Goal: Task Accomplishment & Management: Manage account settings

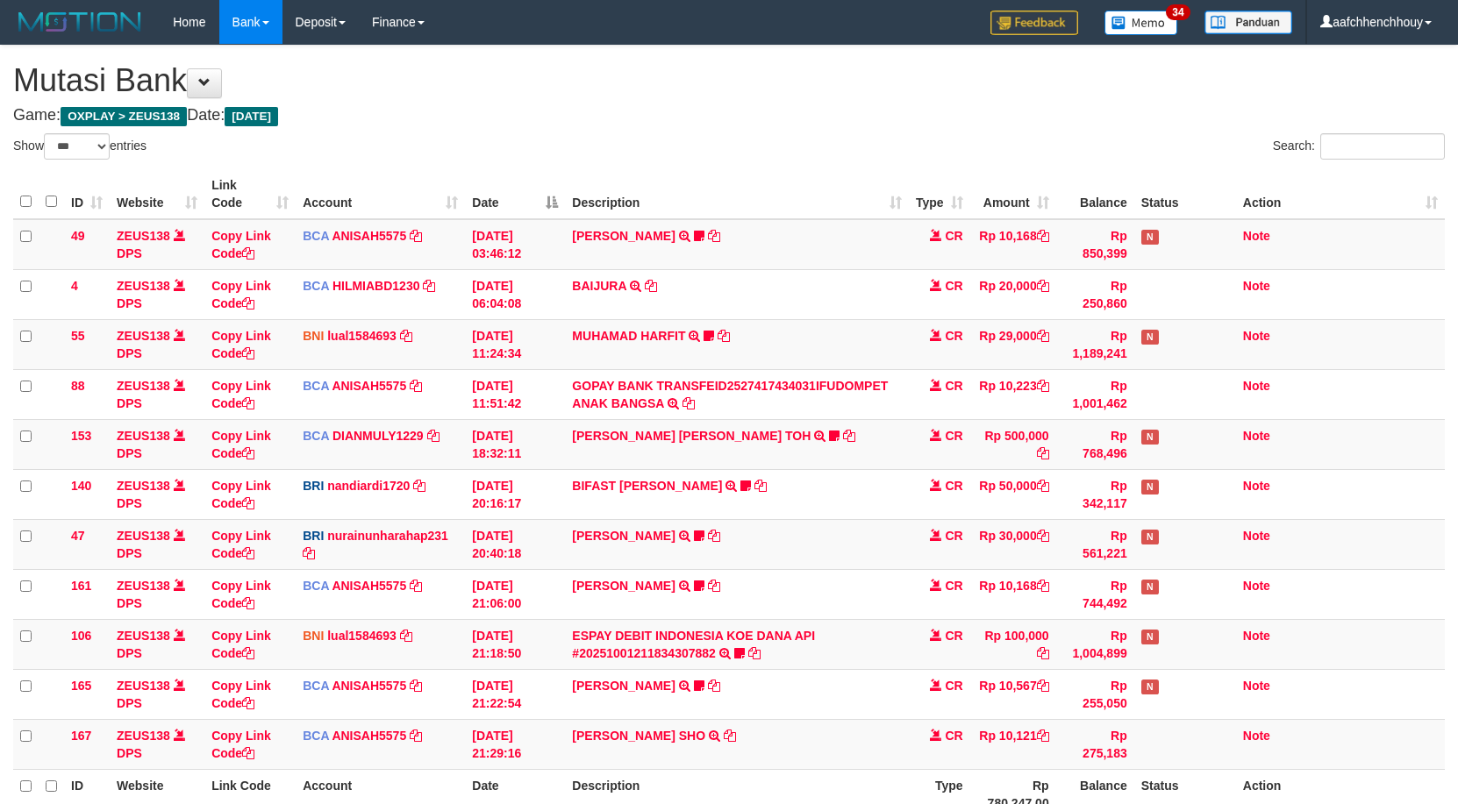
select select "***"
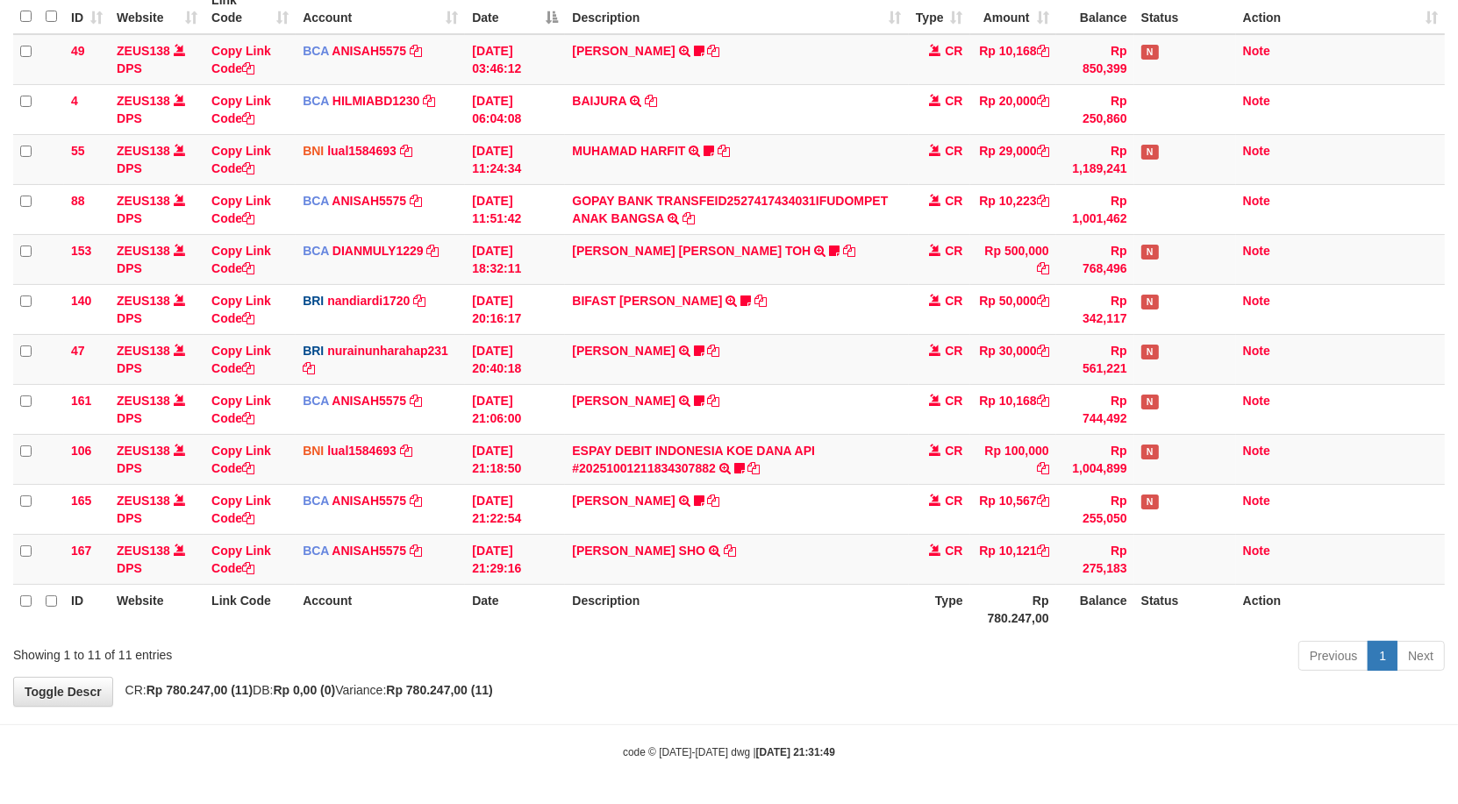
drag, startPoint x: 453, startPoint y: 779, endPoint x: 638, endPoint y: 681, distance: 209.5
click at [580, 696] on body "Toggle navigation Home Bank Account List Load By Website Group [OXPLAY] ZEUS138…" at bounding box center [729, 309] width 1458 height 989
click at [747, 718] on body "Toggle navigation Home Bank Account List Load By Website Group [OXPLAY] ZEUS138…" at bounding box center [729, 309] width 1458 height 989
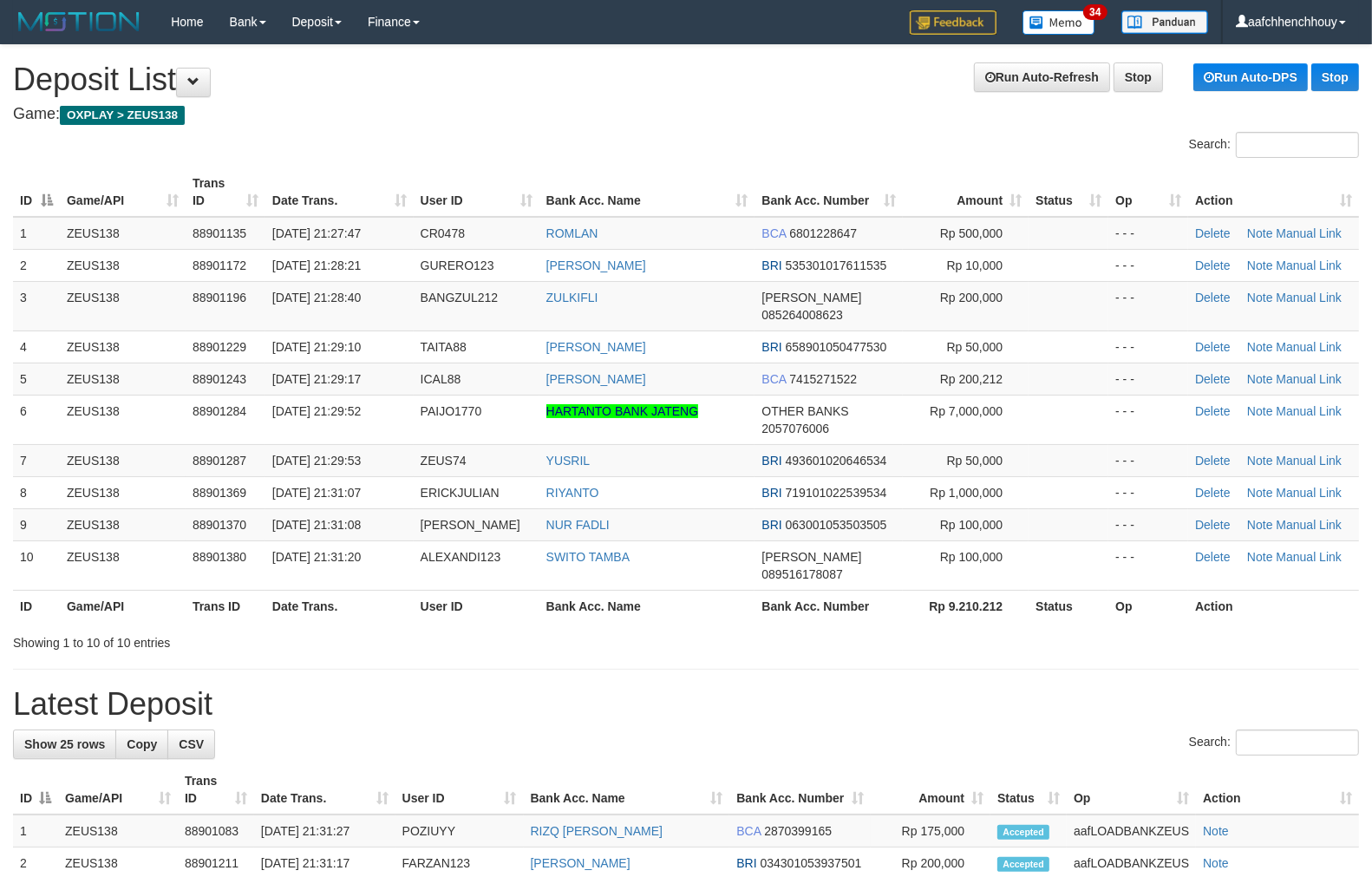
click at [434, 589] on th "User ID" at bounding box center [475, 605] width 126 height 32
click at [310, 177] on table "ID Game/API Trans ID Date Trans. User ID Bank Acc. Name Bank Acc. Number Amount…" at bounding box center [685, 395] width 1345 height 455
drag, startPoint x: 189, startPoint y: 361, endPoint x: 162, endPoint y: 360, distance: 27.0
click at [162, 363] on td "ZEUS138" at bounding box center [123, 379] width 126 height 32
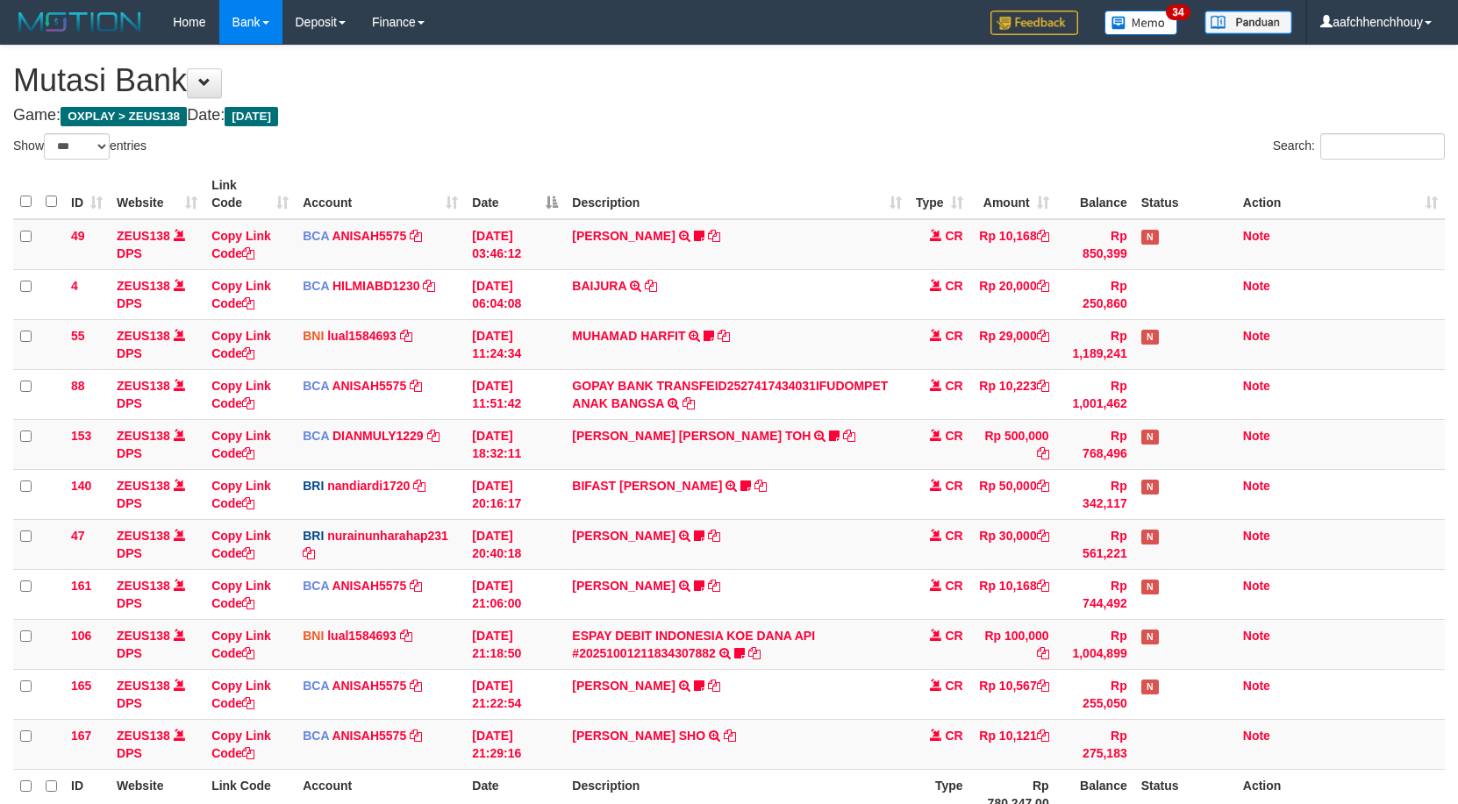
select select "***"
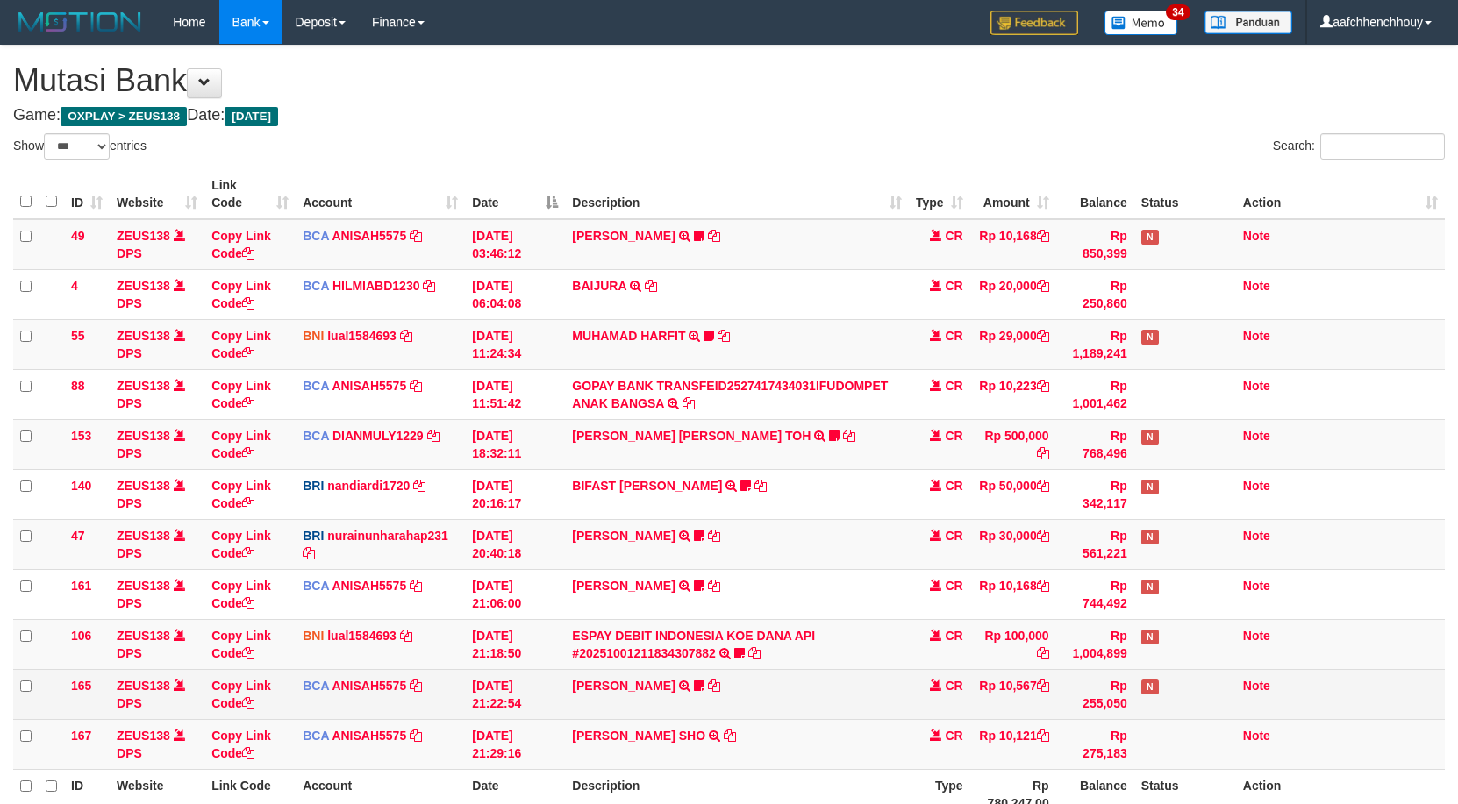
click at [696, 719] on td "MUHAMMAD HIQNI SHO TRSF E-BANKING CR 0110/FTSCY/WS95271 10121.00MUHAMMAD HIQNI …" at bounding box center [736, 744] width 343 height 50
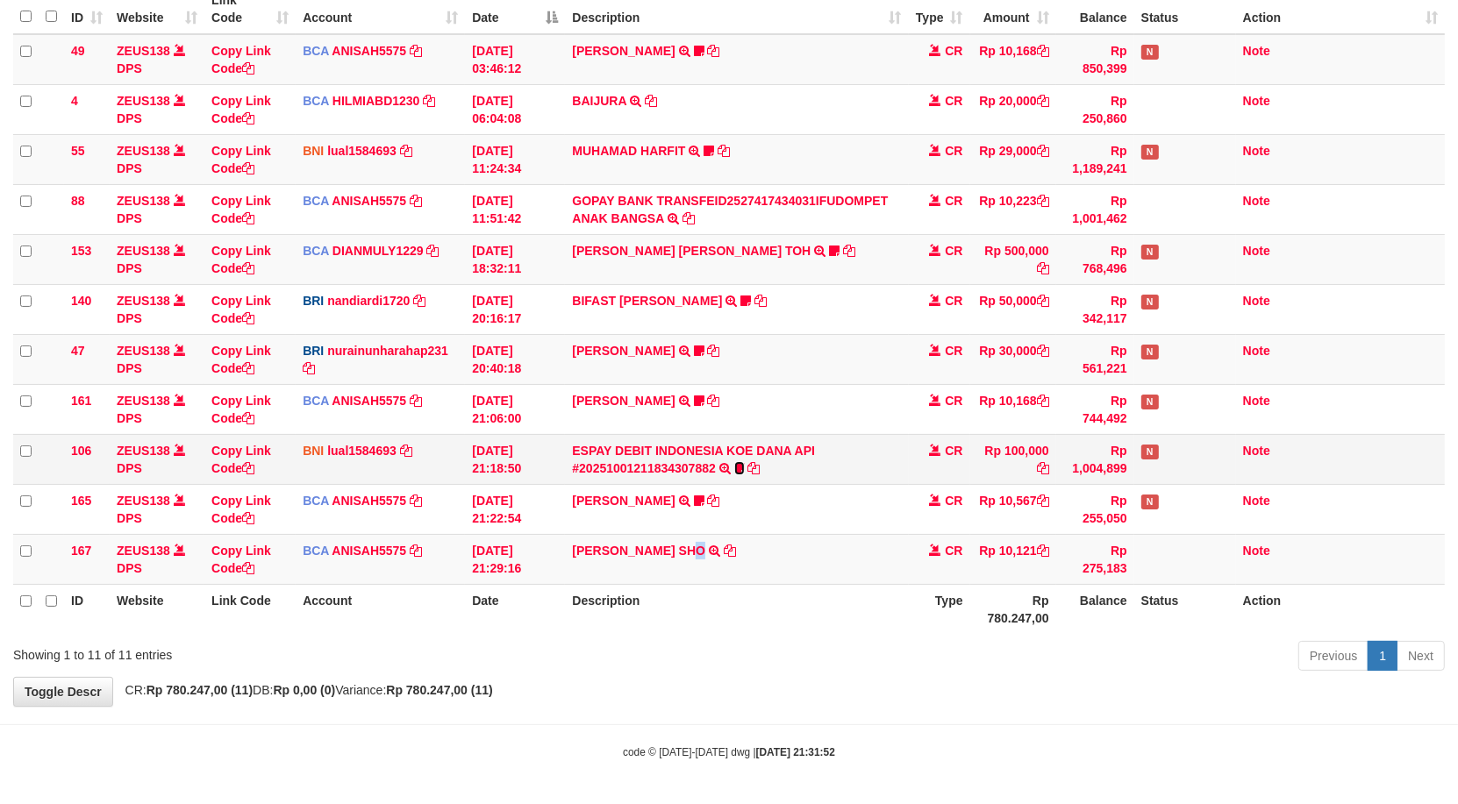
click at [739, 462] on icon at bounding box center [739, 468] width 11 height 12
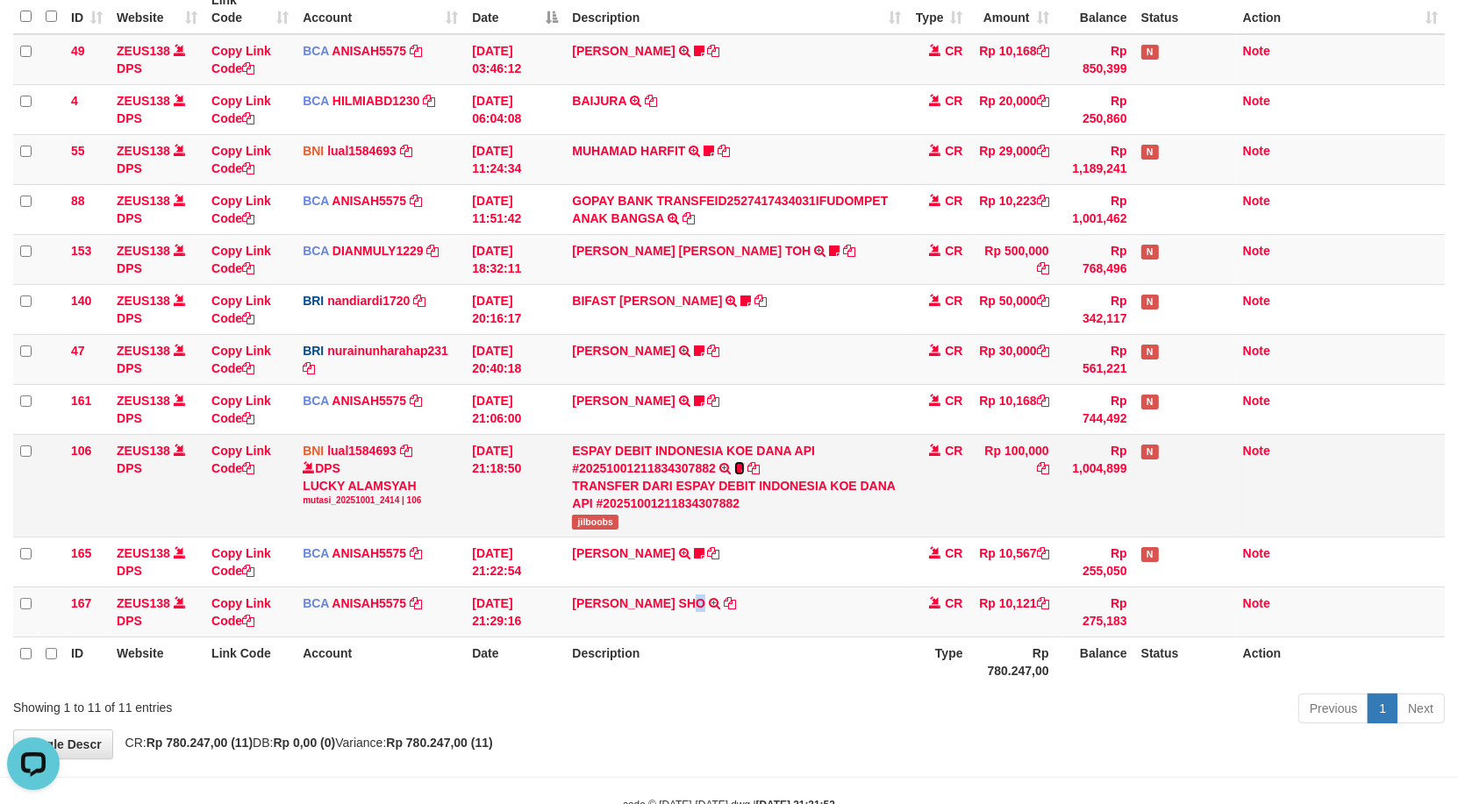
scroll to position [0, 0]
click at [598, 522] on span "jilboobs" at bounding box center [595, 522] width 46 height 15
copy span "jilboobs"
click at [851, 375] on td "RISAL WAHYUDI TRANSFER NBMB RISAL WAHYUDI TO NURAINUN HARAHAP KENNONG09" at bounding box center [736, 359] width 343 height 50
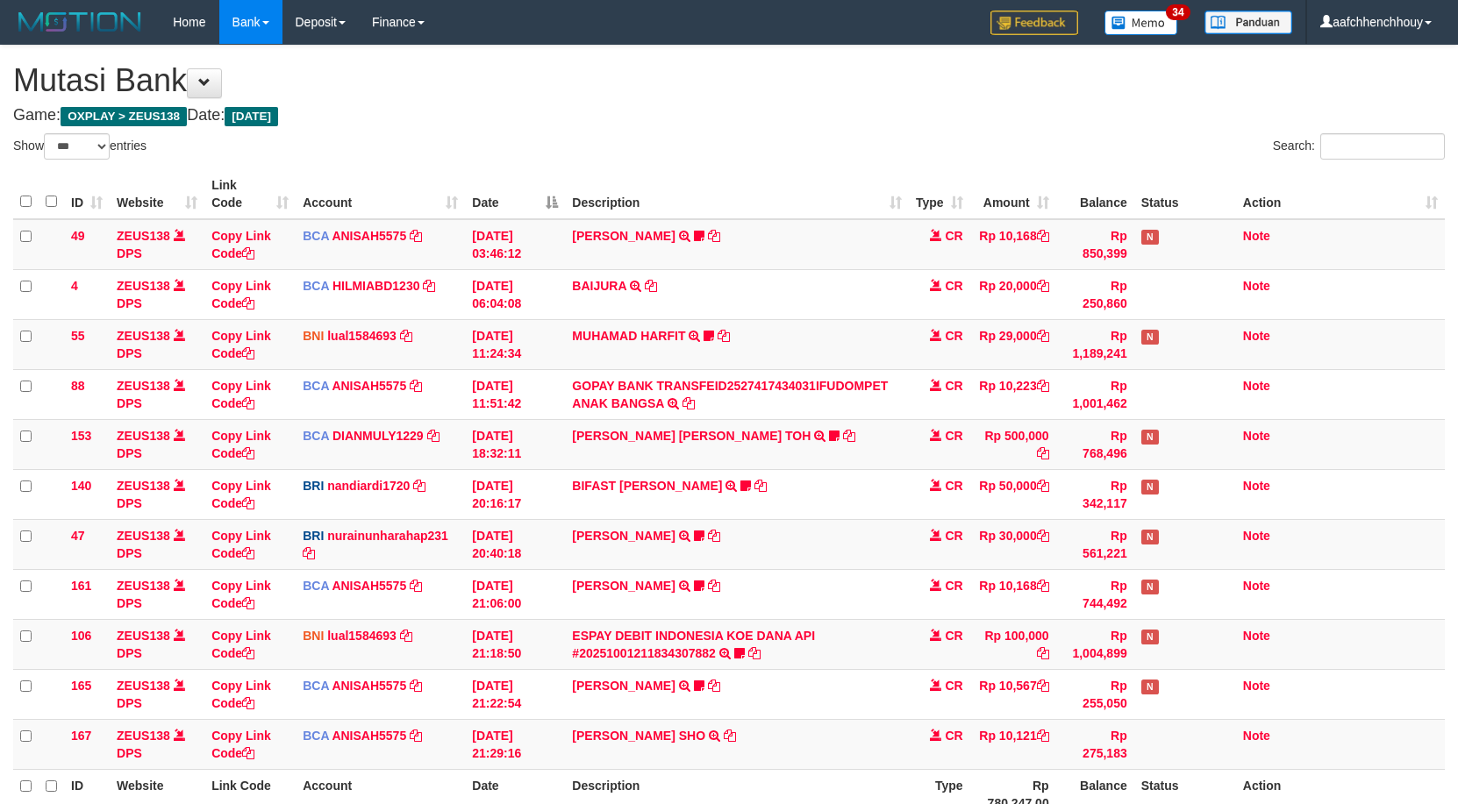
select select "***"
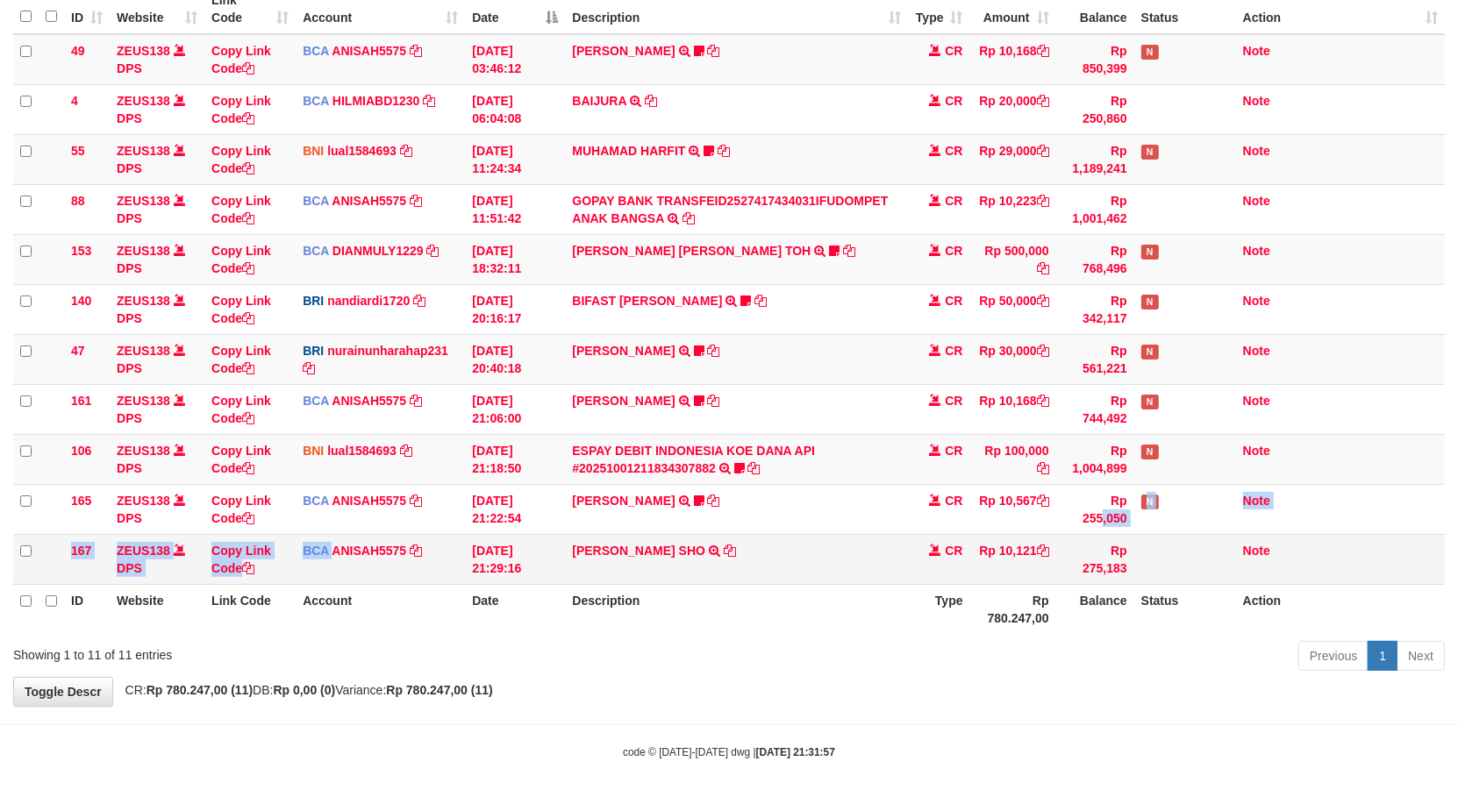
drag, startPoint x: 677, startPoint y: 502, endPoint x: 211, endPoint y: 541, distance: 468.3
click at [298, 537] on tbody "49 ZEUS138 DPS Copy Link Code BCA ANISAH5575 DPS [PERSON_NAME] mutasi_20251001_…" at bounding box center [728, 309] width 1431 height 551
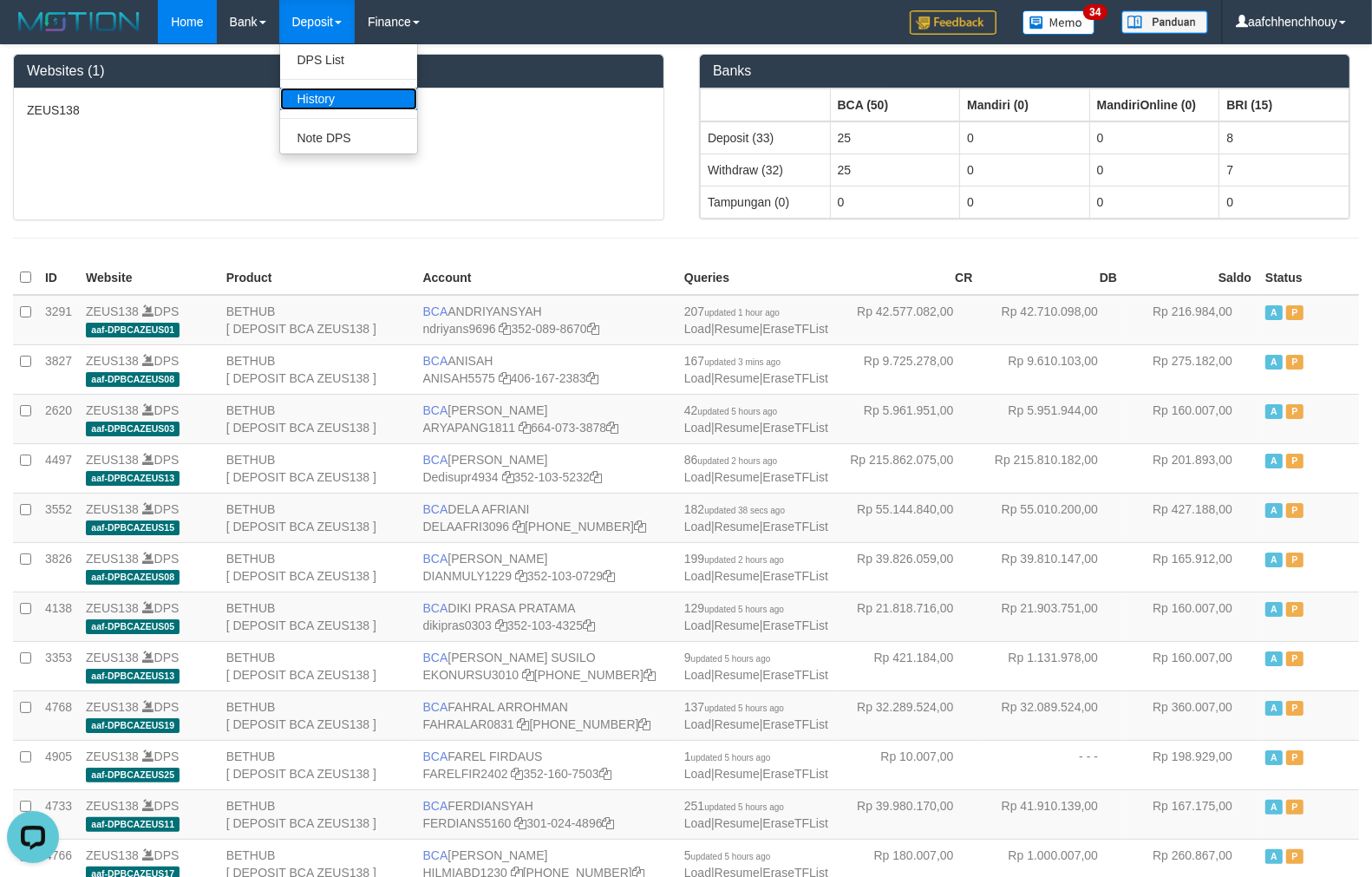
click at [322, 105] on link "History" at bounding box center [348, 99] width 137 height 23
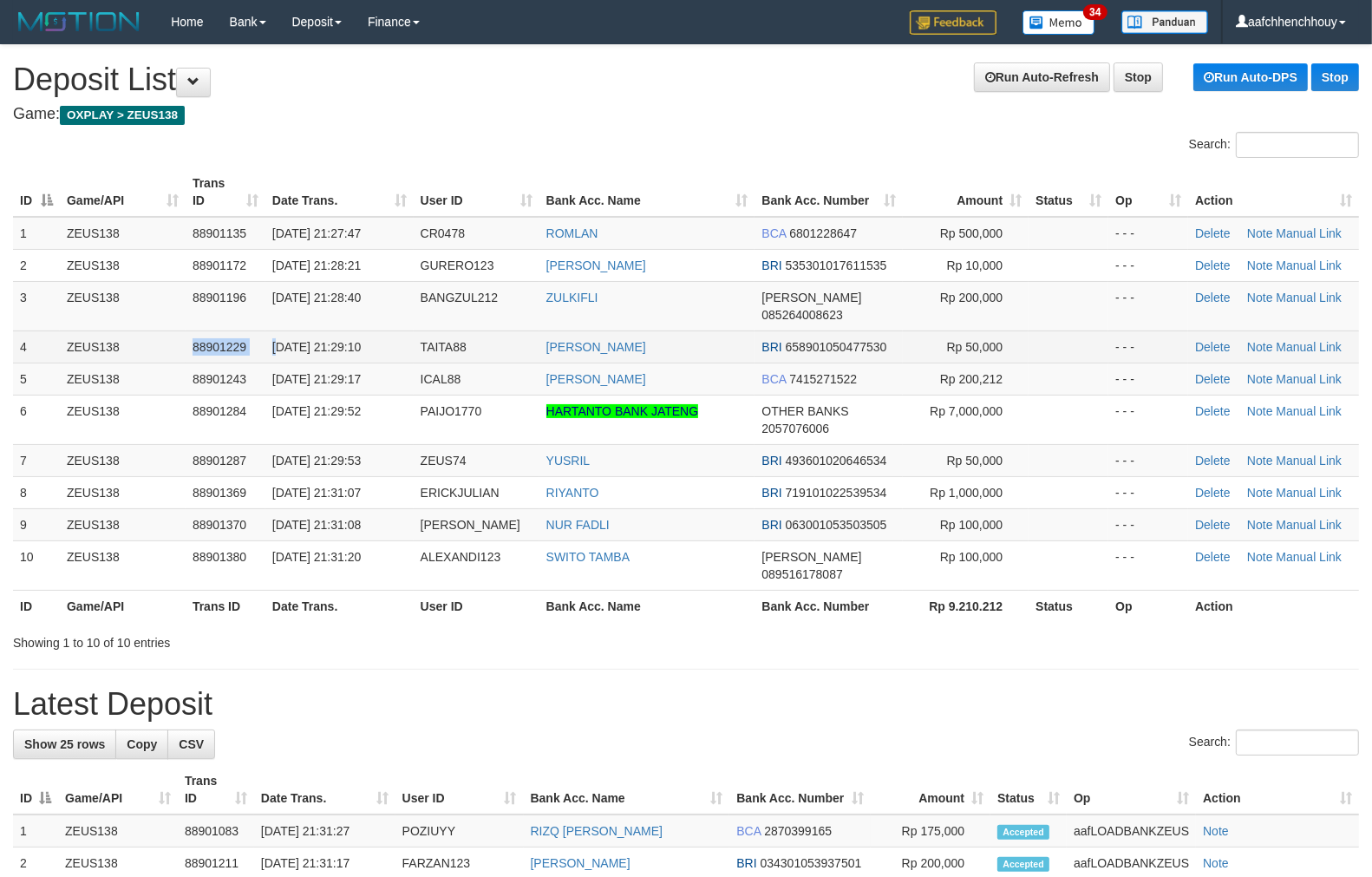
drag, startPoint x: 125, startPoint y: 342, endPoint x: 7, endPoint y: 349, distance: 118.2
click at [38, 348] on tbody "1 ZEUS138 88901135 01/10/2025 21:27:47 CR0478 ROMLAN BCA 6801228647 Rp 500,000 …" at bounding box center [685, 403] width 1345 height 374
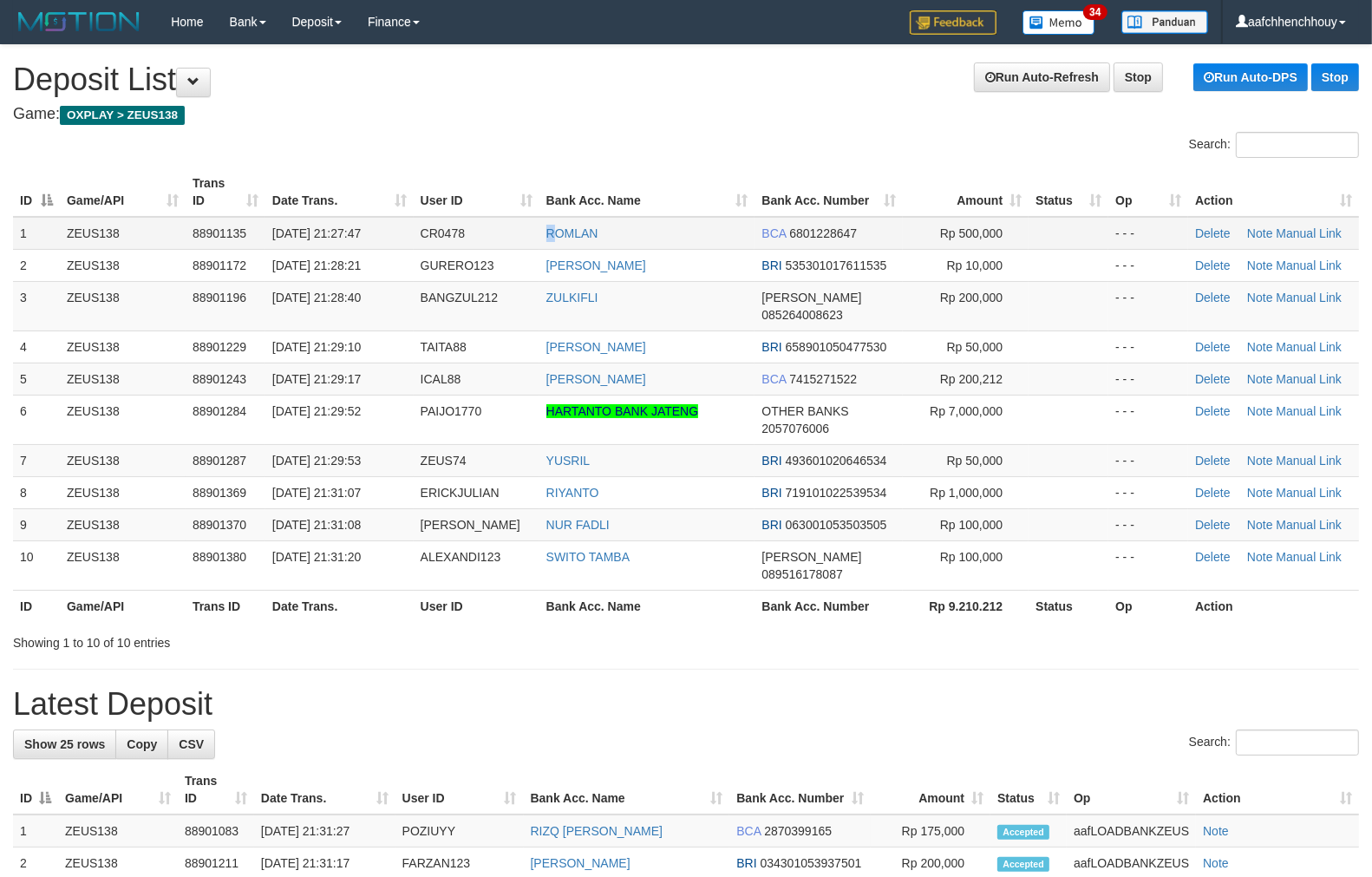
drag, startPoint x: 556, startPoint y: 221, endPoint x: 611, endPoint y: 234, distance: 56.5
click at [554, 221] on tr "1 ZEUS138 88901135 01/10/2025 21:27:47 CR0478 ROMLAN BCA 6801228647 Rp 500,000 …" at bounding box center [685, 232] width 1345 height 33
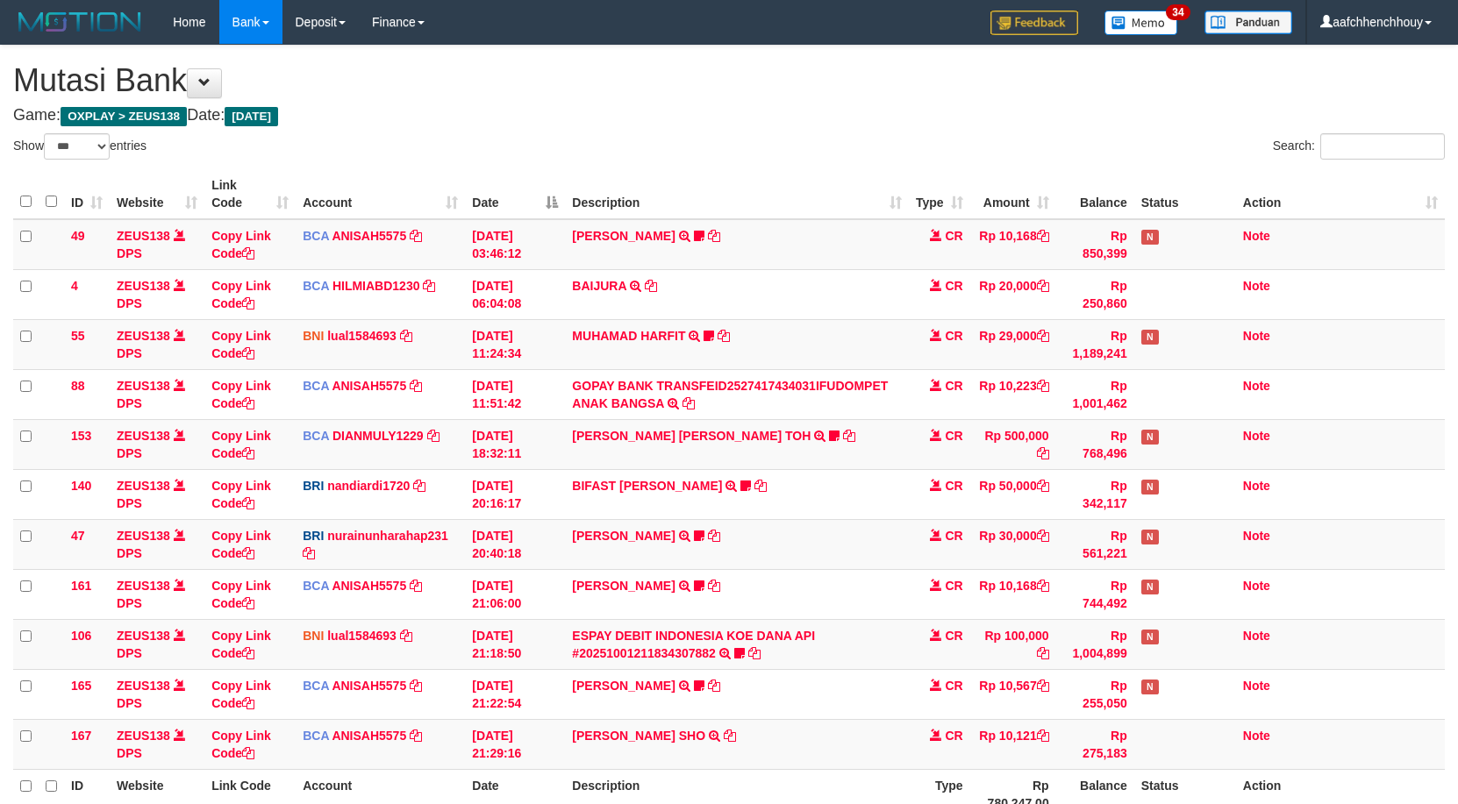
select select "***"
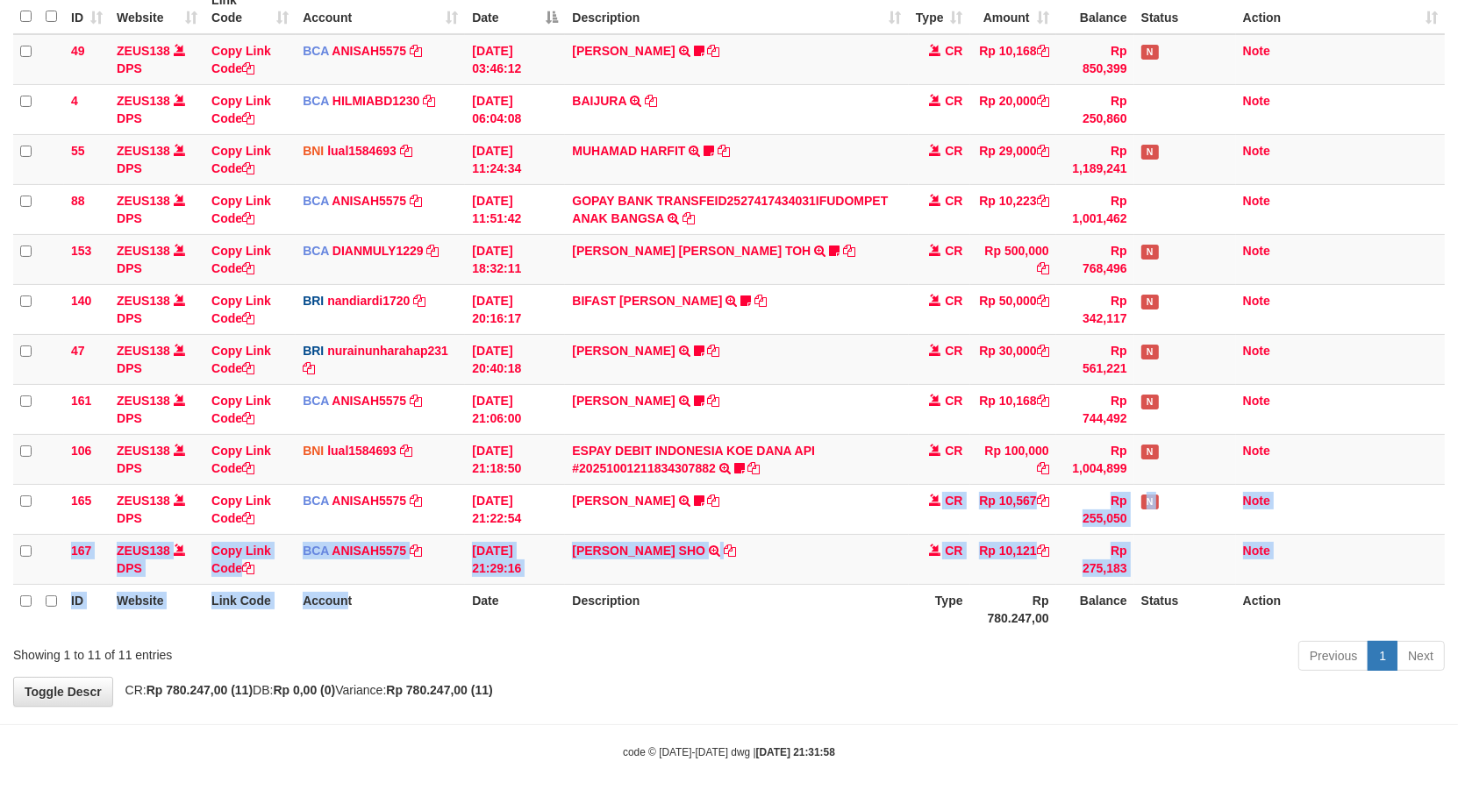
drag, startPoint x: 589, startPoint y: 583, endPoint x: 1471, endPoint y: 518, distance: 884.8
click at [925, 521] on table "ID Website Link Code Account Date Description Type Amount Balance Status Action…" at bounding box center [728, 309] width 1431 height 650
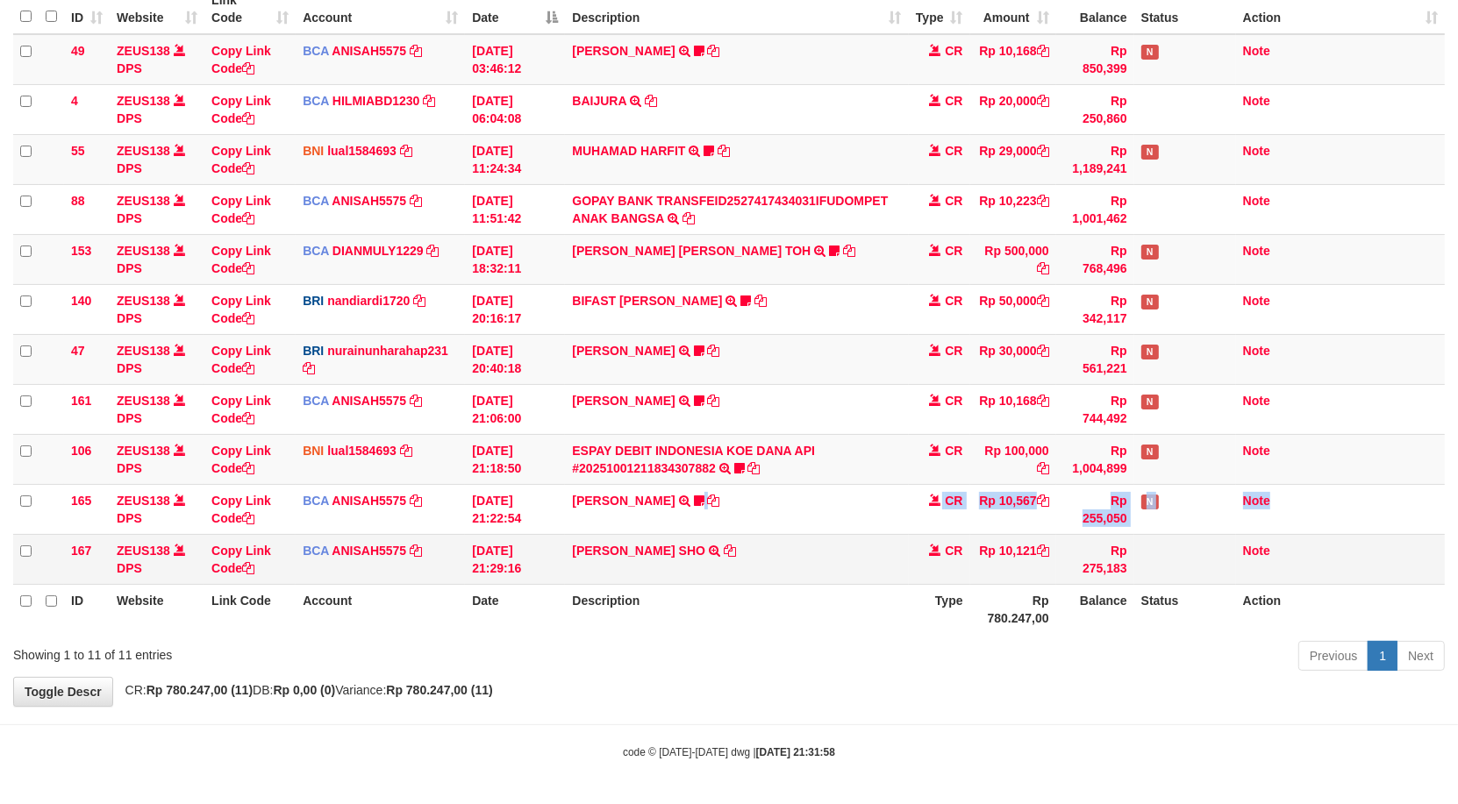
click at [1374, 532] on tbody "49 ZEUS138 DPS Copy Link Code BCA ANISAH5575 DPS [PERSON_NAME] mutasi_20251001_…" at bounding box center [728, 309] width 1431 height 551
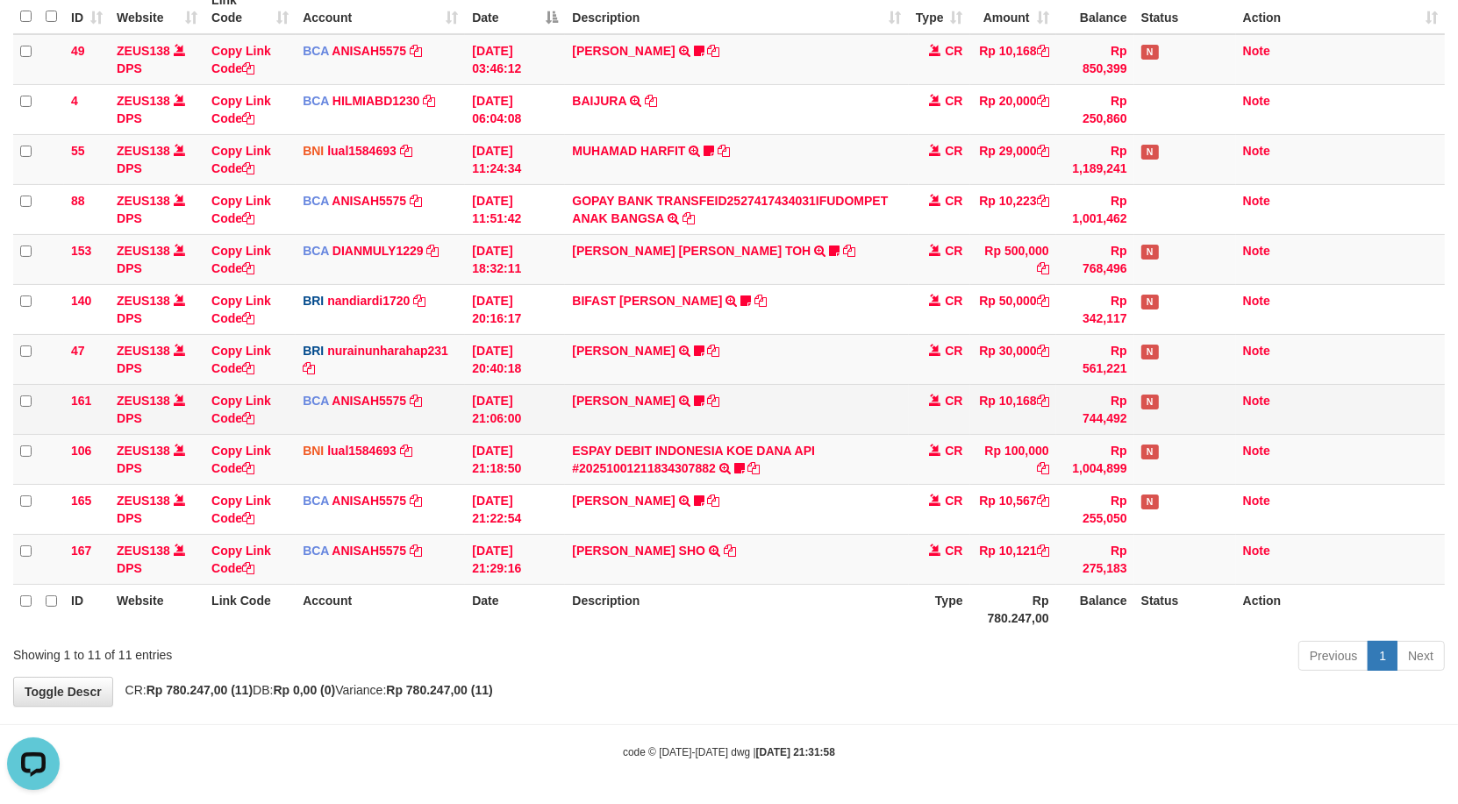
scroll to position [0, 0]
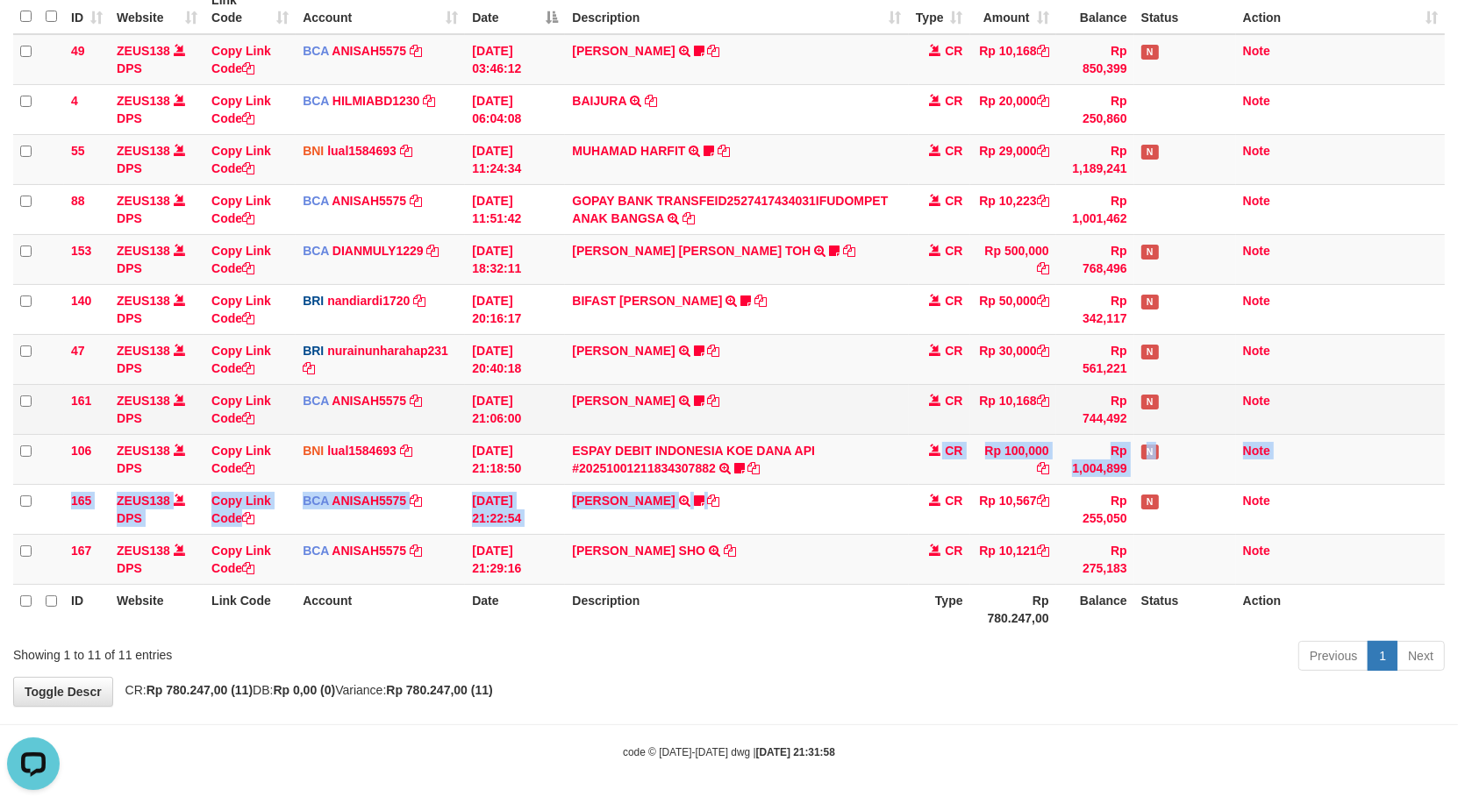
drag, startPoint x: 949, startPoint y: 416, endPoint x: 782, endPoint y: 431, distance: 168.2
click at [825, 423] on tbody "49 ZEUS138 DPS Copy Link Code BCA ANISAH5575 DPS [PERSON_NAME] mutasi_20251001_…" at bounding box center [728, 309] width 1431 height 551
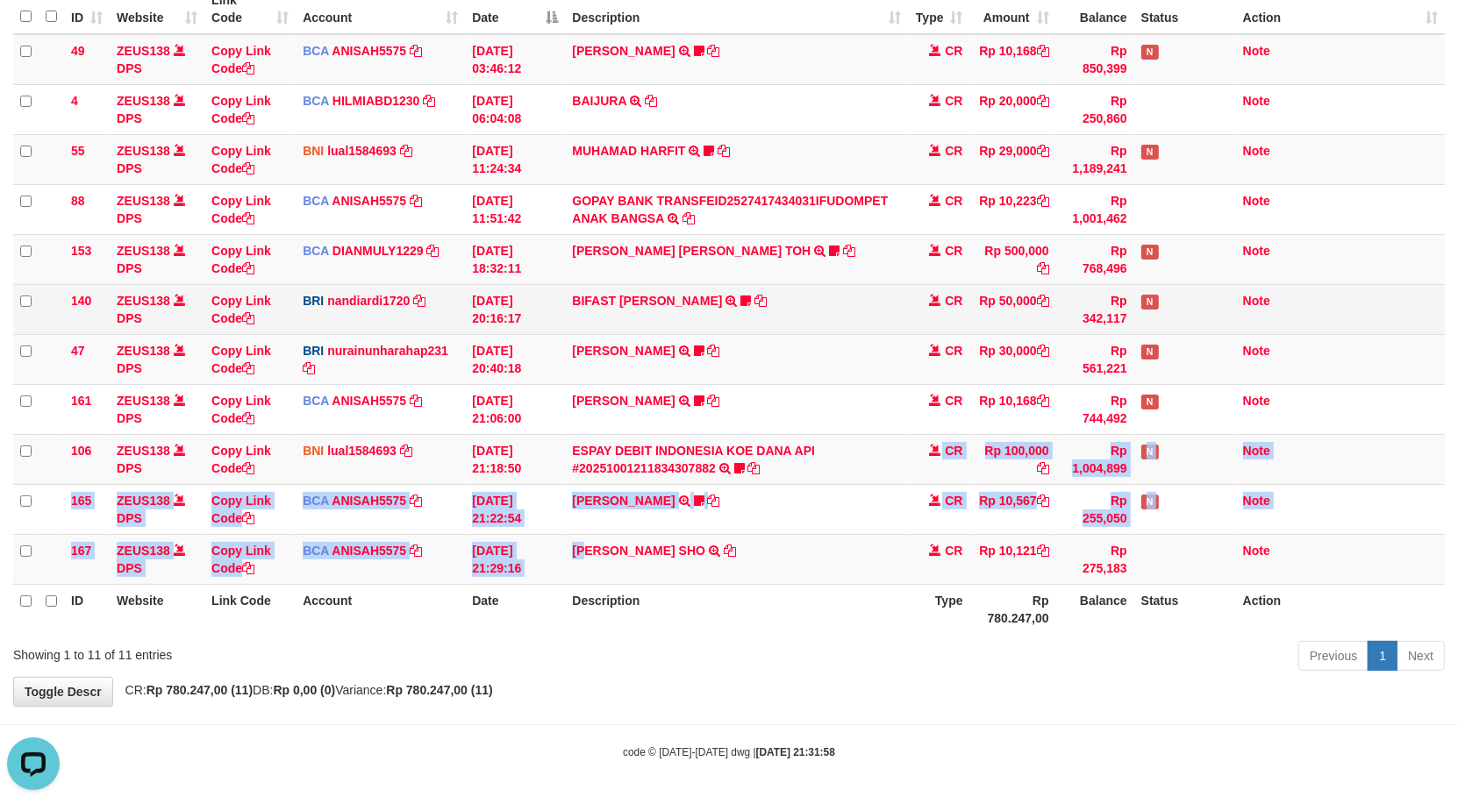
click at [965, 393] on tbody "49 ZEUS138 DPS Copy Link Code BCA ANISAH5575 DPS [PERSON_NAME] mutasi_20251001_…" at bounding box center [728, 309] width 1431 height 551
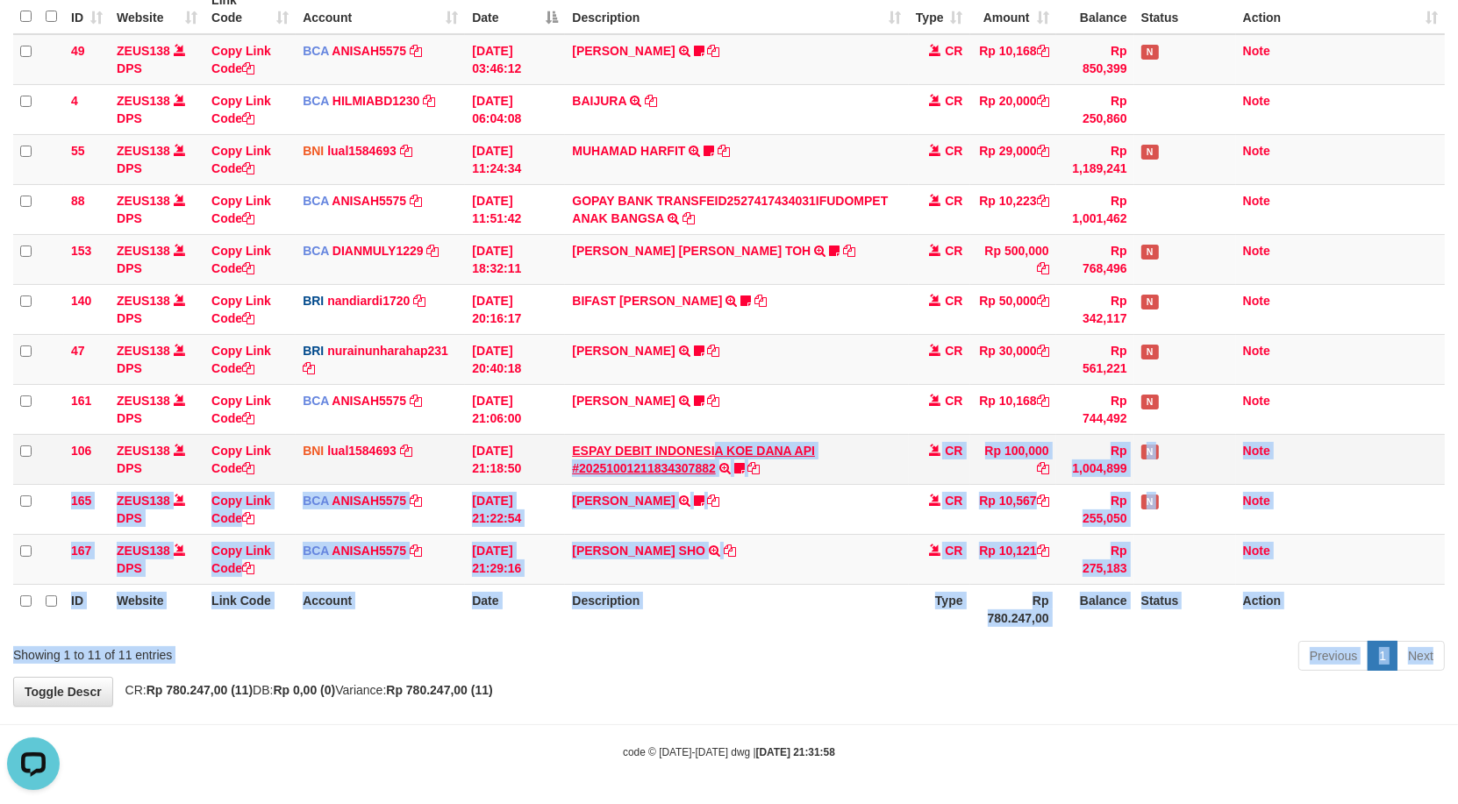
drag, startPoint x: 723, startPoint y: 445, endPoint x: 689, endPoint y: 469, distance: 41.4
click at [703, 458] on div "Show ** ** ** *** entries Search: ID Website Link Code Account Date Description…" at bounding box center [728, 312] width 1431 height 729
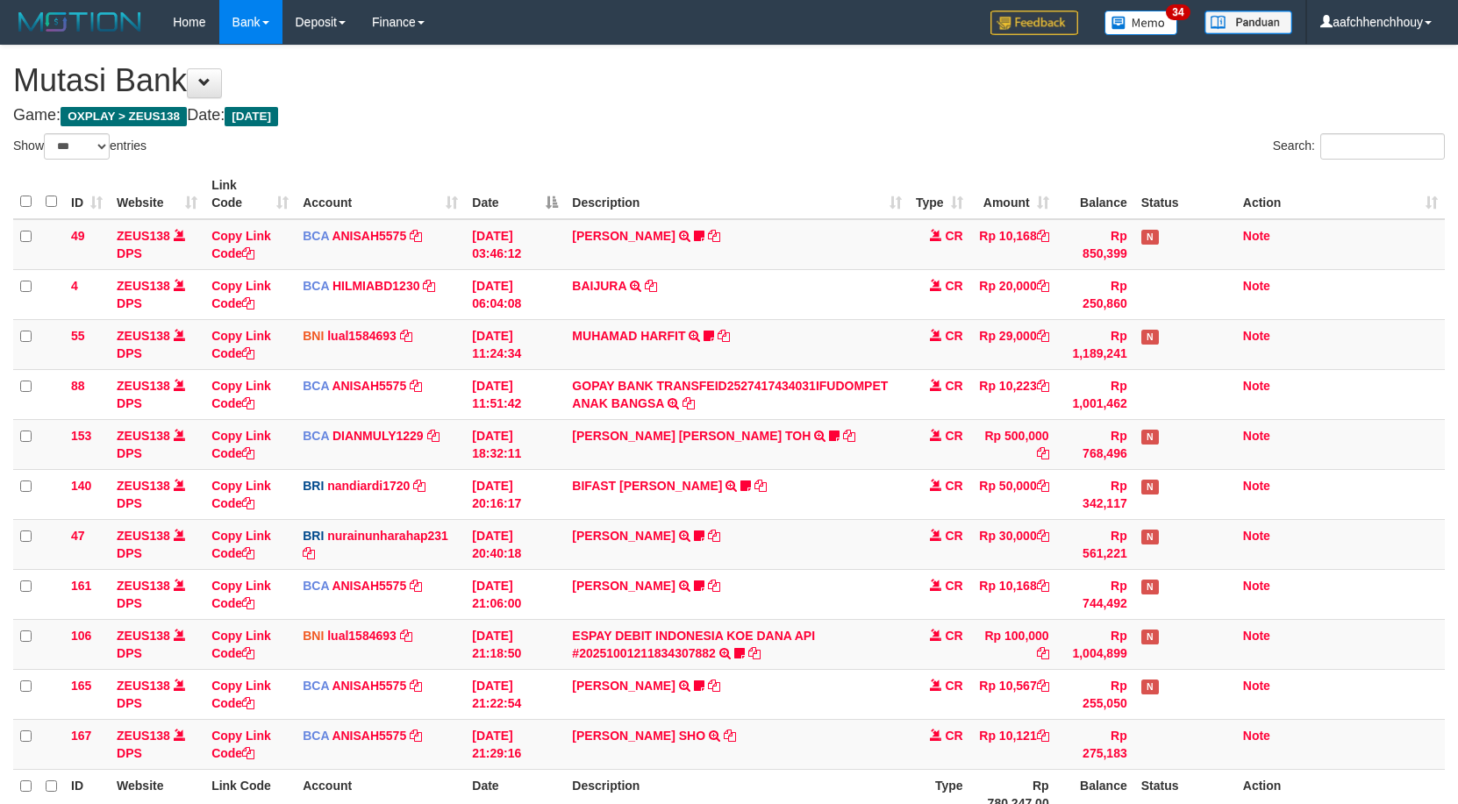
select select "***"
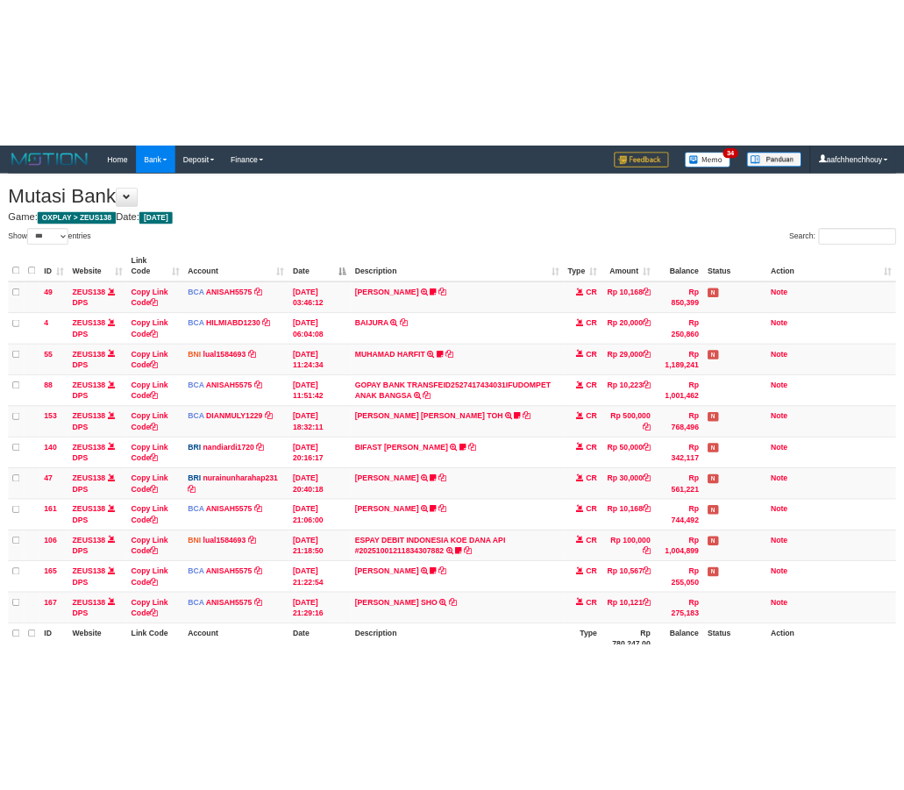
scroll to position [229, 0]
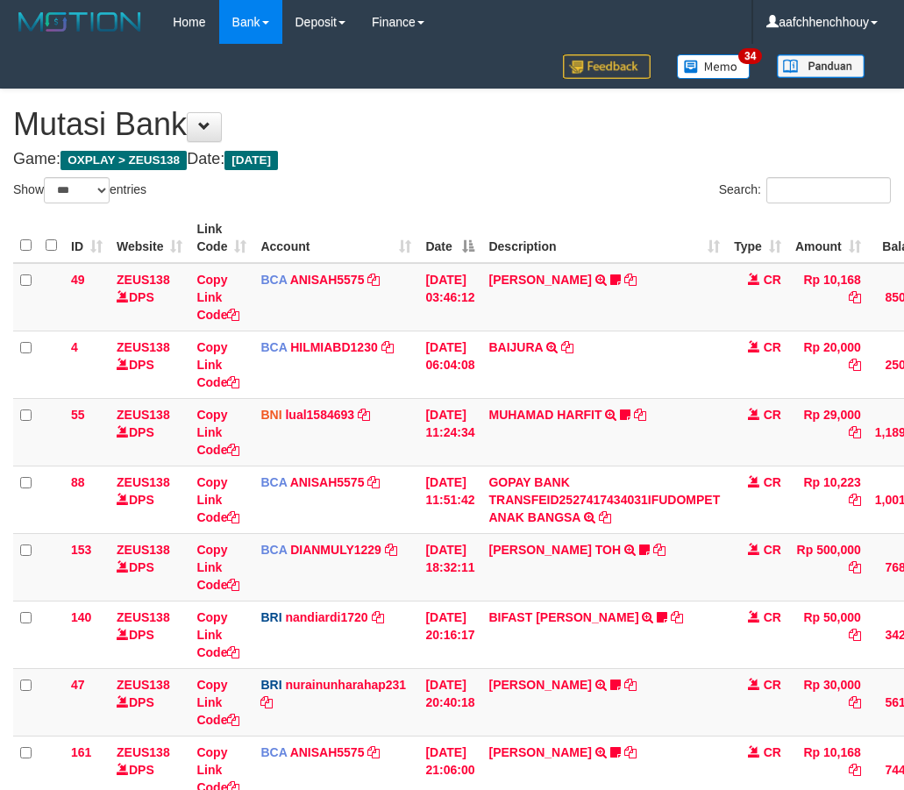
select select "***"
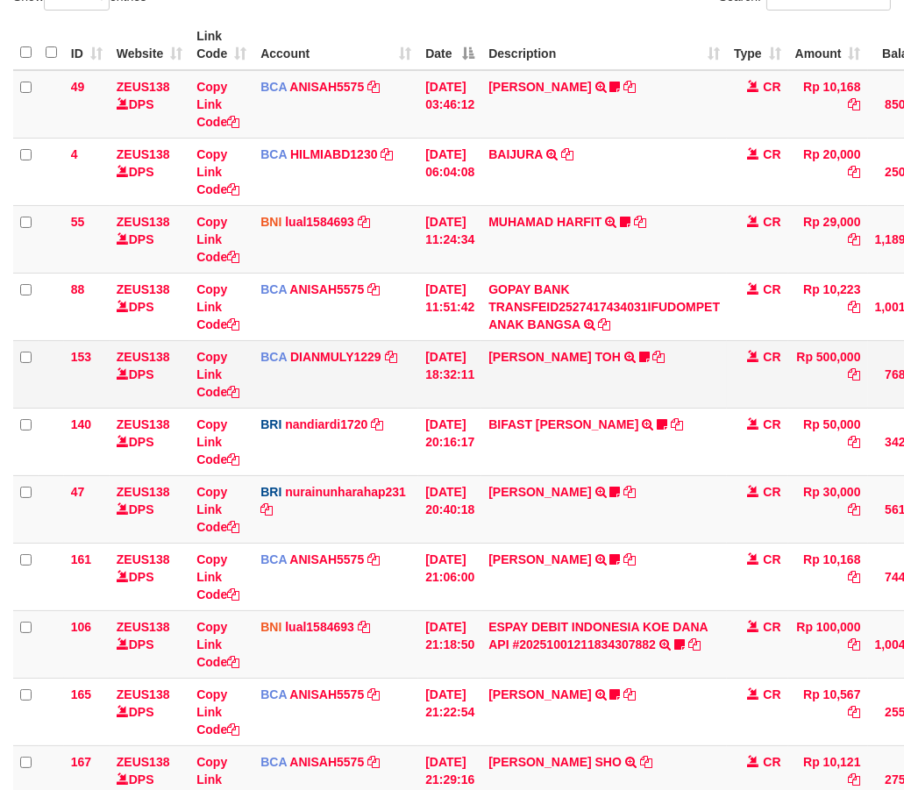
click at [180, 382] on td "ZEUS138 DPS" at bounding box center [150, 374] width 80 height 68
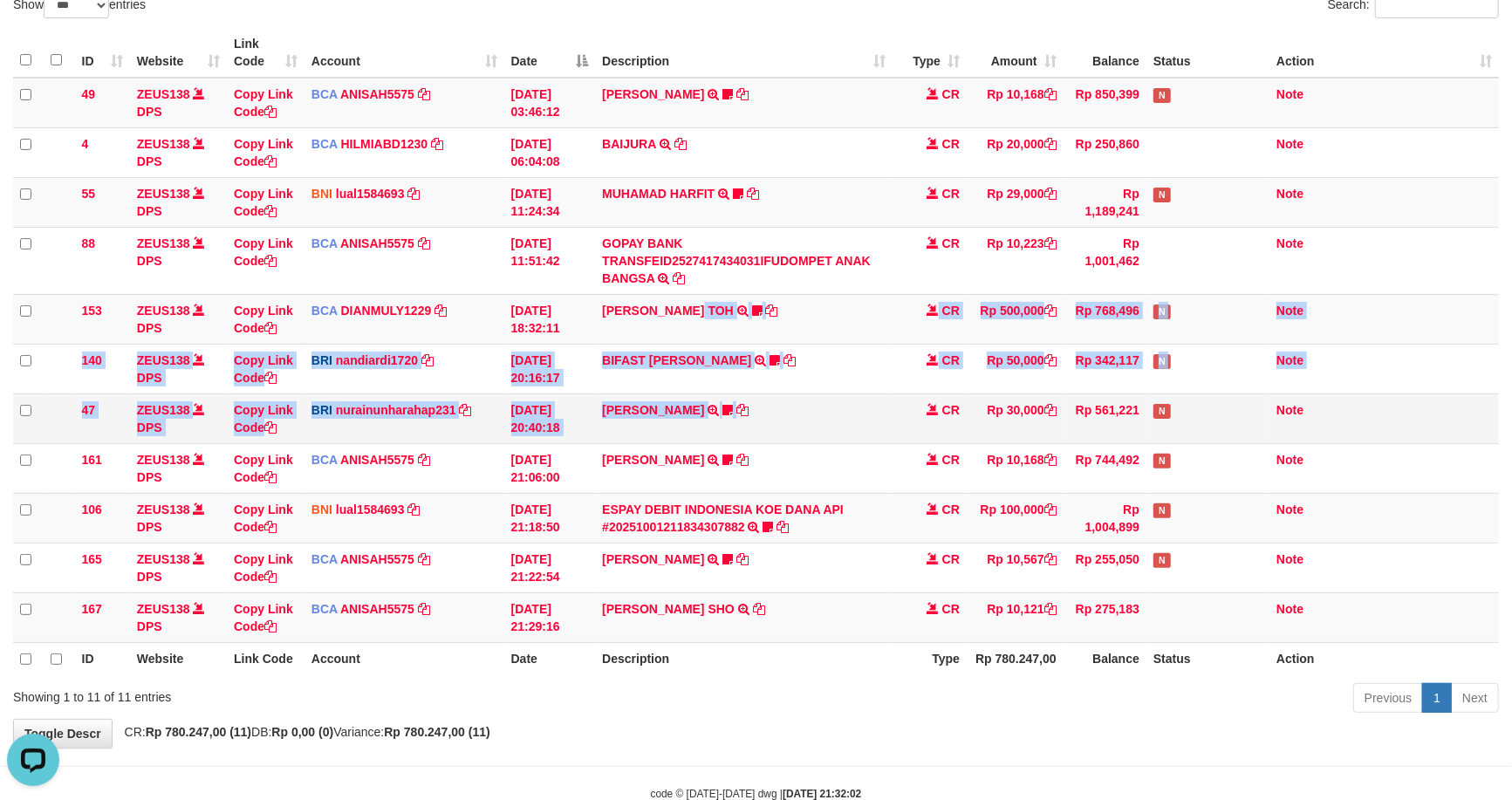
click at [832, 403] on tbody "49 ZEUS138 DPS Copy Link Code BCA ANISAH5575 DPS ANISAH mutasi_20251001_3827 | …" at bounding box center [756, 360] width 1486 height 565
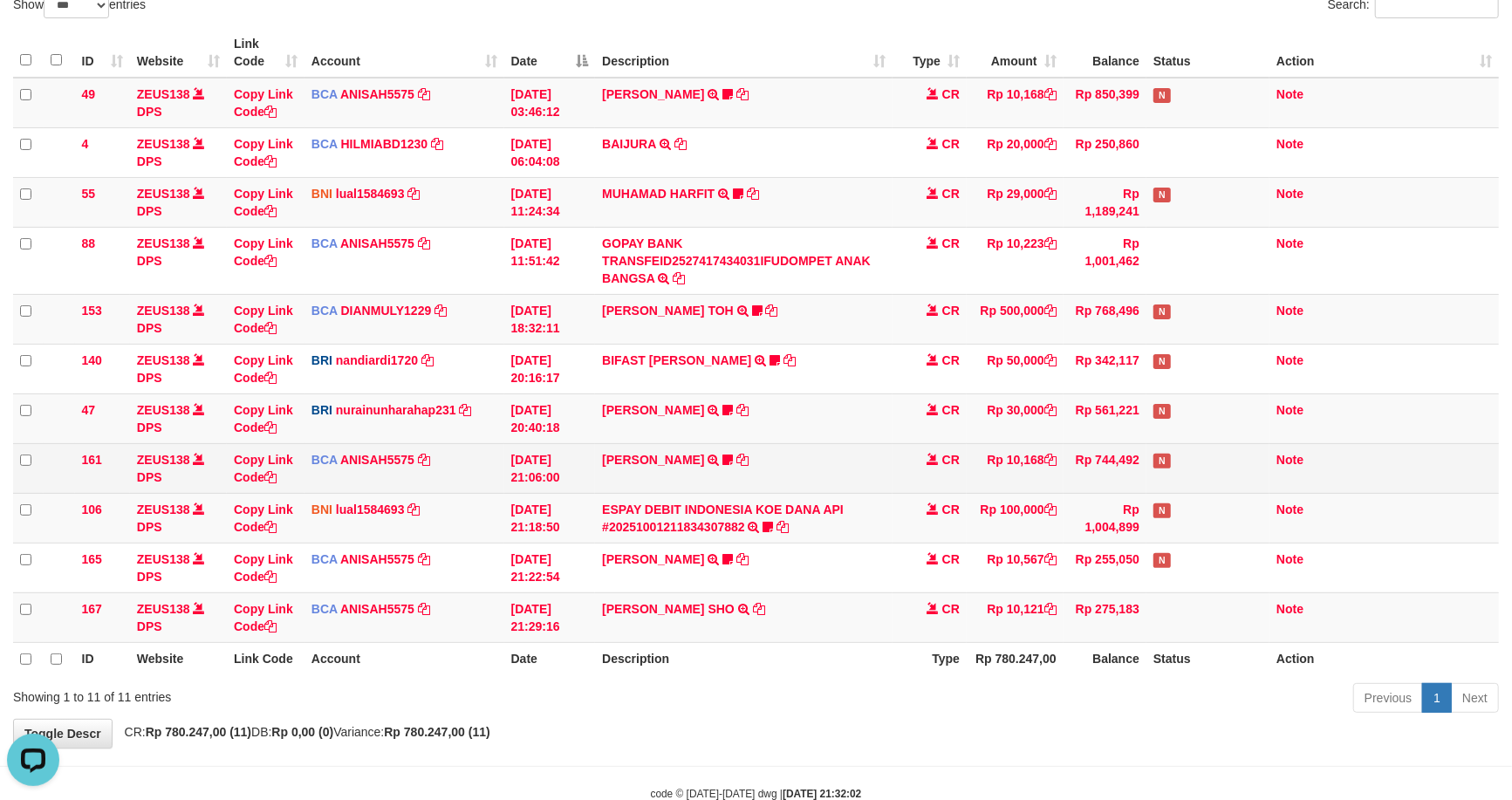
drag, startPoint x: 827, startPoint y: 450, endPoint x: 835, endPoint y: 444, distance: 10.0
click at [828, 447] on td "HANRI ATMAWA TRSF E-BANKING CR 0110/FTSCY/WS95051 10168.002025100126121073 TRFD…" at bounding box center [743, 469] width 297 height 50
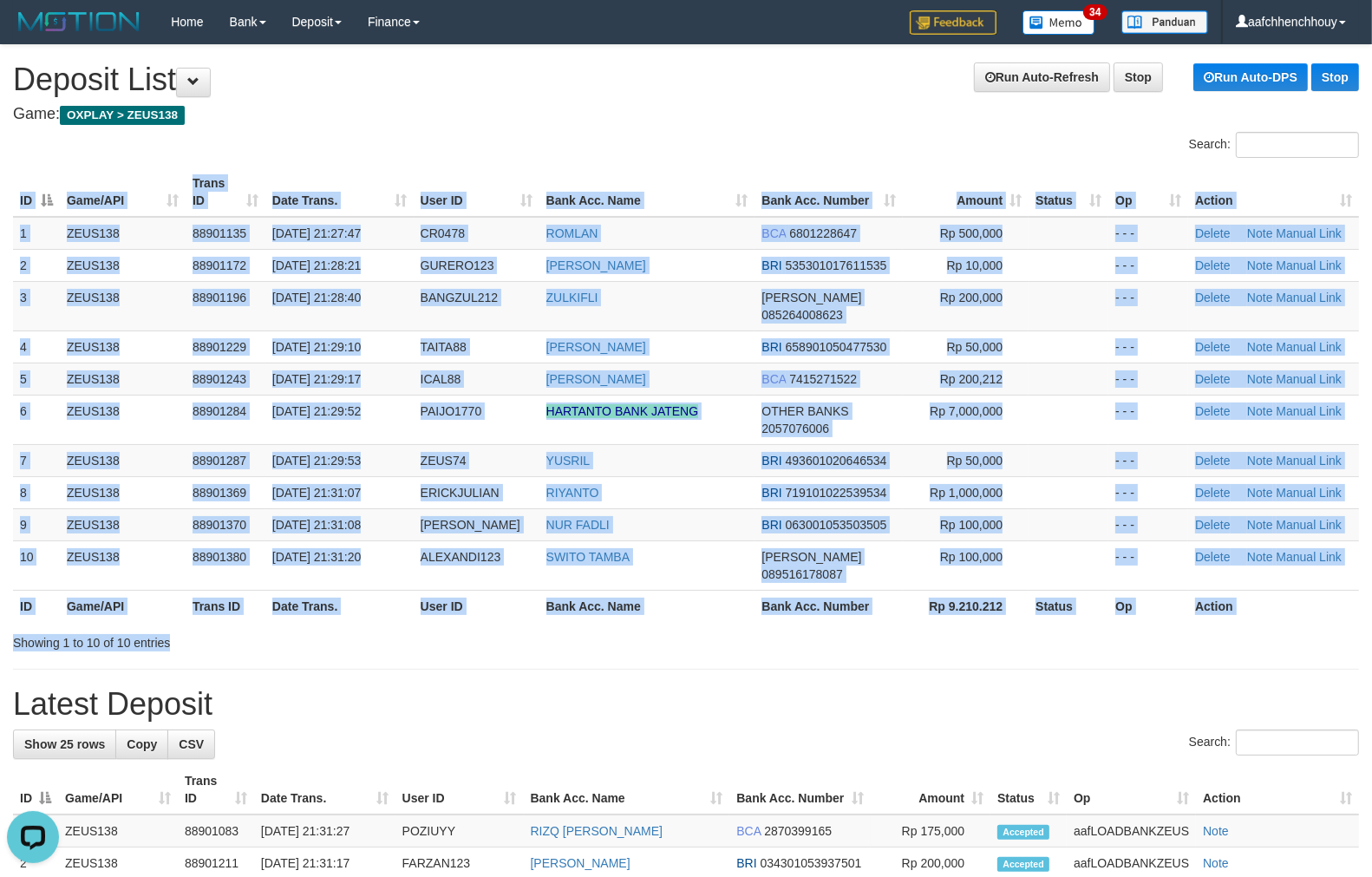
drag, startPoint x: 201, startPoint y: 598, endPoint x: 176, endPoint y: 589, distance: 26.6
click at [188, 591] on div "Search: ID Game/API Trans ID Date Trans. User ID Bank Acc. Name Bank Acc. Numbe…" at bounding box center [685, 391] width 1345 height 519
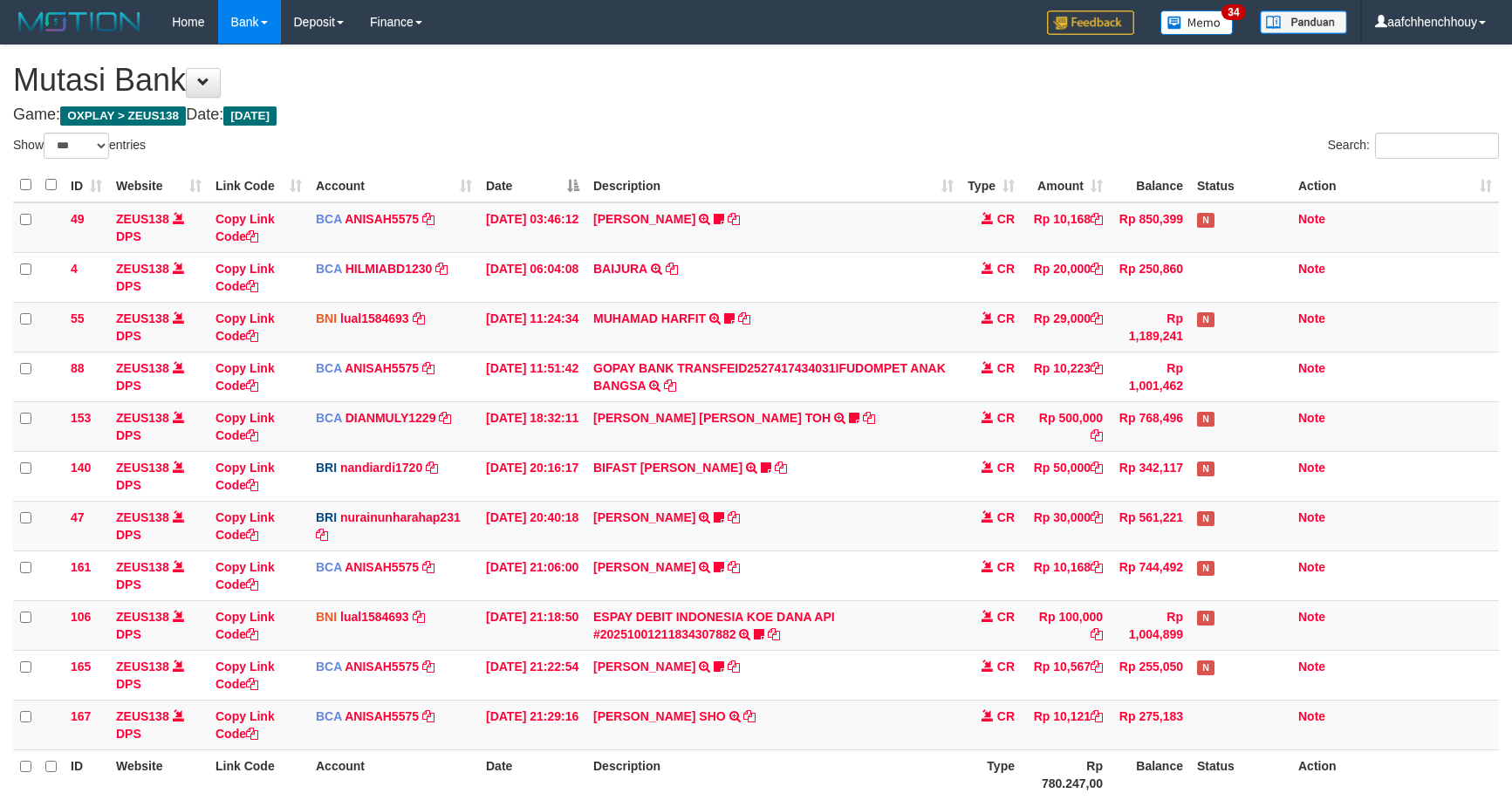
select select "***"
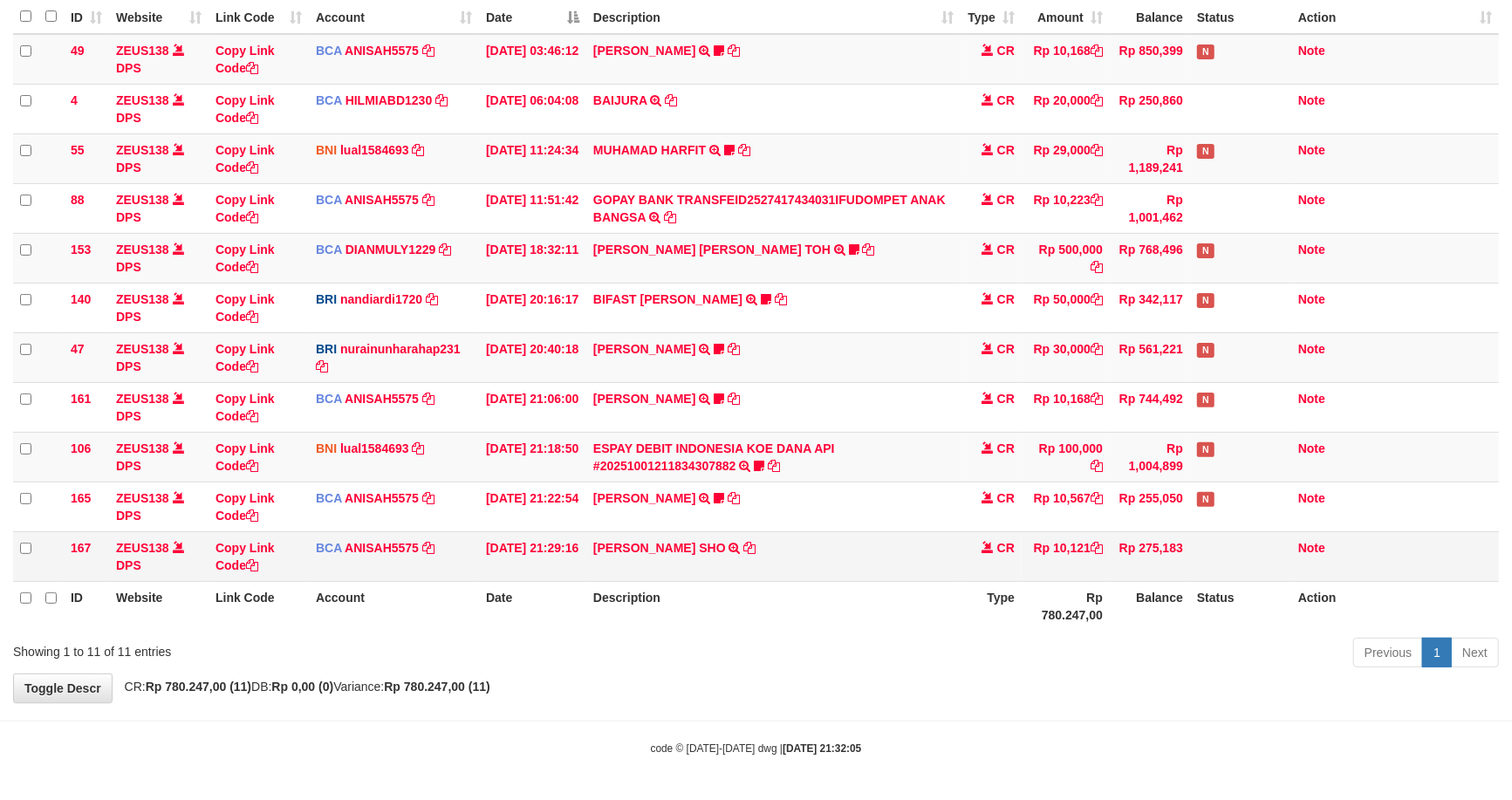
scroll to position [170, 0]
drag, startPoint x: 807, startPoint y: 594, endPoint x: 948, endPoint y: 571, distance: 142.9
click at [839, 581] on th "Description" at bounding box center [773, 606] width 374 height 50
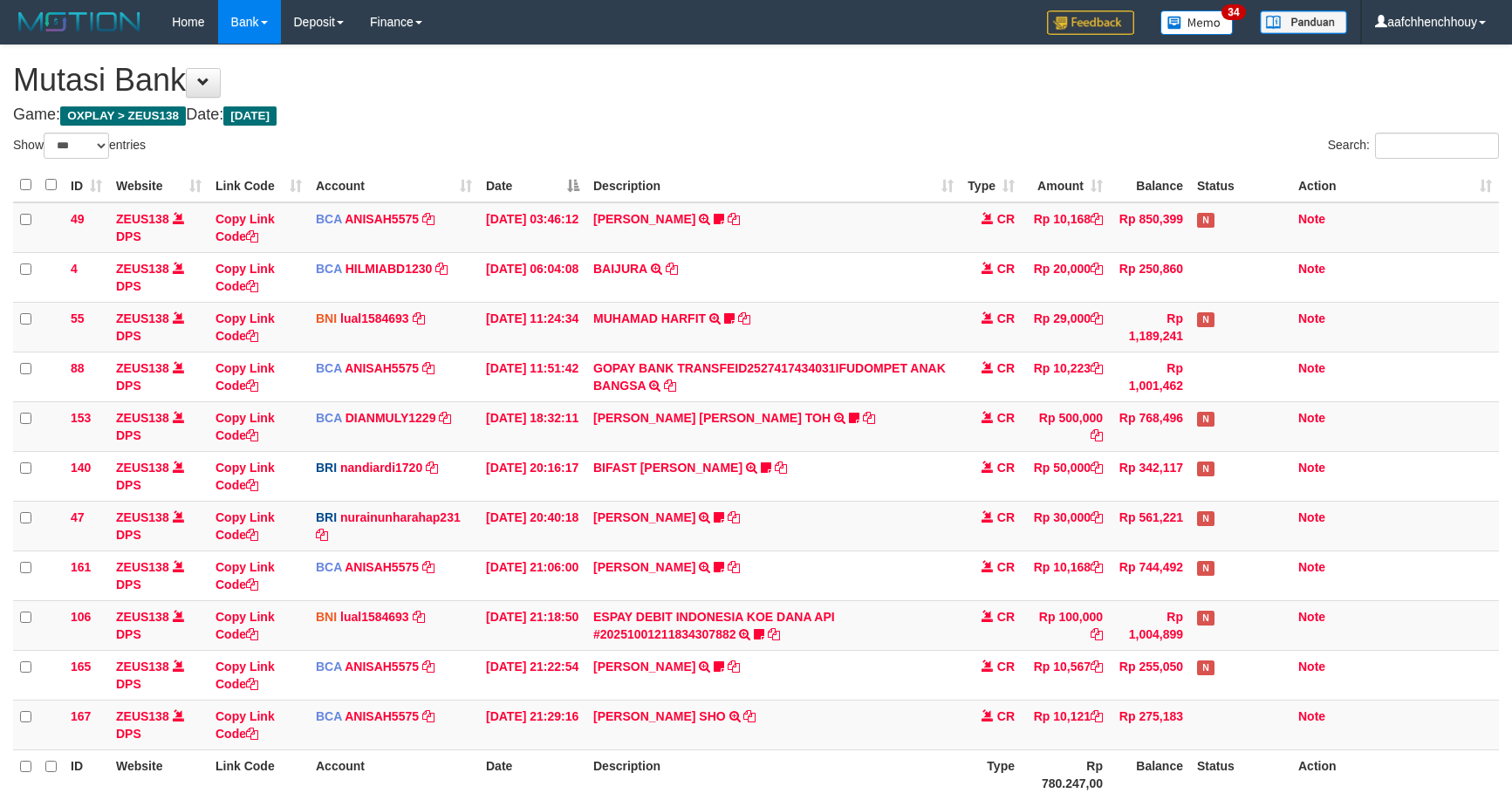
select select "***"
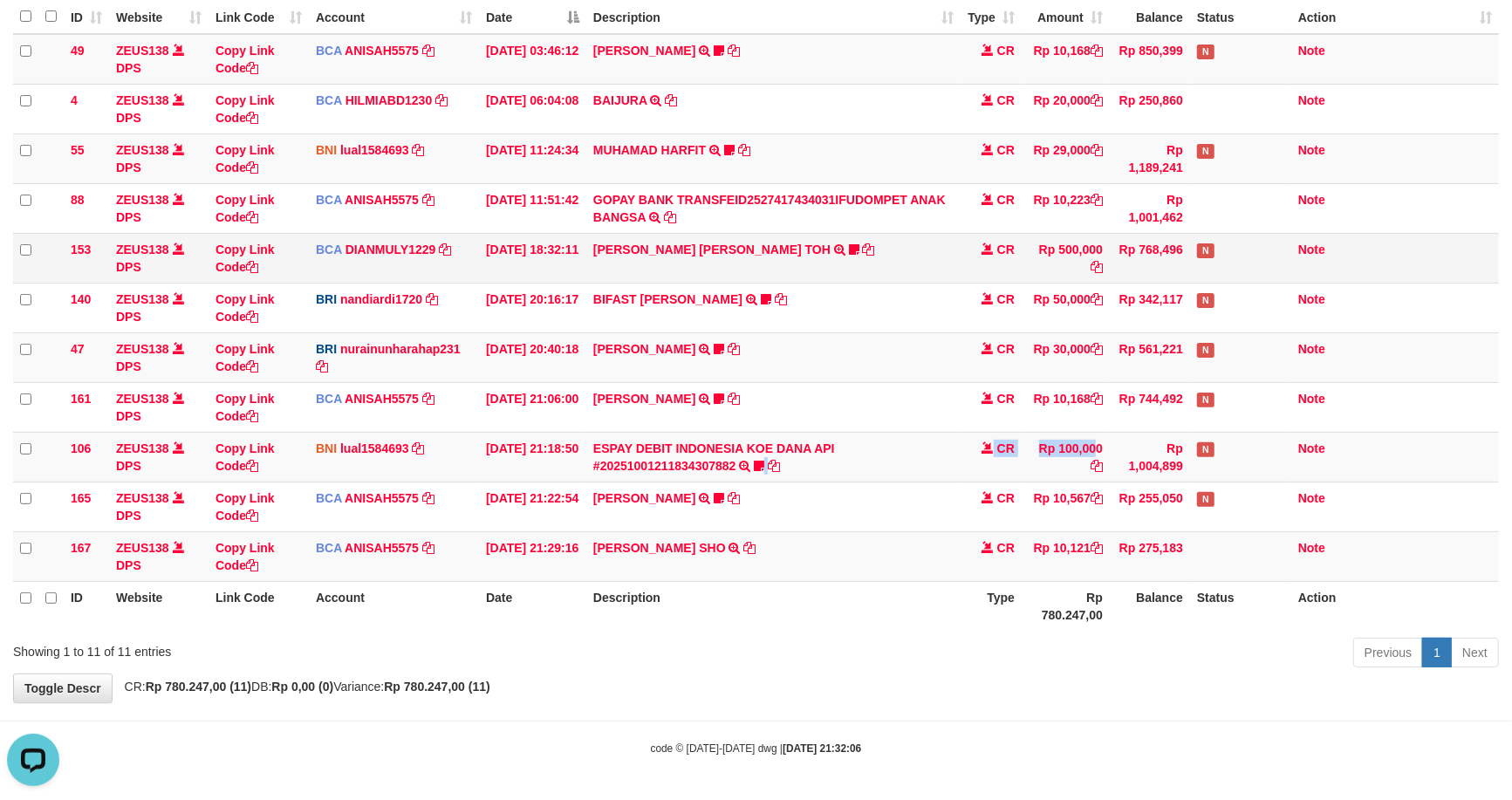
drag, startPoint x: 1058, startPoint y: 456, endPoint x: 1321, endPoint y: 271, distance: 321.5
click at [1313, 299] on tbody "49 ZEUS138 DPS Copy Link Code BCA ANISAH5575 DPS ANISAH mutasi_20251001_3827 | …" at bounding box center [756, 307] width 1486 height 548
drag, startPoint x: 1017, startPoint y: 677, endPoint x: 1050, endPoint y: 691, distance: 35.8
click at [1059, 691] on body "Toggle navigation Home Bank Account List Load By Website Group [OXPLAY] ZEUS138…" at bounding box center [756, 316] width 1512 height 969
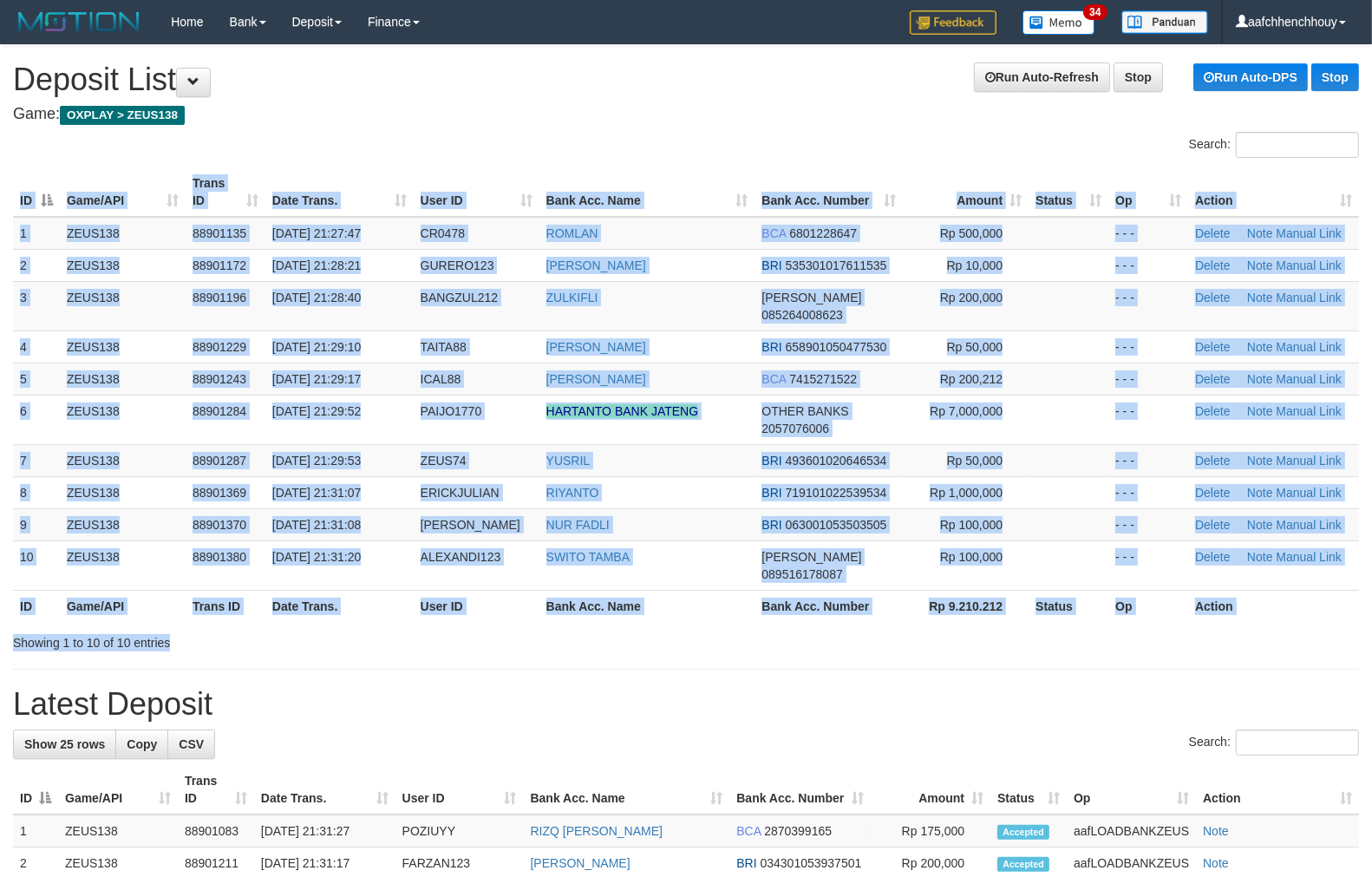
drag, startPoint x: 0, startPoint y: 0, endPoint x: 276, endPoint y: 626, distance: 684.1
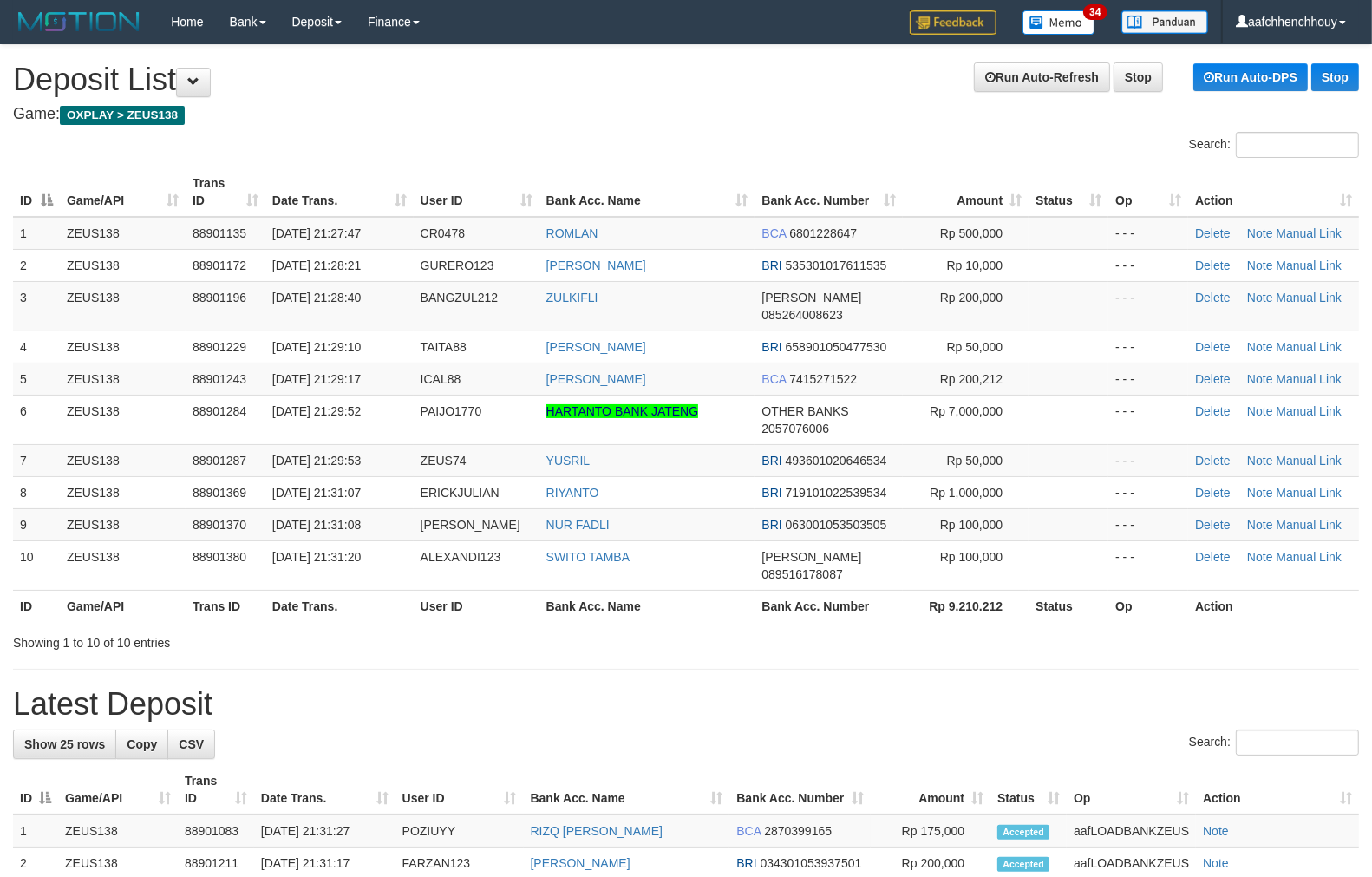
drag, startPoint x: 520, startPoint y: 680, endPoint x: 505, endPoint y: 678, distance: 15.1
click at [507, 687] on h1 "Latest Deposit" at bounding box center [685, 704] width 1345 height 35
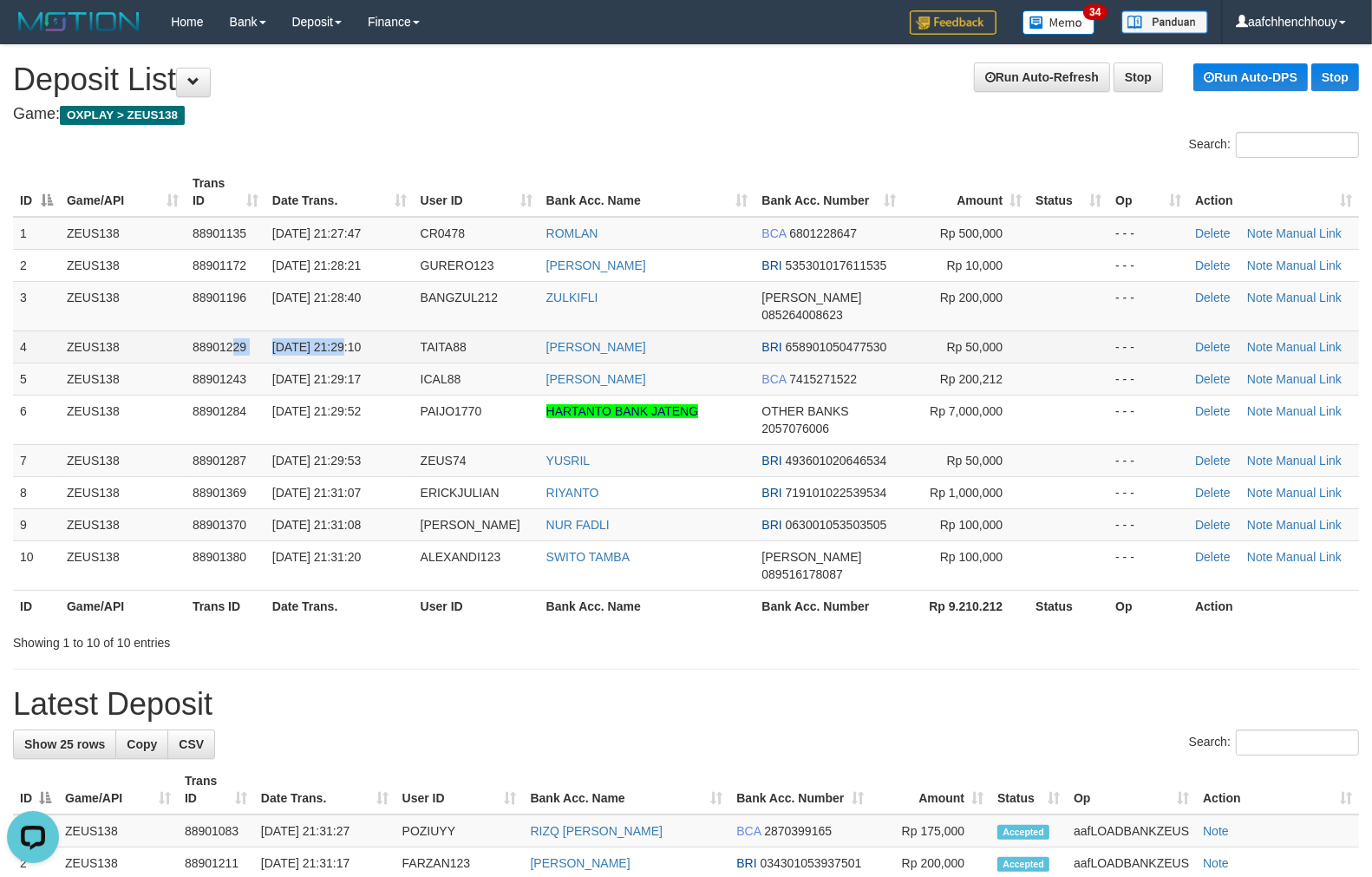
drag, startPoint x: 235, startPoint y: 319, endPoint x: 357, endPoint y: 329, distance: 122.4
click at [357, 330] on tr "4 ZEUS138 88901229 [DATE] 21:29:10 TAITA88 [PERSON_NAME] BRI 658901050477530 Rp…" at bounding box center [685, 346] width 1345 height 32
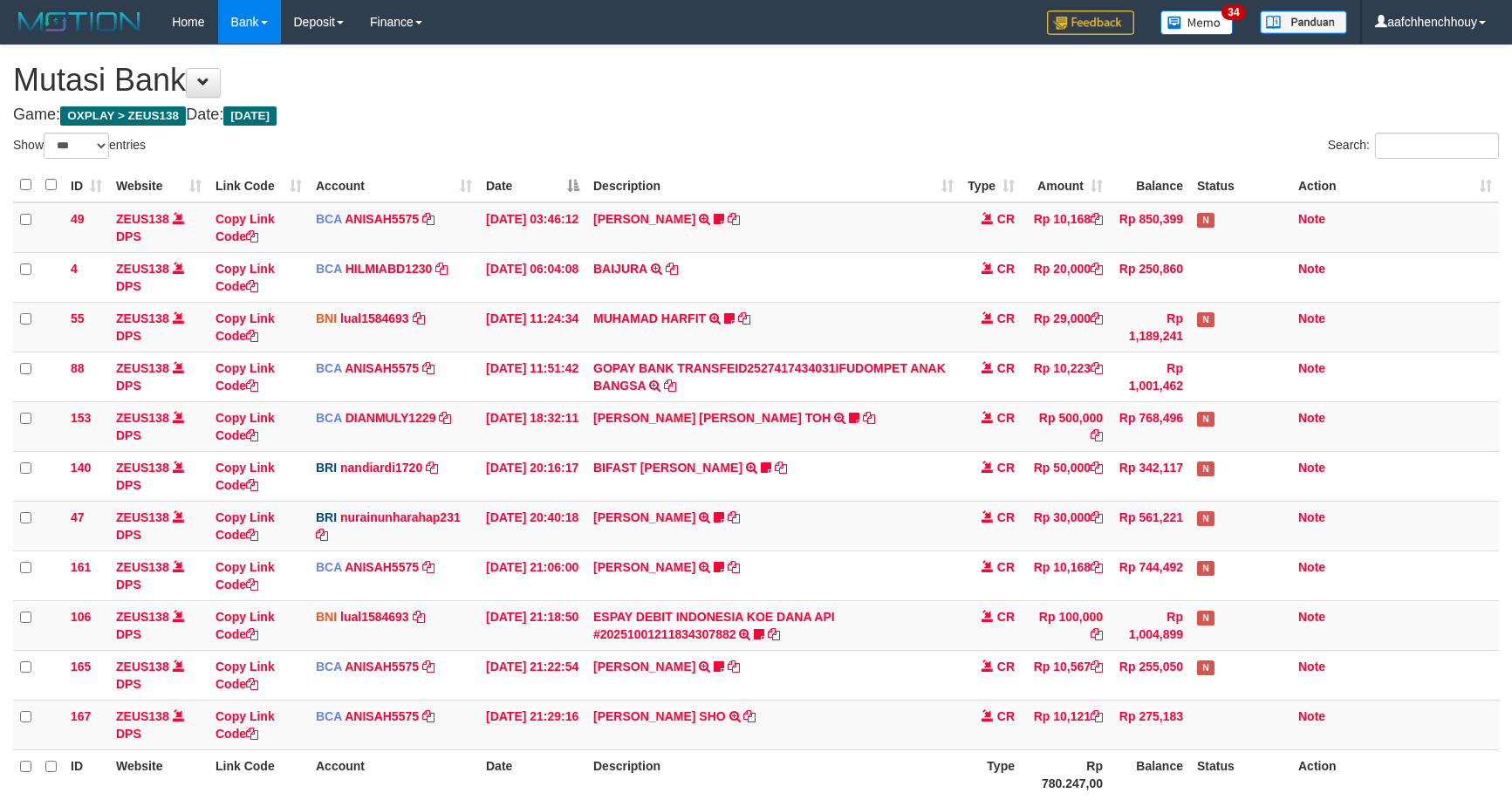
select select "***"
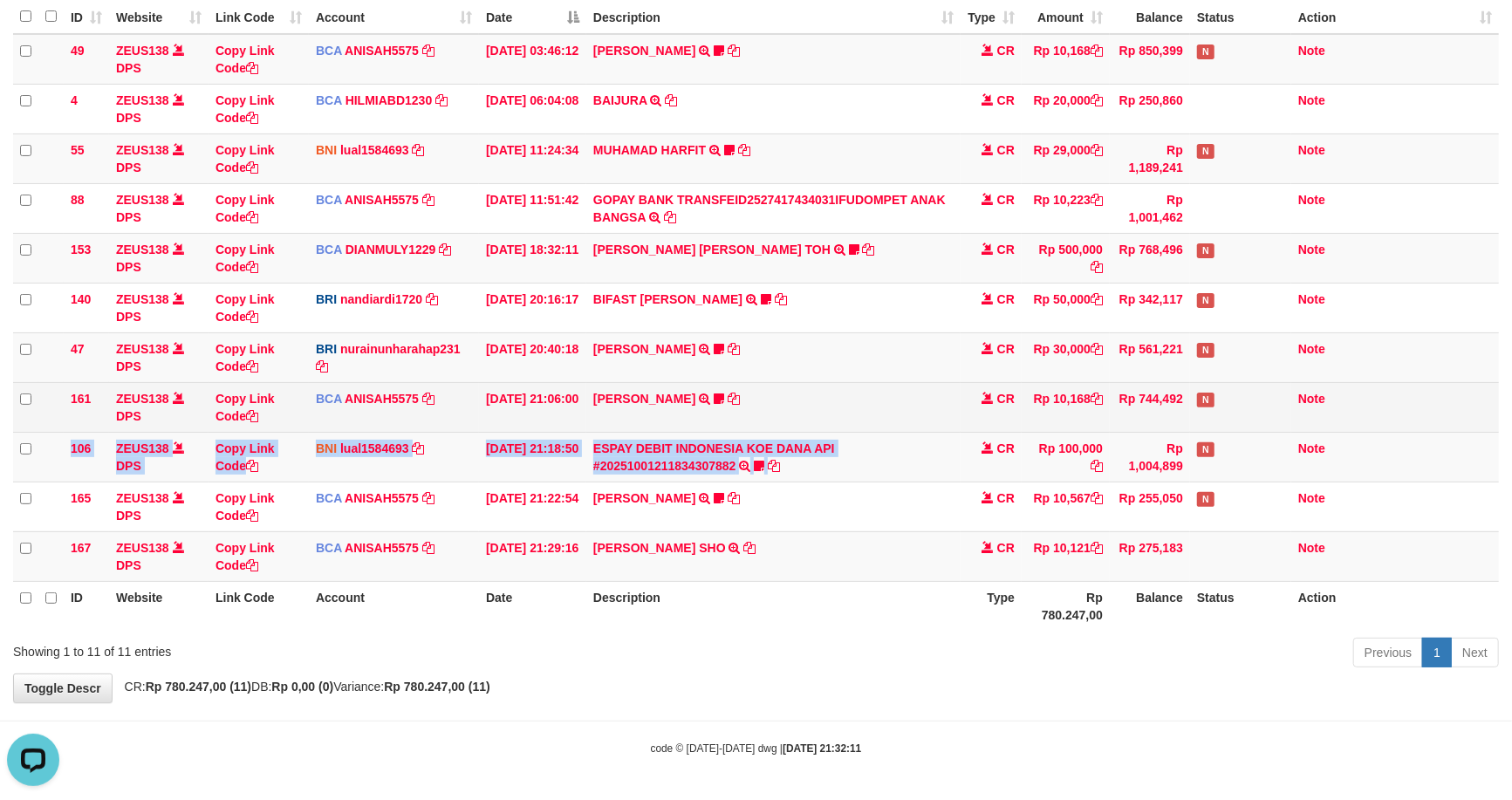
drag, startPoint x: 876, startPoint y: 421, endPoint x: 952, endPoint y: 390, distance: 82.1
click at [952, 391] on tr "161 ZEUS138 DPS Copy Link Code BCA ANISAH5575 DPS ANISAH mutasi_20251001_3827 |…" at bounding box center [756, 407] width 1486 height 50
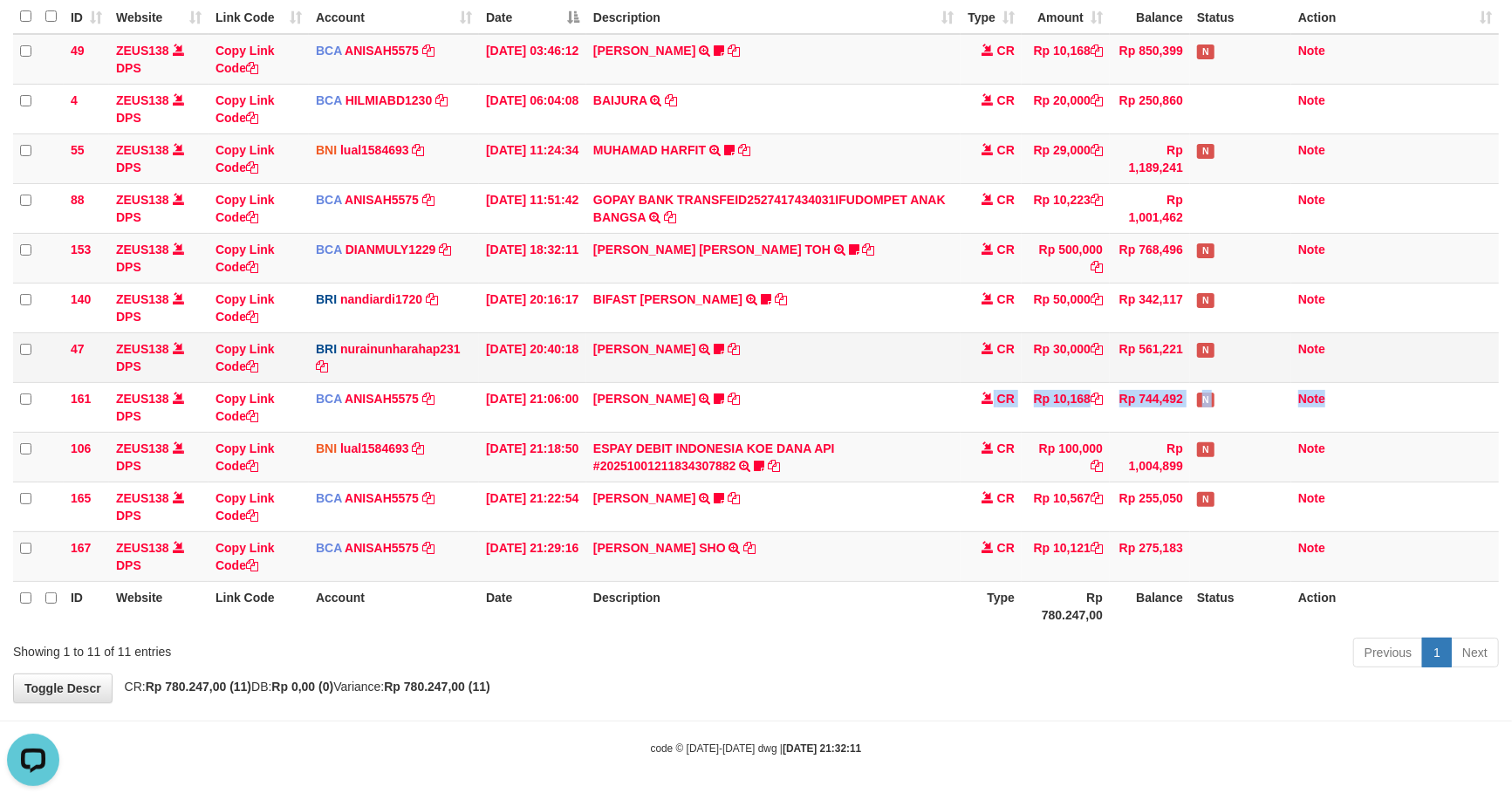
click at [1320, 325] on tbody "49 ZEUS138 DPS Copy Link Code BCA ANISAH5575 DPS ANISAH mutasi_20251001_3827 | …" at bounding box center [756, 307] width 1486 height 548
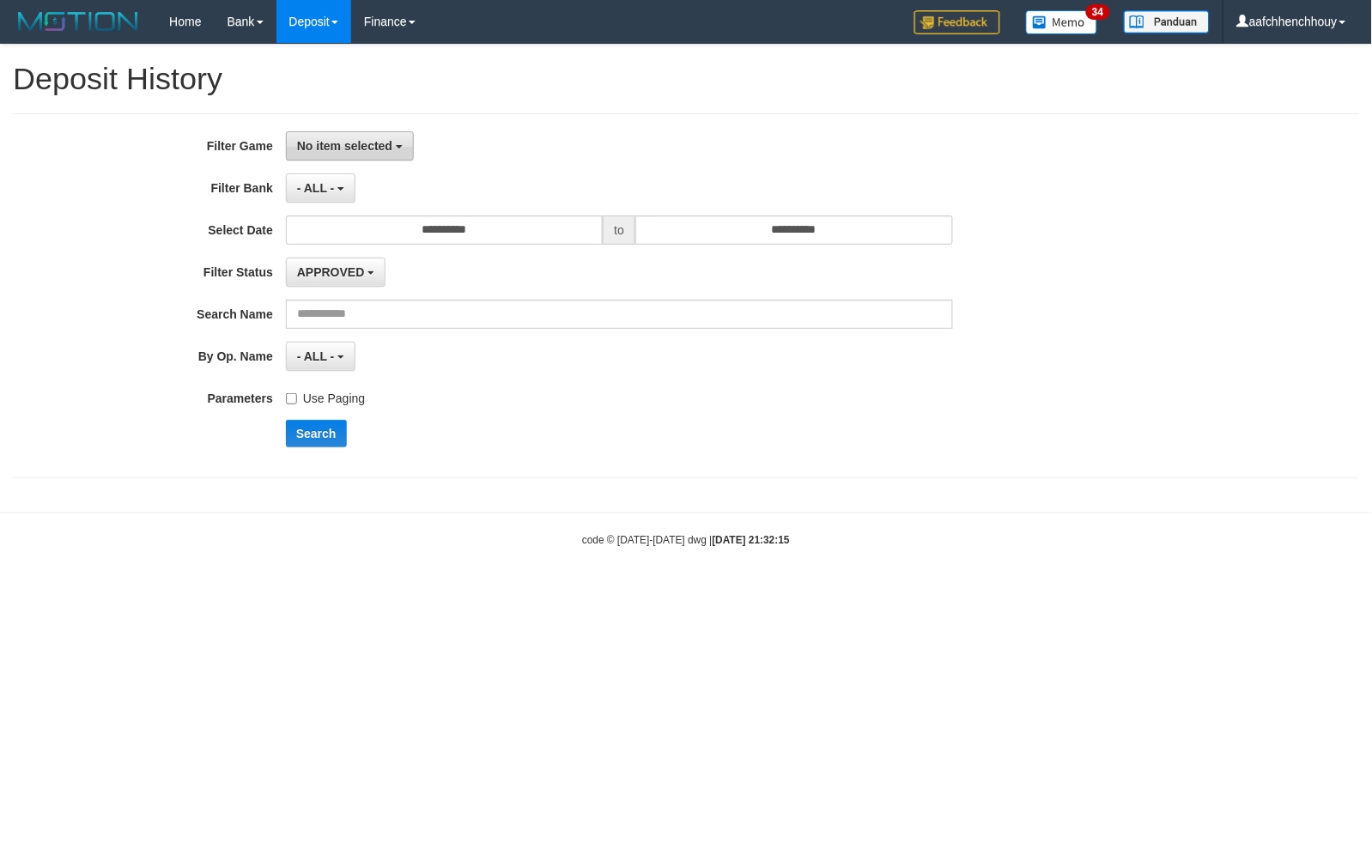
click at [346, 148] on span "No item selected" at bounding box center [343, 146] width 95 height 14
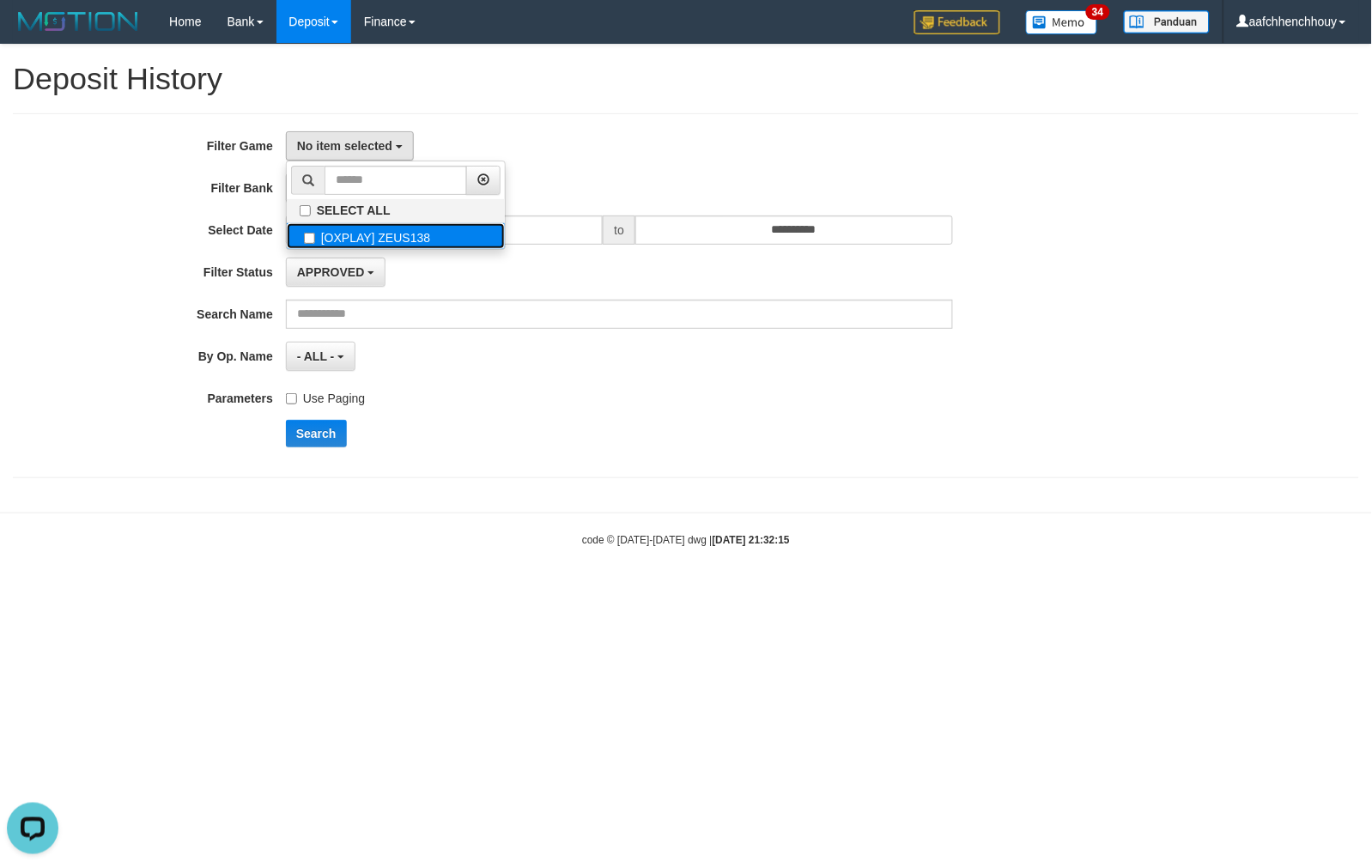
click at [383, 246] on label "[OXPLAY] ZEUS138" at bounding box center [395, 236] width 218 height 25
select select "***"
click at [352, 393] on label "Use Paging" at bounding box center [325, 395] width 79 height 23
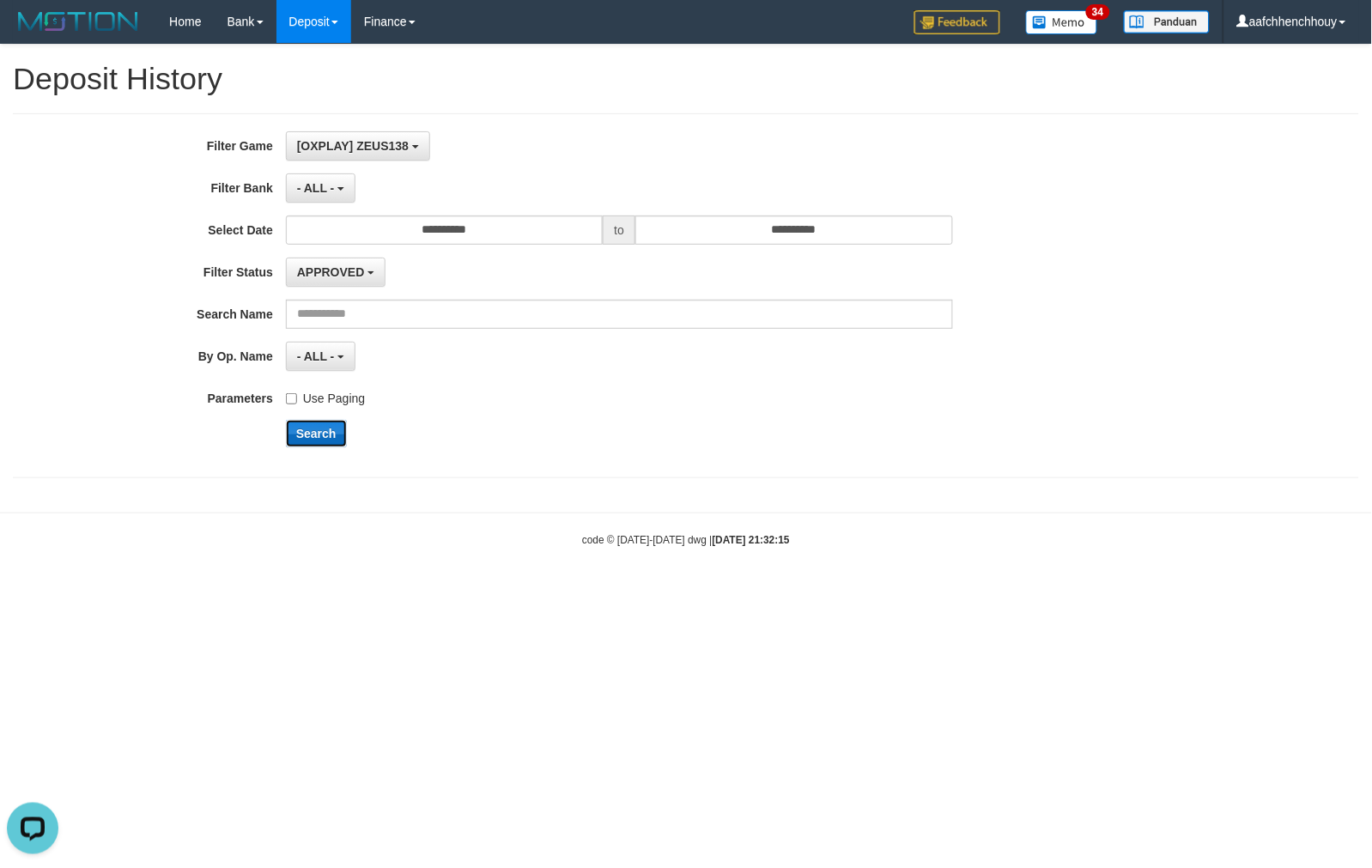
click at [329, 430] on button "Search" at bounding box center [316, 434] width 61 height 27
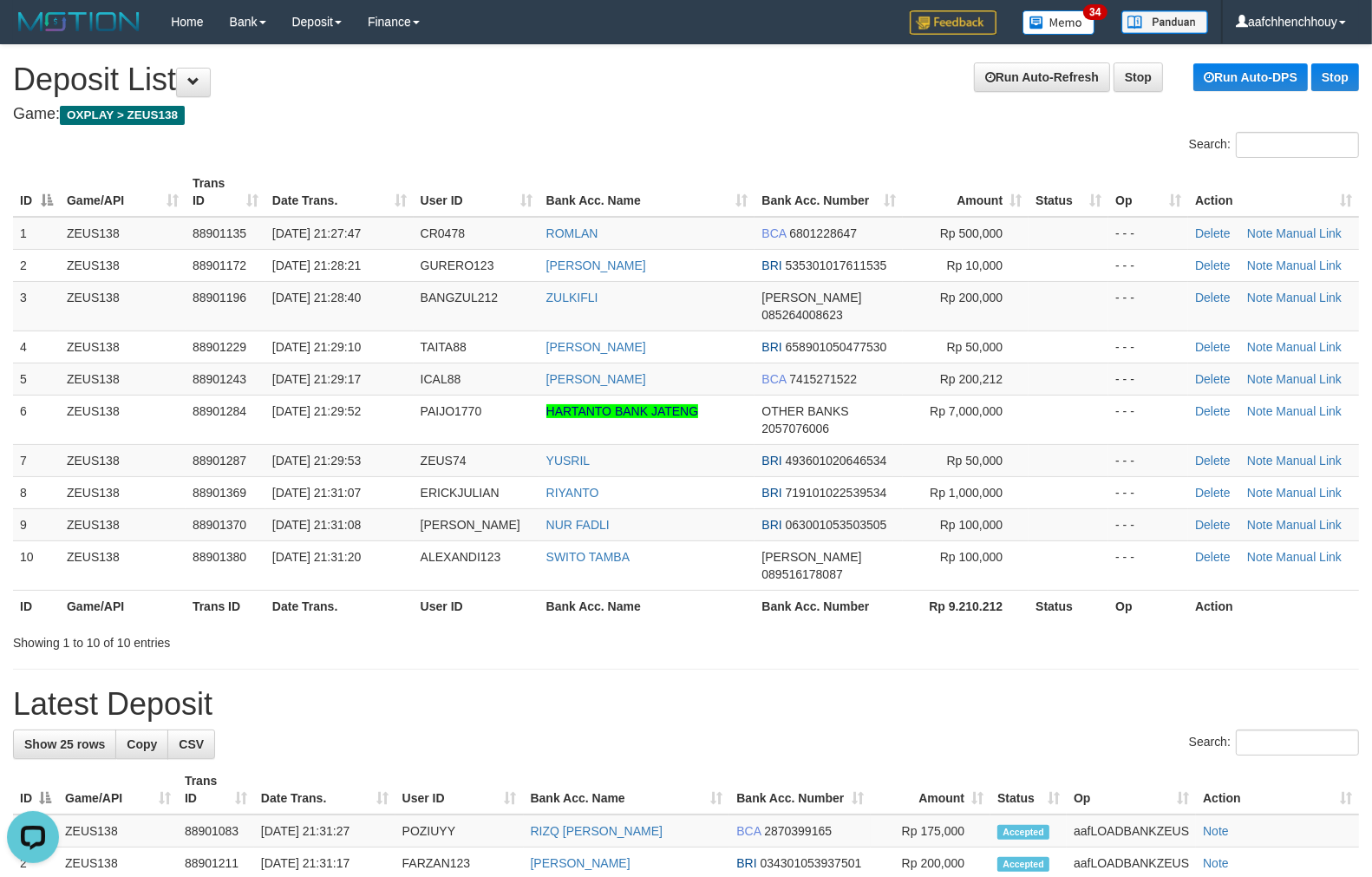
click at [497, 589] on tr "ID Game/API Trans ID Date Trans. User ID Bank Acc. Name Bank Acc. Number Rp 9.2…" at bounding box center [685, 605] width 1345 height 32
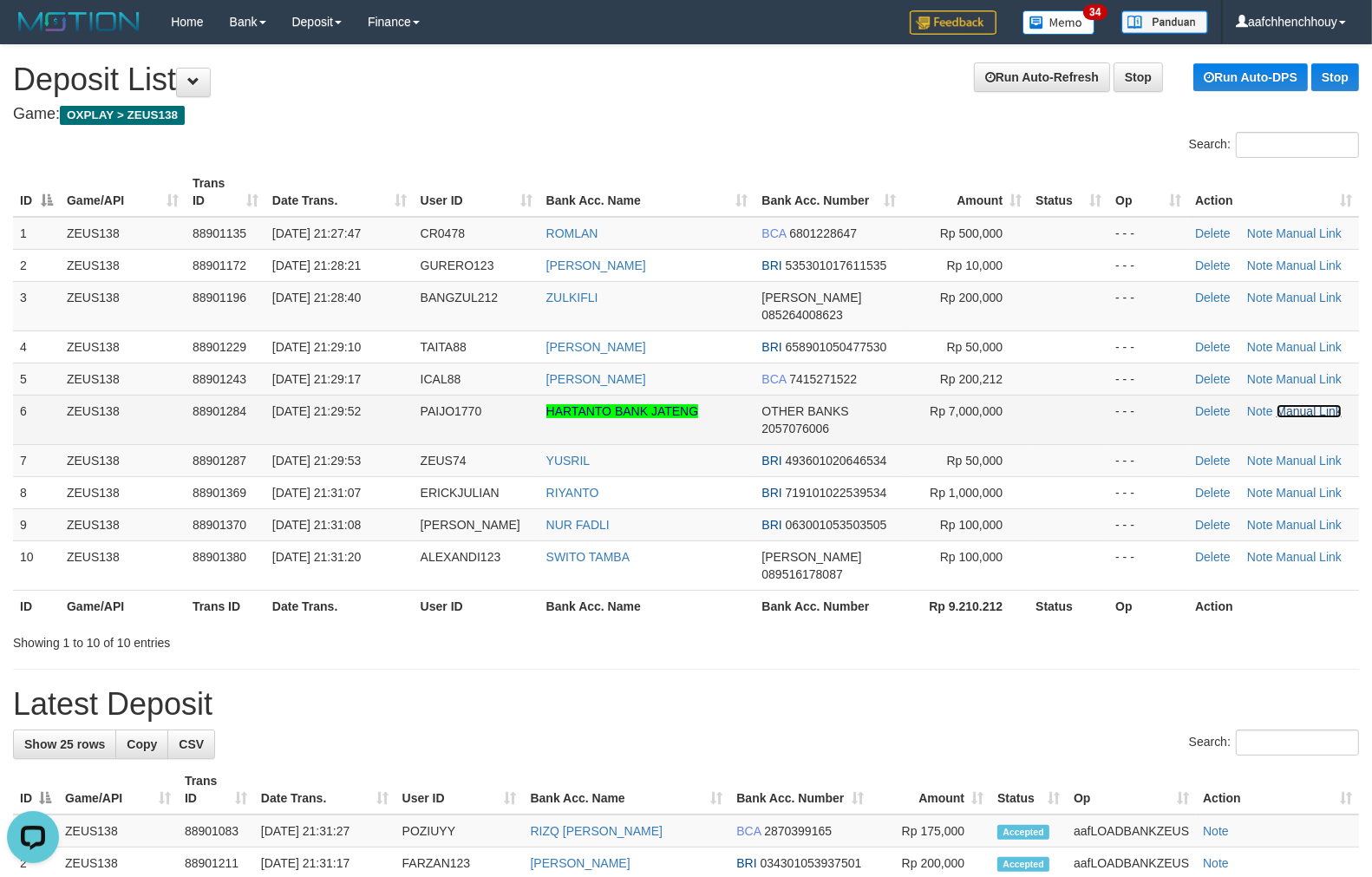
drag, startPoint x: 1329, startPoint y: 392, endPoint x: 1279, endPoint y: 400, distance: 50.6
click at [1328, 404] on link "Manual Link" at bounding box center [1309, 411] width 66 height 14
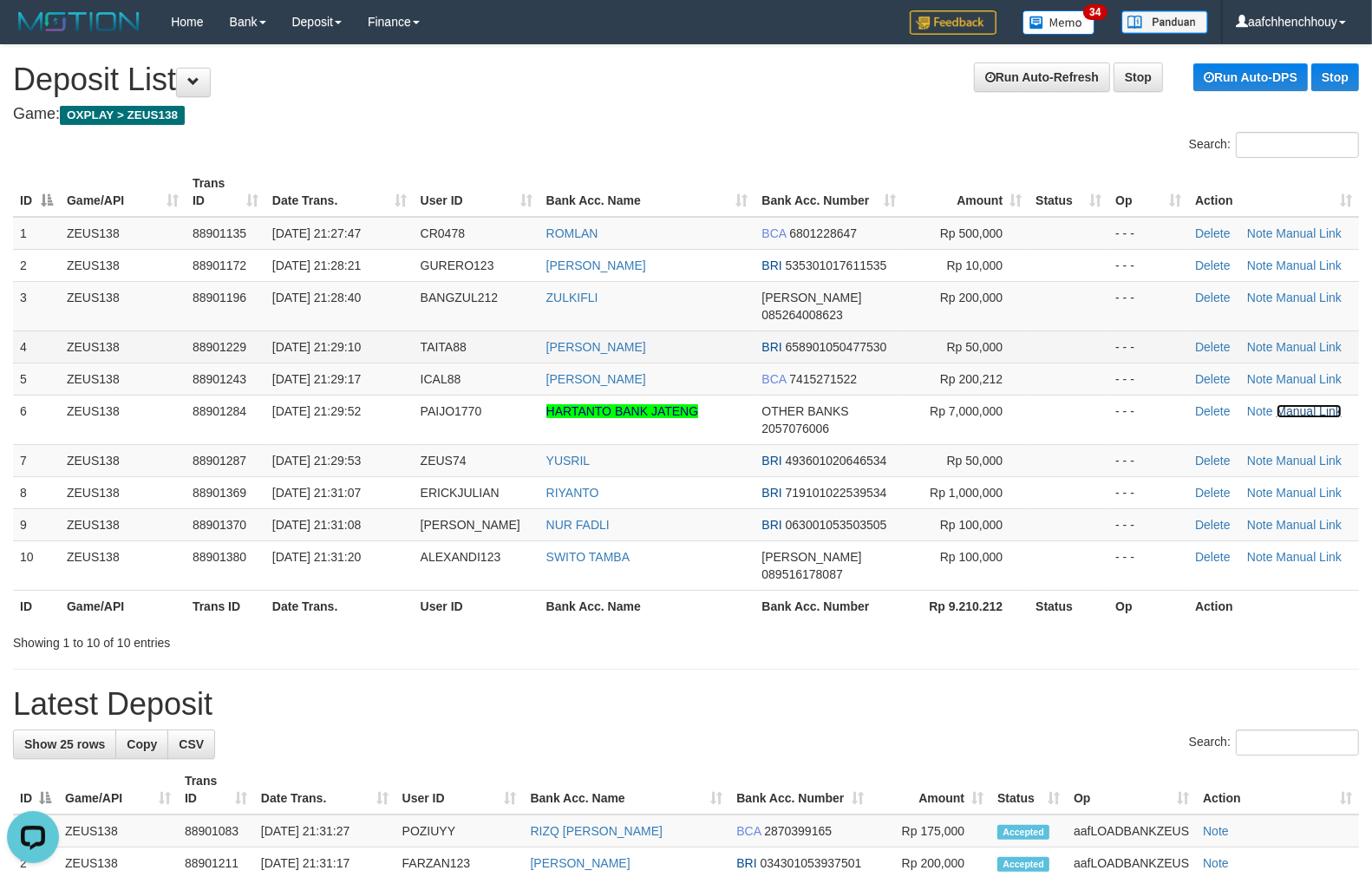
click at [1276, 404] on link "Manual Link" at bounding box center [1309, 411] width 66 height 14
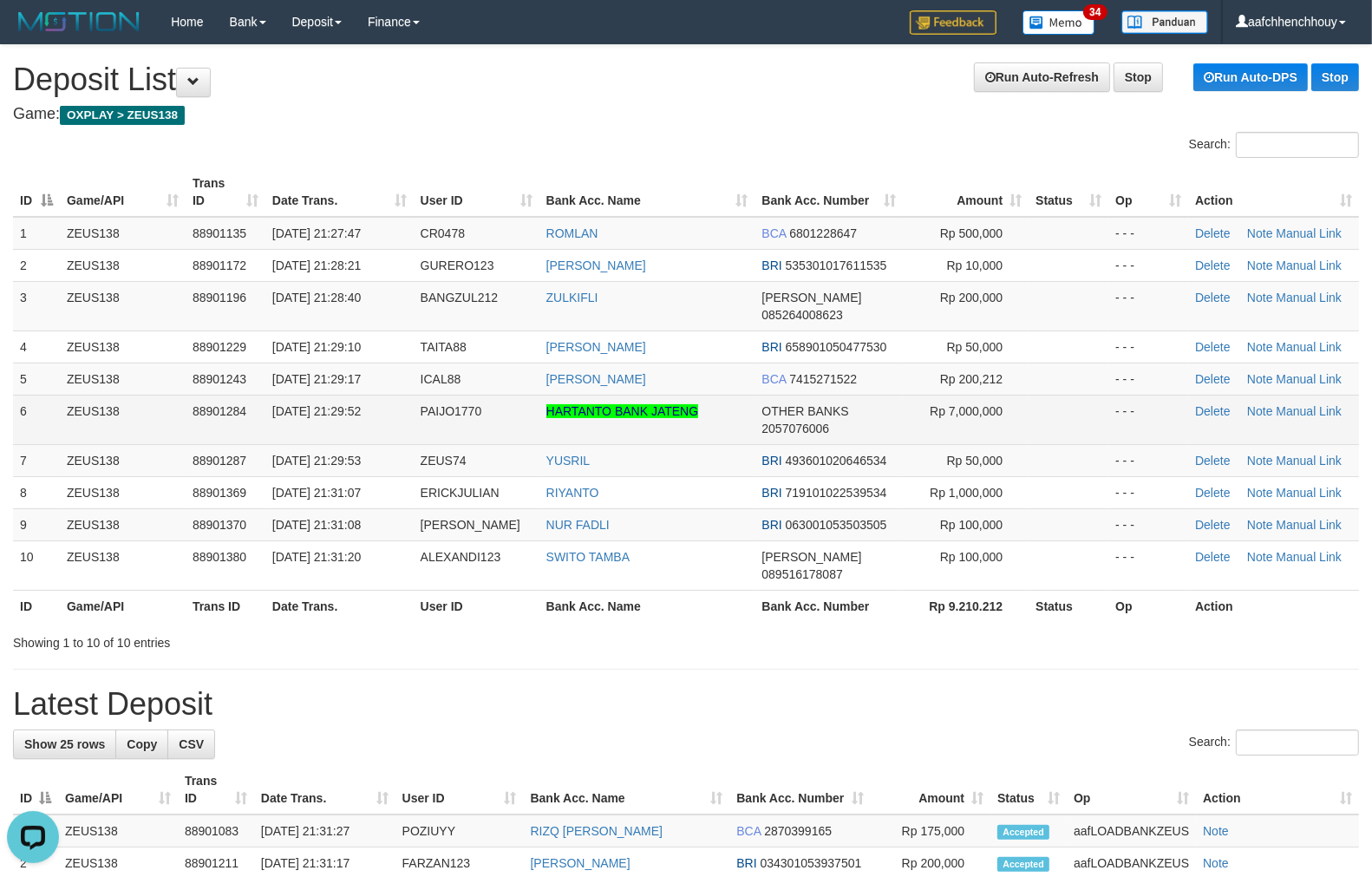
drag, startPoint x: 305, startPoint y: 195, endPoint x: 391, endPoint y: 405, distance: 226.9
click at [405, 395] on tbody "1 ZEUS138 88901135 01/10/2025 21:27:47 CR0478 ROMLAN BCA 6801228647 Rp 500,000 …" at bounding box center [685, 403] width 1345 height 374
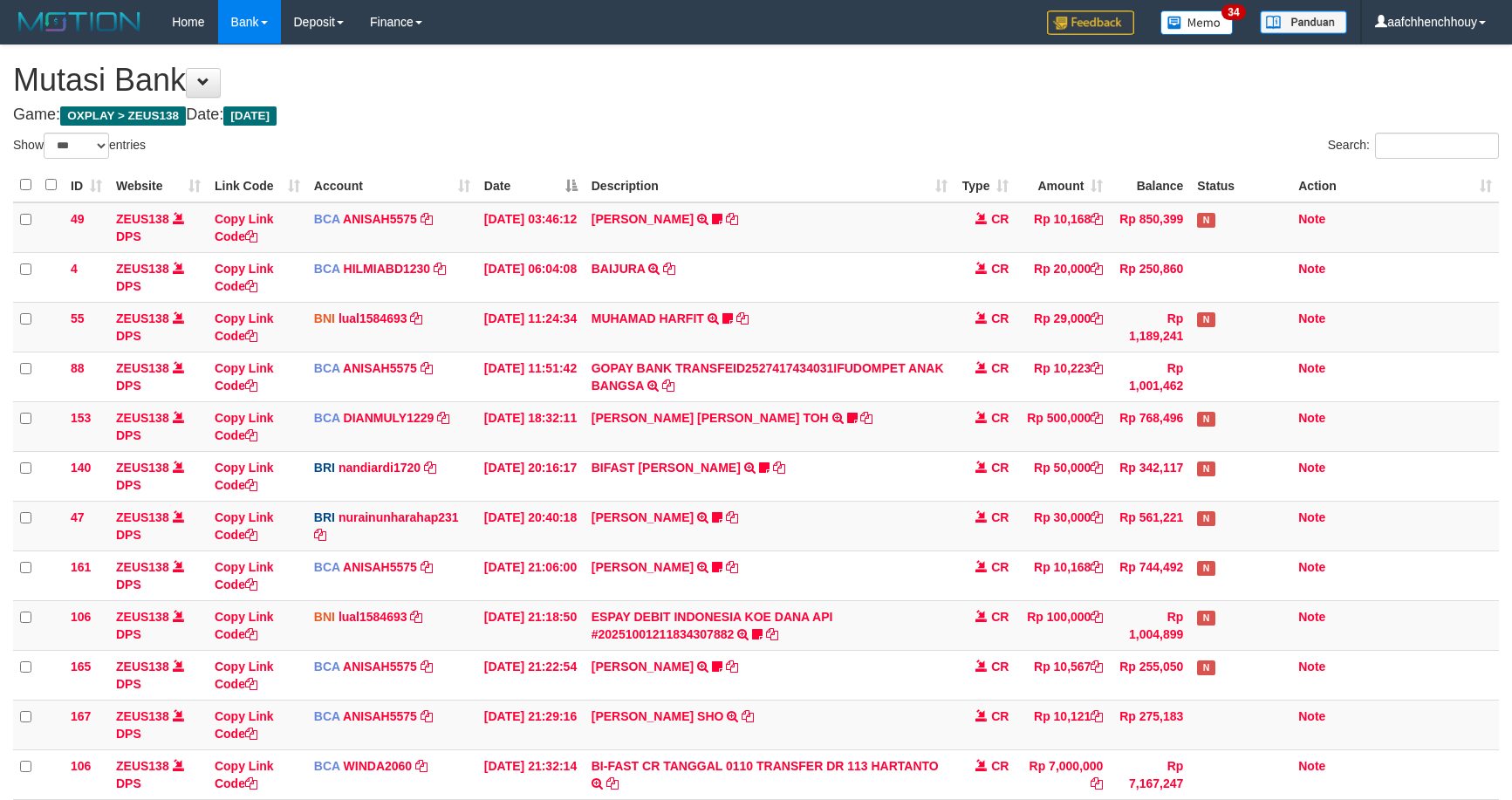
select select "***"
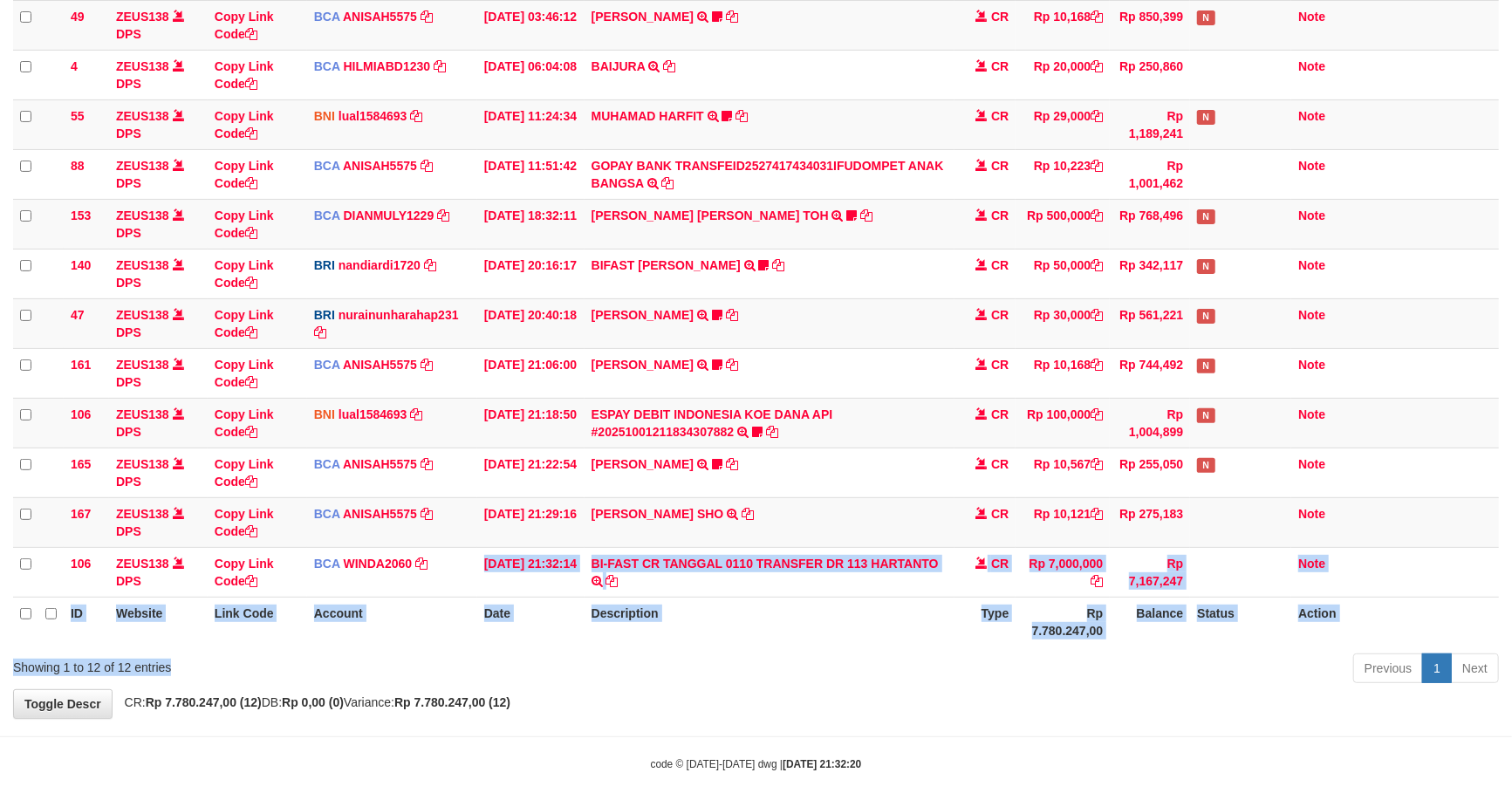
scroll to position [220, 0]
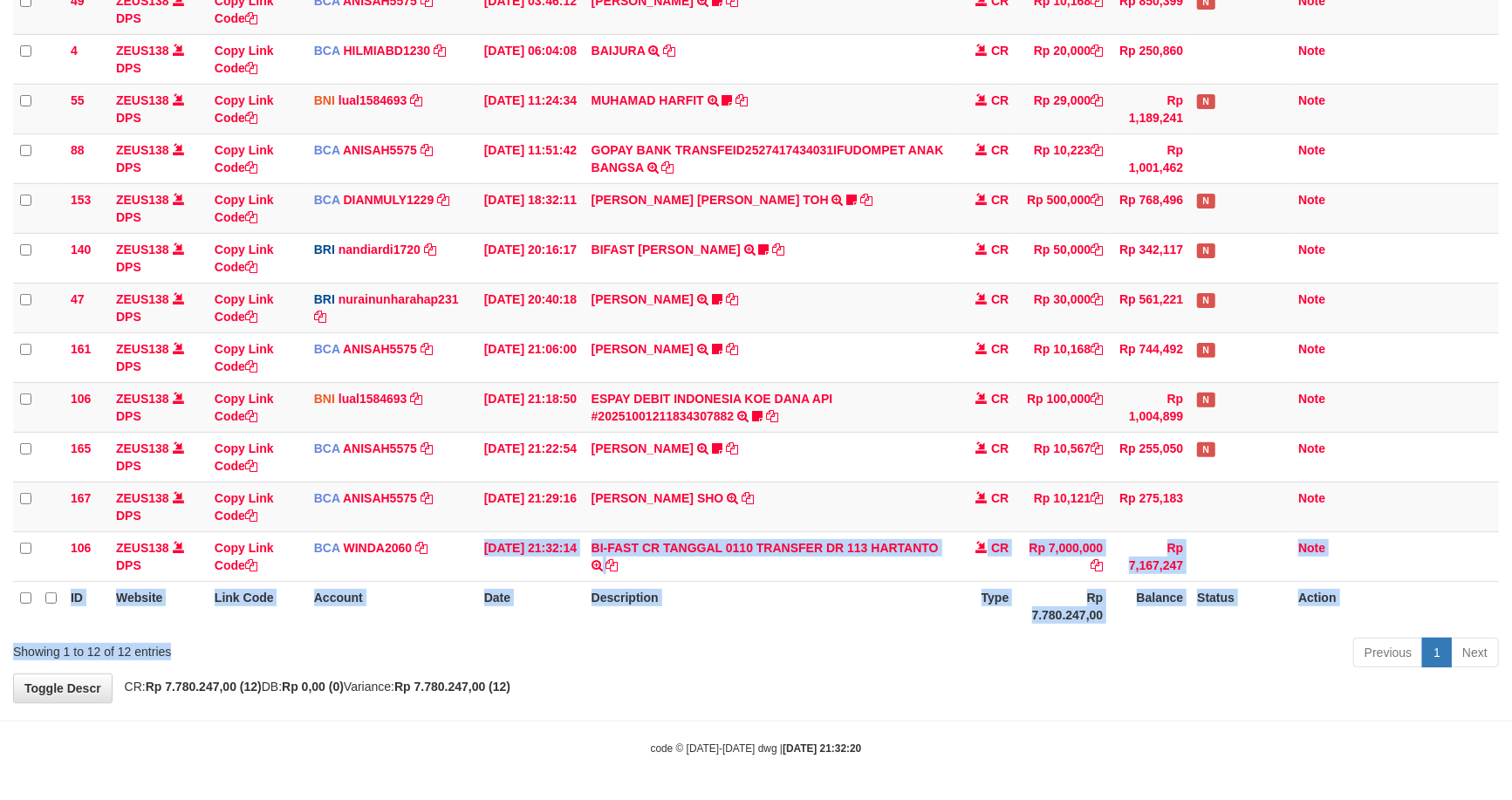
drag, startPoint x: 970, startPoint y: 627, endPoint x: 932, endPoint y: 589, distance: 53.7
click at [970, 626] on th "Type" at bounding box center [985, 606] width 61 height 50
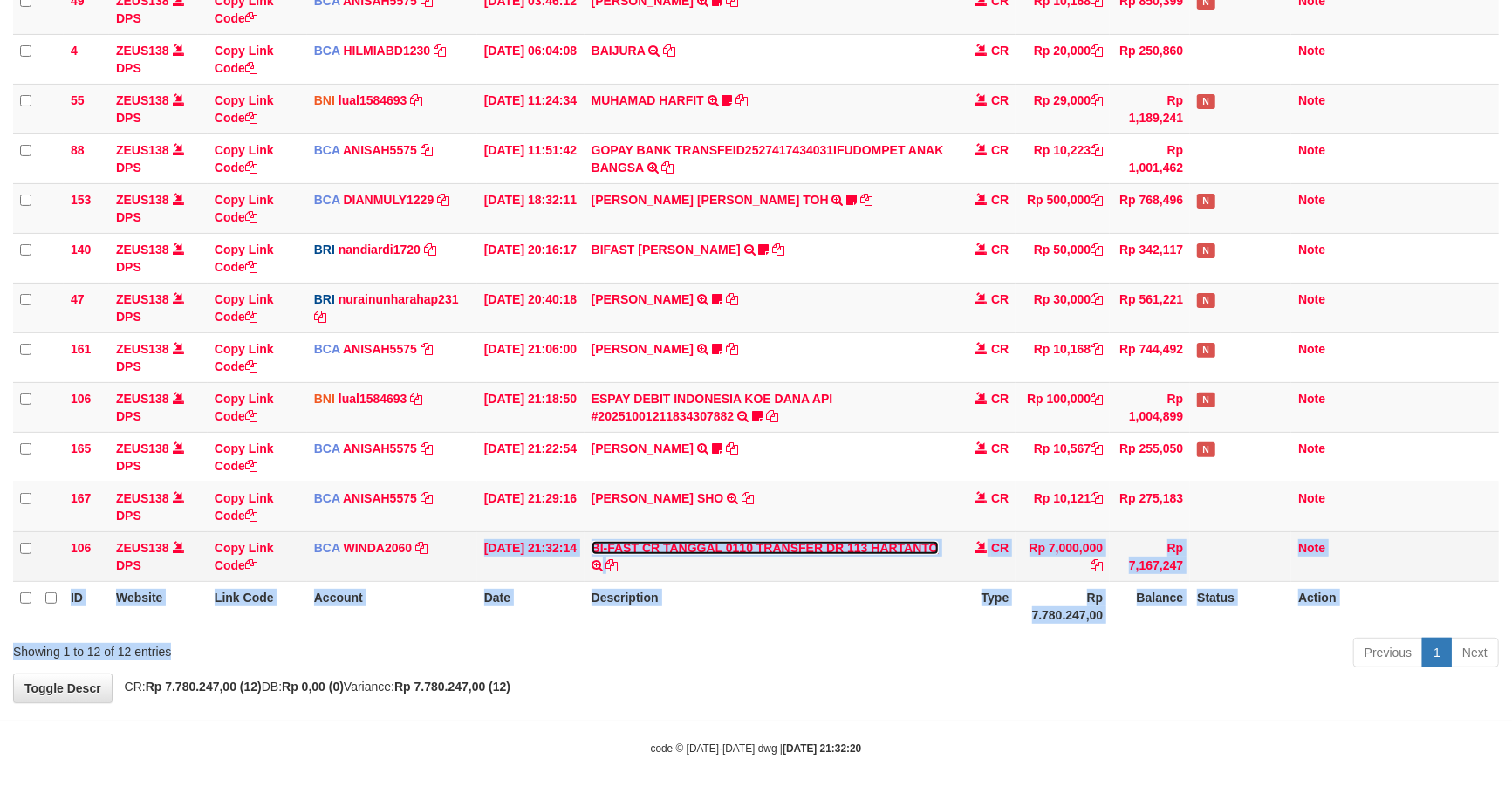
click at [891, 543] on link "BI-FAST CR TANGGAL 0110 TRANSFER DR 113 HARTANTO" at bounding box center [765, 548] width 347 height 14
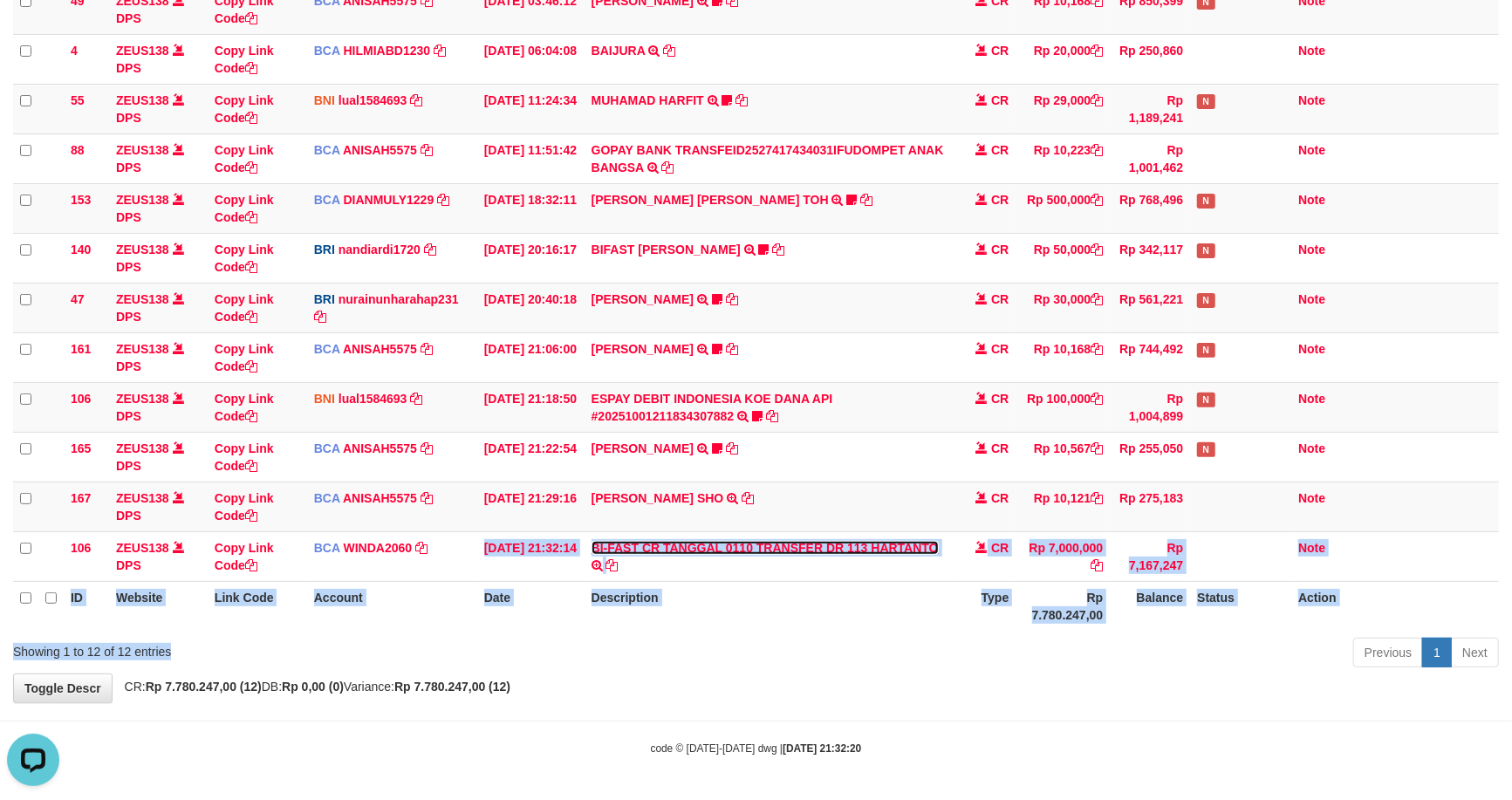
scroll to position [0, 0]
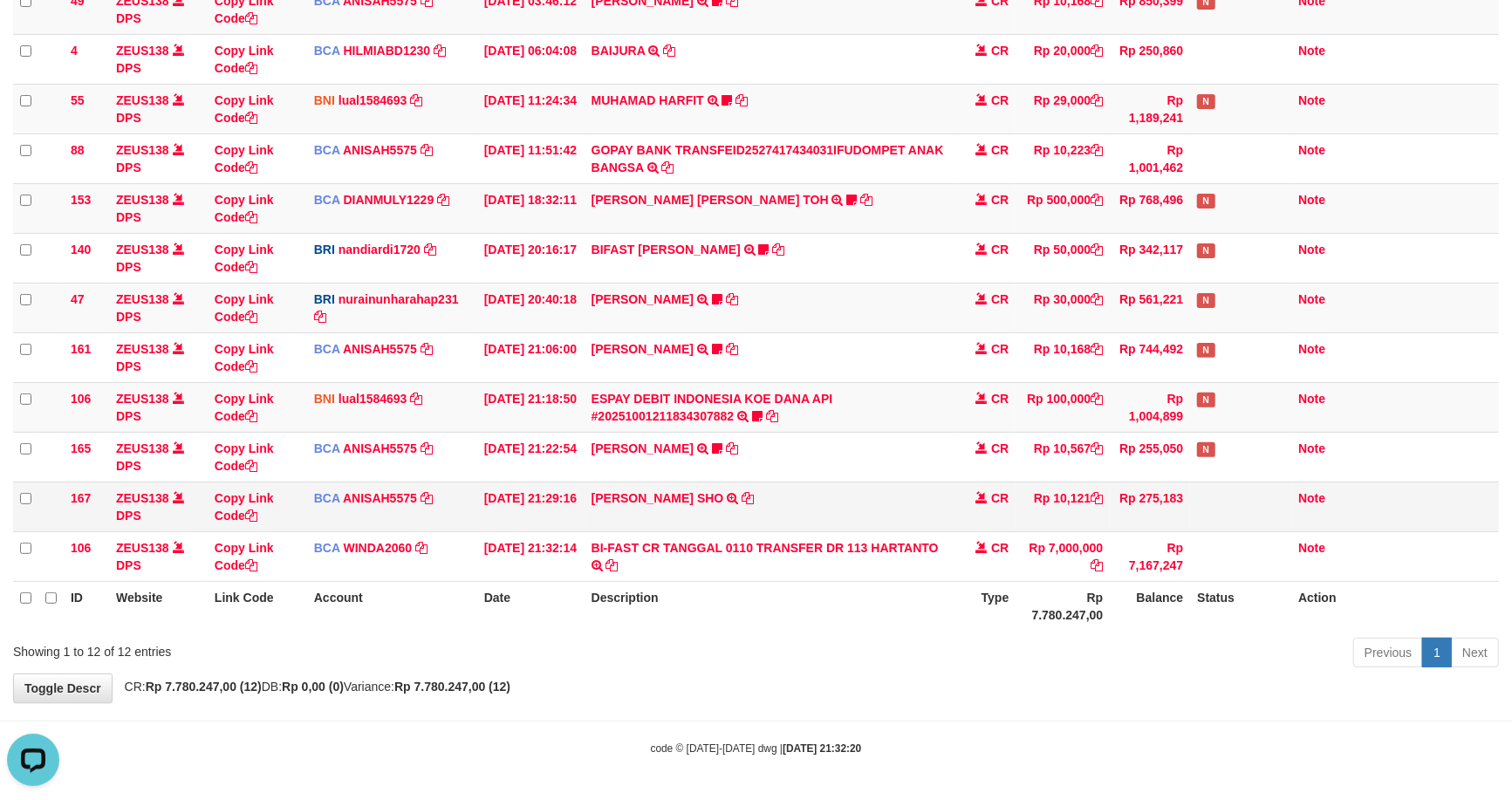
click at [1065, 501] on div "Show ** ** ** *** entries Search: ID Website Link Code Account Date Description…" at bounding box center [756, 294] width 1486 height 759
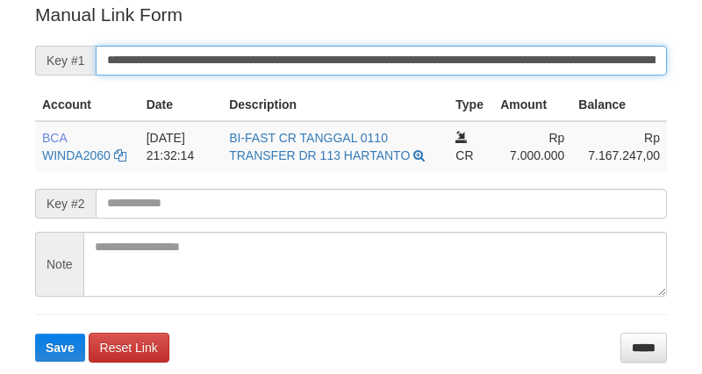
scroll to position [372, 0]
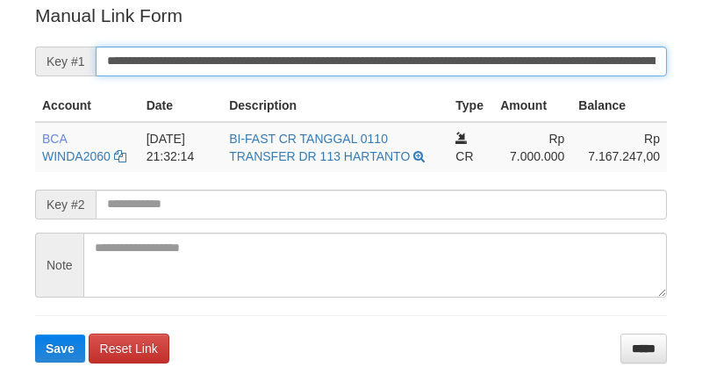
click at [35, 334] on button "Save" at bounding box center [60, 348] width 50 height 28
drag, startPoint x: 602, startPoint y: 65, endPoint x: 791, endPoint y: 206, distance: 236.3
click at [701, 206] on html "Deposit Detail Game/API Trans ID Date Trans. User ID Bank Acc. Name Bank Acc. N…" at bounding box center [351, 44] width 702 height 832
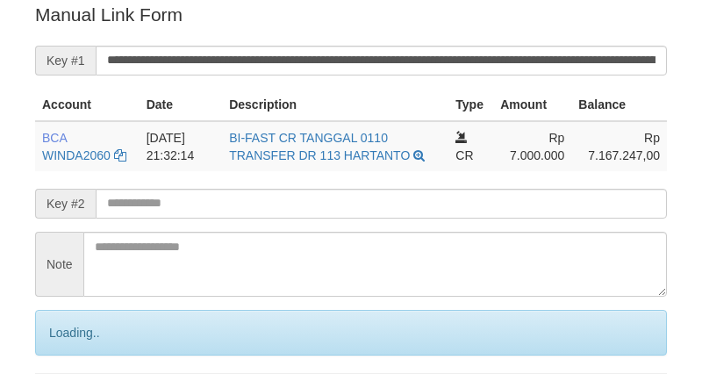
click at [575, 62] on input "**********" at bounding box center [381, 61] width 571 height 30
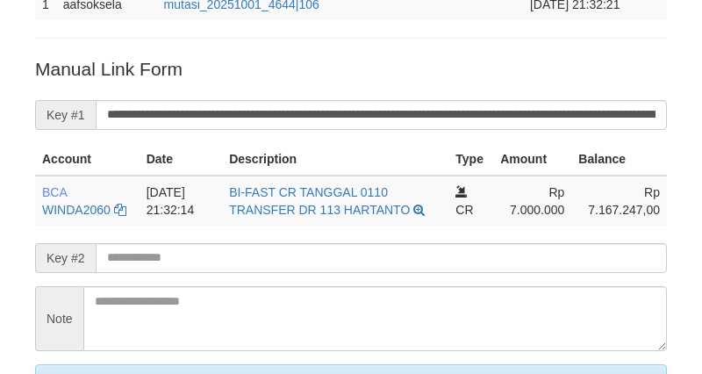
scroll to position [31, 0]
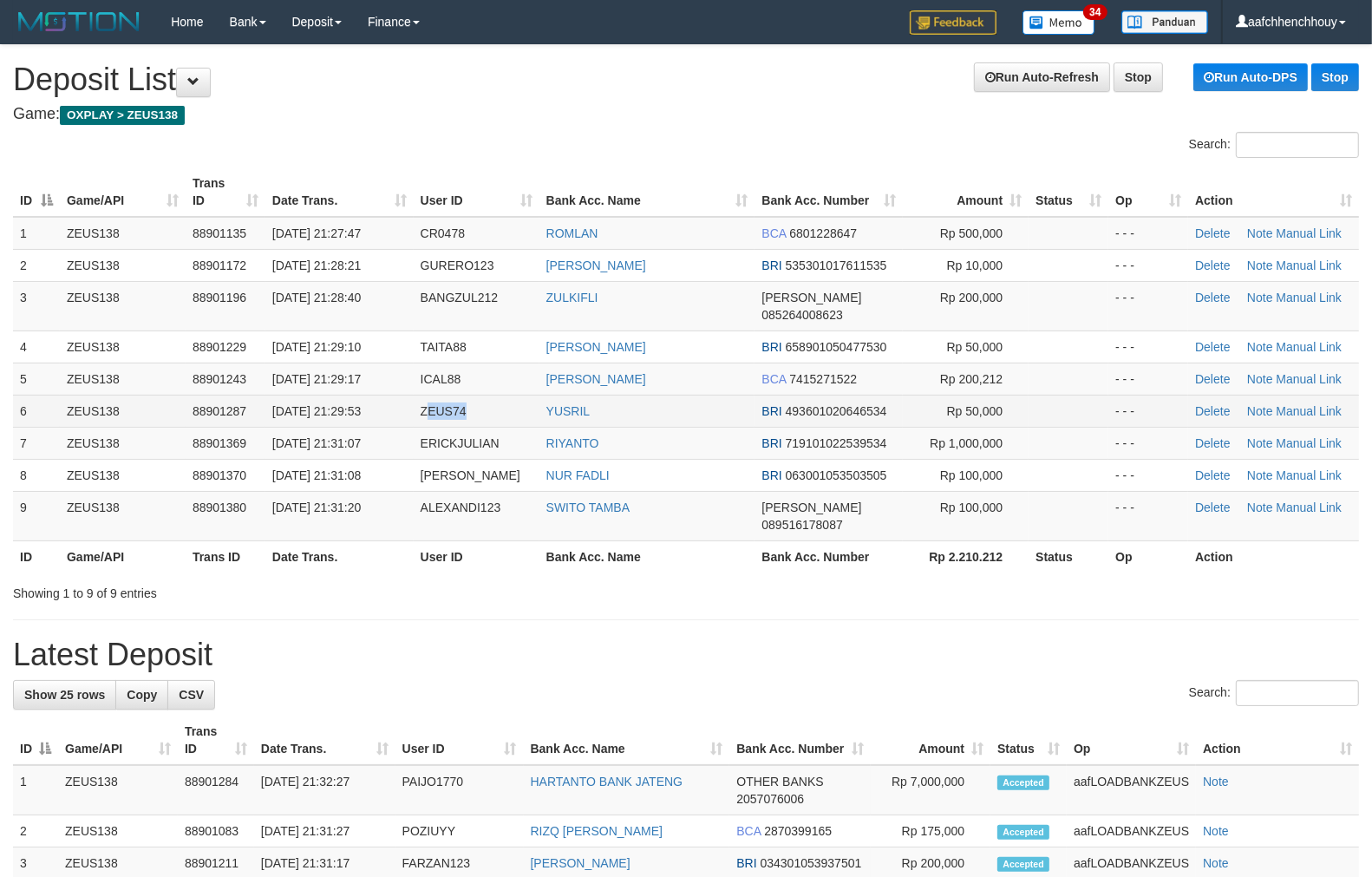
drag, startPoint x: 483, startPoint y: 384, endPoint x: 378, endPoint y: 406, distance: 107.3
click at [509, 373] on tbody "1 ZEUS138 88901135 01/10/2025 21:27:47 CR0478 ROMLAN BCA 6801228647 Rp 500,000 …" at bounding box center [685, 379] width 1345 height 324
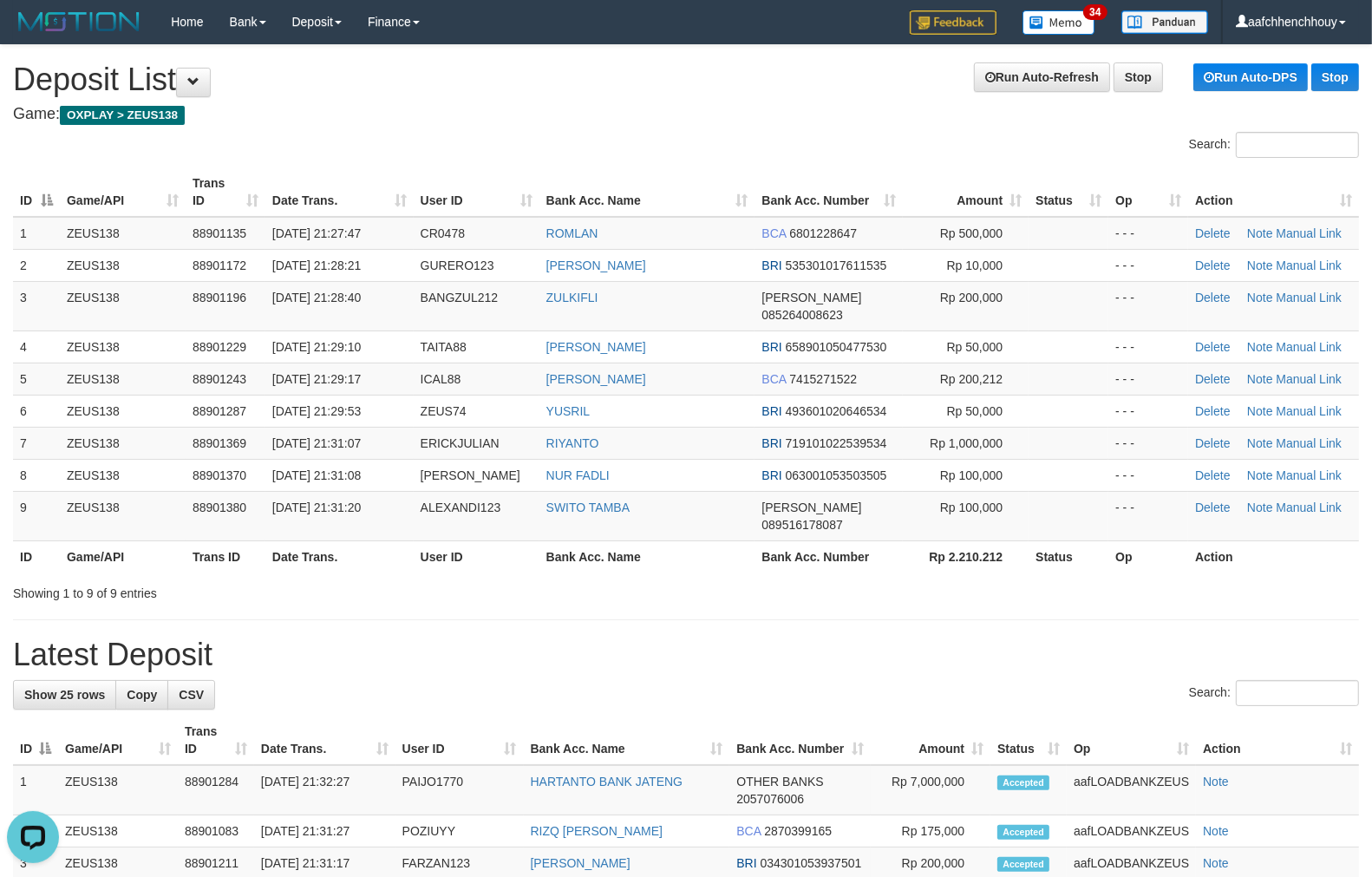
drag, startPoint x: 464, startPoint y: 159, endPoint x: 21, endPoint y: 183, distance: 443.6
click at [462, 159] on div "Search:" at bounding box center [686, 146] width 1372 height 31
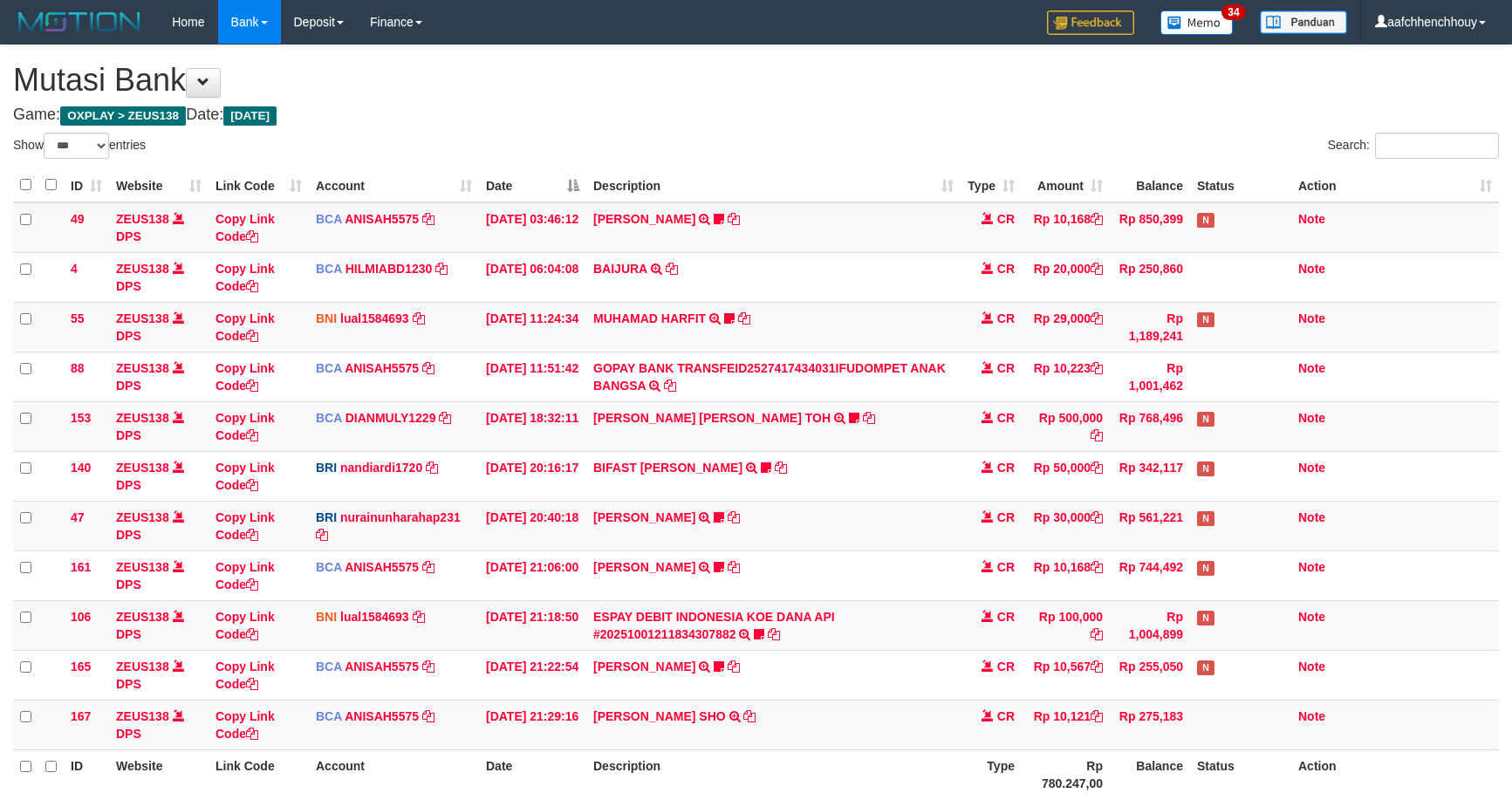
select select "***"
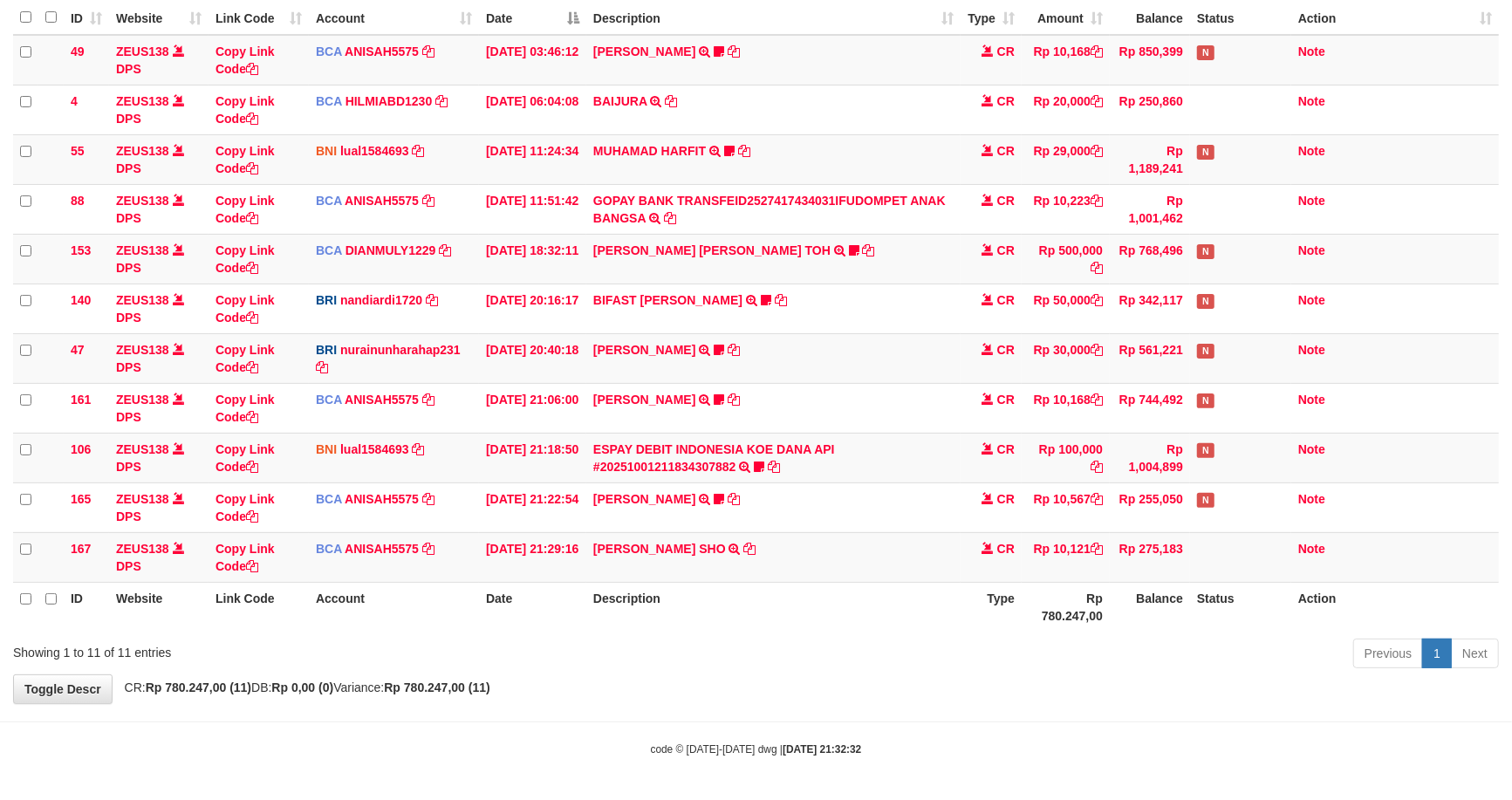
scroll to position [170, 0]
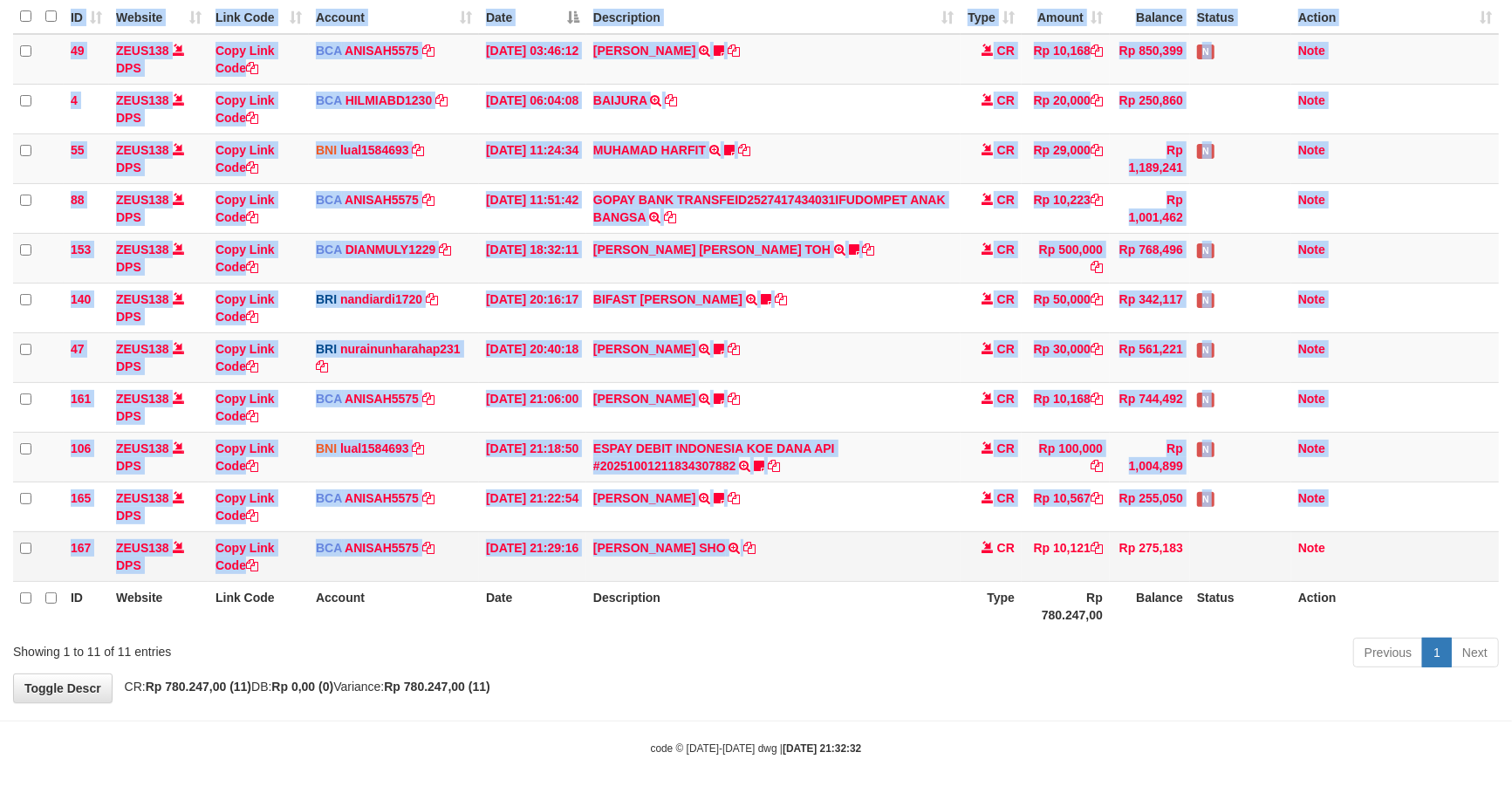
drag, startPoint x: 586, startPoint y: 589, endPoint x: 935, endPoint y: 541, distance: 352.3
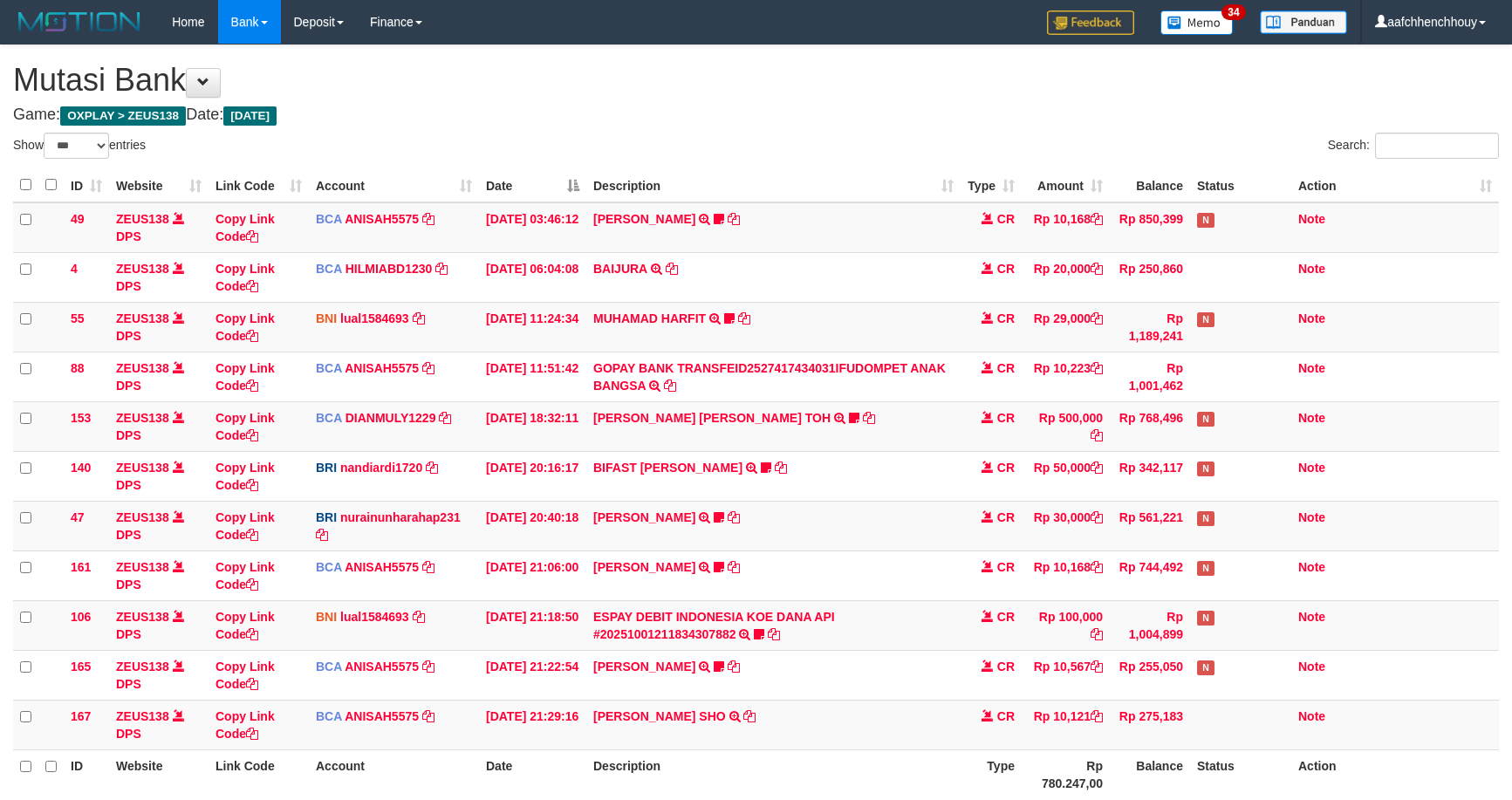
select select "***"
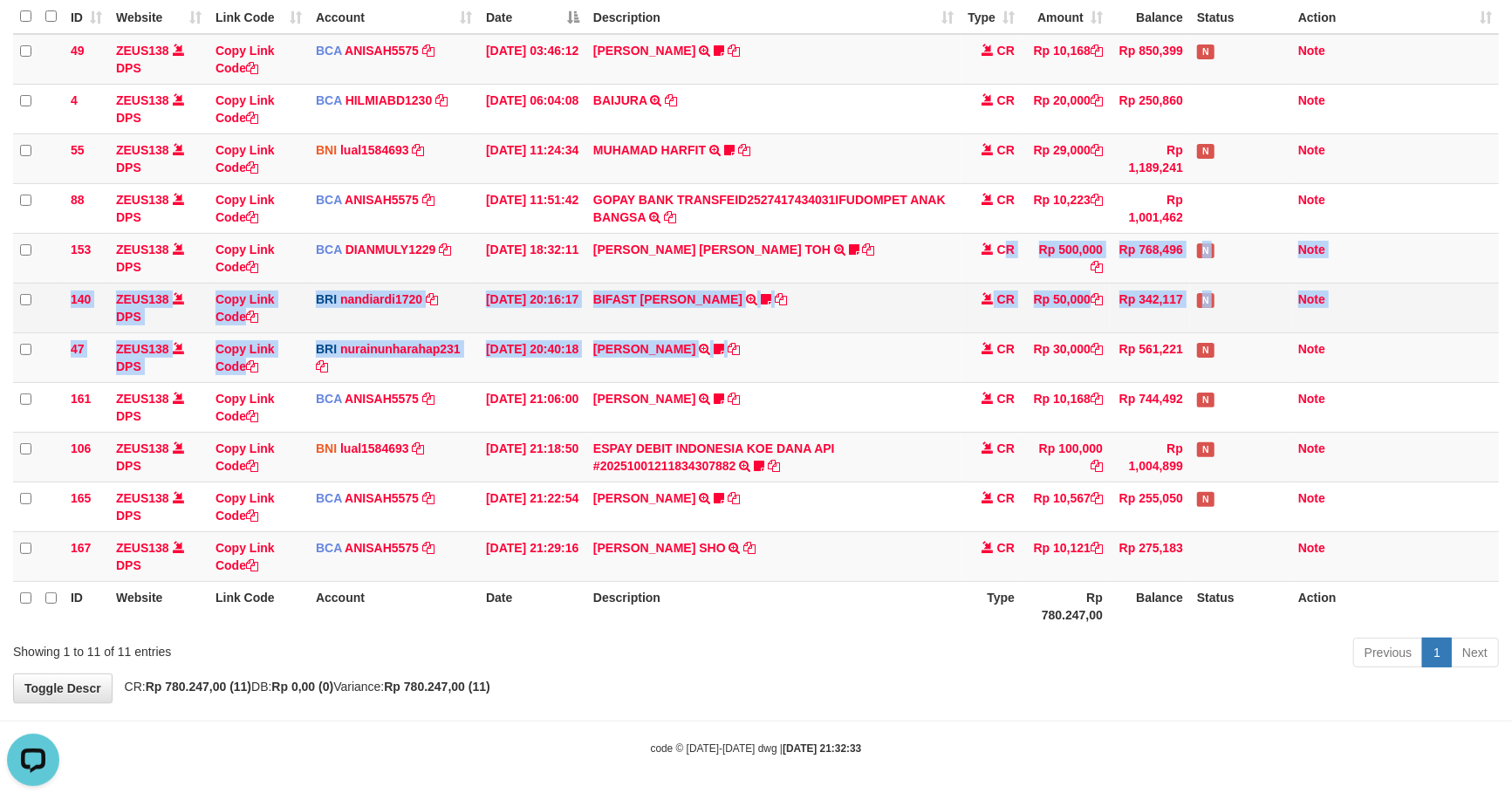
drag, startPoint x: 730, startPoint y: 344, endPoint x: 764, endPoint y: 327, distance: 38.0
click at [762, 328] on tbody "49 ZEUS138 DPS Copy Link Code BCA ANISAH5575 DPS [PERSON_NAME] mutasi_20251001_…" at bounding box center [756, 307] width 1486 height 548
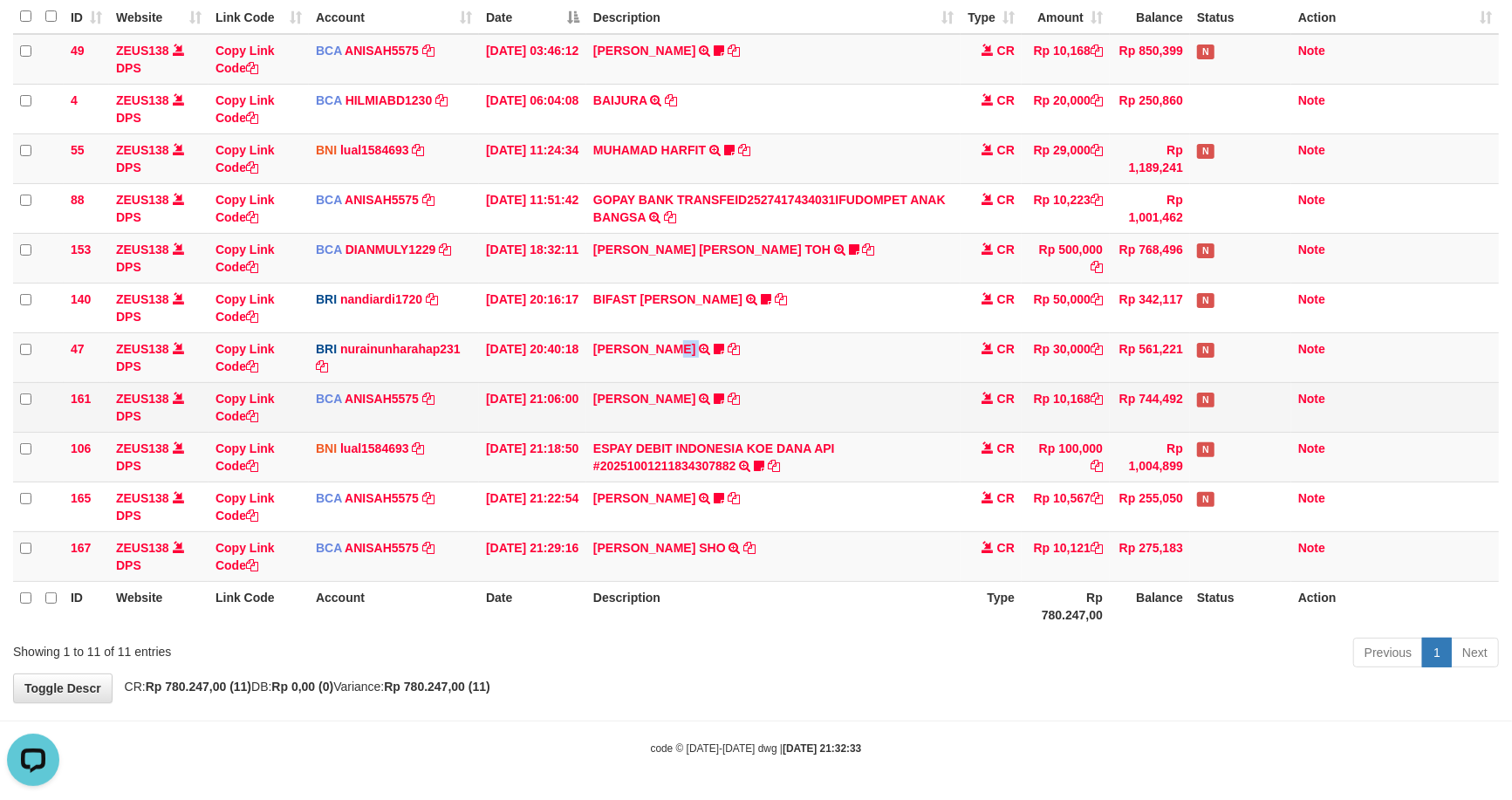
click at [643, 366] on td "[PERSON_NAME] TRANSFER NBMB [PERSON_NAME] TO NURAINUN HARAHAP KENNONG09" at bounding box center [773, 357] width 374 height 50
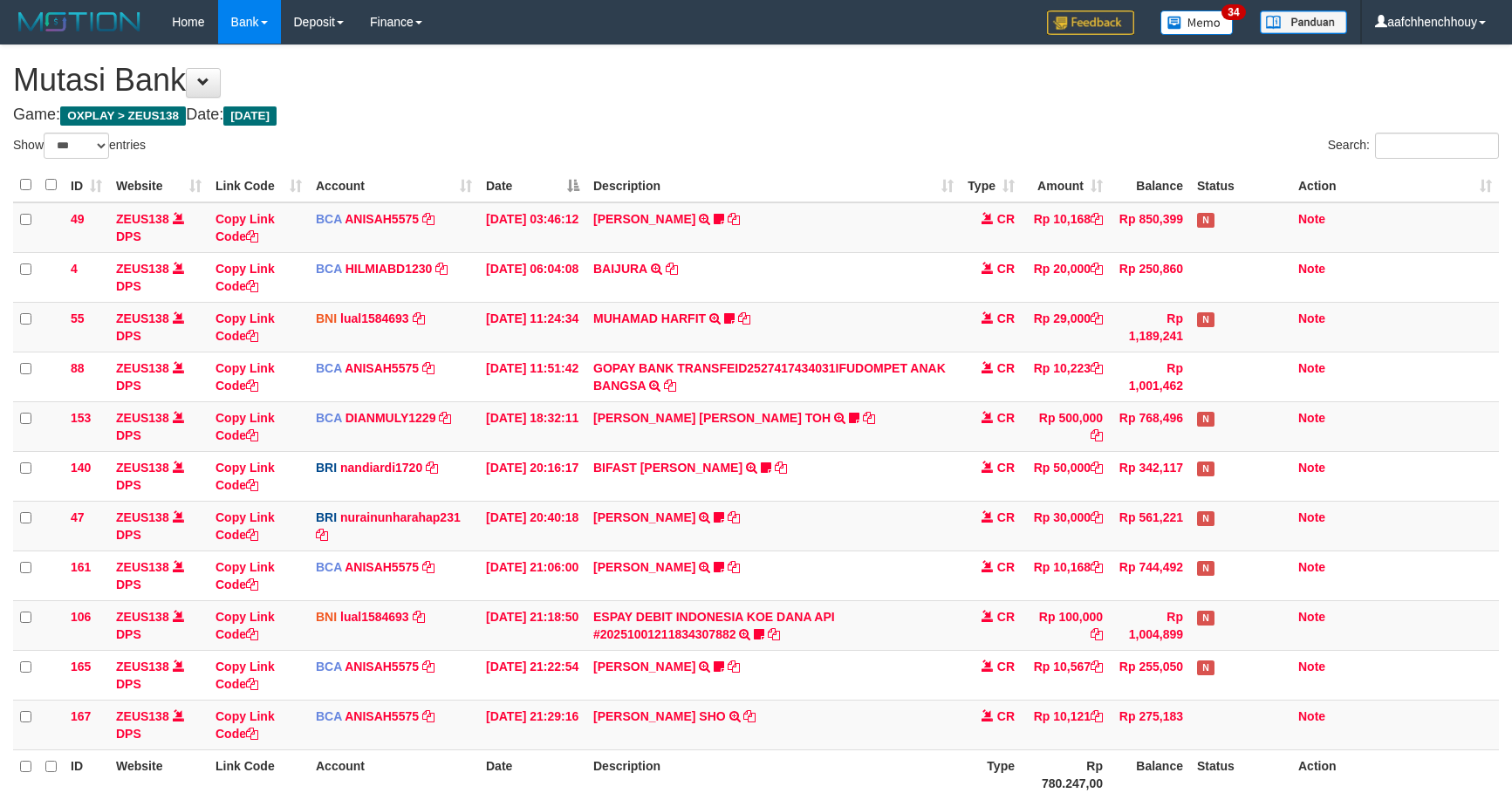
select select "***"
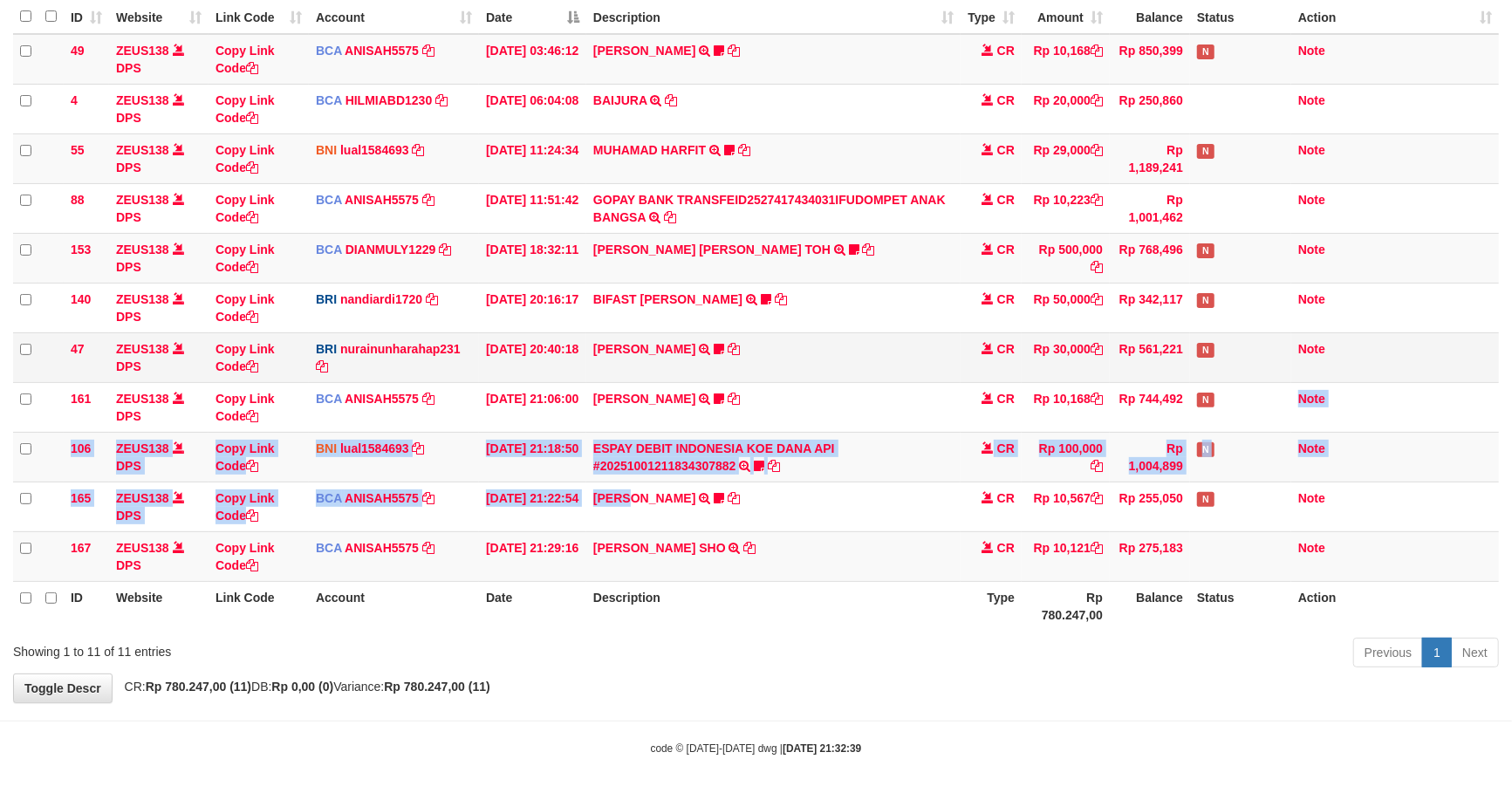
click at [1287, 421] on tbody "49 ZEUS138 DPS Copy Link Code BCA ANISAH5575 DPS ANISAH mutasi_20251001_3827 | …" at bounding box center [756, 307] width 1486 height 548
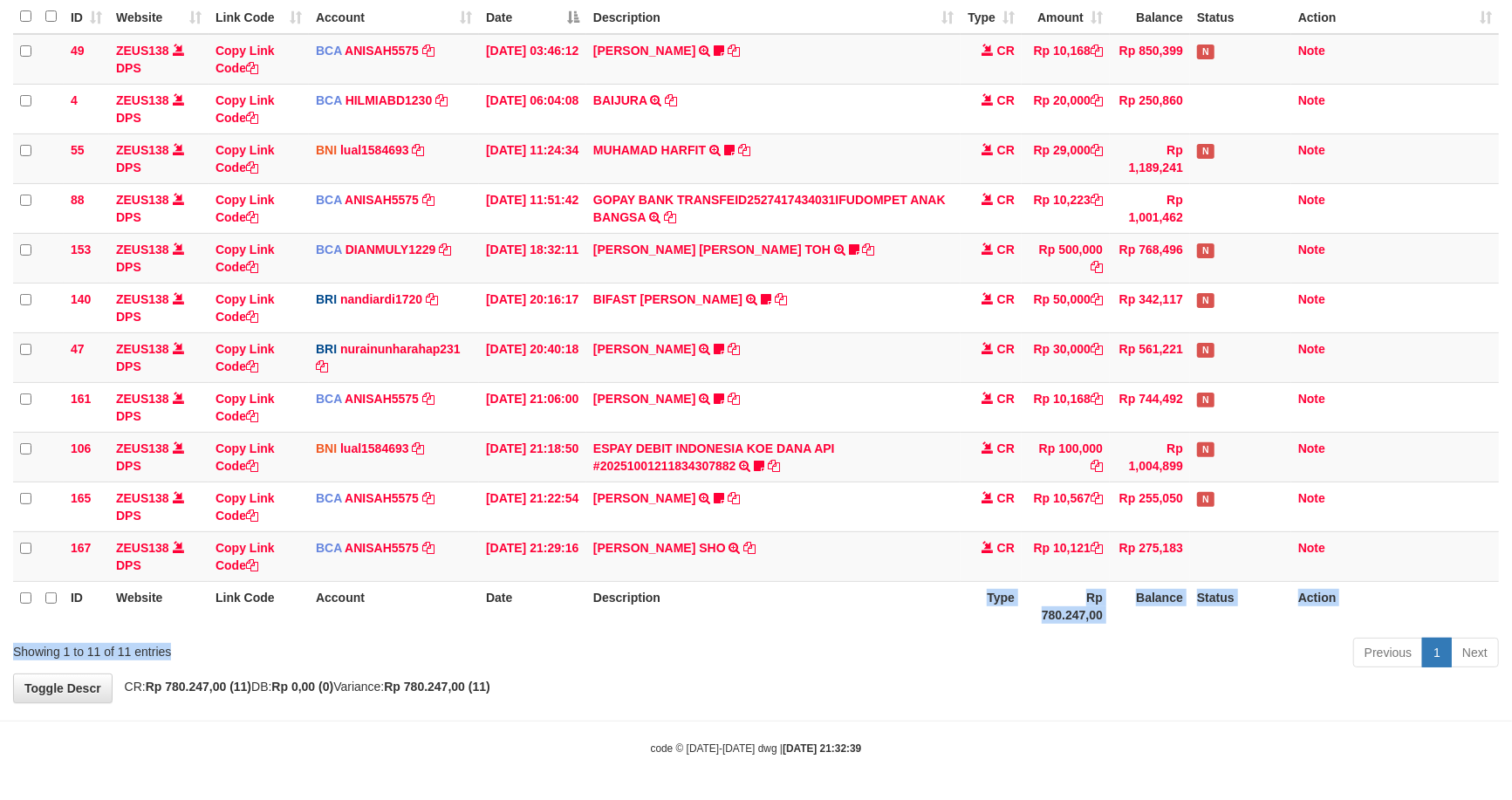
click at [840, 602] on div "Show ** ** ** *** entries Search: ID Website Link Code Account Date Description…" at bounding box center [756, 318] width 1486 height 709
click at [840, 602] on th "Description" at bounding box center [773, 606] width 374 height 50
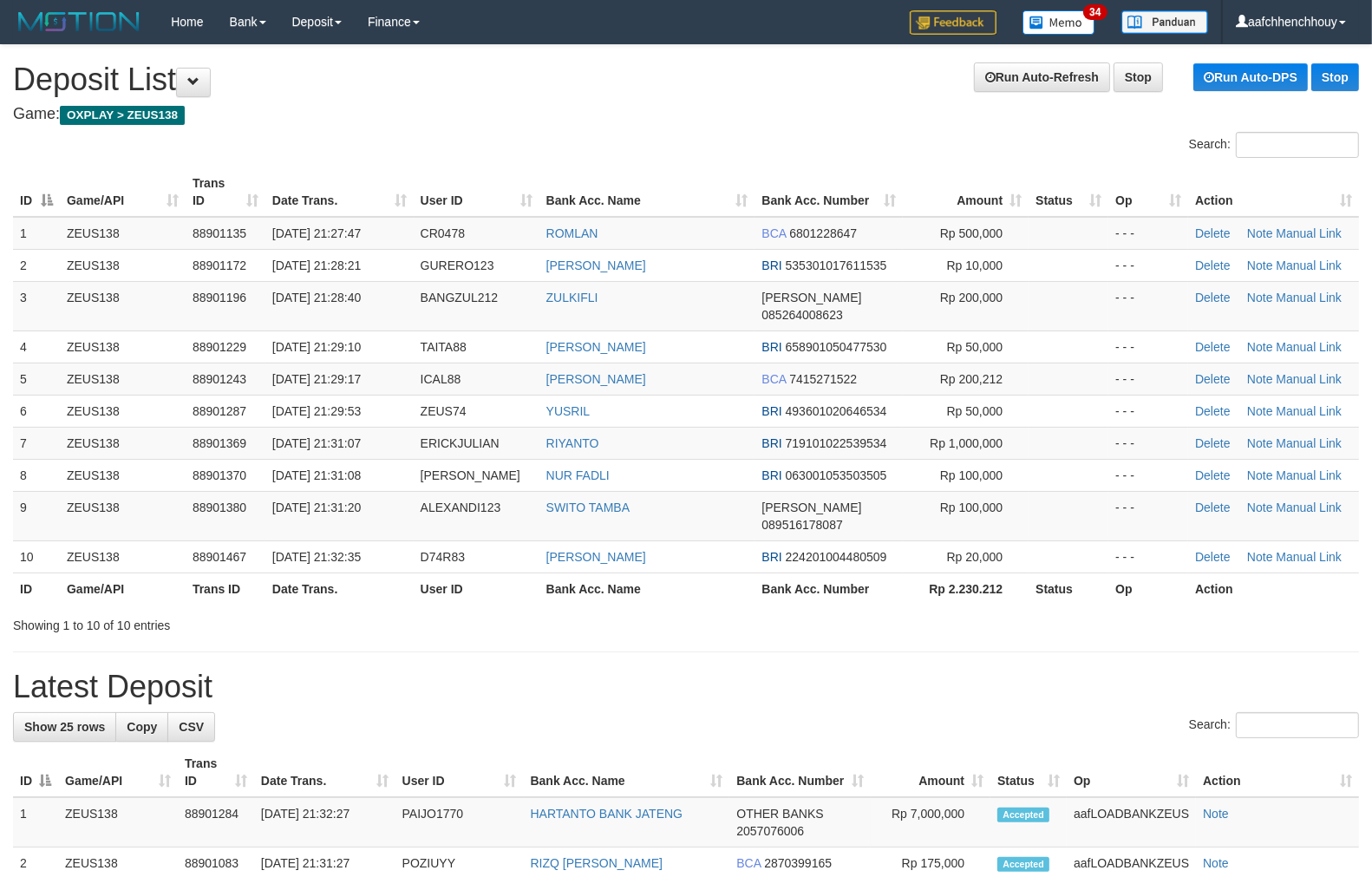
drag, startPoint x: 425, startPoint y: 632, endPoint x: 369, endPoint y: 627, distance: 56.2
drag, startPoint x: 369, startPoint y: 627, endPoint x: 12, endPoint y: 645, distance: 357.5
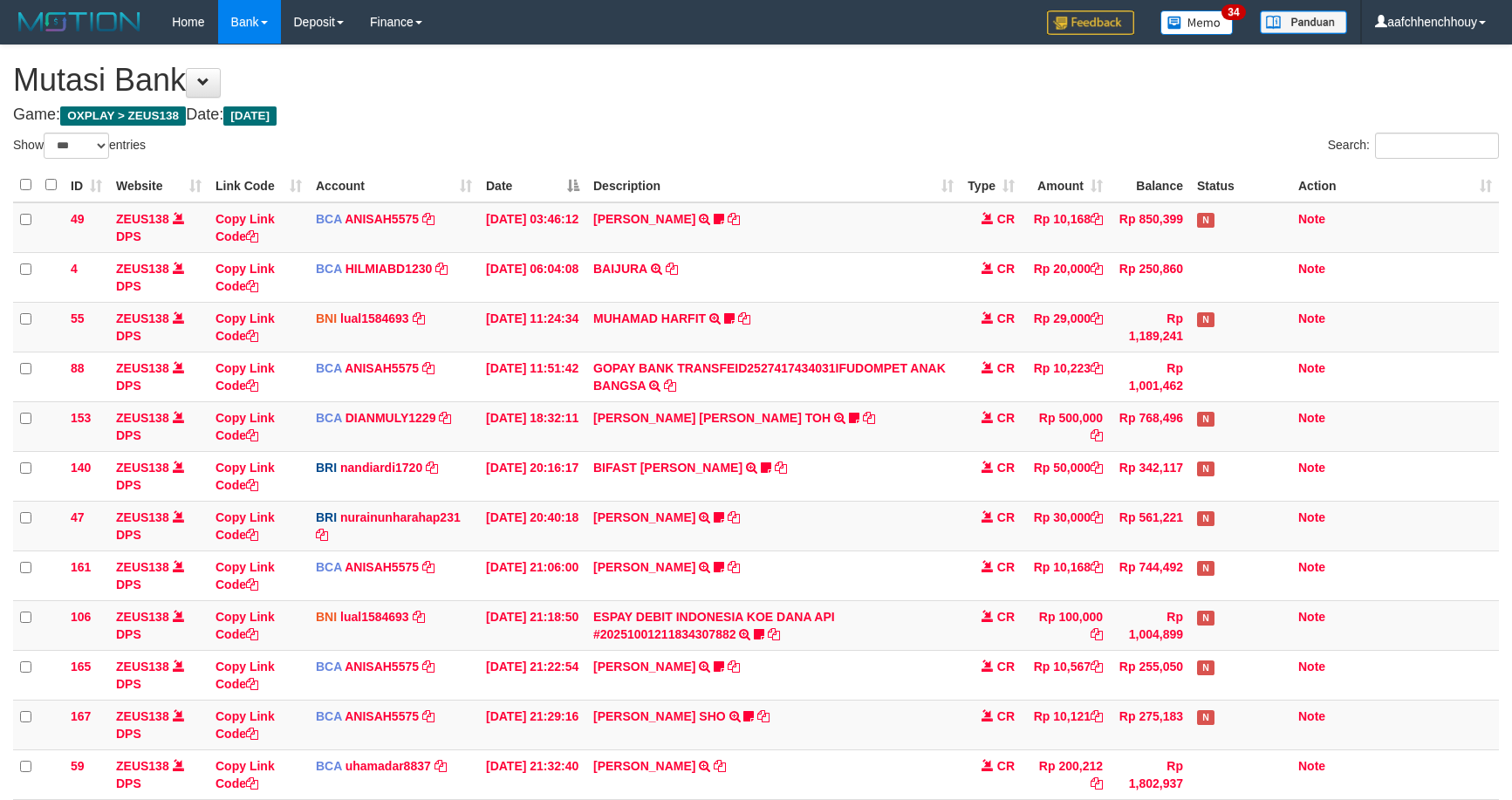
select select "***"
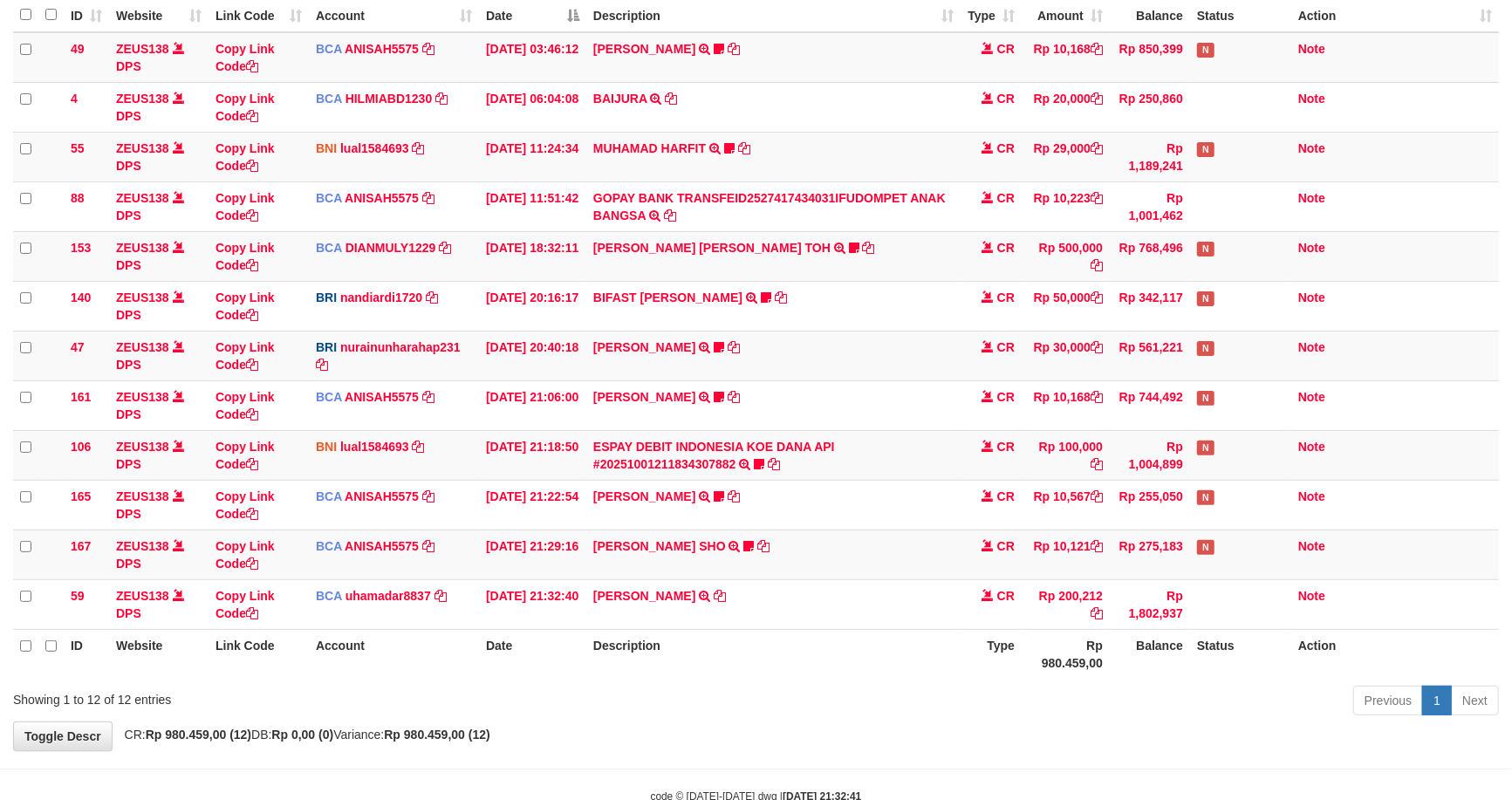
scroll to position [220, 0]
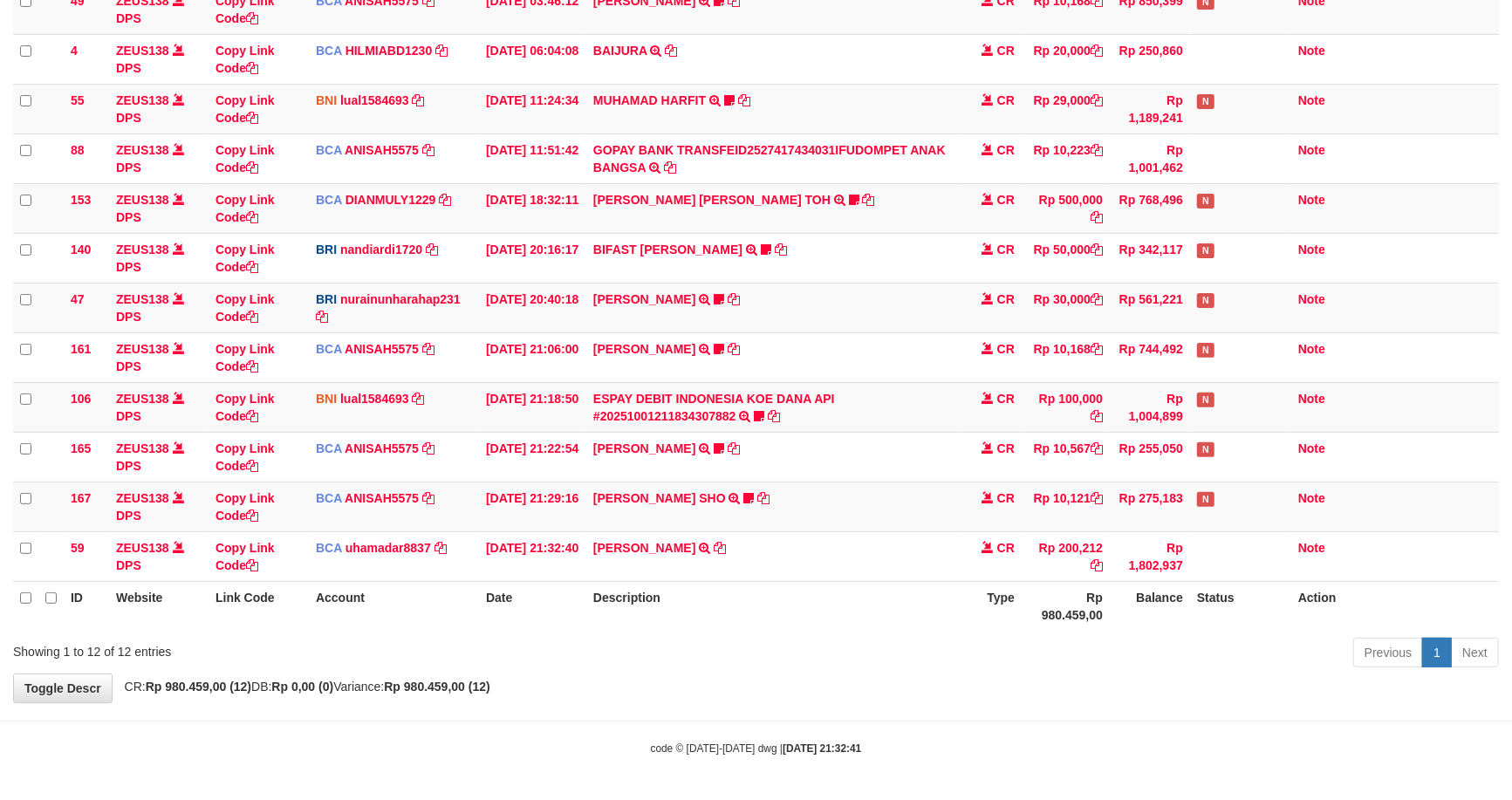
drag, startPoint x: 740, startPoint y: 730, endPoint x: 755, endPoint y: 589, distance: 141.8
click at [896, 640] on body "Toggle navigation Home Bank Account List Load By Website Group [OXPLAY] ZEUS138…" at bounding box center [756, 292] width 1512 height 1019
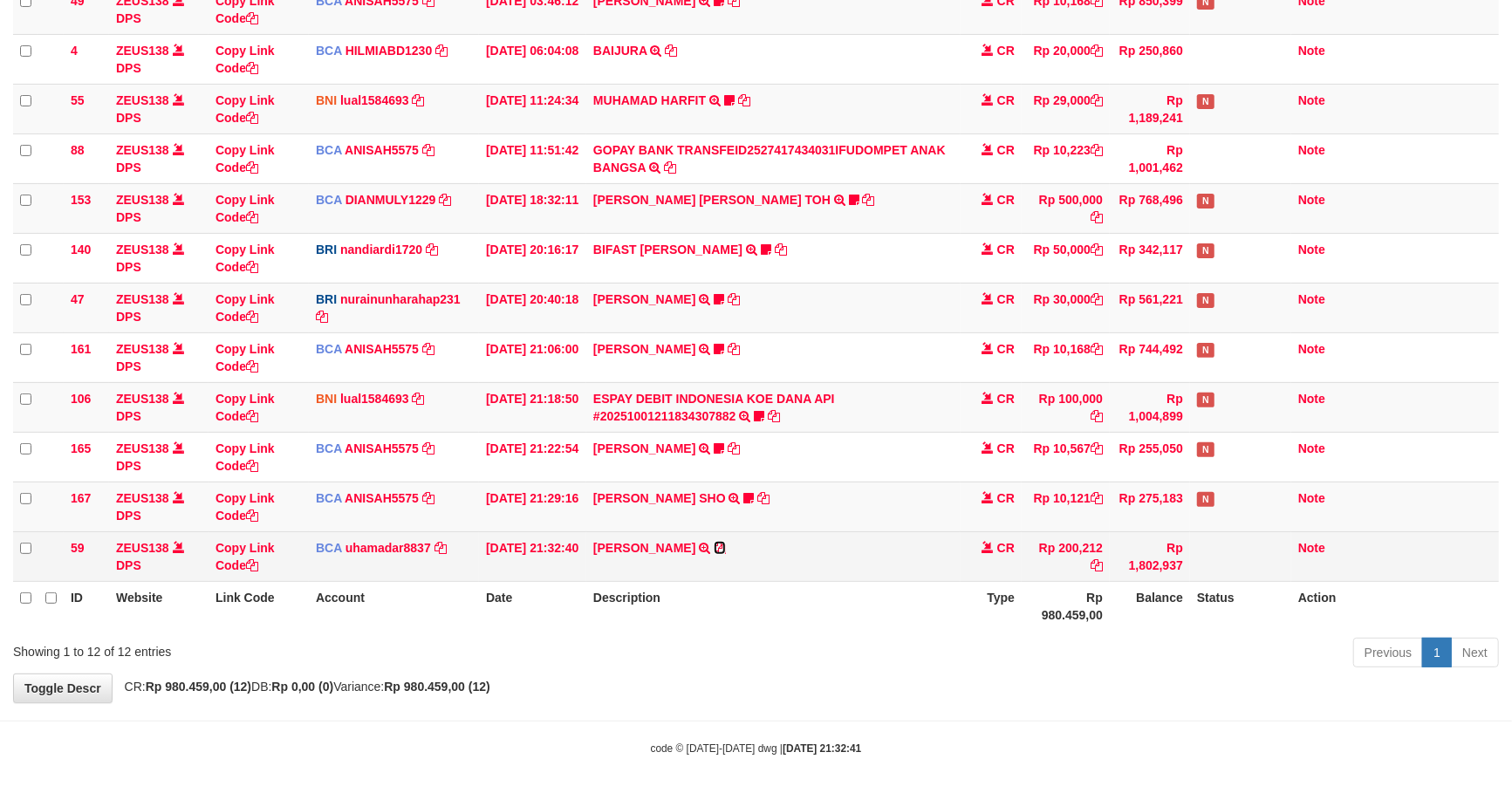
click at [714, 543] on icon at bounding box center [720, 548] width 12 height 12
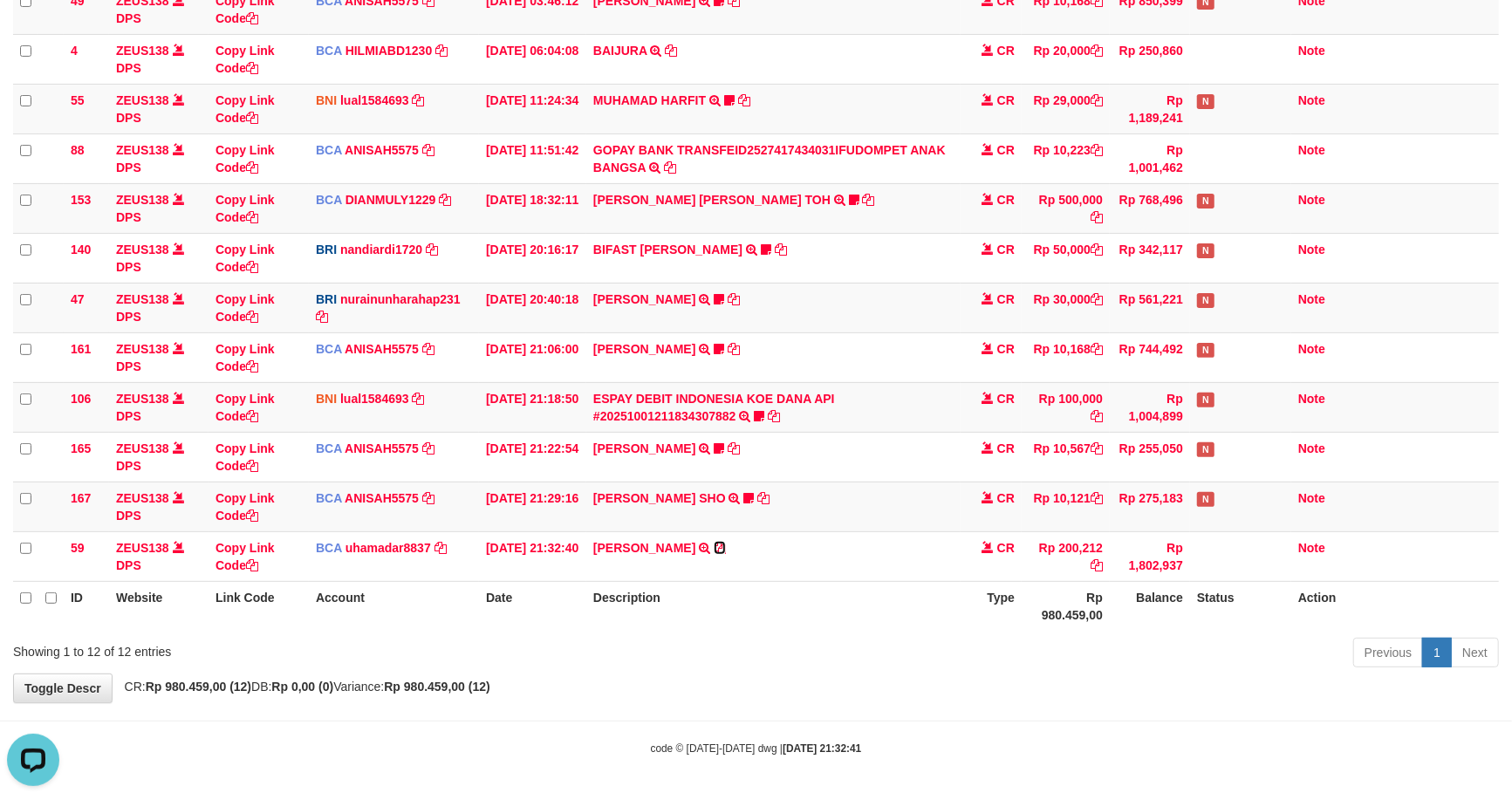
drag, startPoint x: 699, startPoint y: 543, endPoint x: 1508, endPoint y: 530, distance: 809.1
click at [714, 543] on icon at bounding box center [720, 548] width 12 height 12
click at [756, 412] on icon at bounding box center [759, 416] width 11 height 12
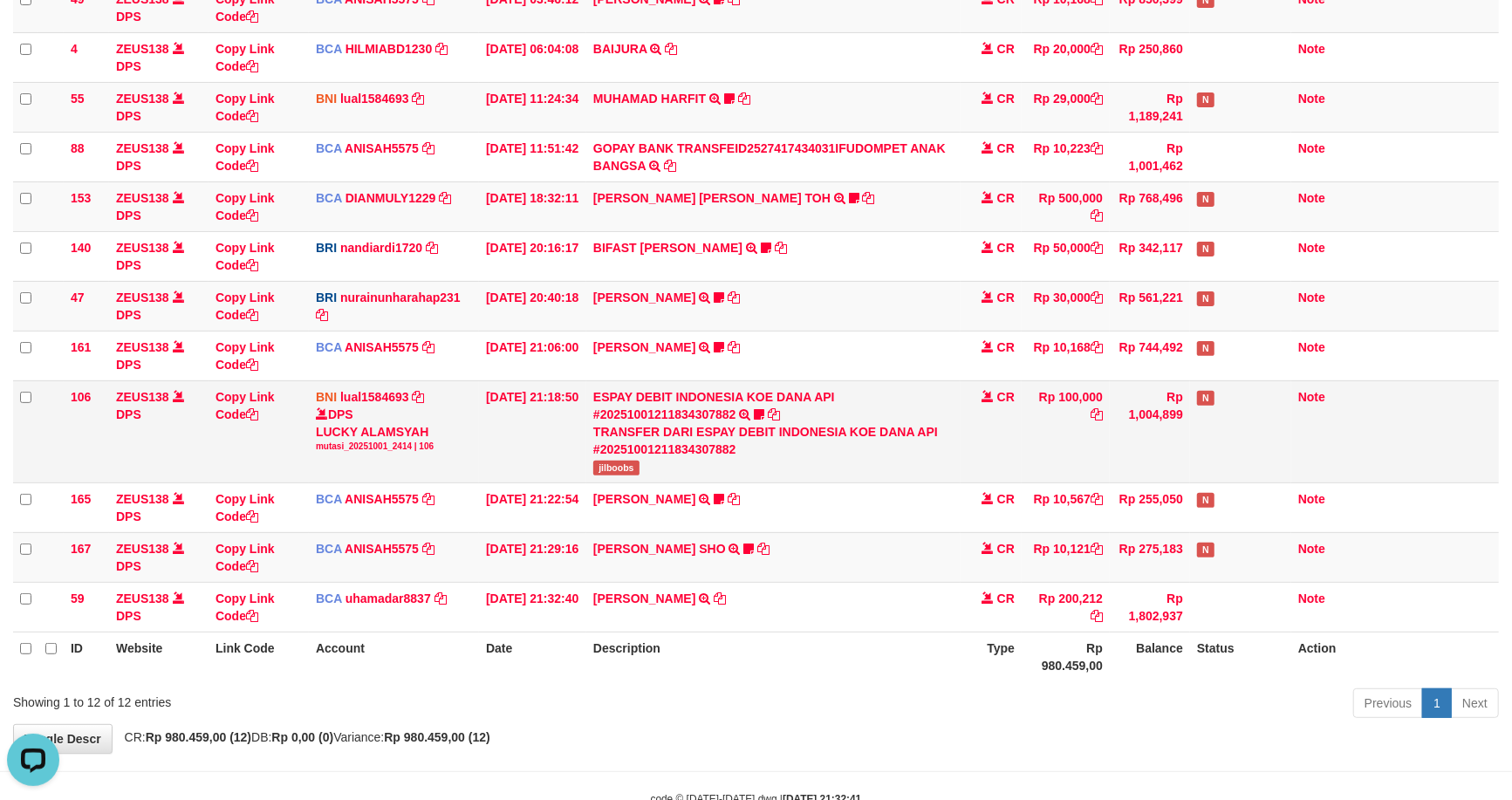
click at [623, 461] on span "jilboobs" at bounding box center [616, 468] width 46 height 15
copy span "jilboobs"
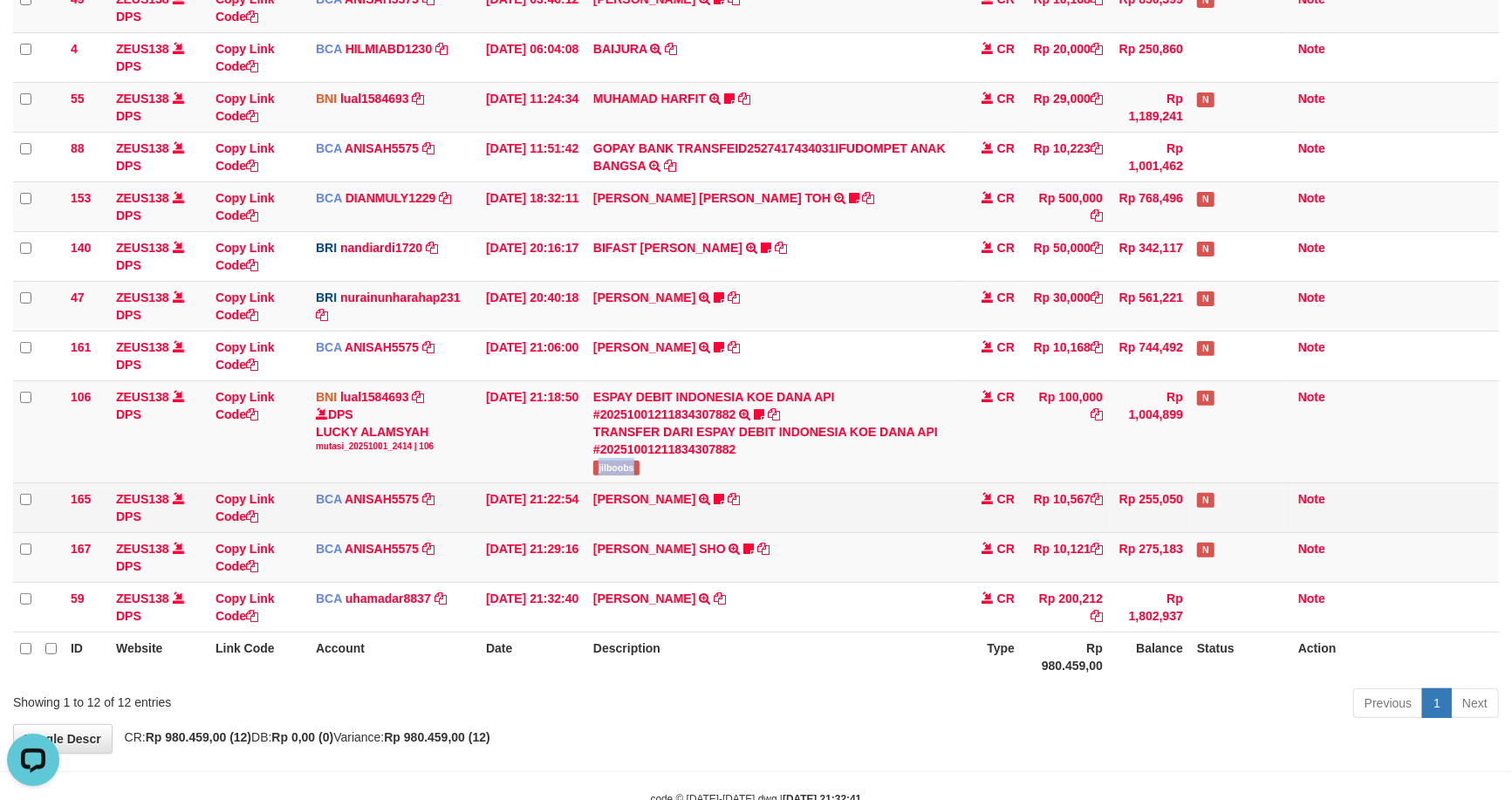
drag, startPoint x: 614, startPoint y: 435, endPoint x: 507, endPoint y: 484, distance: 117.7
click at [515, 479] on tr "106 ZEUS138 DPS Copy Link Code BNI lual1584693 DPS LUCKY ALAMSYAH mutasi_202510…" at bounding box center [756, 431] width 1486 height 102
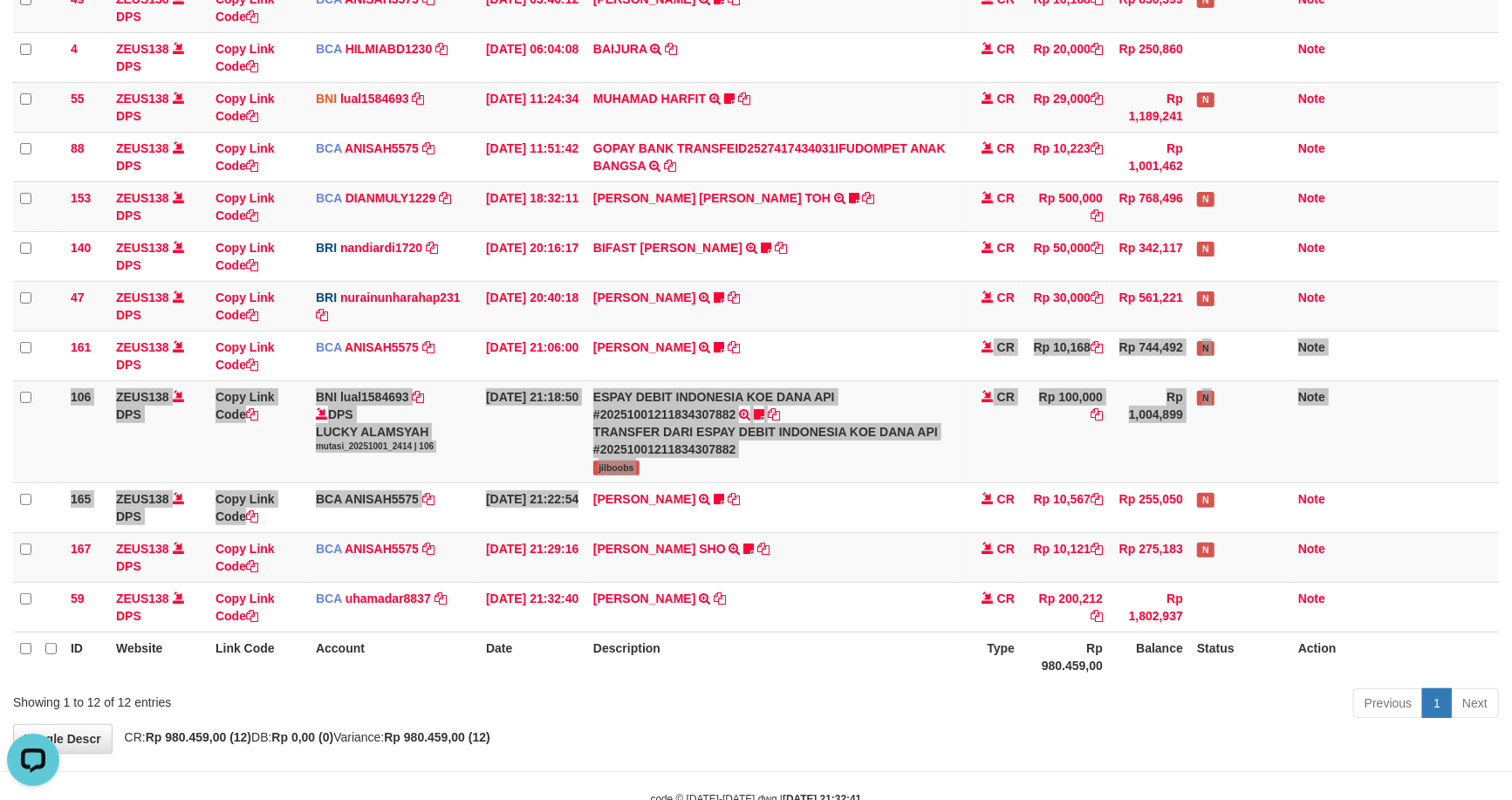
drag, startPoint x: 946, startPoint y: 381, endPoint x: 6, endPoint y: 652, distance: 978.3
click at [890, 407] on tbody "49 ZEUS138 DPS Copy Link Code BCA ANISAH5575 DPS ANISAH mutasi_20251001_3827 | …" at bounding box center [756, 306] width 1486 height 650
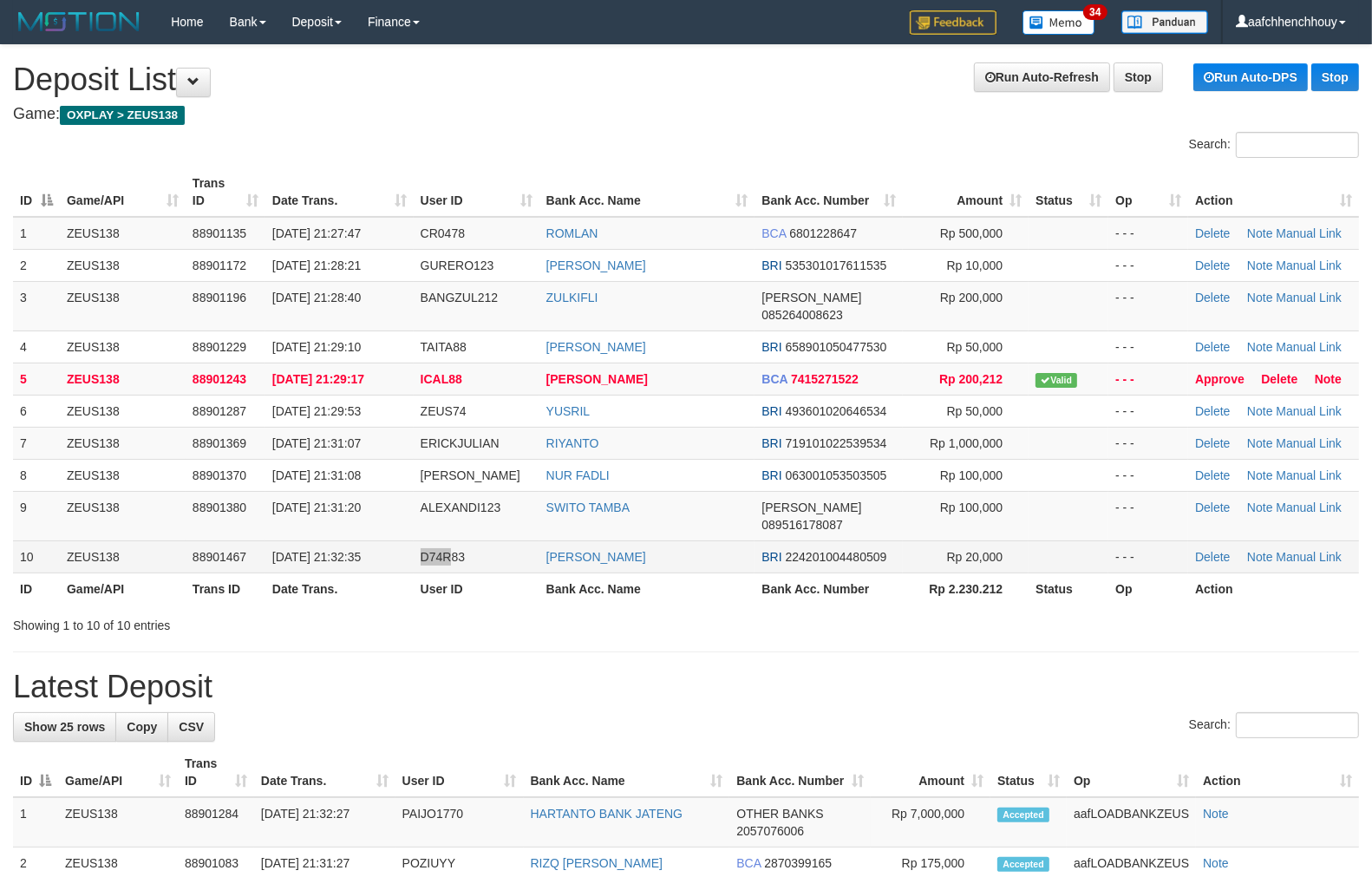
click at [447, 540] on tr "10 ZEUS138 88901467 [DATE] 21:32:35 D74R83 [PERSON_NAME] BRI 224201004480509 Rp…" at bounding box center [685, 556] width 1345 height 32
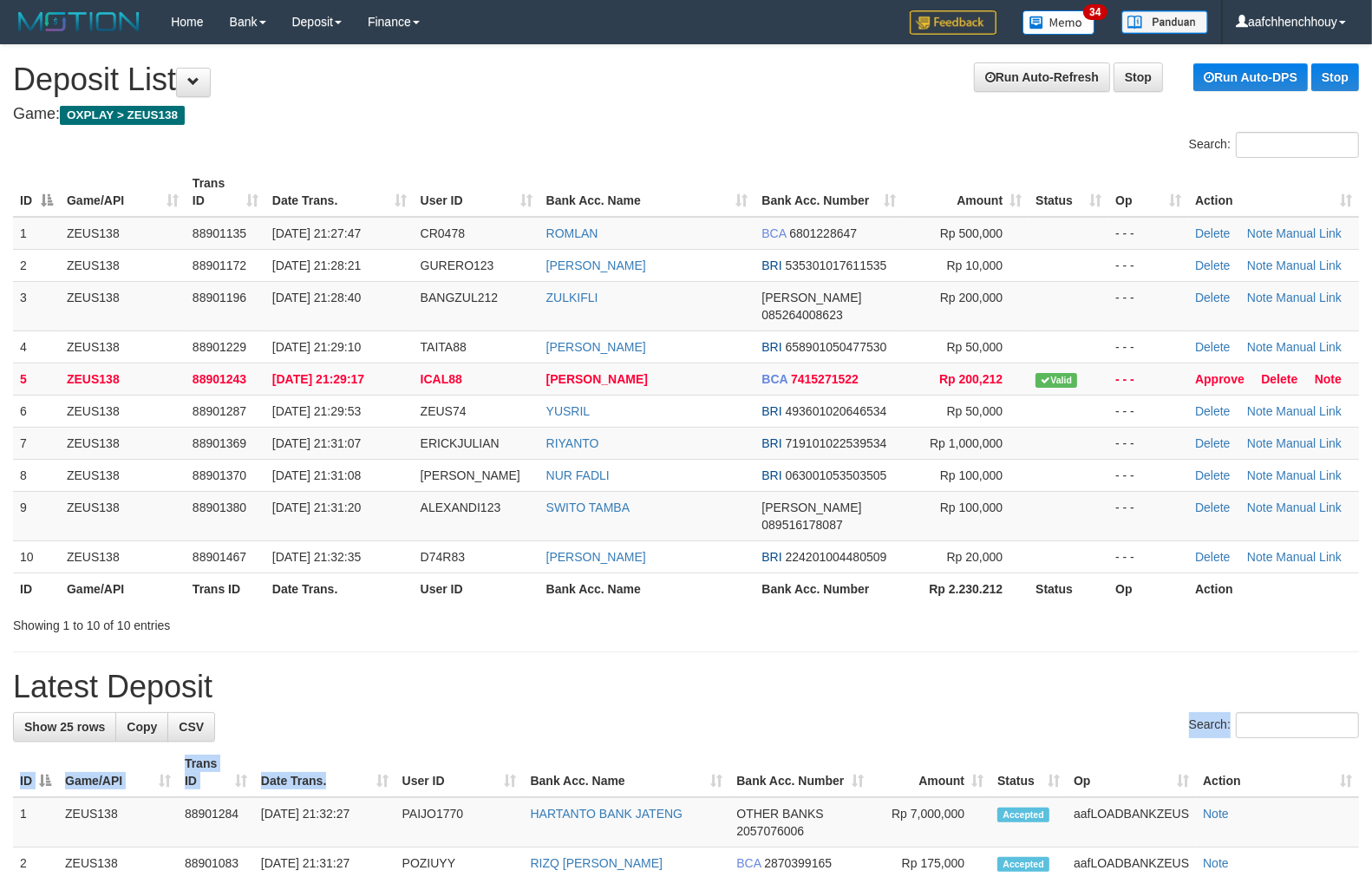
drag, startPoint x: 316, startPoint y: 751, endPoint x: 352, endPoint y: 741, distance: 37.4
click at [396, 229] on tbody "1 ZEUS138 88901135 [DATE] 21:27:47 CR0478 [GEOGRAPHIC_DATA] BCA 6801228647 Rp 5…" at bounding box center [685, 395] width 1345 height 357
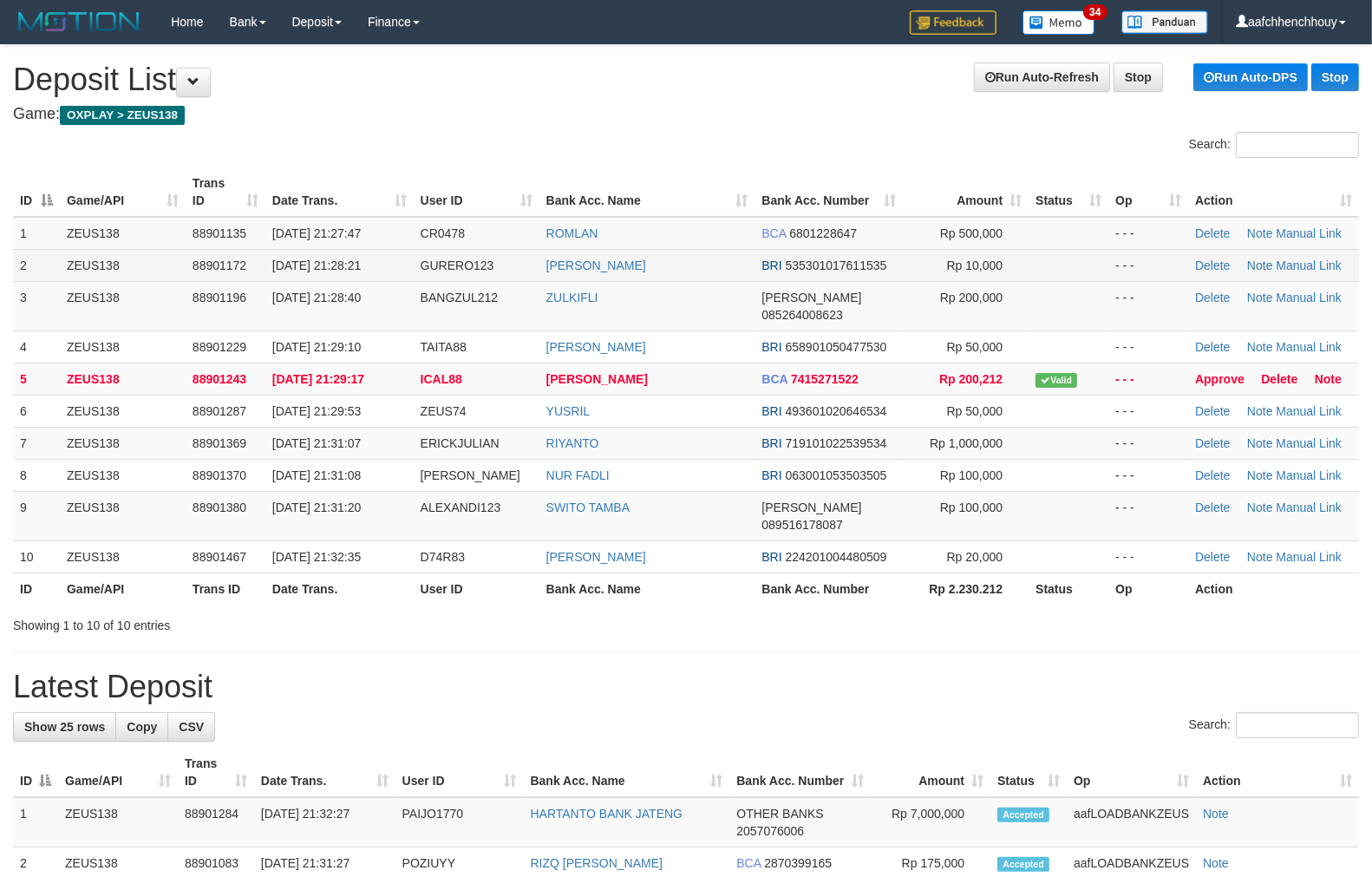
drag, startPoint x: 396, startPoint y: 229, endPoint x: 485, endPoint y: 276, distance: 100.6
click at [385, 251] on tbody "1 ZEUS138 88901135 [DATE] 21:27:47 CR0478 [GEOGRAPHIC_DATA] BCA 6801228647 Rp 5…" at bounding box center [685, 395] width 1345 height 357
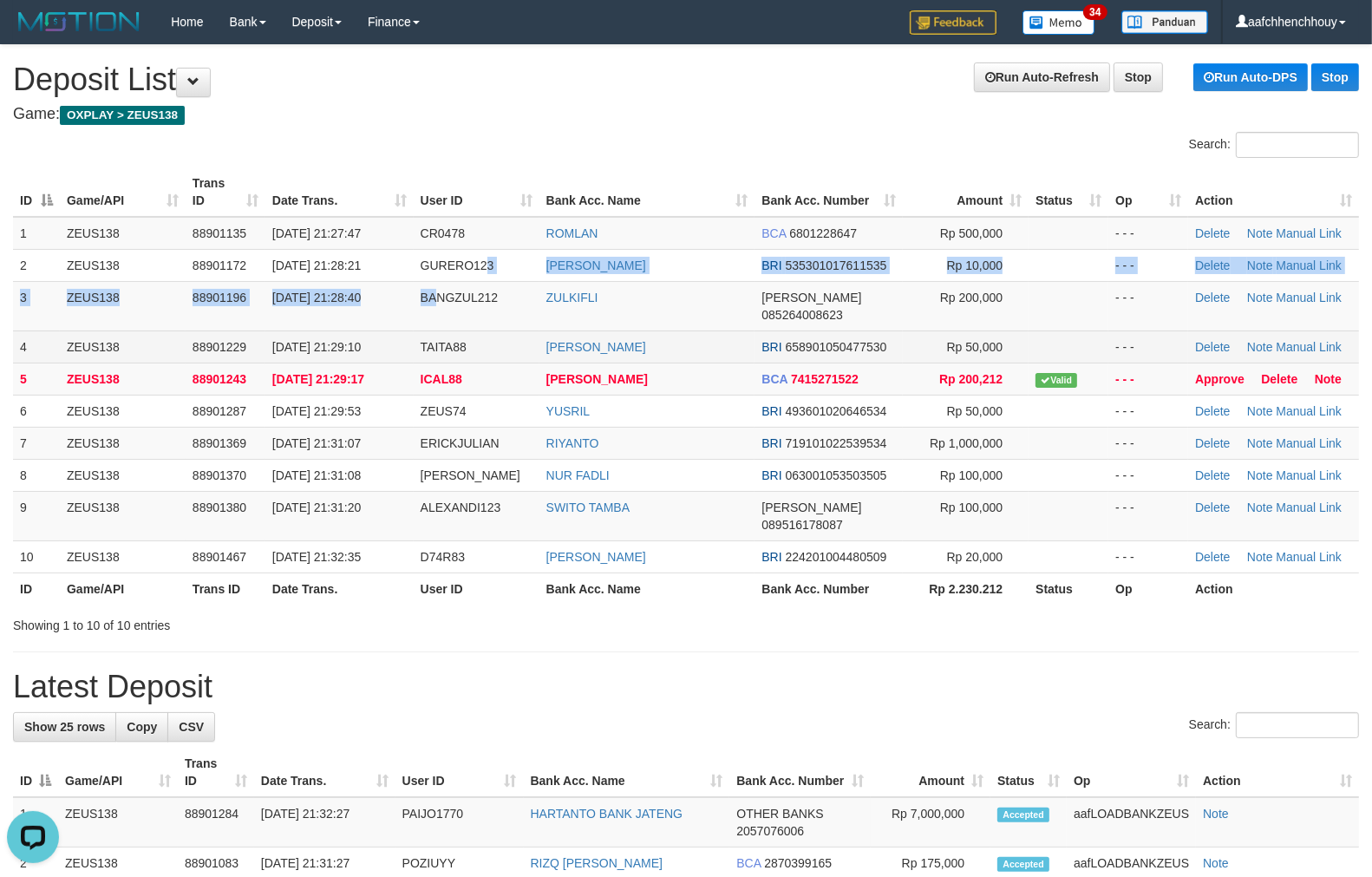
drag, startPoint x: 485, startPoint y: 276, endPoint x: 362, endPoint y: 321, distance: 131.0
click at [481, 273] on tbody "1 ZEUS138 88901135 [DATE] 21:27:47 CR0478 [GEOGRAPHIC_DATA] BCA 6801228647 Rp 5…" at bounding box center [685, 395] width 1345 height 357
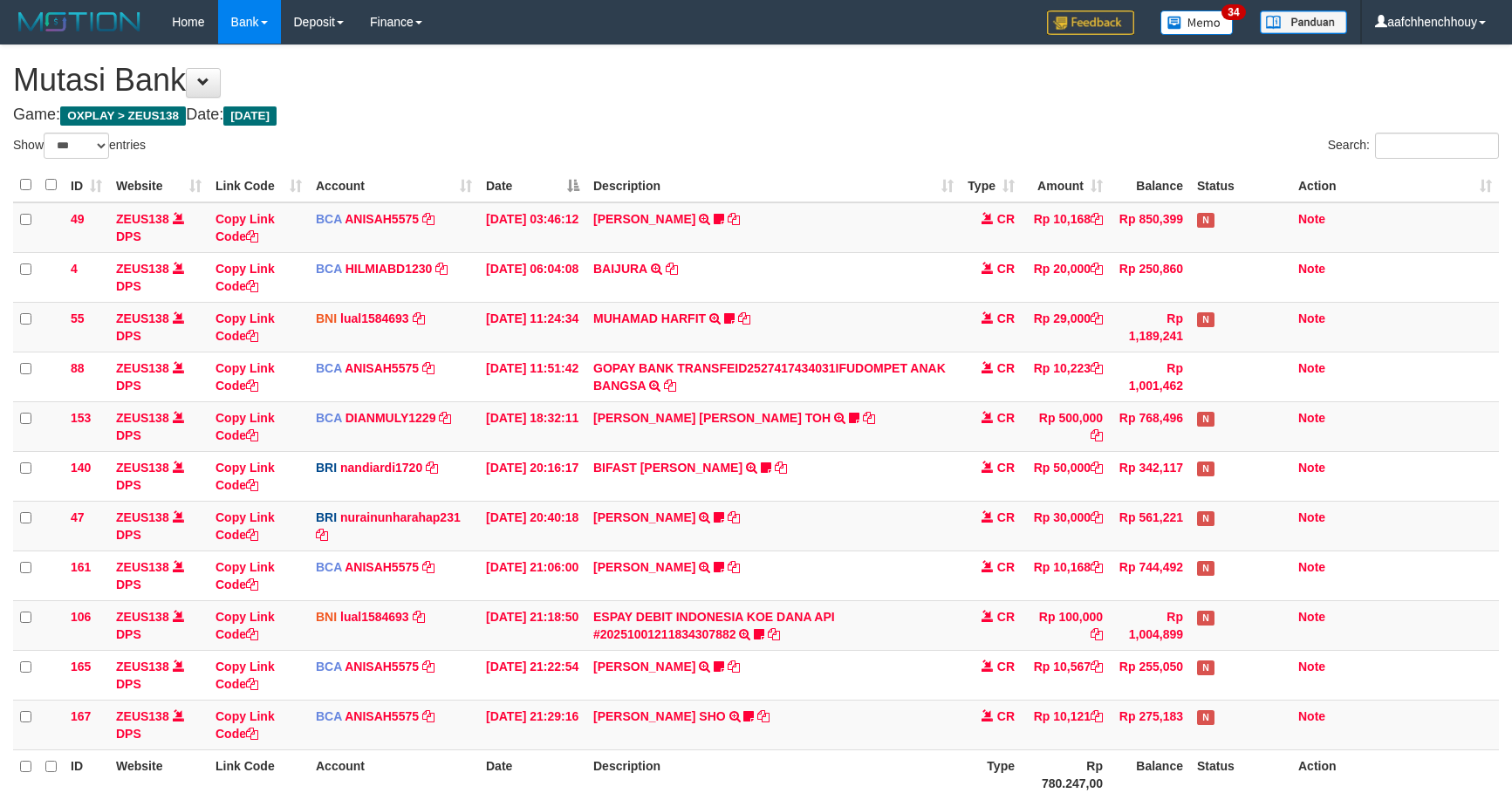
select select "***"
drag, startPoint x: 553, startPoint y: 490, endPoint x: 4, endPoint y: 624, distance: 565.1
click at [509, 503] on tr "47 ZEUS138 DPS Copy Link Code BRI nurainunharahap231 DPS NURAINUN HARAHAP mutas…" at bounding box center [756, 525] width 1486 height 50
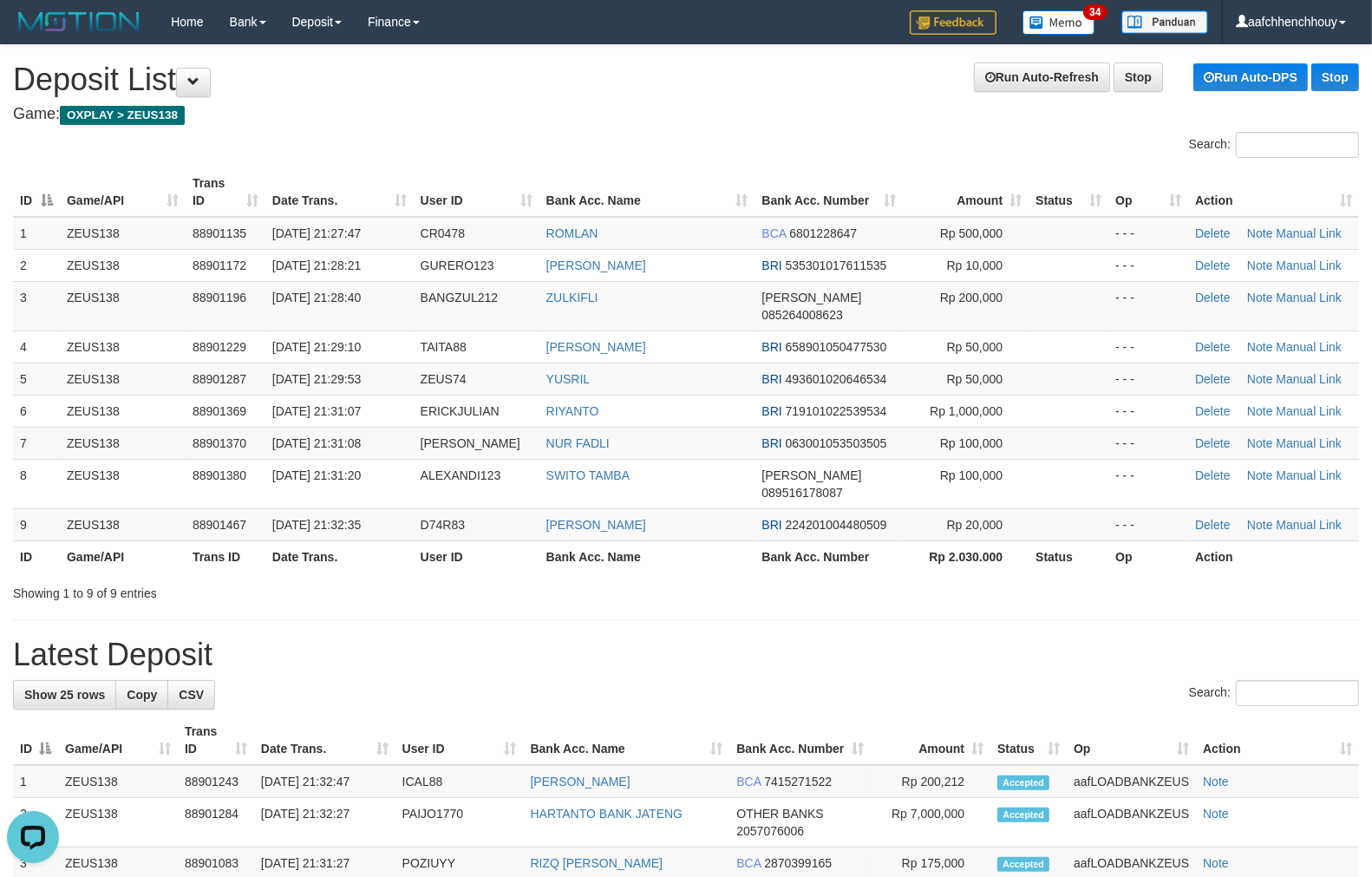
drag, startPoint x: 810, startPoint y: 569, endPoint x: 12, endPoint y: 560, distance: 798.1
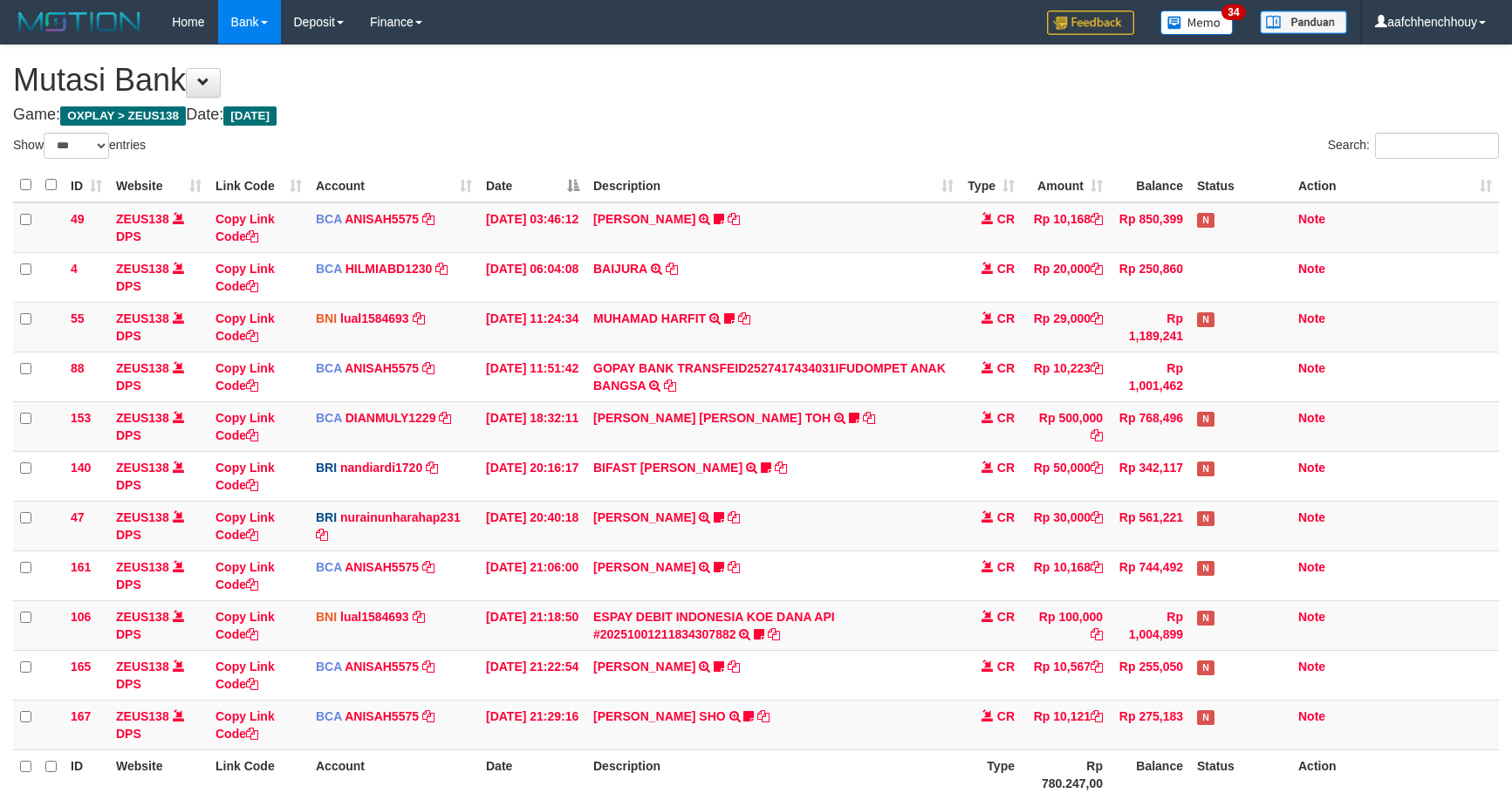
select select "***"
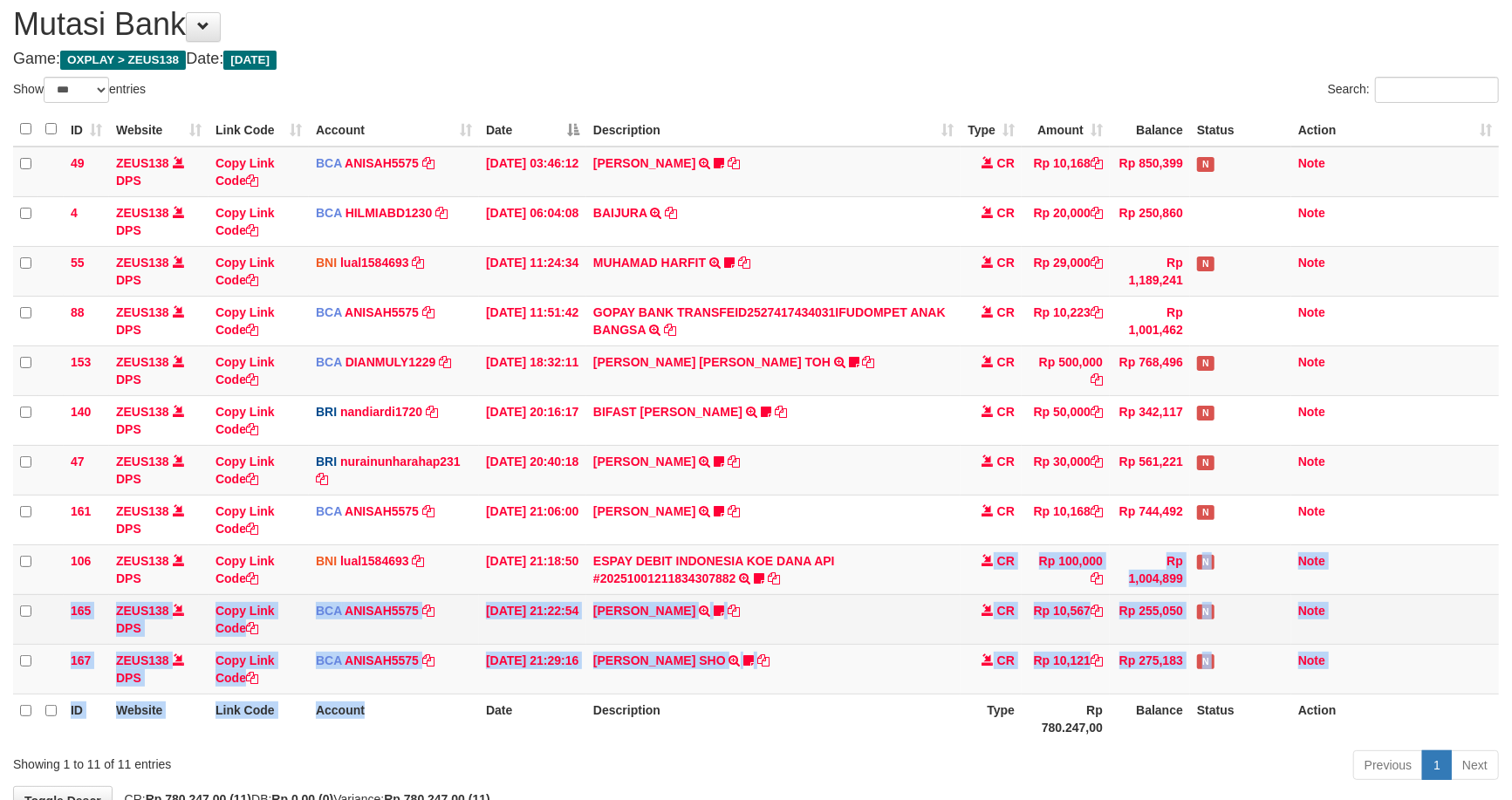
scroll to position [170, 0]
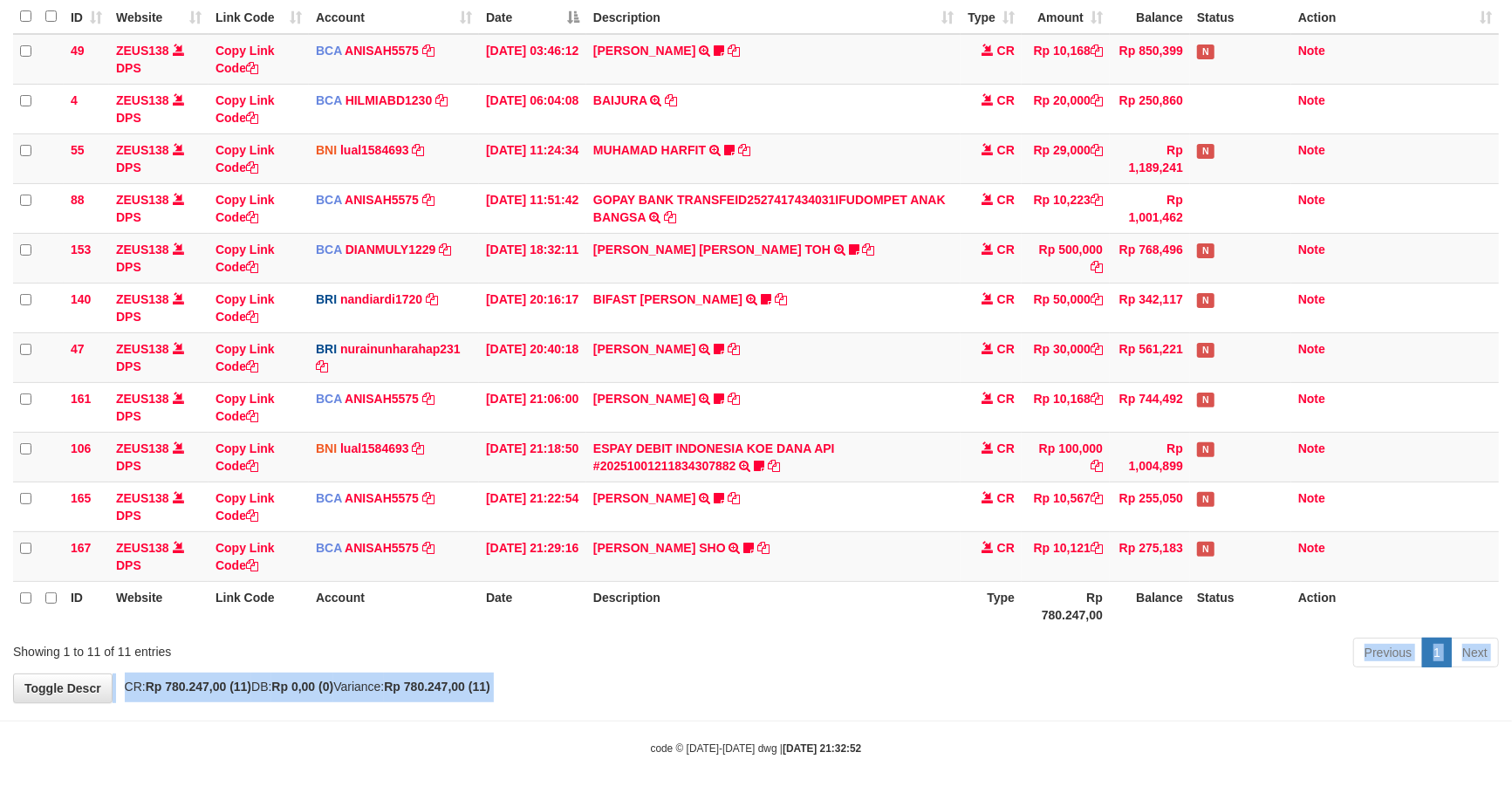
drag, startPoint x: 1001, startPoint y: 635, endPoint x: 1518, endPoint y: 700, distance: 521.1
click at [1000, 643] on body "Toggle navigation Home Bank Account List Load By Website Group [OXPLAY] ZEUS138…" at bounding box center [756, 316] width 1512 height 969
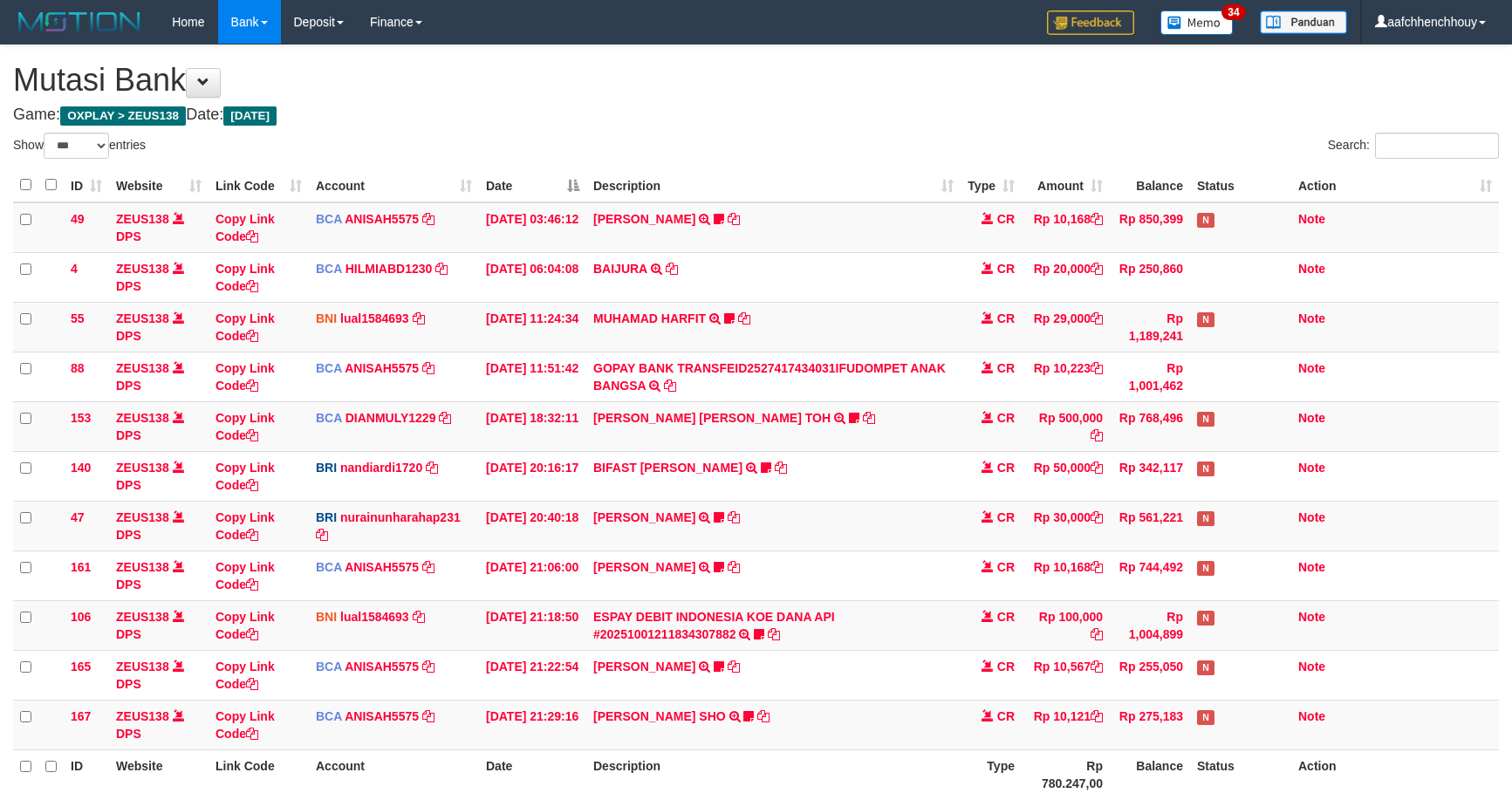
select select "***"
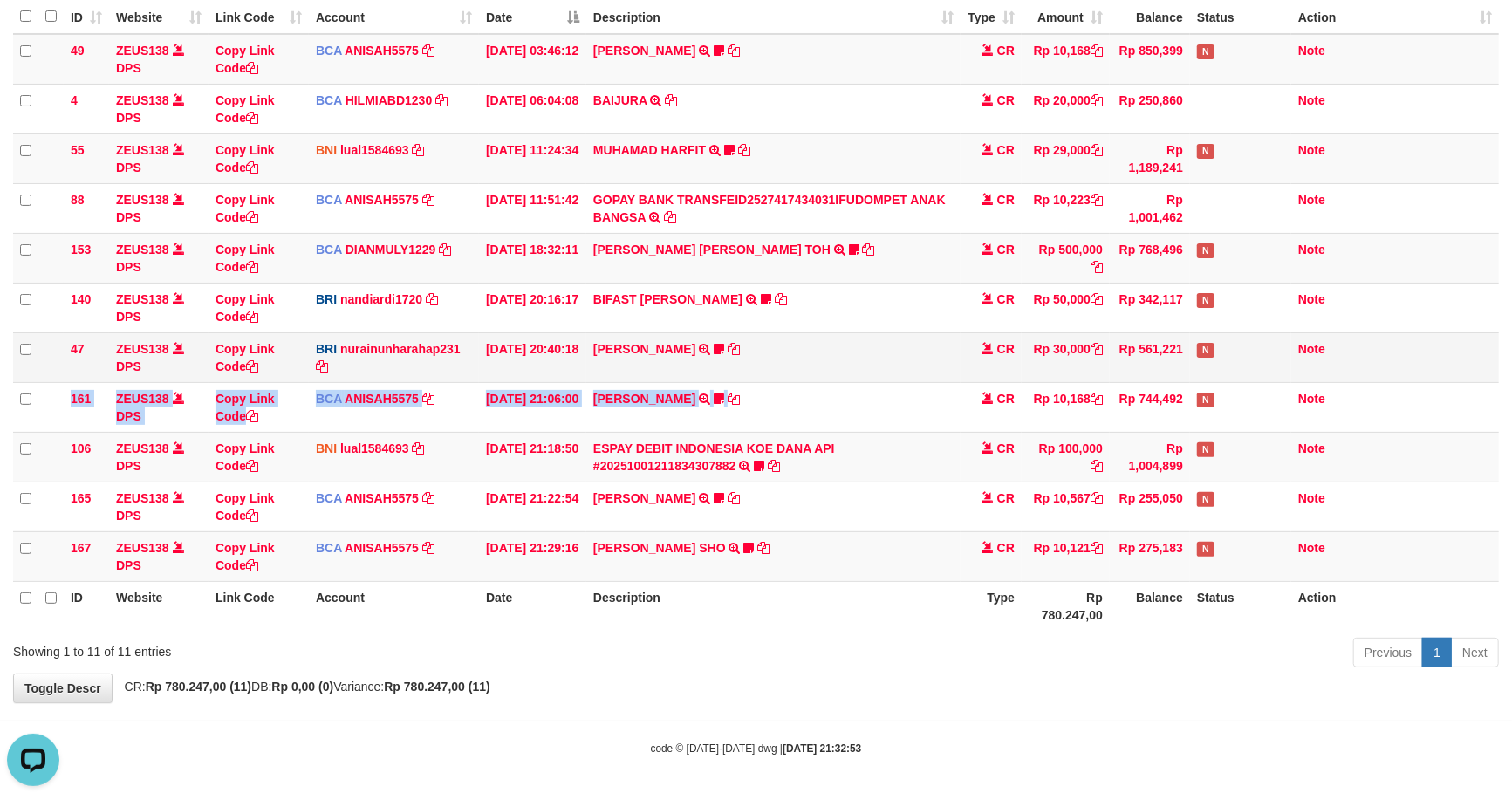
drag, startPoint x: 1340, startPoint y: 344, endPoint x: 1310, endPoint y: 334, distance: 31.6
click at [1341, 349] on tbody "49 ZEUS138 DPS Copy Link Code BCA ANISAH5575 DPS ANISAH mutasi_20251001_3827 | …" at bounding box center [756, 307] width 1486 height 548
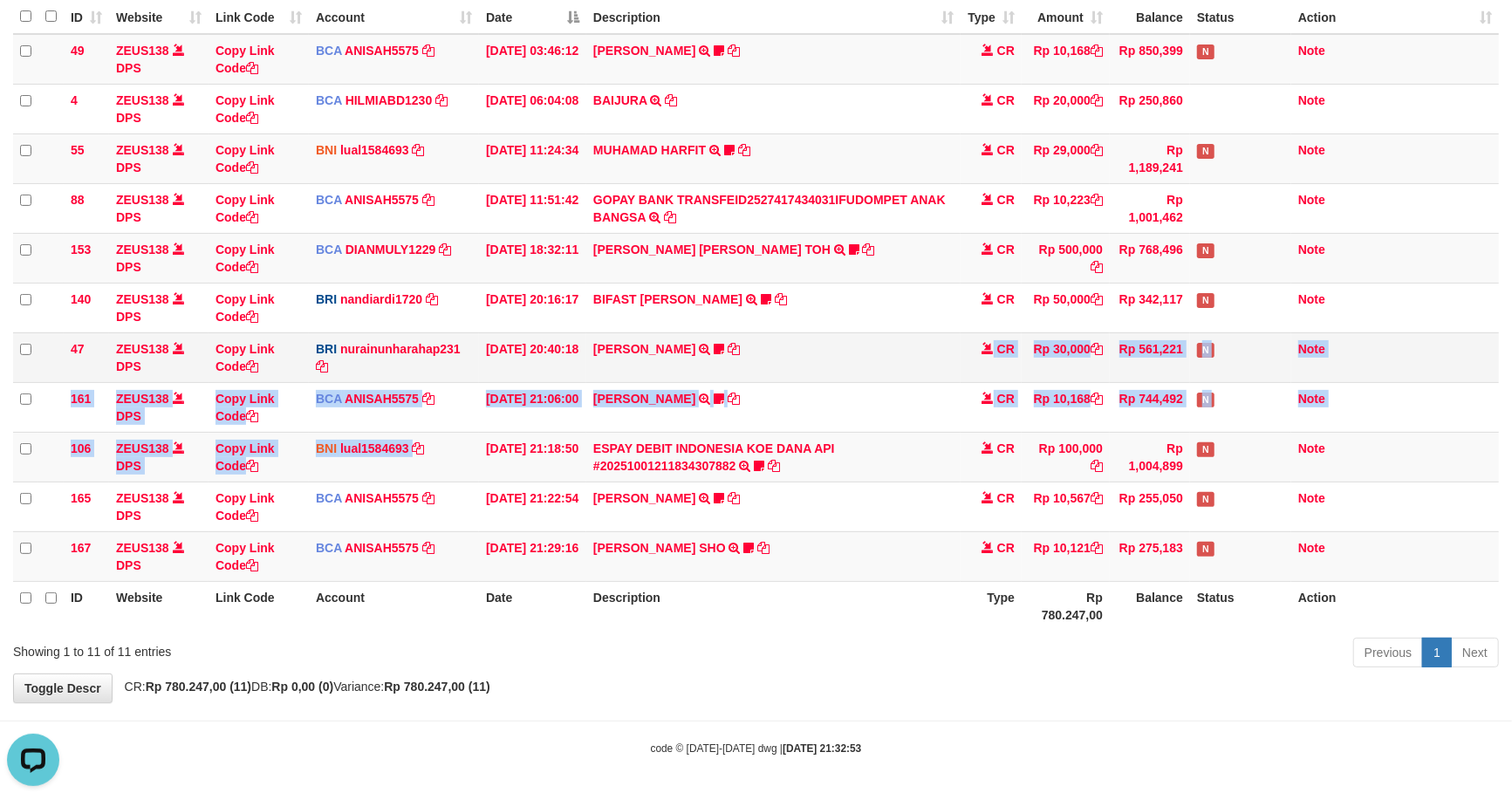
drag, startPoint x: 823, startPoint y: 378, endPoint x: 746, endPoint y: 344, distance: 84.2
click at [929, 344] on tbody "49 ZEUS138 DPS Copy Link Code BCA ANISAH5575 DPS ANISAH mutasi_20251001_3827 | …" at bounding box center [756, 307] width 1486 height 548
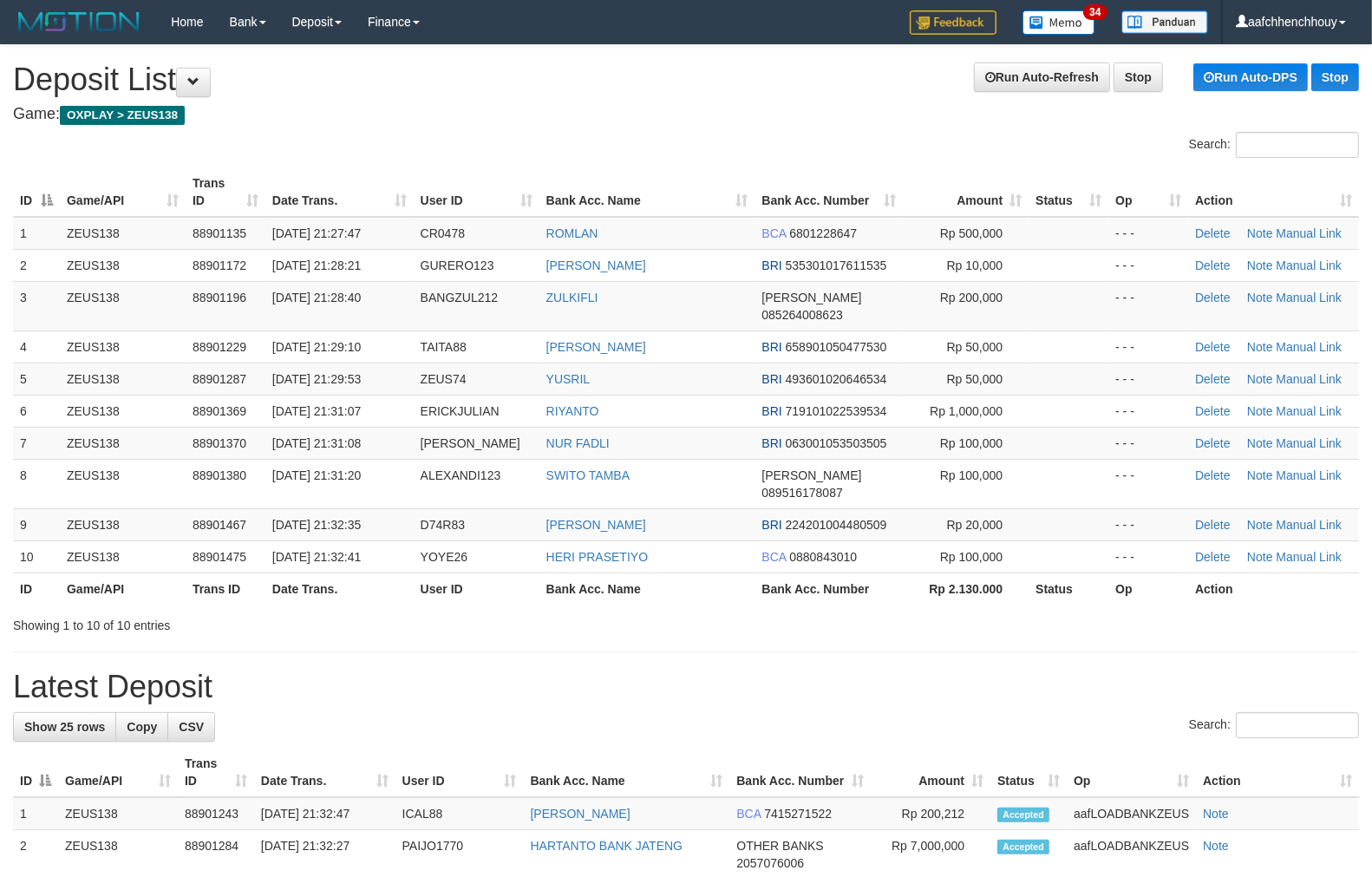
drag, startPoint x: 463, startPoint y: 241, endPoint x: 647, endPoint y: 210, distance: 186.6
click at [572, 246] on table "ID Game/API Trans ID Date Trans. User ID Bank Acc. Name Bank Acc. Number Amount…" at bounding box center [685, 386] width 1345 height 437
click at [261, 296] on tr "3 ZEUS138 88901196 [DATE] 21:28:40 BANGZUL212 [PERSON_NAME] 085264008623 Rp 200…" at bounding box center [685, 306] width 1345 height 49
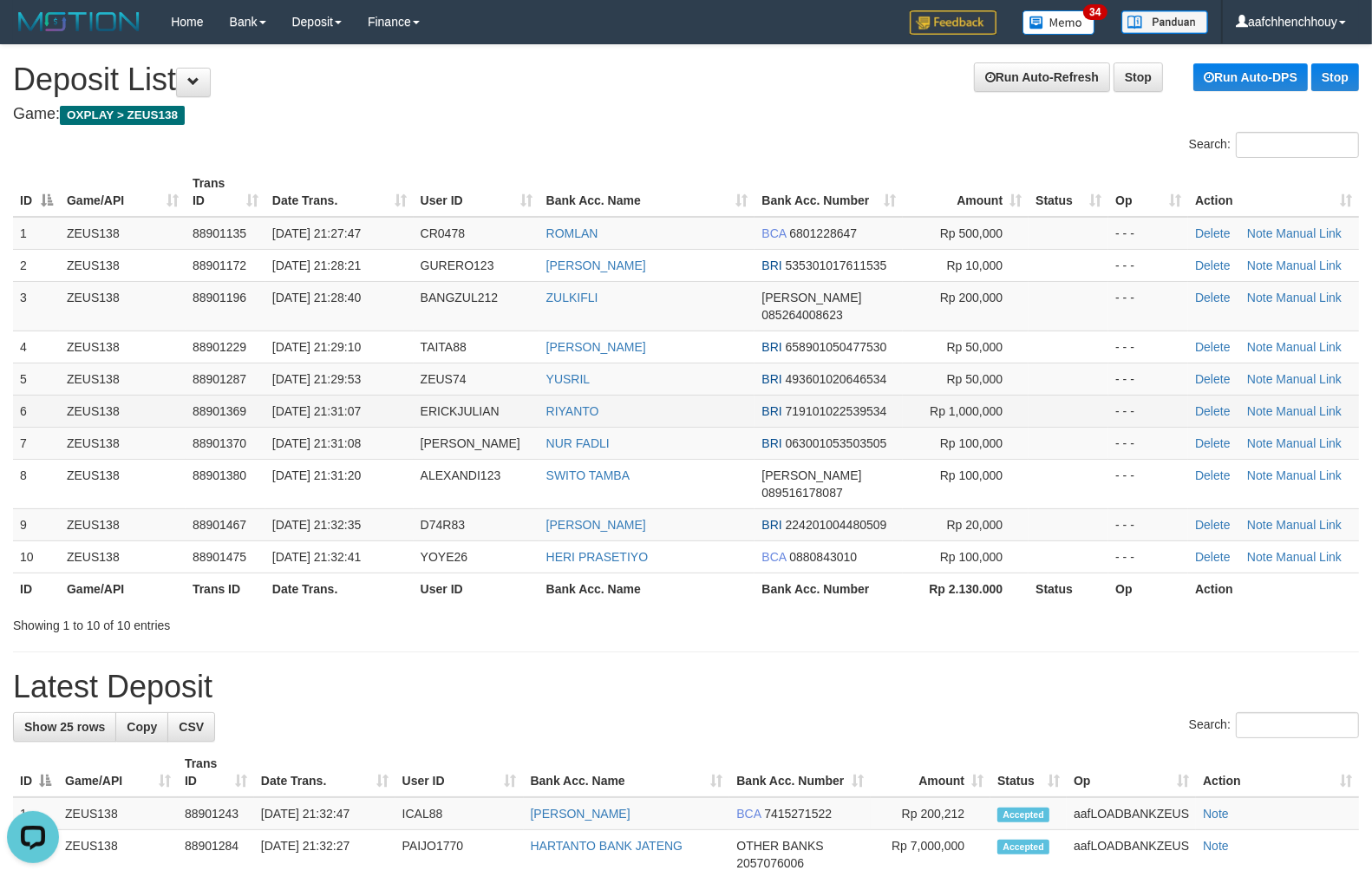
drag, startPoint x: 123, startPoint y: 411, endPoint x: 182, endPoint y: 406, distance: 59.2
click at [154, 398] on tbody "1 ZEUS138 88901135 [DATE] 21:27:47 CR0478 [GEOGRAPHIC_DATA] BCA 6801228647 Rp 5…" at bounding box center [685, 395] width 1345 height 357
click at [163, 398] on tr "6 ZEUS138 88901369 [DATE] 21:31:07 ERICKJULIAN RIYANTO BRI 719101022539534 Rp 1…" at bounding box center [685, 410] width 1345 height 32
click at [227, 407] on td "88901369" at bounding box center [225, 410] width 80 height 32
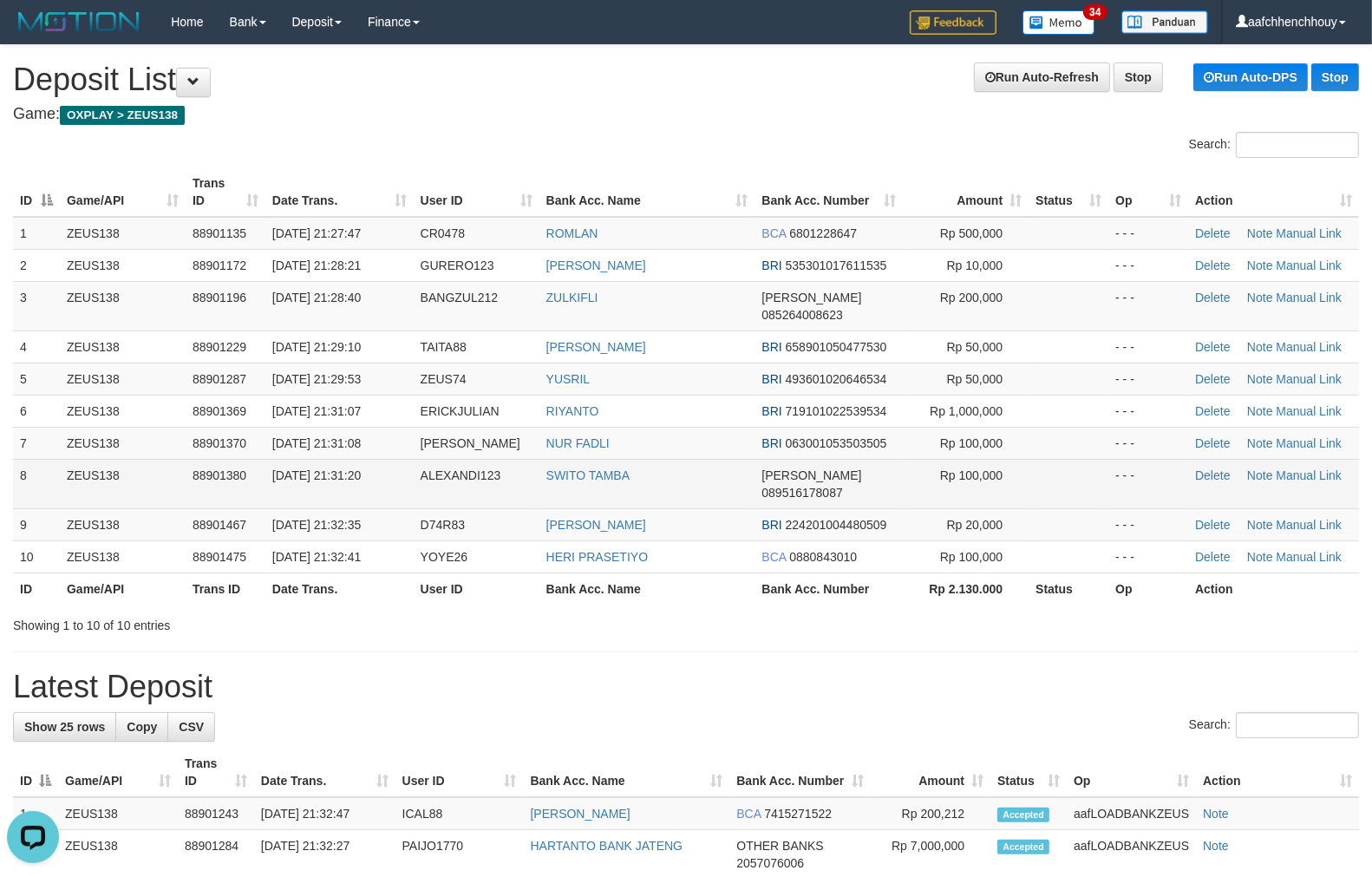
drag, startPoint x: 131, startPoint y: 453, endPoint x: 141, endPoint y: 448, distance: 11.2
click at [135, 453] on tbody "1 ZEUS138 88901135 [DATE] 21:27:47 CR0478 [GEOGRAPHIC_DATA] BCA 6801228647 Rp 5…" at bounding box center [685, 395] width 1345 height 357
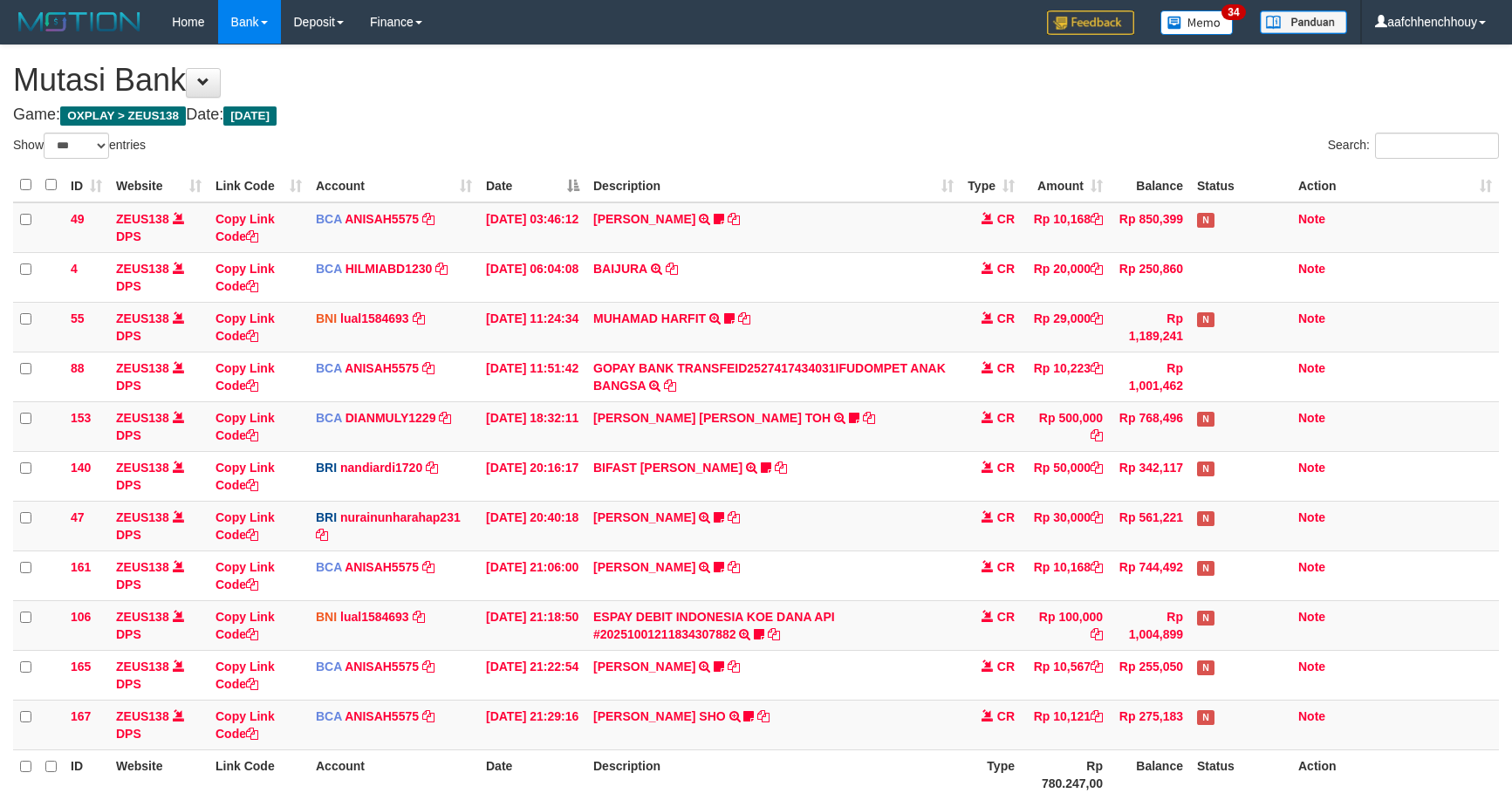
select select "***"
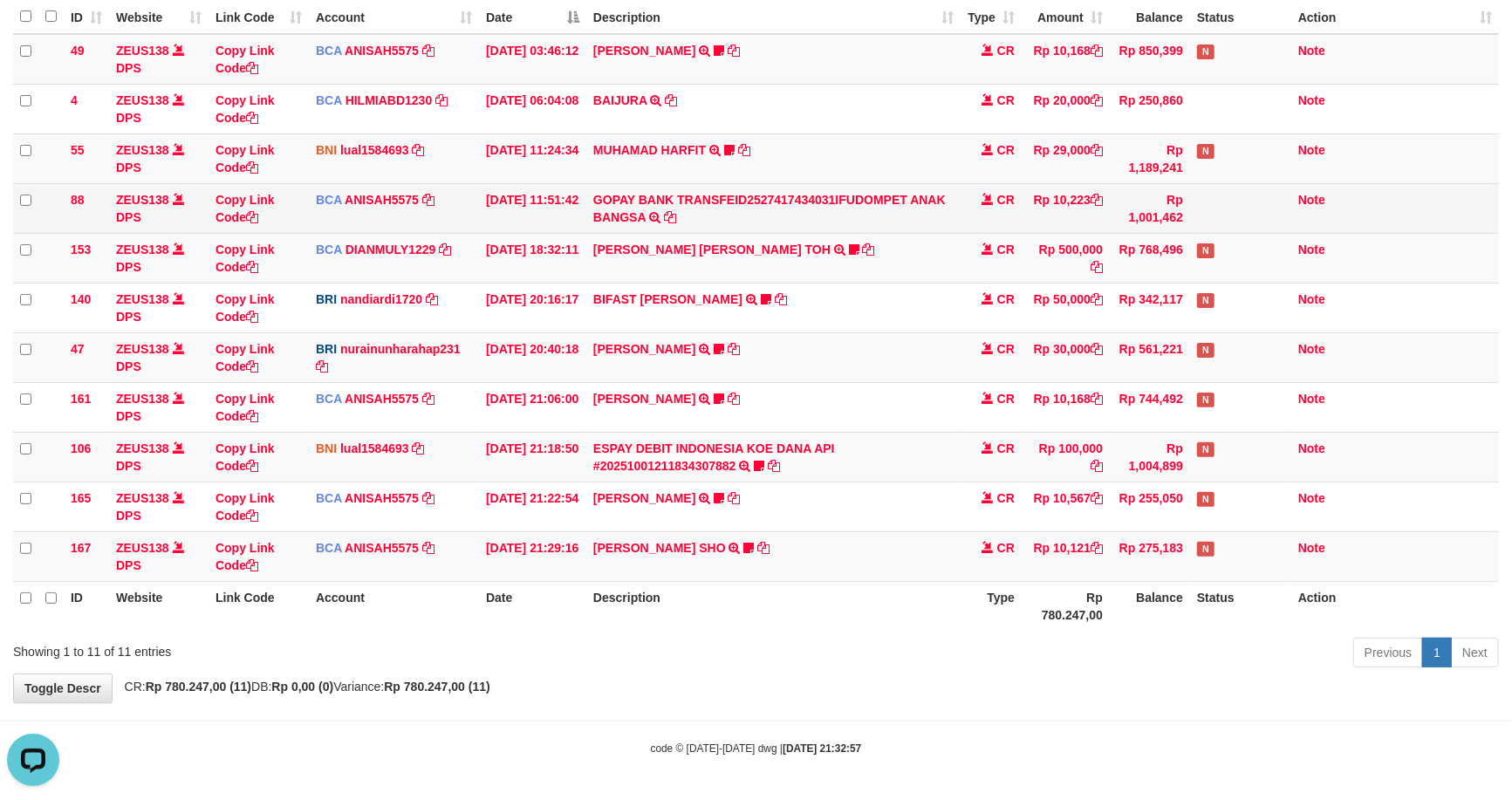
click at [869, 215] on td "GOPAY BANK TRANSFEID2527417434031IFUDOMPET ANAK BANGSA TRSF E-BANKING CR 0110/F…" at bounding box center [773, 208] width 374 height 50
drag, startPoint x: 870, startPoint y: 204, endPoint x: 1047, endPoint y: 68, distance: 223.2
click at [877, 196] on td "GOPAY BANK TRANSFEID2527417434031IFUDOMPET ANAK BANGSA TRSF E-BANKING CR 0110/F…" at bounding box center [773, 208] width 374 height 50
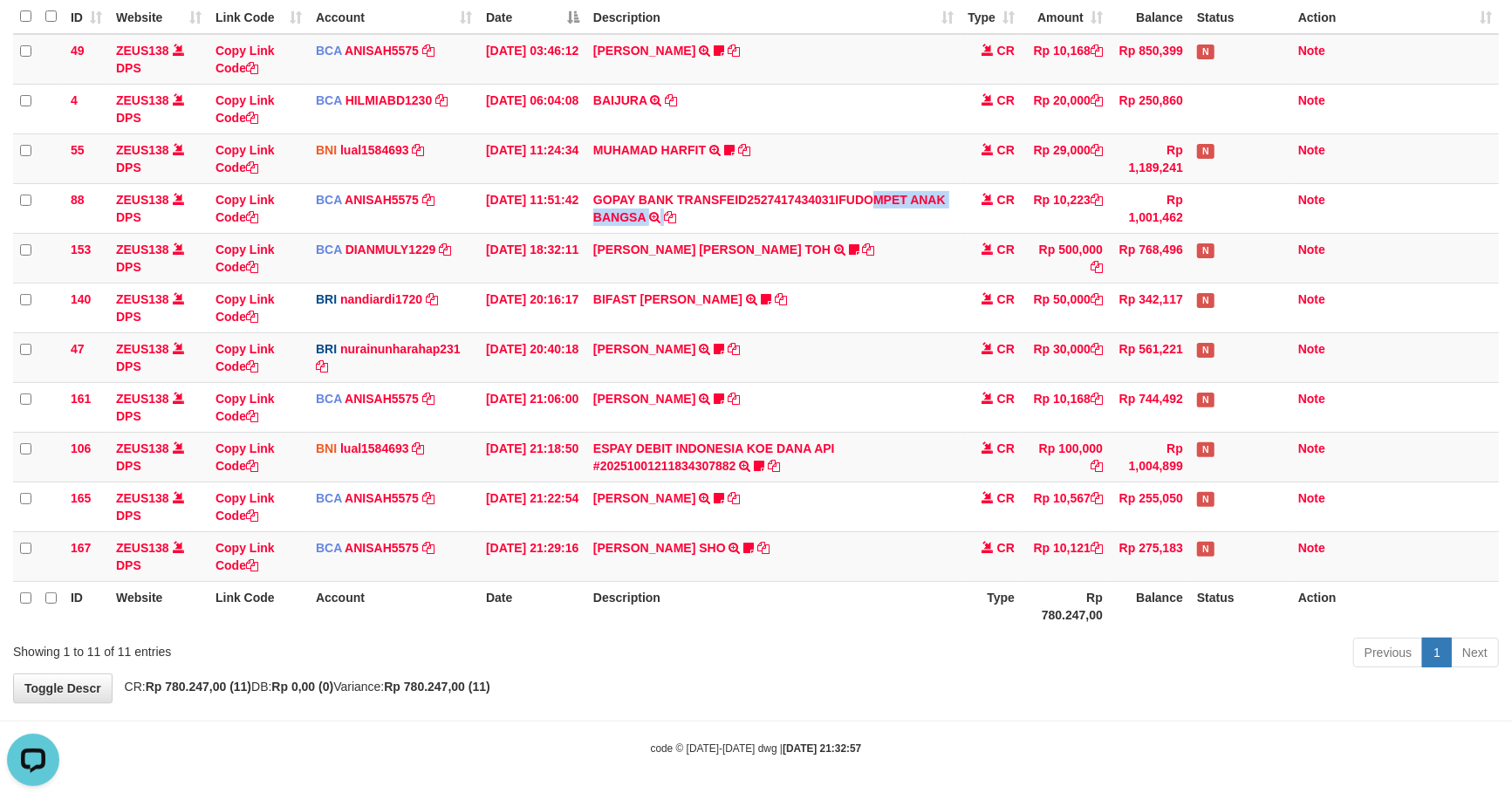
drag, startPoint x: 441, startPoint y: 677, endPoint x: 266, endPoint y: 797, distance: 212.2
click at [434, 742] on body "Toggle navigation Home Bank Account List Load By Website Group [OXPLAY] ZEUS138…" at bounding box center [756, 316] width 1512 height 969
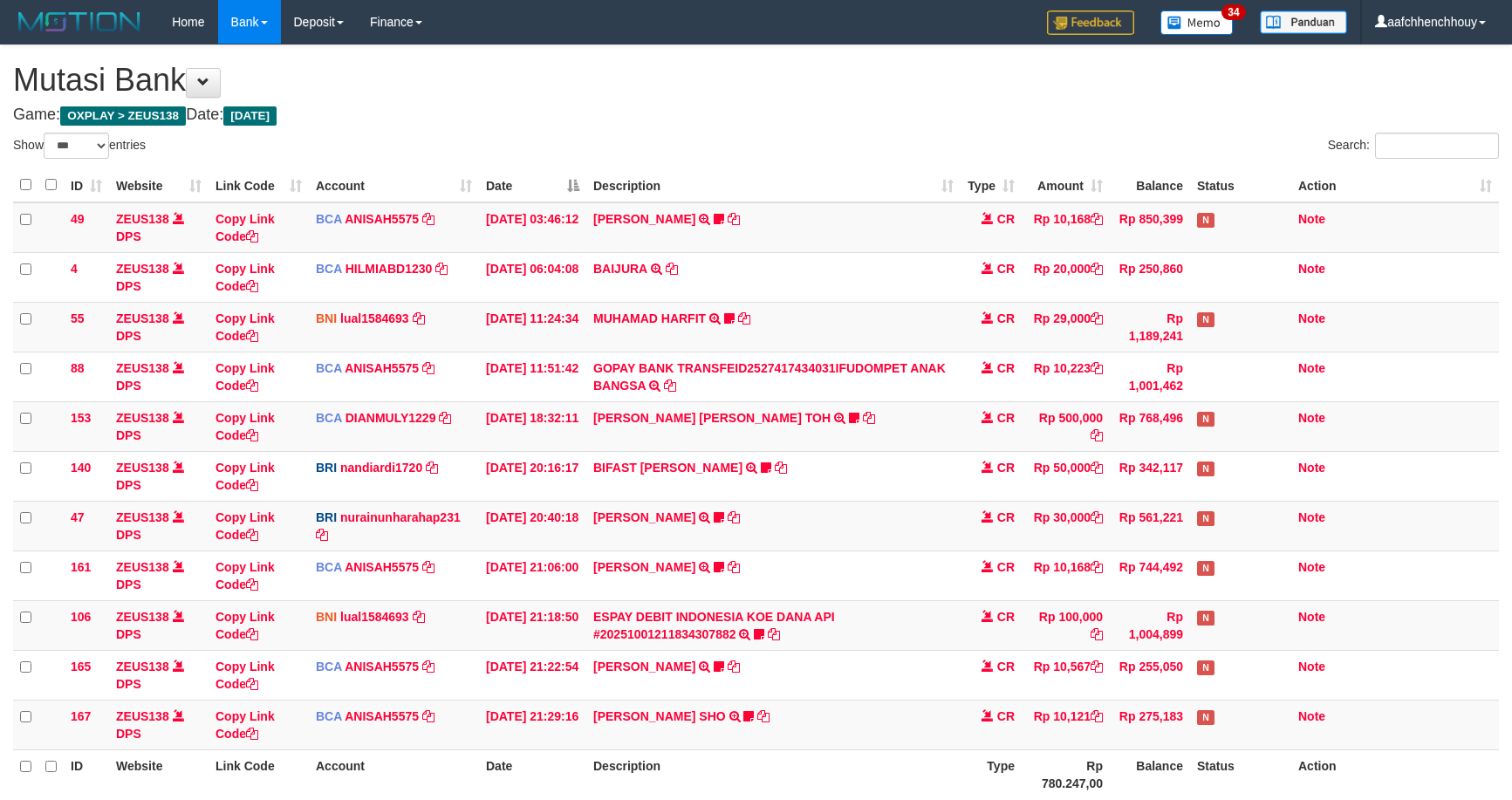
select select "***"
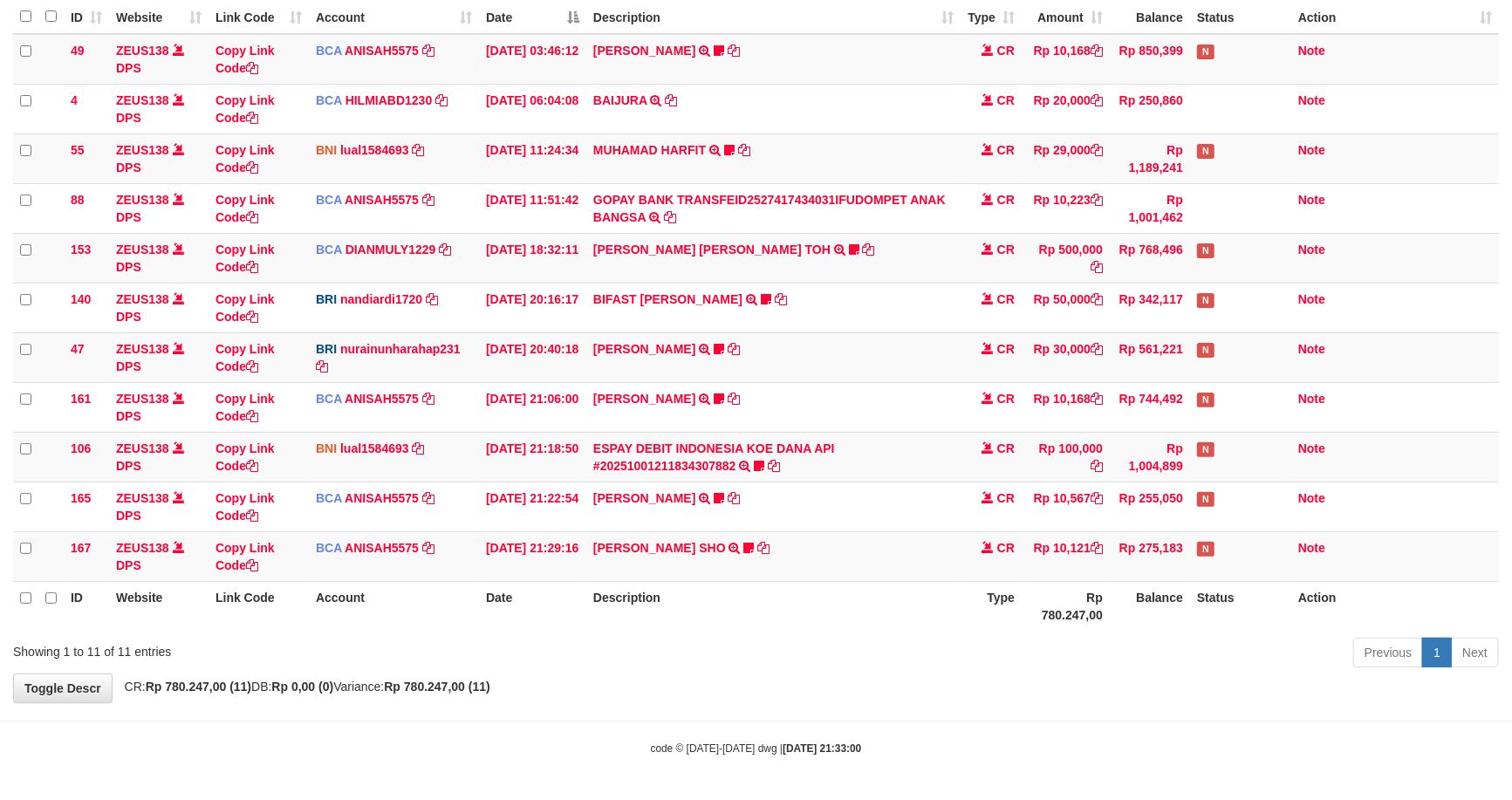
click at [350, 747] on body "Toggle navigation Home Bank Account List Load By Website Group [OXPLAY] ZEUS138…" at bounding box center [756, 316] width 1512 height 969
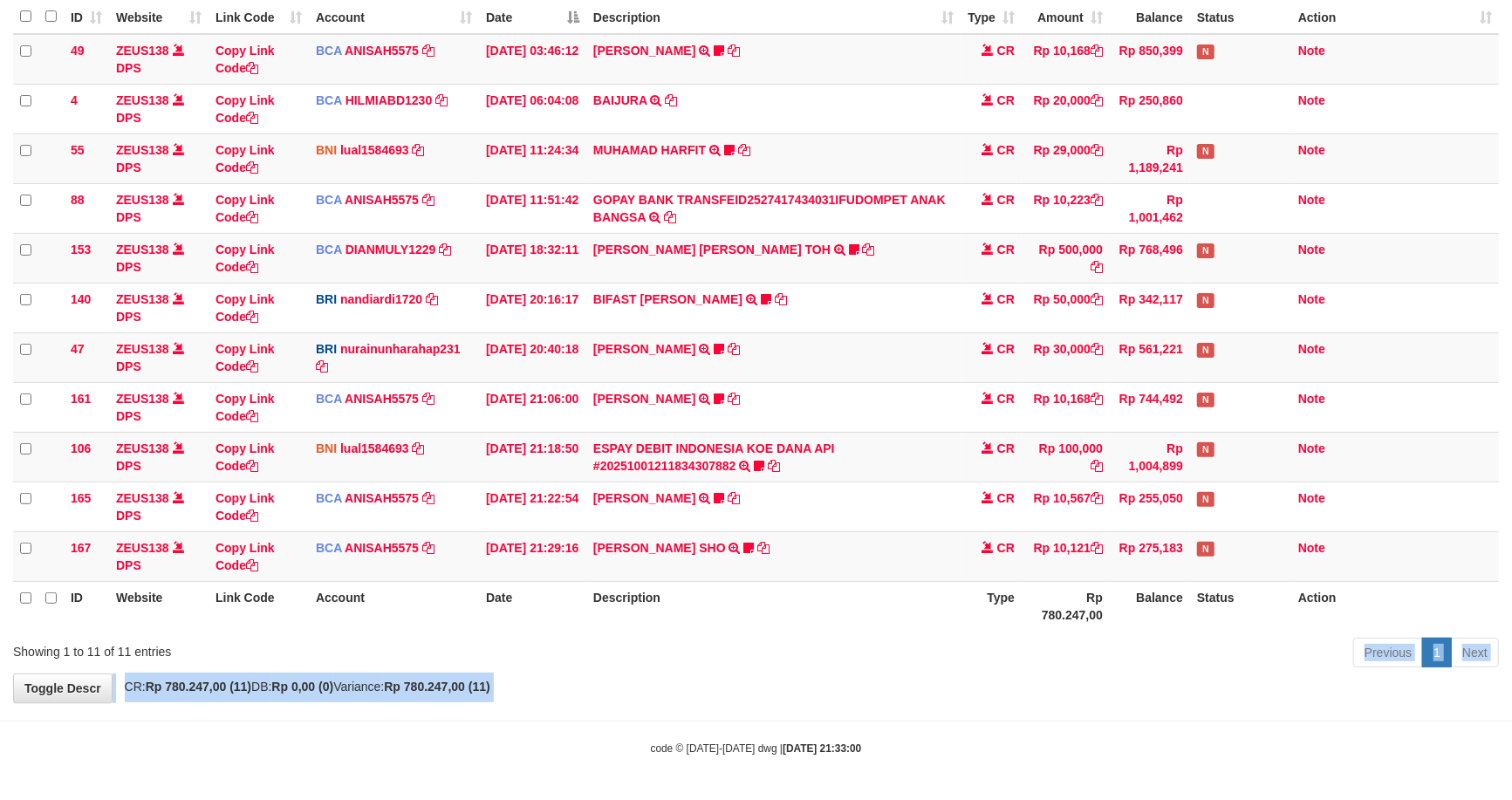
drag, startPoint x: 685, startPoint y: 692, endPoint x: 891, endPoint y: 649, distance: 210.4
click at [907, 639] on body "Toggle navigation Home Bank Account List Load By Website Group [OXPLAY] ZEUS138…" at bounding box center [756, 316] width 1512 height 969
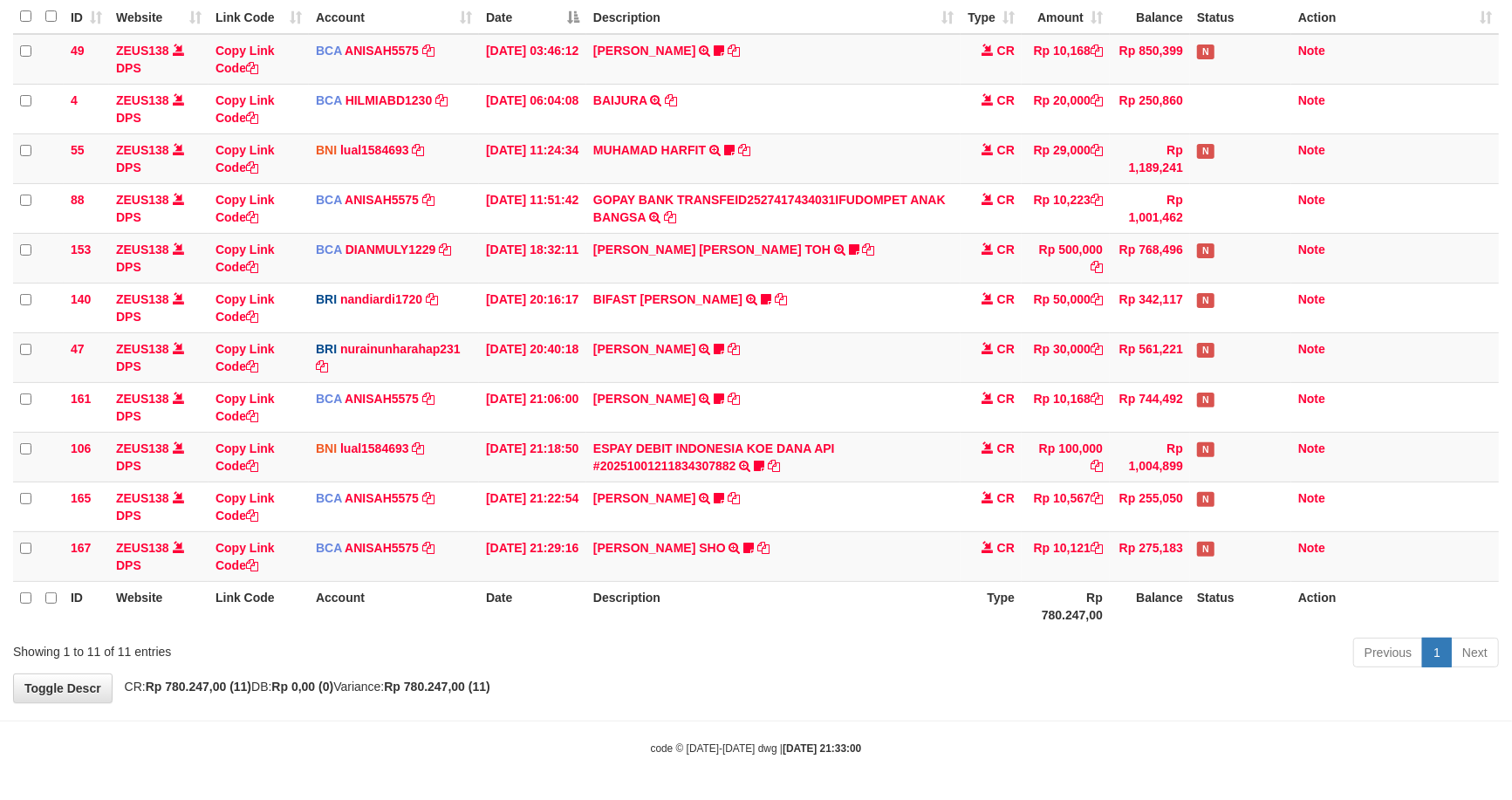
drag, startPoint x: 883, startPoint y: 650, endPoint x: 842, endPoint y: 625, distance: 48.0
click at [872, 653] on div "Previous 1 Next" at bounding box center [1070, 655] width 855 height 38
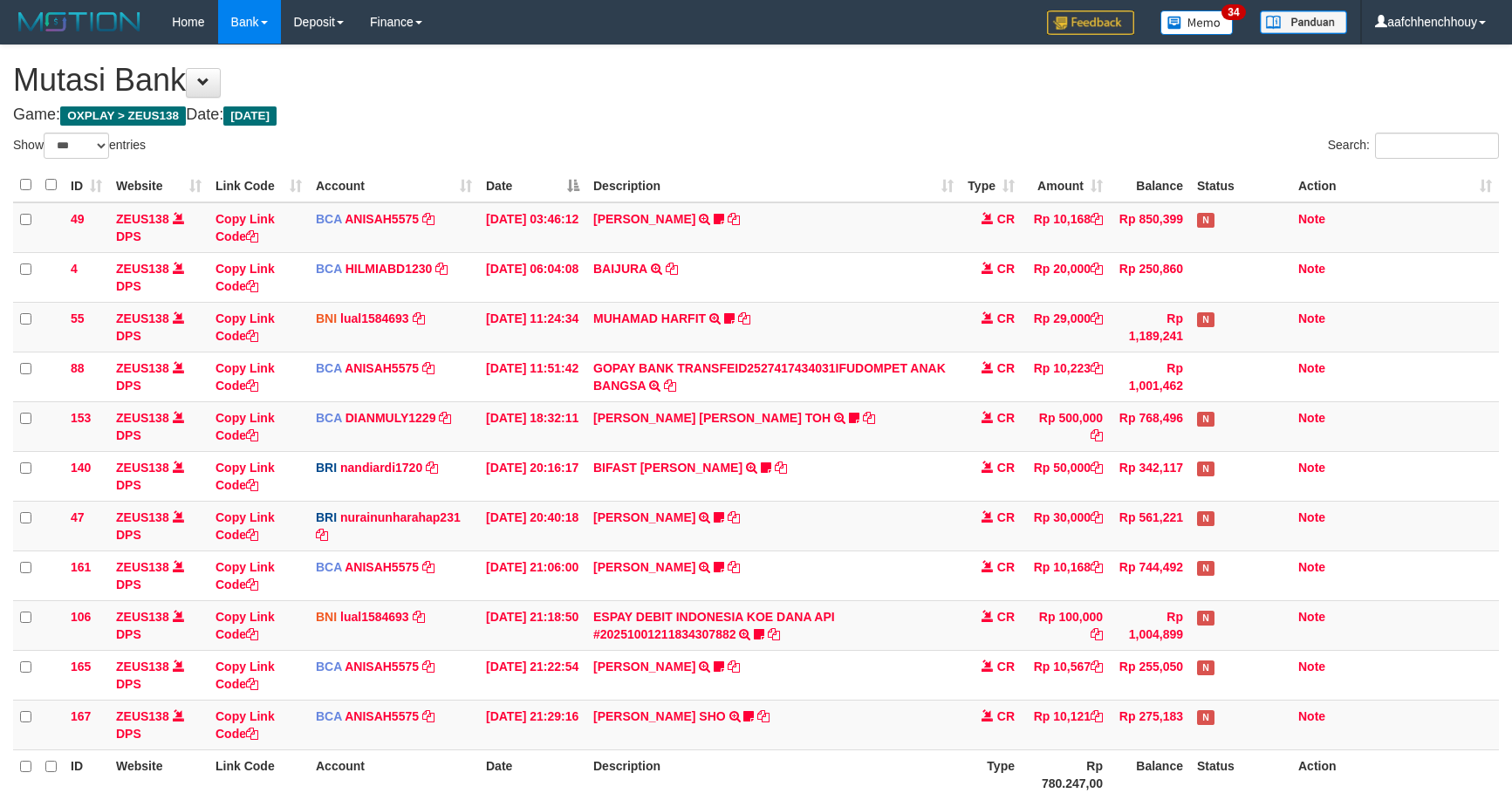
select select "***"
click at [756, 629] on icon at bounding box center [759, 635] width 11 height 12
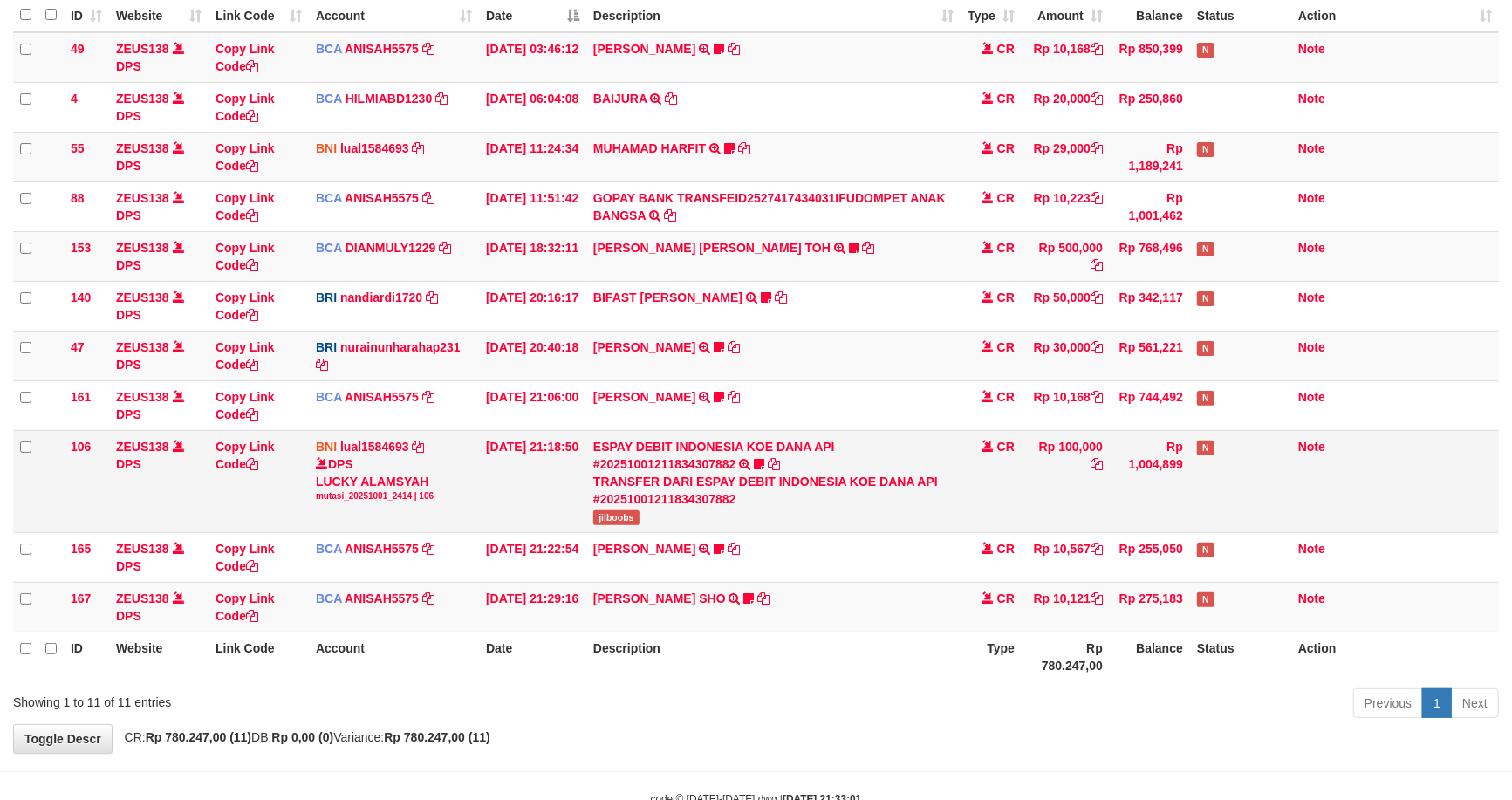
click at [600, 518] on span "jilboobs" at bounding box center [616, 517] width 46 height 15
copy span "jilboobs"
drag, startPoint x: 452, startPoint y: 591, endPoint x: 1162, endPoint y: 600, distance: 710.1
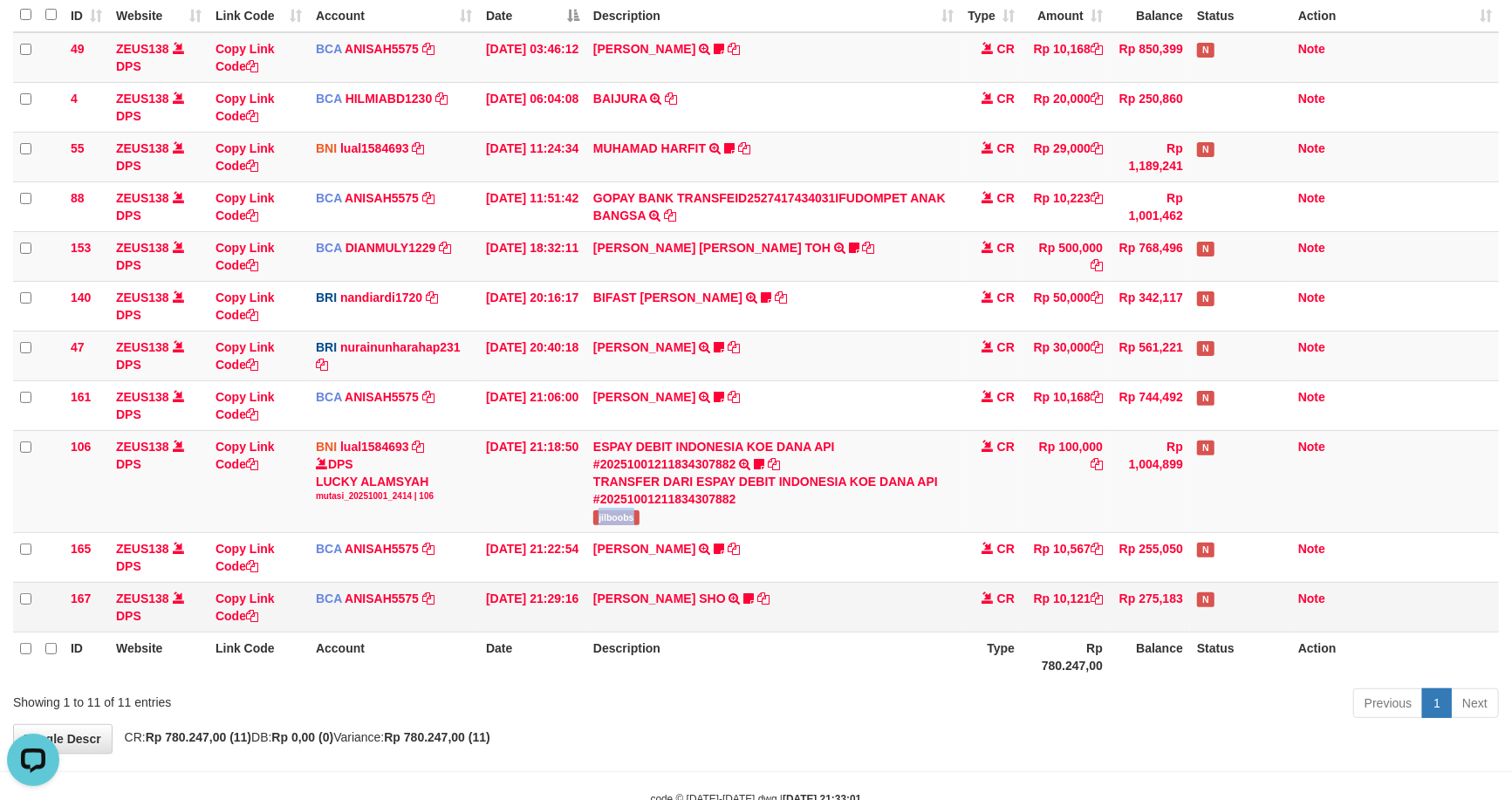
click at [1094, 602] on tr "167 ZEUS138 DPS Copy Link Code BCA ANISAH5575 DPS ANISAH mutasi_20251001_3827 |…" at bounding box center [756, 607] width 1486 height 50
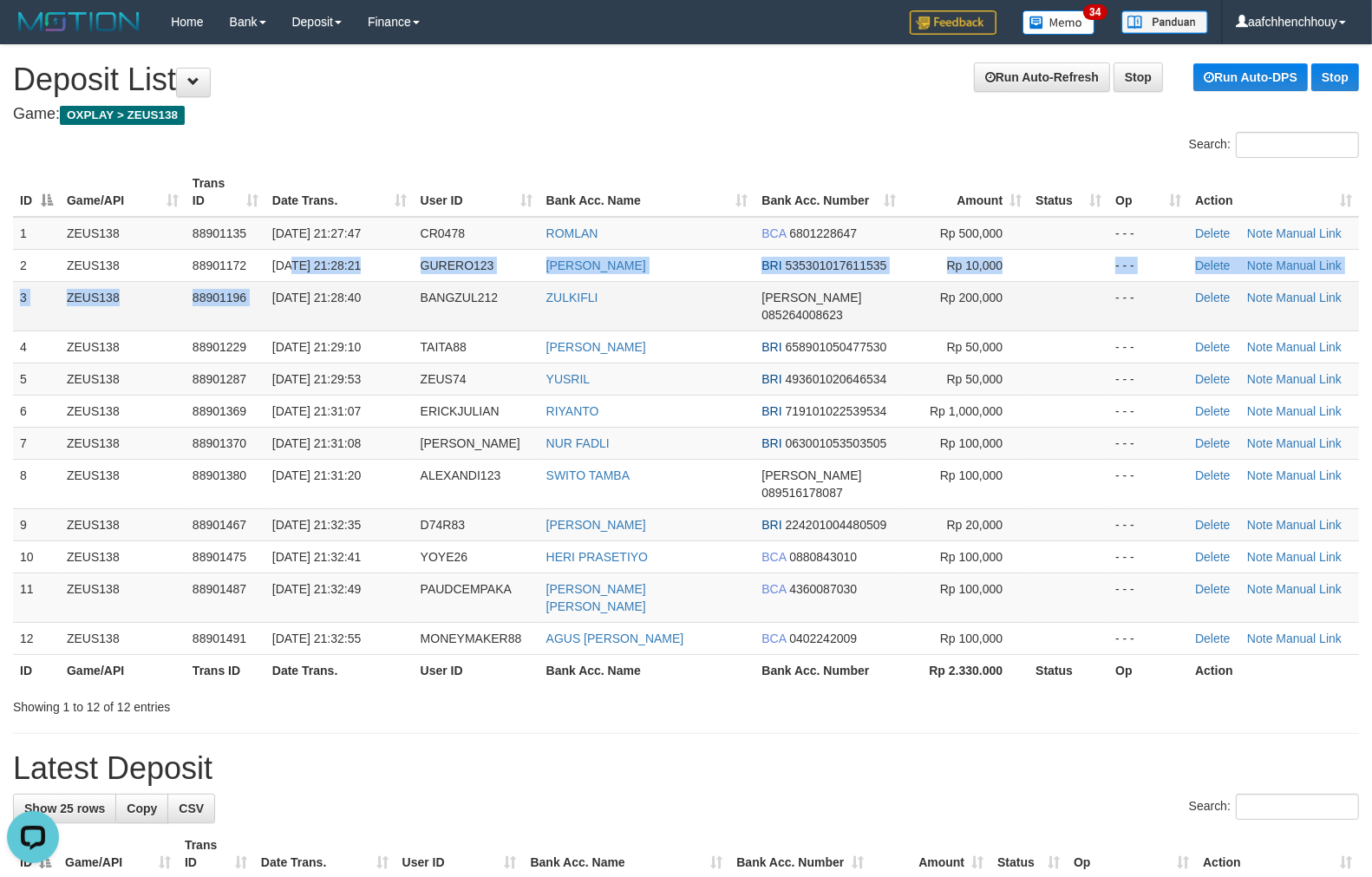
click at [232, 273] on tbody "1 ZEUS138 88901135 [DATE] 21:27:47 CR0478 [GEOGRAPHIC_DATA] BCA 6801228647 Rp 5…" at bounding box center [685, 435] width 1345 height 438
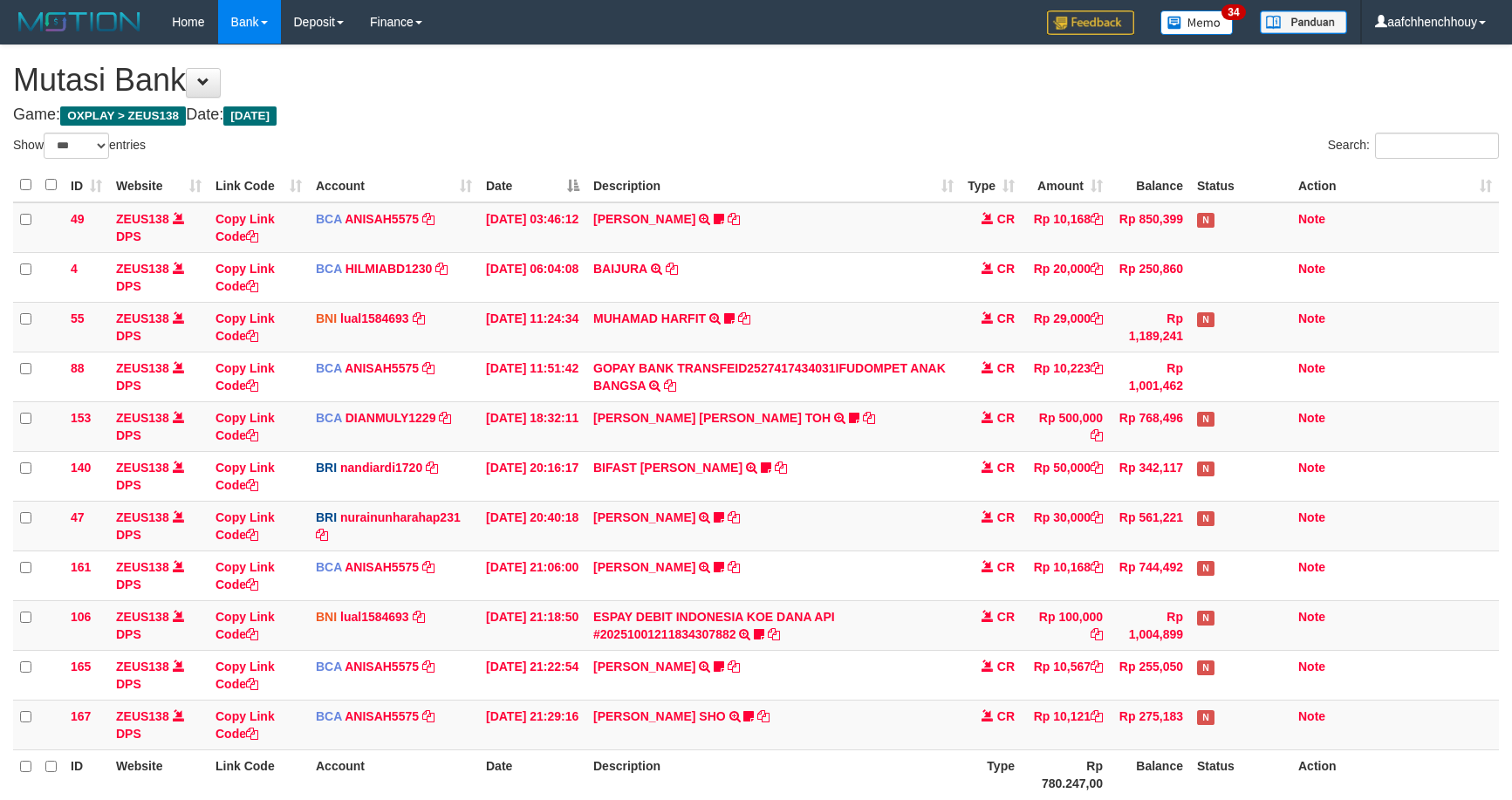
select select "***"
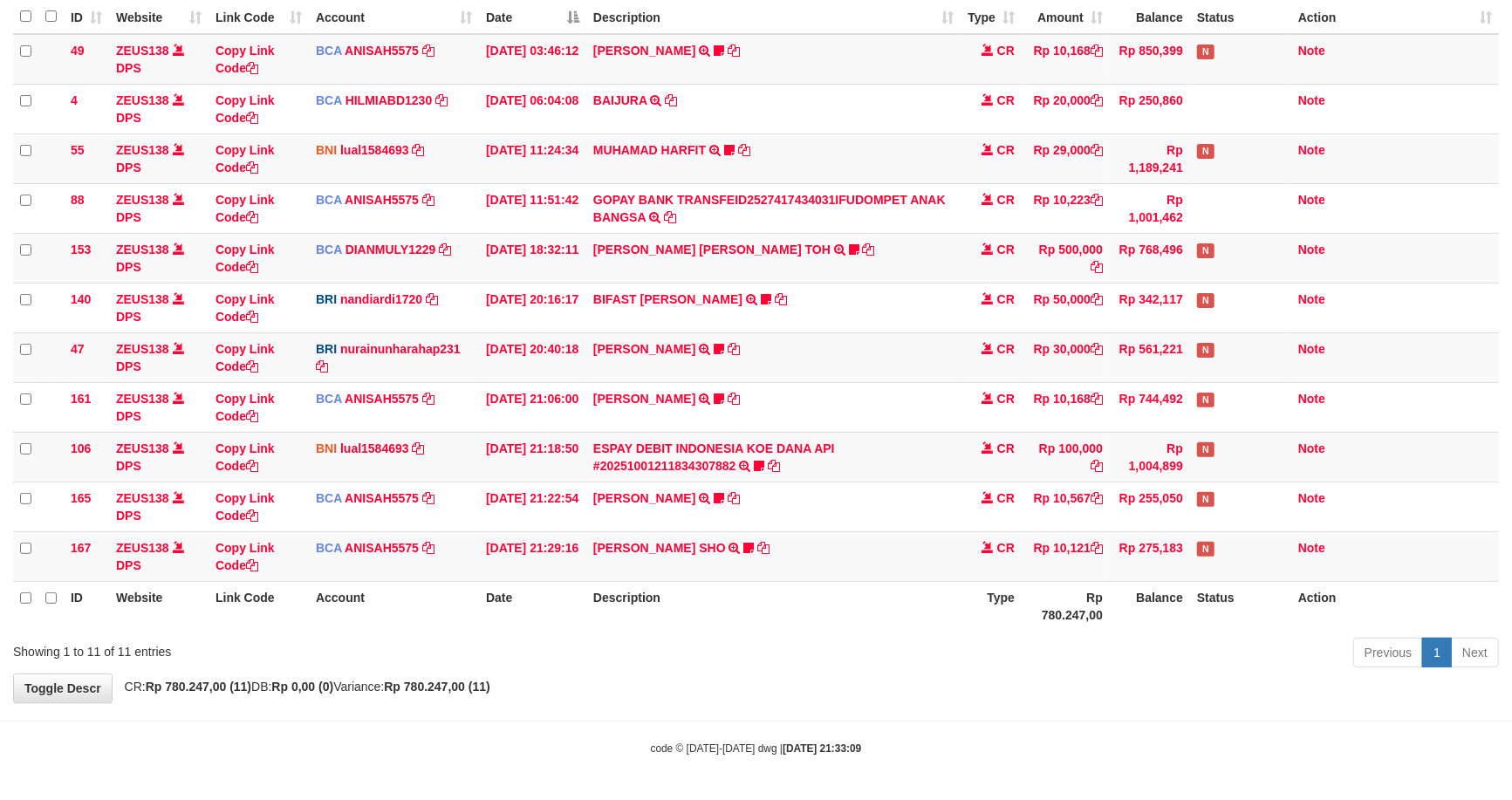
drag, startPoint x: 938, startPoint y: 106, endPoint x: 3, endPoint y: 277, distance: 950.5
click at [801, 129] on td "BAIJURA TRSF E-BANKING CR 0110/FTSCY/WS95051 20000.002025100191215388 TRFDN-BAI…" at bounding box center [773, 108] width 374 height 50
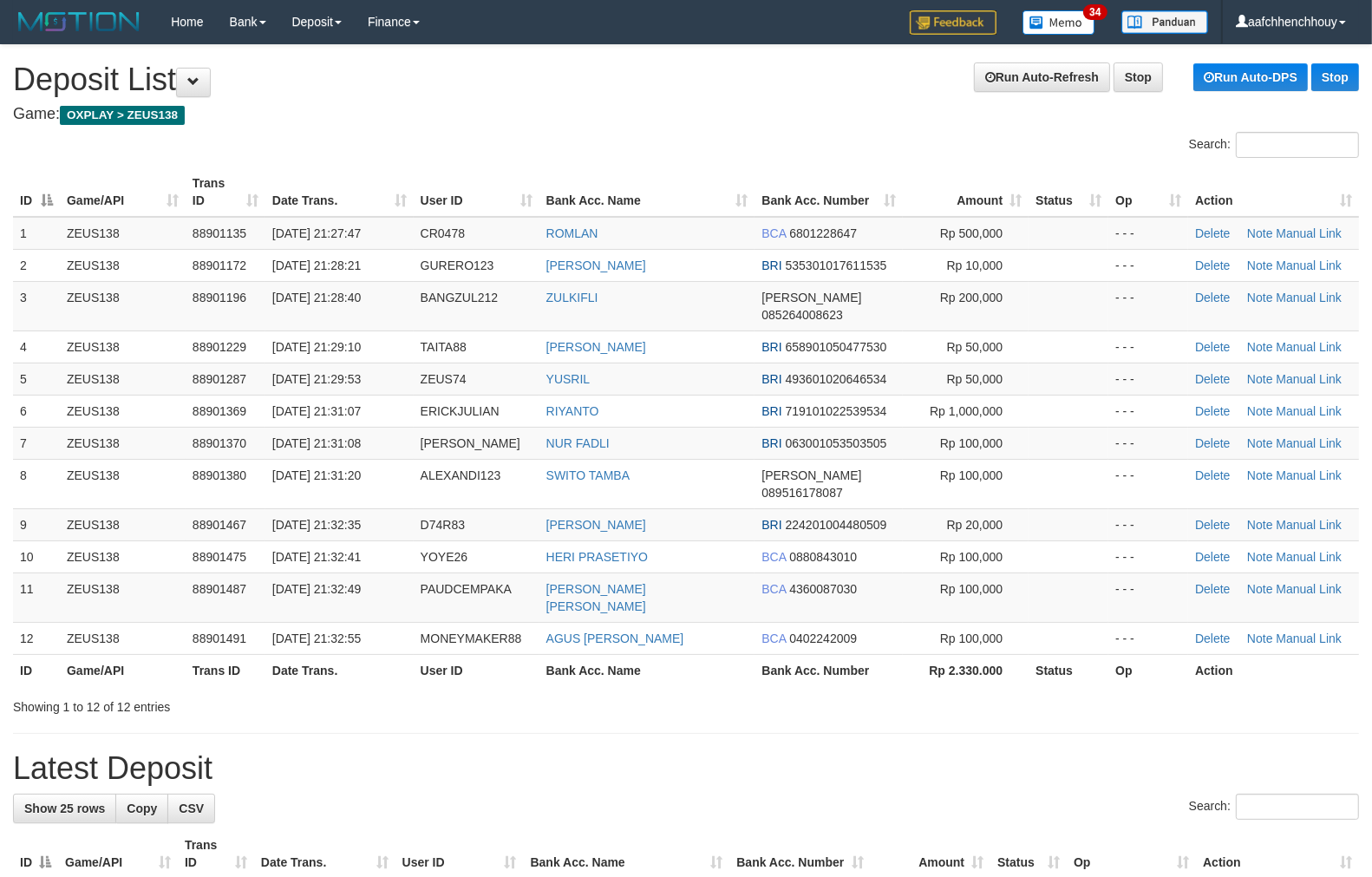
drag, startPoint x: 265, startPoint y: 291, endPoint x: -18, endPoint y: 322, distance: 284.7
drag, startPoint x: 630, startPoint y: 131, endPoint x: 5, endPoint y: 235, distance: 633.6
click at [526, 144] on div "Search:" at bounding box center [686, 146] width 1372 height 31
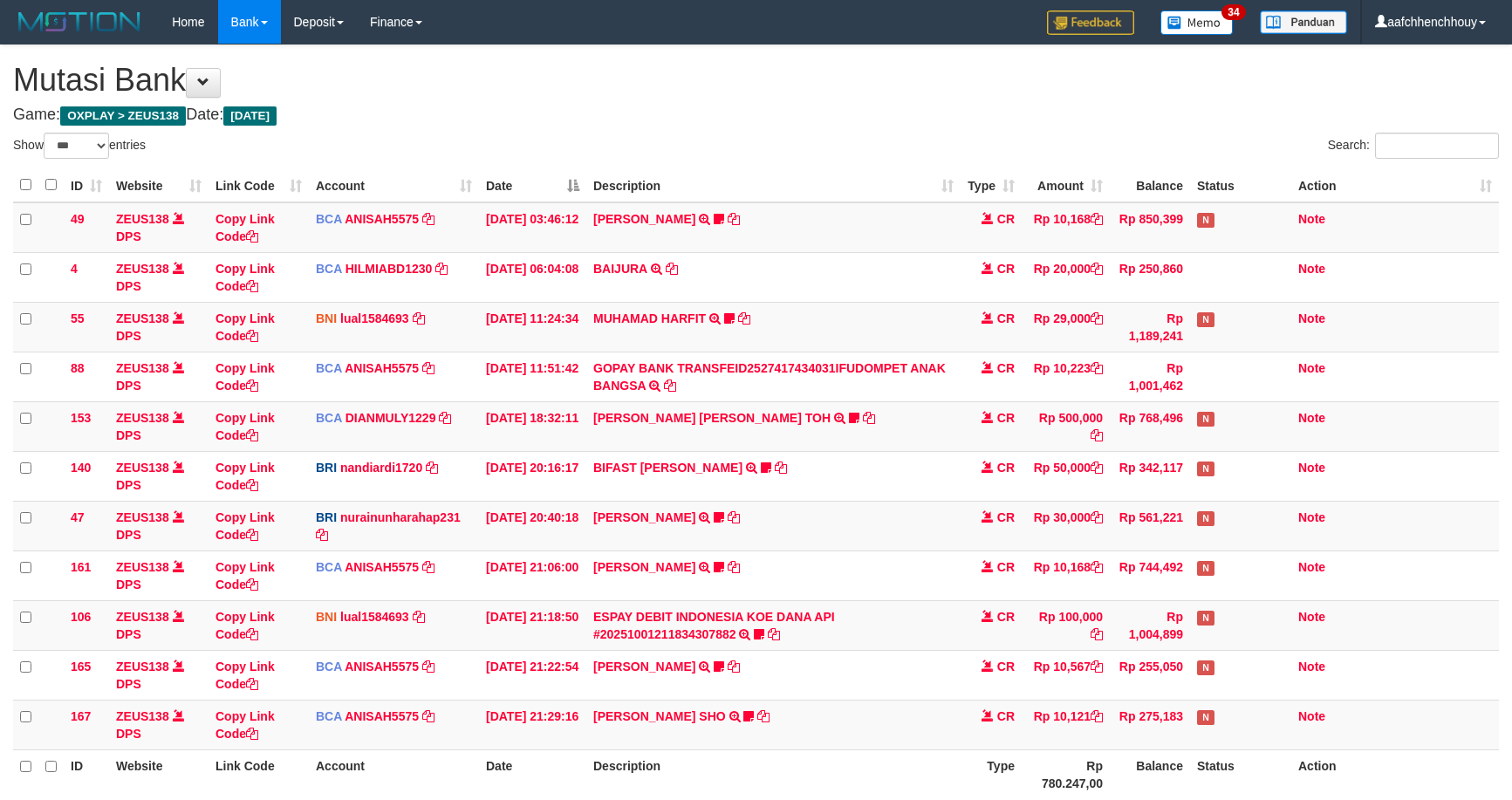
select select "***"
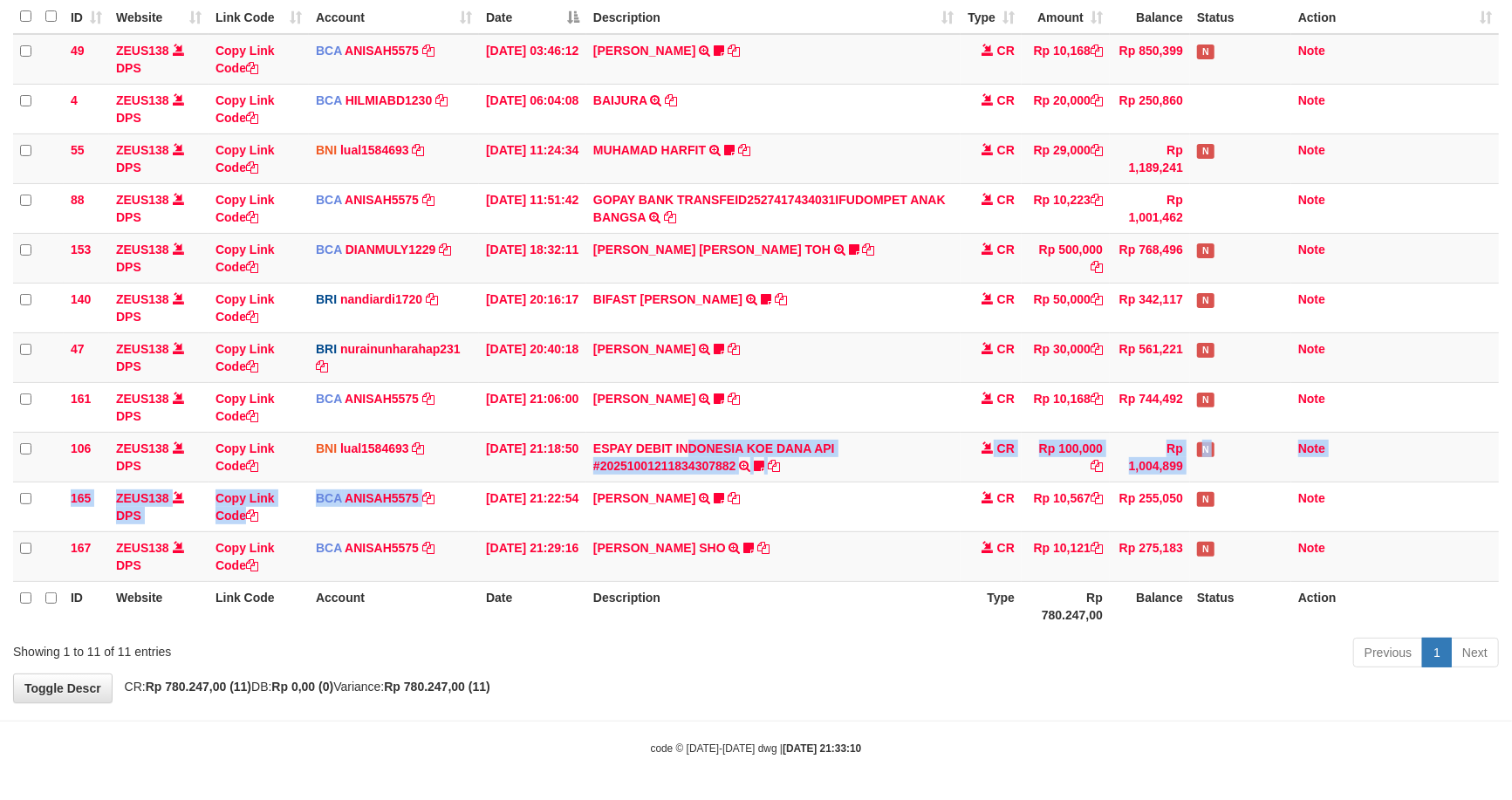
drag, startPoint x: 1110, startPoint y: 394, endPoint x: 1515, endPoint y: 337, distance: 409.0
click at [719, 448] on tbody "49 ZEUS138 DPS Copy Link Code BCA ANISAH5575 DPS [PERSON_NAME] mutasi_20251001_…" at bounding box center [756, 307] width 1486 height 548
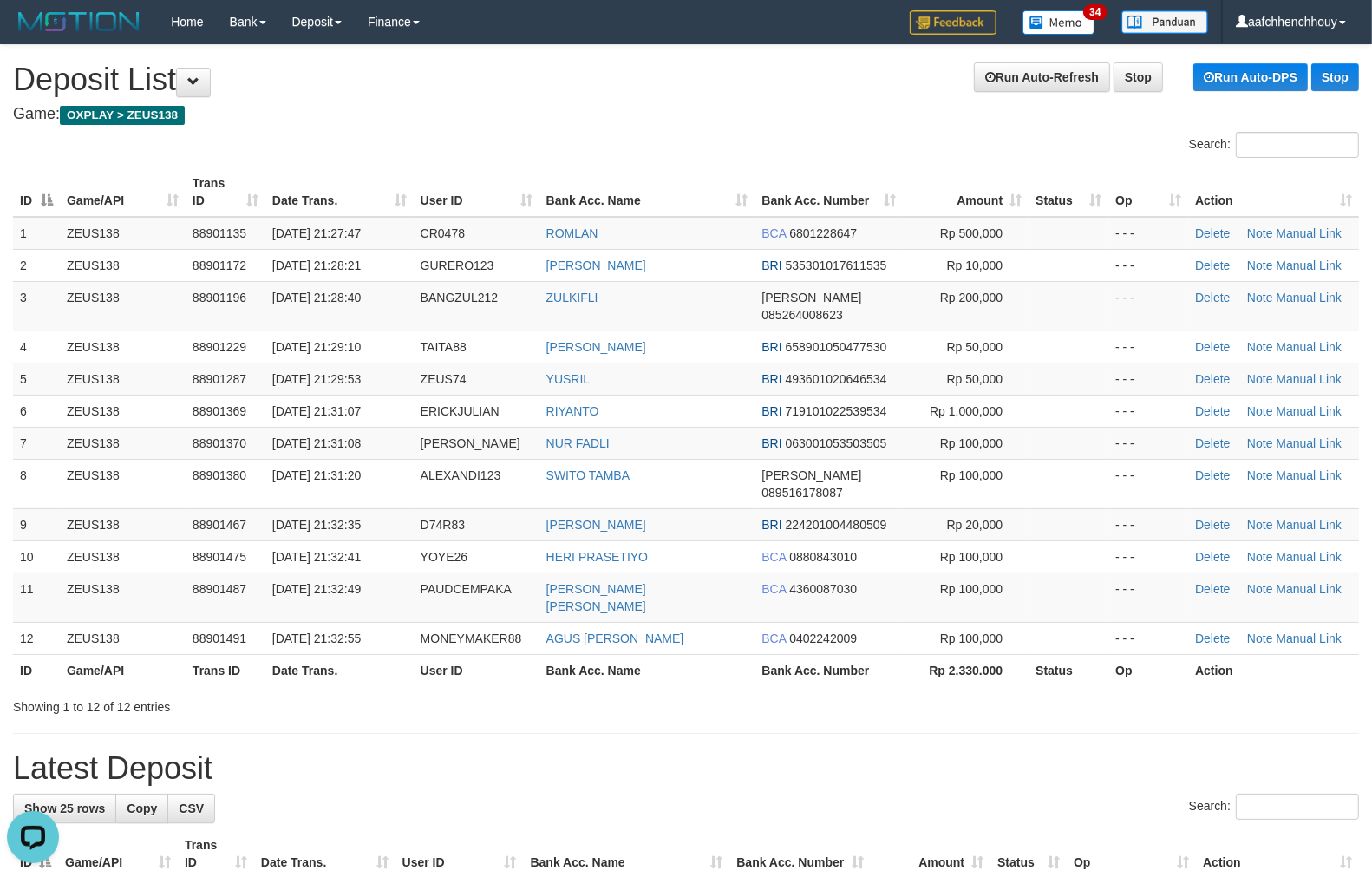
drag, startPoint x: 438, startPoint y: 646, endPoint x: 434, endPoint y: 637, distance: 9.8
click at [434, 691] on div "Showing 1 to 12 of 12 entries" at bounding box center [286, 703] width 546 height 25
drag, startPoint x: 453, startPoint y: 626, endPoint x: 5, endPoint y: 622, distance: 448.0
click at [210, 654] on tr "ID Game/API Trans ID Date Trans. User ID Bank Acc. Name Bank Acc. Number Rp 2.3…" at bounding box center [685, 669] width 1345 height 32
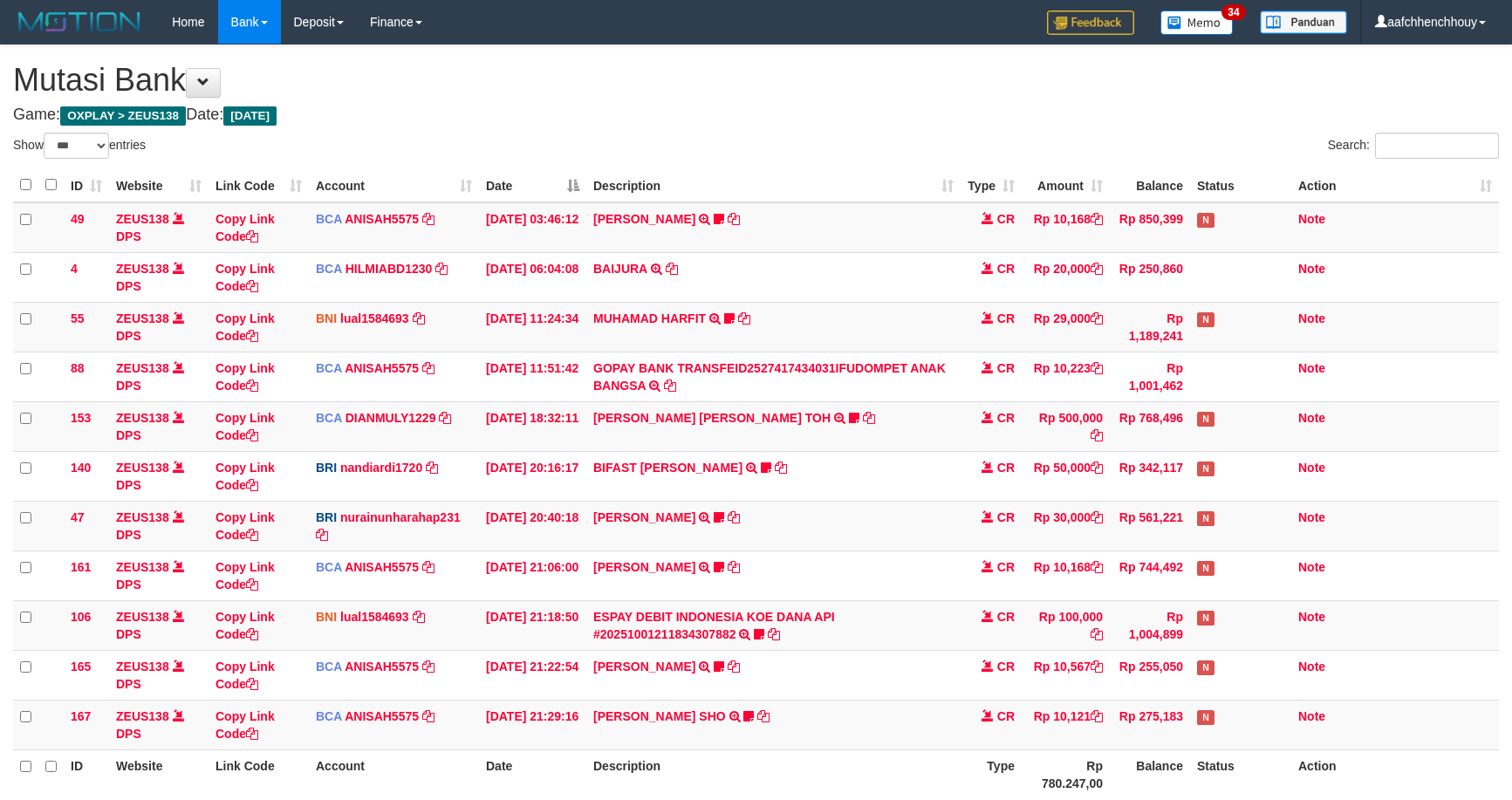
select select "***"
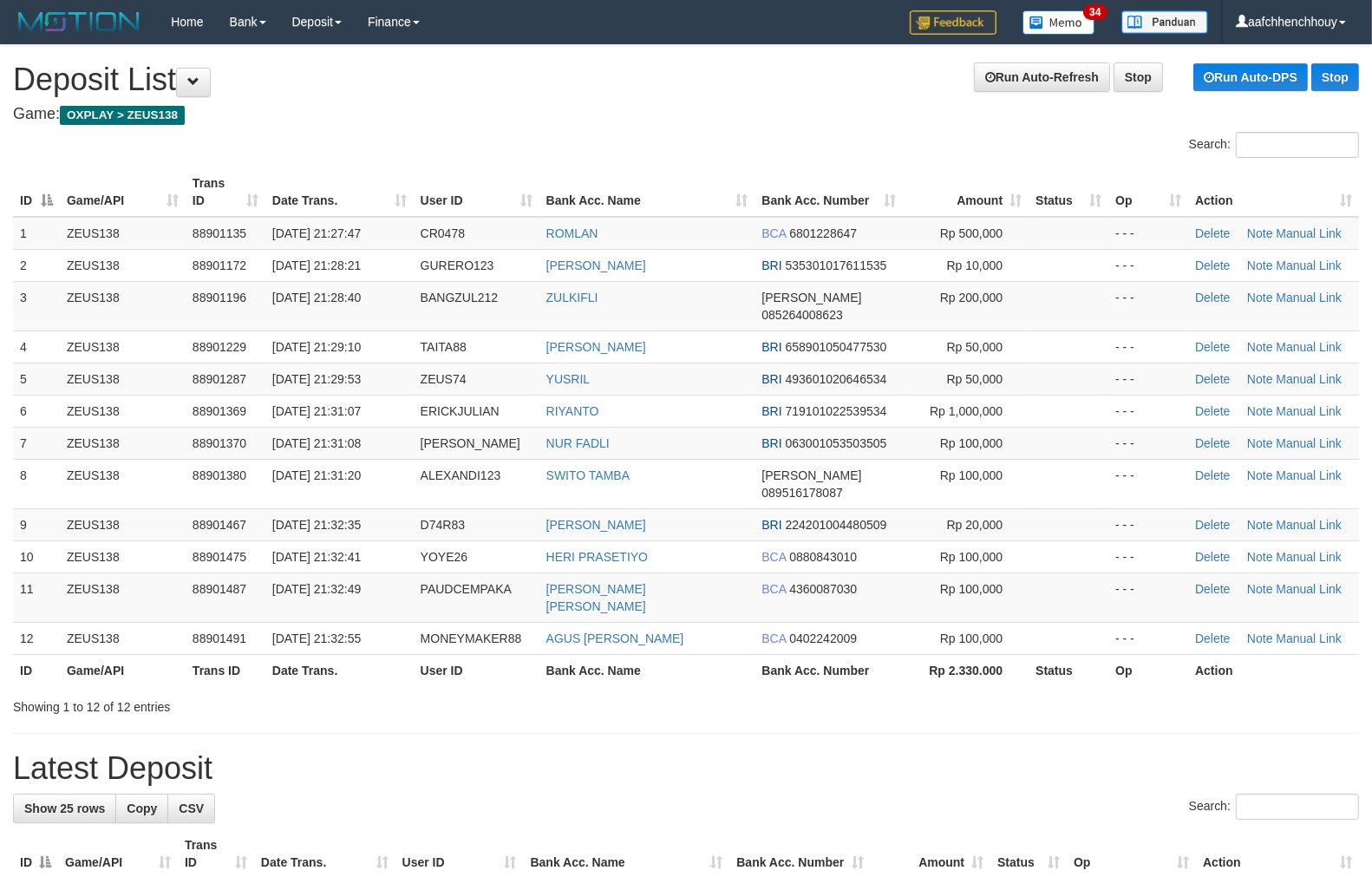
drag, startPoint x: 618, startPoint y: 642, endPoint x: 593, endPoint y: 640, distance: 25.1
click at [596, 691] on div "Showing 1 to 12 of 12 entries" at bounding box center [686, 703] width 1372 height 25
click at [611, 621] on div "Search: ID Game/API Trans ID Date Trans. User ID Bank Acc. Name Bank Acc. Numbe…" at bounding box center [685, 423] width 1345 height 583
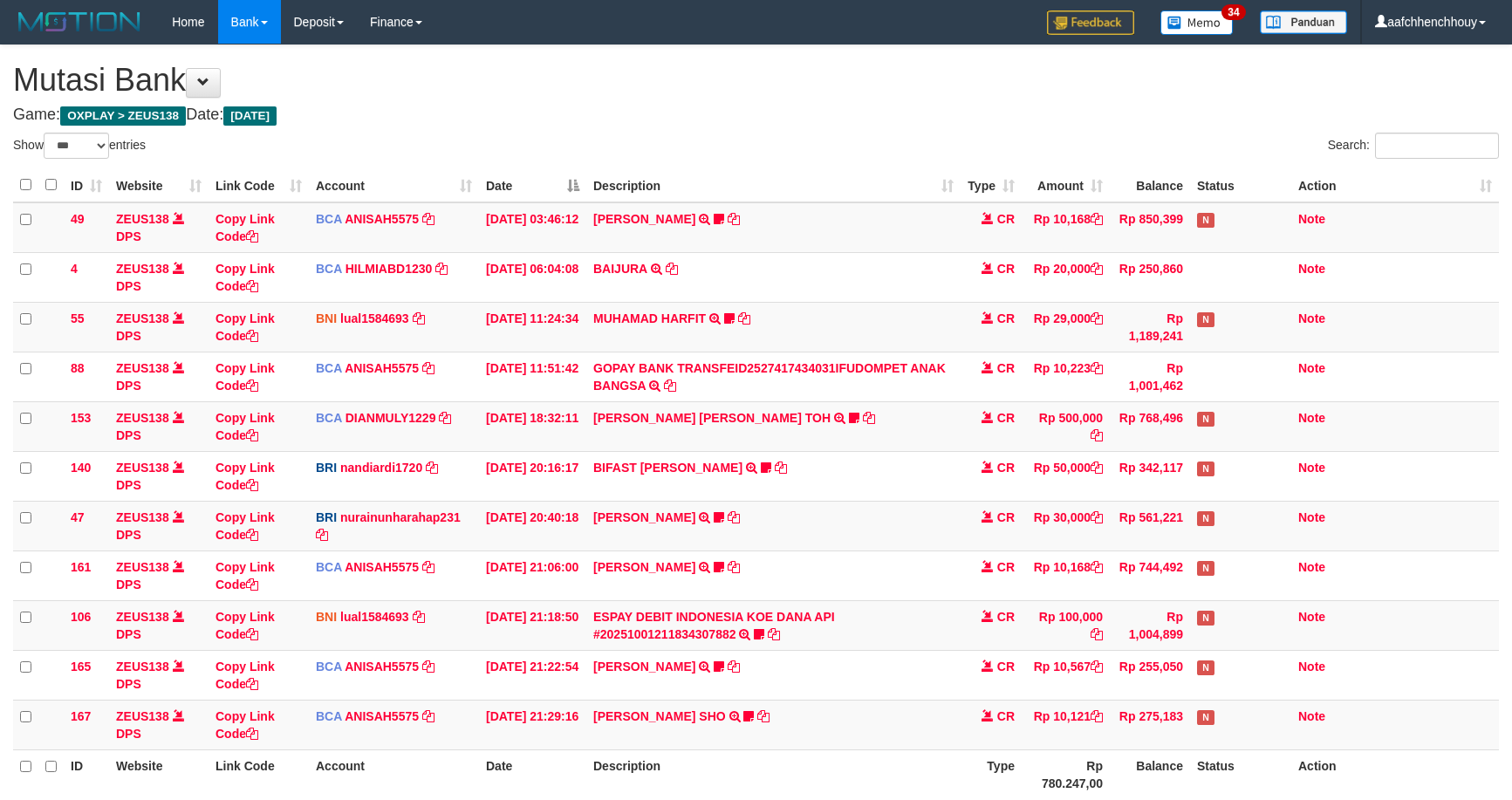
select select "***"
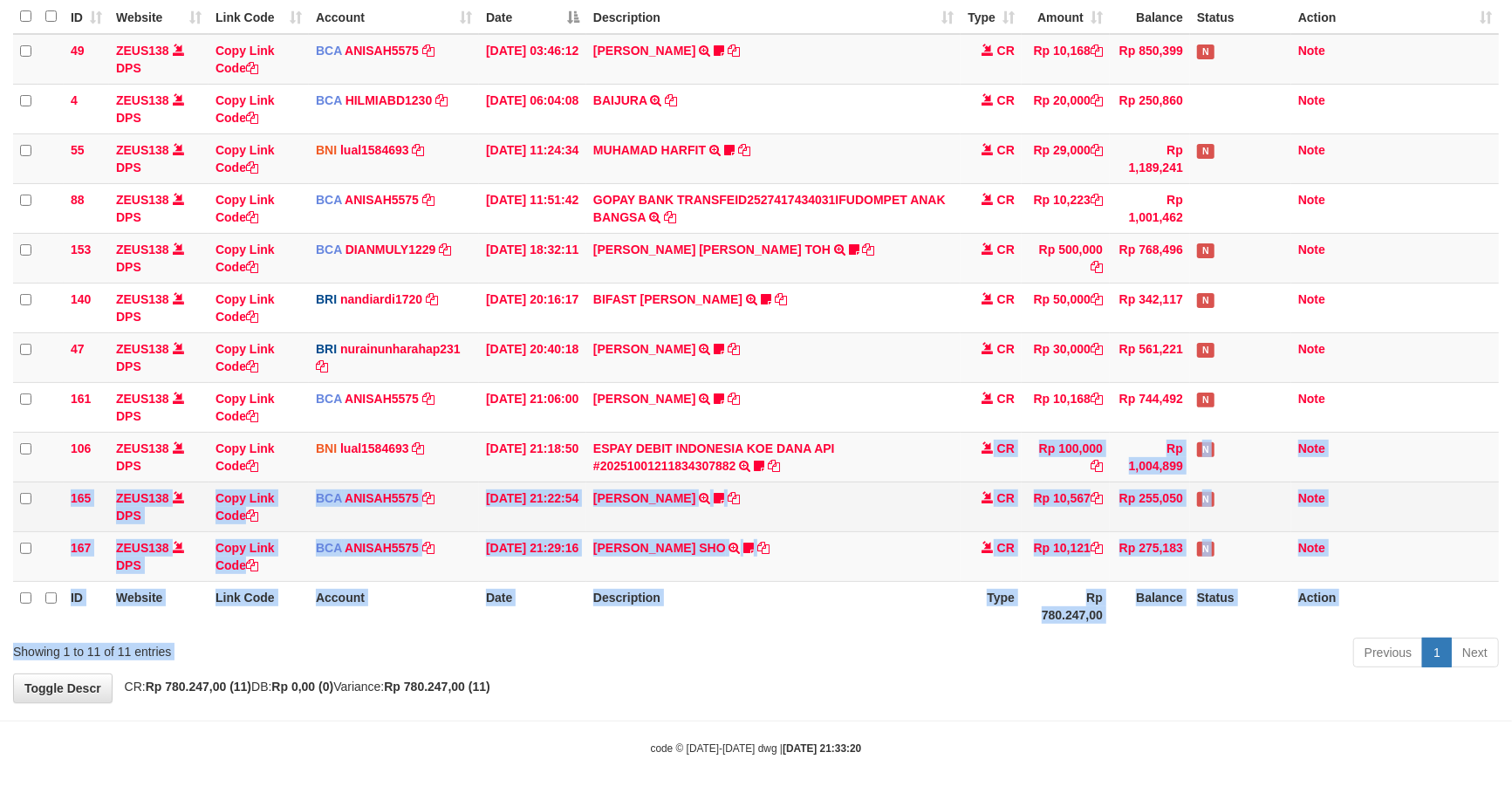
drag, startPoint x: 910, startPoint y: 468, endPoint x: 856, endPoint y: 501, distance: 63.3
click at [841, 466] on div "Show ** ** ** *** entries Search: ID Website Link Code Account Date Description…" at bounding box center [756, 318] width 1486 height 709
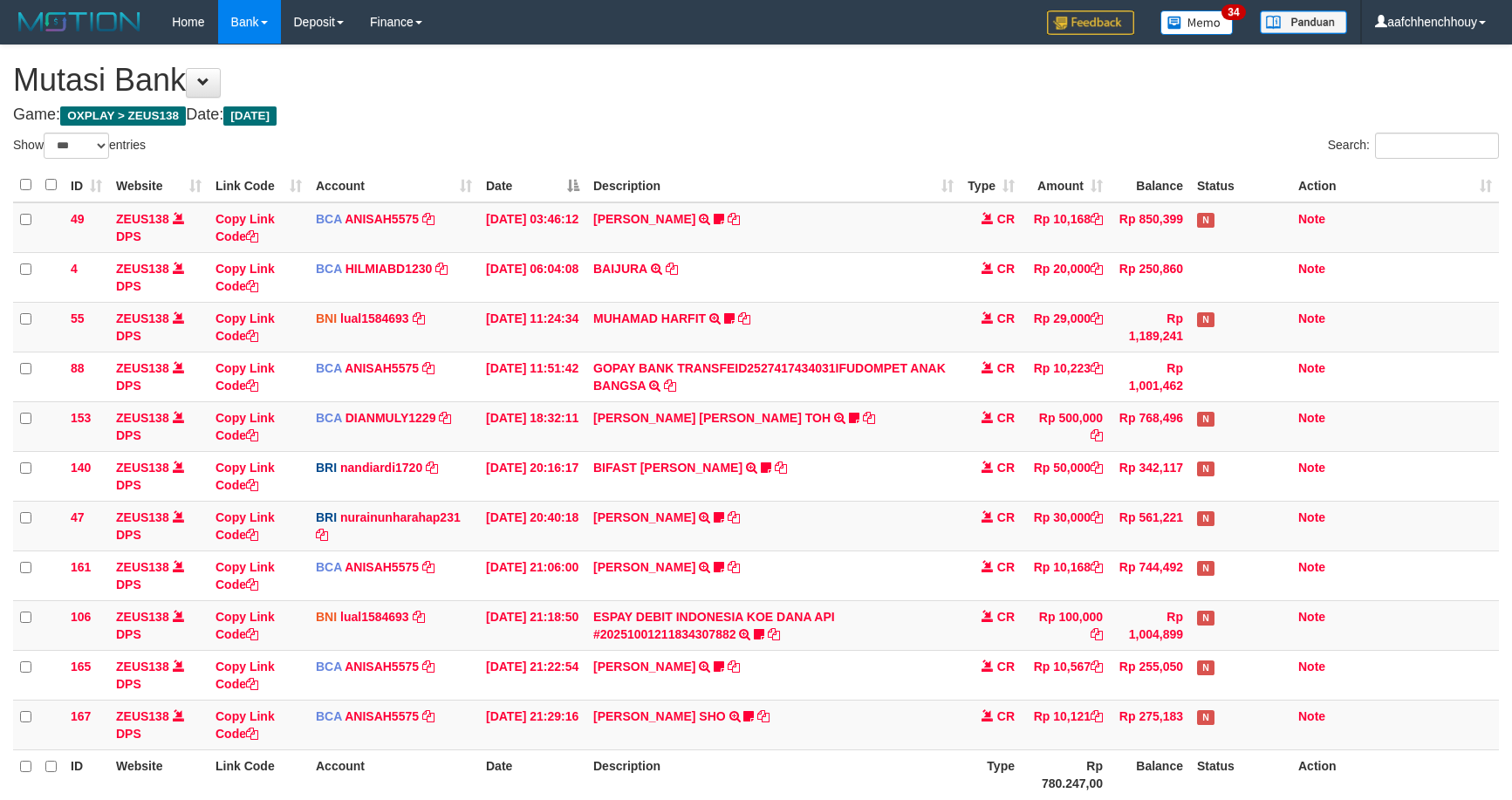
select select "***"
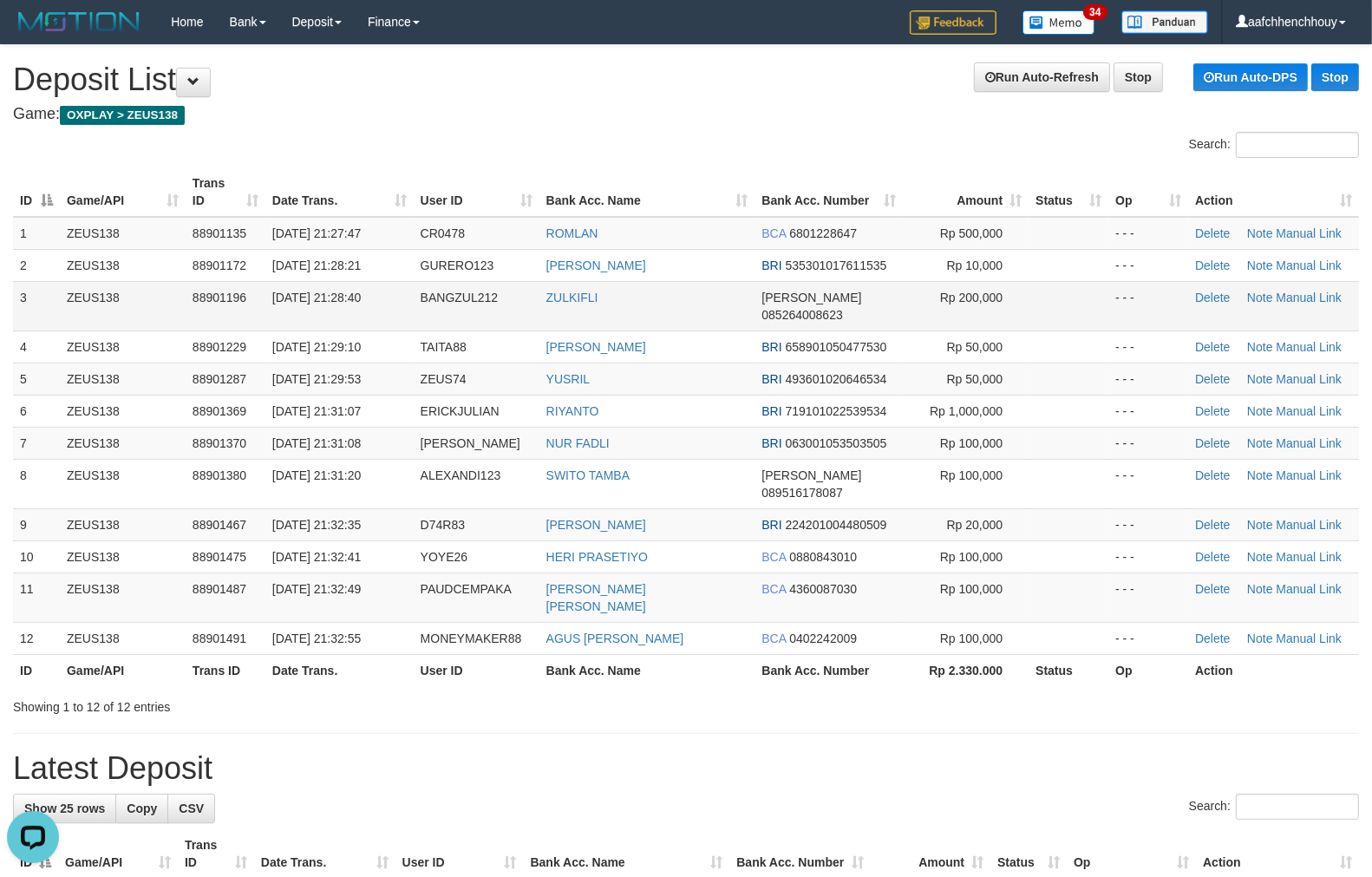
drag, startPoint x: 404, startPoint y: 264, endPoint x: 63, endPoint y: 300, distance: 342.9
click at [387, 264] on td "01/10/2025 21:28:21" at bounding box center [339, 265] width 148 height 32
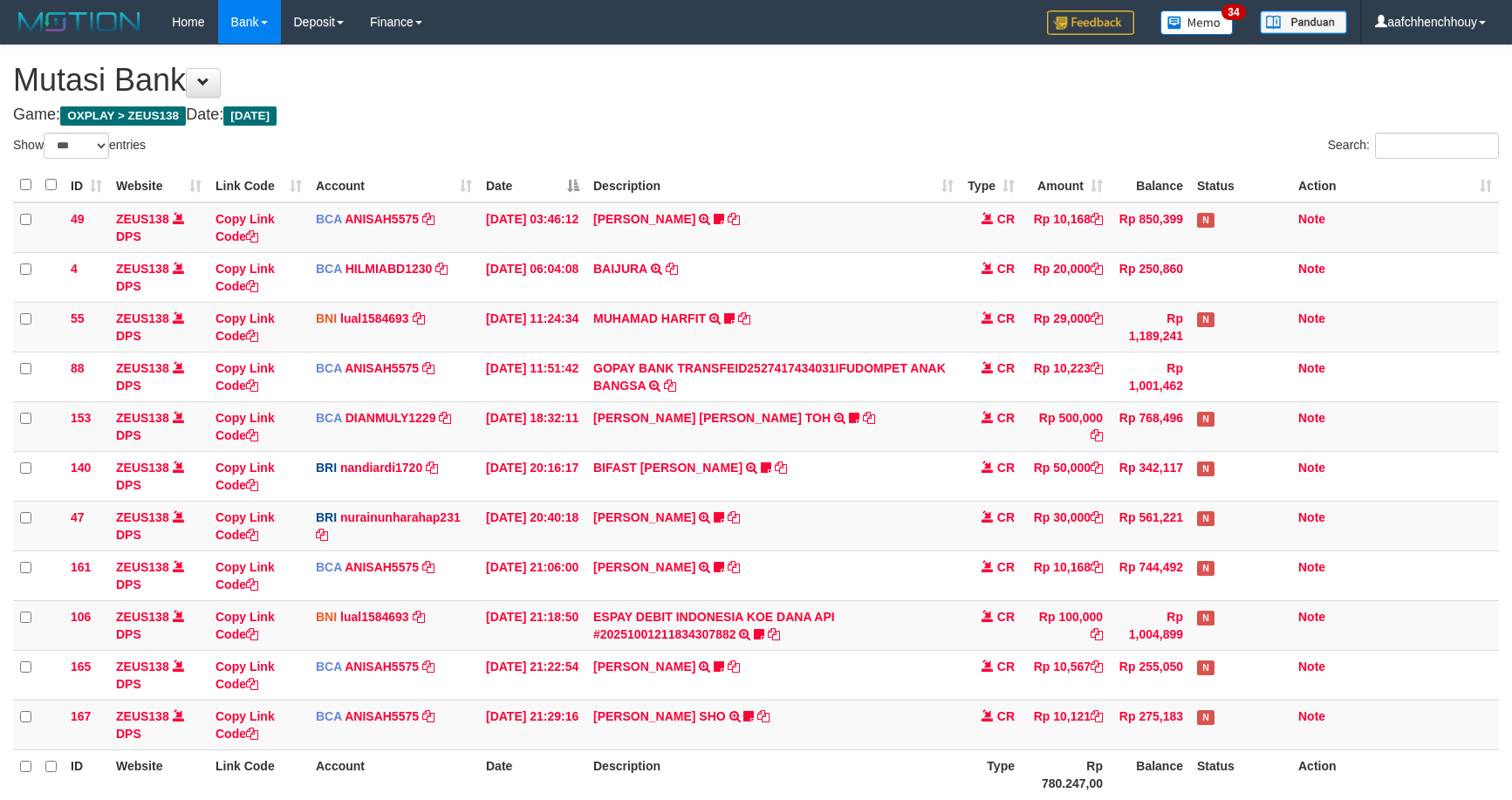
select select "***"
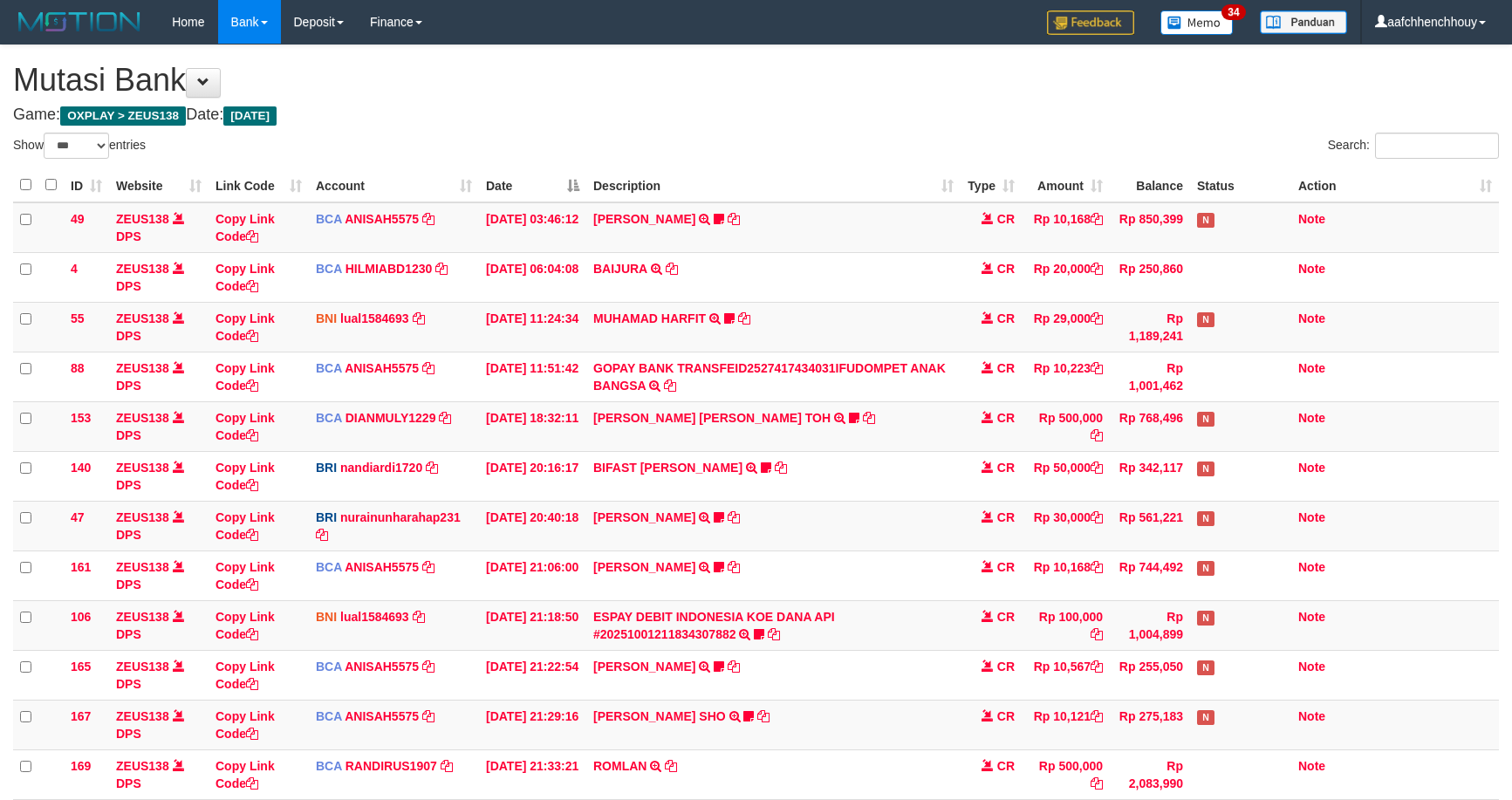
select select "***"
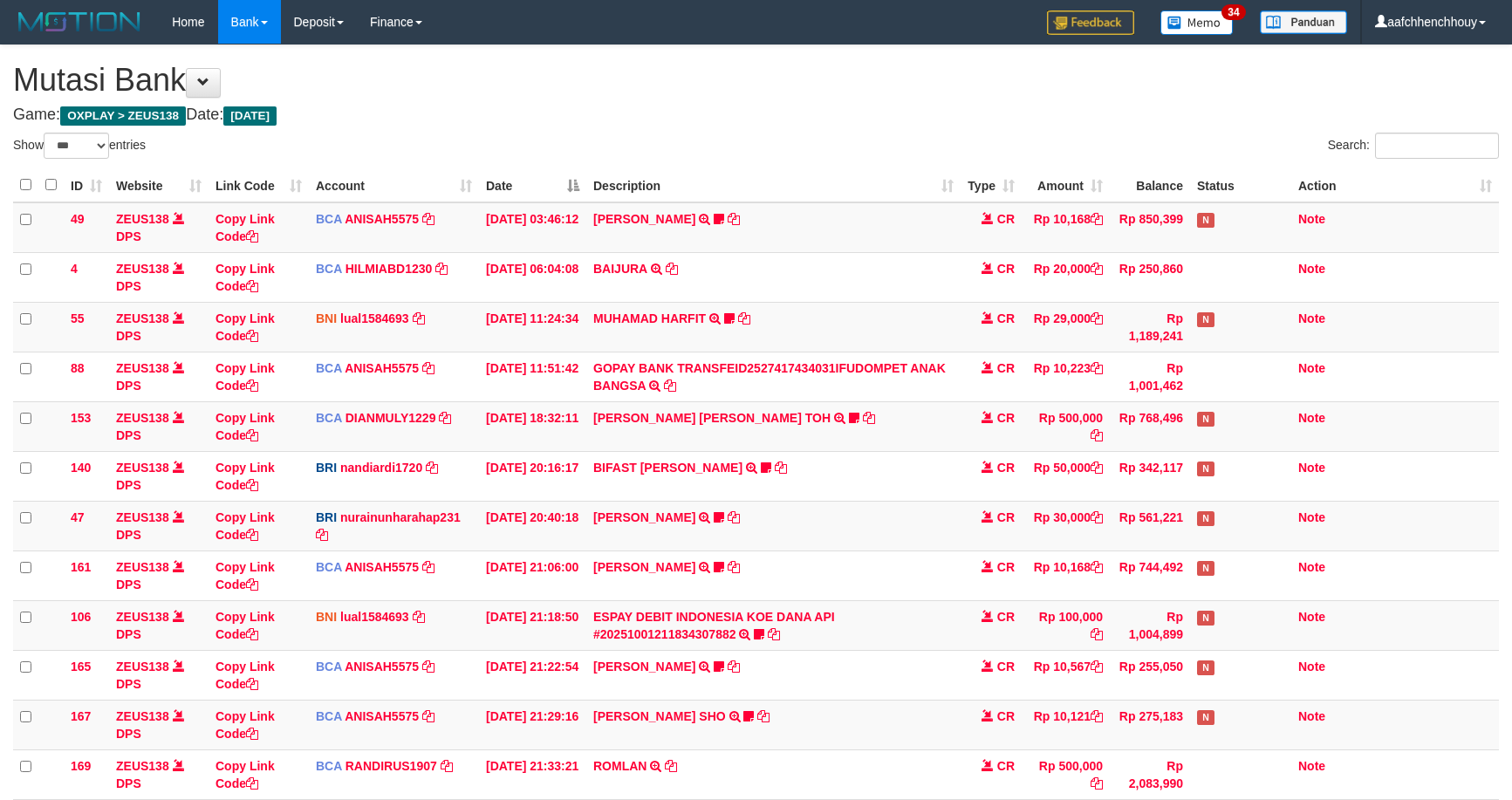
scroll to position [170, 0]
select select "***"
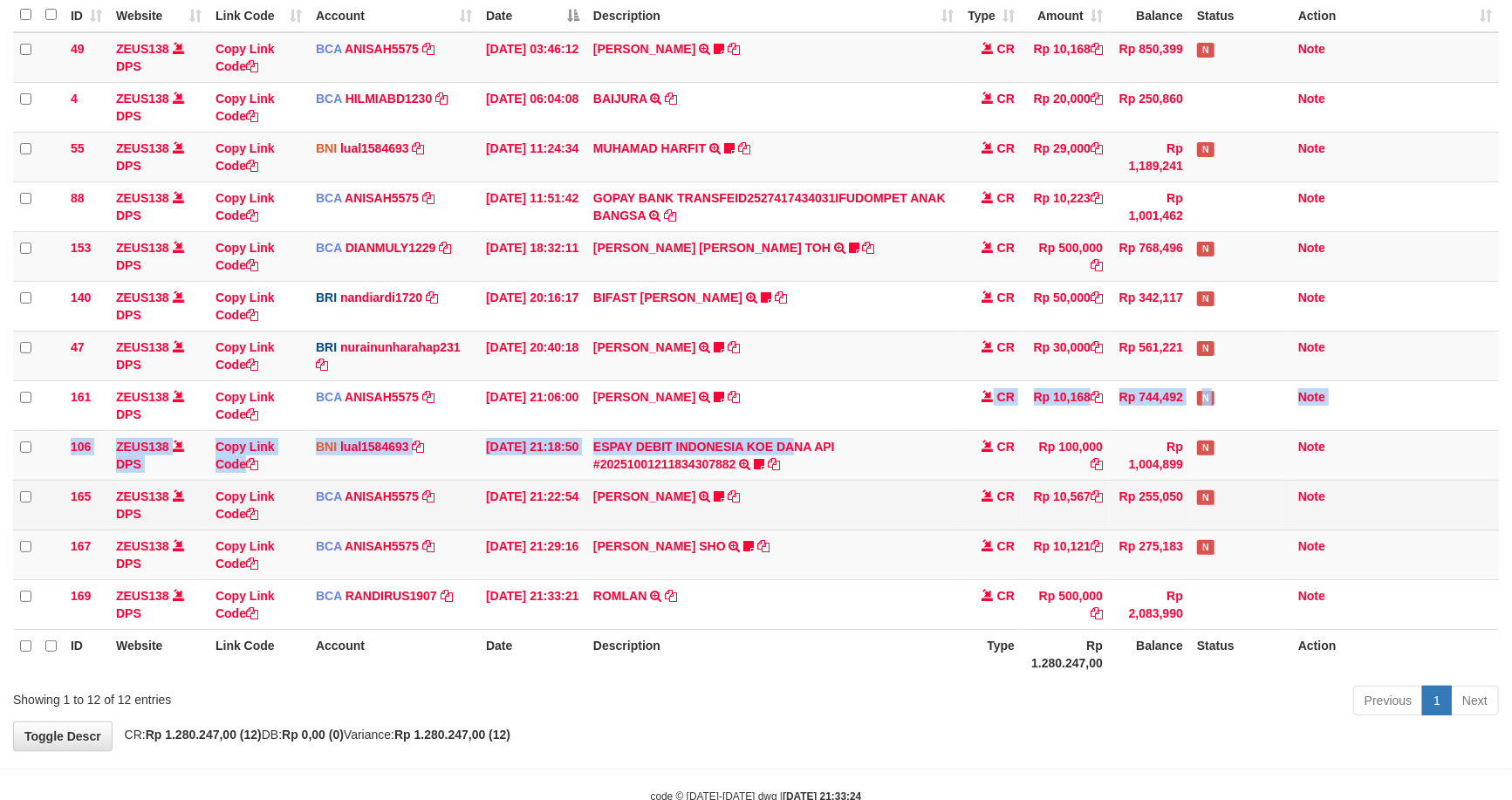
drag, startPoint x: 816, startPoint y: 420, endPoint x: 504, endPoint y: 489, distance: 319.5
click at [799, 400] on tbody "49 ZEUS138 DPS Copy Link Code BCA ANISAH5575 DPS [PERSON_NAME] mutasi_20251001_…" at bounding box center [756, 330] width 1486 height 598
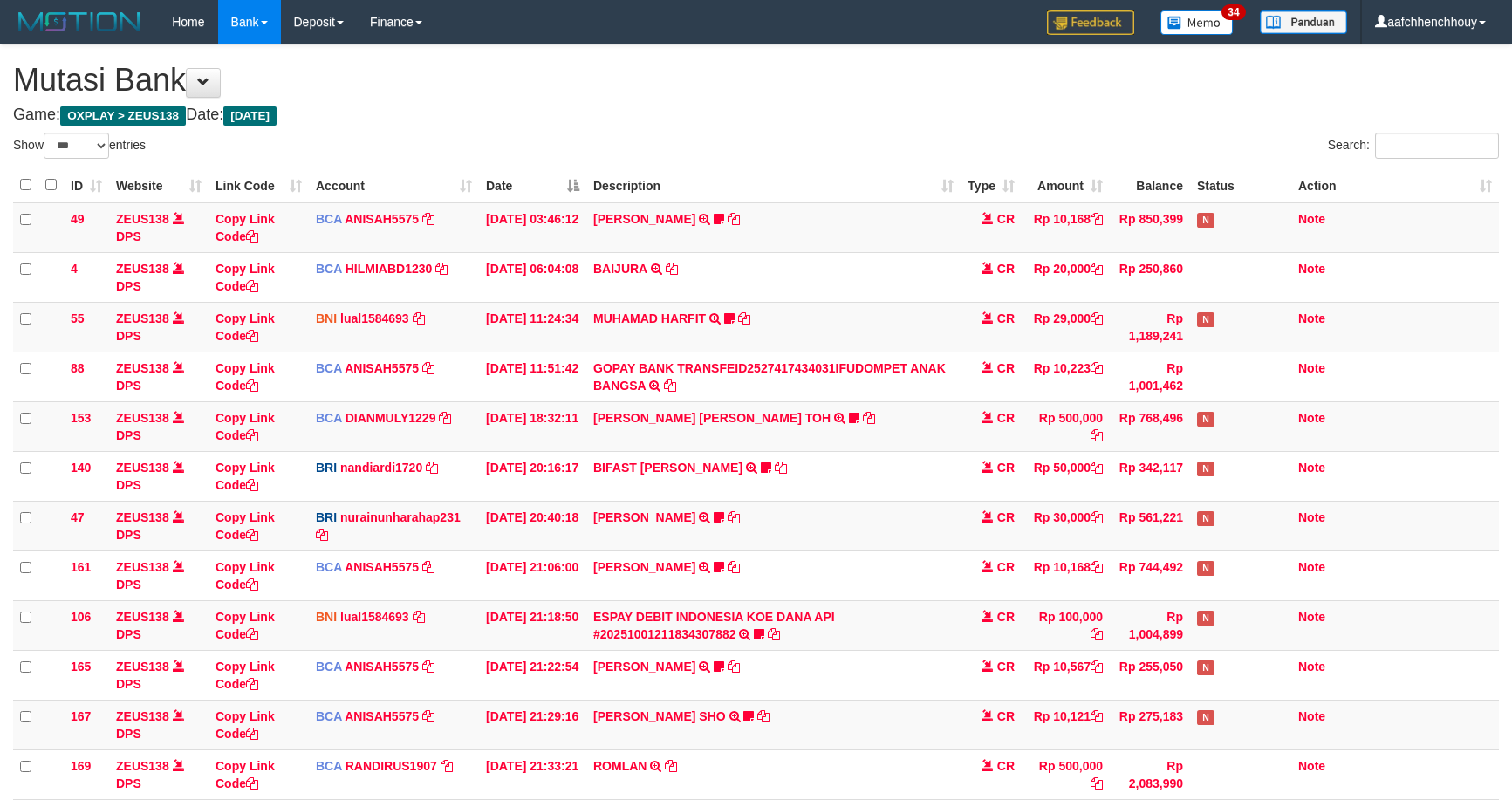
select select "***"
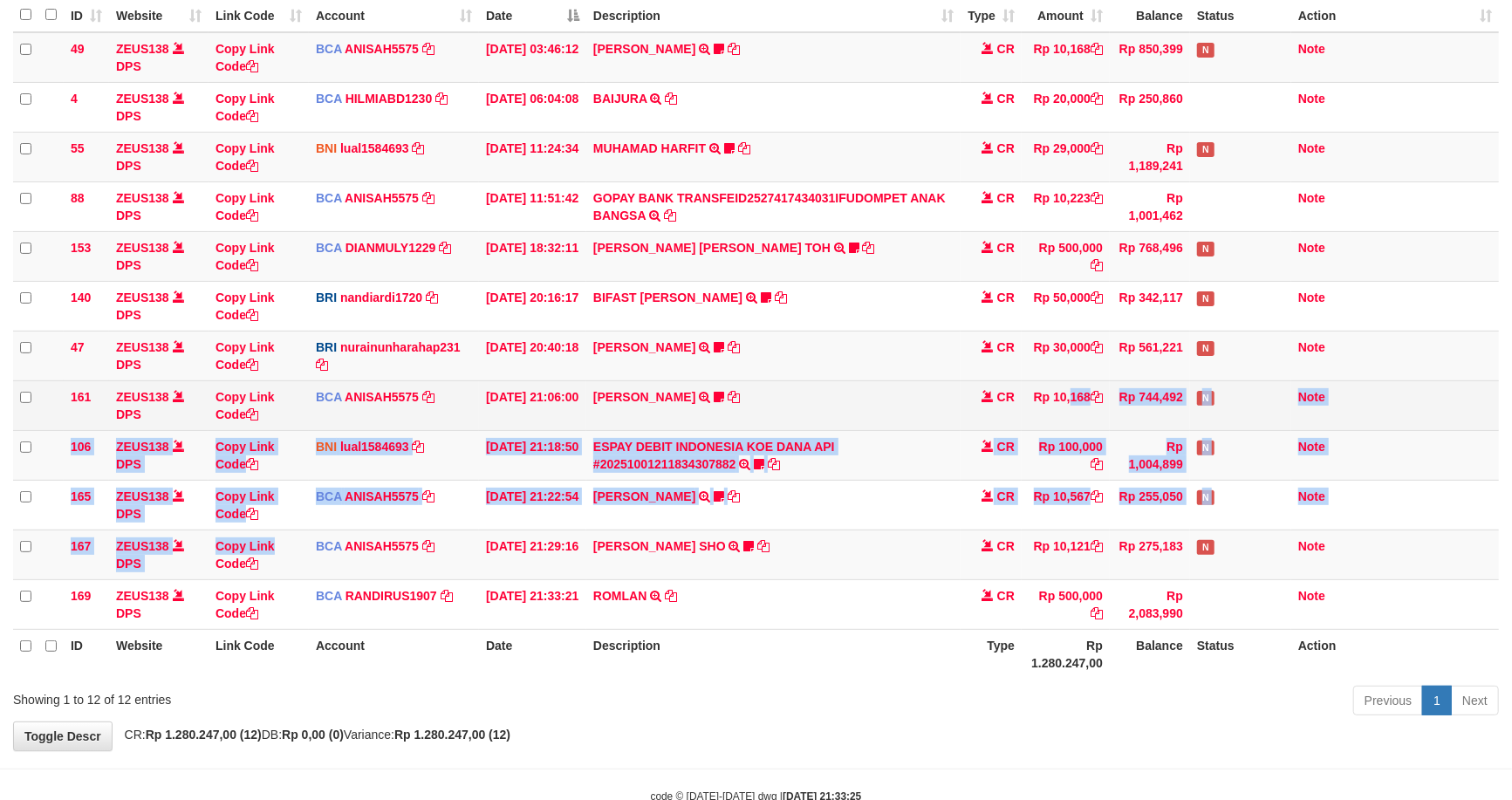
drag, startPoint x: 1022, startPoint y: 386, endPoint x: 1004, endPoint y: 407, distance: 27.7
click at [1010, 399] on tbody "49 ZEUS138 DPS Copy Link Code BCA ANISAH5575 DPS [PERSON_NAME] mutasi_20251001_…" at bounding box center [756, 330] width 1486 height 598
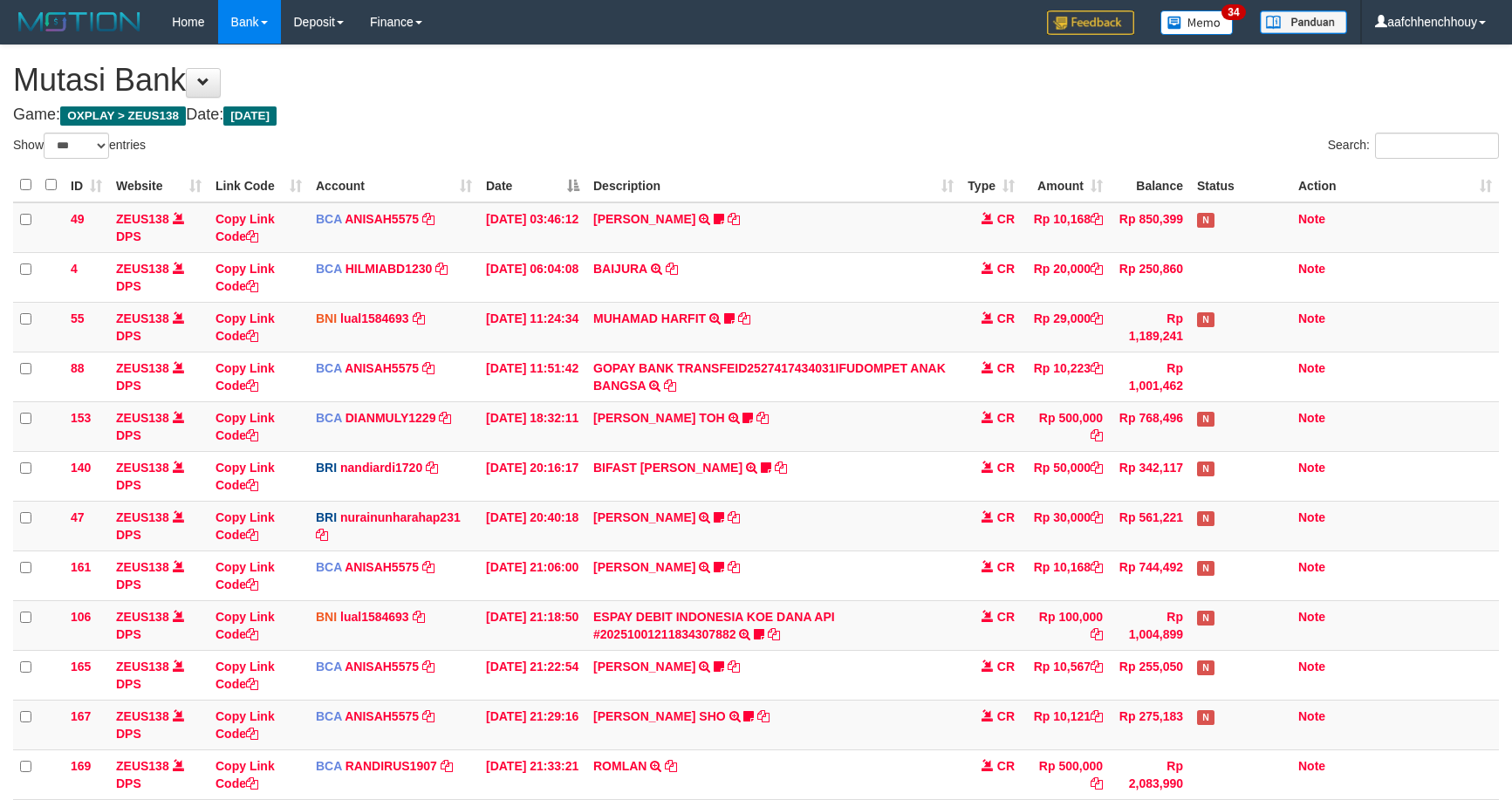
select select "***"
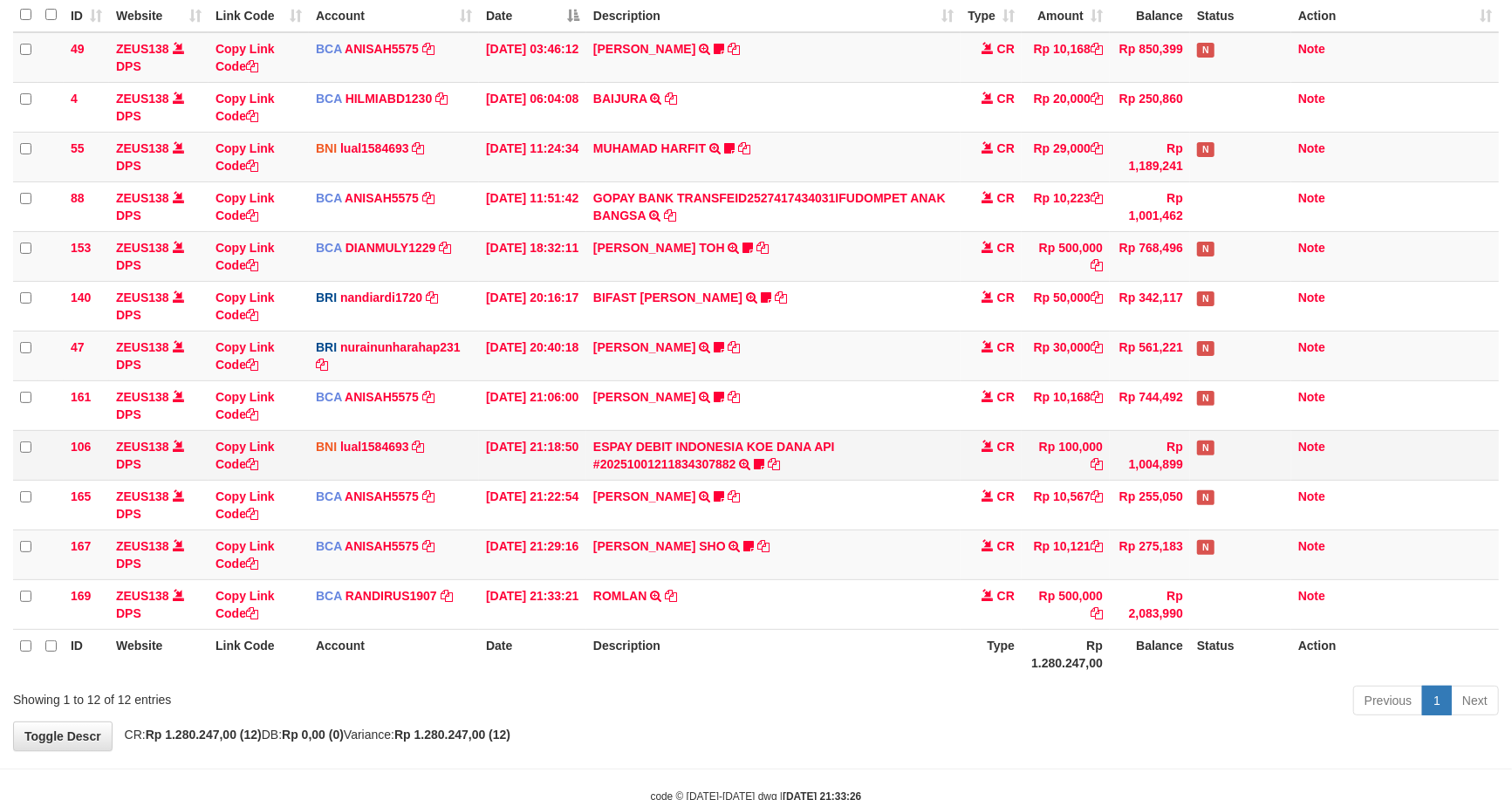
click at [975, 435] on td "CR" at bounding box center [991, 455] width 61 height 50
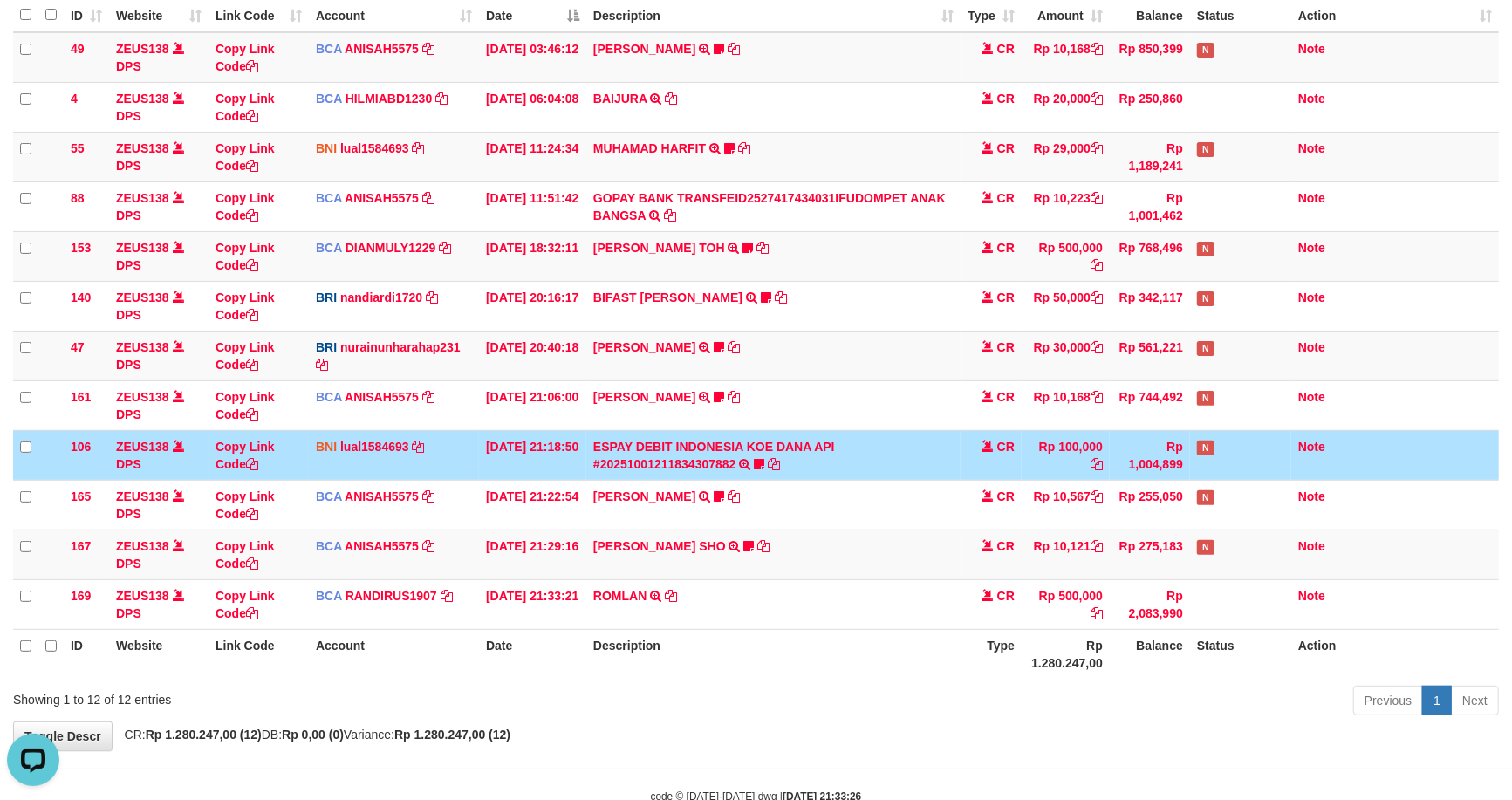
scroll to position [0, 0]
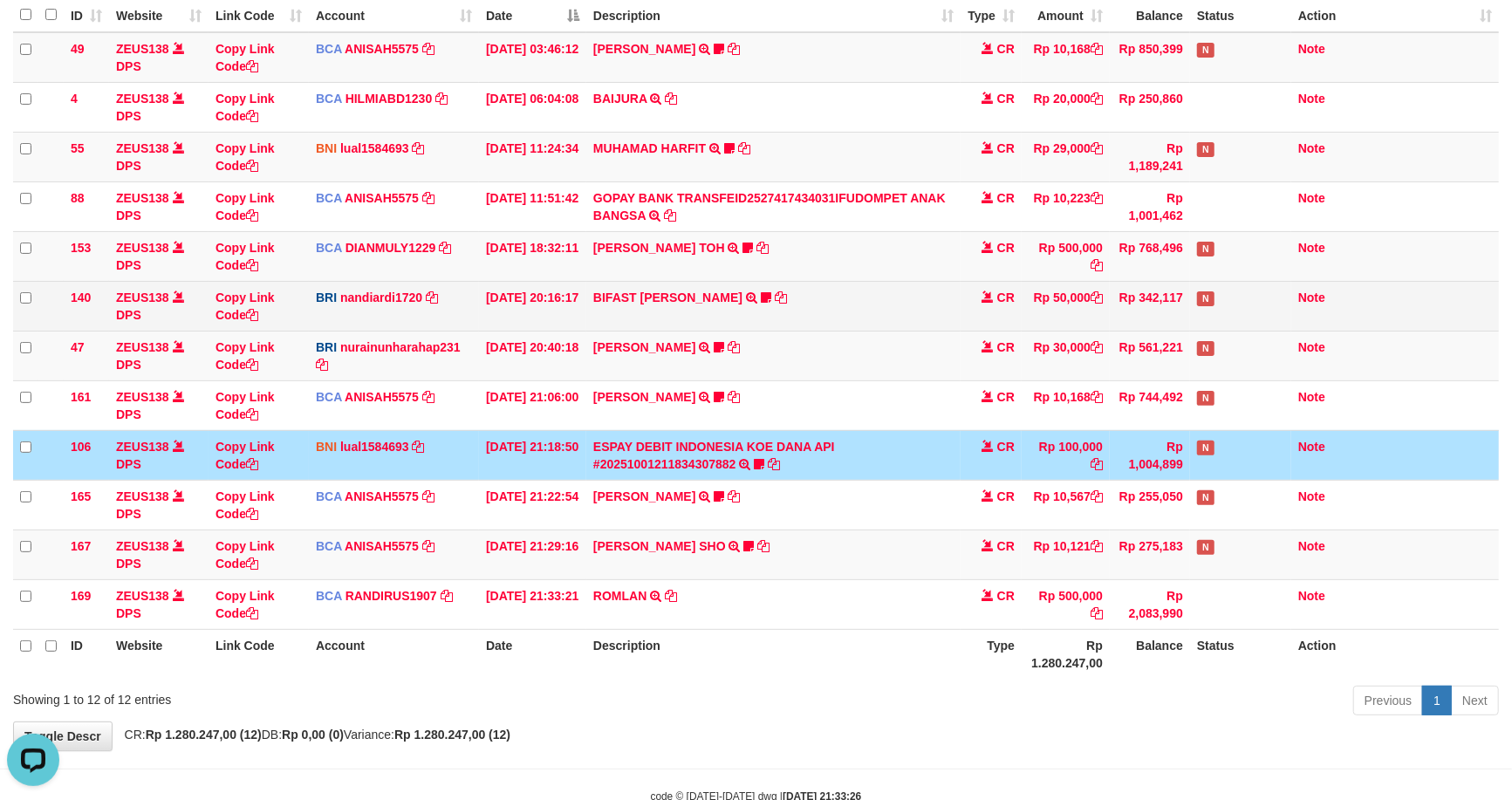
drag, startPoint x: 1183, startPoint y: 317, endPoint x: 1239, endPoint y: 302, distance: 58.0
click at [1226, 303] on tr "140 ZEUS138 DPS Copy Link Code BRI nandiardi1720 DPS NANDI ARDIANSYAH mutasi_20…" at bounding box center [756, 305] width 1486 height 50
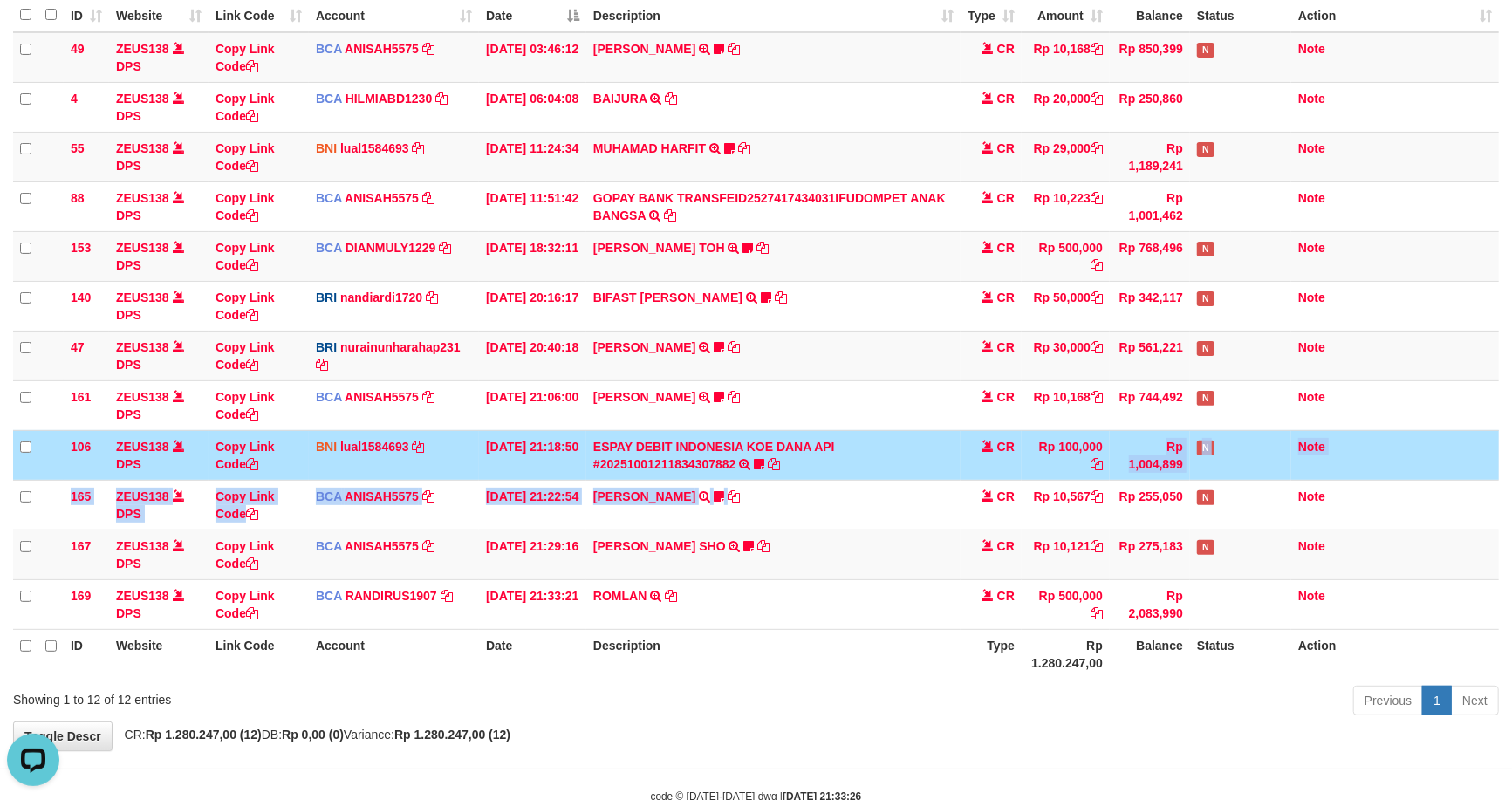
click at [1087, 459] on tbody "49 ZEUS138 DPS Copy Link Code BCA ANISAH5575 DPS ANISAH mutasi_20251001_3827 | …" at bounding box center [756, 330] width 1486 height 598
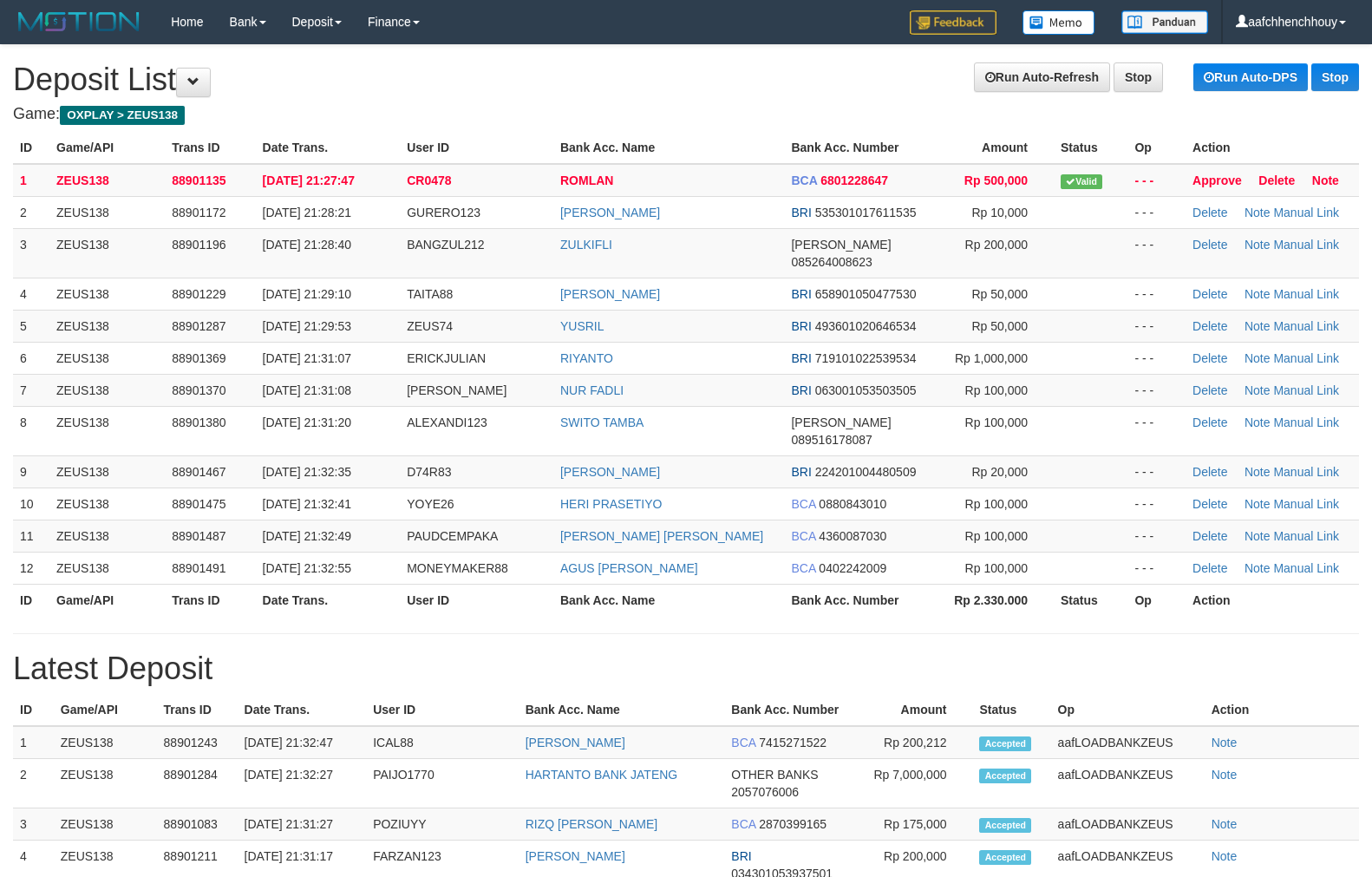
click at [158, 278] on td "ZEUS138" at bounding box center [107, 294] width 116 height 32
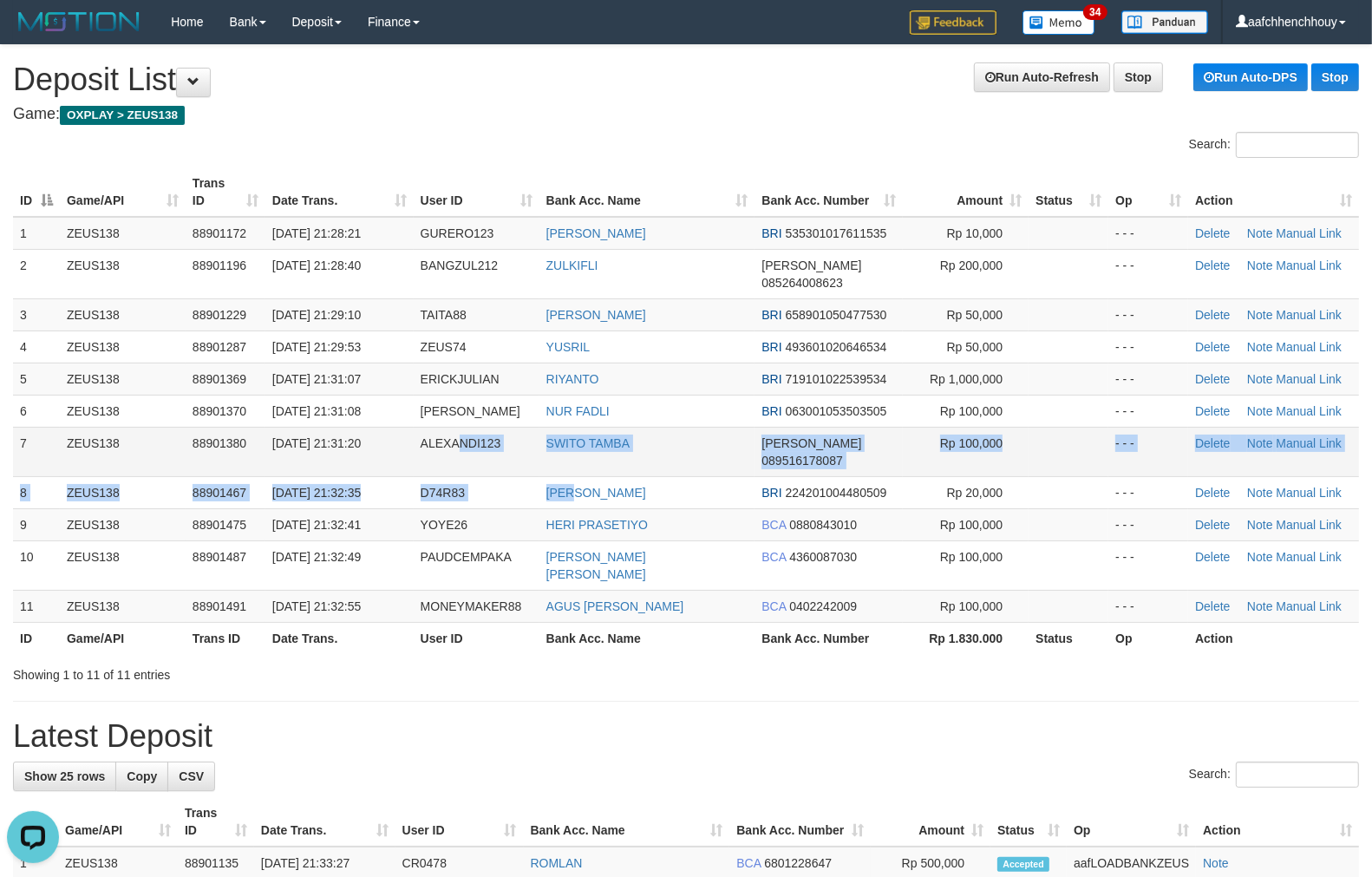
drag, startPoint x: 437, startPoint y: 436, endPoint x: 498, endPoint y: 436, distance: 61.0
click at [578, 453] on tbody "1 ZEUS138 88901172 [DATE] 21:28:21 GURERO123 [PERSON_NAME] BRI 535301017611535 …" at bounding box center [685, 419] width 1345 height 406
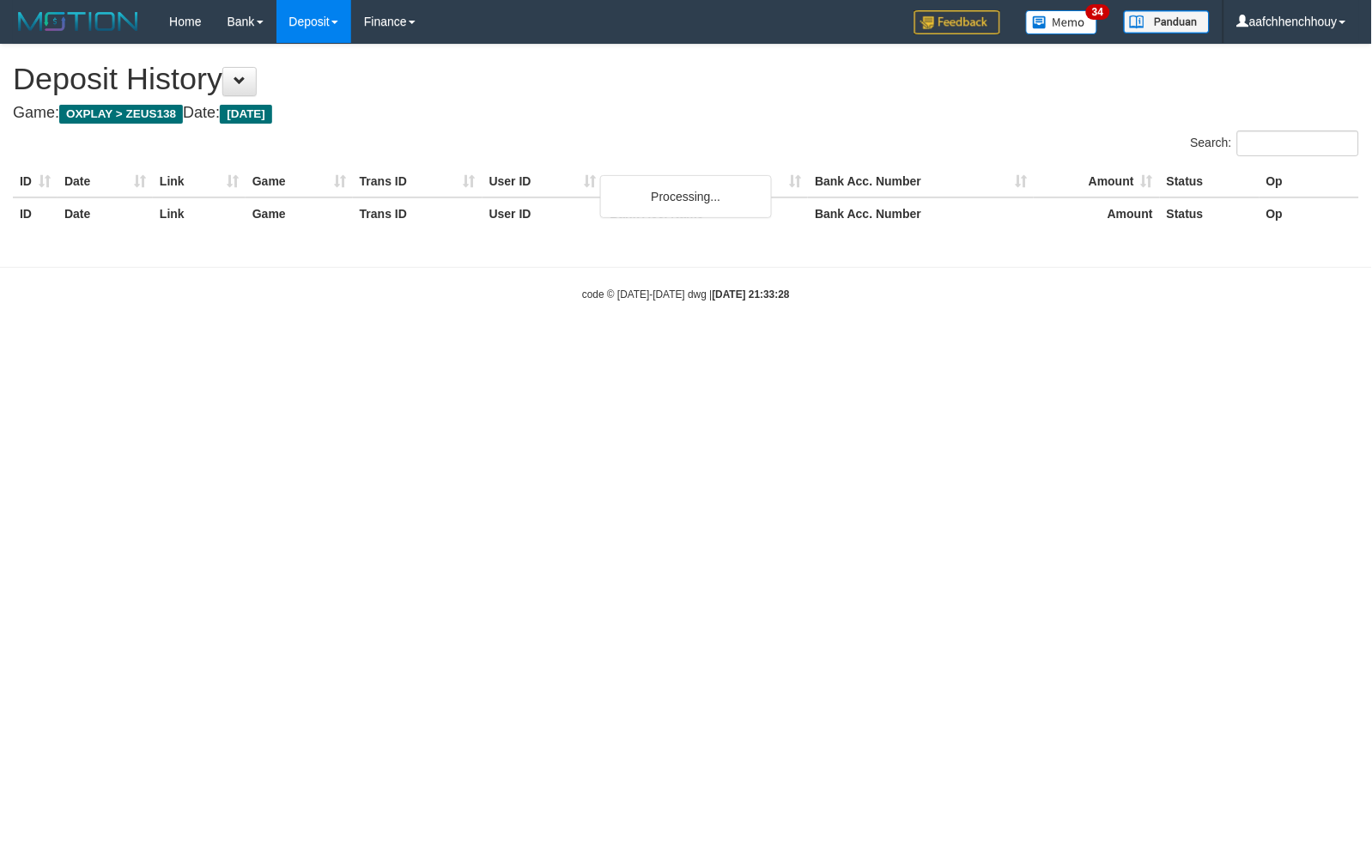
click at [563, 287] on div "code © 2012-2018 dwg | 2025/10/01 21:33:28" at bounding box center [686, 294] width 1372 height 18
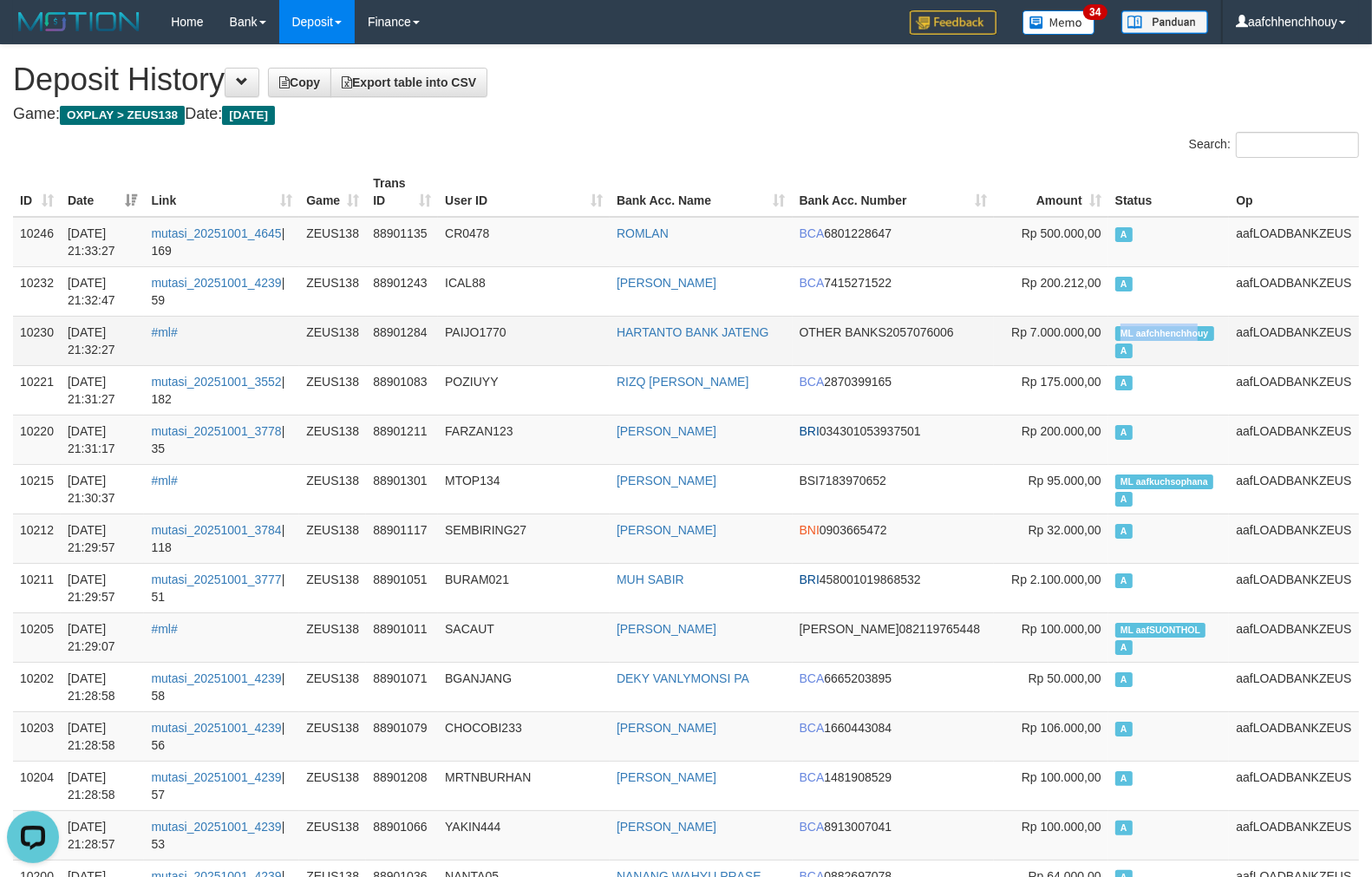
copy span "ML aafchhenchho"
drag, startPoint x: 1154, startPoint y: 329, endPoint x: 1205, endPoint y: 330, distance: 51.0
click at [1205, 330] on td "ML aafchhenchhouy A" at bounding box center [1168, 340] width 122 height 49
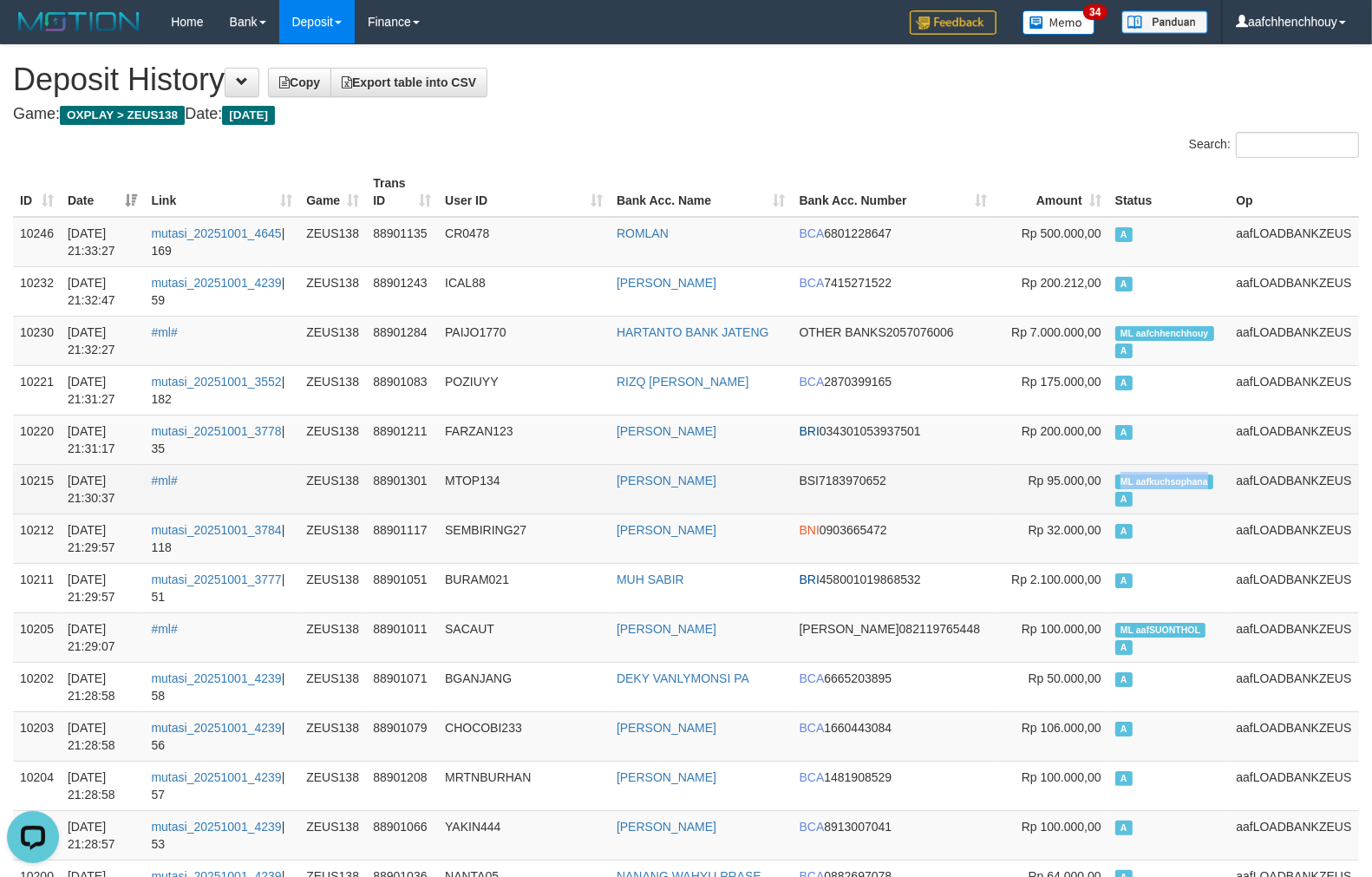
copy span "ML aafkuchsophana"
drag, startPoint x: 1108, startPoint y: 474, endPoint x: 1207, endPoint y: 469, distance: 99.1
click at [1207, 469] on td "ML aafkuchsophana A" at bounding box center [1168, 488] width 122 height 49
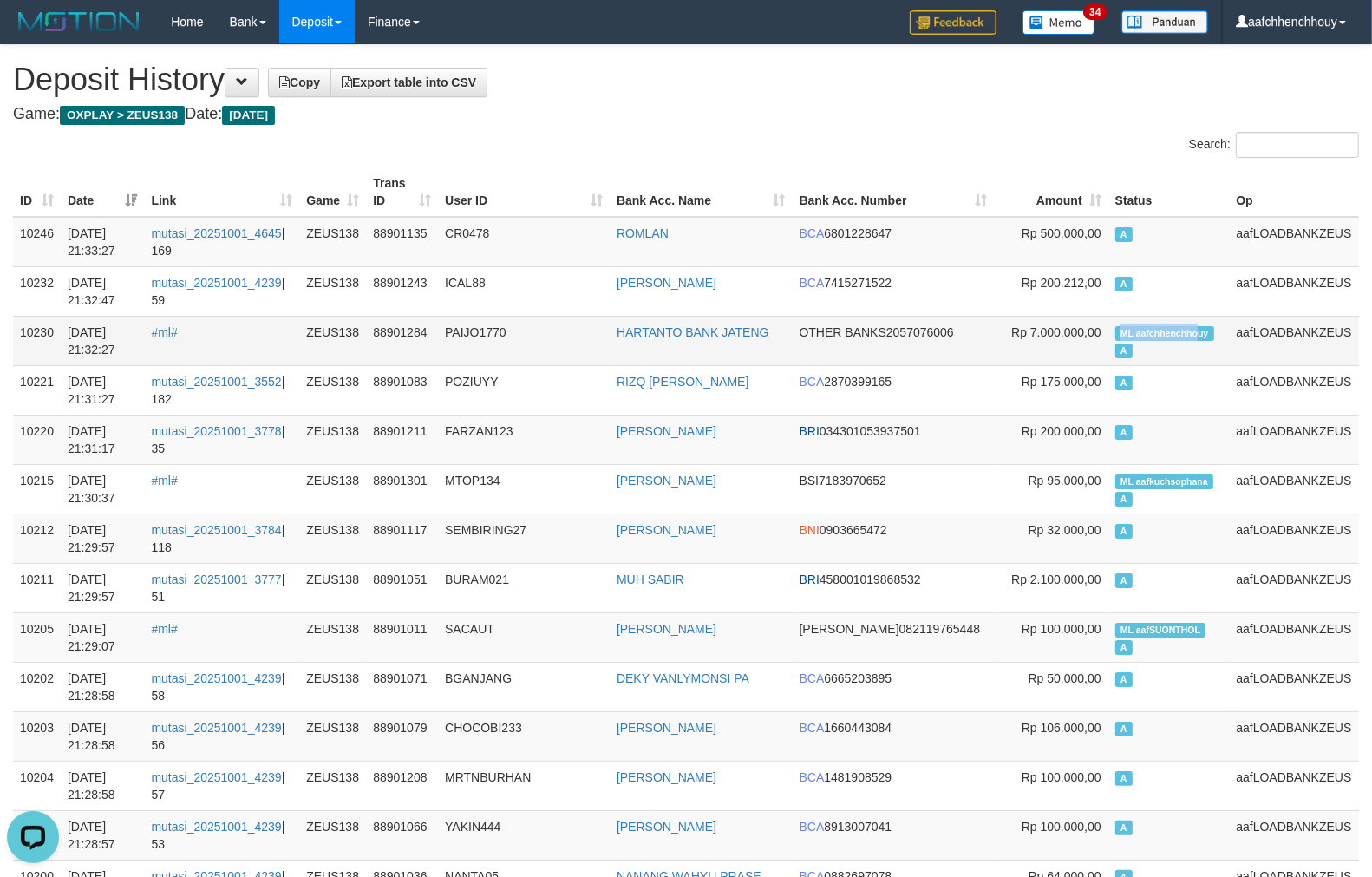
copy span "ML aafchhenchho"
drag, startPoint x: 1155, startPoint y: 330, endPoint x: 1196, endPoint y: 330, distance: 41.0
click at [1196, 330] on td "ML aafchhenchhouy A" at bounding box center [1168, 340] width 122 height 49
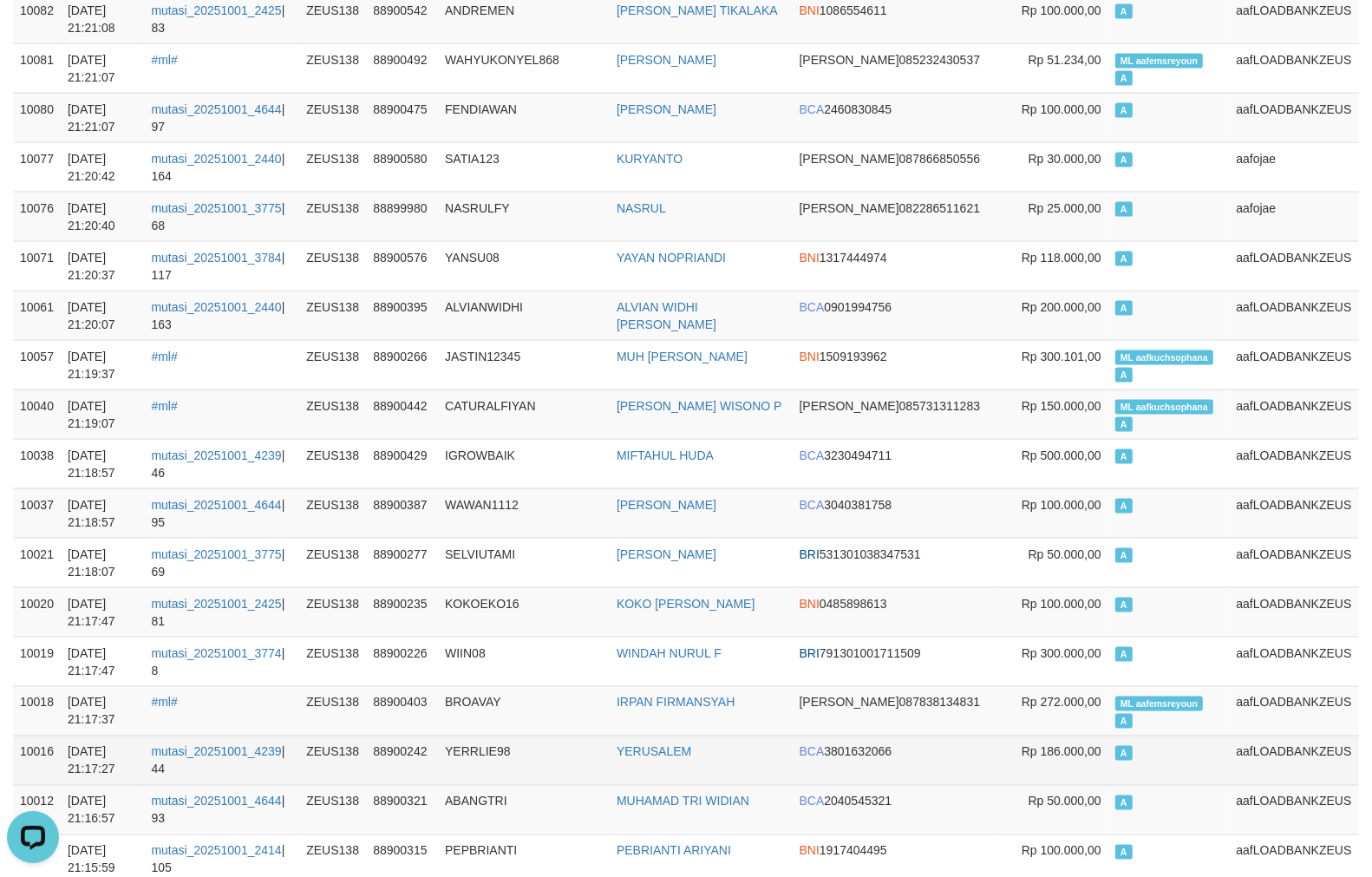
scroll to position [2826, 0]
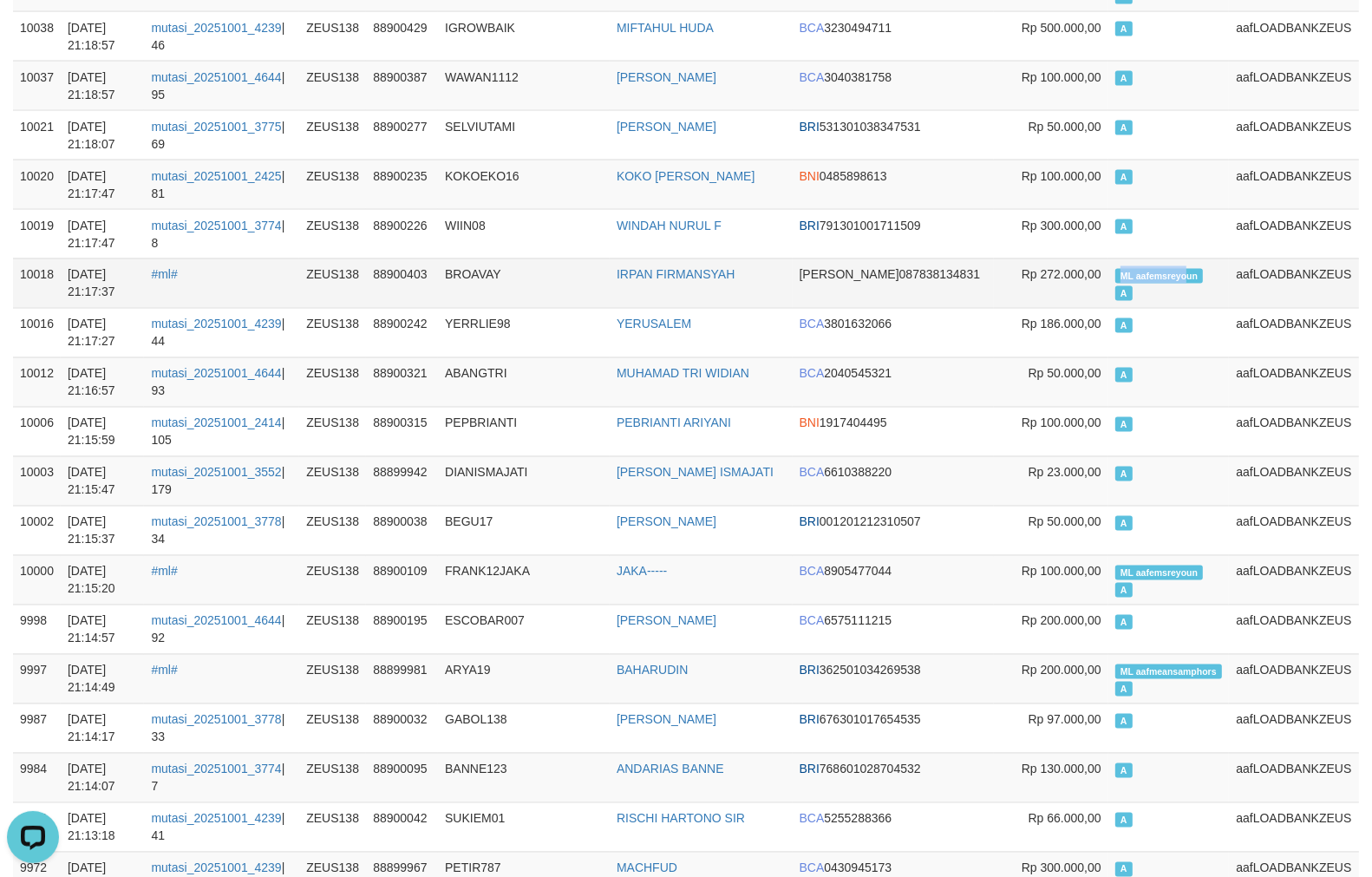
copy span "ML aafemsreyo"
drag, startPoint x: 1116, startPoint y: 272, endPoint x: 1188, endPoint y: 270, distance: 72.0
click at [1188, 270] on span "ML aafemsreyoun" at bounding box center [1158, 276] width 88 height 15
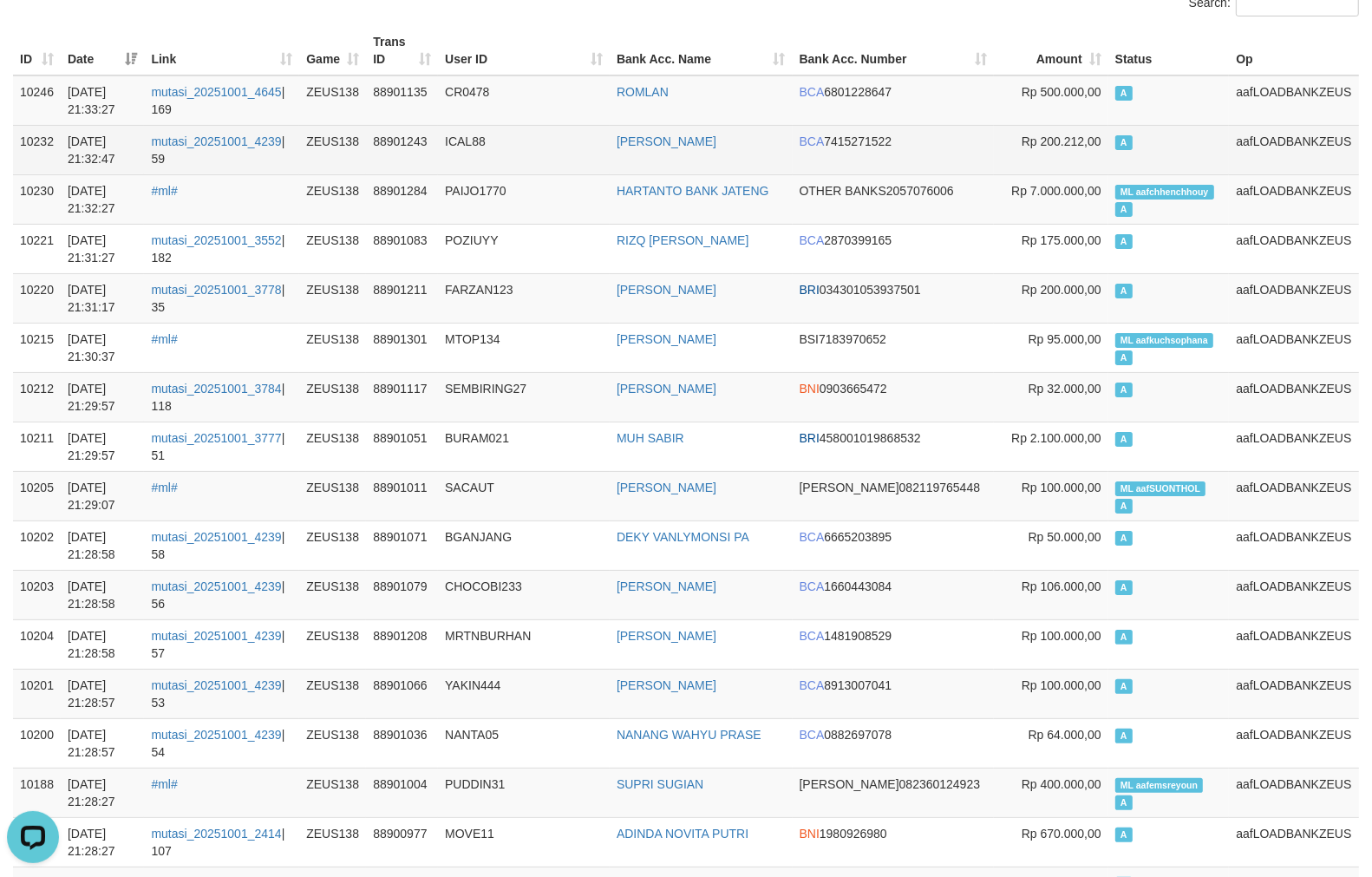
scroll to position [0, 0]
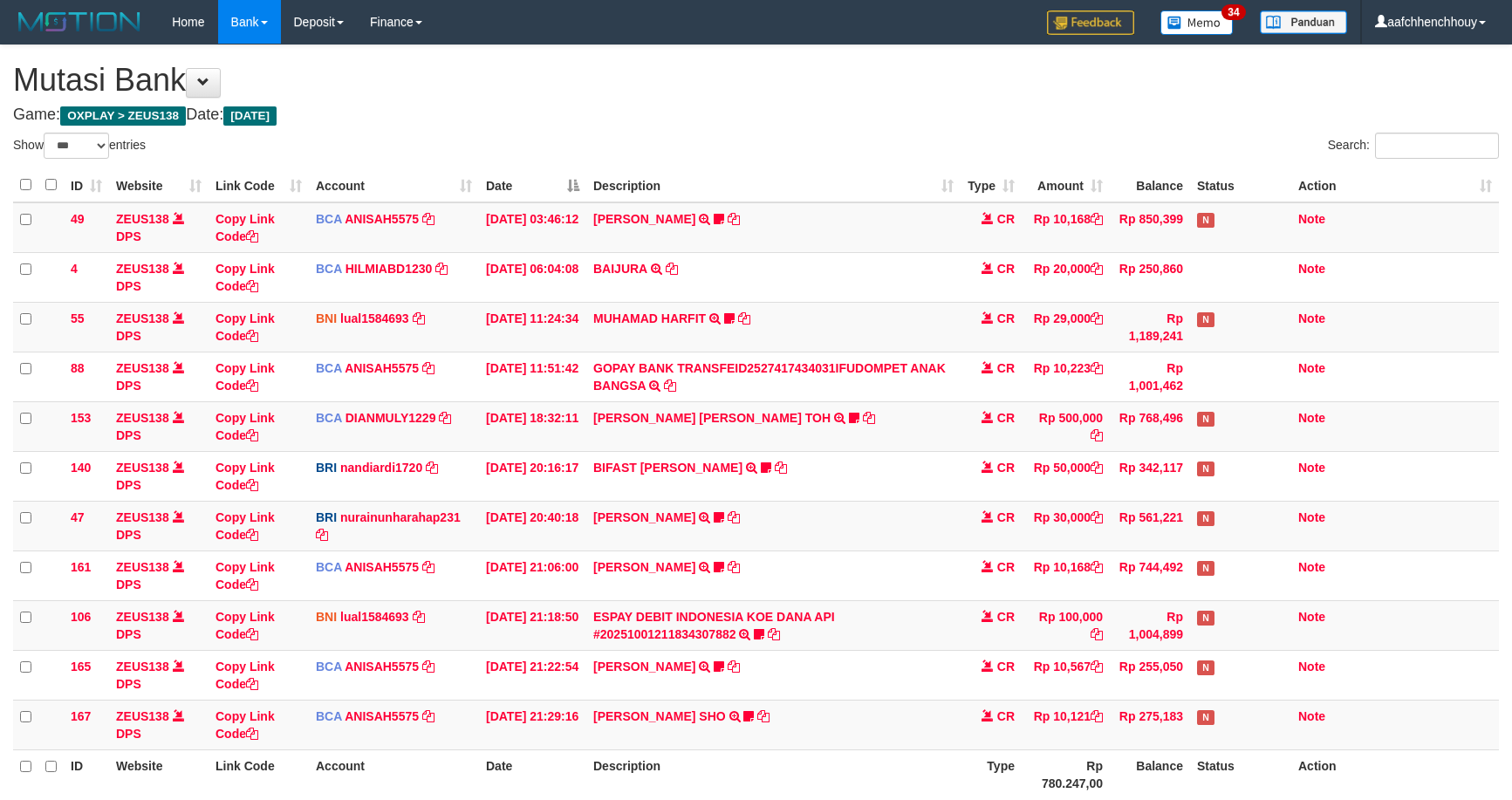
select select "***"
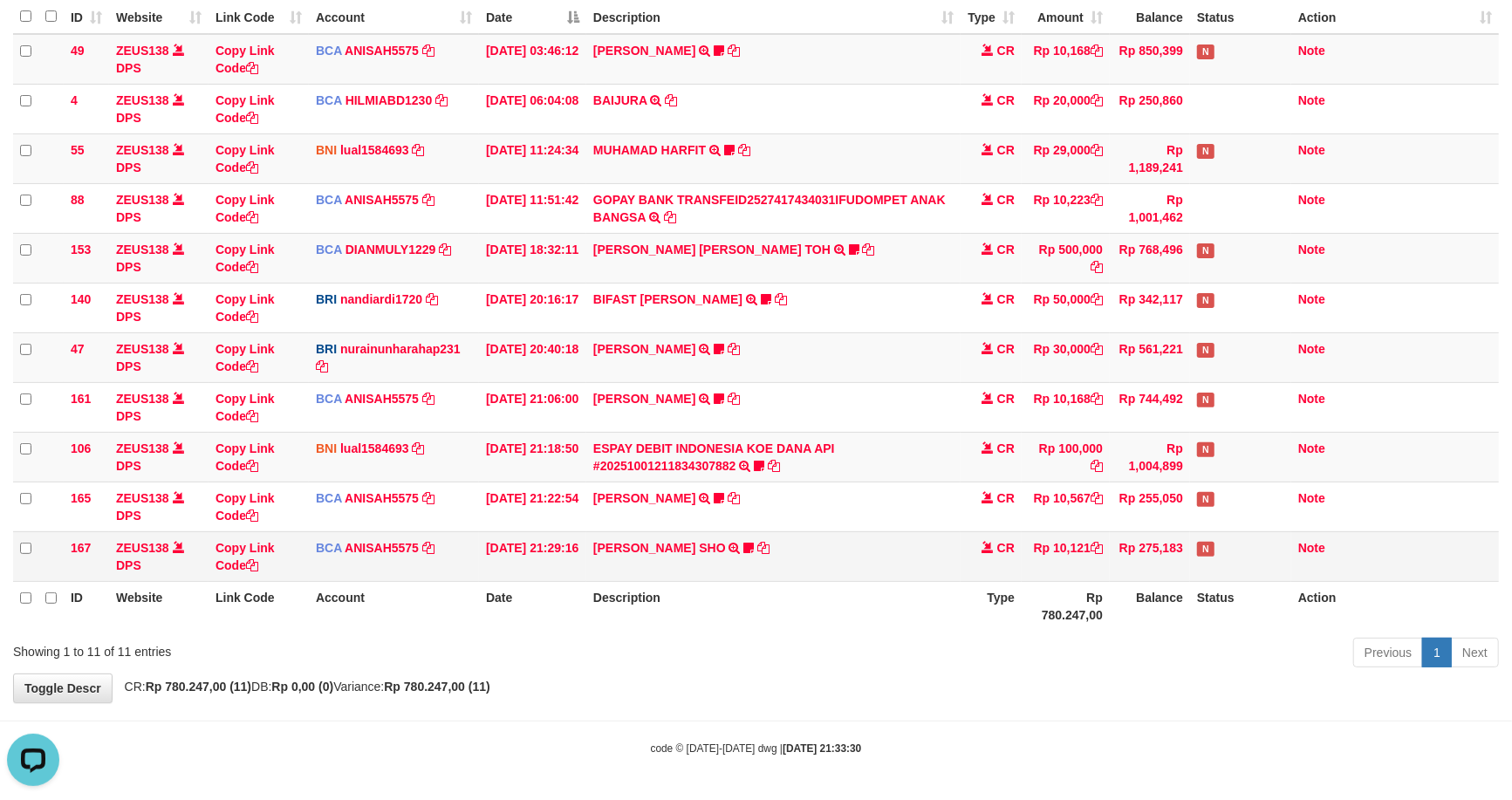
drag, startPoint x: 1002, startPoint y: 463, endPoint x: 899, endPoint y: 559, distance: 140.8
click at [1213, 441] on tr "106 ZEUS138 DPS Copy Link Code BNI lual1584693 DPS LUCKY ALAMSYAH mutasi_202510…" at bounding box center [756, 457] width 1486 height 50
drag, startPoint x: 899, startPoint y: 559, endPoint x: 639, endPoint y: 634, distance: 270.6
click at [639, 634] on div "Show ** ** ** *** entries Search: ID Website Link Code Account Date Description…" at bounding box center [756, 318] width 1486 height 709
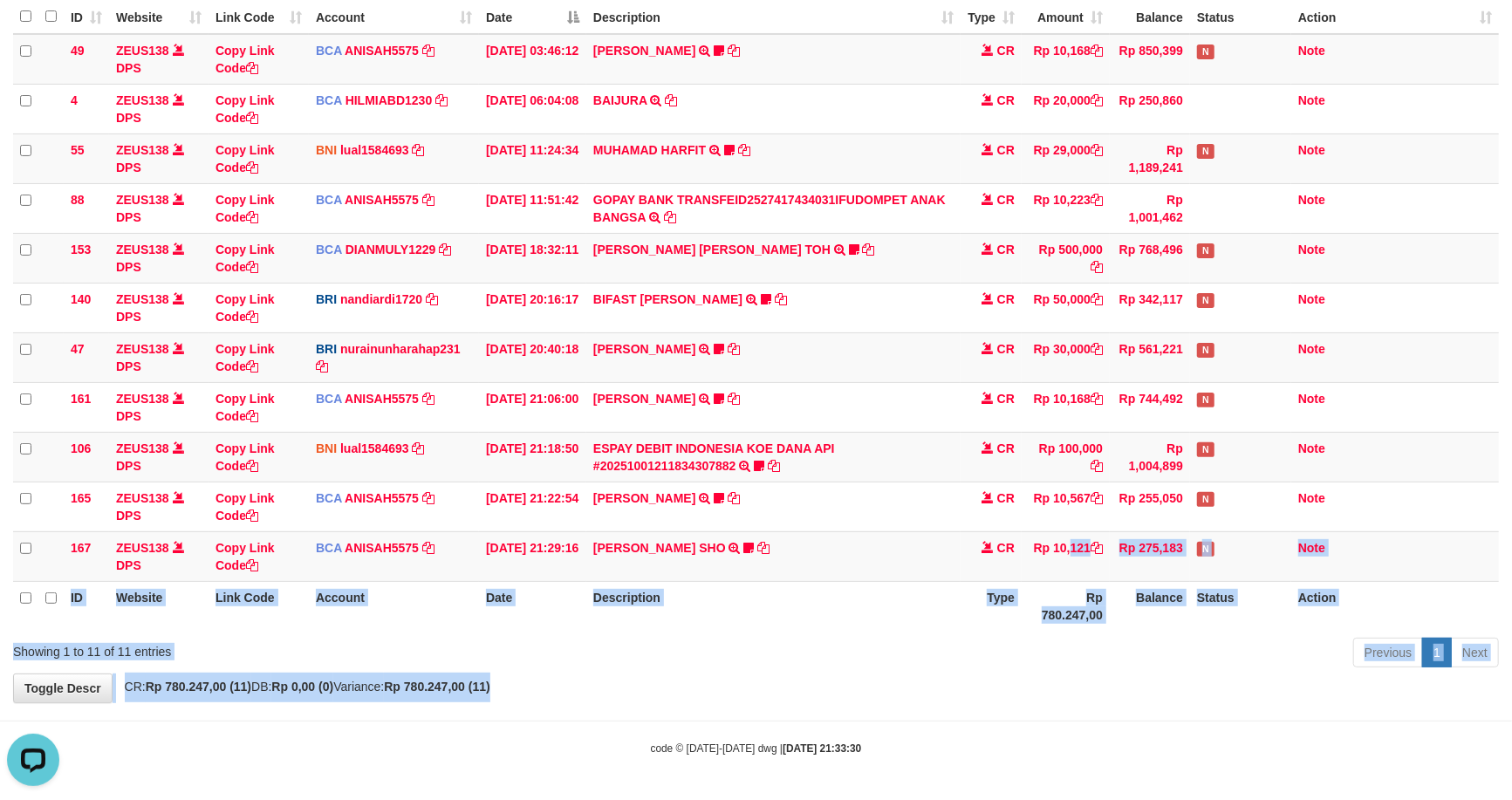
drag, startPoint x: 1031, startPoint y: 580, endPoint x: 1522, endPoint y: 556, distance: 491.6
click at [1037, 588] on div "**********" at bounding box center [756, 290] width 1512 height 826
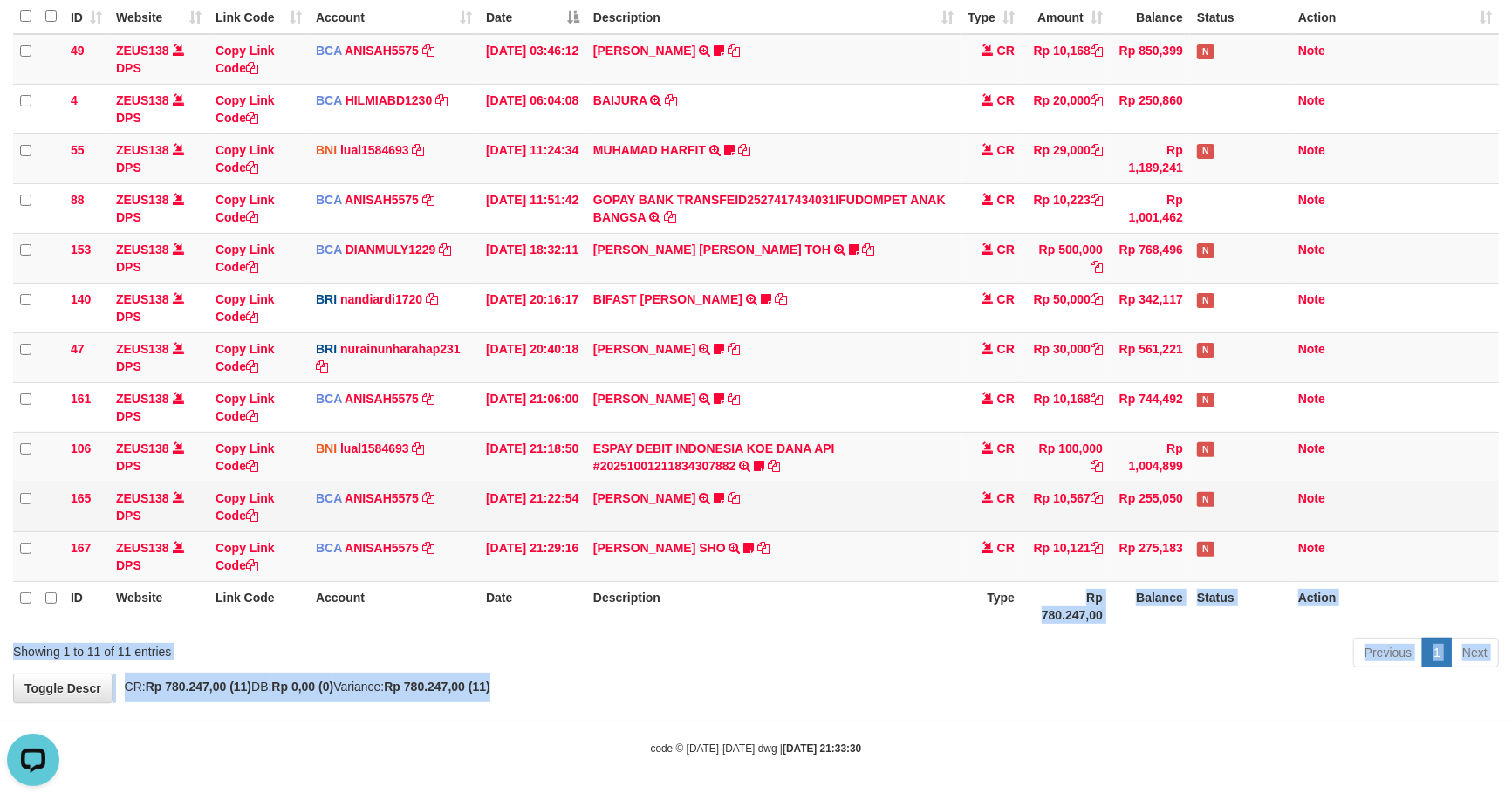
drag, startPoint x: 759, startPoint y: 521, endPoint x: 992, endPoint y: 524, distance: 233.0
click at [1197, 475] on table "ID Website Link Code Account Date Description Type Amount Balance Status Action…" at bounding box center [756, 315] width 1486 height 631
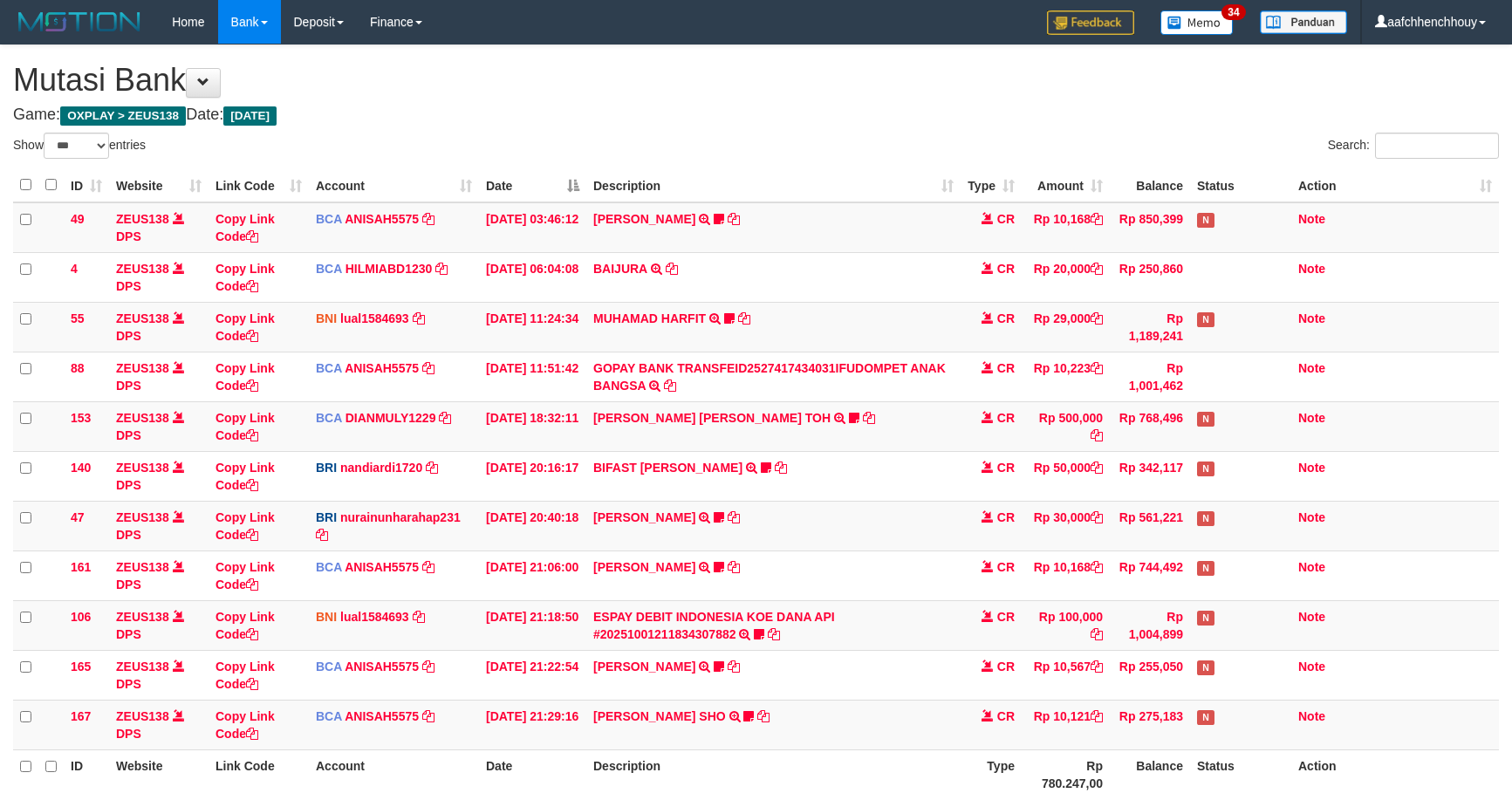
select select "***"
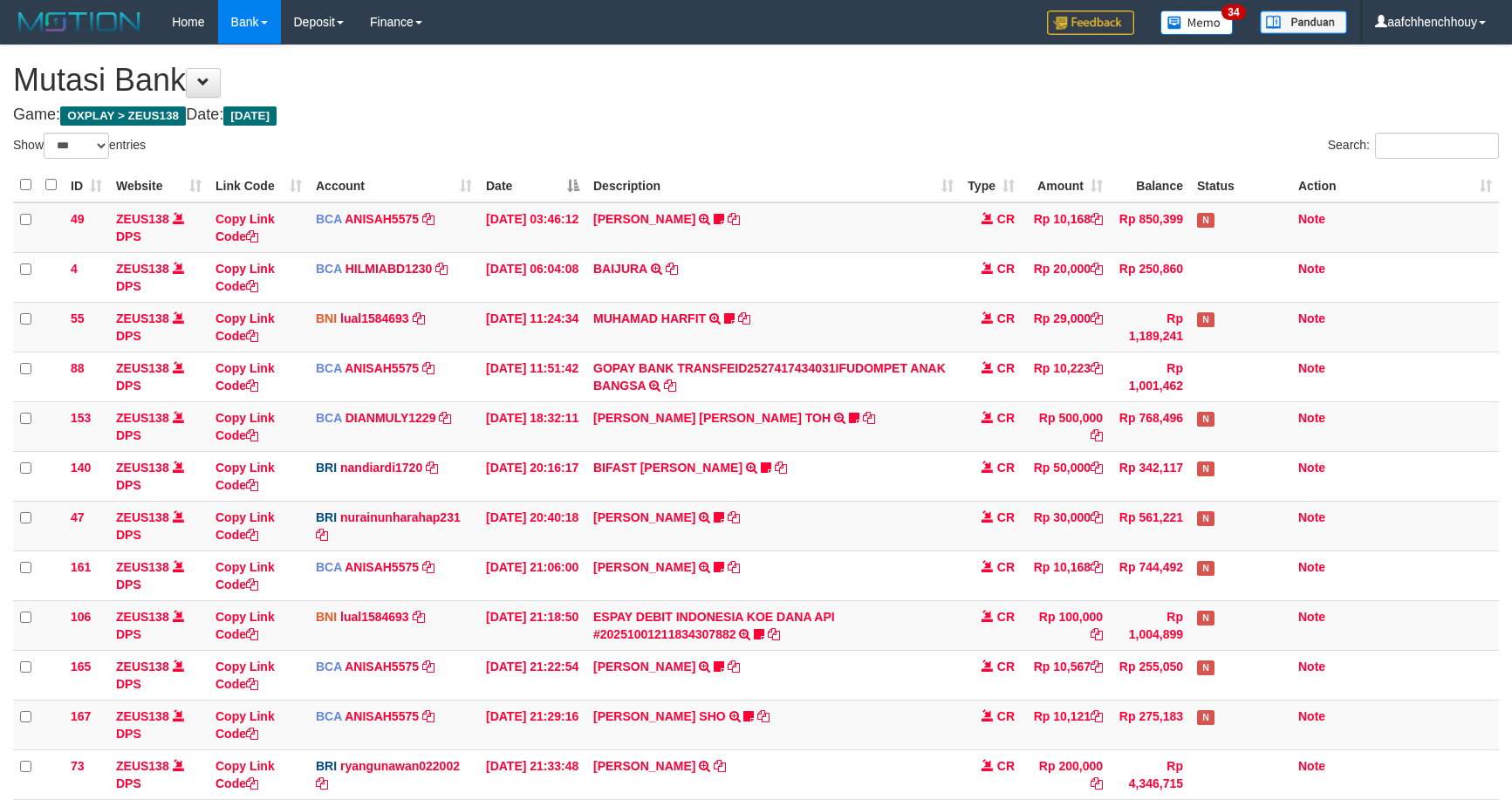
select select "***"
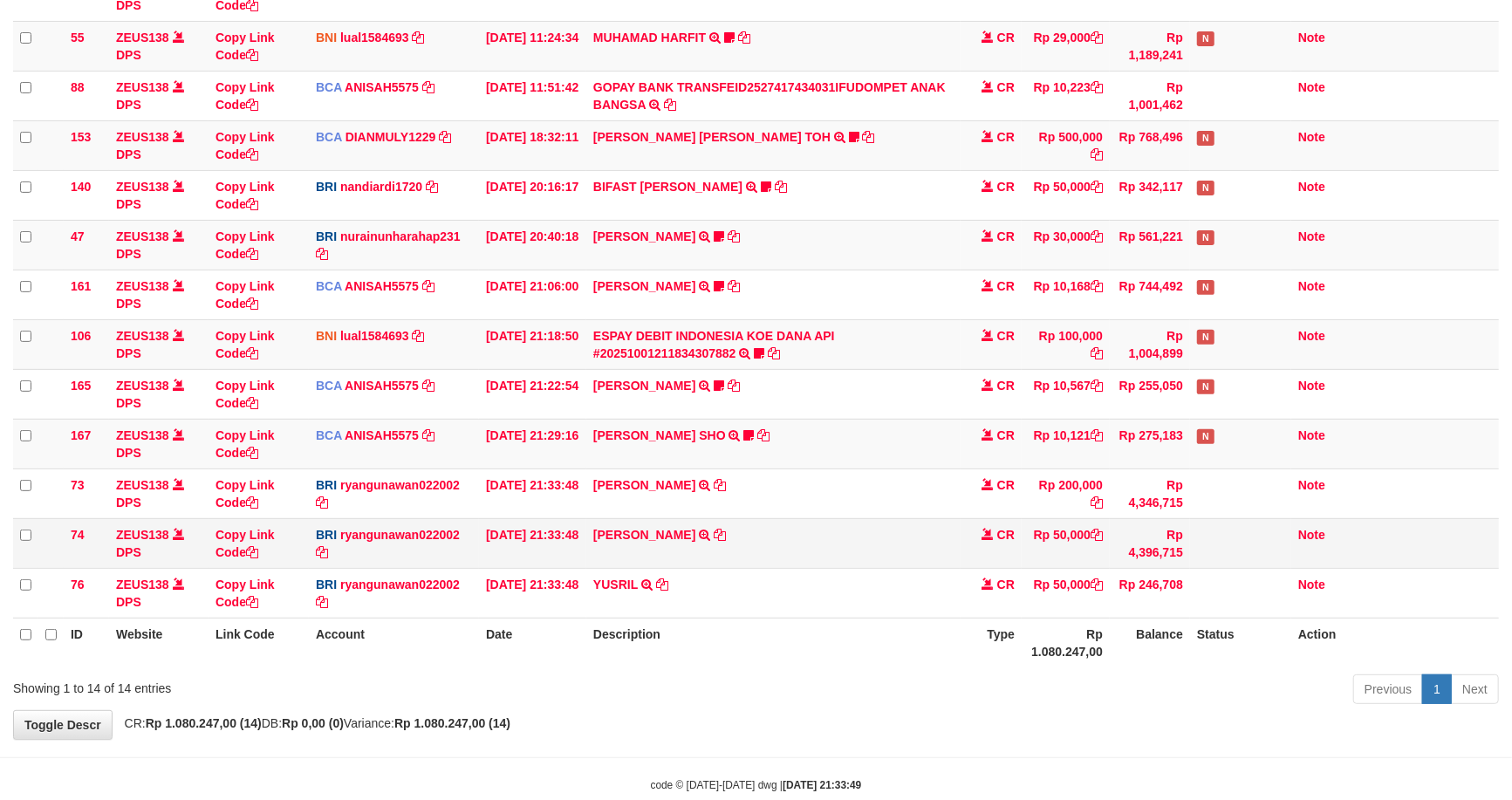
scroll to position [319, 0]
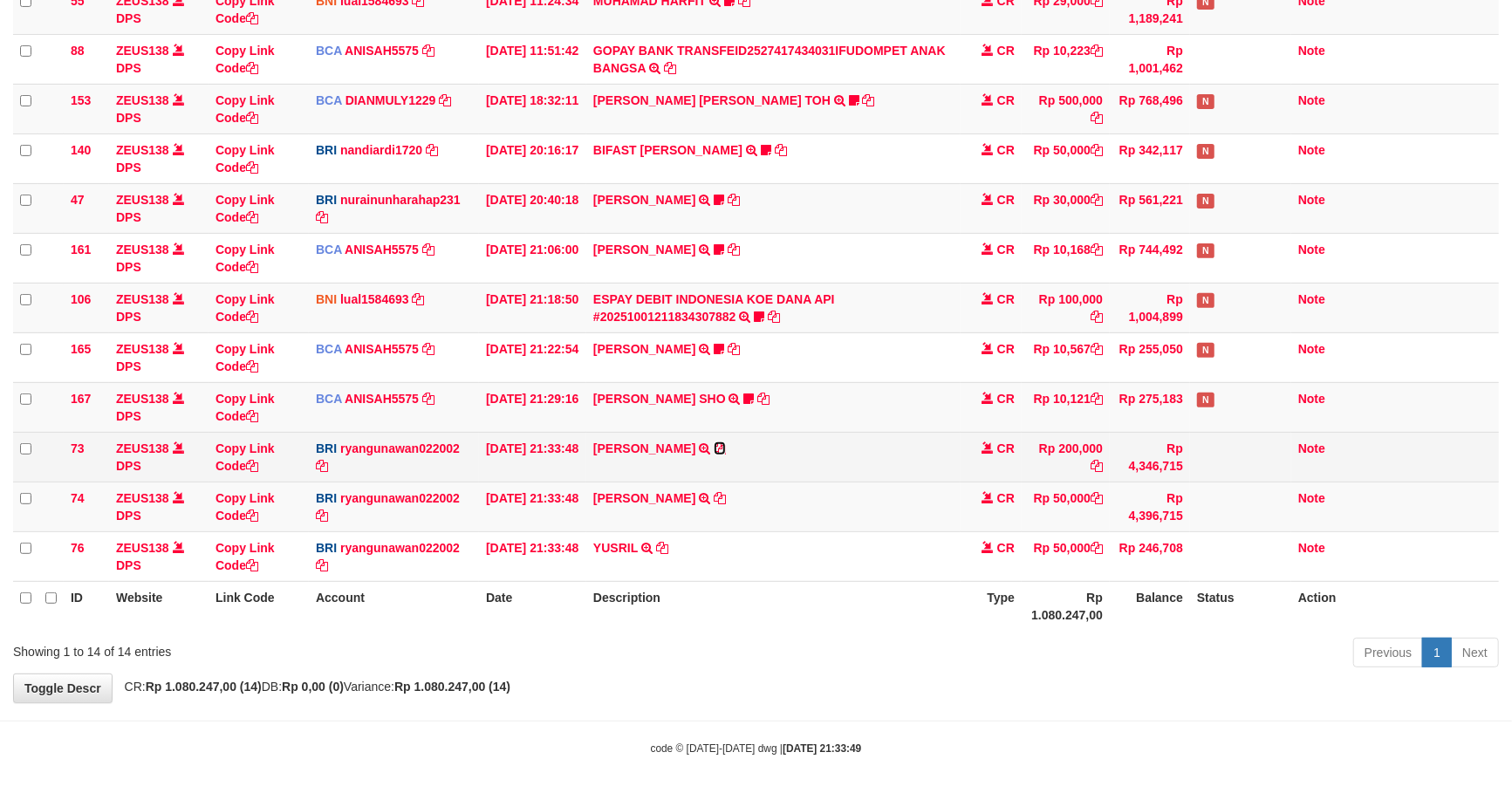
click at [714, 451] on icon at bounding box center [720, 449] width 12 height 12
click at [714, 443] on icon at bounding box center [720, 449] width 12 height 12
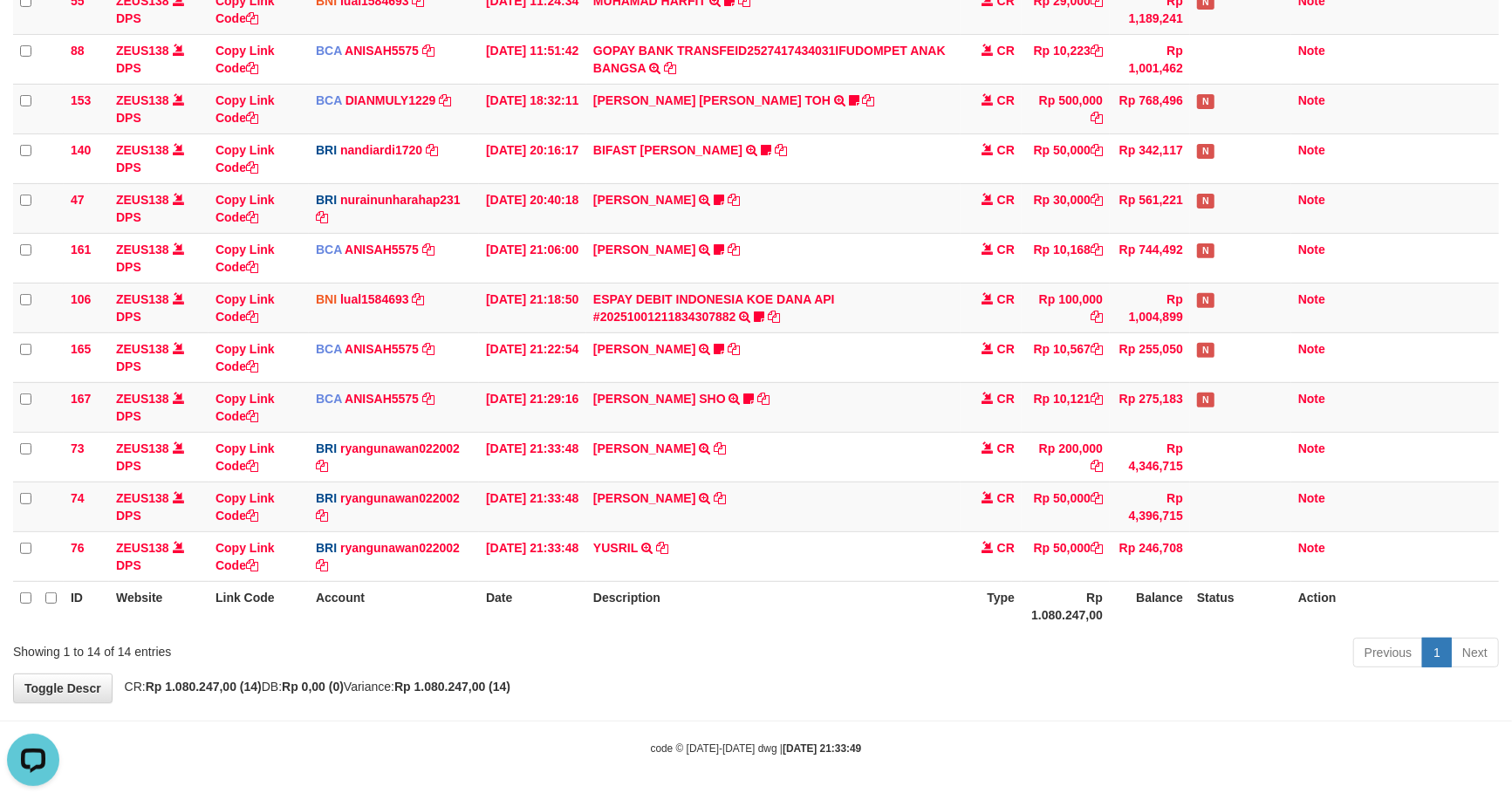
scroll to position [0, 0]
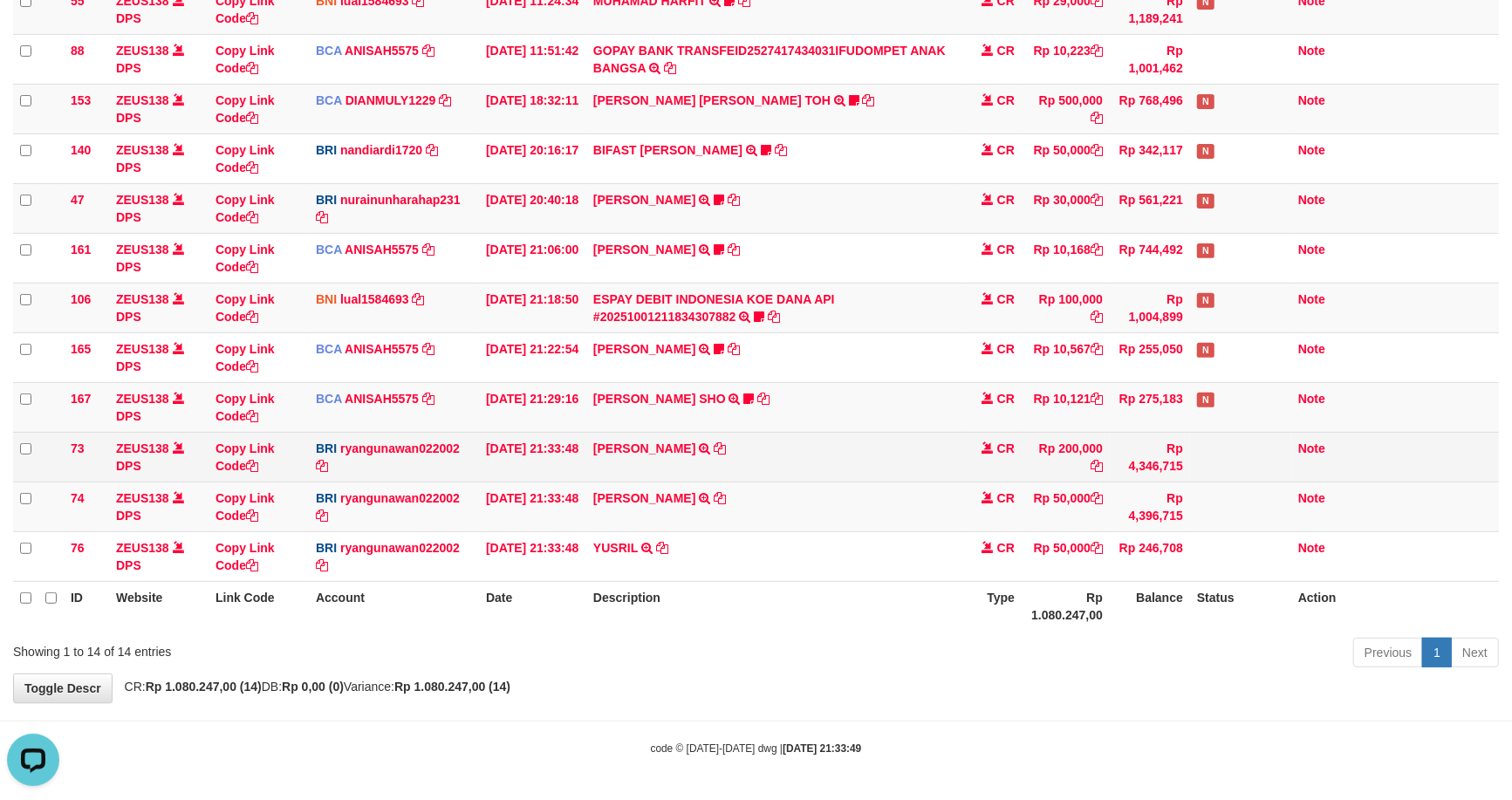
click at [647, 433] on td "[PERSON_NAME] TRANSFER NBMB [PERSON_NAME] TO [PERSON_NAME]" at bounding box center [773, 457] width 374 height 50
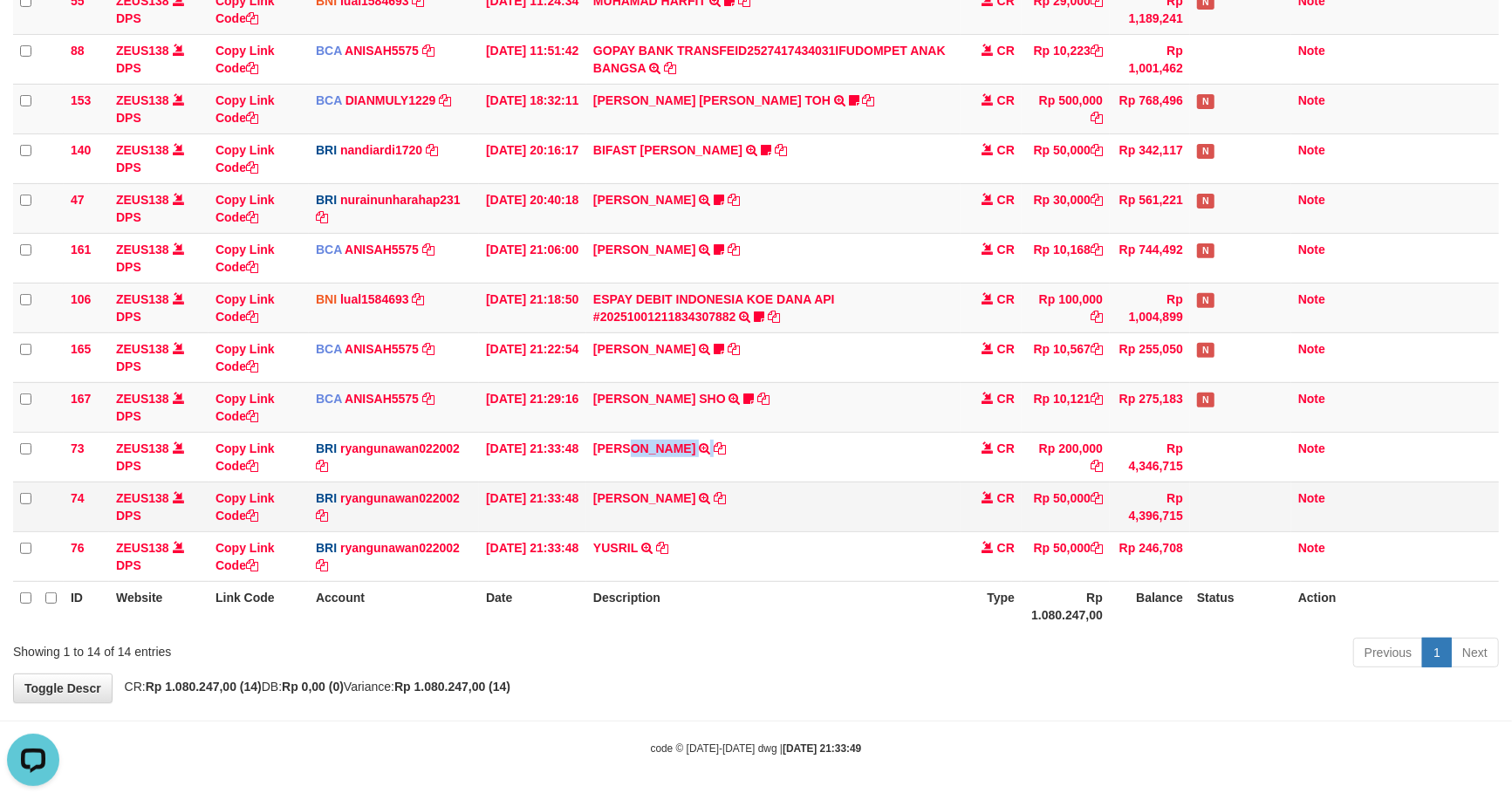
copy td "ZULKIFLI"
drag, startPoint x: 992, startPoint y: 653, endPoint x: 970, endPoint y: 650, distance: 22.2
click at [984, 653] on div "Previous 1 Next" at bounding box center [1070, 655] width 855 height 38
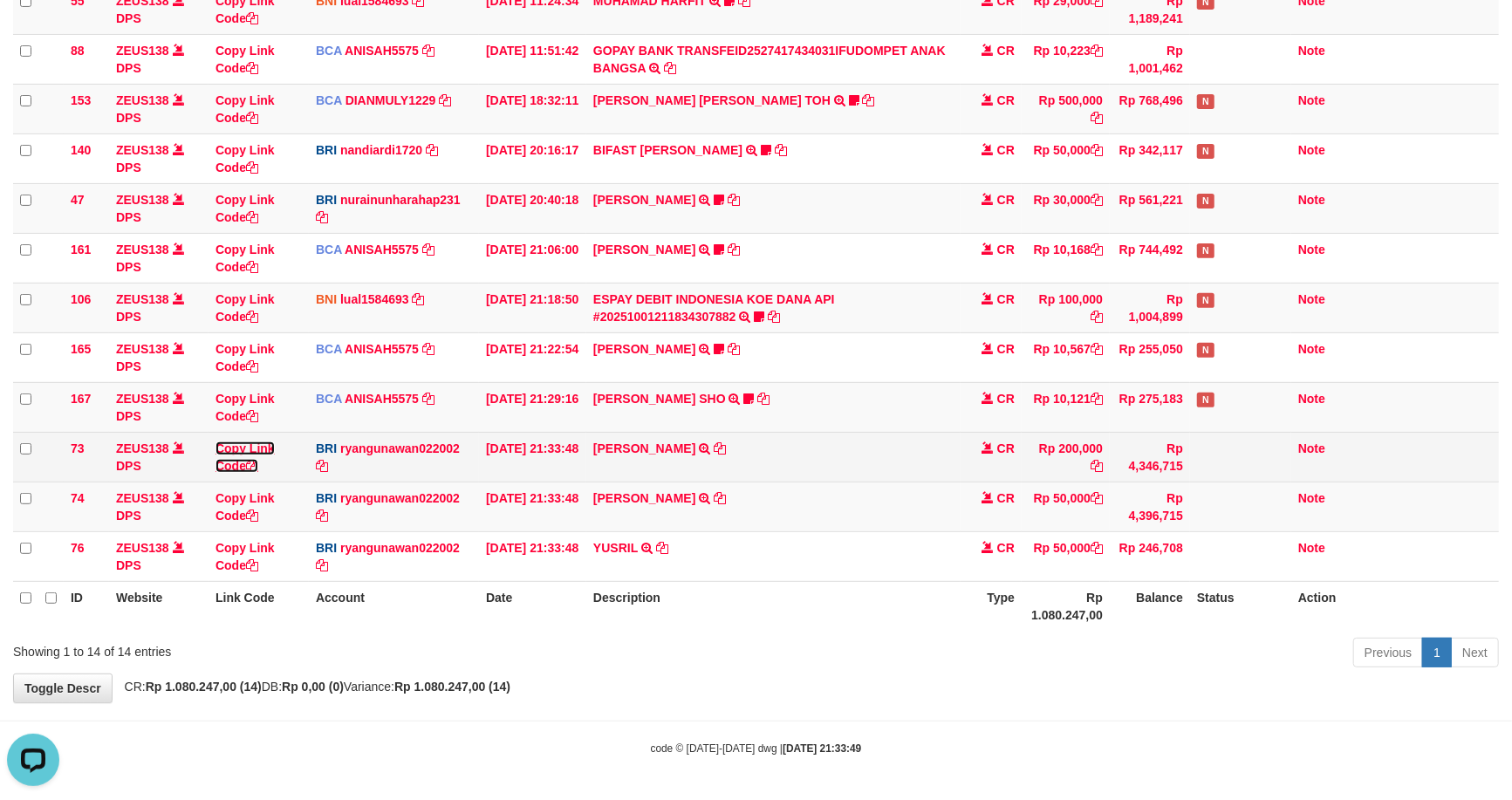
click at [253, 444] on link "Copy Link Code" at bounding box center [246, 458] width 60 height 32
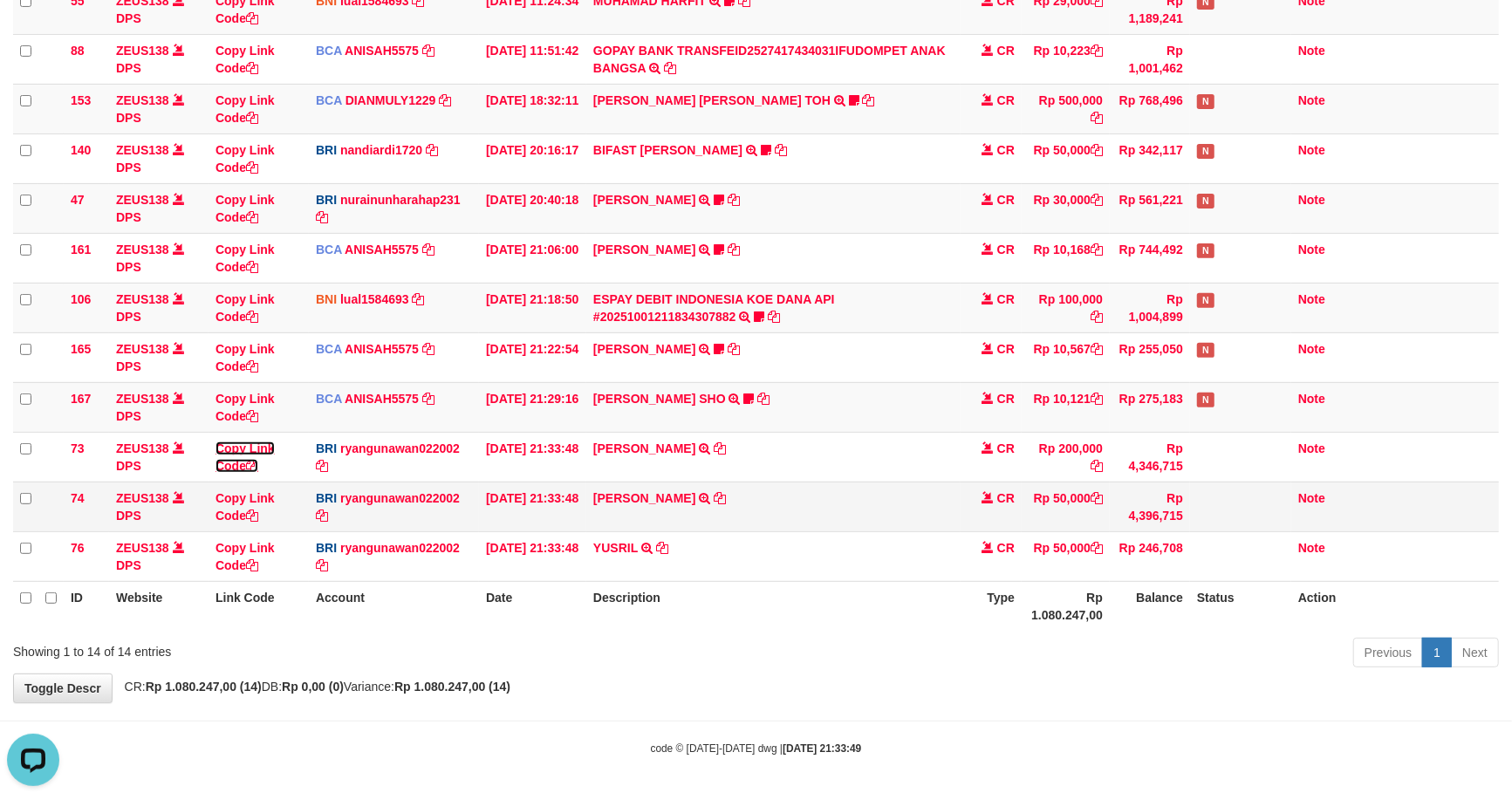
drag, startPoint x: 253, startPoint y: 444, endPoint x: 1397, endPoint y: 483, distance: 1144.7
click at [289, 444] on td "Copy Link Code" at bounding box center [259, 457] width 100 height 50
click at [714, 493] on icon at bounding box center [720, 499] width 12 height 12
drag, startPoint x: 713, startPoint y: 491, endPoint x: 821, endPoint y: 477, distance: 108.9
click at [716, 493] on icon at bounding box center [720, 499] width 12 height 12
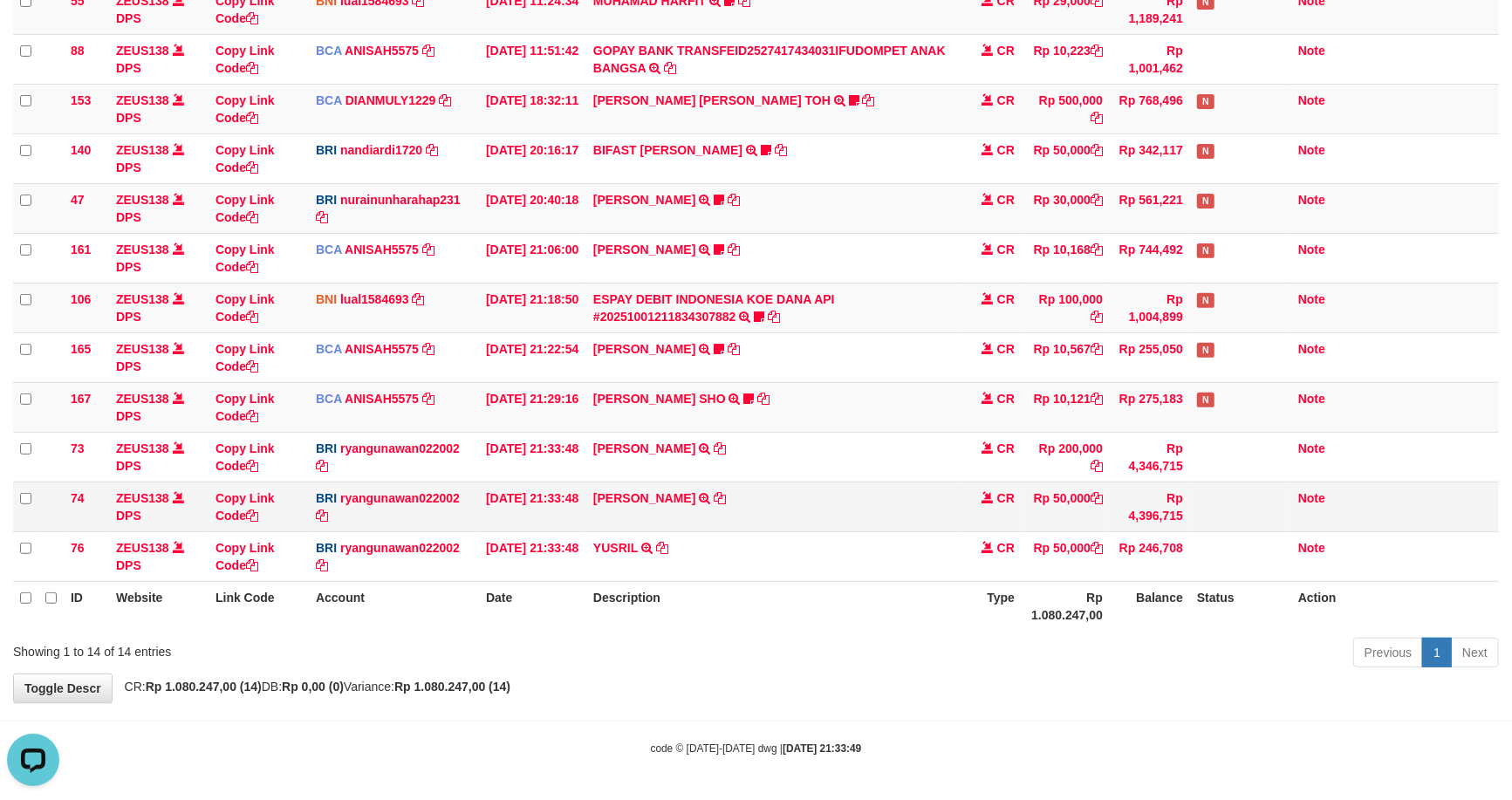
click at [864, 607] on tr "ID Website Link Code Account Date Description Type Rp 1.080.247,00 Balance Stat…" at bounding box center [756, 606] width 1486 height 50
click at [1129, 493] on td "Rp 4,396,715" at bounding box center [1150, 506] width 81 height 50
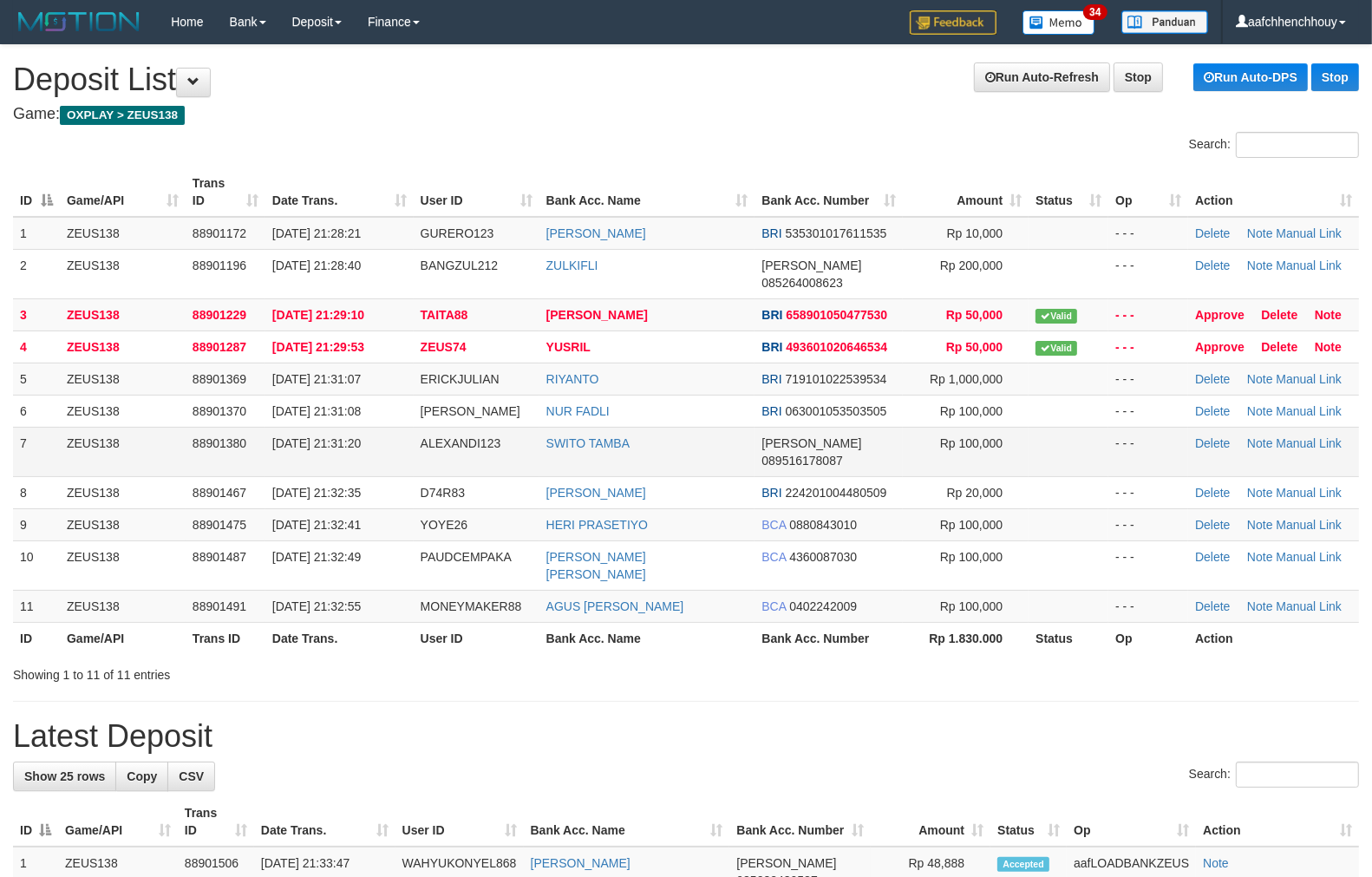
click at [173, 438] on tbody "1 ZEUS138 88901172 [DATE] 21:28:21 GURERO123 [PERSON_NAME] BRI 535301017611535 …" at bounding box center [685, 419] width 1345 height 406
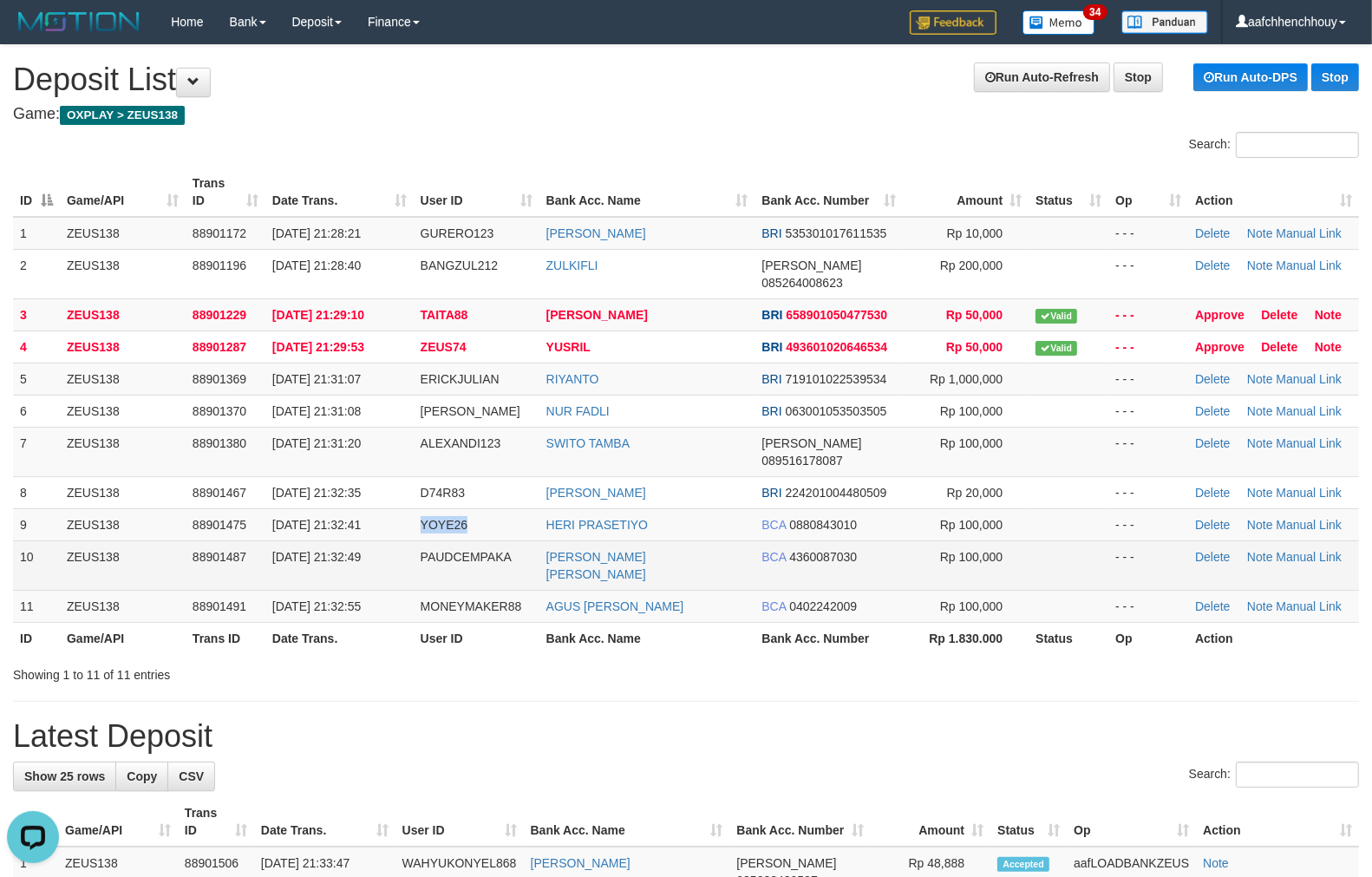
click at [510, 508] on tr "9 ZEUS138 88901475 [DATE] 21:32:41 YOYE26 HERI PRASETIYO BCA 0880843010 Rp 100,…" at bounding box center [685, 524] width 1345 height 32
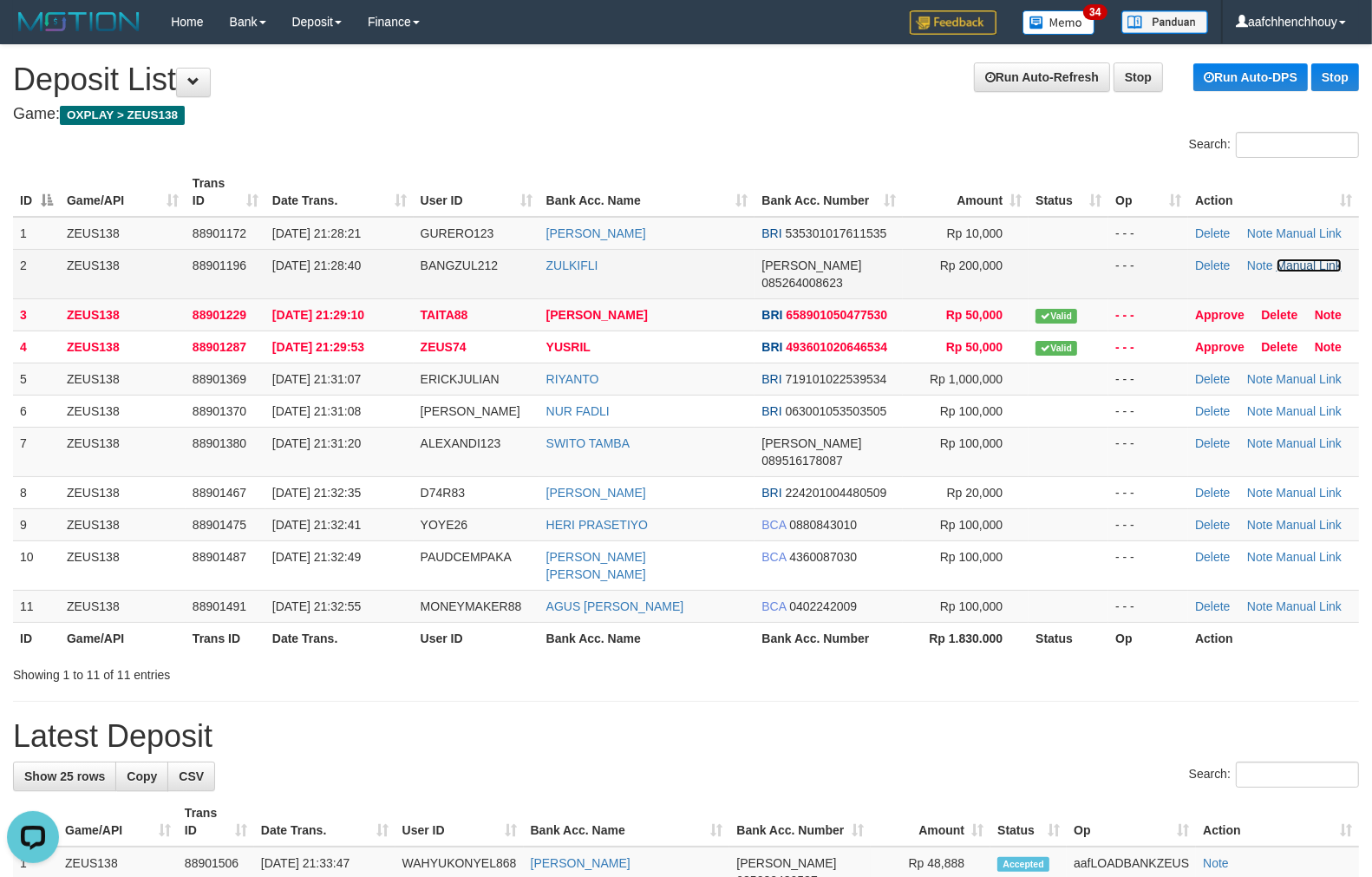
click at [1307, 261] on link "Manual Link" at bounding box center [1309, 265] width 66 height 14
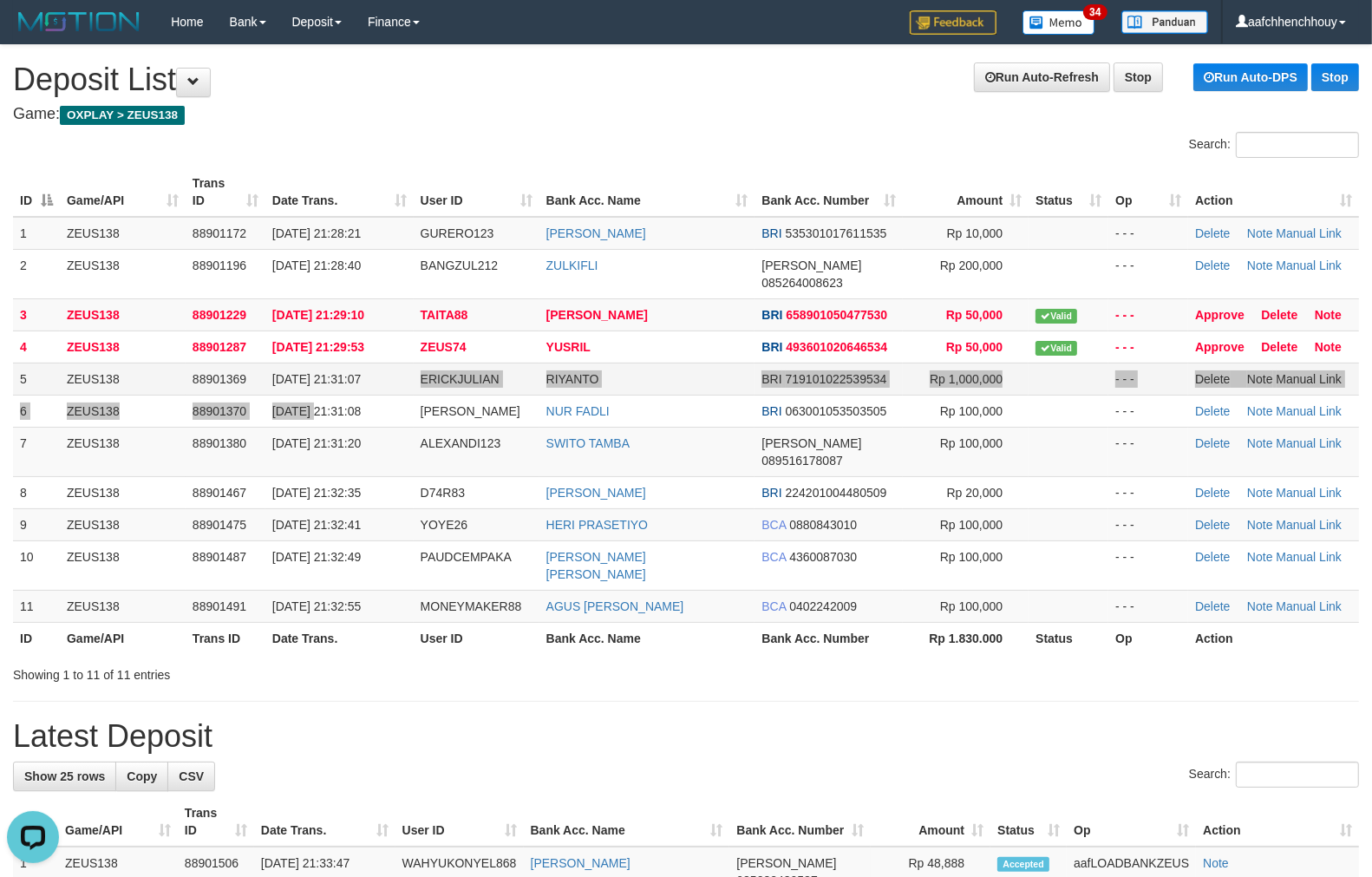
click at [420, 374] on tbody "1 ZEUS138 88901172 01/10/2025 21:28:21 GURERO123 EDI LESTARI BRI 53530101761153…" at bounding box center [685, 419] width 1345 height 406
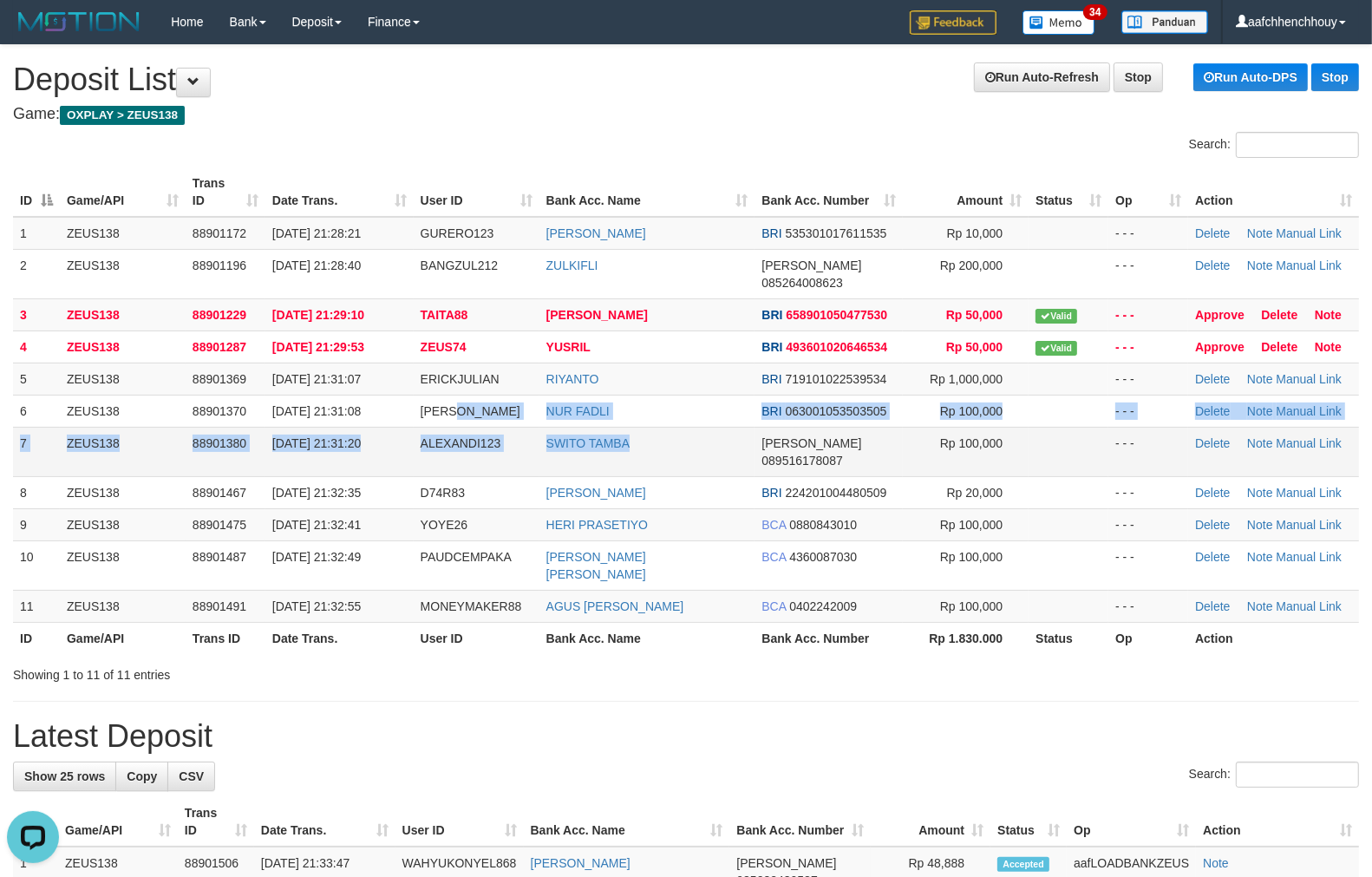
drag, startPoint x: 490, startPoint y: 383, endPoint x: 698, endPoint y: 437, distance: 214.9
click at [687, 439] on tbody "1 ZEUS138 88901172 01/10/2025 21:28:21 GURERO123 EDI LESTARI BRI 53530101761153…" at bounding box center [685, 419] width 1345 height 406
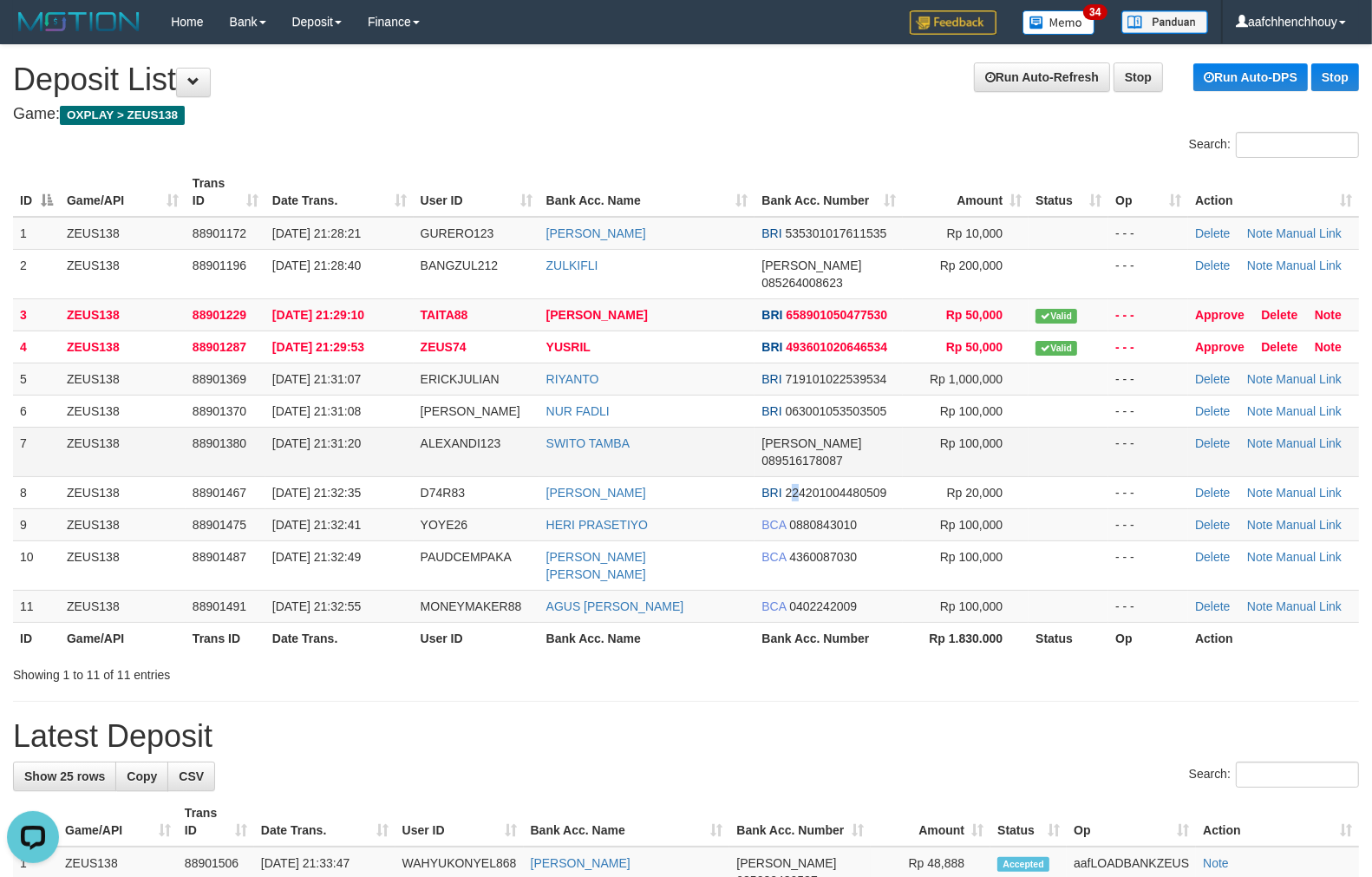
drag, startPoint x: 733, startPoint y: 470, endPoint x: 635, endPoint y: 431, distance: 105.5
click at [639, 428] on tbody "1 ZEUS138 88901172 01/10/2025 21:28:21 GURERO123 EDI LESTARI BRI 53530101761153…" at bounding box center [685, 419] width 1345 height 406
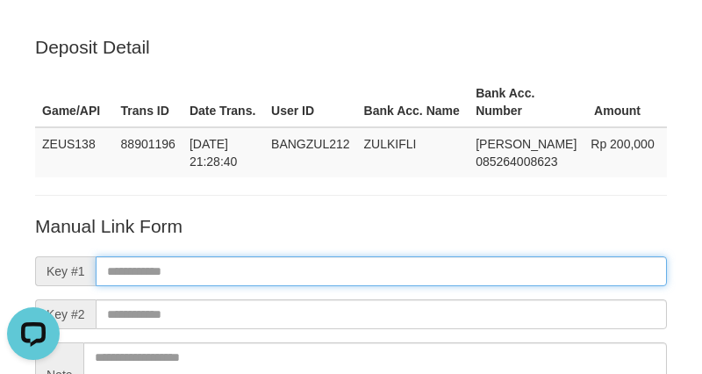
click at [471, 267] on input "text" at bounding box center [381, 271] width 571 height 30
paste input "**********"
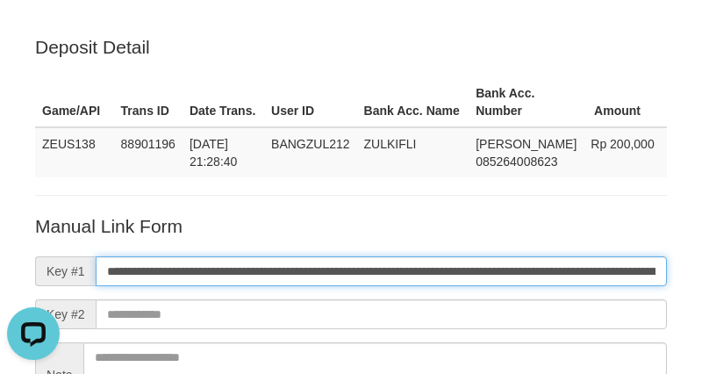
scroll to position [0, 977]
type input "**********"
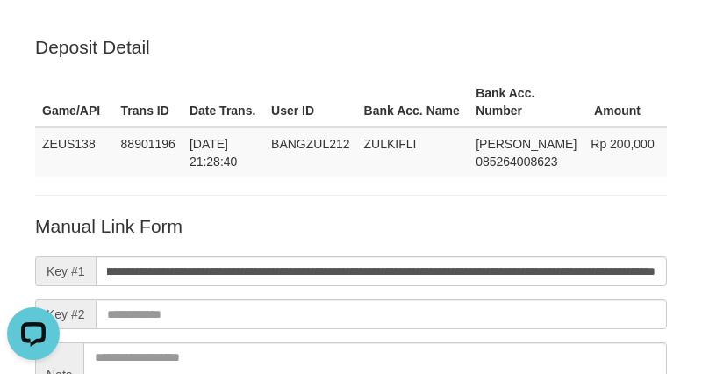
click at [586, 252] on form "**********" at bounding box center [351, 343] width 632 height 260
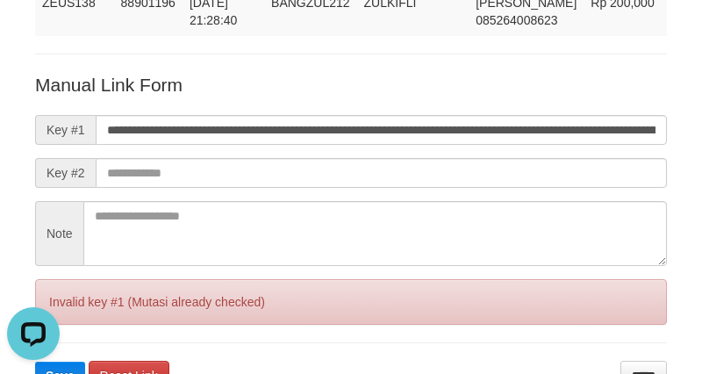
scroll to position [254, 0]
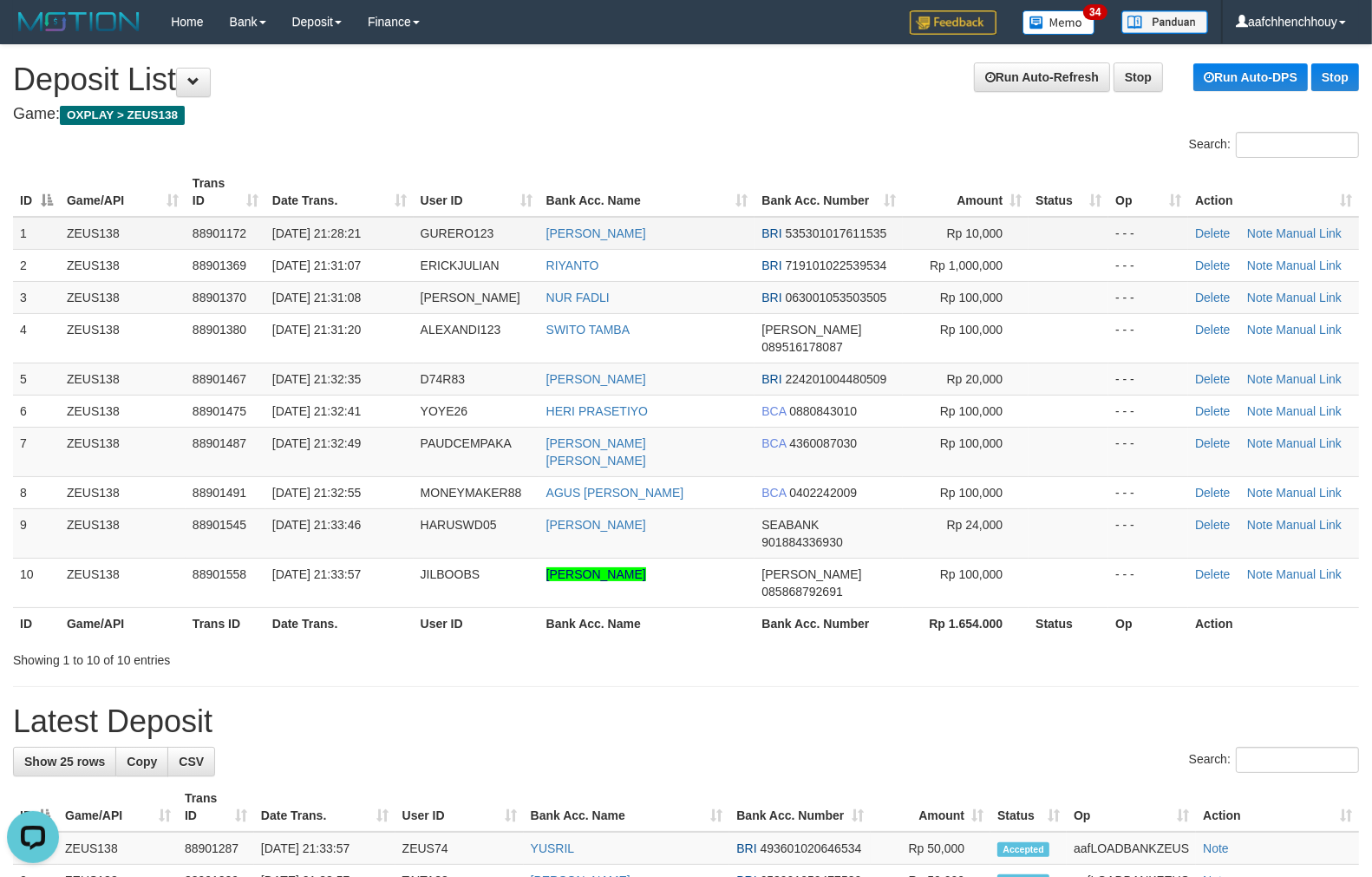
click at [390, 223] on tbody "1 ZEUS138 88901172 01/10/2025 21:28:21 GURERO123 EDI LESTARI BRI 53530101761153…" at bounding box center [685, 412] width 1345 height 392
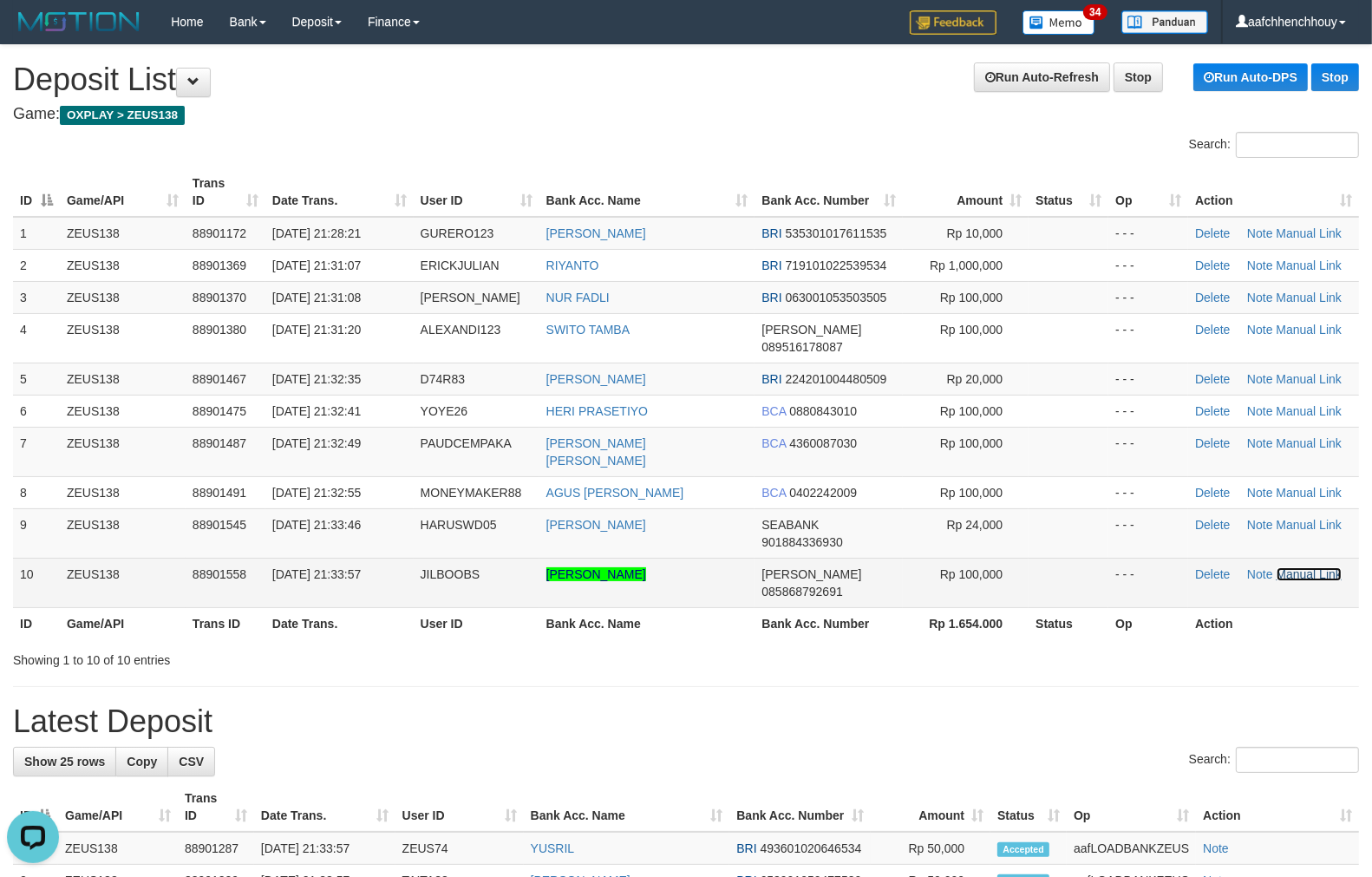
click at [1314, 568] on link "Manual Link" at bounding box center [1309, 574] width 66 height 14
click at [1298, 568] on link "Manual Link" at bounding box center [1309, 574] width 66 height 14
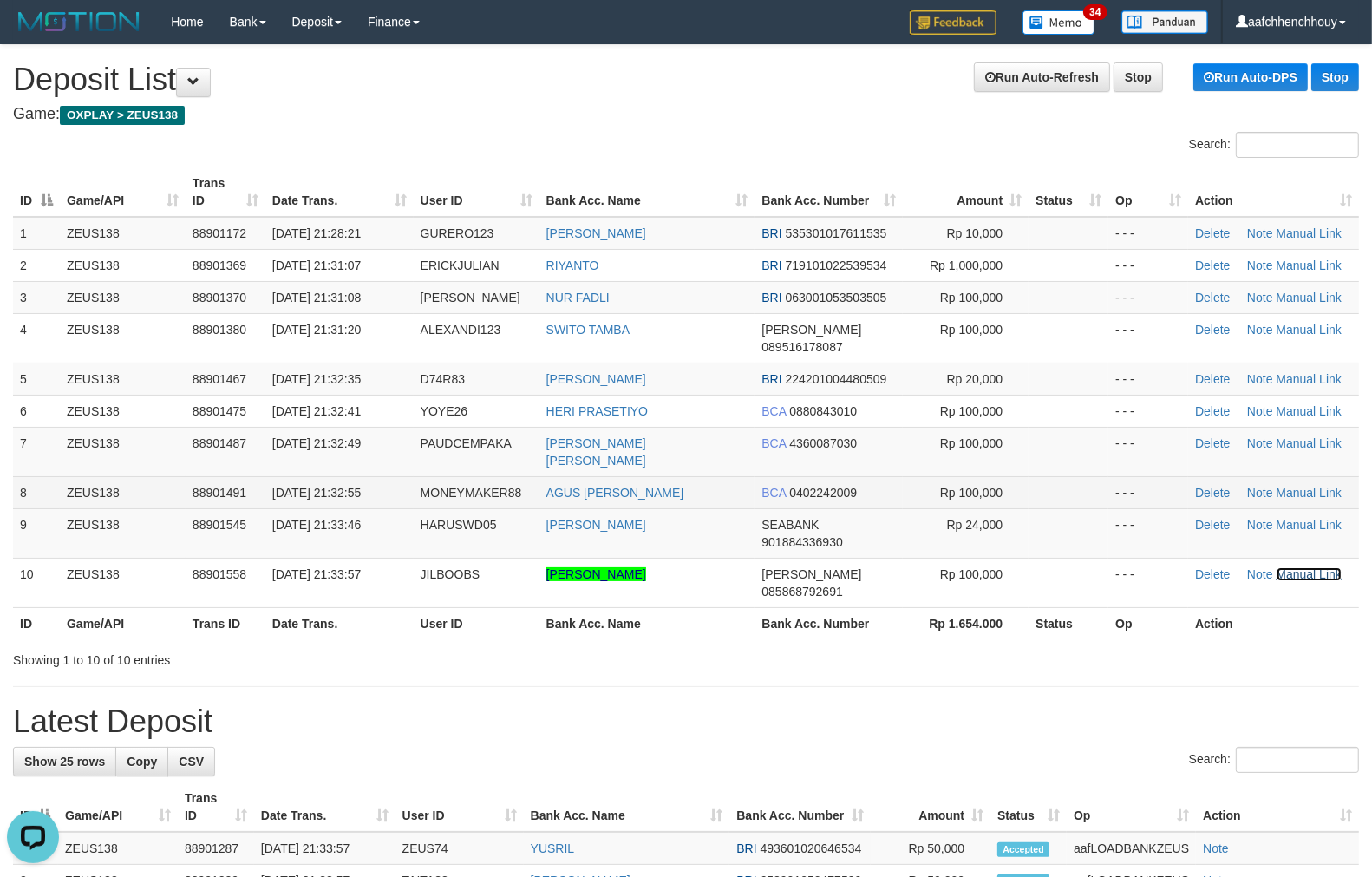
drag, startPoint x: 1298, startPoint y: 535, endPoint x: 603, endPoint y: 471, distance: 697.9
click at [1288, 568] on link "Manual Link" at bounding box center [1309, 574] width 66 height 14
click at [1276, 568] on link "Manual Link" at bounding box center [1309, 574] width 66 height 14
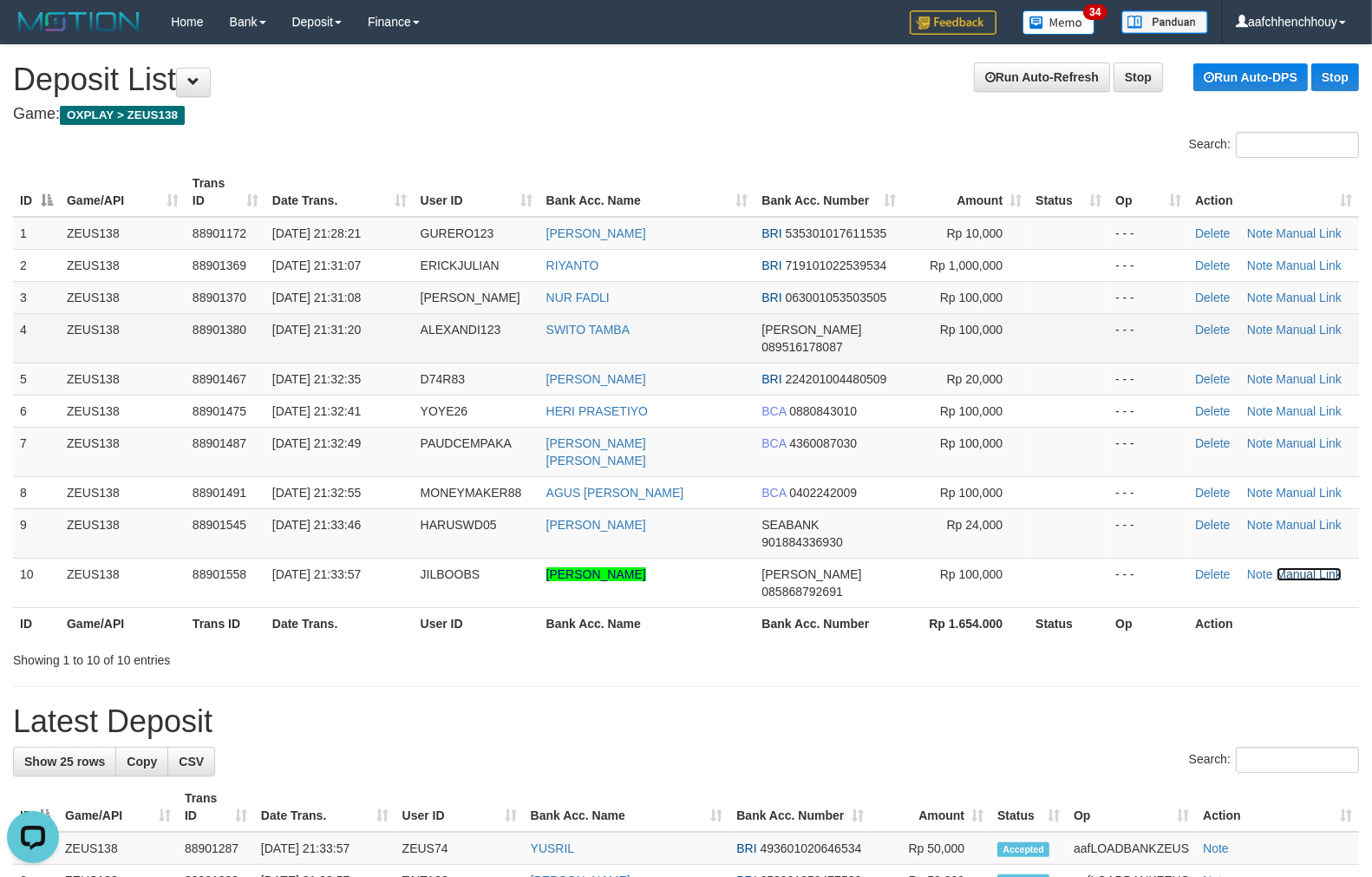
click at [1276, 568] on link "Manual Link" at bounding box center [1309, 574] width 66 height 14
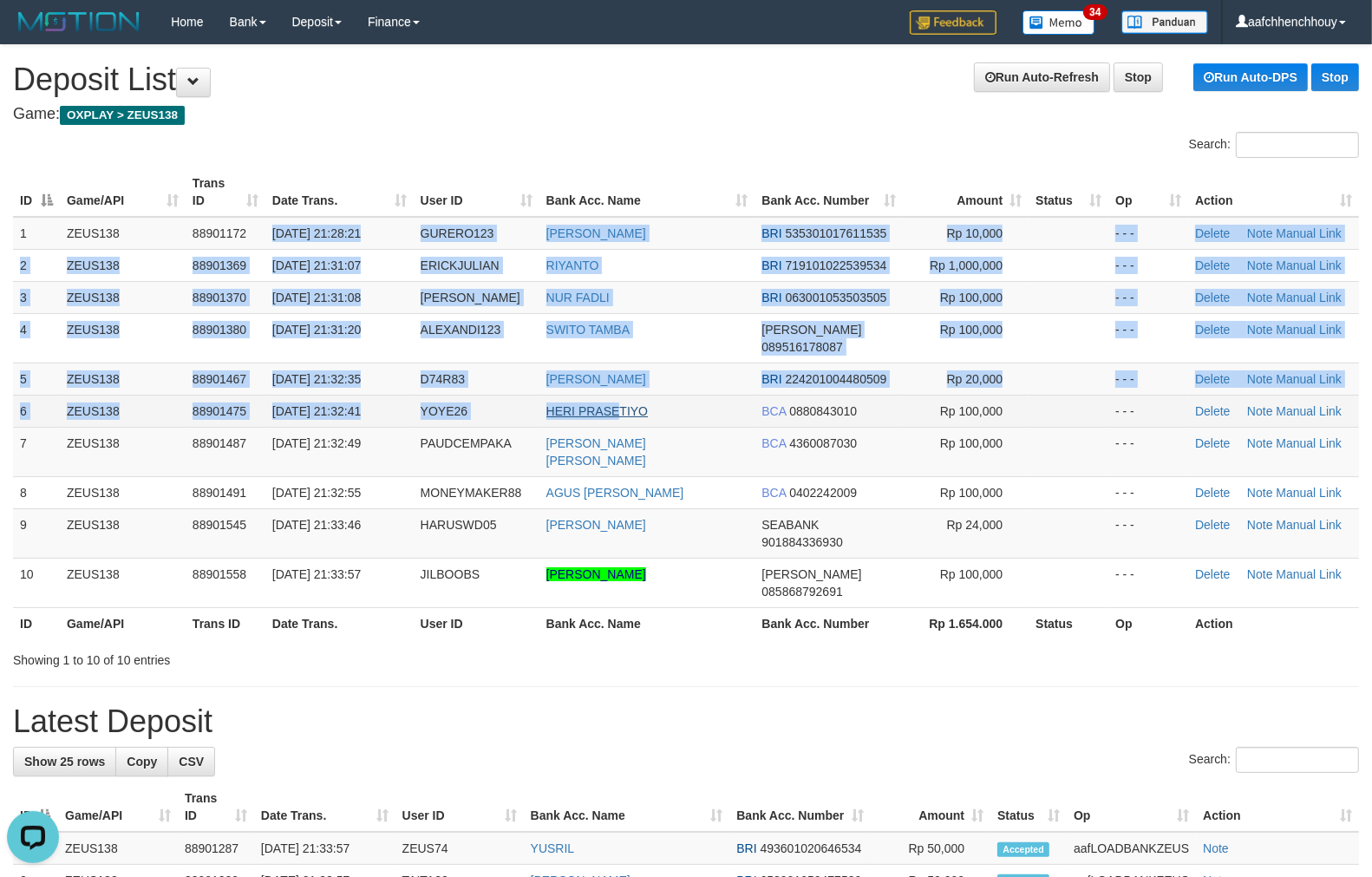
drag, startPoint x: 280, startPoint y: 207, endPoint x: 609, endPoint y: 394, distance: 378.4
click at [621, 397] on tbody "1 ZEUS138 88901172 01/10/2025 21:28:21 GURERO123 EDI LESTARI BRI 53530101761153…" at bounding box center [685, 412] width 1345 height 392
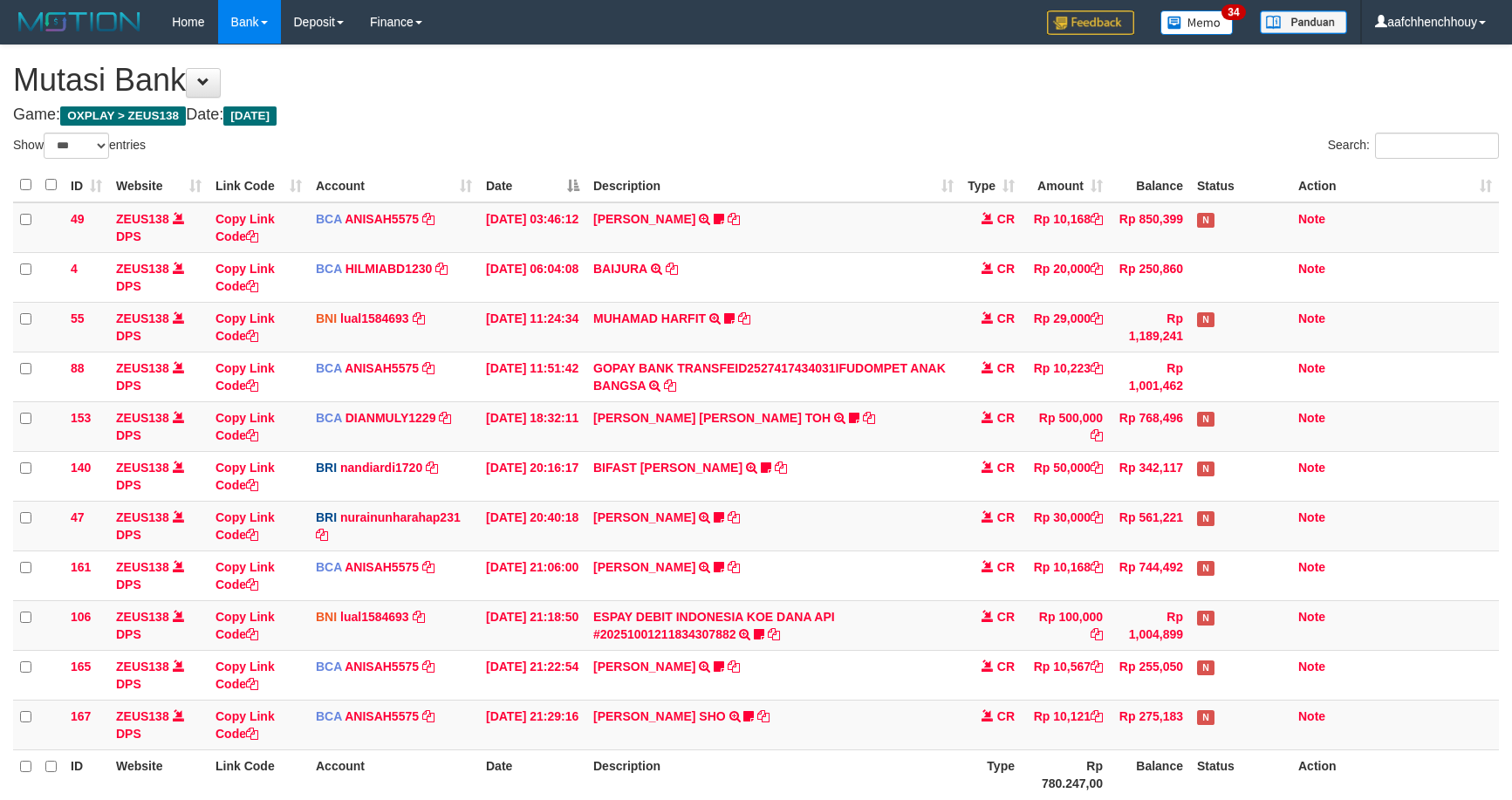
select select "***"
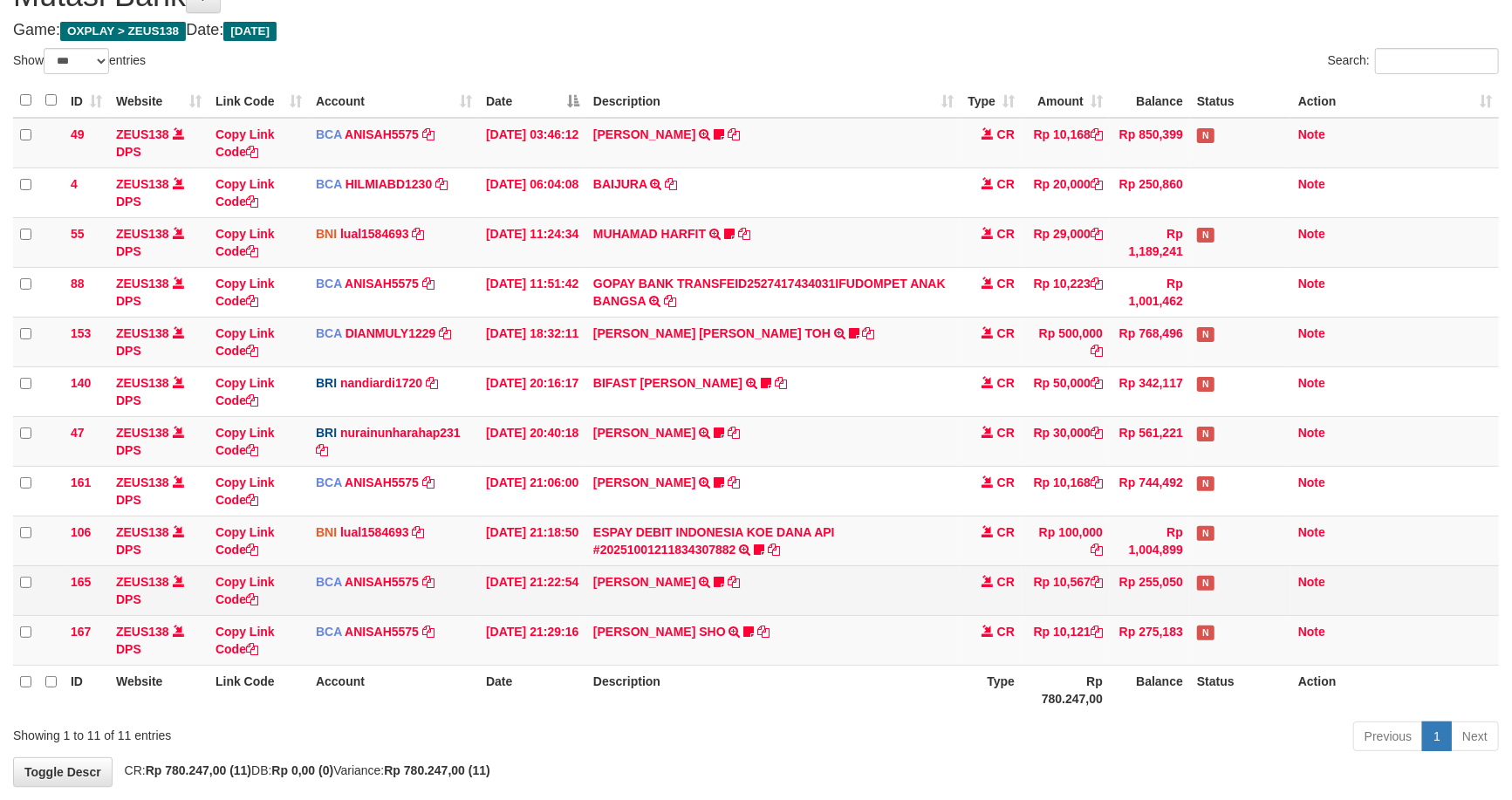
scroll to position [41, 0]
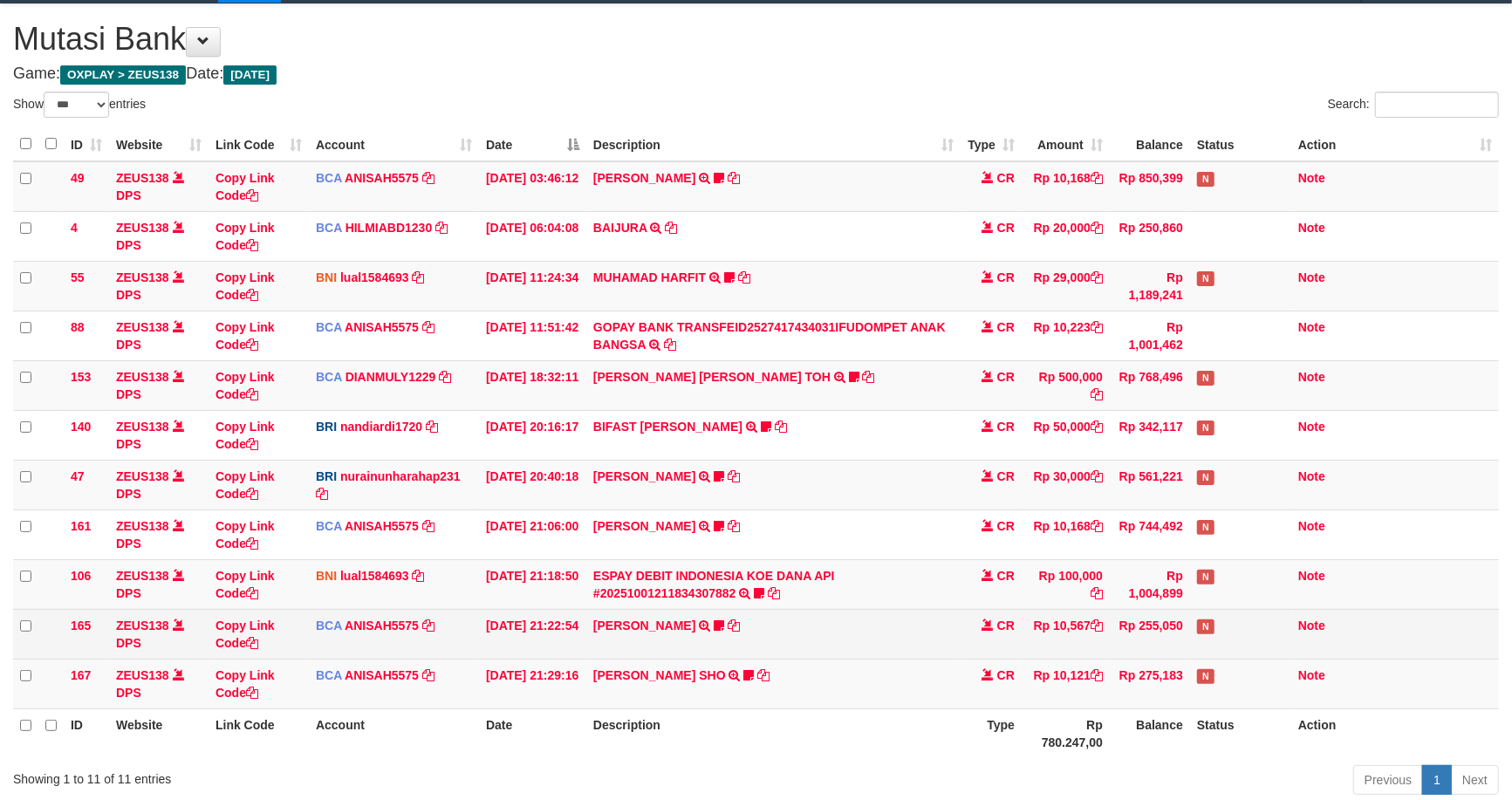
drag, startPoint x: 773, startPoint y: 636, endPoint x: 775, endPoint y: 620, distance: 16.1
click at [774, 623] on td "TIFFANY MEIK TRSF E-BANKING CR 0110/FTSCY/WS95051 10567.002025100154053742 TRFD…" at bounding box center [773, 634] width 374 height 50
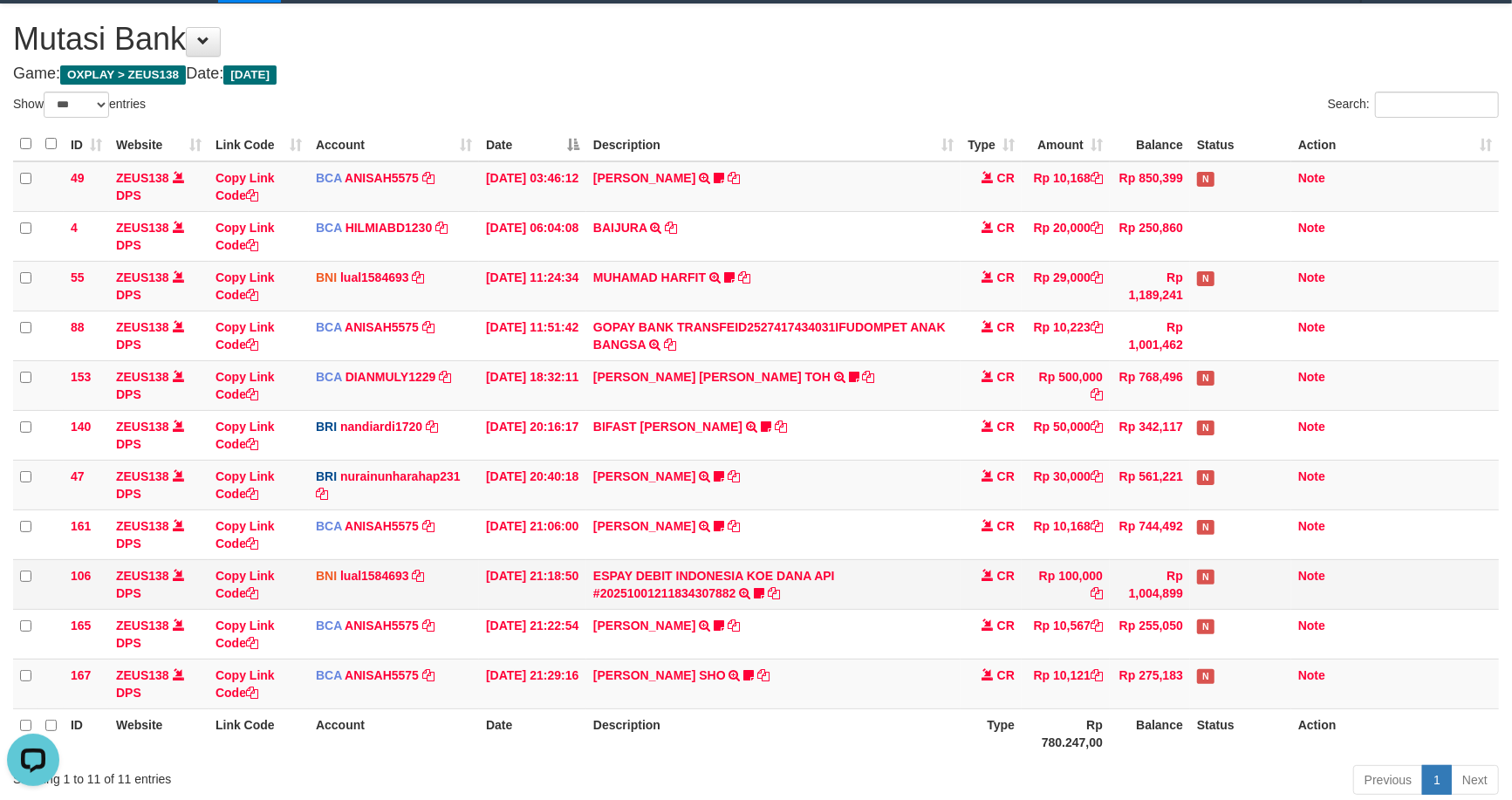
scroll to position [0, 0]
click at [755, 588] on icon at bounding box center [759, 593] width 11 height 12
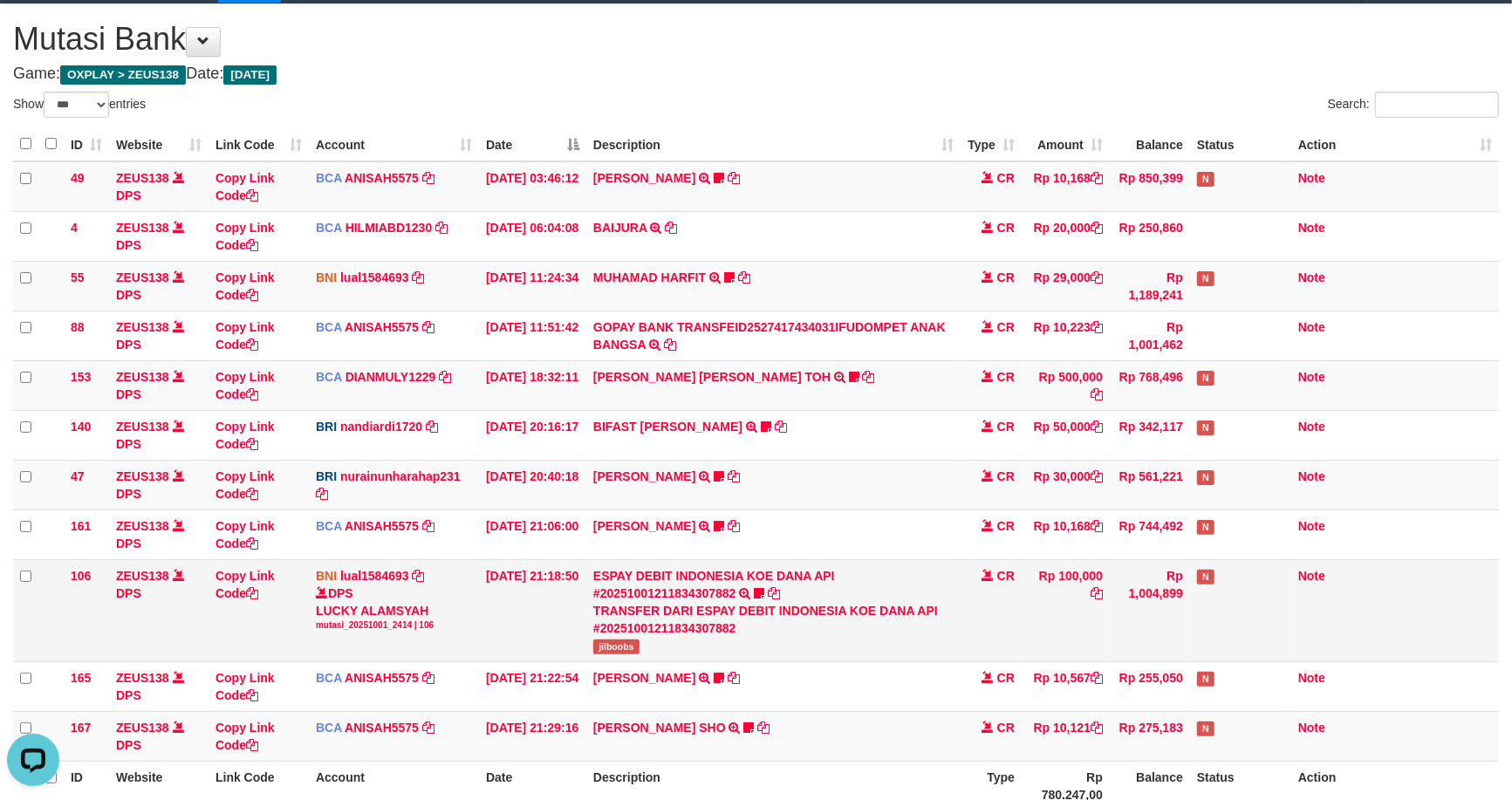
click at [617, 633] on div "TRANSFER DARI ESPAY DEBIT INDONESIA KOE DANA API #20251001211834307882" at bounding box center [773, 619] width 360 height 35
click at [615, 647] on span "jilboobs" at bounding box center [616, 647] width 46 height 15
copy span "jilboobs"
drag, startPoint x: 937, startPoint y: 635, endPoint x: 799, endPoint y: 633, distance: 138.0
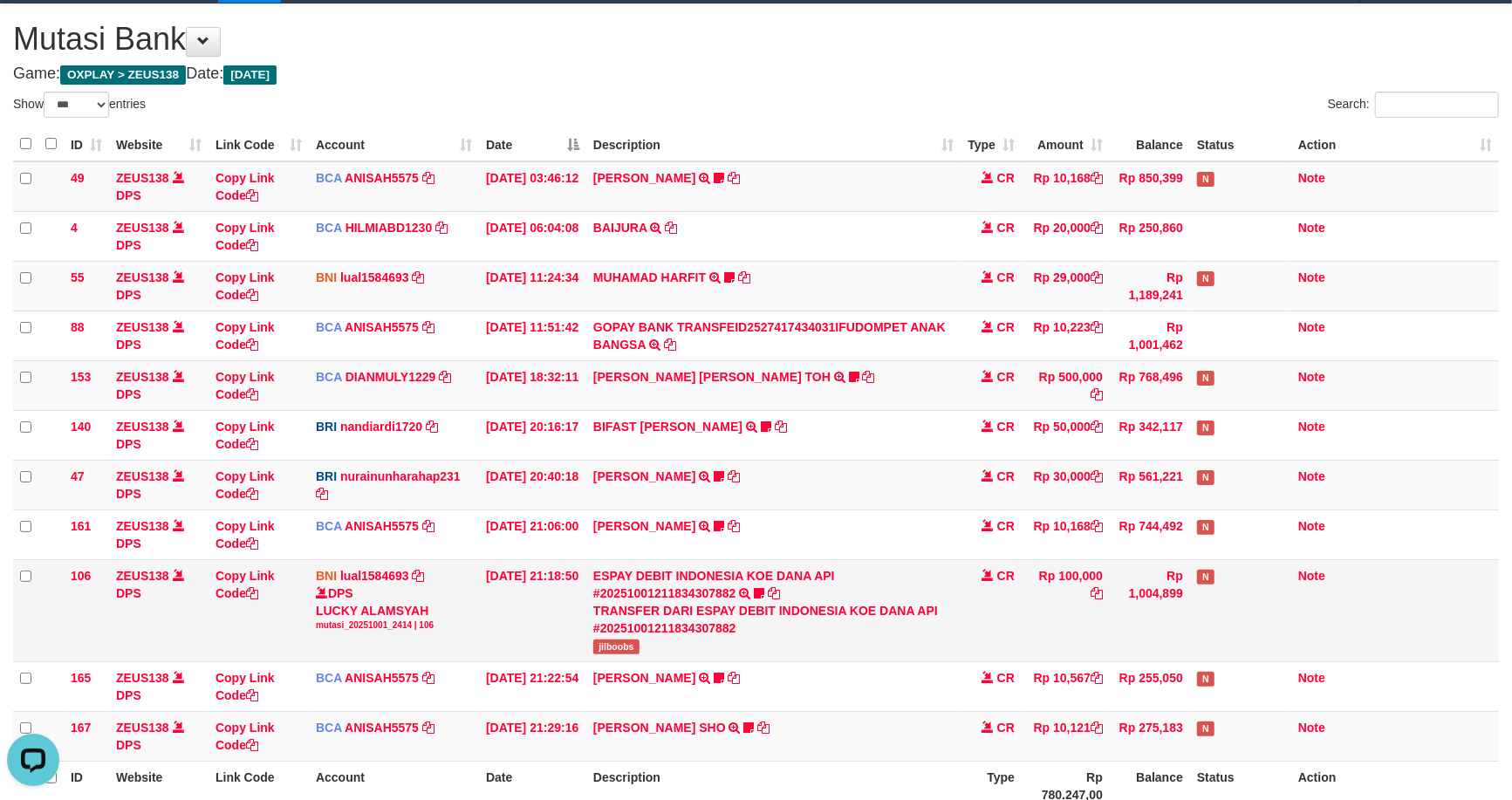
click at [928, 635] on div "TRANSFER DARI ESPAY DEBIT INDONESIA KOE DANA API #20251001211834307882" at bounding box center [773, 619] width 360 height 35
click at [239, 574] on link "Copy Link Code" at bounding box center [246, 585] width 60 height 32
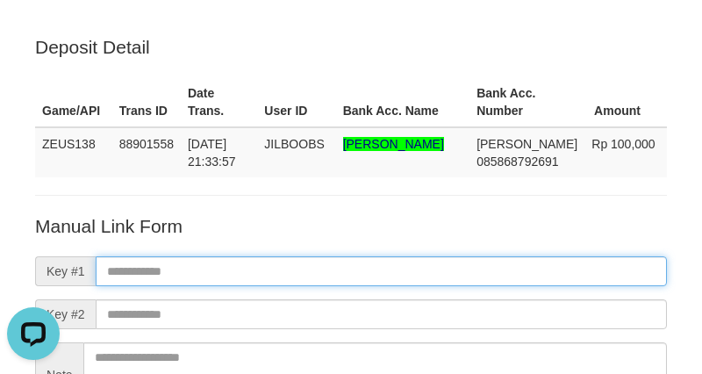
click at [393, 277] on input "text" at bounding box center [381, 271] width 571 height 30
paste input "**********"
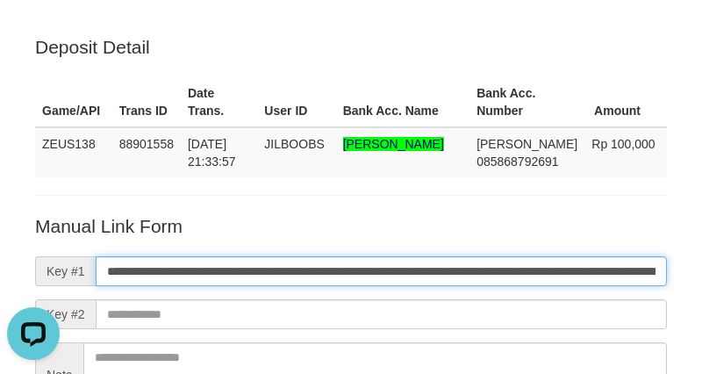
scroll to position [0, 1228]
type input "**********"
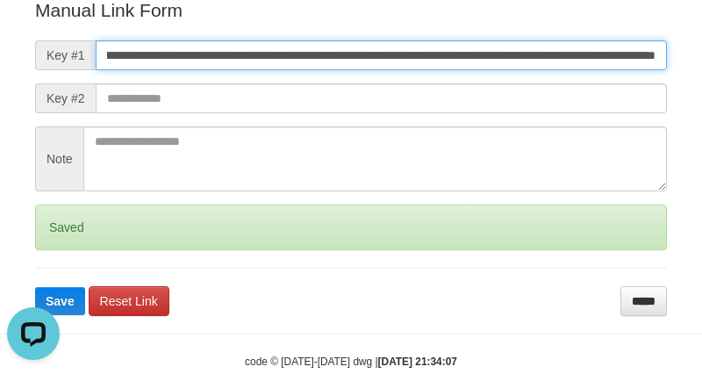
click at [35, 287] on button "Save" at bounding box center [60, 301] width 50 height 28
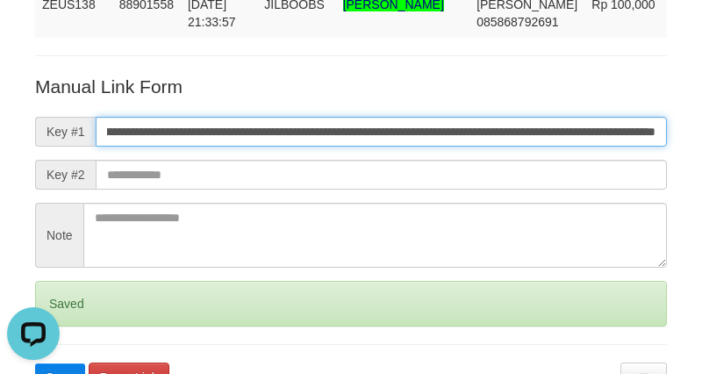
click at [35, 363] on button "Save" at bounding box center [60, 377] width 50 height 28
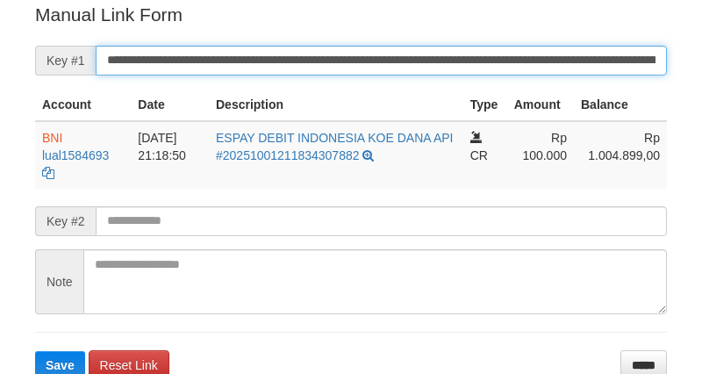
click at [35, 351] on button "Save" at bounding box center [60, 365] width 50 height 28
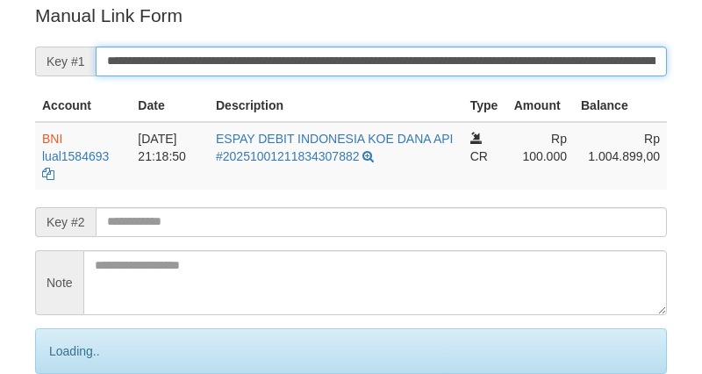
click at [503, 54] on input "**********" at bounding box center [381, 61] width 571 height 30
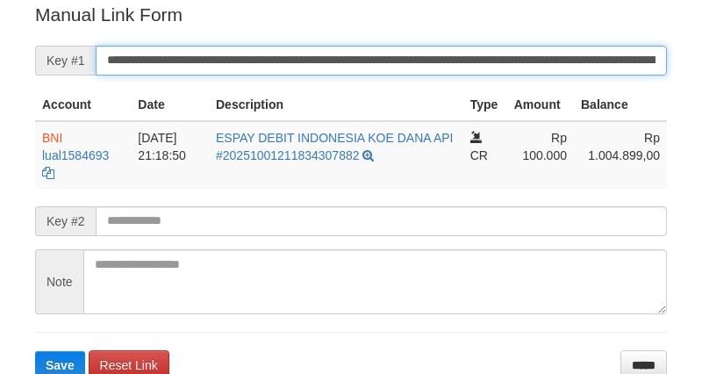
click at [35, 351] on button "Save" at bounding box center [60, 365] width 50 height 28
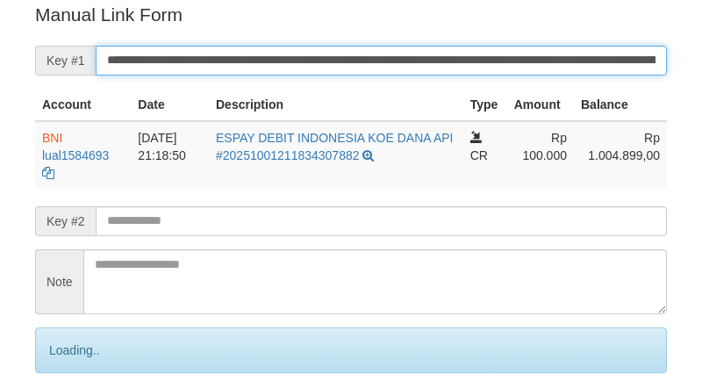
scroll to position [354, 0]
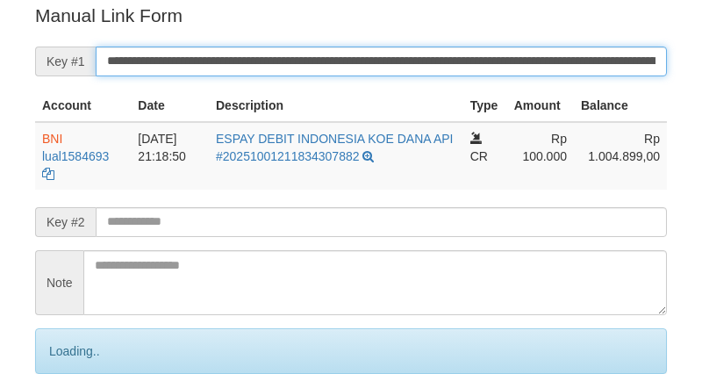
click at [567, 54] on input "**********" at bounding box center [381, 61] width 571 height 30
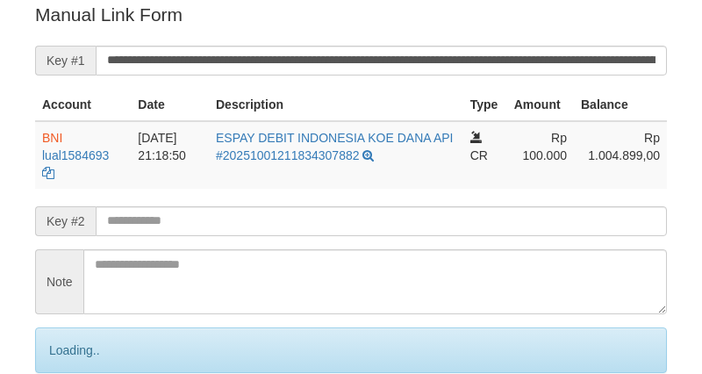
click at [558, 54] on input "**********" at bounding box center [381, 61] width 571 height 30
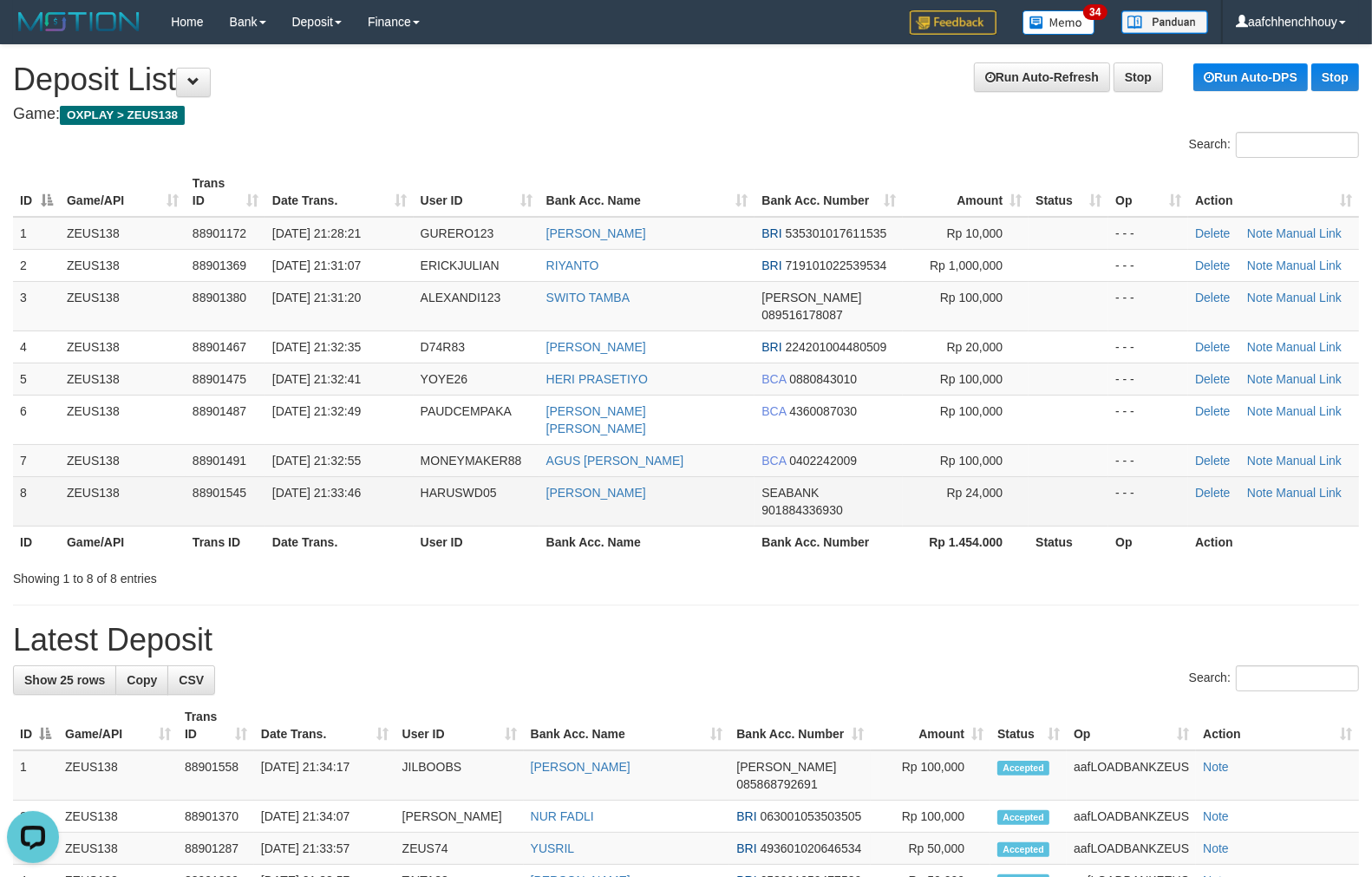
drag, startPoint x: 371, startPoint y: 260, endPoint x: 480, endPoint y: 480, distance: 245.5
click at [481, 483] on tbody "1 ZEUS138 88901172 01/10/2025 21:28:21 GURERO123 EDI LESTARI BRI 53530101761153…" at bounding box center [685, 371] width 1345 height 309
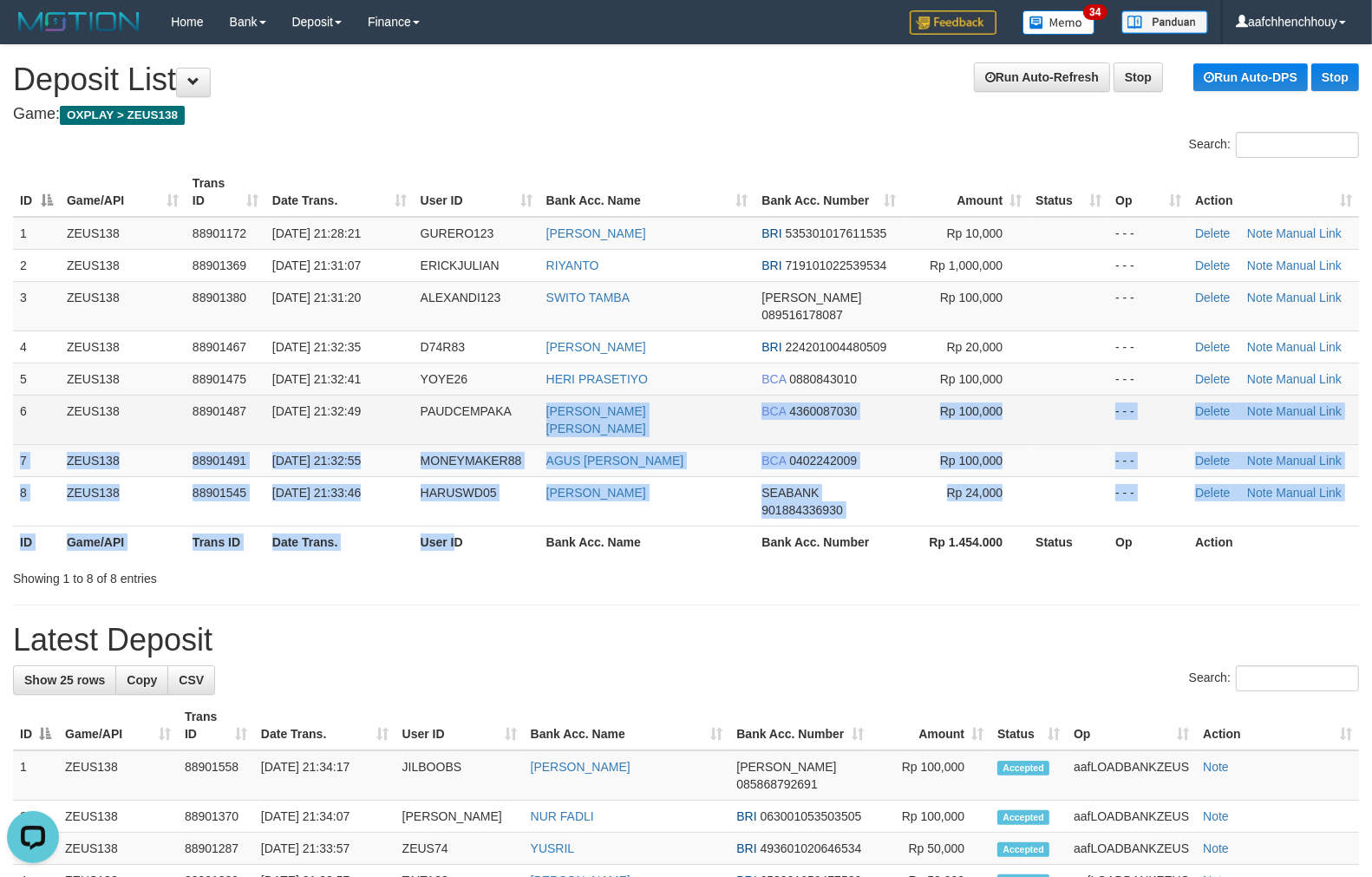
drag, startPoint x: 480, startPoint y: 480, endPoint x: 408, endPoint y: 403, distance: 105.4
click at [410, 403] on table "ID Game/API Trans ID Date Trans. User ID Bank Acc. Name Bank Acc. Number Amount…" at bounding box center [685, 362] width 1345 height 391
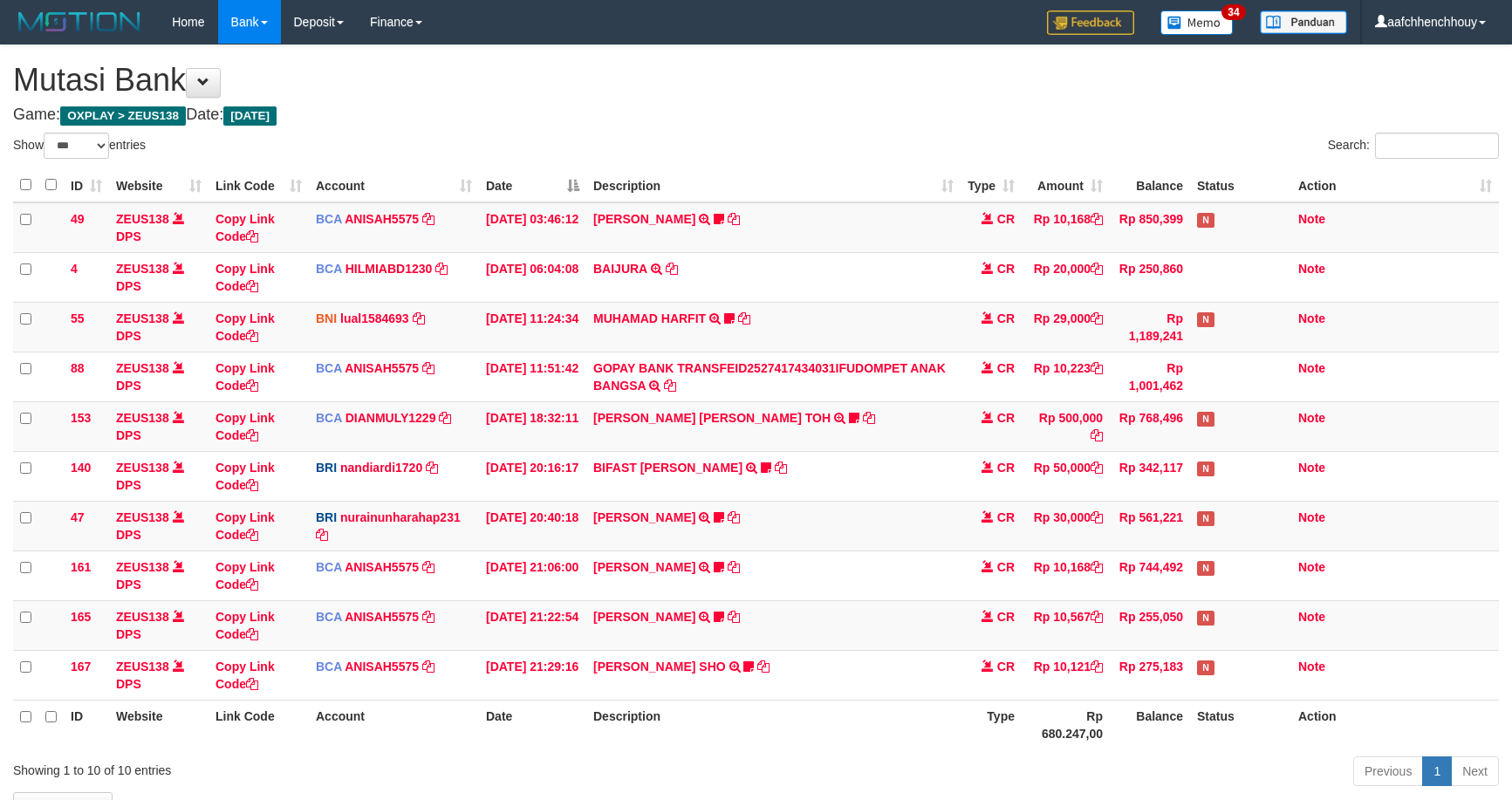
select select "***"
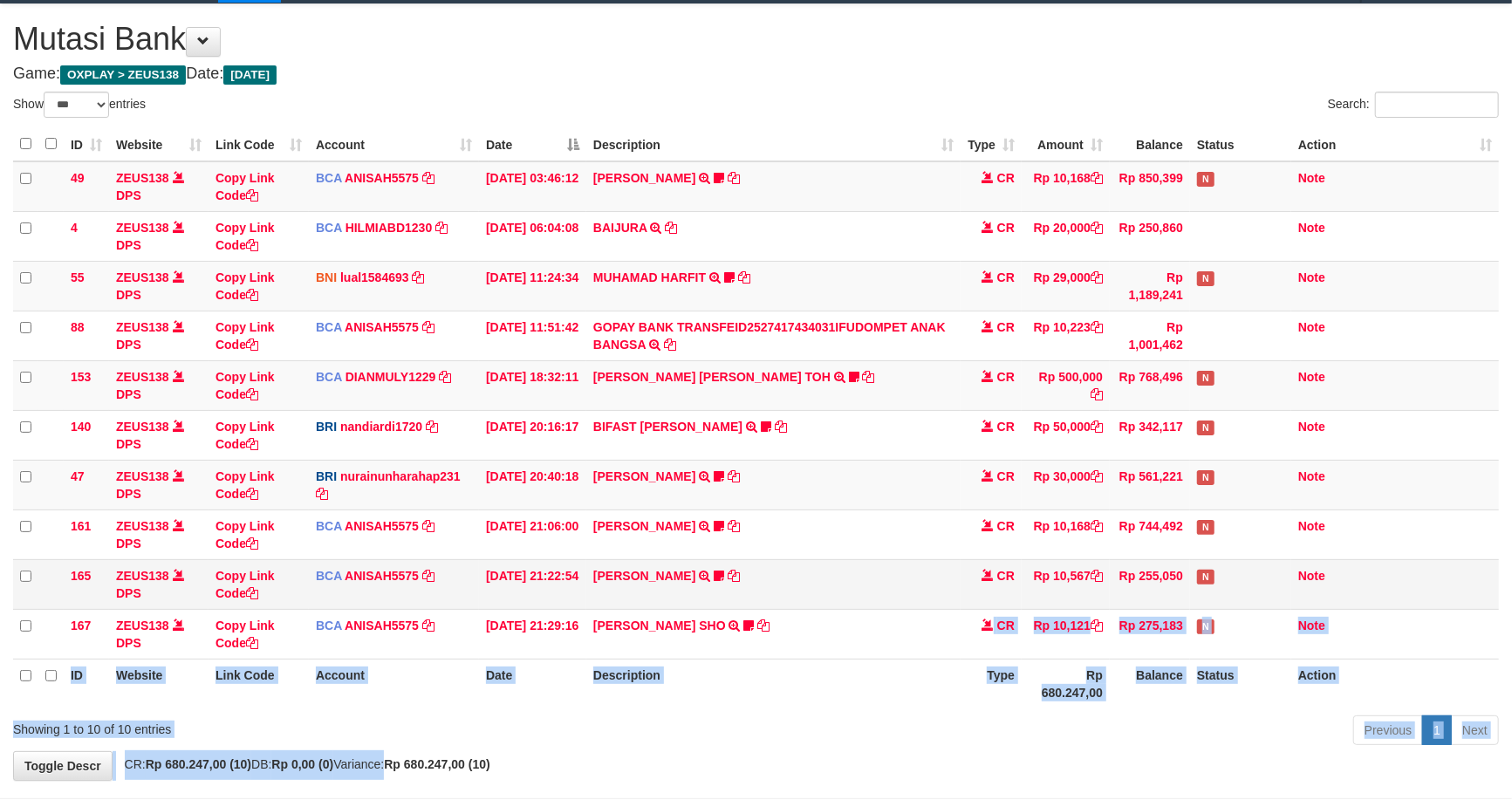
drag, startPoint x: 578, startPoint y: 742, endPoint x: 1090, endPoint y: 607, distance: 529.5
click at [1100, 606] on div "**********" at bounding box center [756, 392] width 1512 height 776
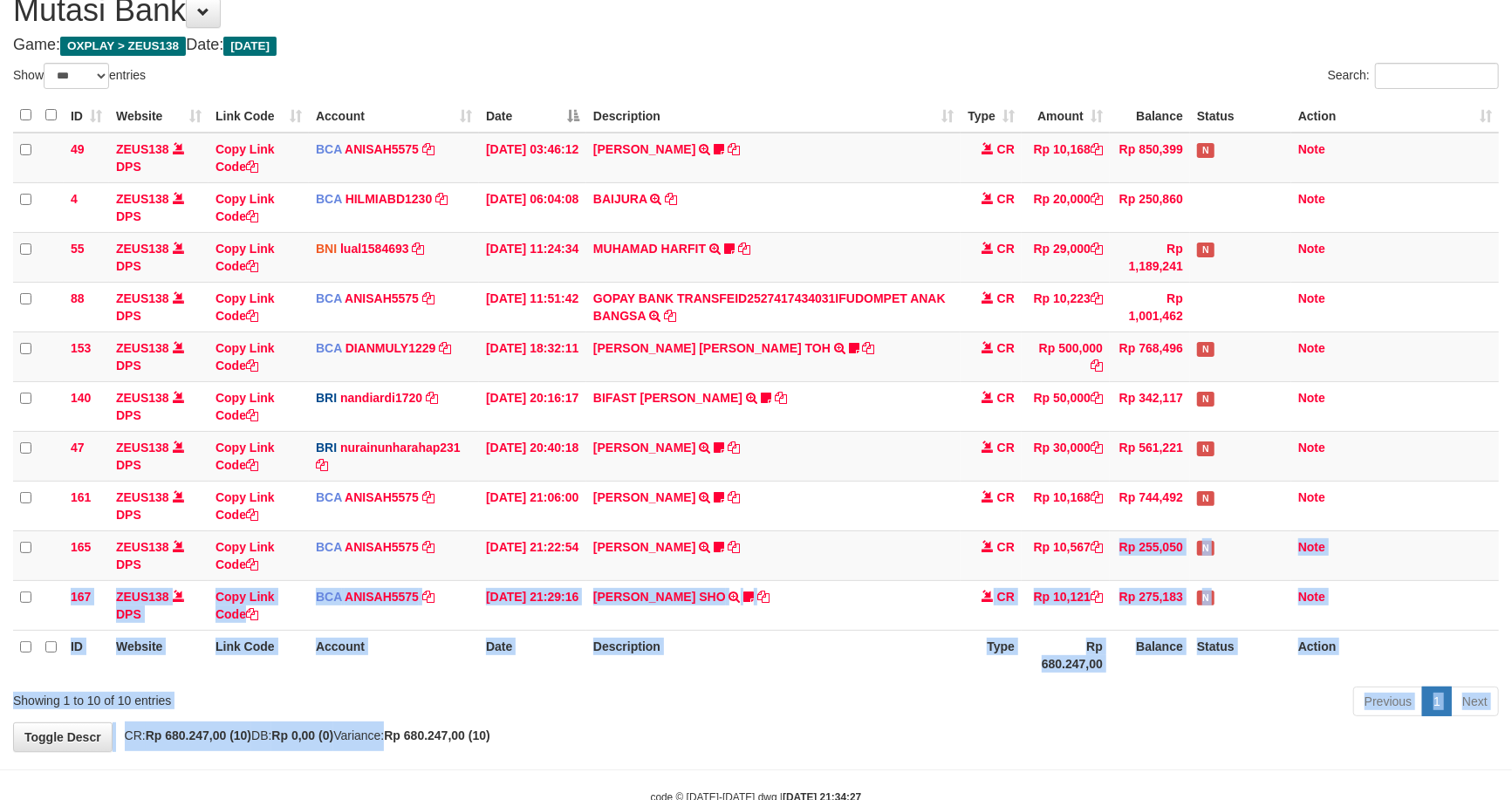
scroll to position [119, 0]
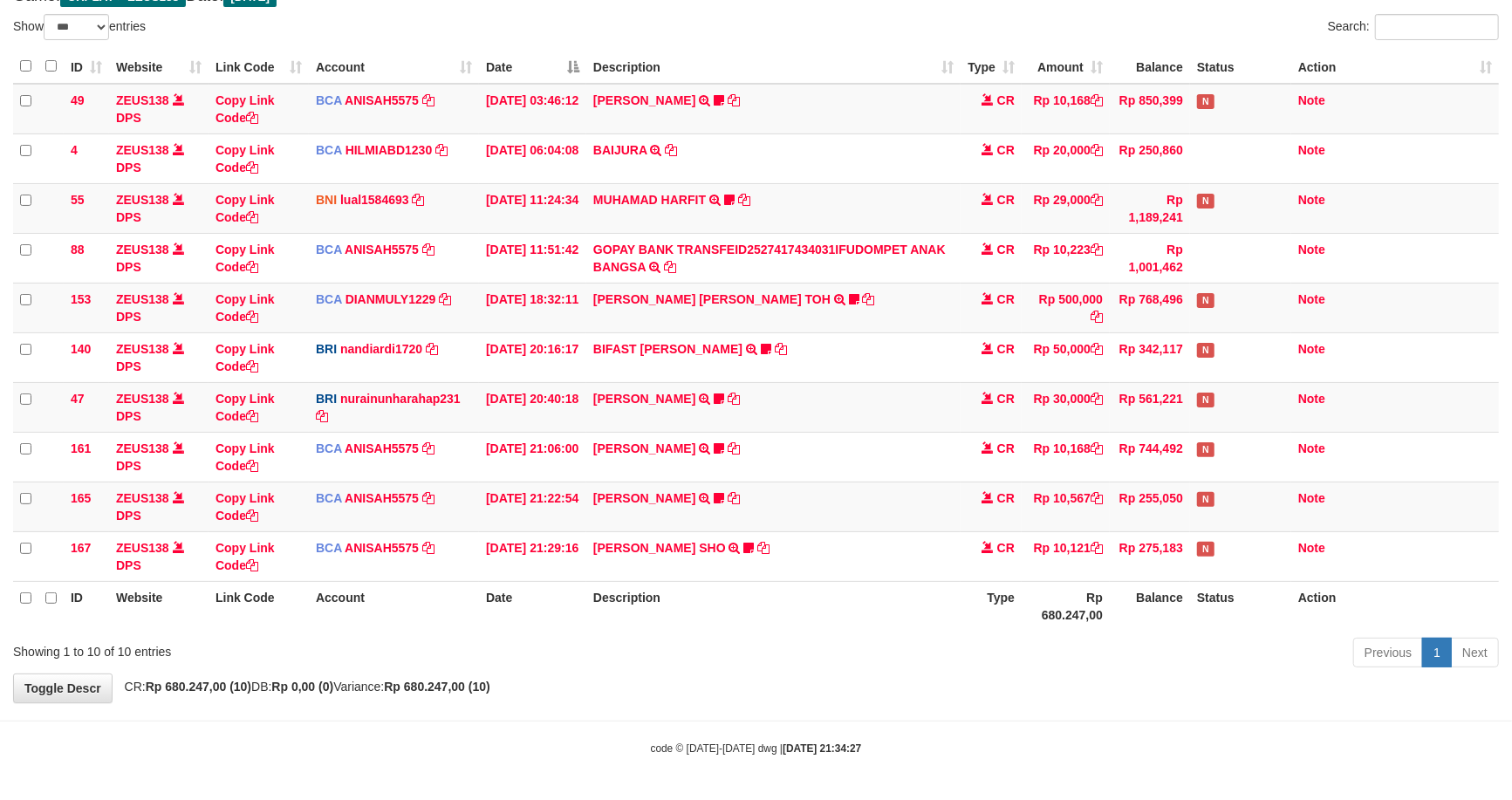
click at [772, 709] on body "Toggle navigation Home Bank Account List Load By Website Group [OXPLAY] ZEUS138…" at bounding box center [756, 341] width 1512 height 919
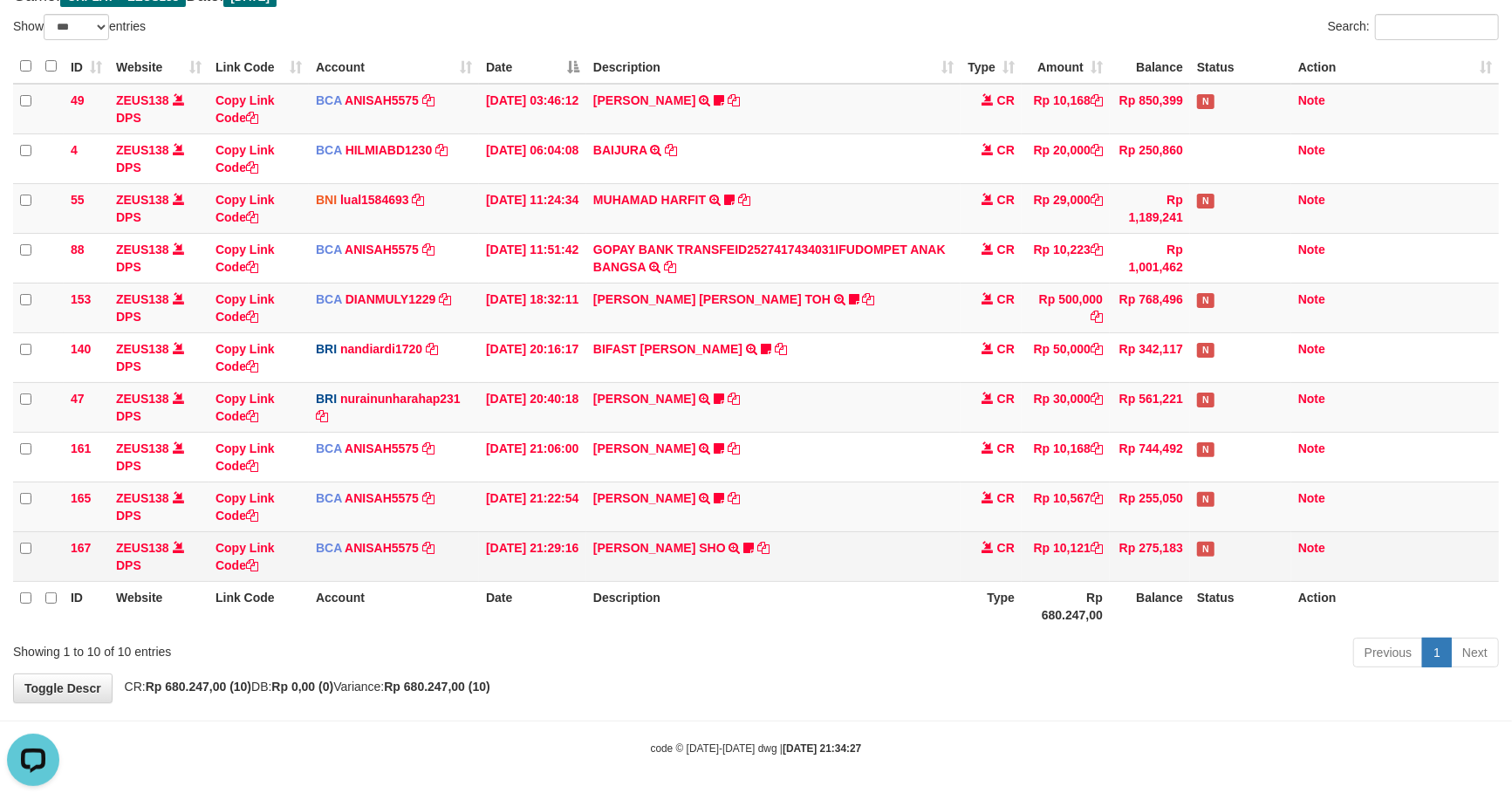
scroll to position [0, 0]
click at [754, 544] on icon at bounding box center [748, 548] width 11 height 12
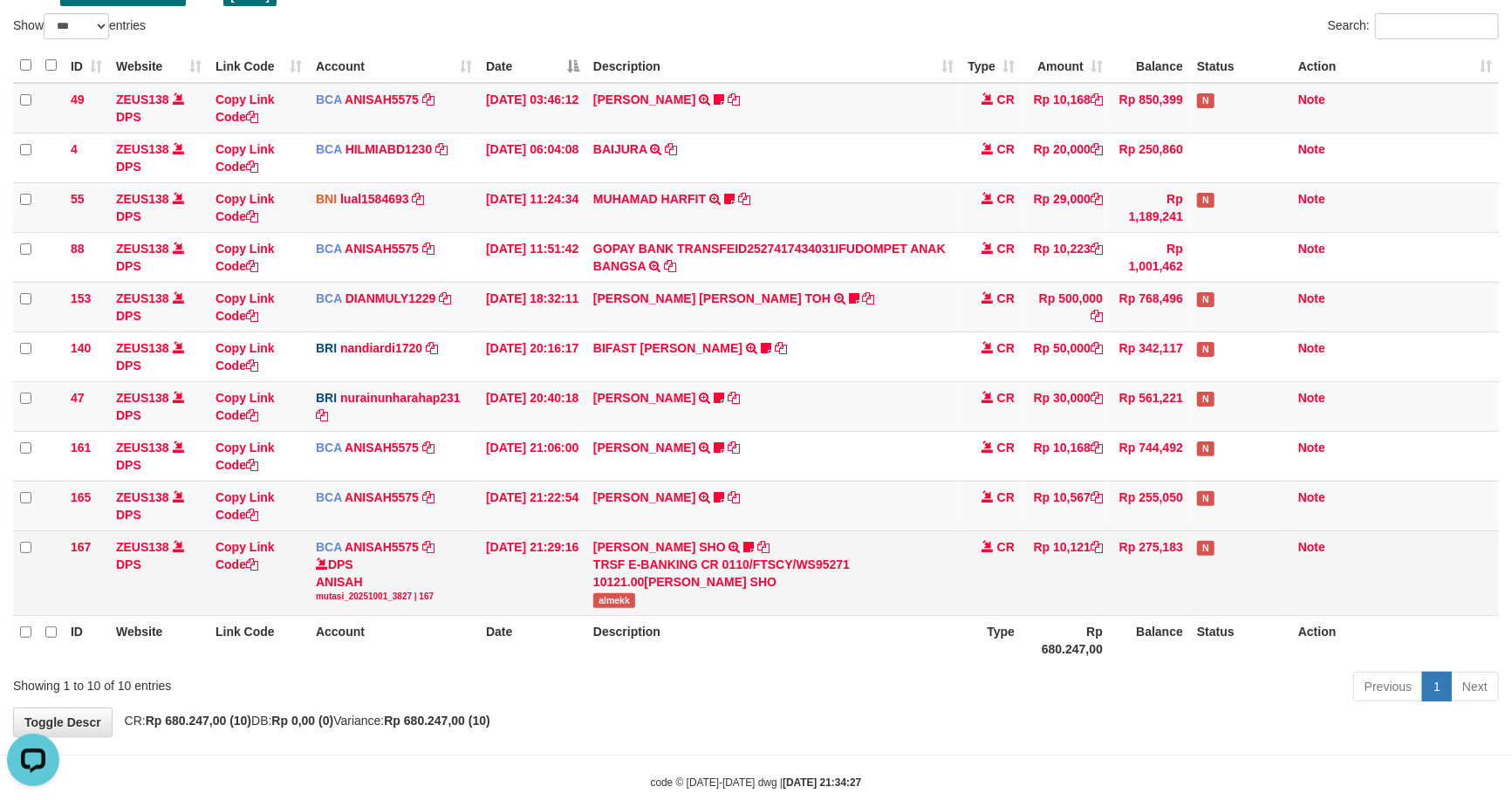
click at [642, 590] on div "TRSF E-BANKING CR 0110/FTSCY/WS95271 10121.00MUHAMMAD HIQNI SHO" at bounding box center [773, 573] width 360 height 35
click at [607, 597] on span "almekk" at bounding box center [614, 600] width 42 height 15
copy span "almekk"
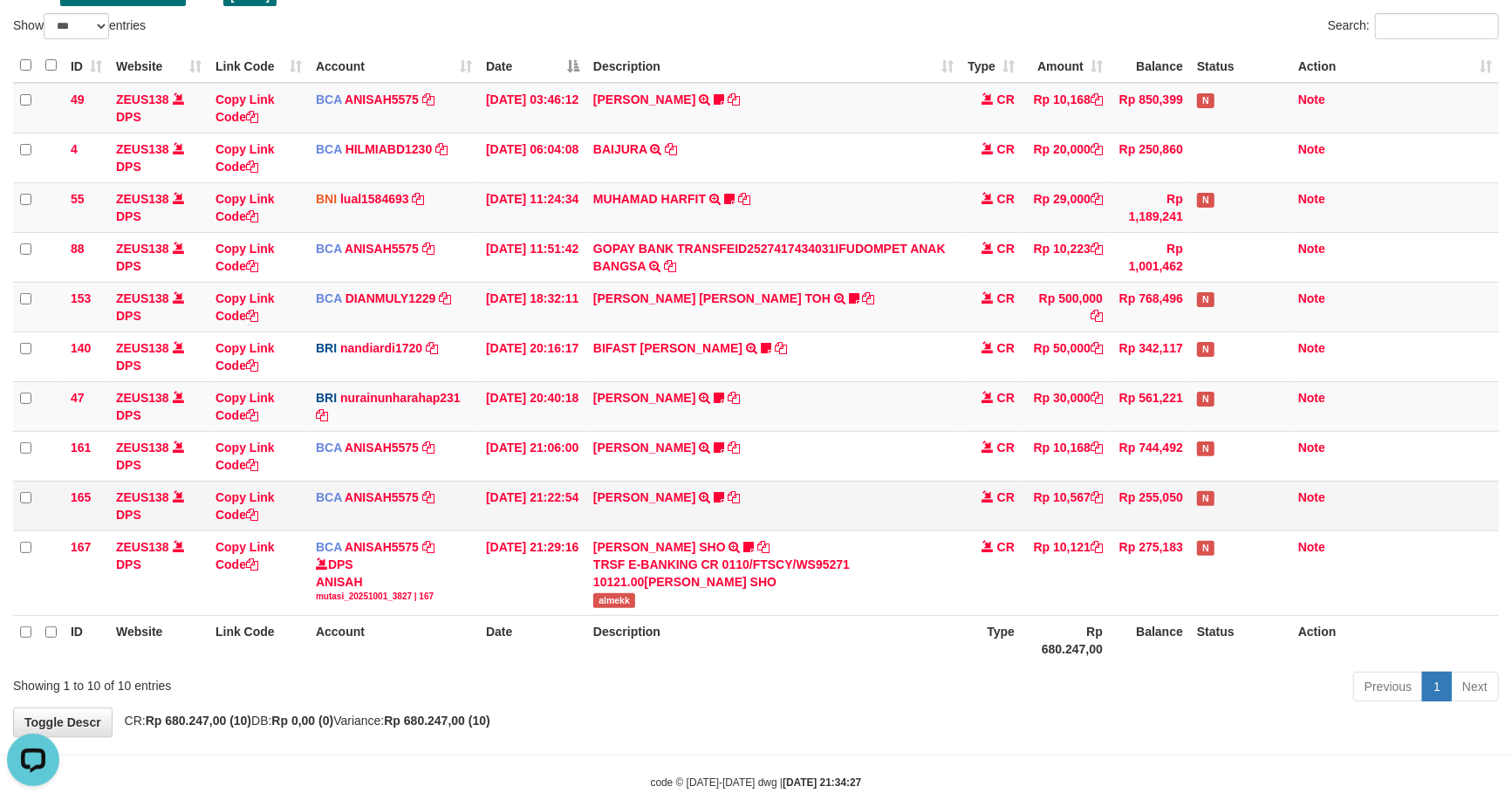
click at [706, 498] on td "TIFFANY MEIK TRSF E-BANKING CR 0110/FTSCY/WS95051 10567.002025100154053742 TRFD…" at bounding box center [773, 505] width 374 height 50
click at [714, 495] on icon at bounding box center [719, 498] width 11 height 12
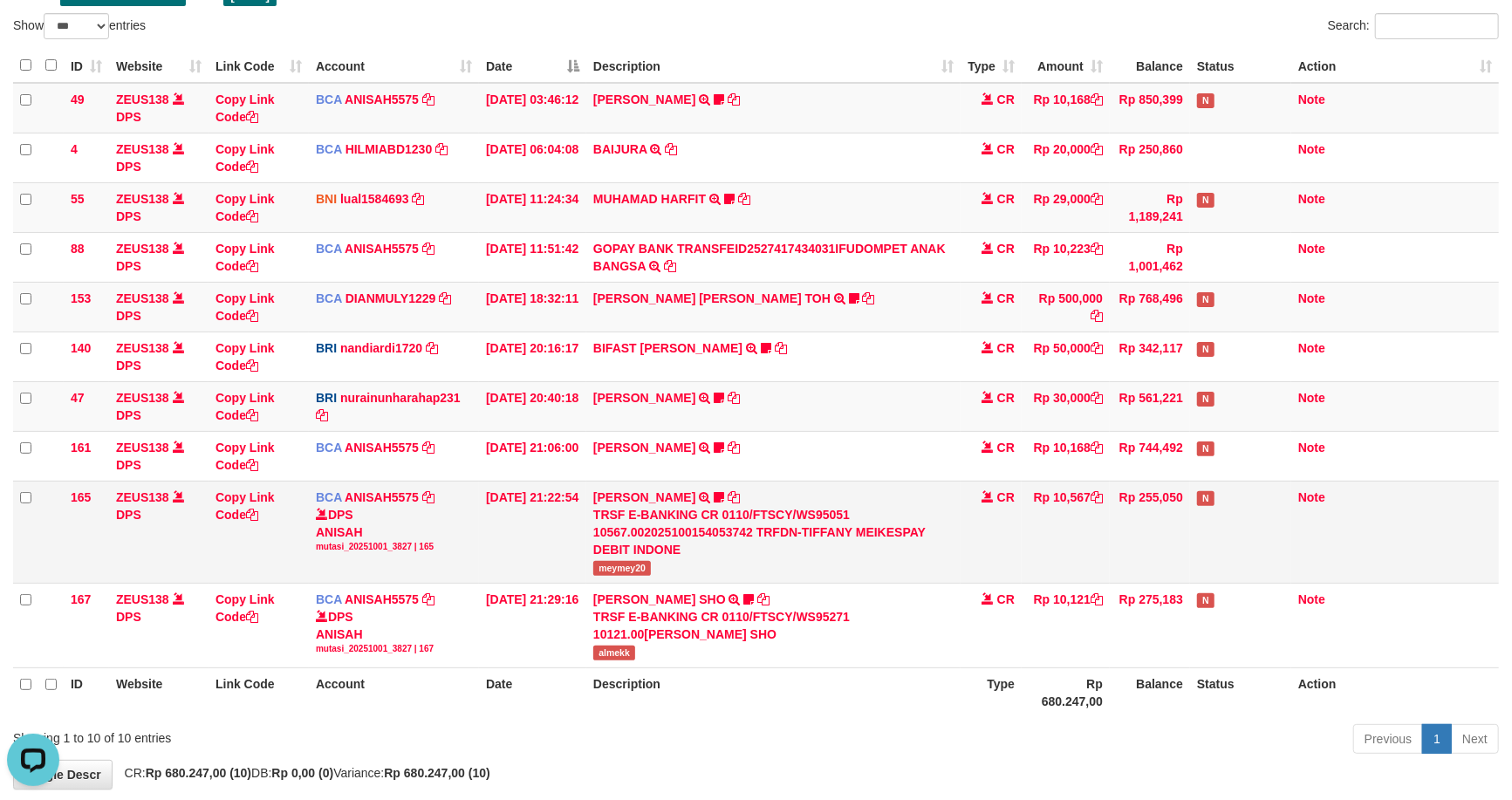
click at [618, 567] on span "meymey20" at bounding box center [622, 568] width 58 height 15
copy span "meymey20"
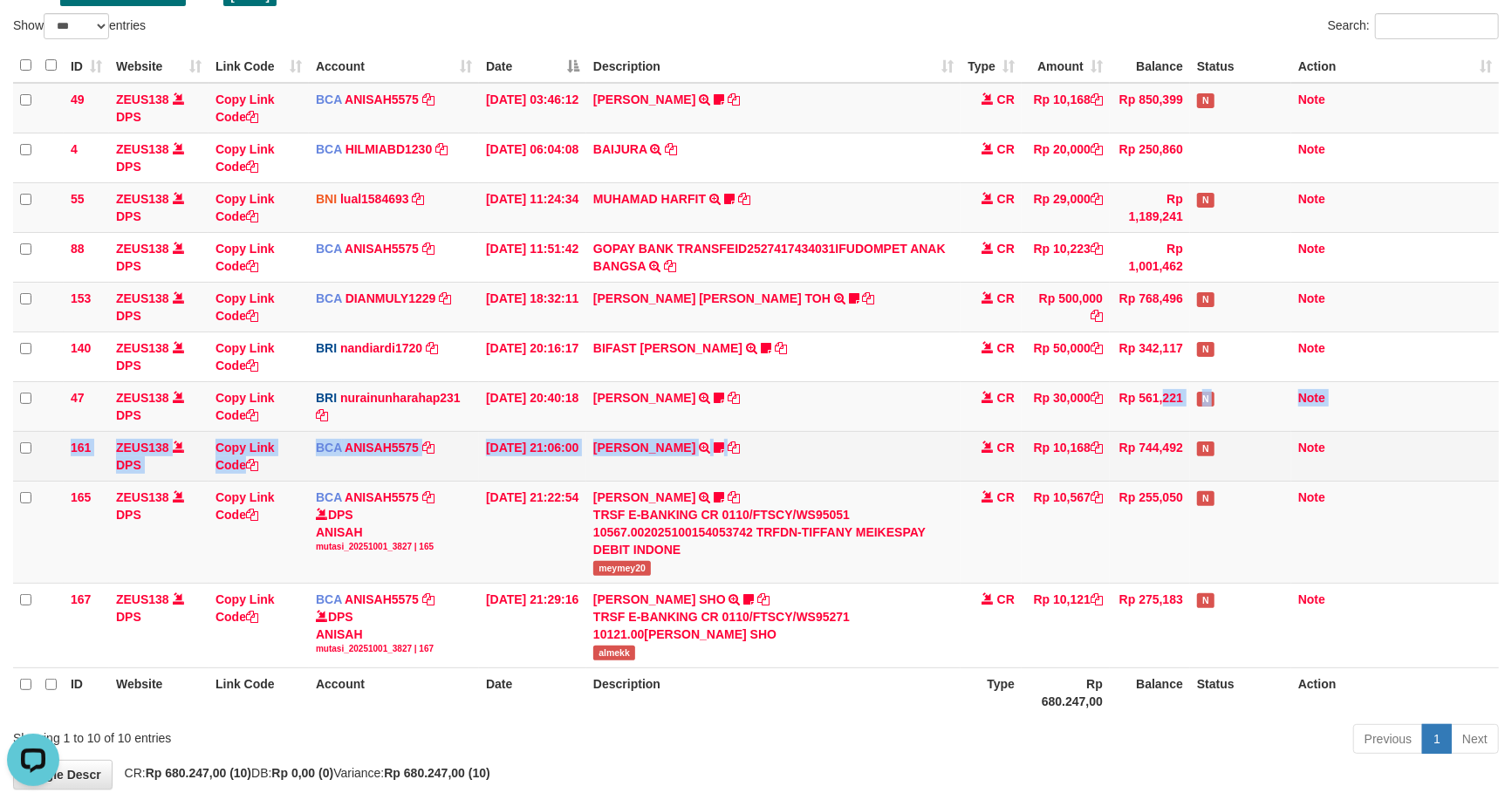
drag, startPoint x: 951, startPoint y: 459, endPoint x: 919, endPoint y: 457, distance: 32.1
click at [919, 457] on tbody "49 ZEUS138 DPS Copy Link Code BCA ANISAH5575 DPS ANISAH mutasi_20251001_3827 | …" at bounding box center [756, 375] width 1486 height 586
click at [714, 447] on icon at bounding box center [719, 448] width 11 height 12
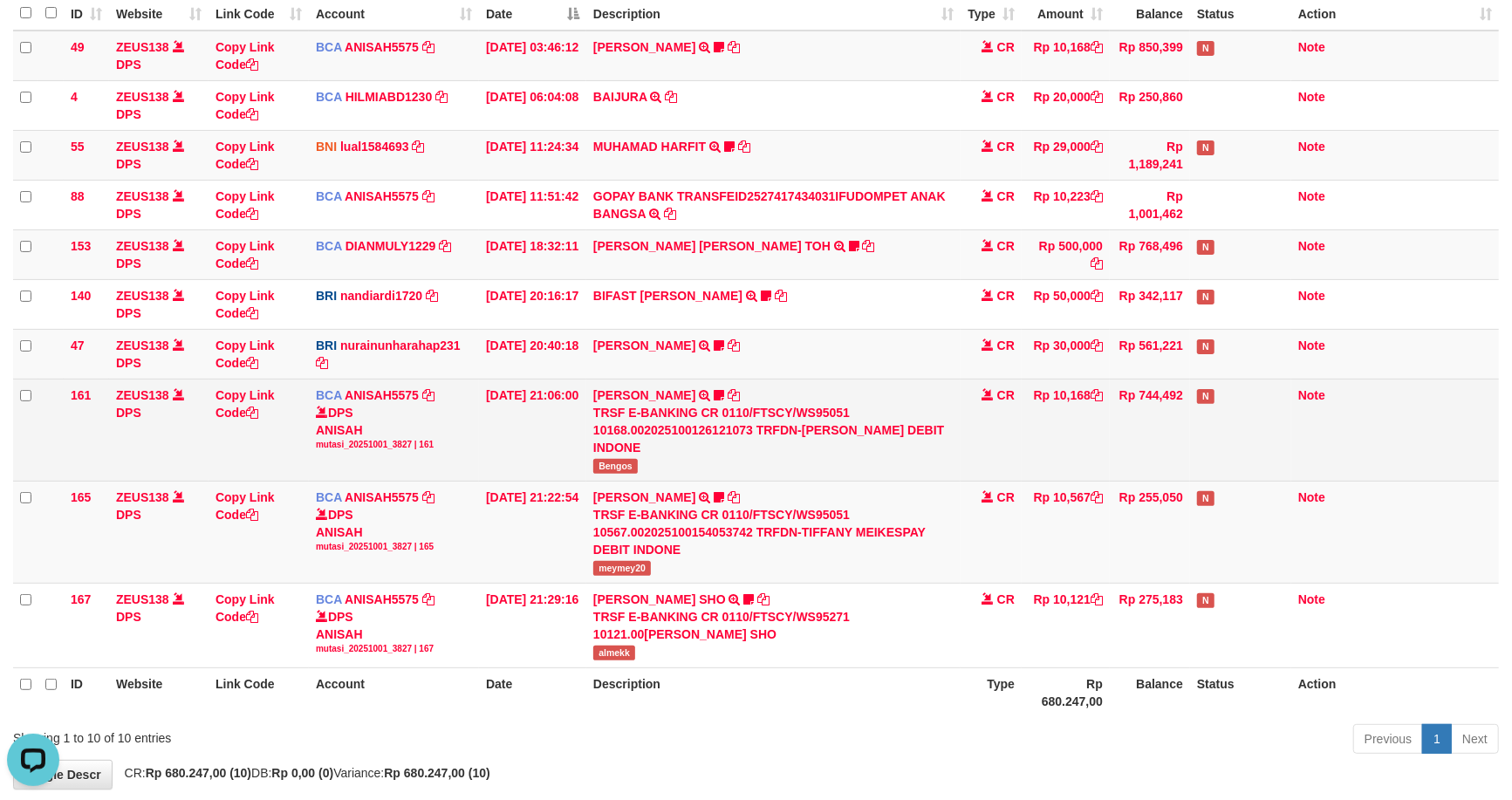
click at [623, 472] on span "Bengos" at bounding box center [615, 466] width 45 height 15
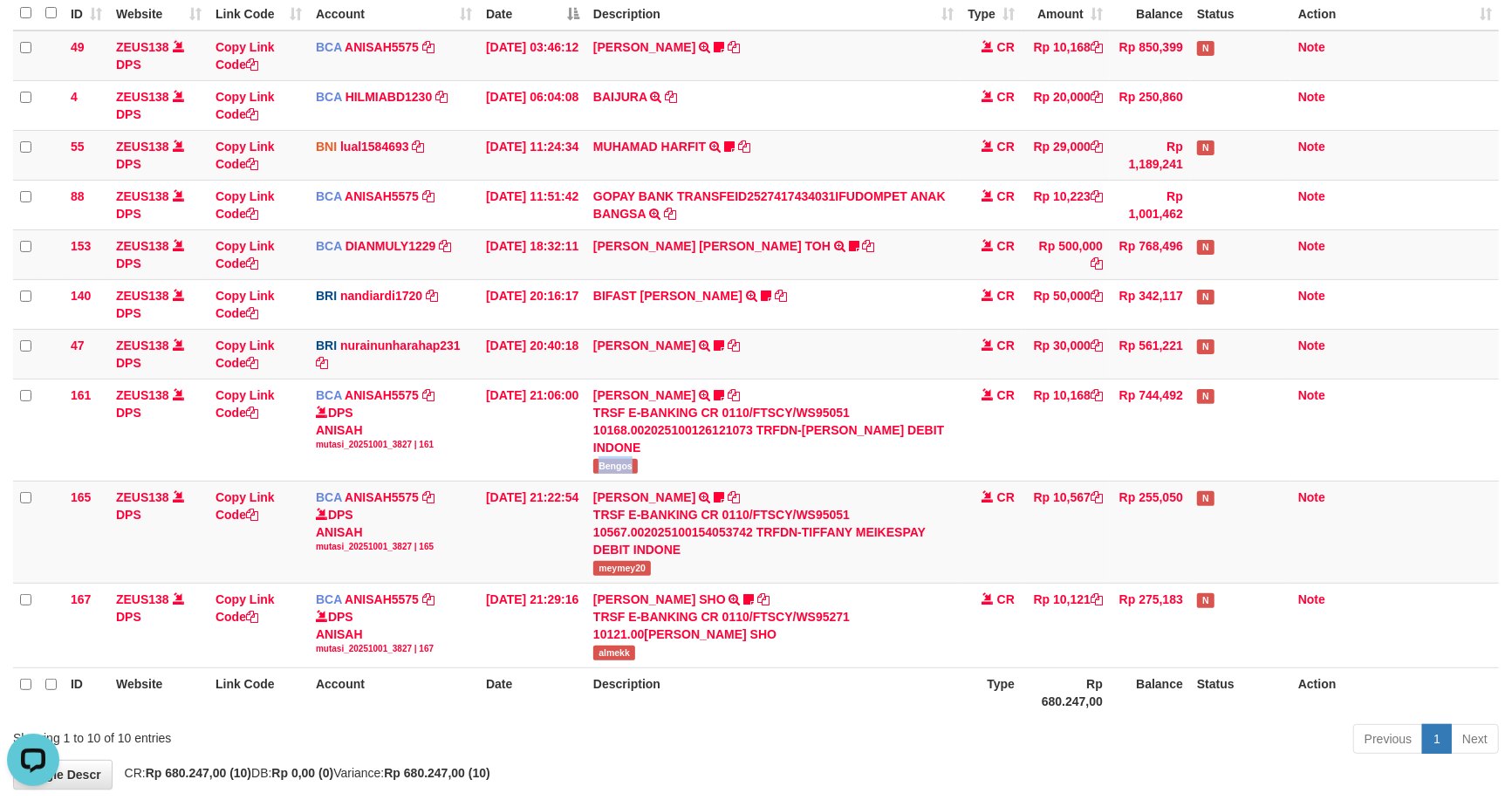
copy span "Bengos"
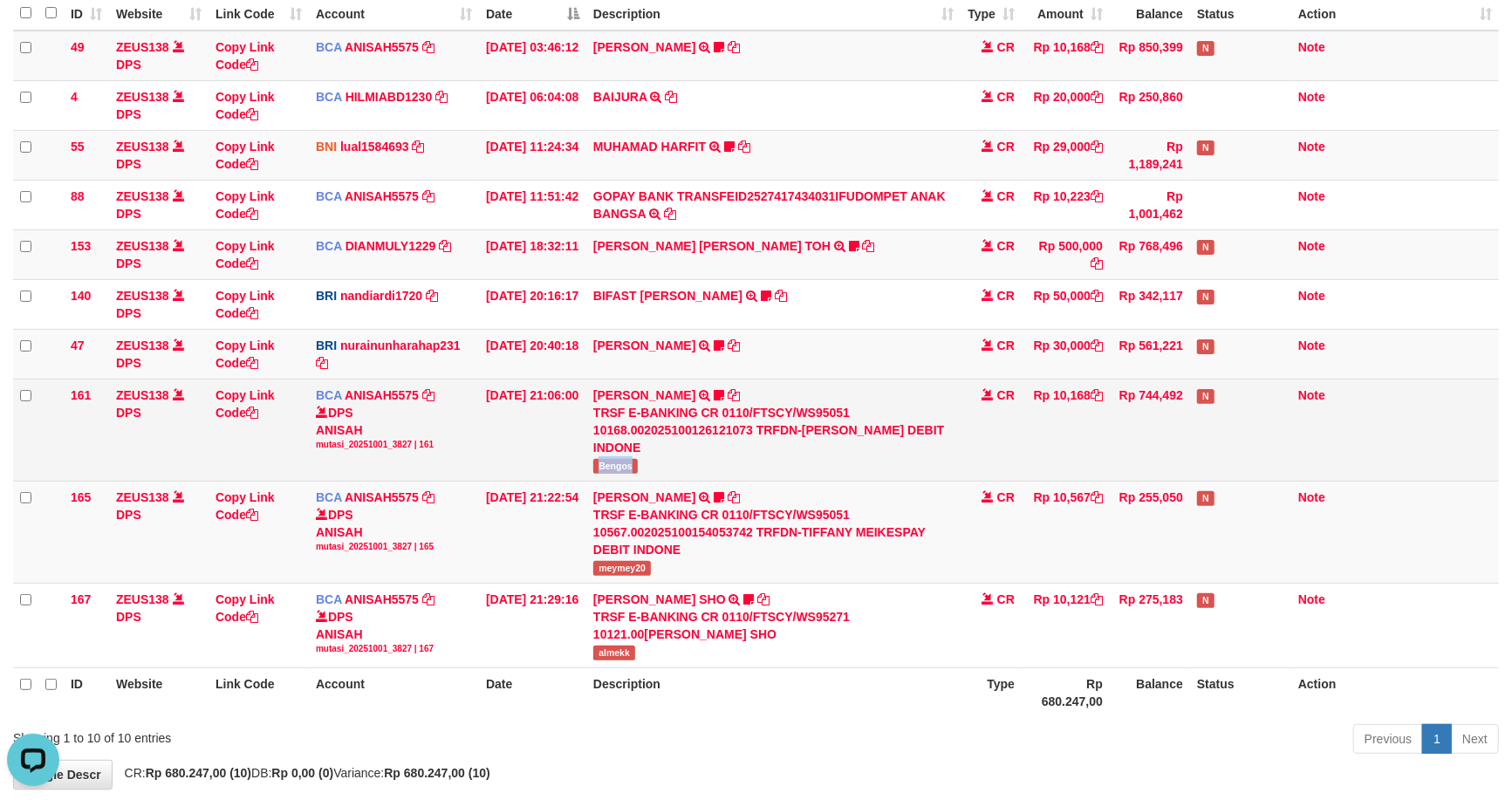
click at [944, 465] on tr "161 ZEUS138 DPS Copy Link Code BCA ANISAH5575 DPS ANISAH mutasi_20251001_3827 |…" at bounding box center [756, 430] width 1486 height 102
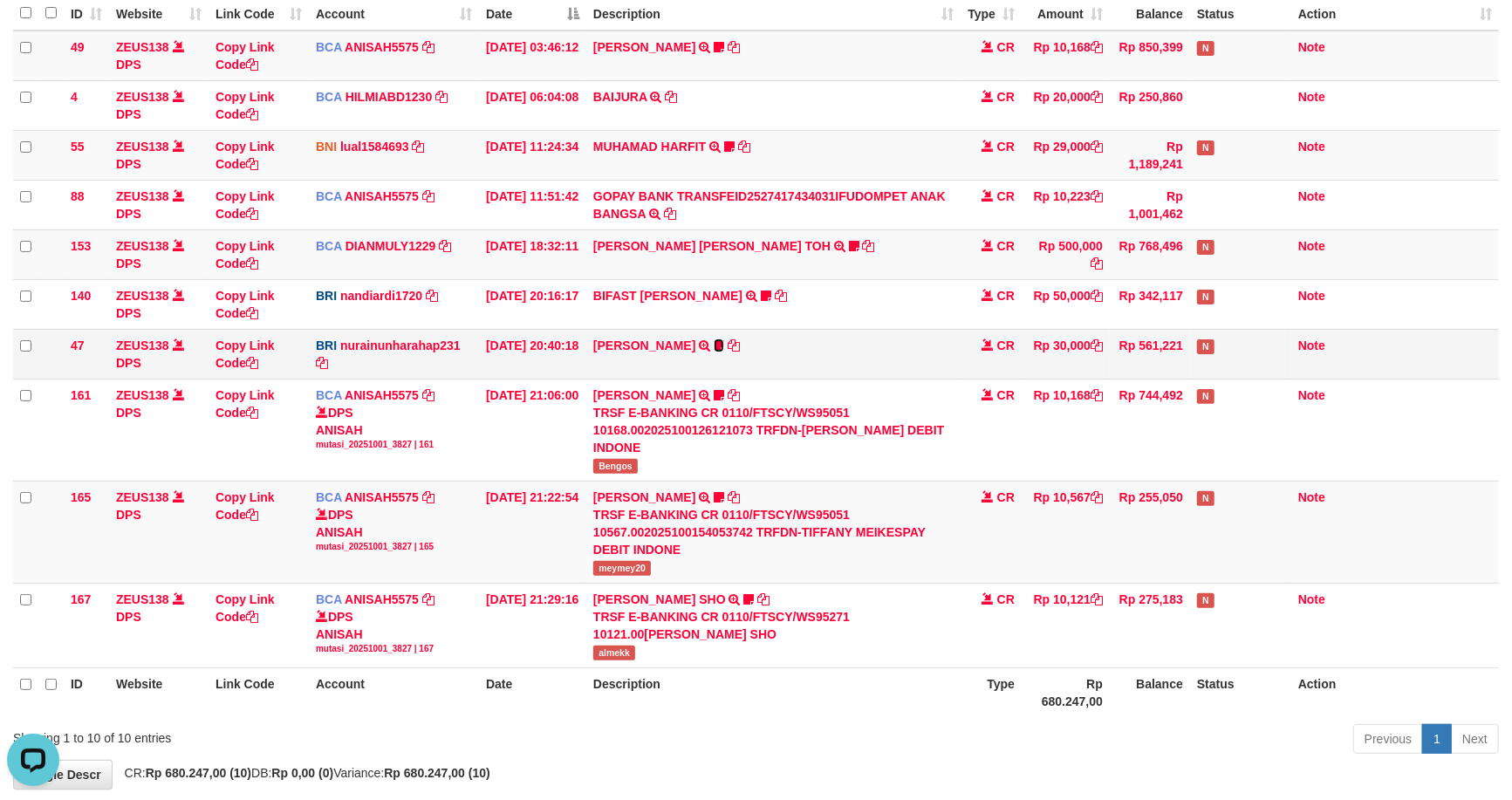
click at [714, 340] on icon at bounding box center [719, 345] width 11 height 12
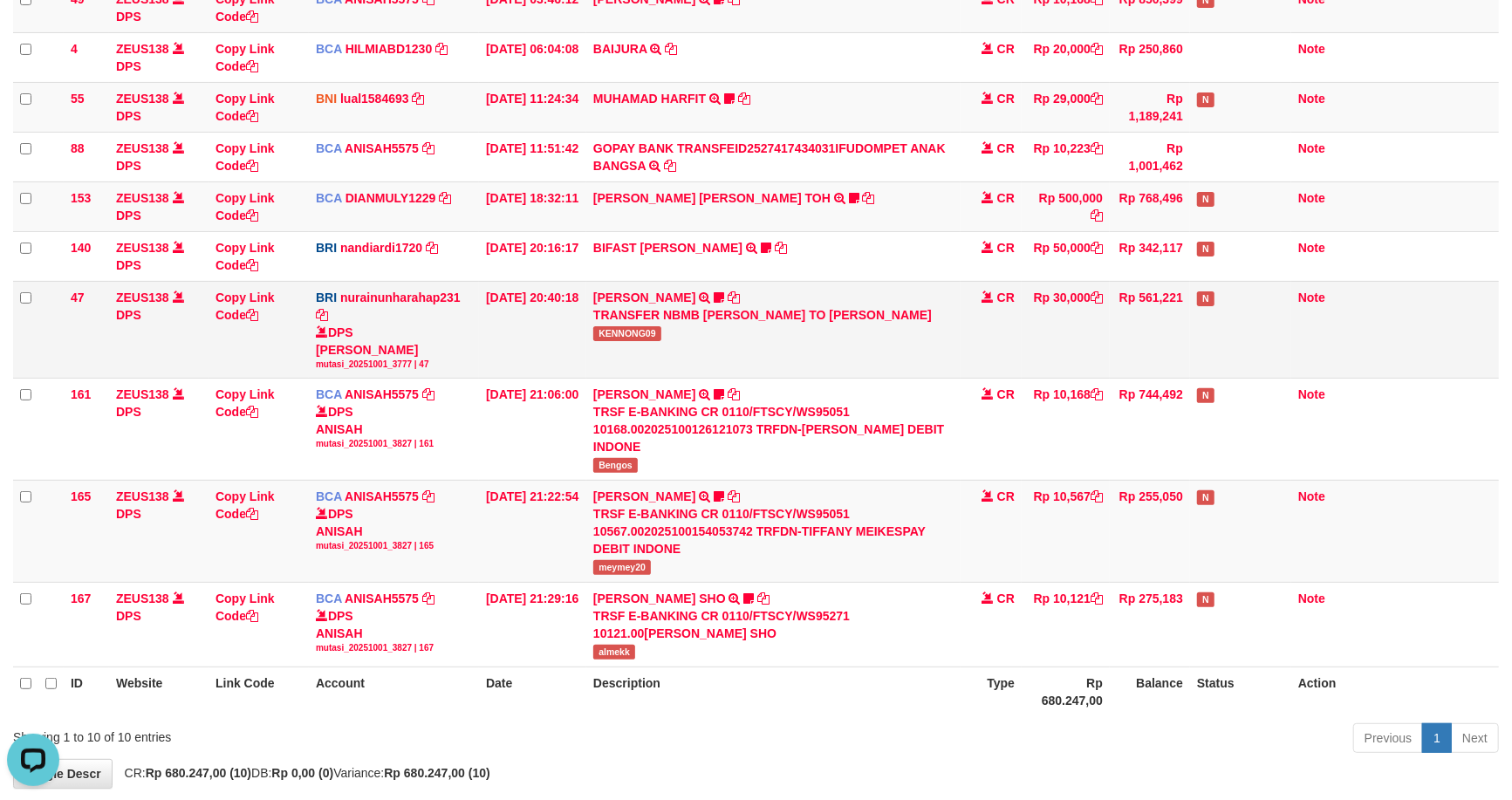
click at [629, 341] on span "KENNONG09" at bounding box center [627, 333] width 68 height 15
copy span "KENNONG09"
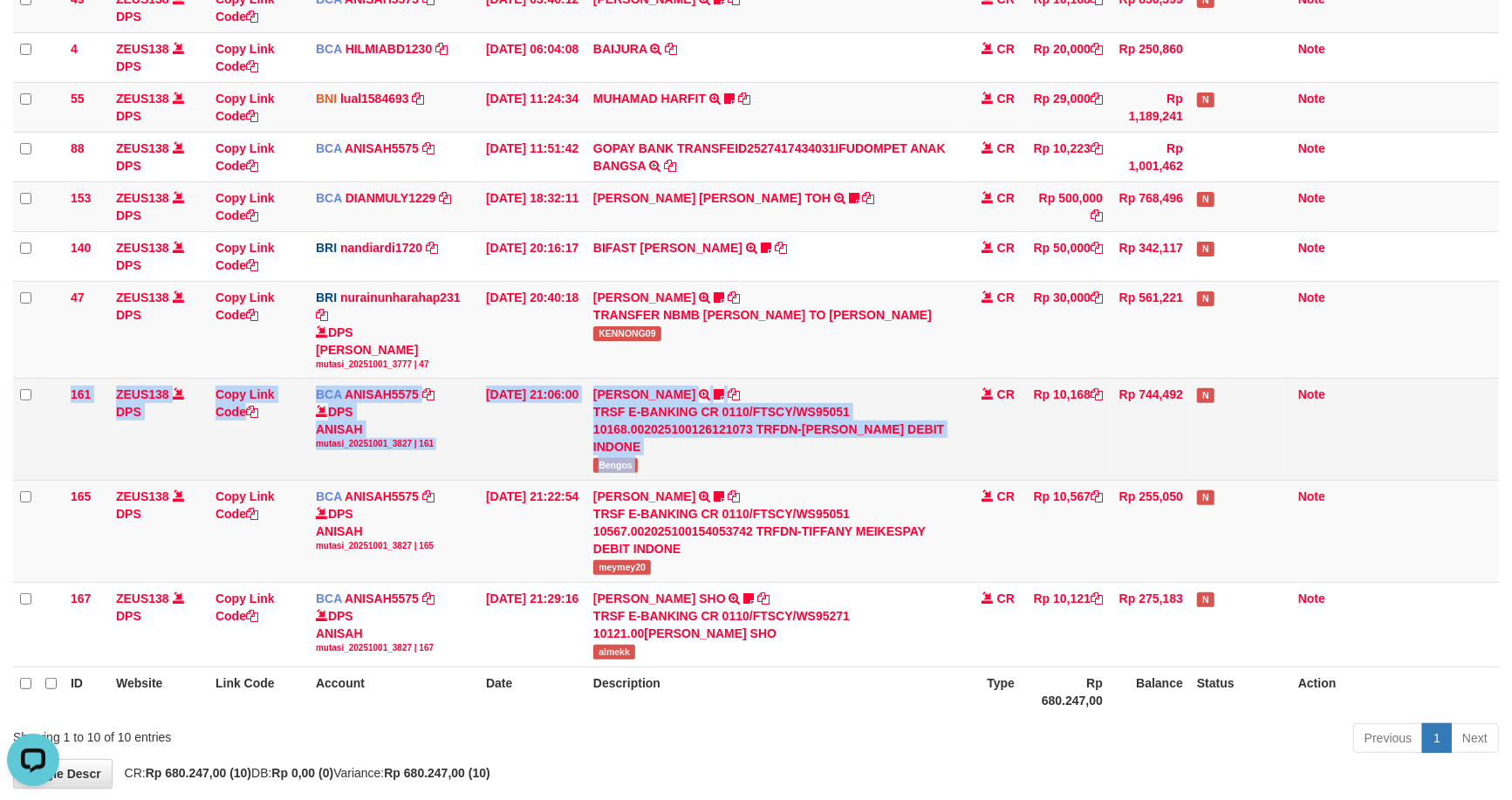
click at [1001, 476] on tbody "49 ZEUS138 DPS Copy Link Code BCA ANISAH5575 DPS ANISAH mutasi_20251001_3827 | …" at bounding box center [756, 324] width 1486 height 686
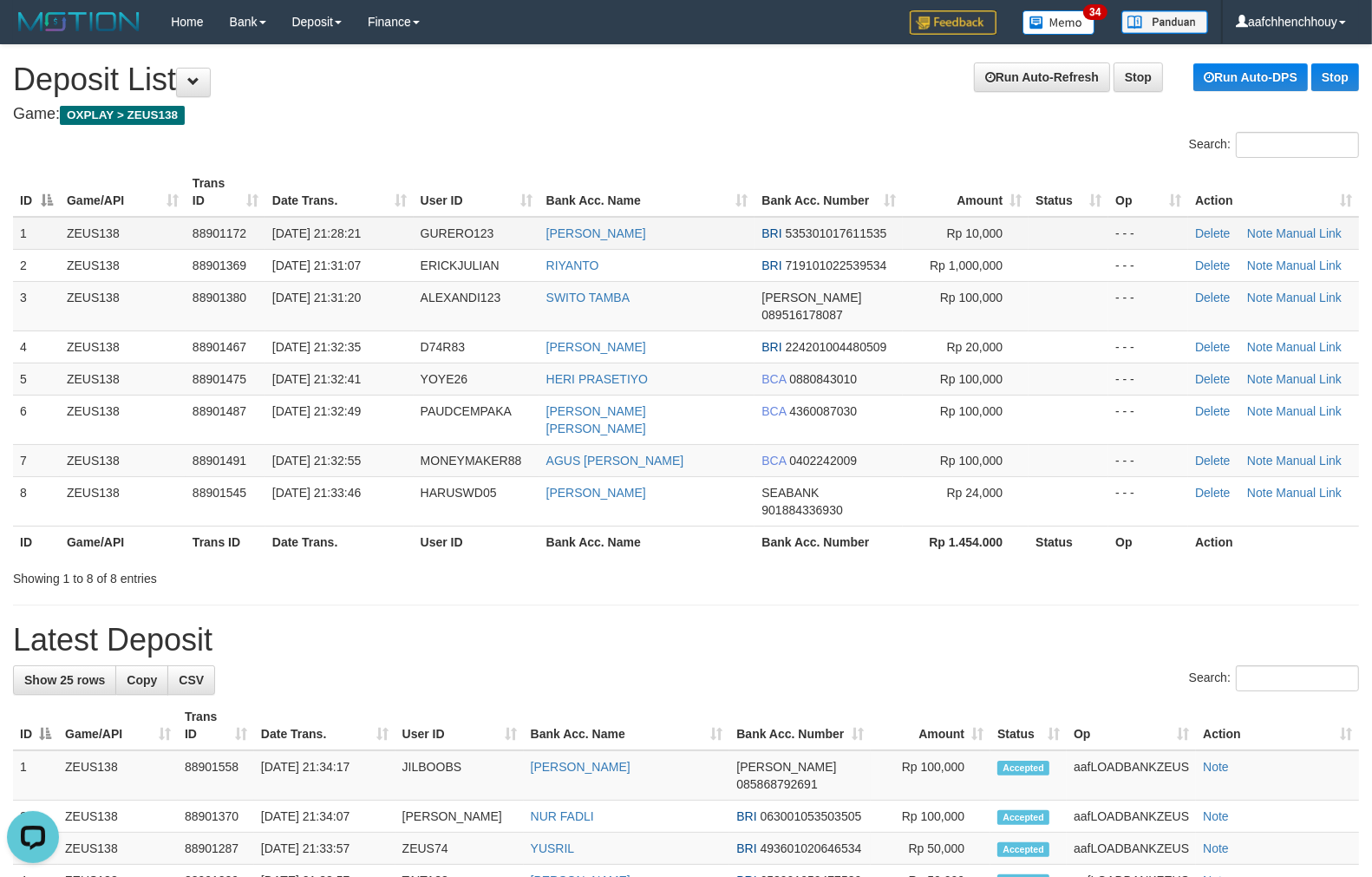
drag, startPoint x: 482, startPoint y: 215, endPoint x: 472, endPoint y: 219, distance: 10.8
click at [479, 216] on table "ID Game/API Trans ID Date Trans. User ID Bank Acc. Name Bank Acc. Number Amount…" at bounding box center [685, 362] width 1345 height 391
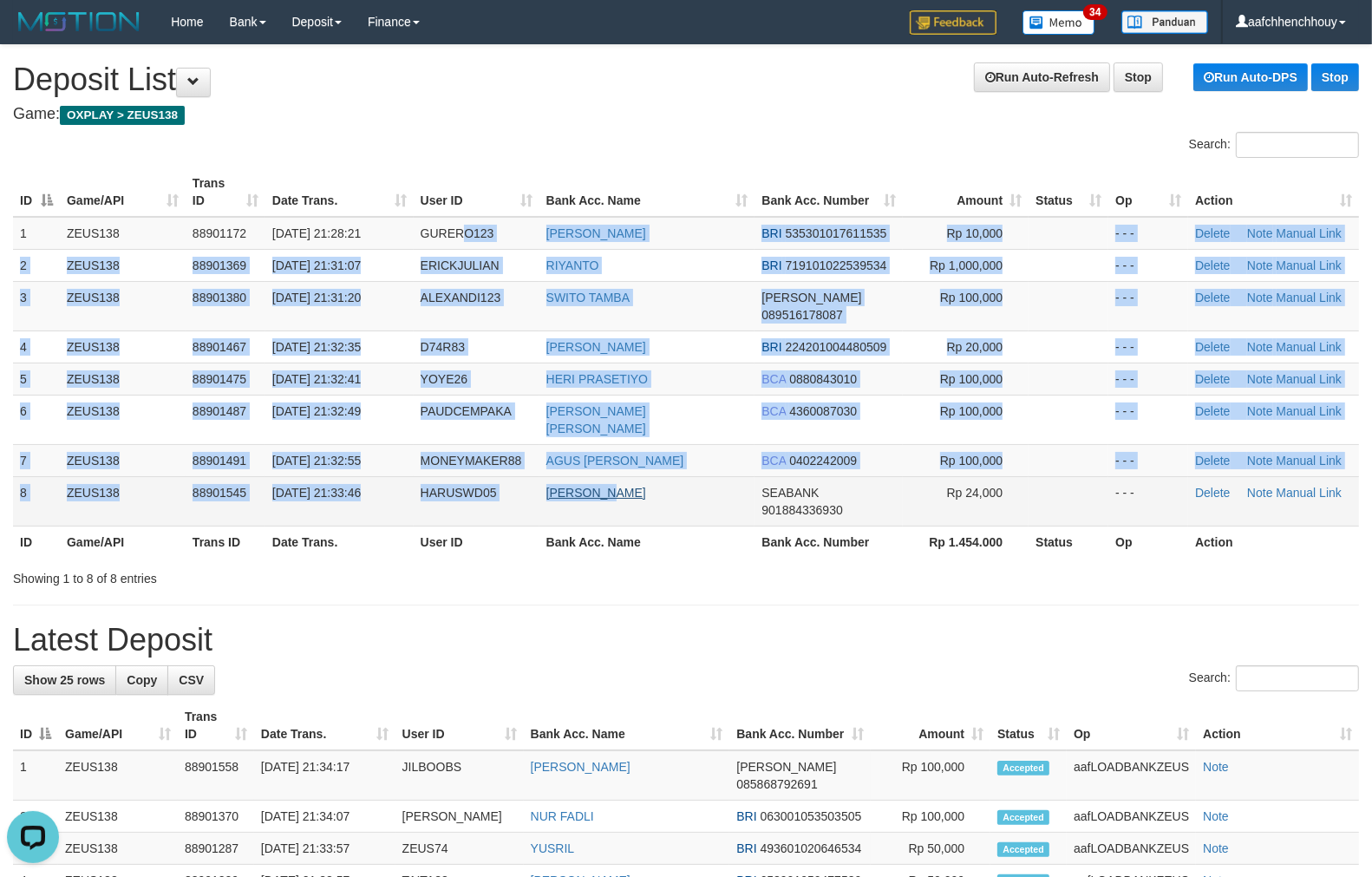
drag, startPoint x: 408, startPoint y: 271, endPoint x: 594, endPoint y: 455, distance: 261.6
click at [602, 452] on tbody "1 ZEUS138 88901172 01/10/2025 21:28:21 GURERO123 EDI LESTARI BRI 53530101761153…" at bounding box center [685, 371] width 1345 height 309
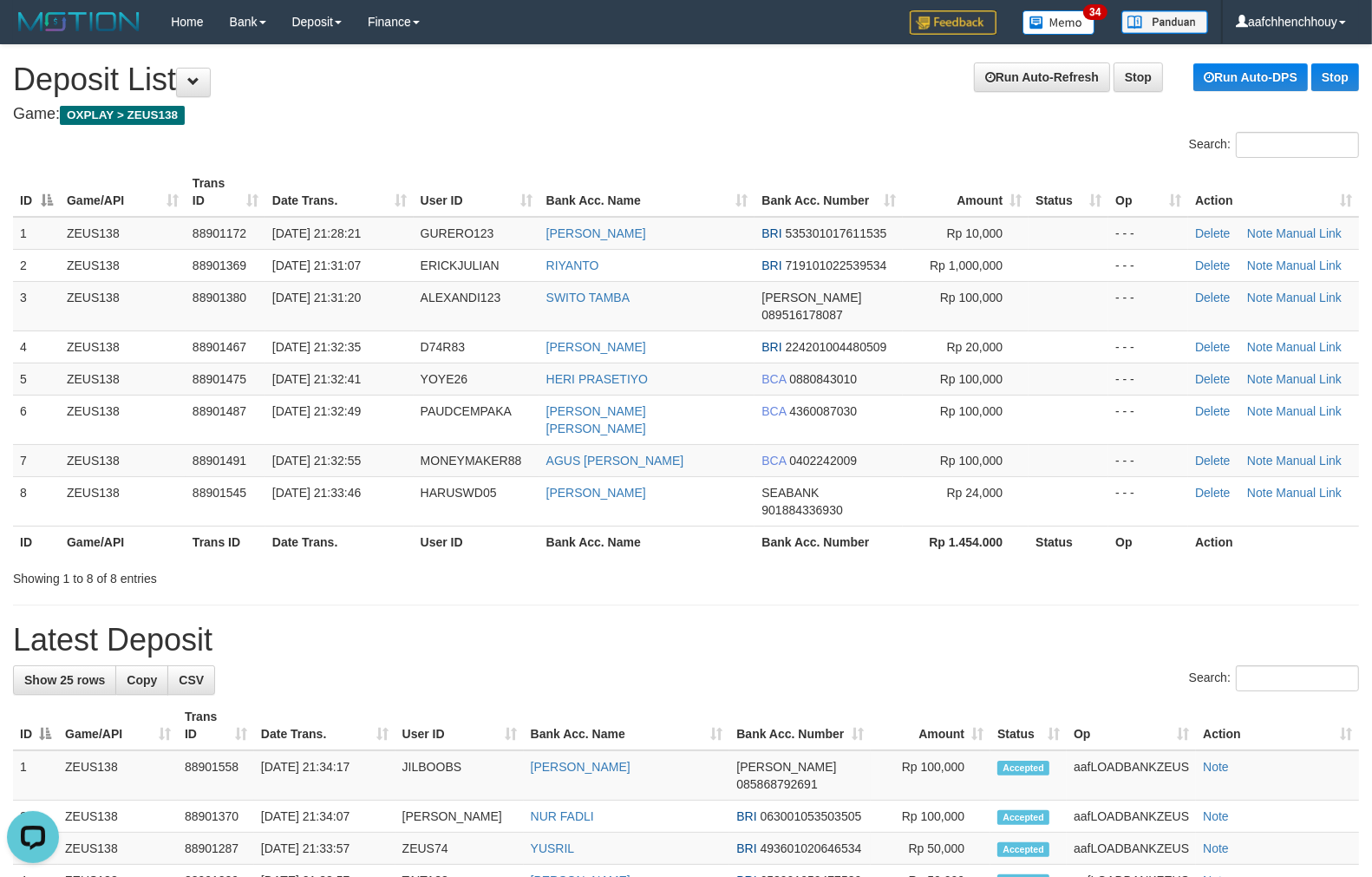
click at [585, 137] on div "Search:" at bounding box center [686, 146] width 1372 height 31
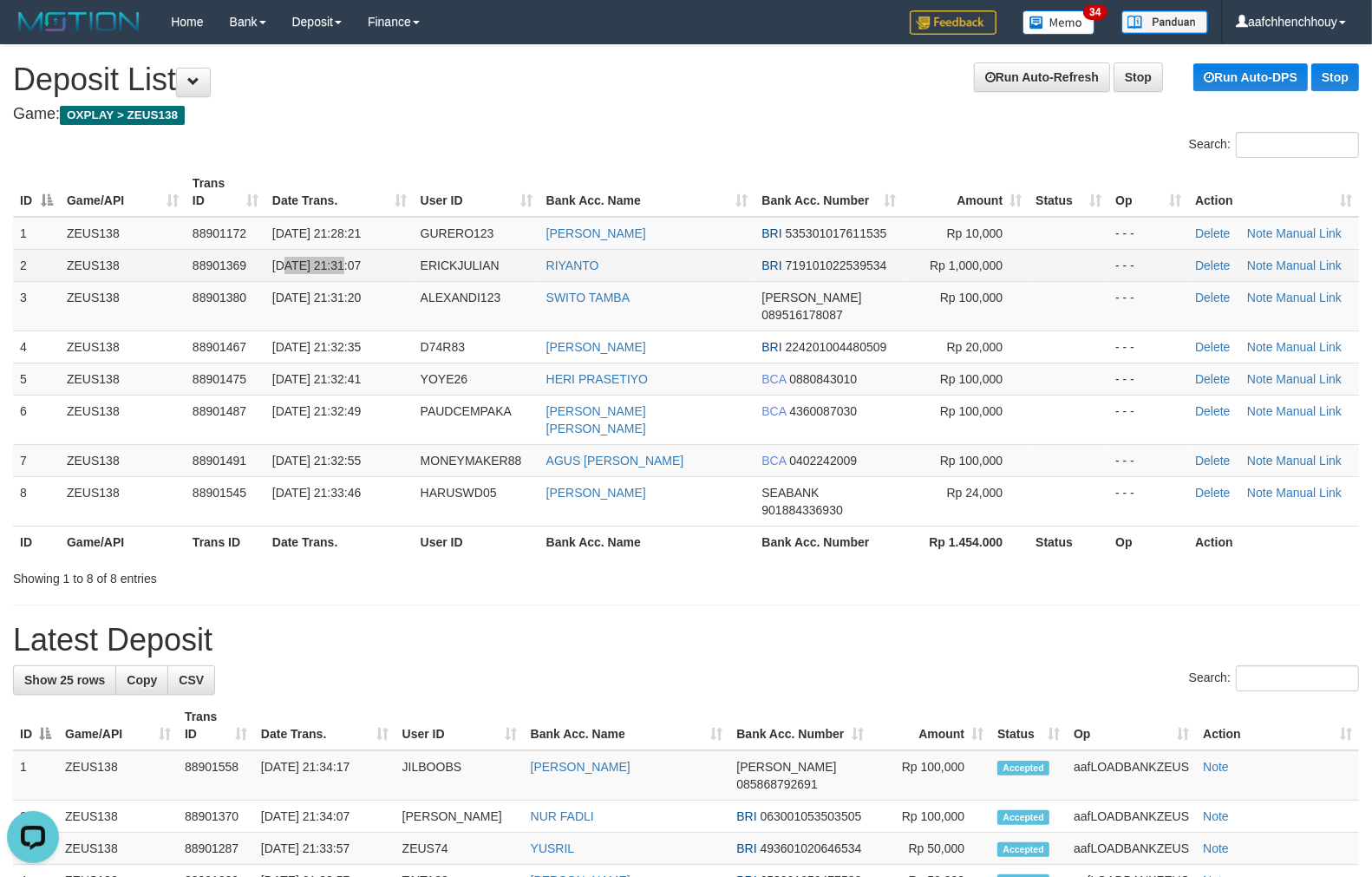
click at [344, 249] on td "[DATE] 21:31:07" at bounding box center [339, 265] width 148 height 32
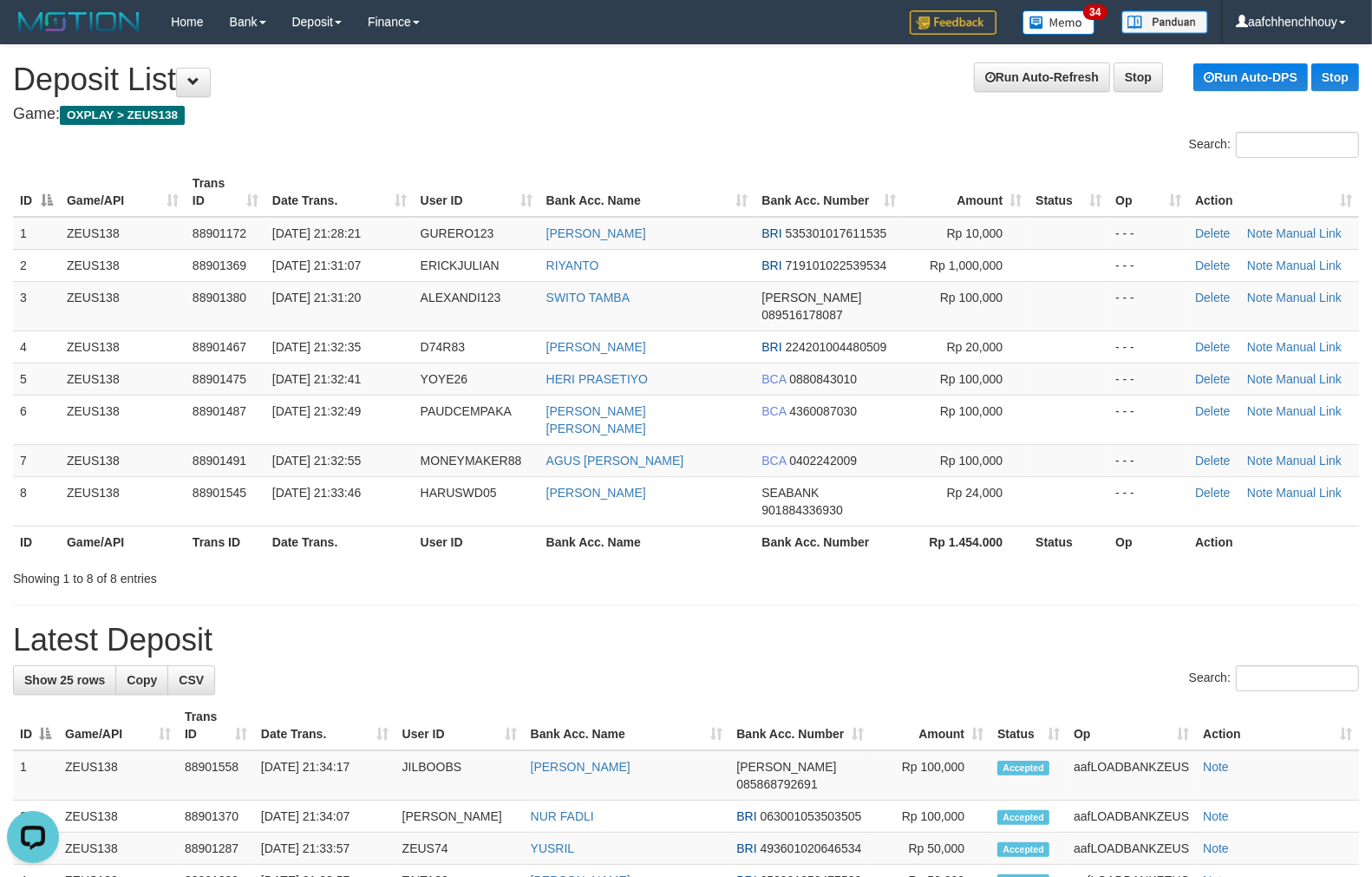
click at [555, 137] on div "Search:" at bounding box center [686, 146] width 1372 height 31
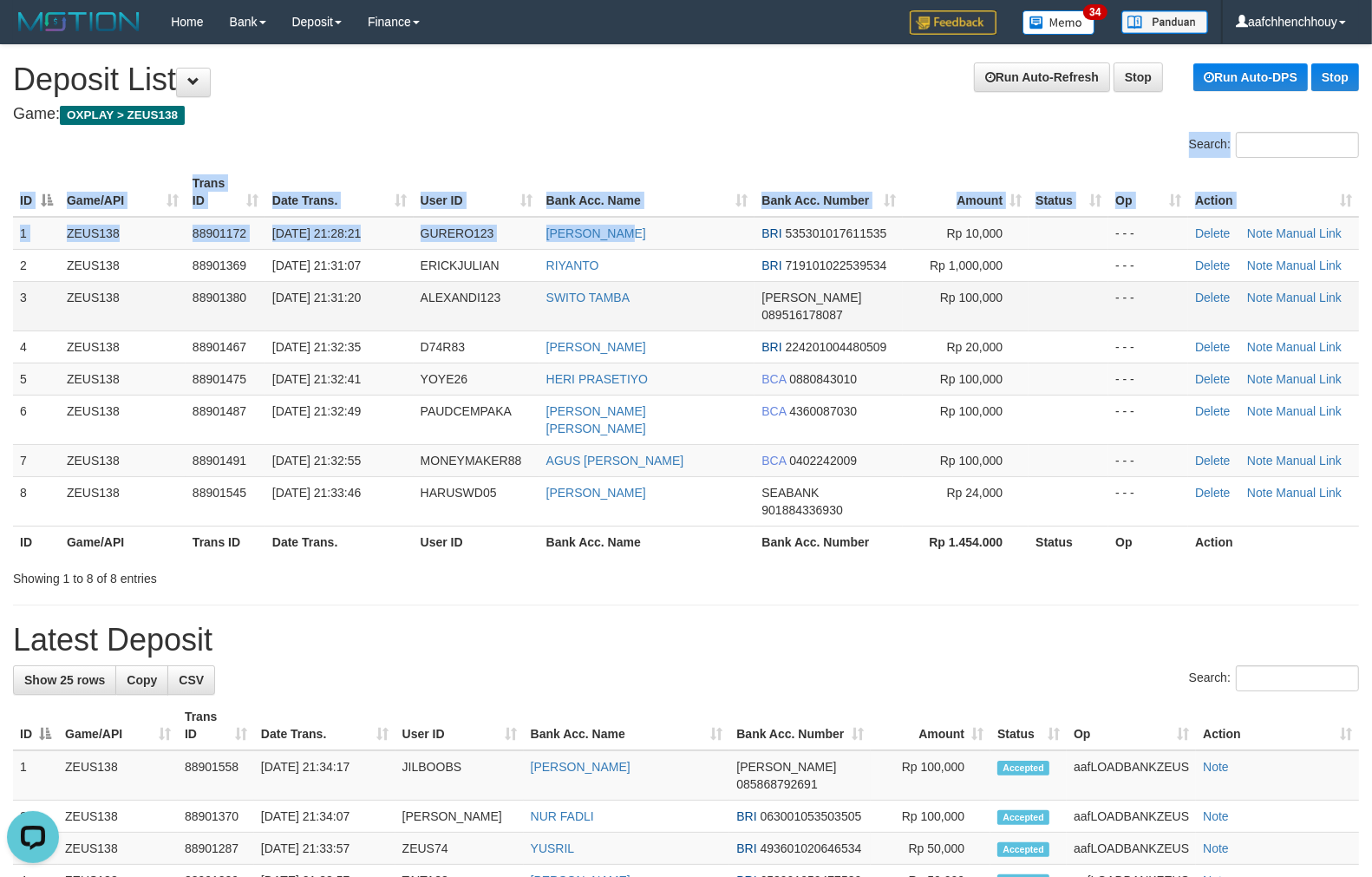
drag, startPoint x: 554, startPoint y: 137, endPoint x: 24, endPoint y: 281, distance: 549.2
click at [629, 252] on div "Search: ID Game/API Trans ID Date Trans. User ID Bank Acc. Name Bank Acc. Numbe…" at bounding box center [685, 359] width 1345 height 456
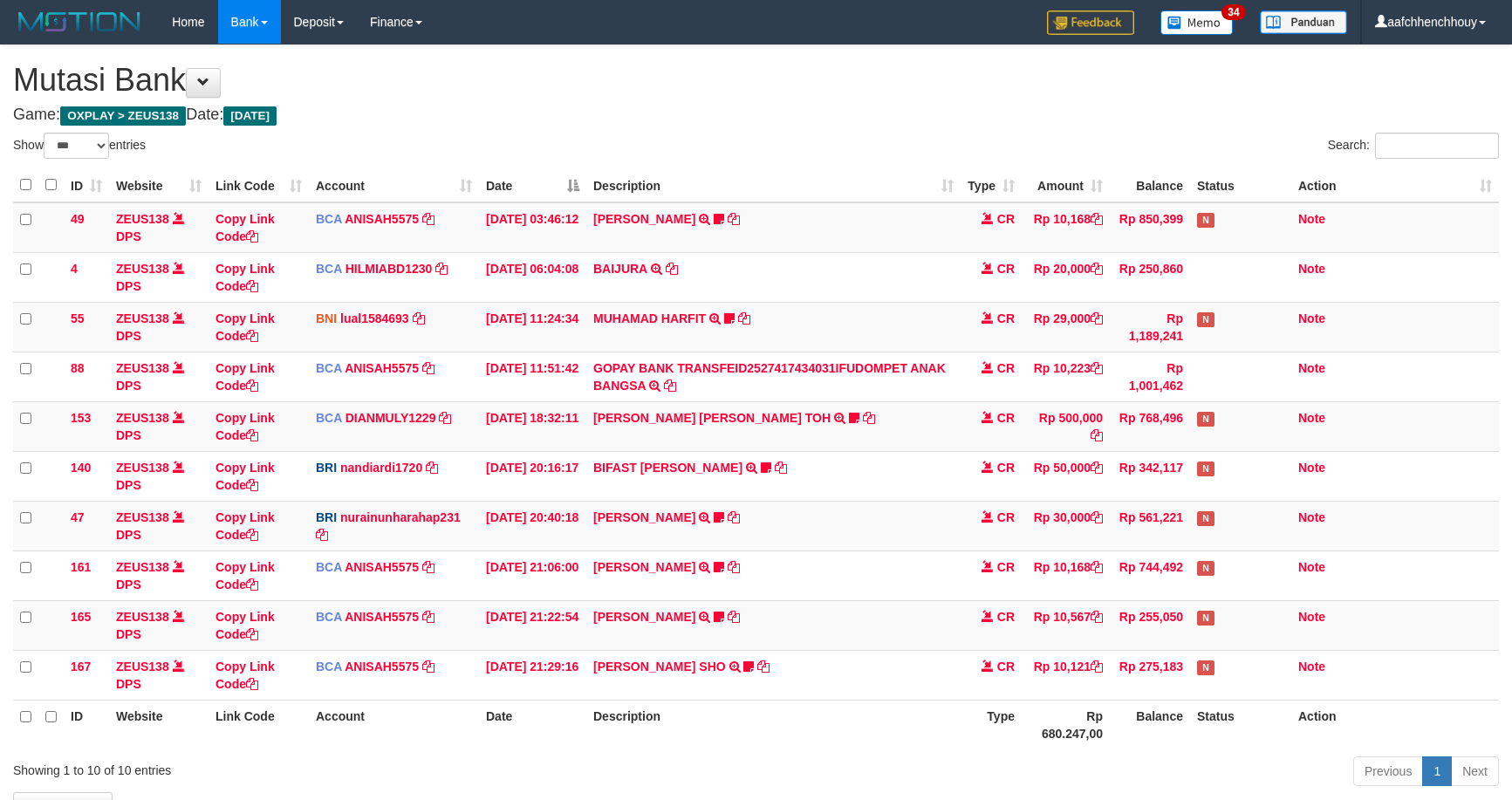
select select "***"
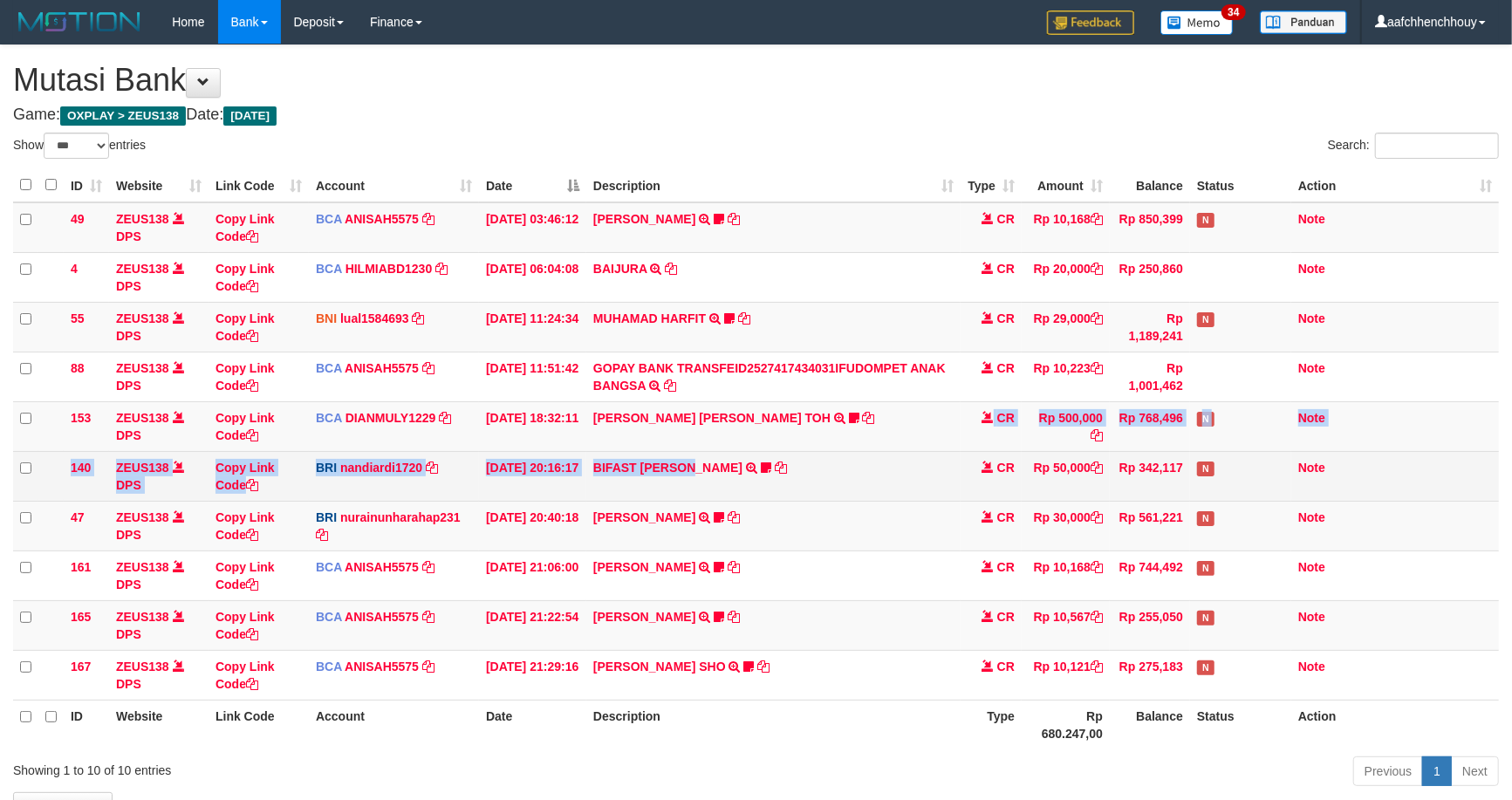
click at [703, 451] on tbody "49 ZEUS138 DPS Copy Link Code BCA ANISAH5575 DPS ANISAH mutasi_20251001_3827 | …" at bounding box center [756, 451] width 1486 height 499
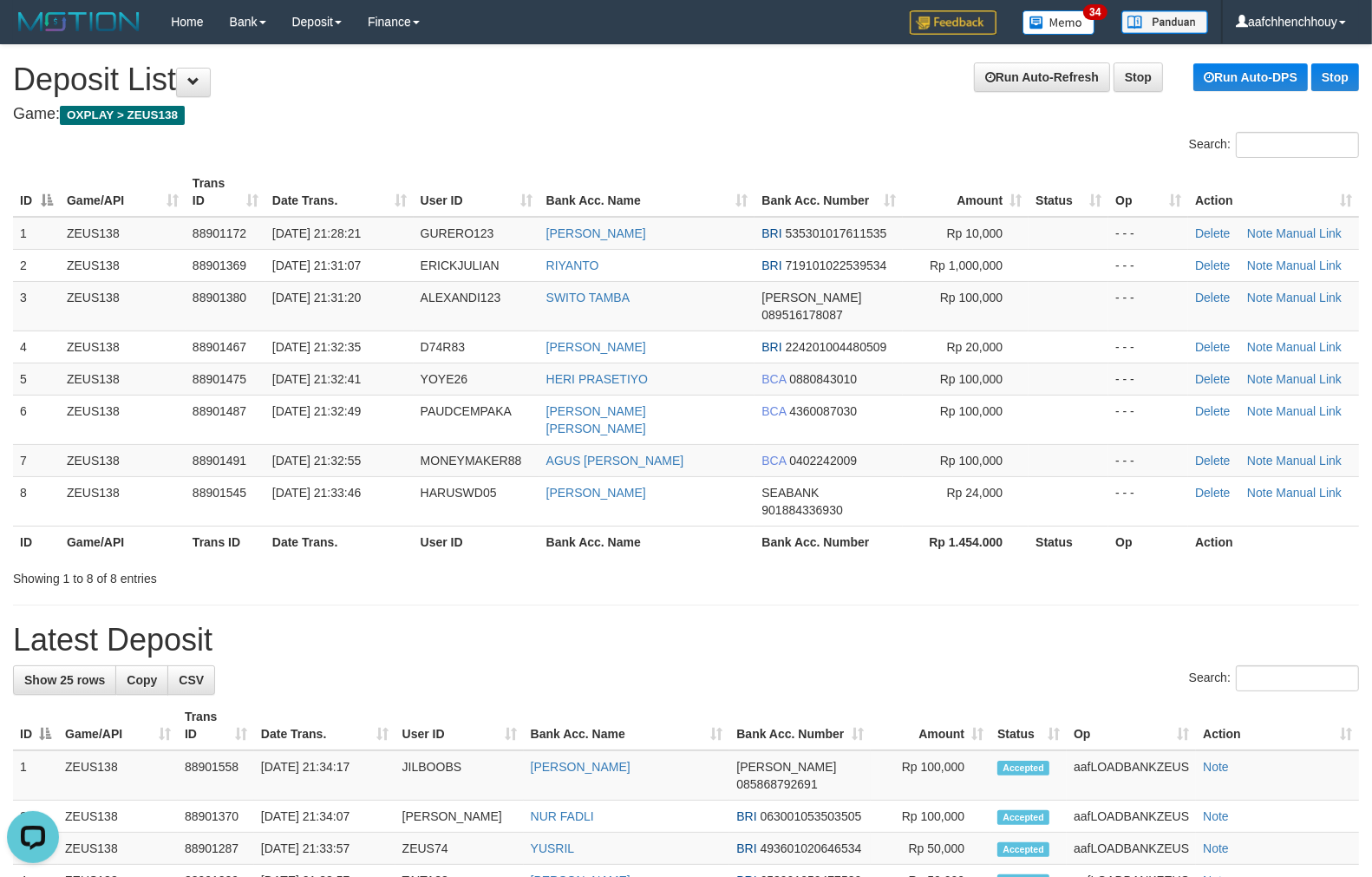
drag, startPoint x: 397, startPoint y: 454, endPoint x: 20, endPoint y: 495, distance: 379.2
click at [475, 436] on tbody "1 ZEUS138 88901172 01/10/2025 21:28:21 GURERO123 EDI LESTARI BRI 53530101761153…" at bounding box center [685, 371] width 1345 height 309
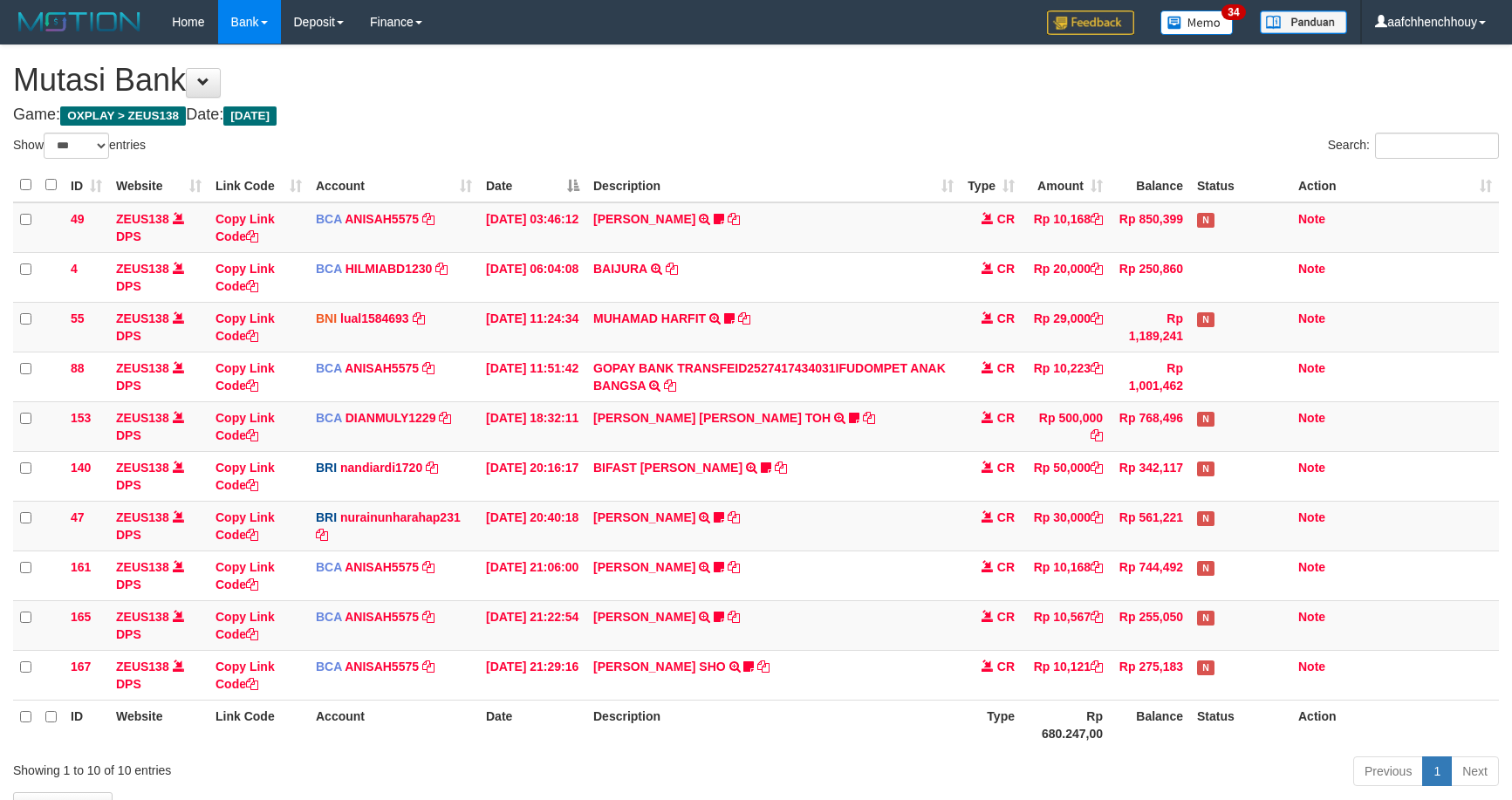
select select "***"
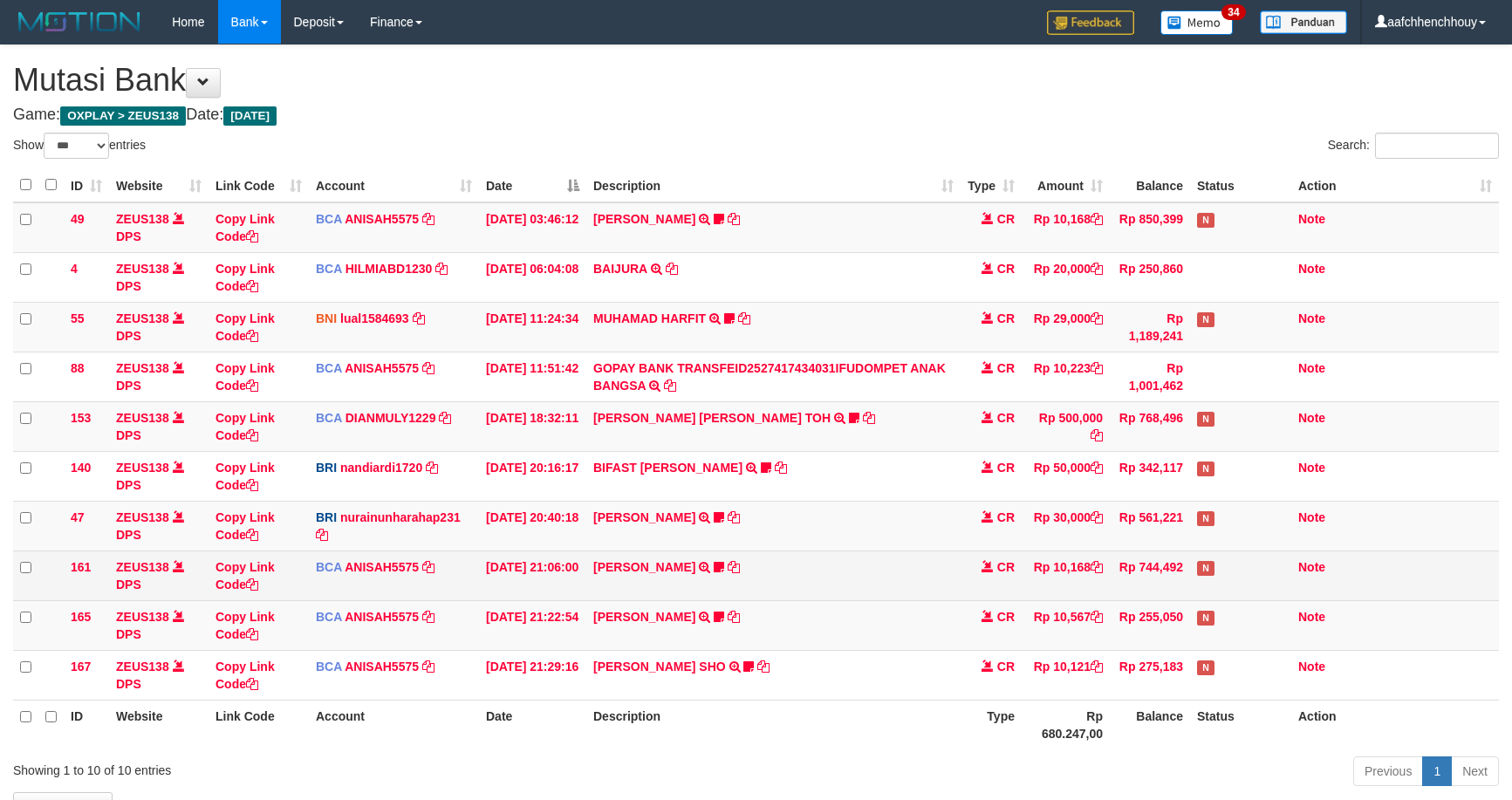
click at [642, 650] on td "[PERSON_NAME] SHO TRSF E-BANKING CR 0110/FTSCY/WS95271 10121.00[PERSON_NAME]" at bounding box center [773, 675] width 374 height 50
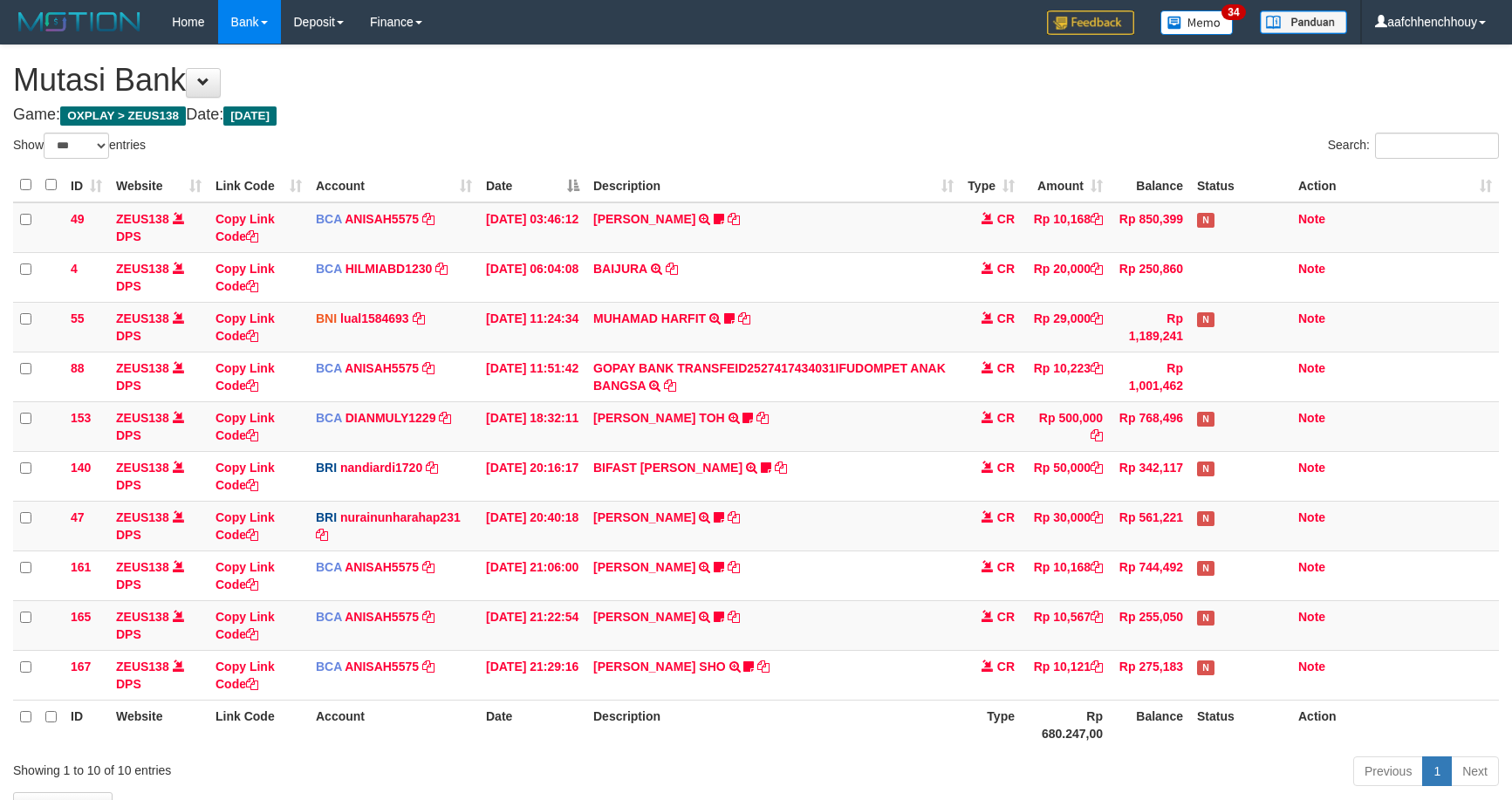
select select "***"
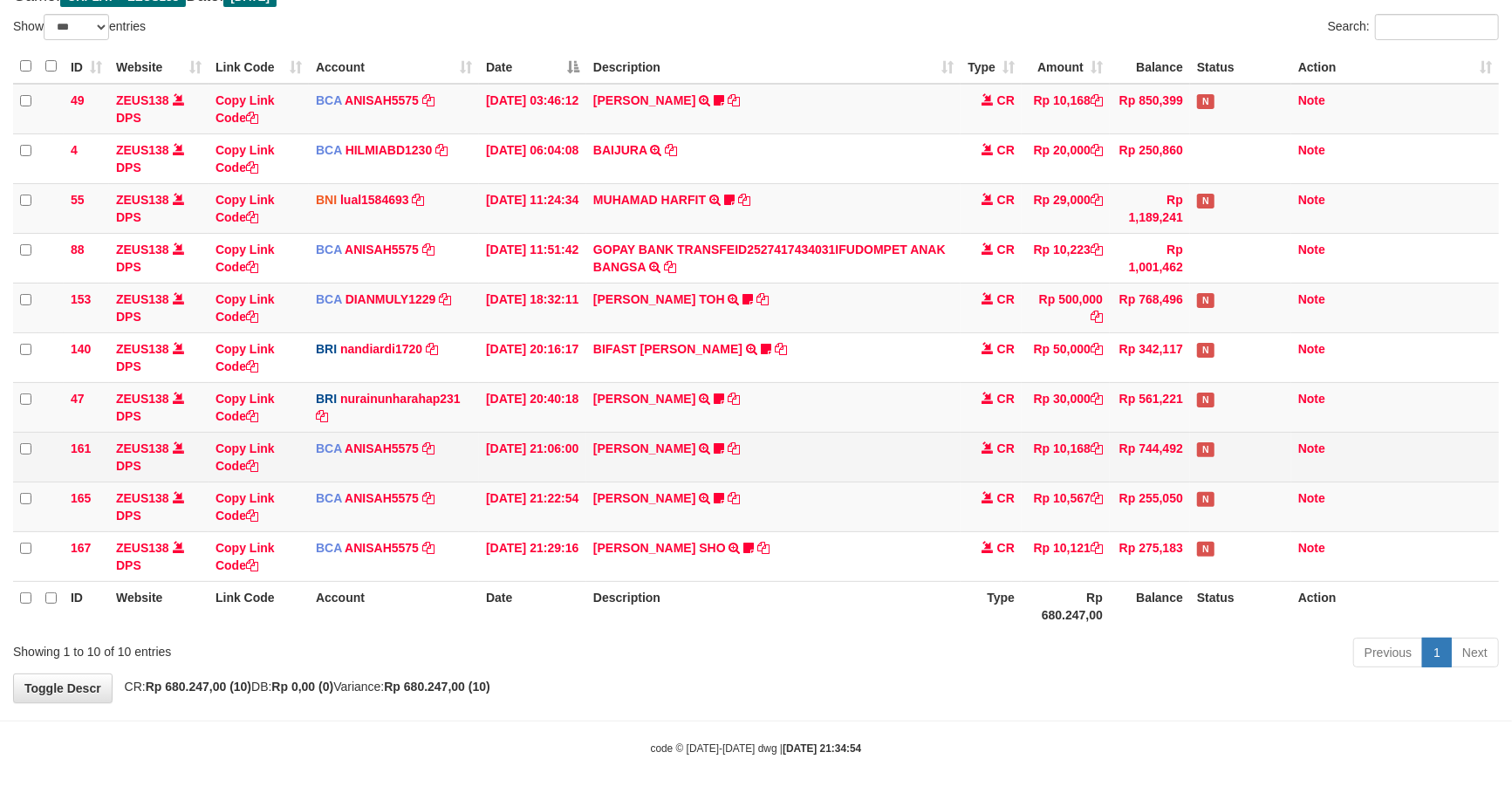
drag, startPoint x: 1049, startPoint y: 461, endPoint x: 1215, endPoint y: 440, distance: 167.3
click at [1040, 493] on tbody "49 ZEUS138 DPS Copy Link Code BCA ANISAH5575 DPS ANISAH mutasi_20251001_3827 | …" at bounding box center [756, 332] width 1486 height 499
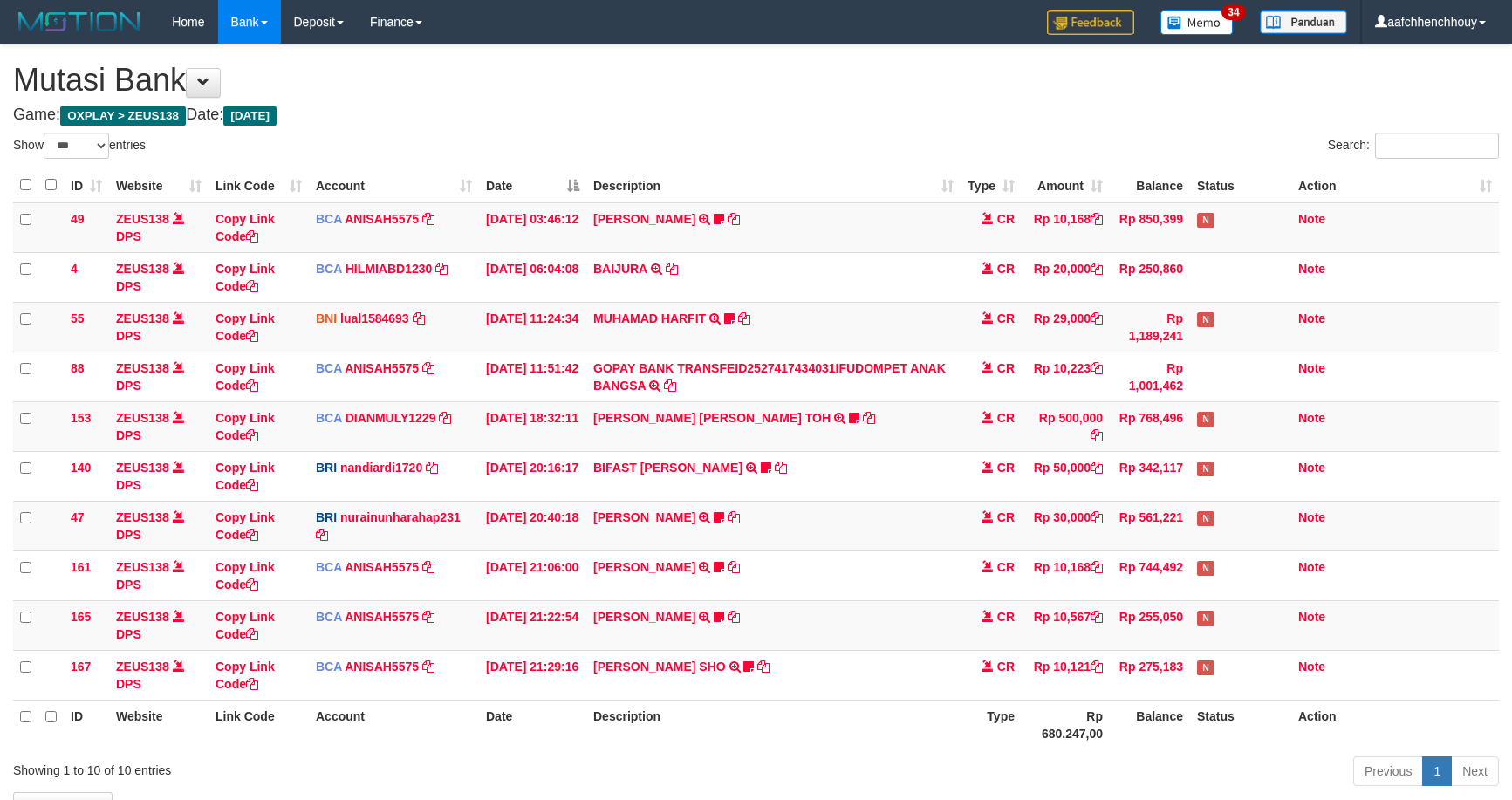
select select "***"
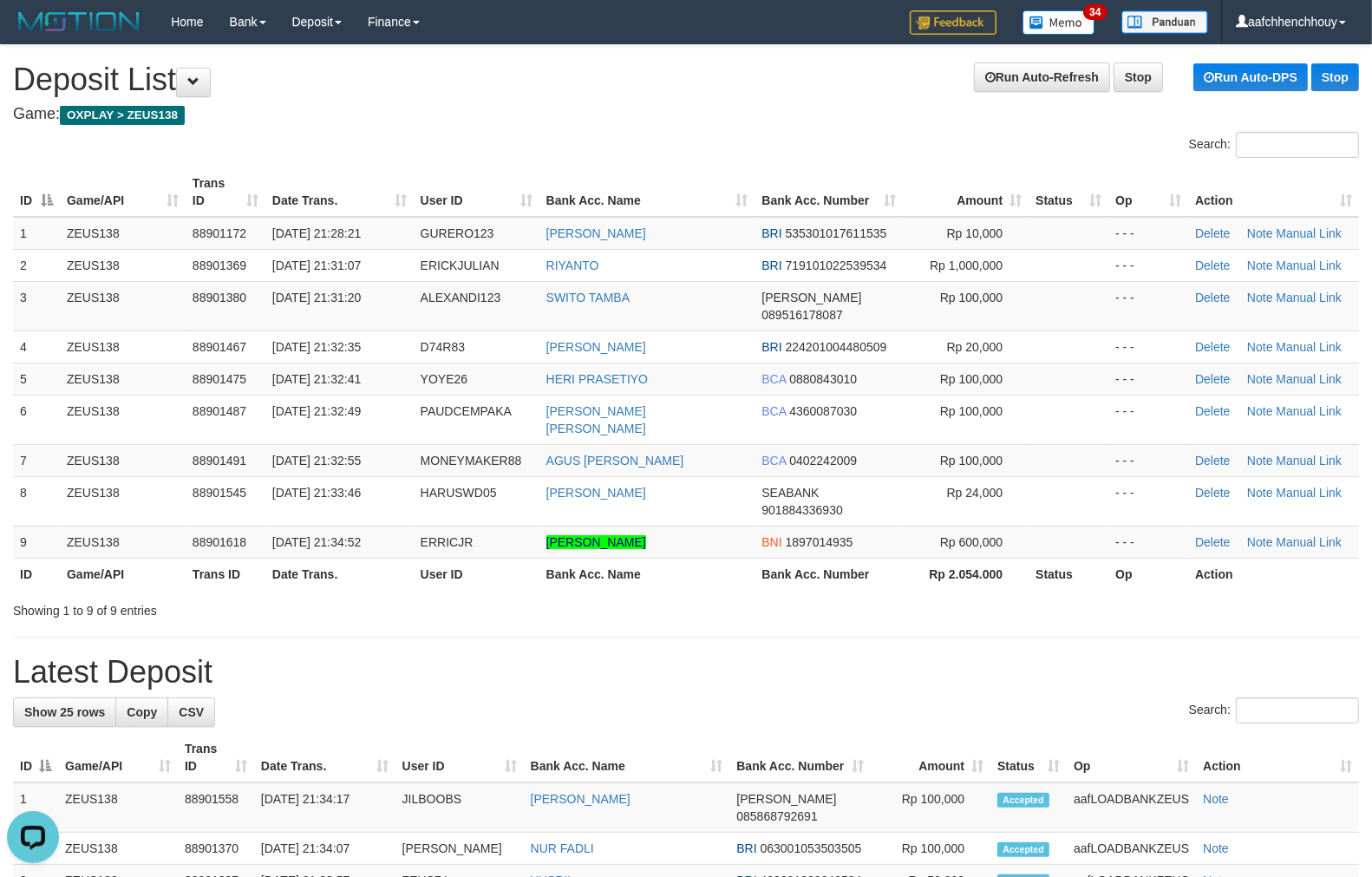
drag, startPoint x: 419, startPoint y: 119, endPoint x: 312, endPoint y: 120, distance: 107.0
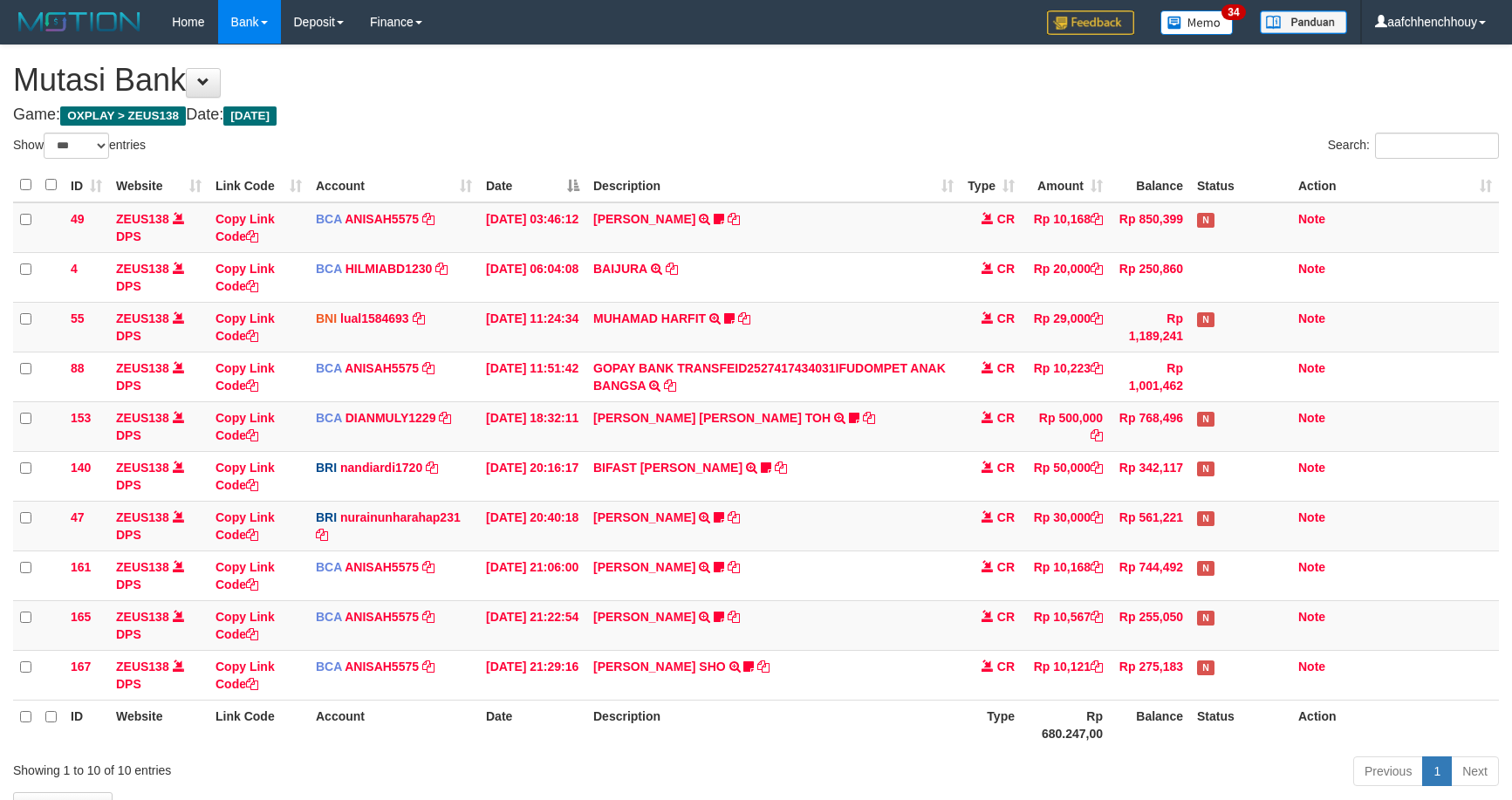
select select "***"
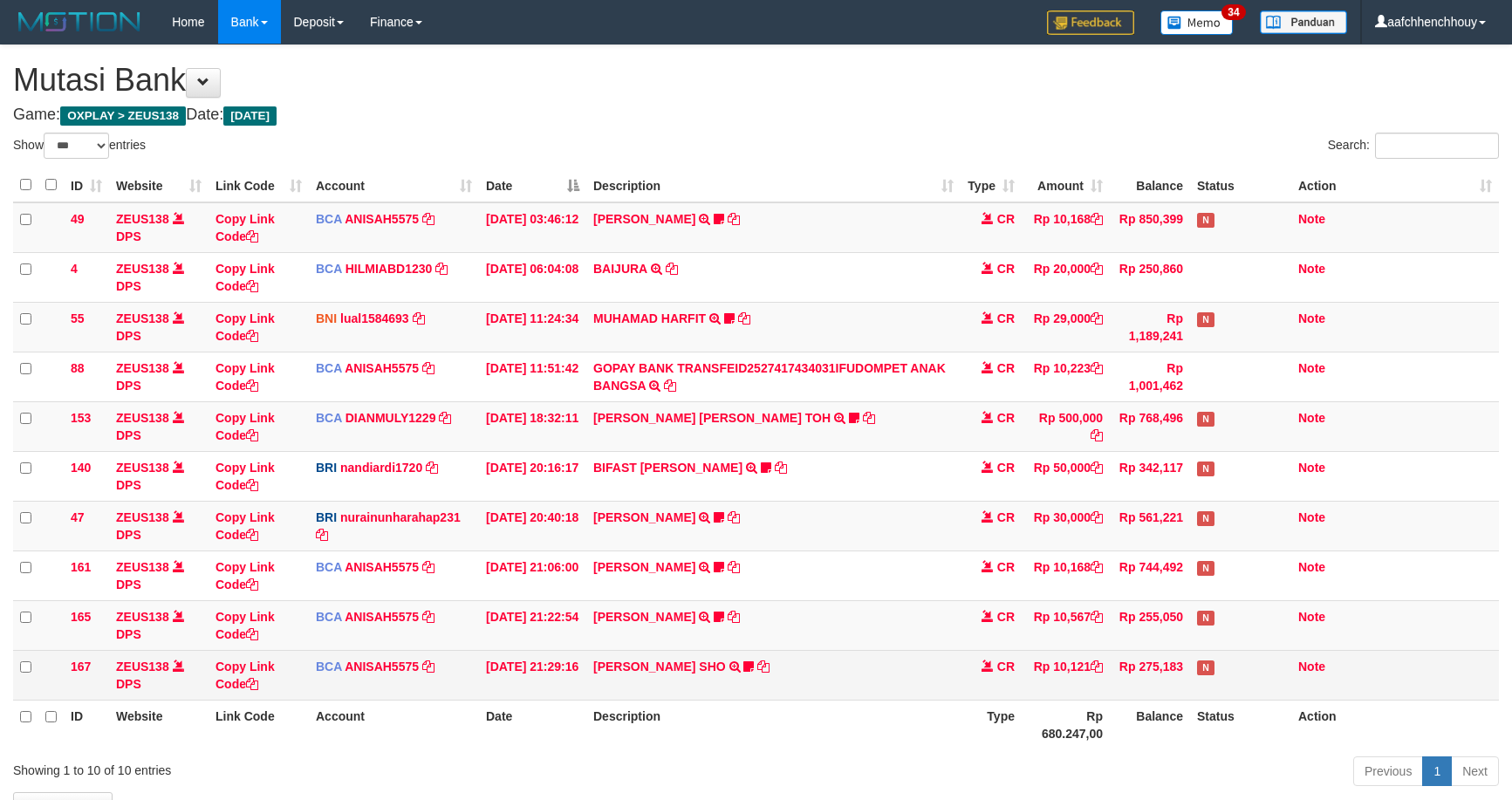
scroll to position [119, 0]
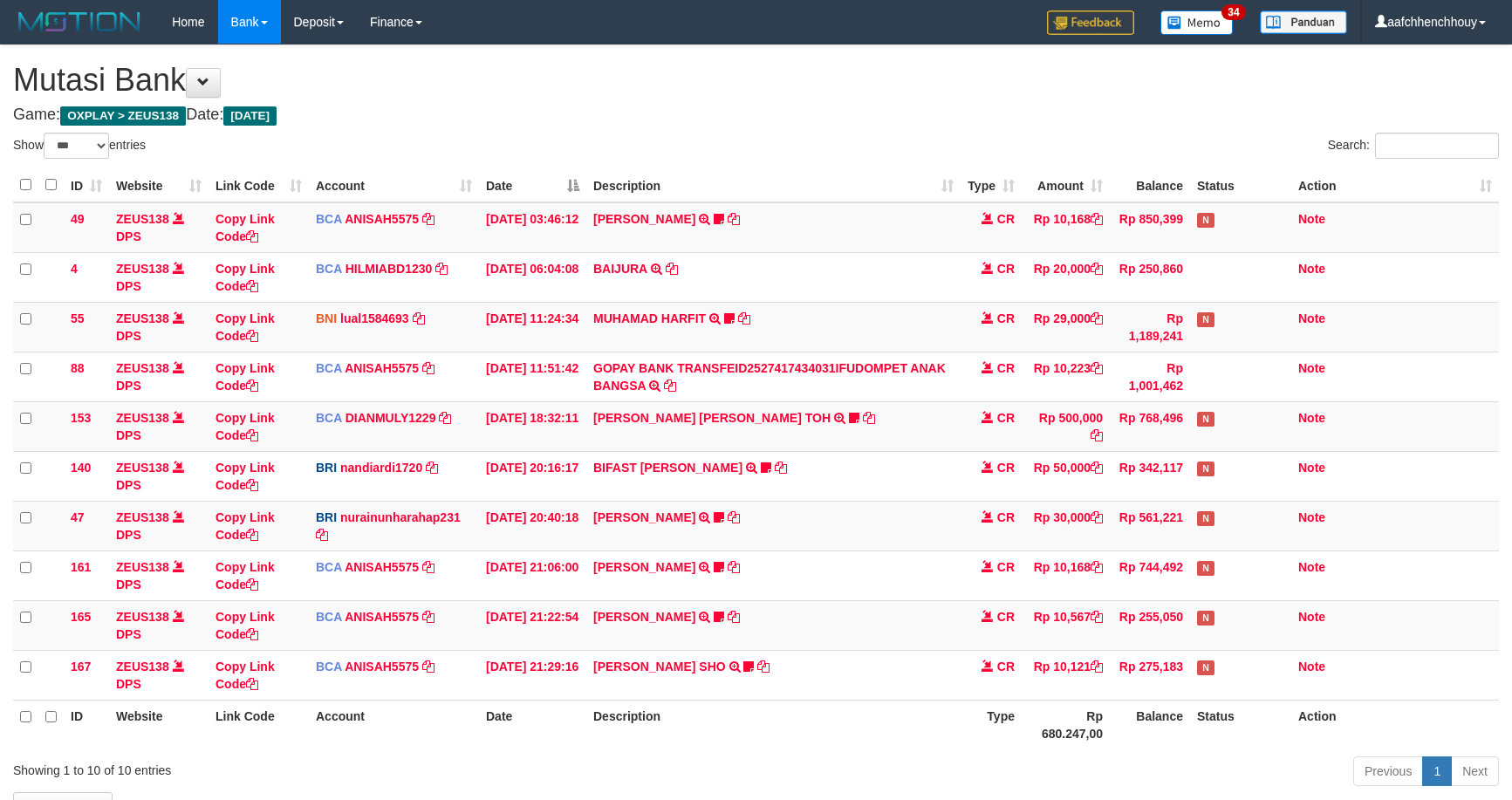
select select "***"
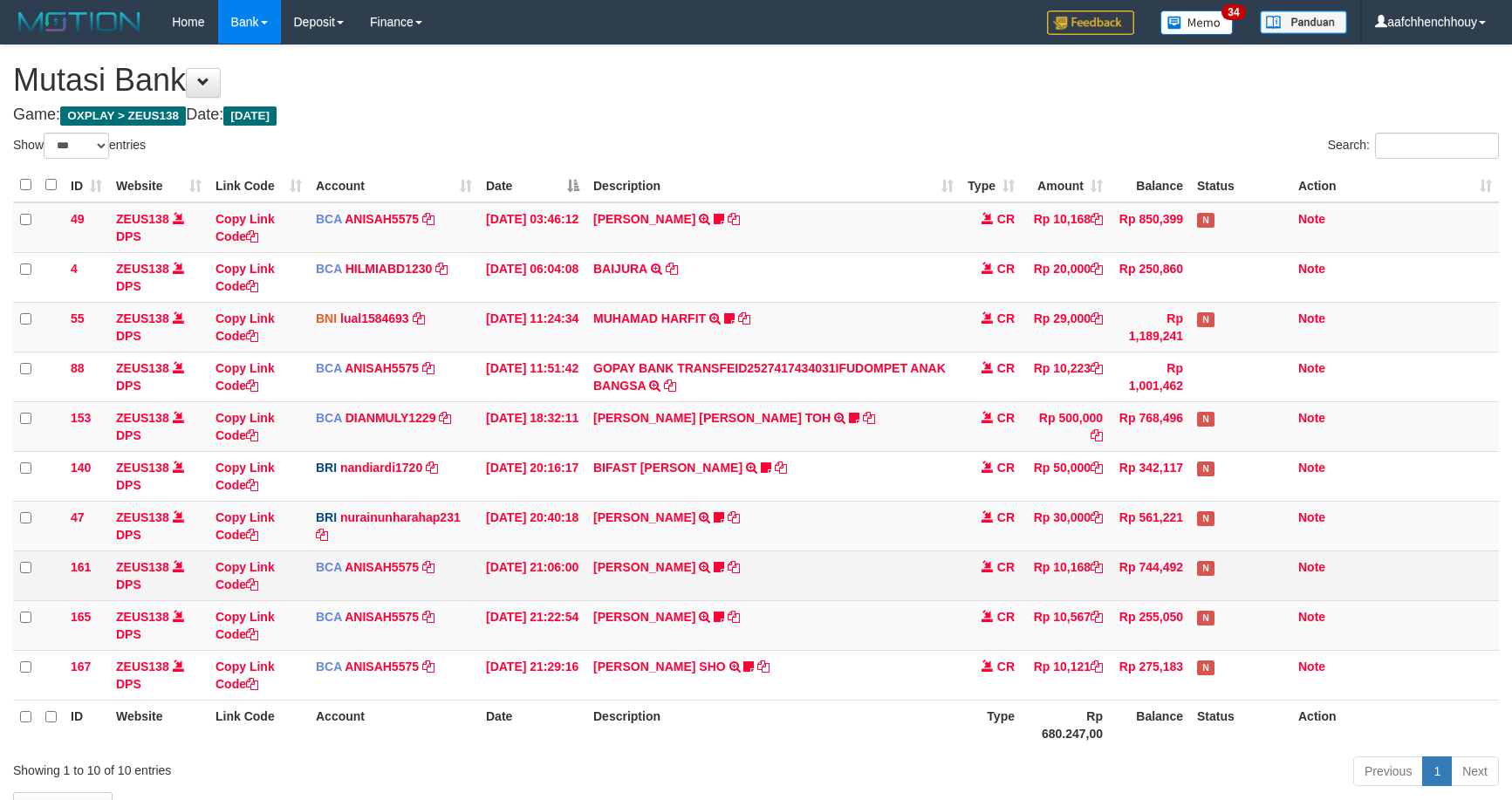
click at [884, 528] on tbody "49 ZEUS138 DPS Copy Link Code BCA ANISAH5575 DPS [PERSON_NAME] mutasi_20251001_…" at bounding box center [756, 451] width 1486 height 499
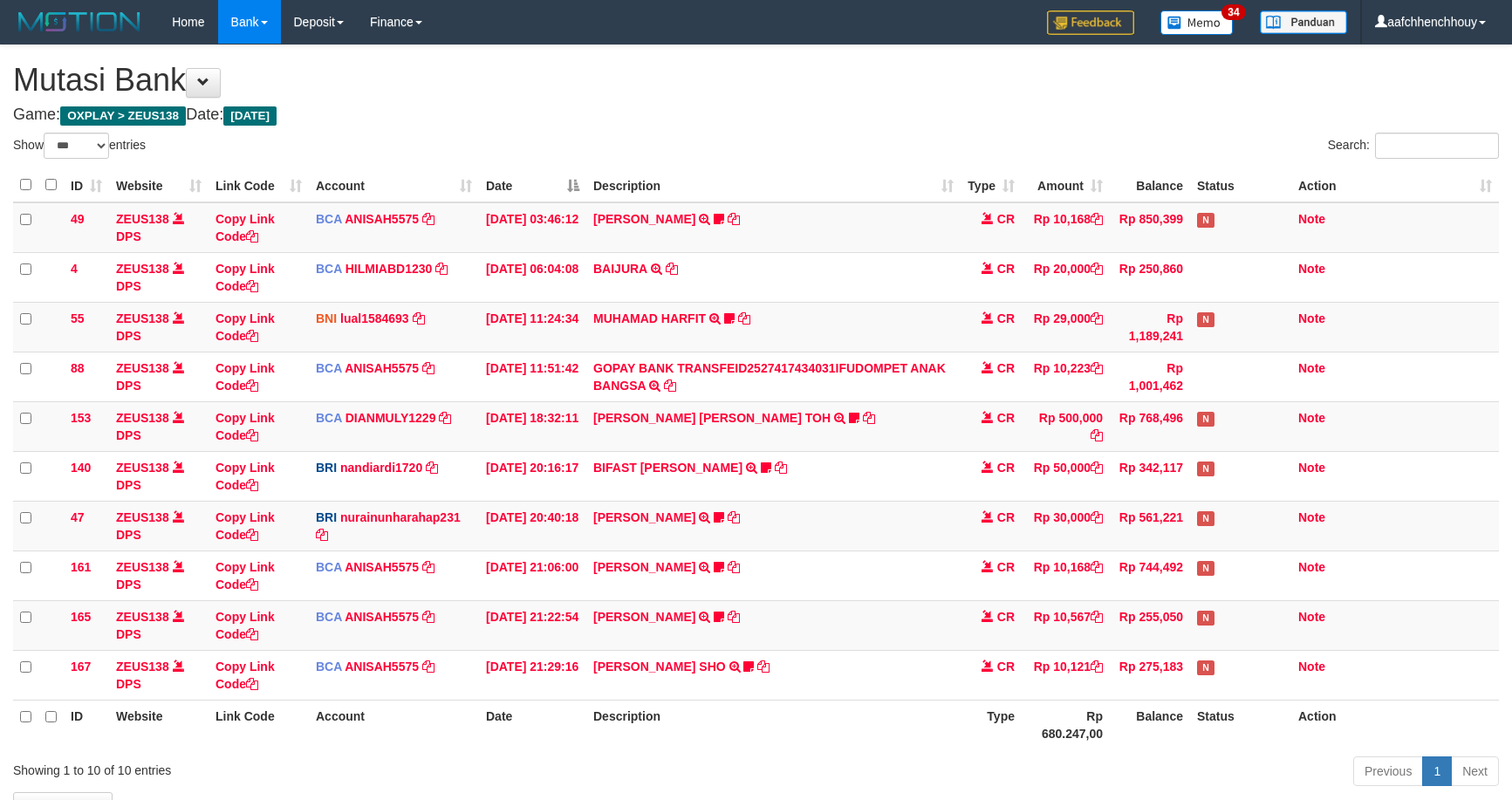
select select "***"
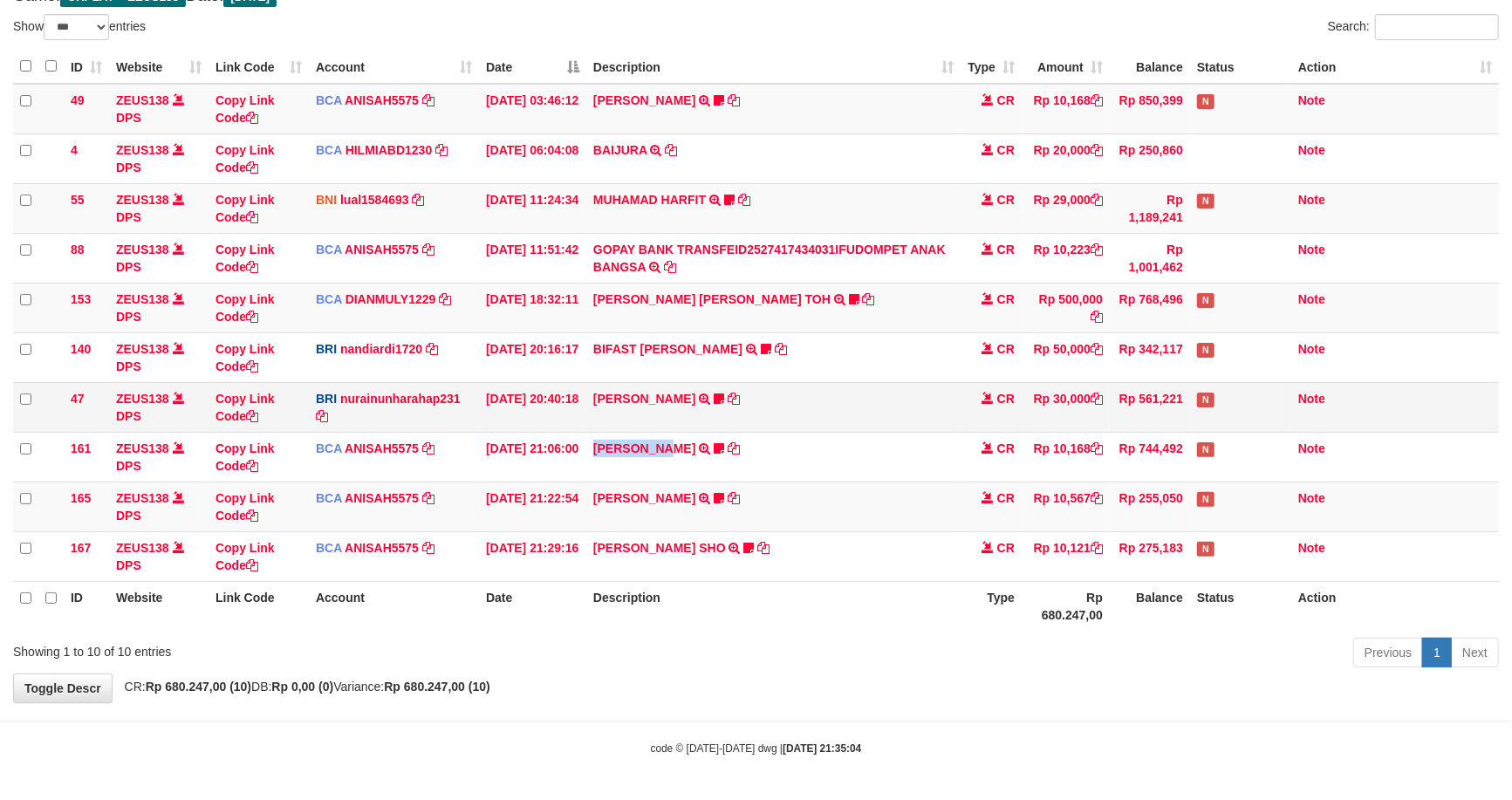
drag, startPoint x: 593, startPoint y: 459, endPoint x: 909, endPoint y: 424, distance: 317.9
click at [622, 451] on td "HANRI ATMAWA TRSF E-BANKING CR 0110/FTSCY/WS95051 10168.002025100126121073 TRFD…" at bounding box center [773, 457] width 374 height 50
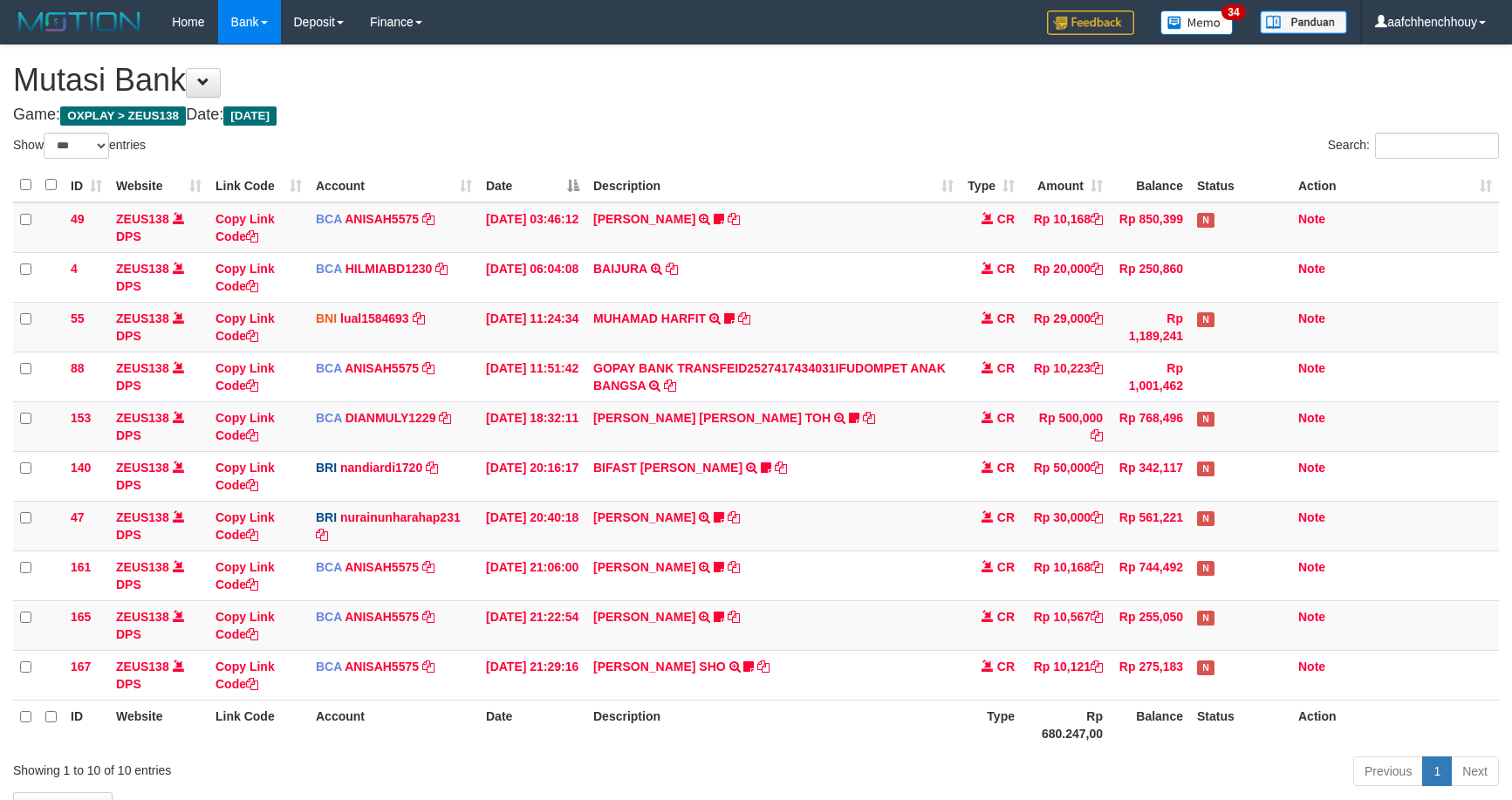
select select "***"
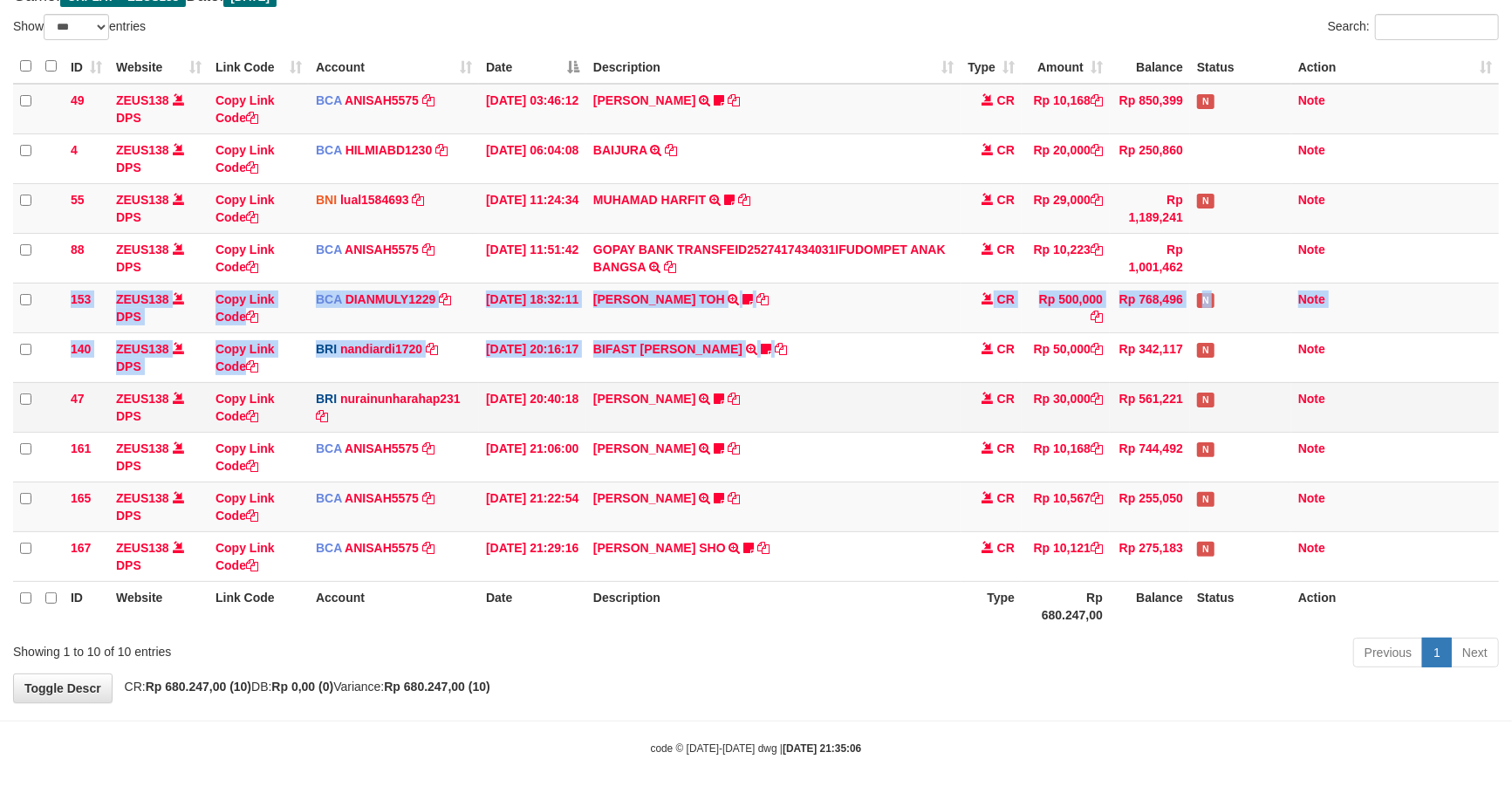
drag, startPoint x: 905, startPoint y: 367, endPoint x: 559, endPoint y: 390, distance: 346.8
click at [909, 365] on tbody "49 ZEUS138 DPS Copy Link Code BCA ANISAH5575 DPS ANISAH mutasi_20251001_3827 | …" at bounding box center [756, 332] width 1486 height 499
click at [623, 482] on tr "165 ZEUS138 DPS Copy Link Code BCA ANISAH5575 DPS ANISAH mutasi_20251001_3827 |…" at bounding box center [756, 506] width 1486 height 50
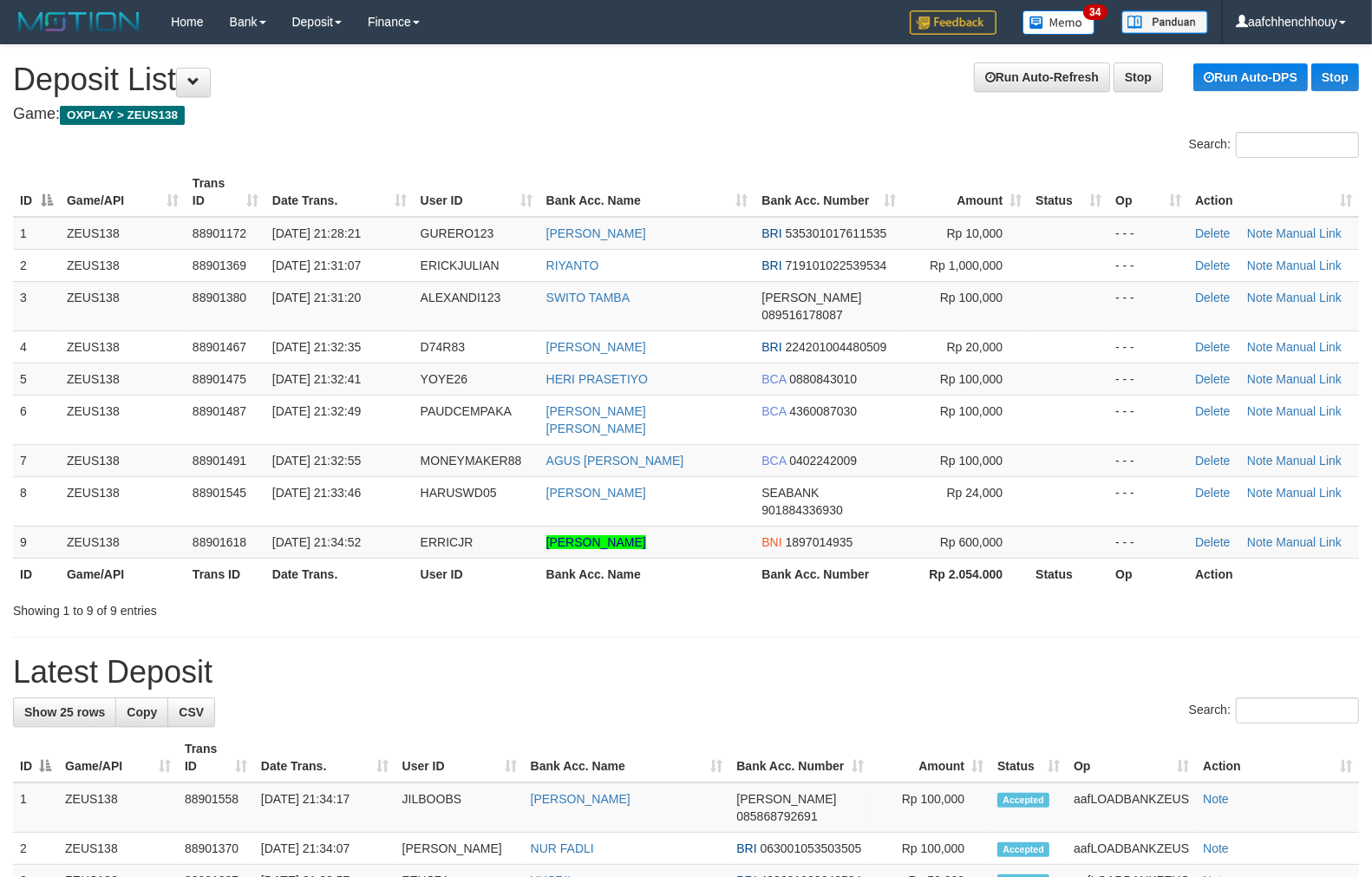
click at [269, 184] on table "ID Game/API Trans ID Date Trans. User ID Bank Acc. Name Bank Acc. Number Amount…" at bounding box center [685, 378] width 1345 height 422
click at [150, 203] on tr "ID Game/API Trans ID Date Trans. User ID Bank Acc. Name Bank Acc. Number Amount…" at bounding box center [685, 192] width 1345 height 49
click at [92, 295] on tbody "1 ZEUS138 88901172 [DATE] 21:28:21 GURERO123 [PERSON_NAME] BRI 535301017611535 …" at bounding box center [685, 388] width 1345 height 342
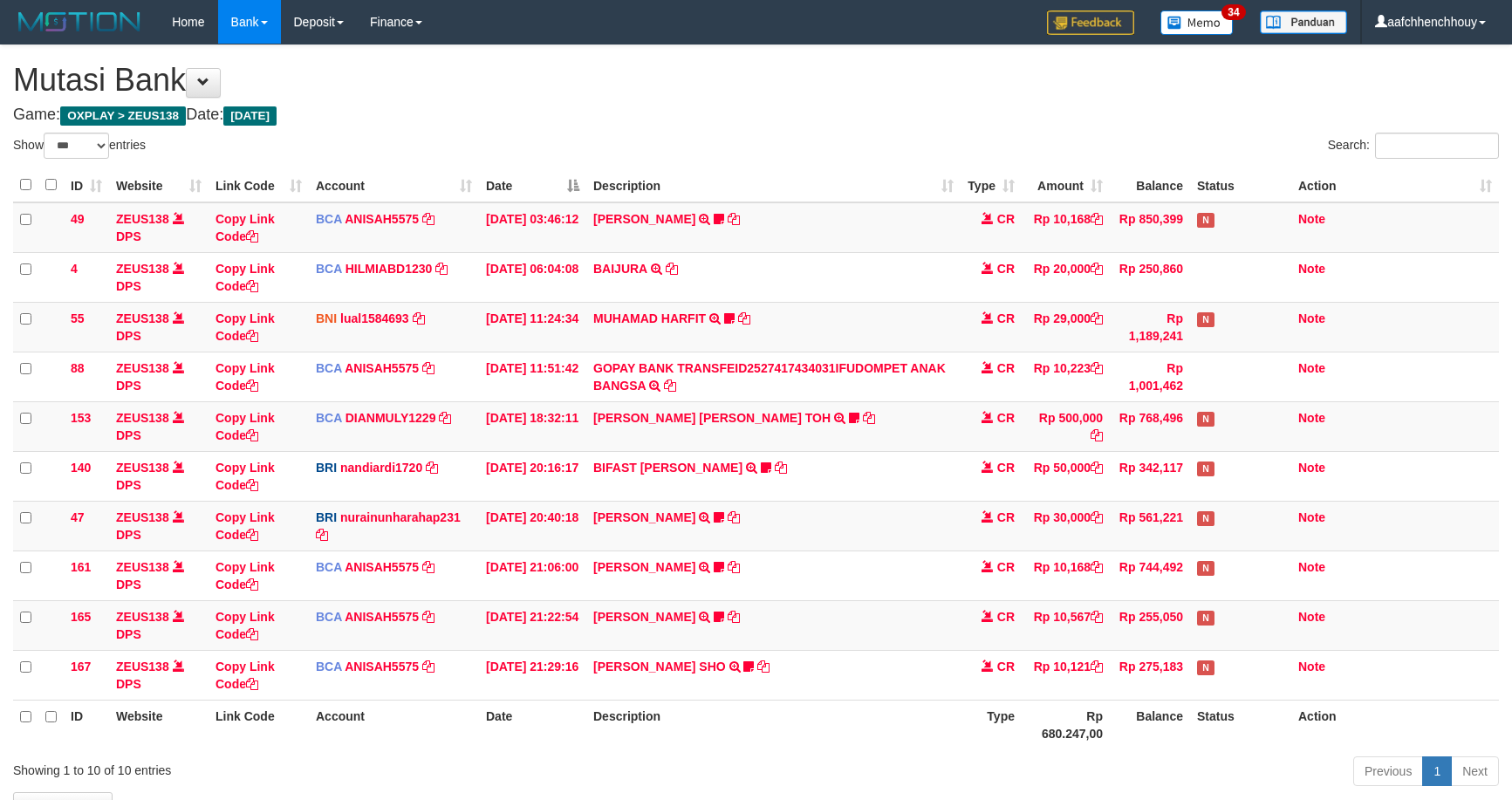
select select "***"
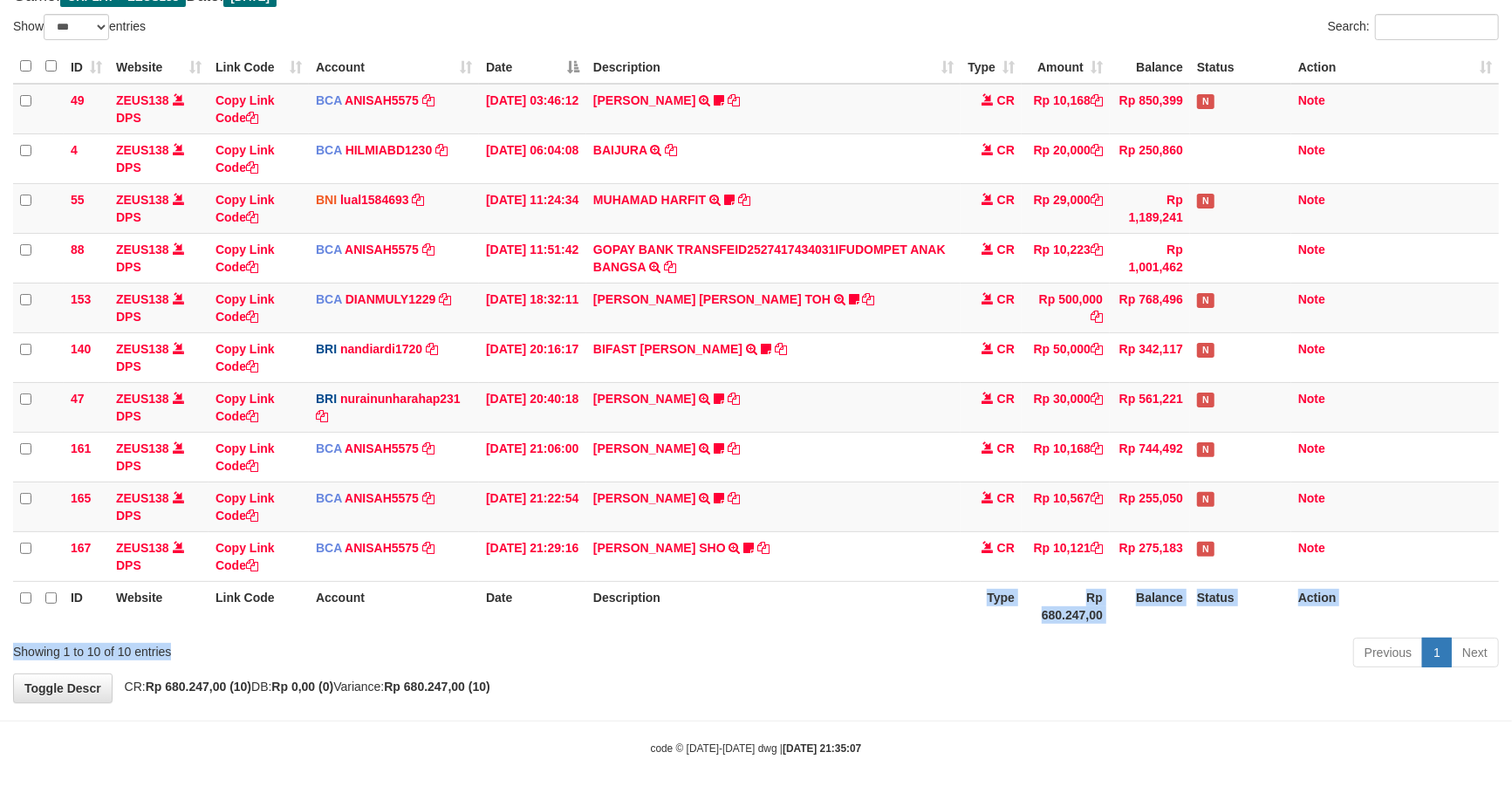
click at [844, 606] on div "Show ** ** ** *** entries Search: ID Website Link Code Account Date Description…" at bounding box center [756, 343] width 1486 height 660
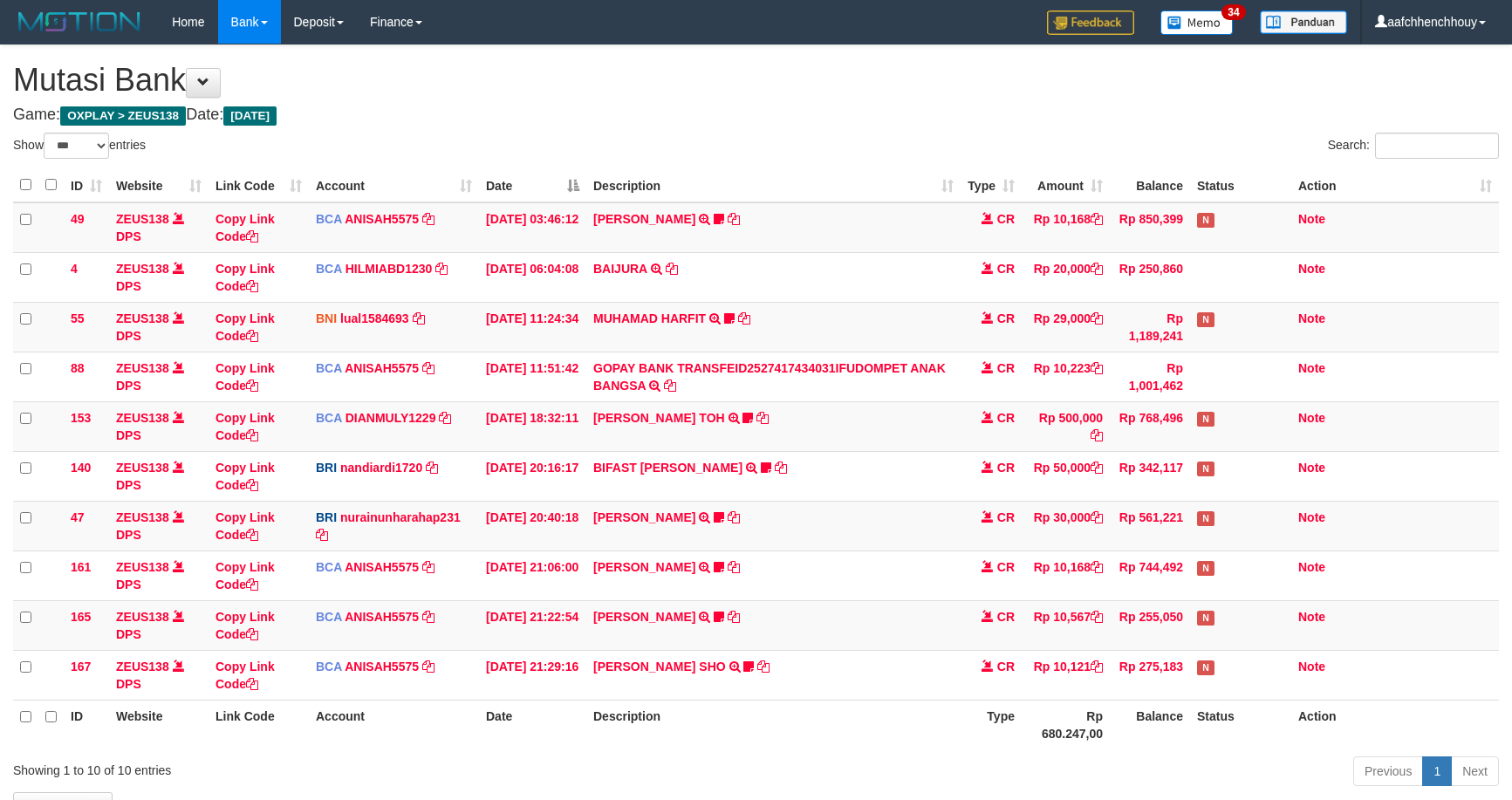
select select "***"
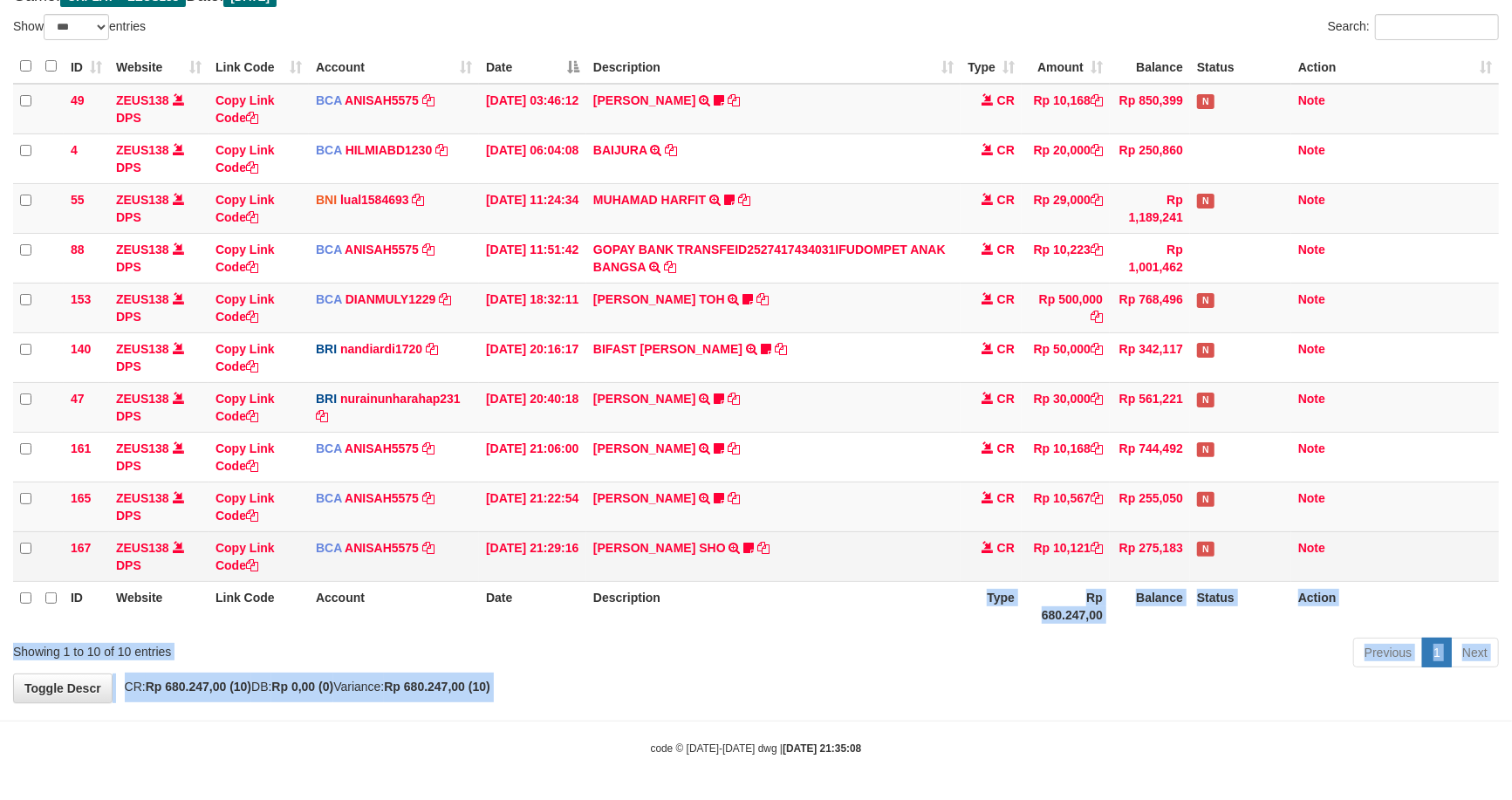
drag, startPoint x: 461, startPoint y: 742, endPoint x: 224, endPoint y: 533, distance: 316.0
click at [870, 568] on body "Toggle navigation Home Bank Account List Load By Website Group [OXPLAY] ZEUS138…" at bounding box center [756, 341] width 1512 height 919
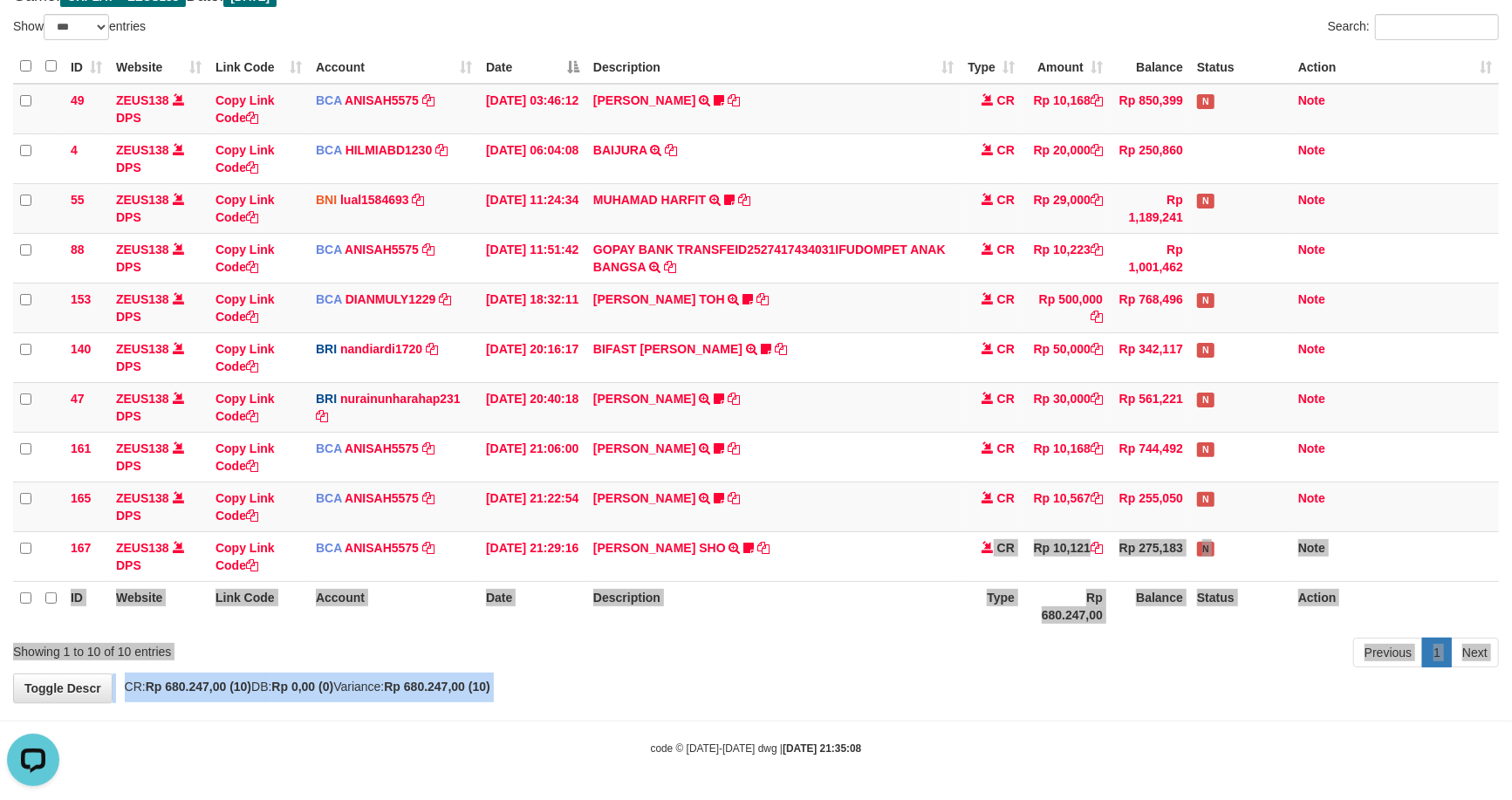
scroll to position [0, 0]
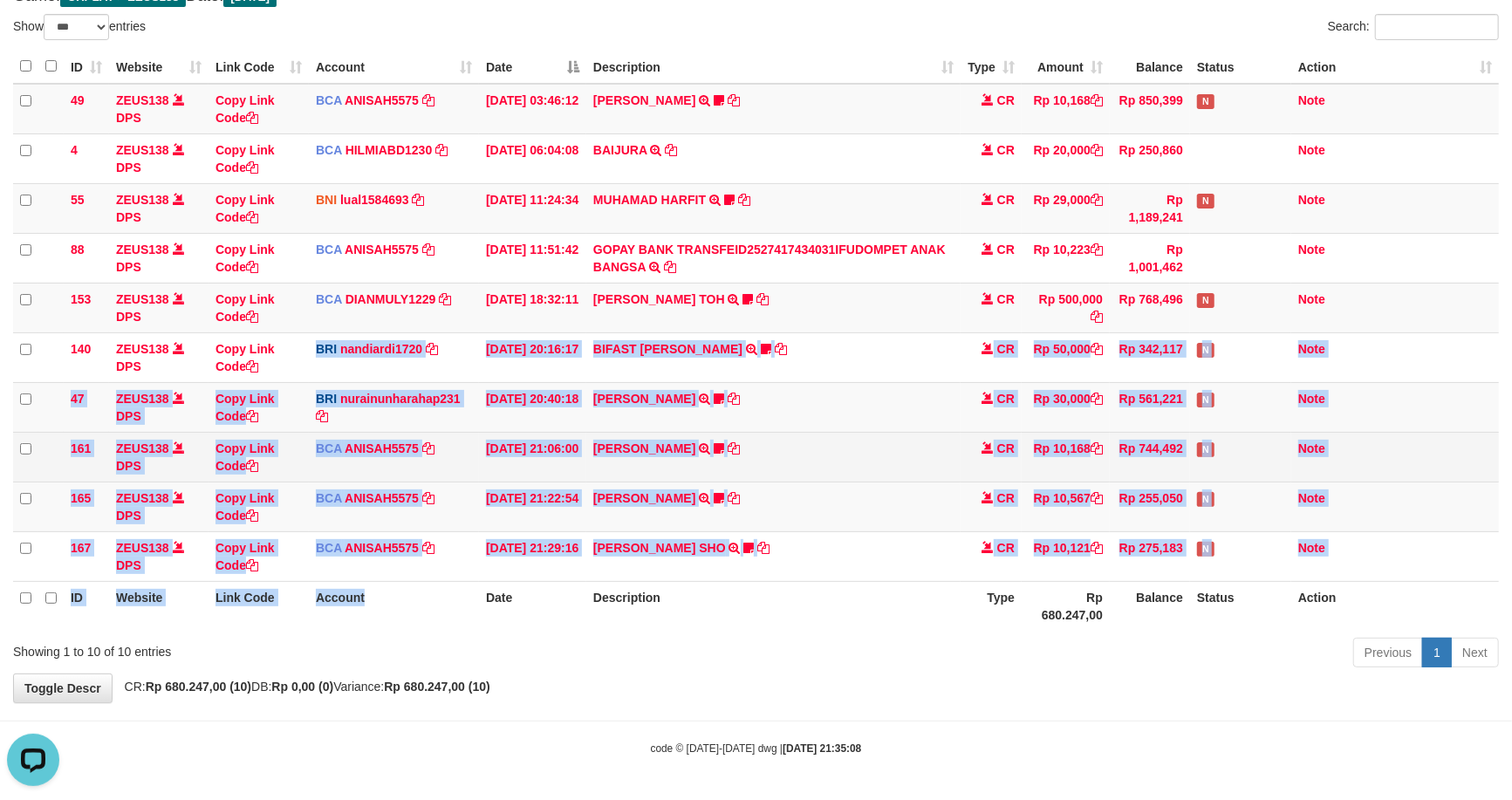
drag, startPoint x: 381, startPoint y: 592, endPoint x: 764, endPoint y: 465, distance: 403.5
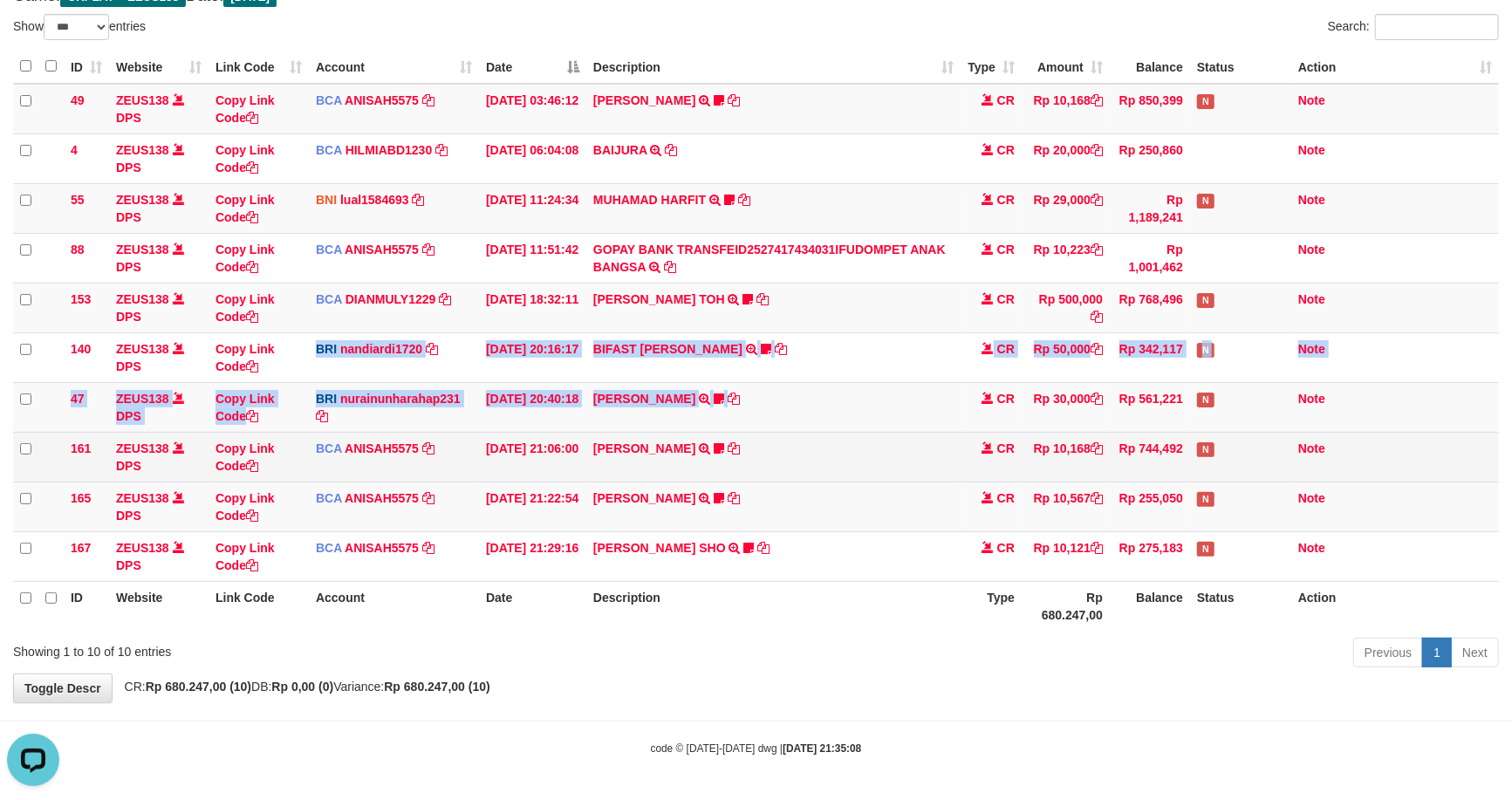
click at [962, 428] on tbody "49 ZEUS138 DPS Copy Link Code BCA ANISAH5575 DPS ANISAH mutasi_20251001_3827 | …" at bounding box center [756, 332] width 1486 height 499
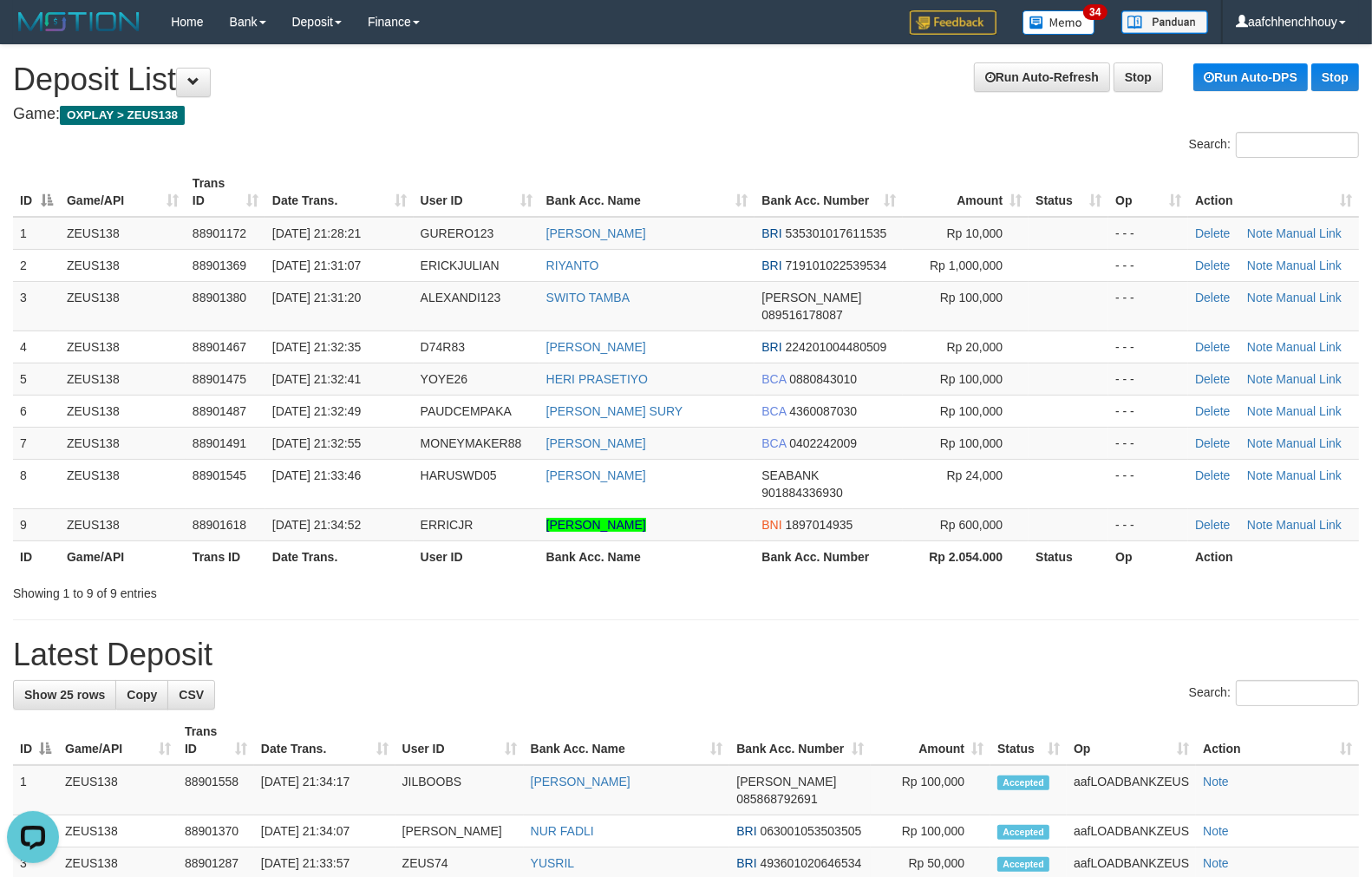
click at [472, 173] on th "User ID" at bounding box center [475, 192] width 126 height 49
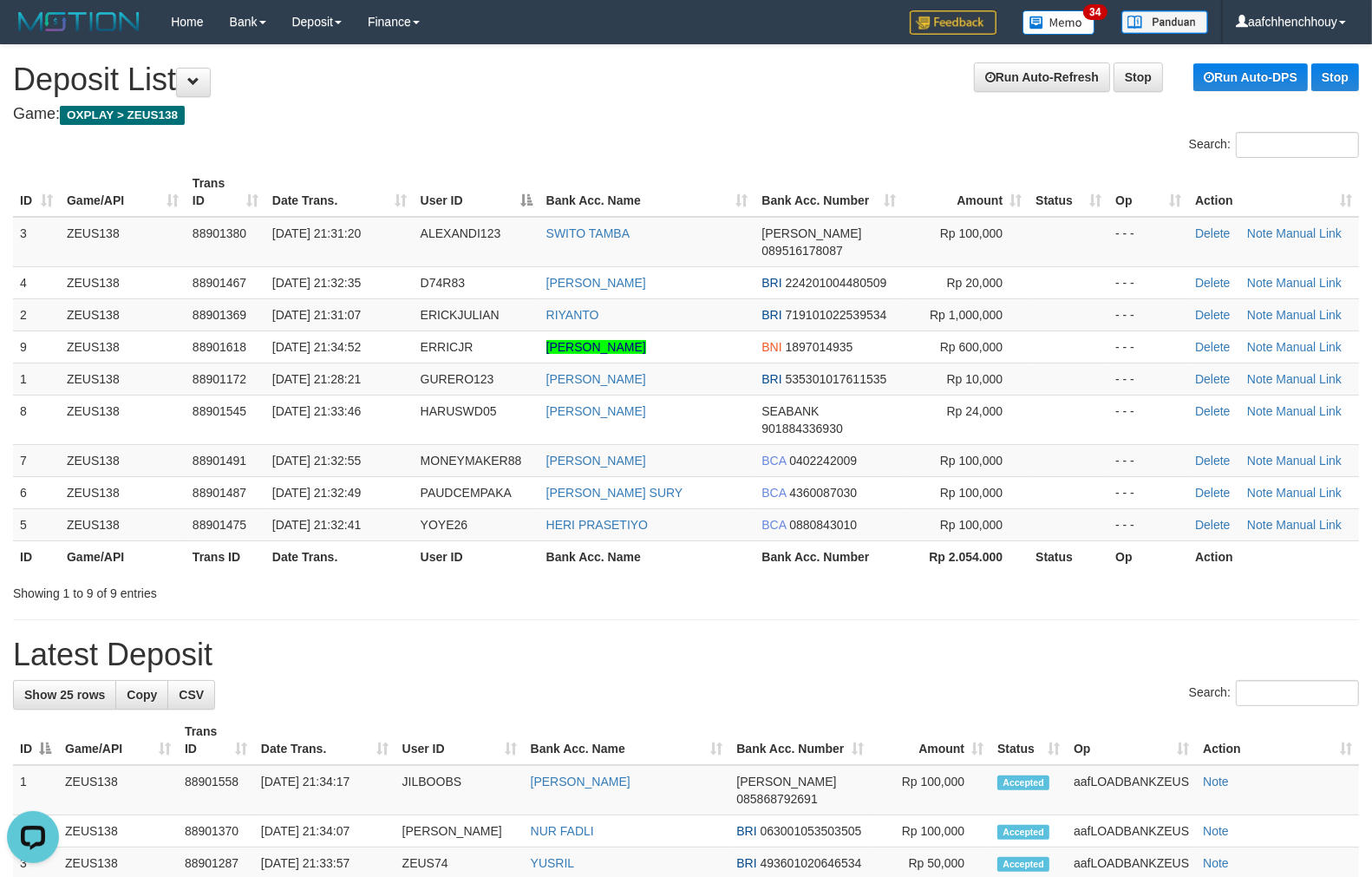
click at [360, 193] on th "Date Trans." at bounding box center [339, 192] width 148 height 49
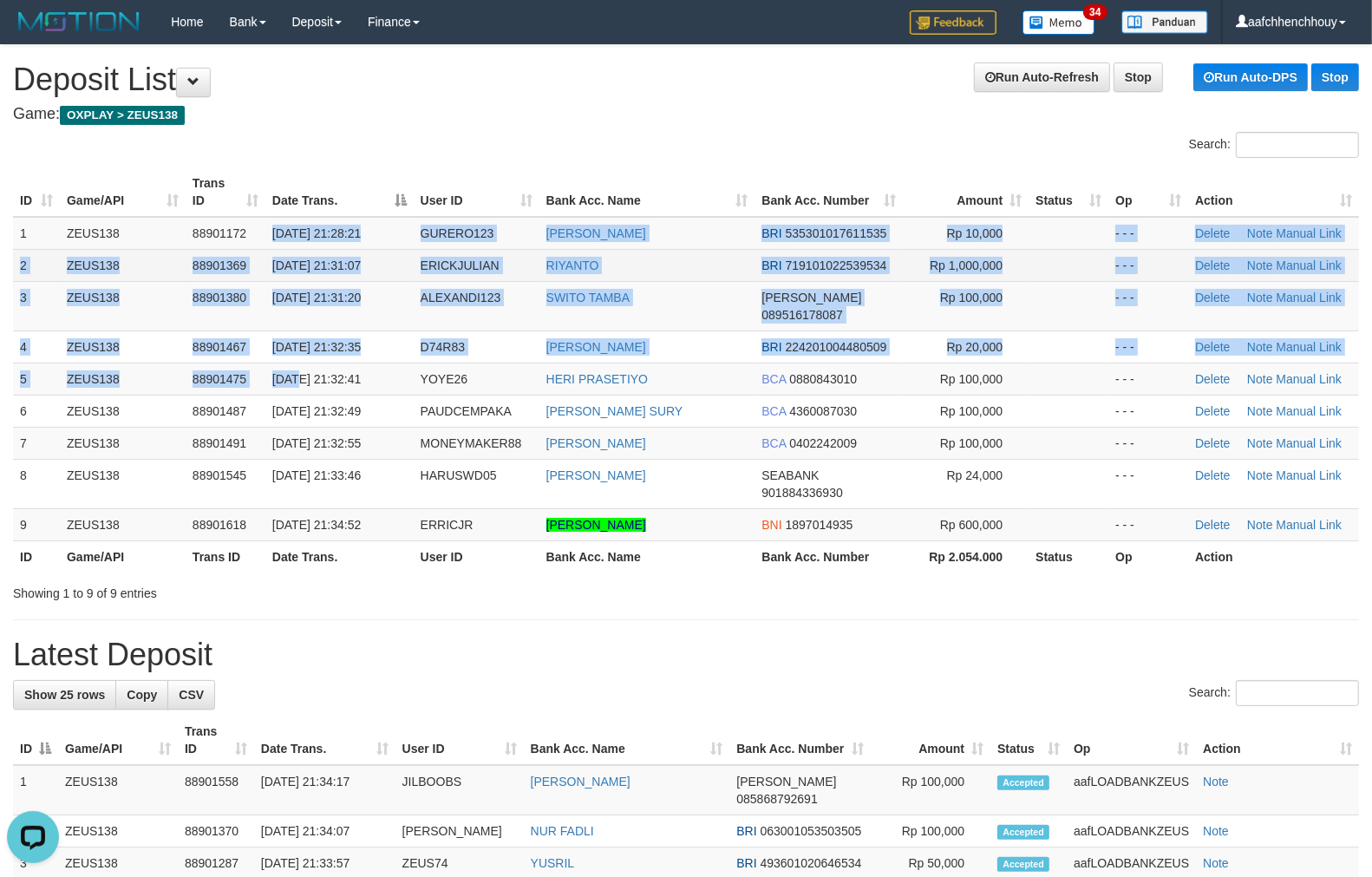
click at [410, 281] on tbody "1 ZEUS138 88901172 01/10/2025 21:28:21 GURERO123 EDI LESTARI BRI 53530101761153…" at bounding box center [685, 379] width 1345 height 324
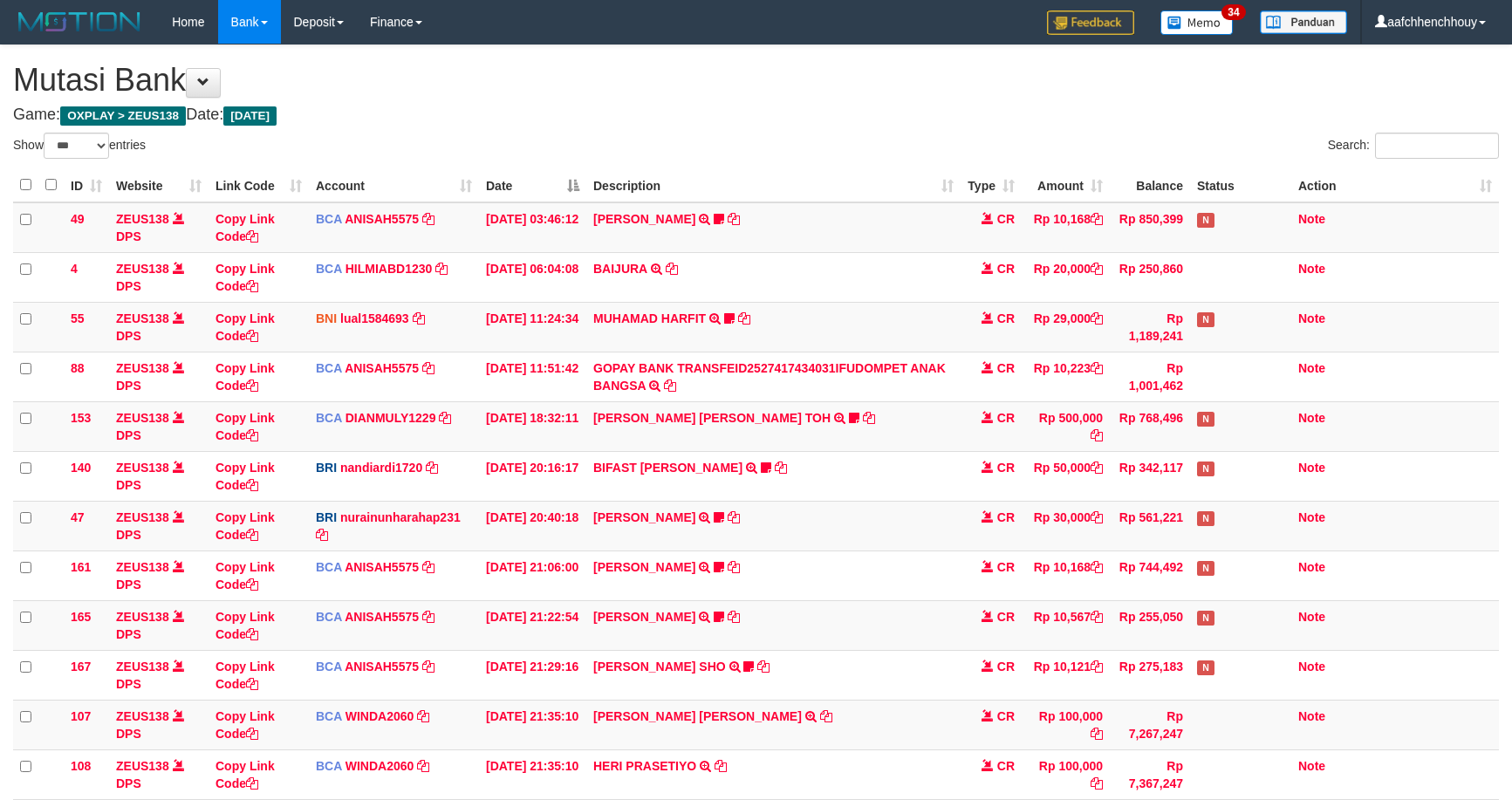
select select "***"
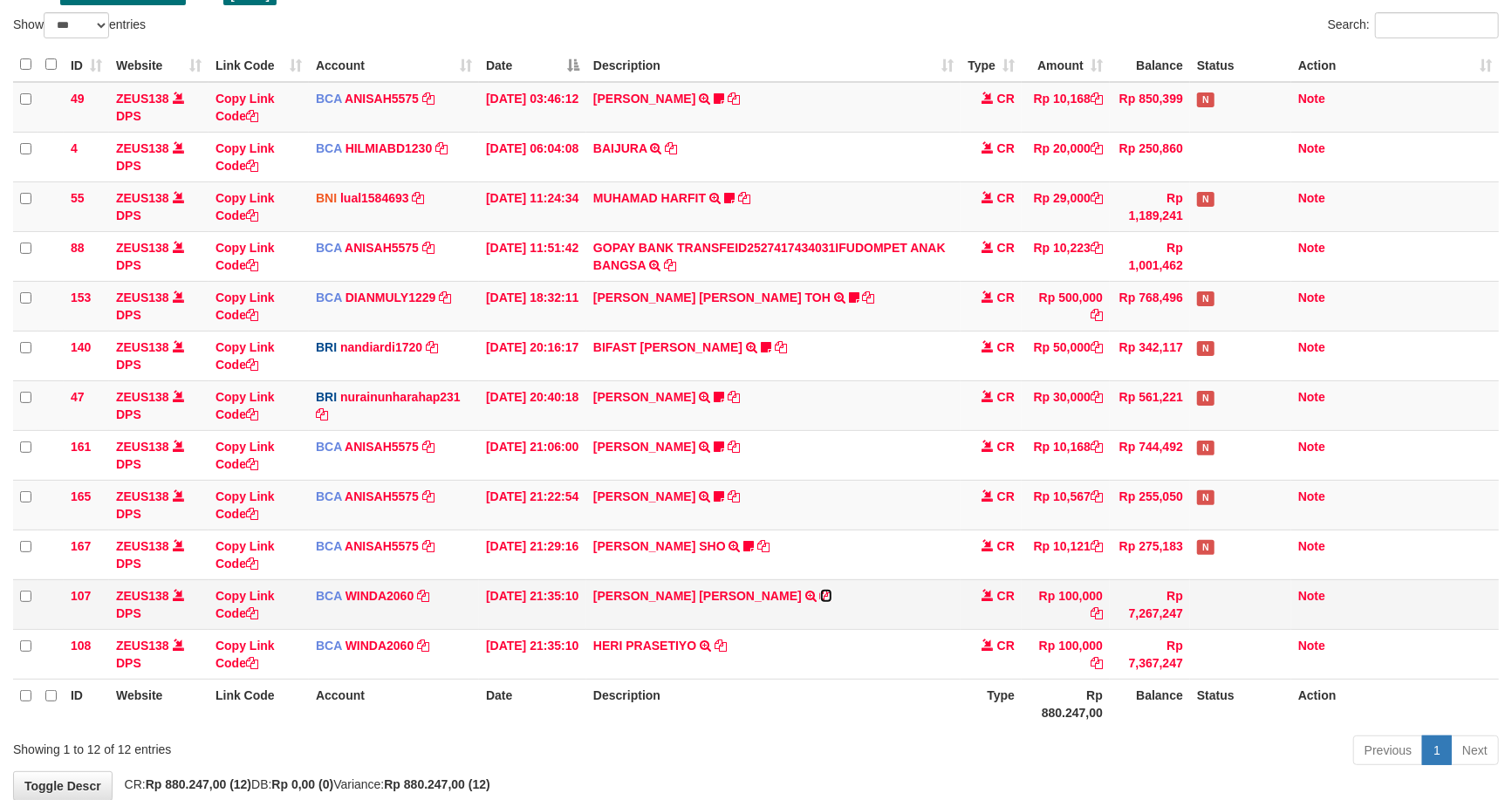
click at [821, 598] on icon at bounding box center [827, 596] width 12 height 12
drag, startPoint x: 762, startPoint y: 597, endPoint x: 783, endPoint y: 587, distance: 23.3
click at [821, 594] on icon at bounding box center [827, 596] width 12 height 12
drag, startPoint x: 1001, startPoint y: 629, endPoint x: 957, endPoint y: 602, distance: 51.6
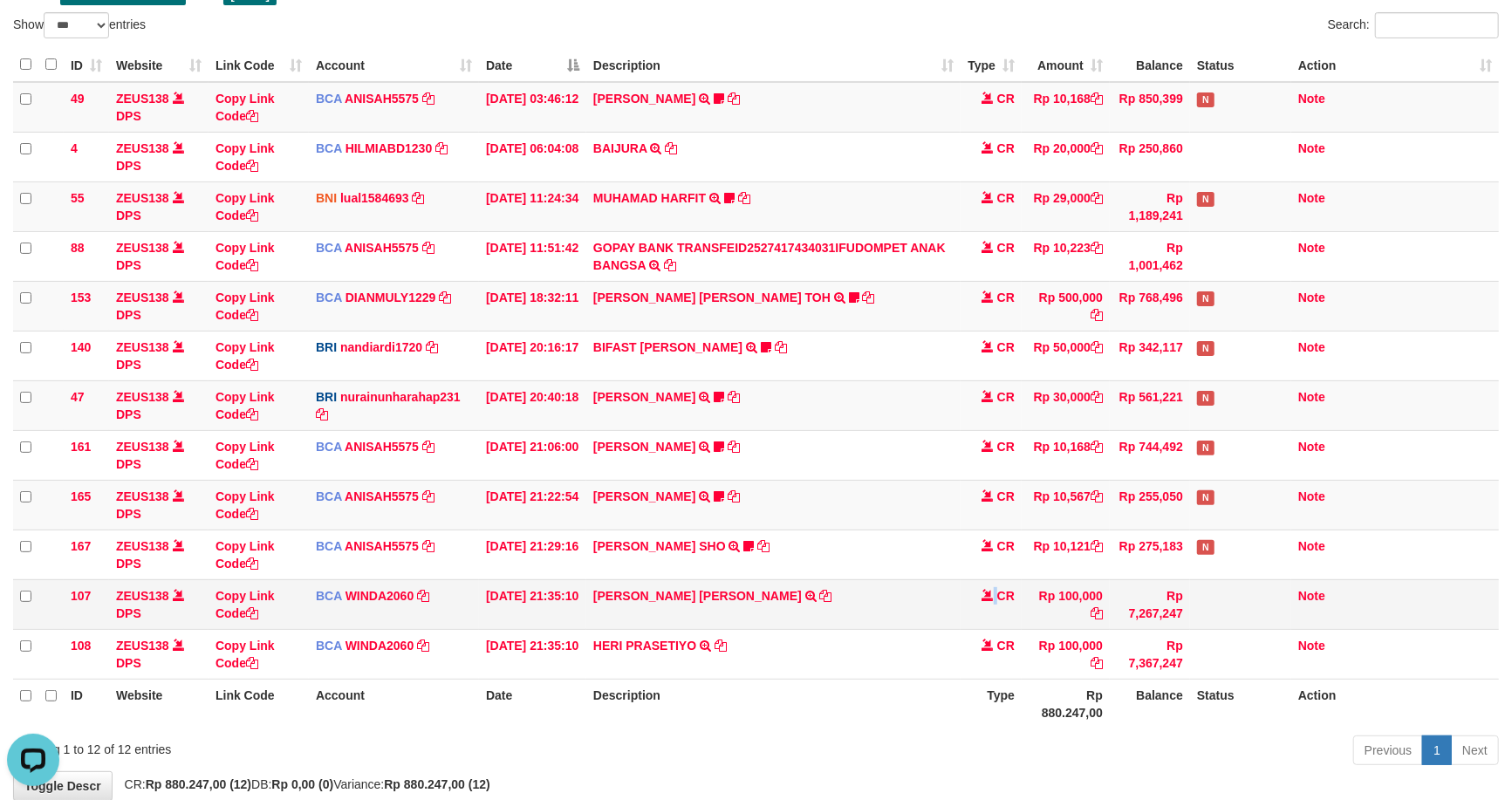
click at [984, 624] on td "CR" at bounding box center [991, 604] width 61 height 50
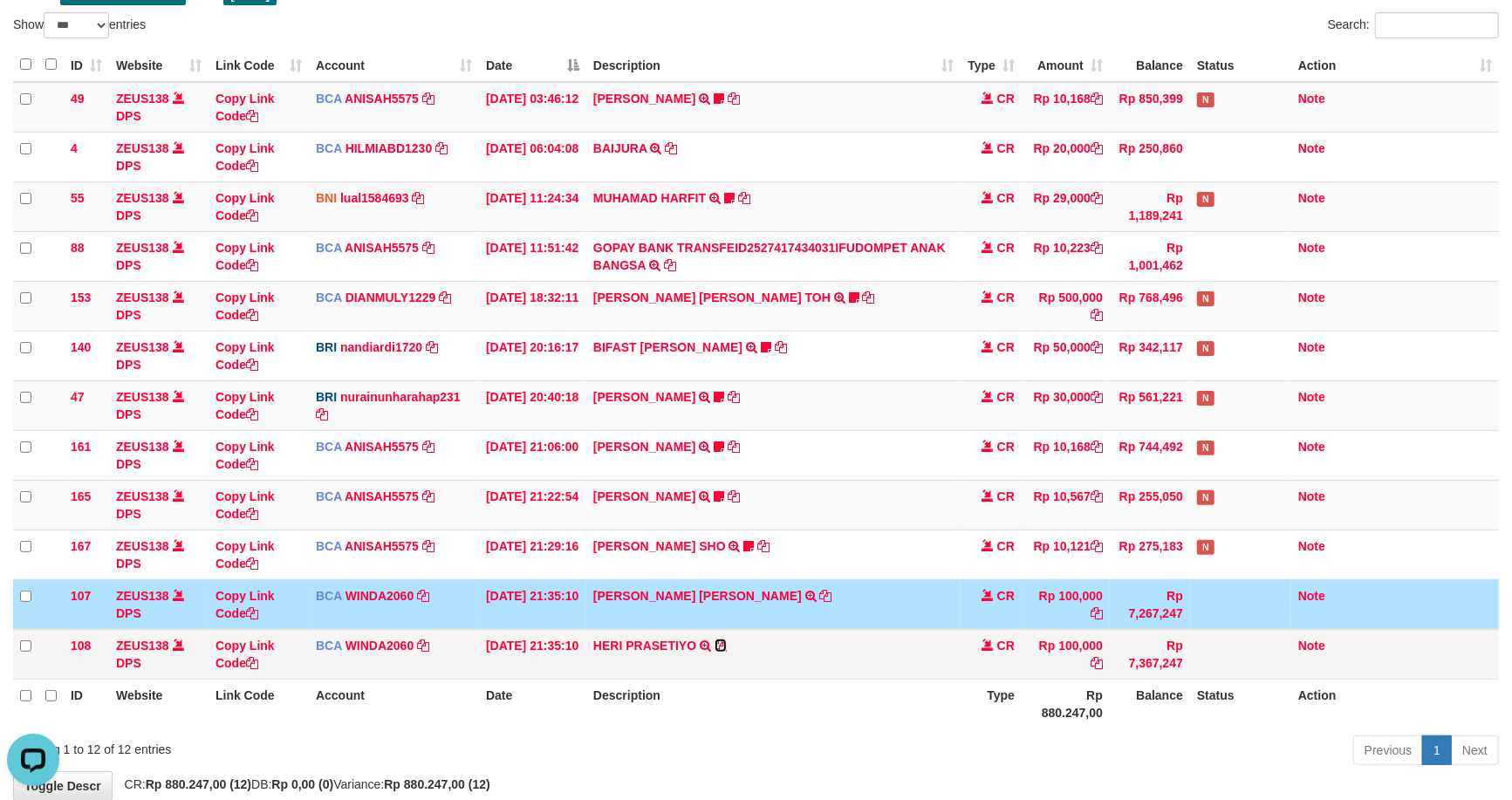
click at [722, 646] on icon at bounding box center [720, 646] width 12 height 12
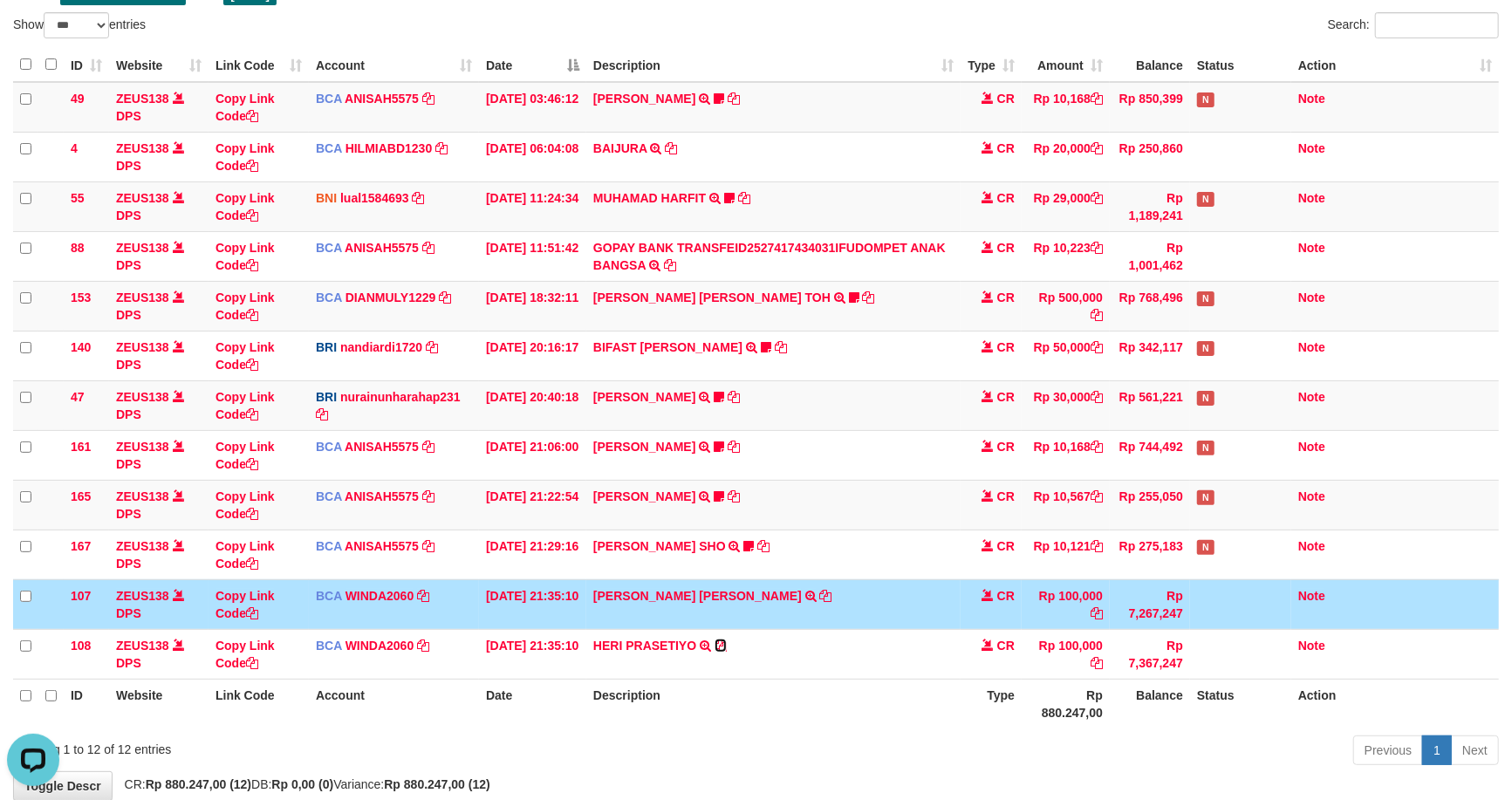
drag, startPoint x: 722, startPoint y: 646, endPoint x: 1519, endPoint y: 391, distance: 836.8
click at [728, 643] on td "HERI PRASETIYO TRSF E-BANKING CR 0110/FTSCY/WS95031 100000.00HERI PRASETIYO" at bounding box center [773, 654] width 374 height 50
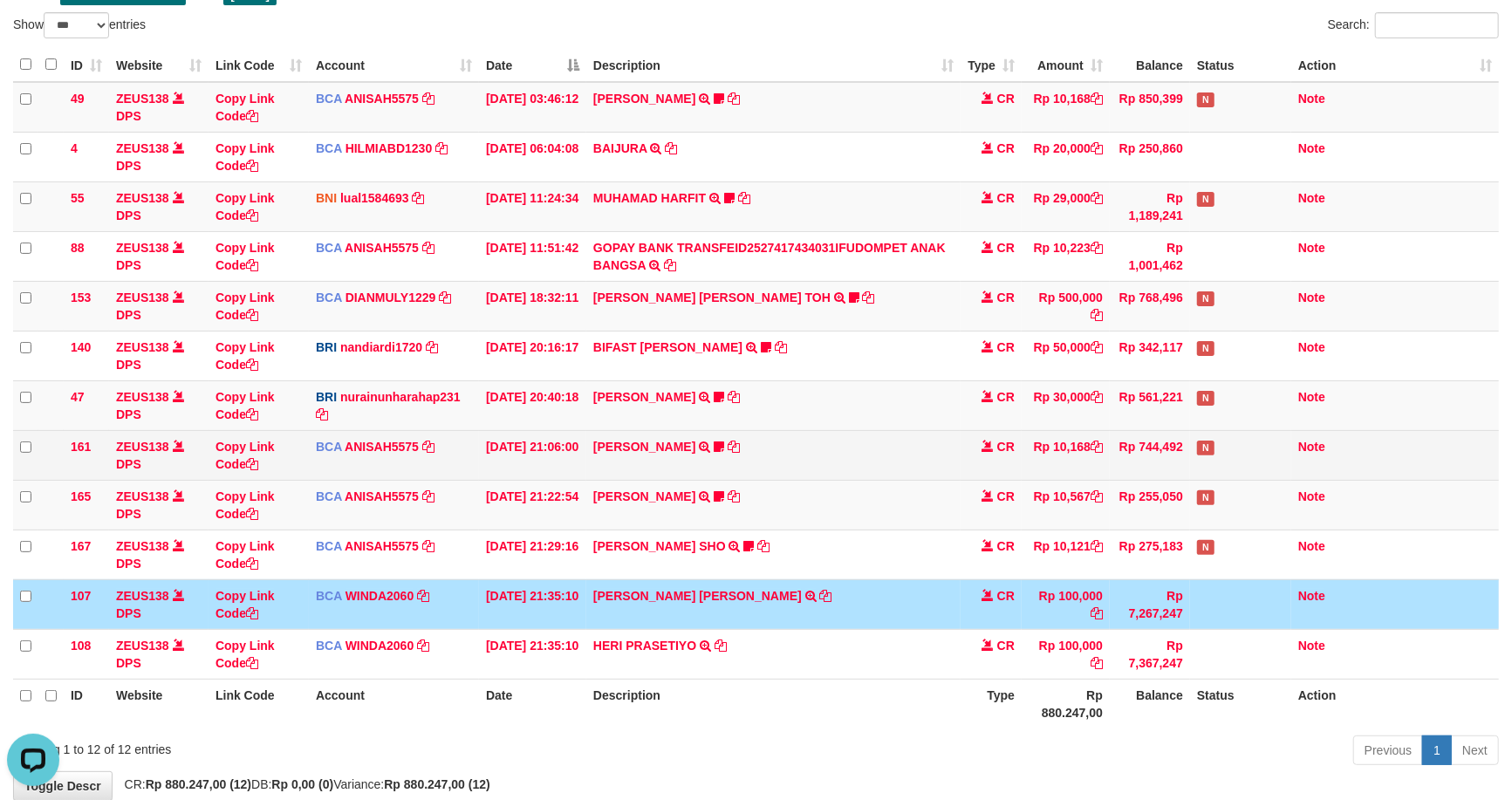
drag, startPoint x: 397, startPoint y: 466, endPoint x: 885, endPoint y: 342, distance: 503.5
click at [387, 475] on td "BCA ANISAH5575 DPS [PERSON_NAME] mutasi_20251001_3827 | 161 mutasi_20251001_382…" at bounding box center [394, 455] width 170 height 50
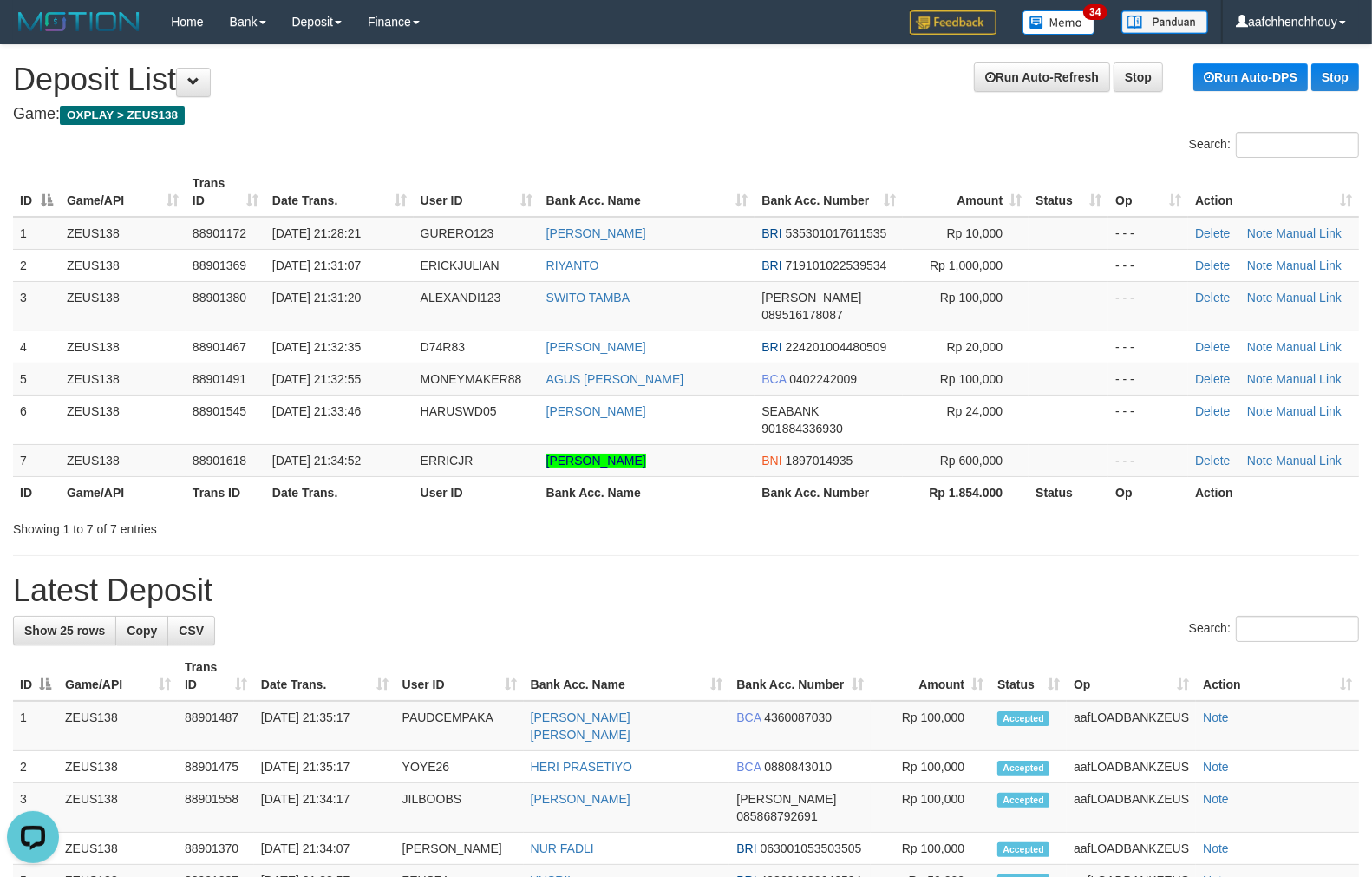
drag, startPoint x: 300, startPoint y: 611, endPoint x: 9, endPoint y: 592, distance: 291.6
click at [293, 616] on div "Search:" at bounding box center [685, 631] width 1345 height 31
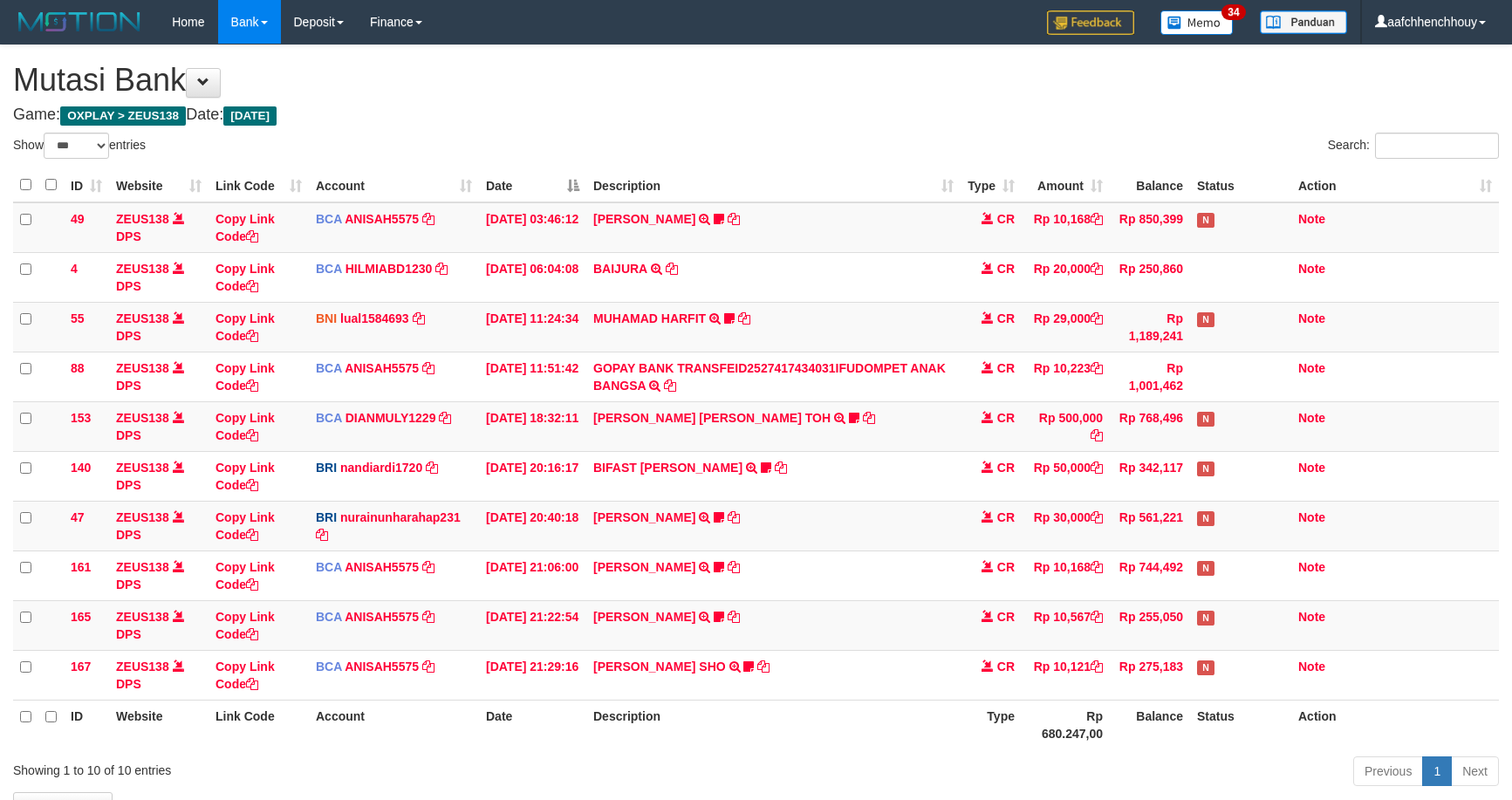
select select "***"
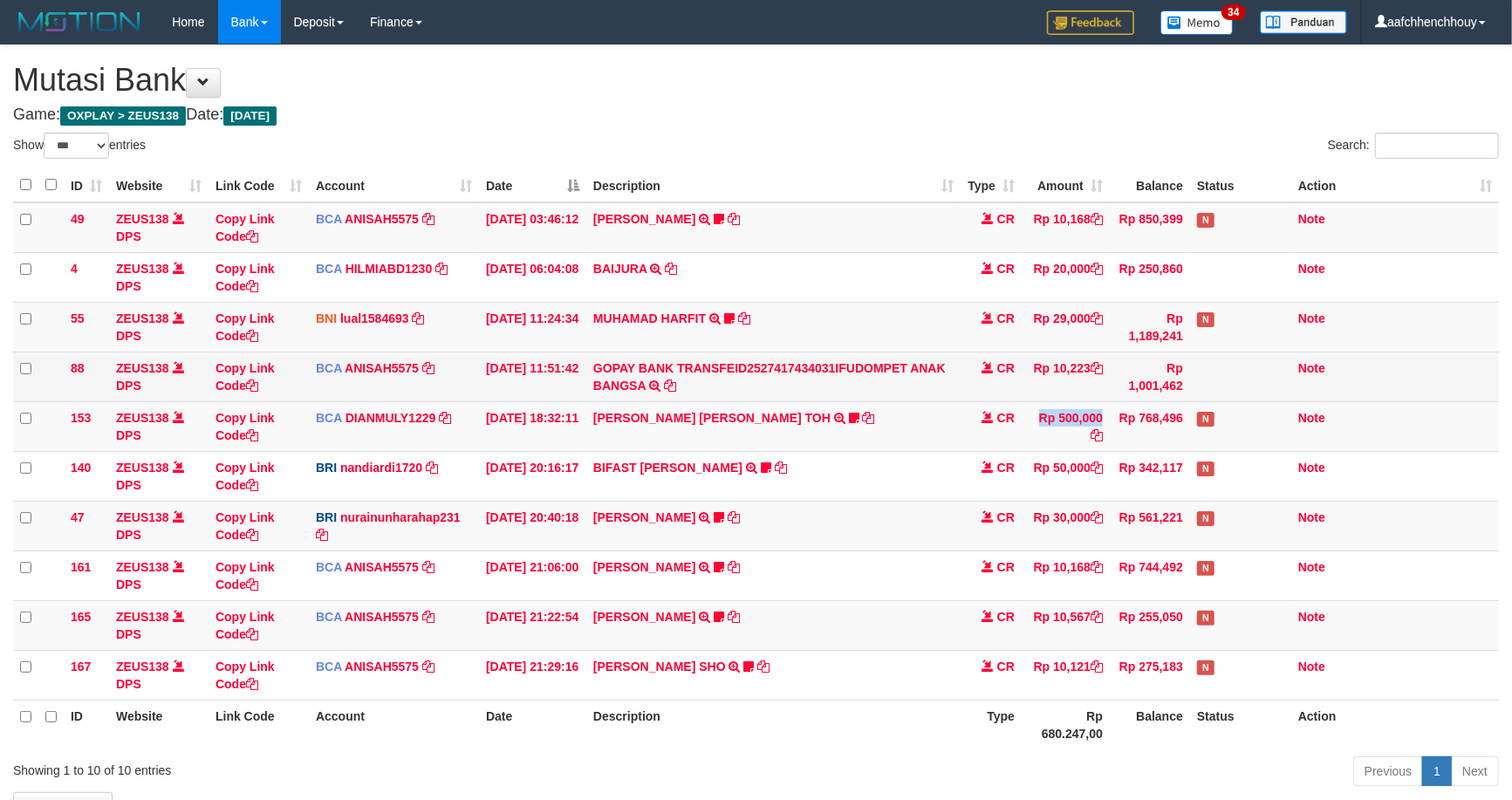
drag, startPoint x: 1012, startPoint y: 421, endPoint x: 1066, endPoint y: 362, distance: 80.0
click at [1084, 363] on tbody "49 ZEUS138 DPS Copy Link Code BCA ANISAH5575 DPS ANISAH mutasi_20251001_3827 | …" at bounding box center [756, 451] width 1486 height 499
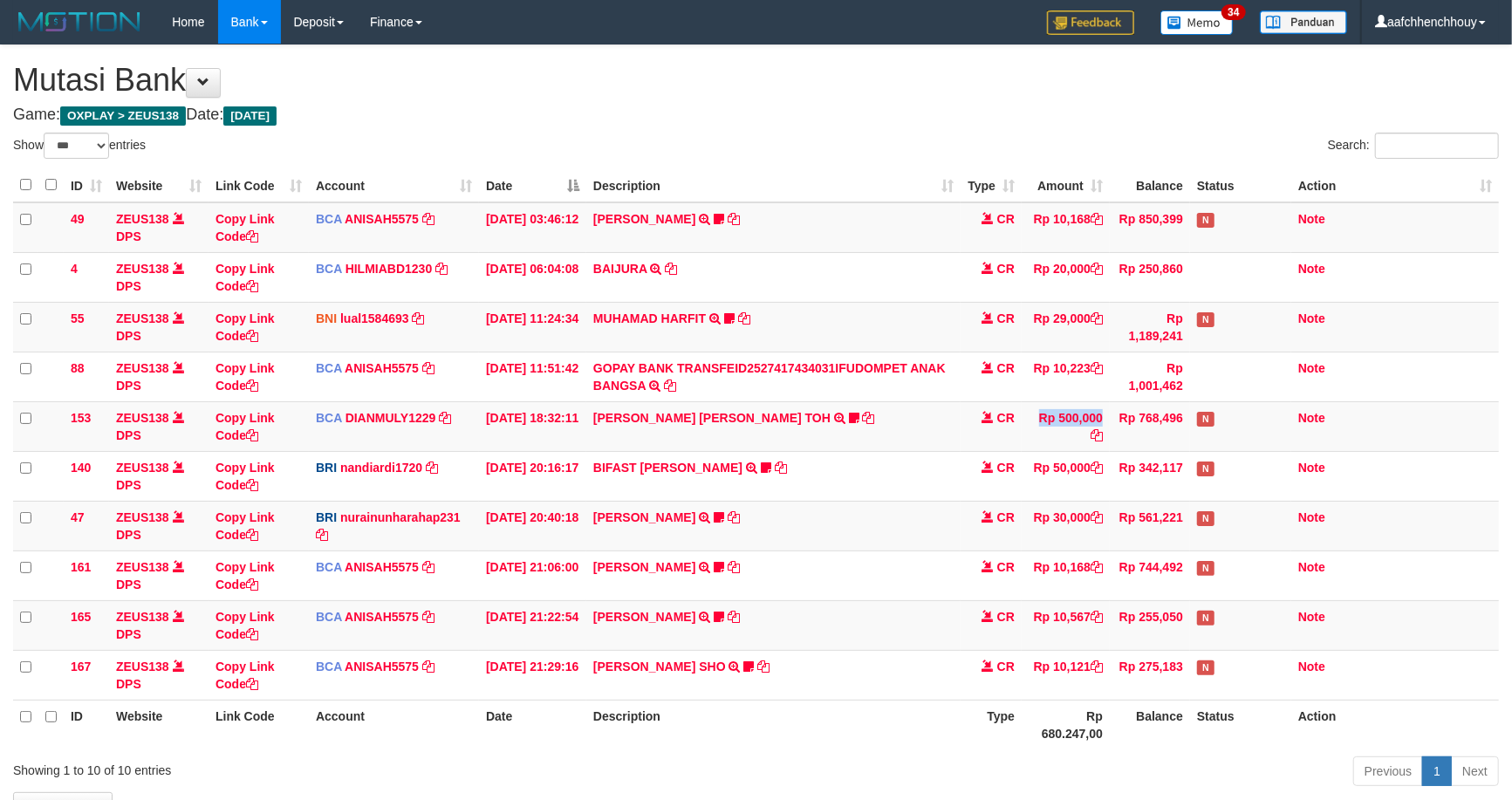
scroll to position [119, 0]
select select "***"
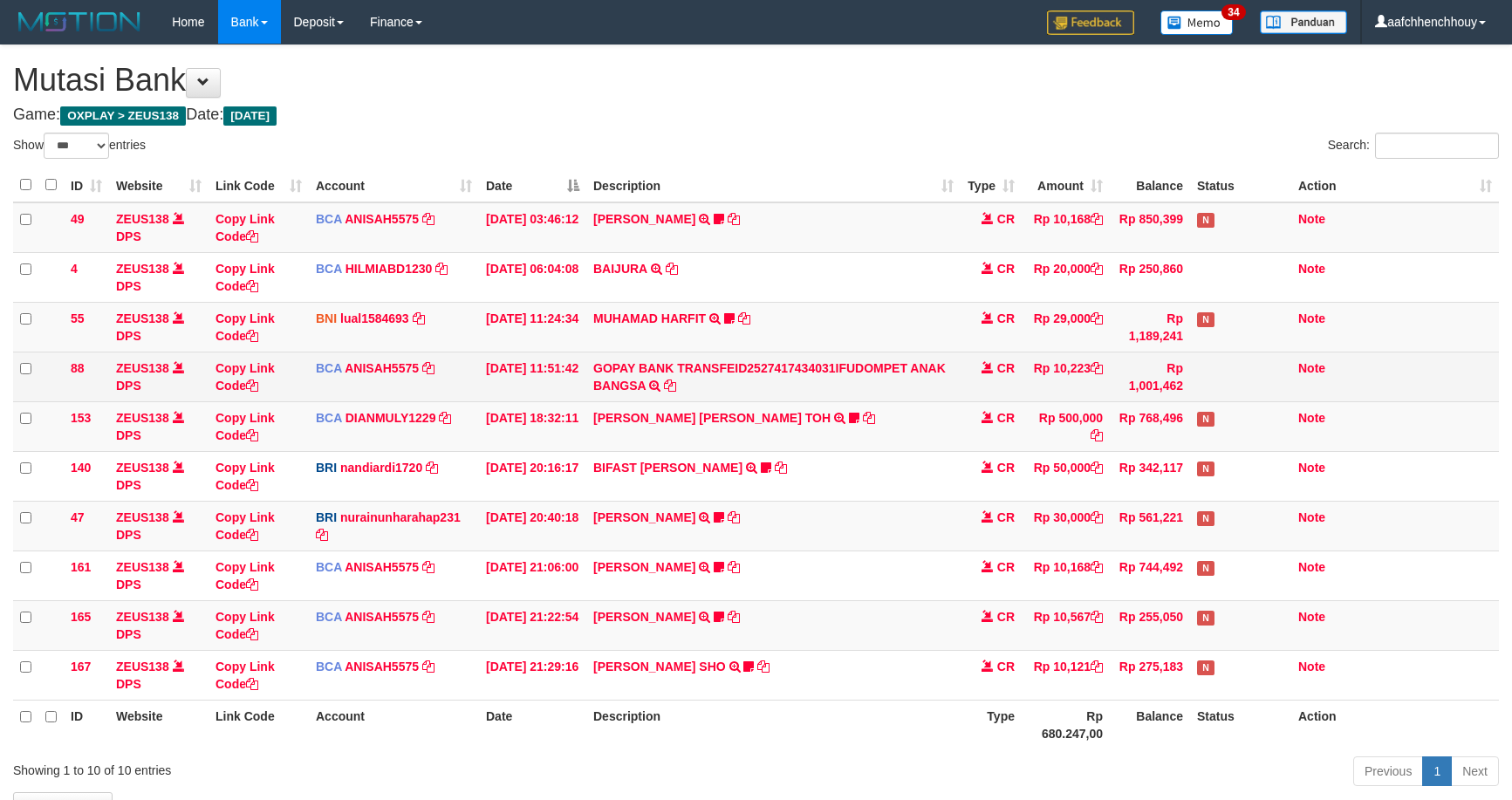
click at [1389, 293] on tbody "49 ZEUS138 DPS Copy Link Code BCA ANISAH5575 DPS [PERSON_NAME] mutasi_20251001_…" at bounding box center [756, 451] width 1486 height 499
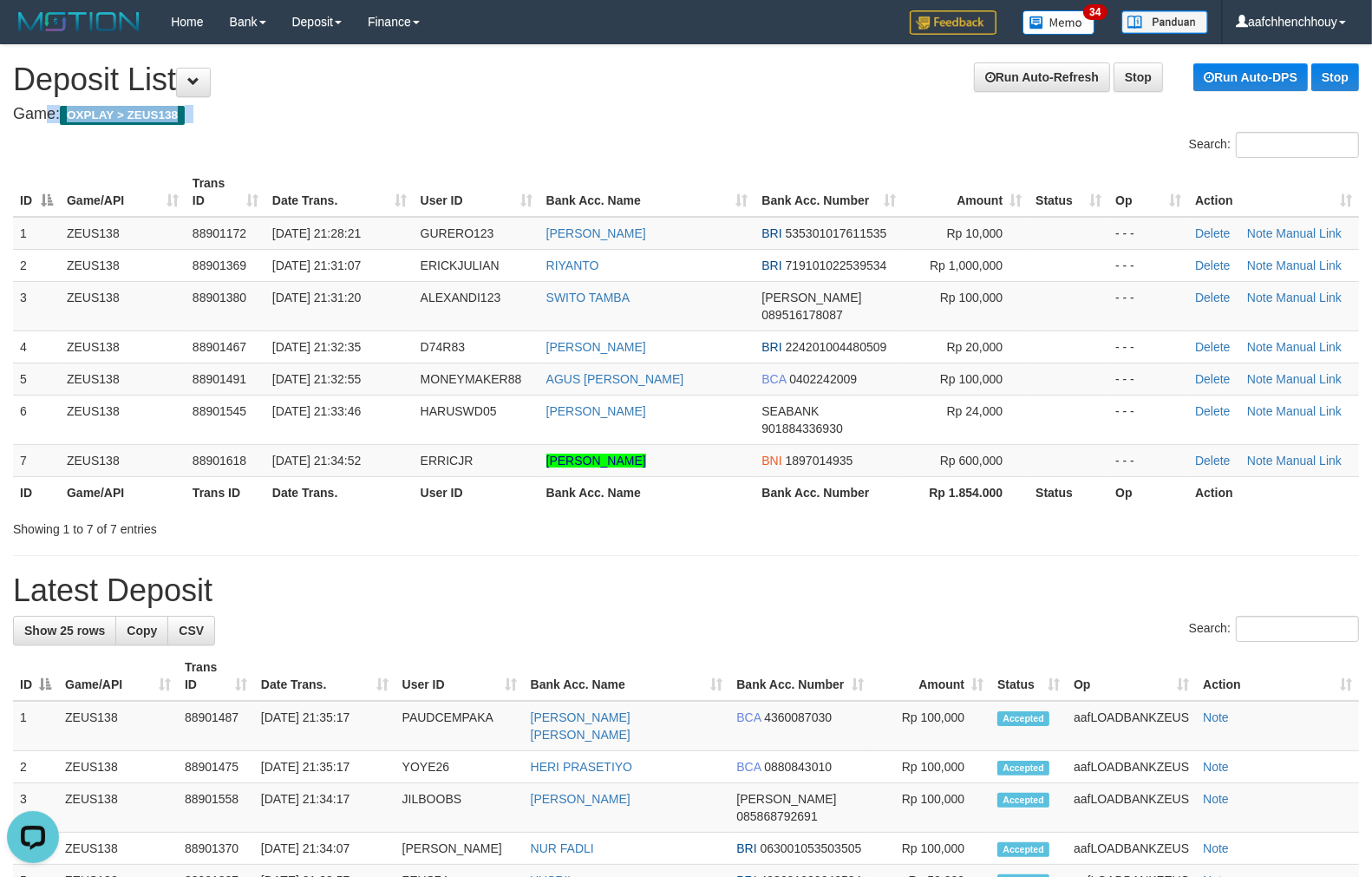
drag, startPoint x: 441, startPoint y: 81, endPoint x: 6, endPoint y: 204, distance: 452.1
click at [397, 87] on div "**********" at bounding box center [686, 884] width 1372 height 1678
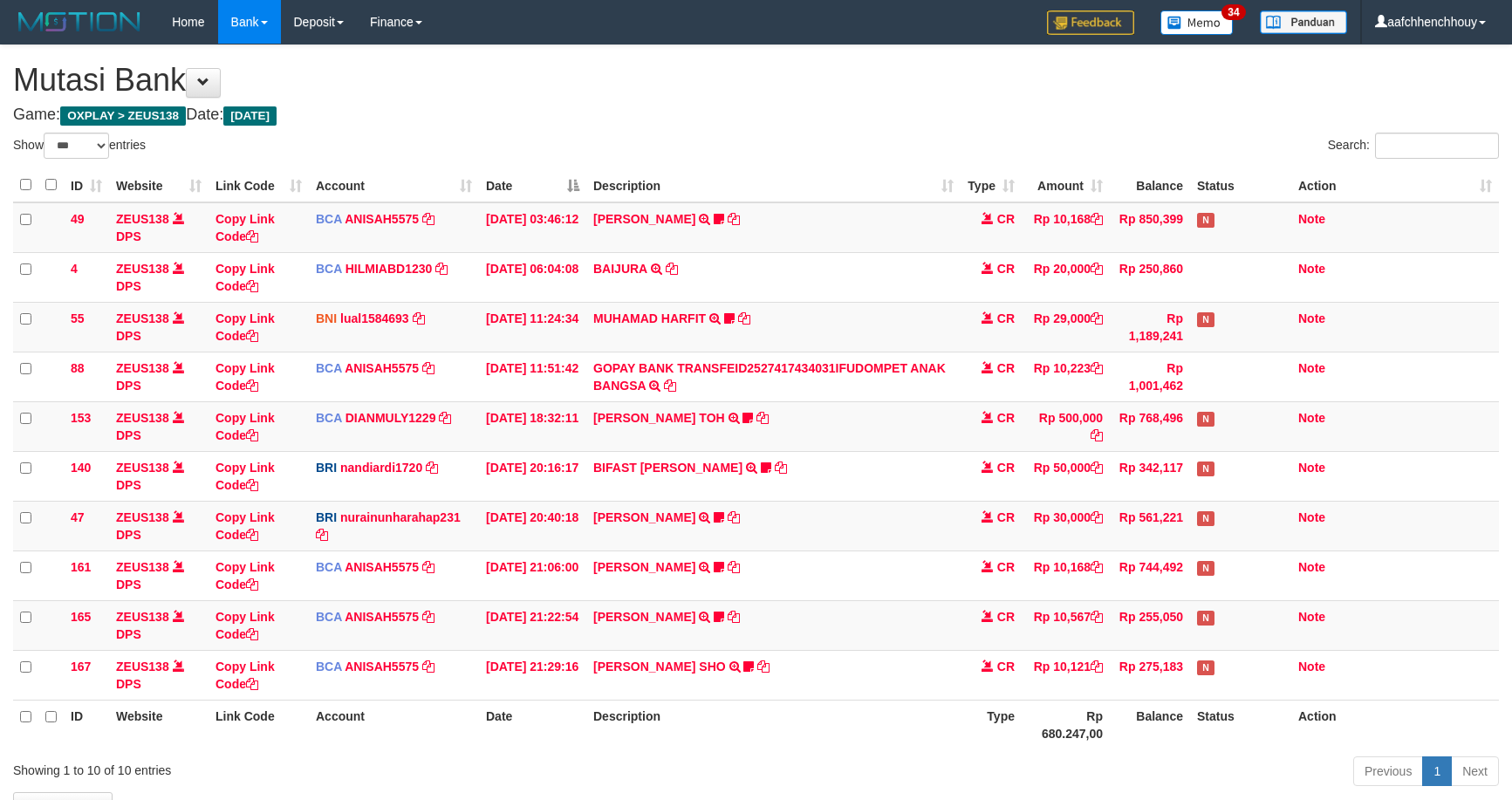
select select "***"
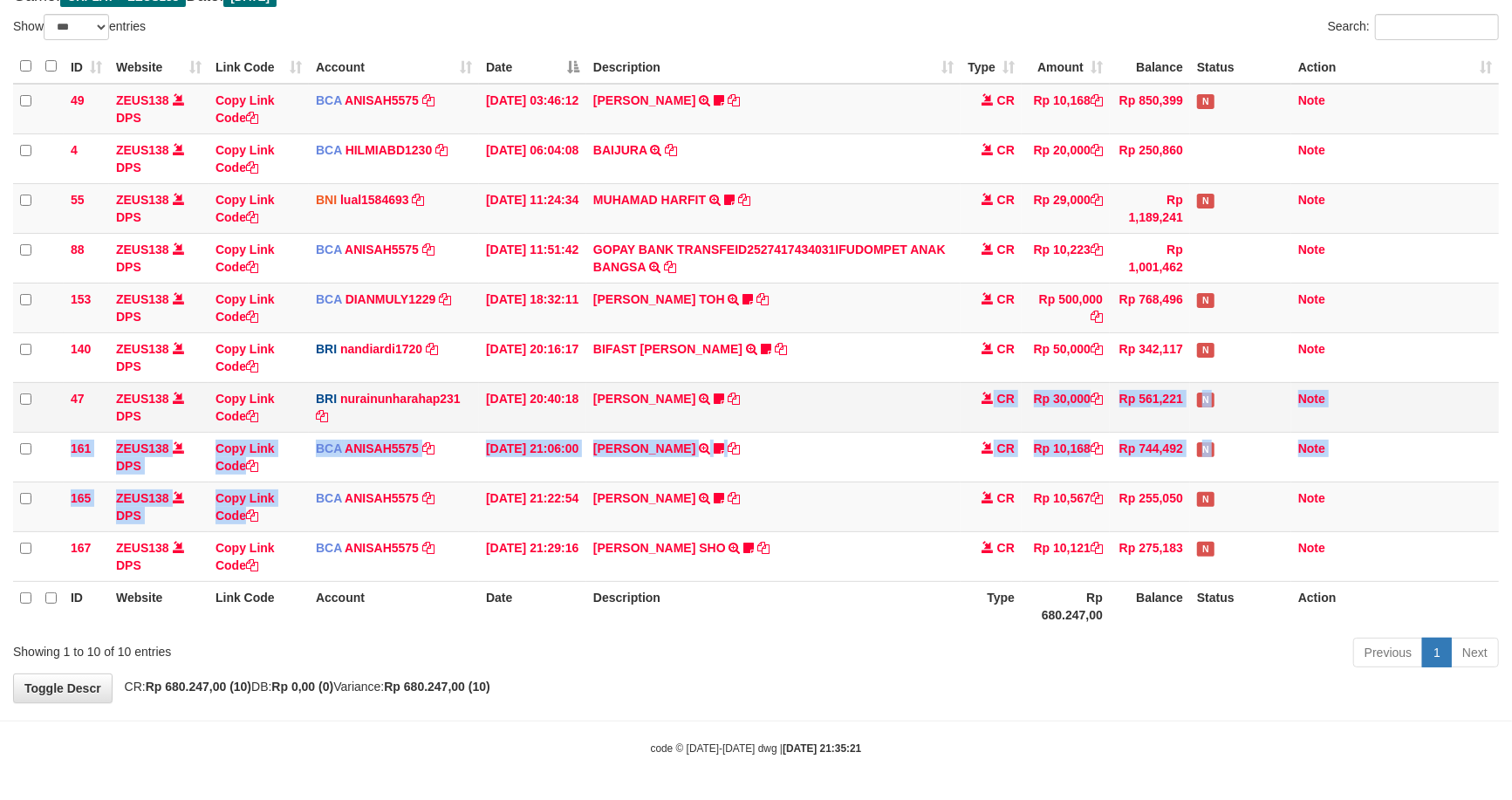
click at [840, 390] on tbody "49 ZEUS138 DPS Copy Link Code BCA ANISAH5575 DPS ANISAH mutasi_20251001_3827 | …" at bounding box center [756, 332] width 1486 height 499
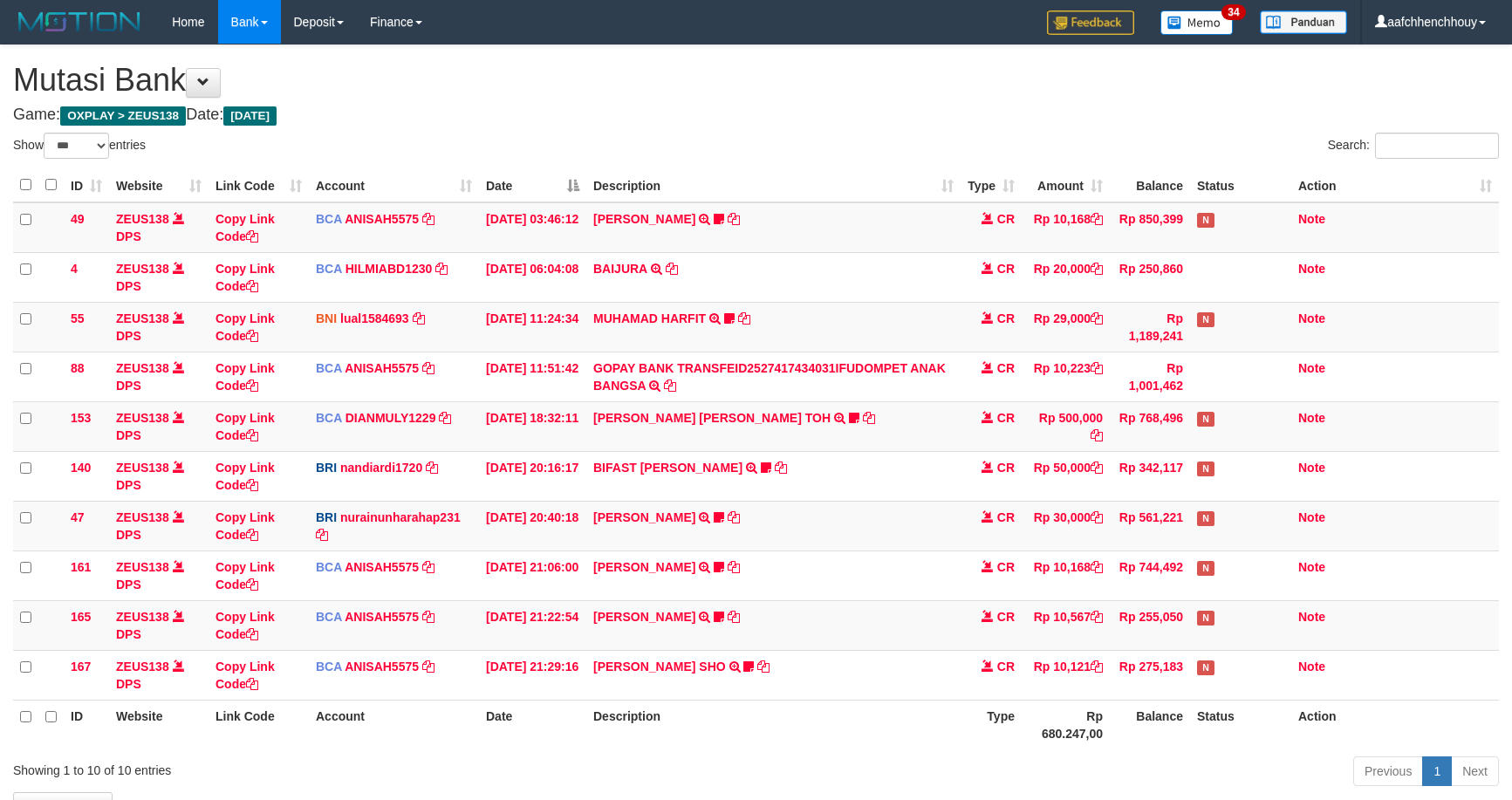
select select "***"
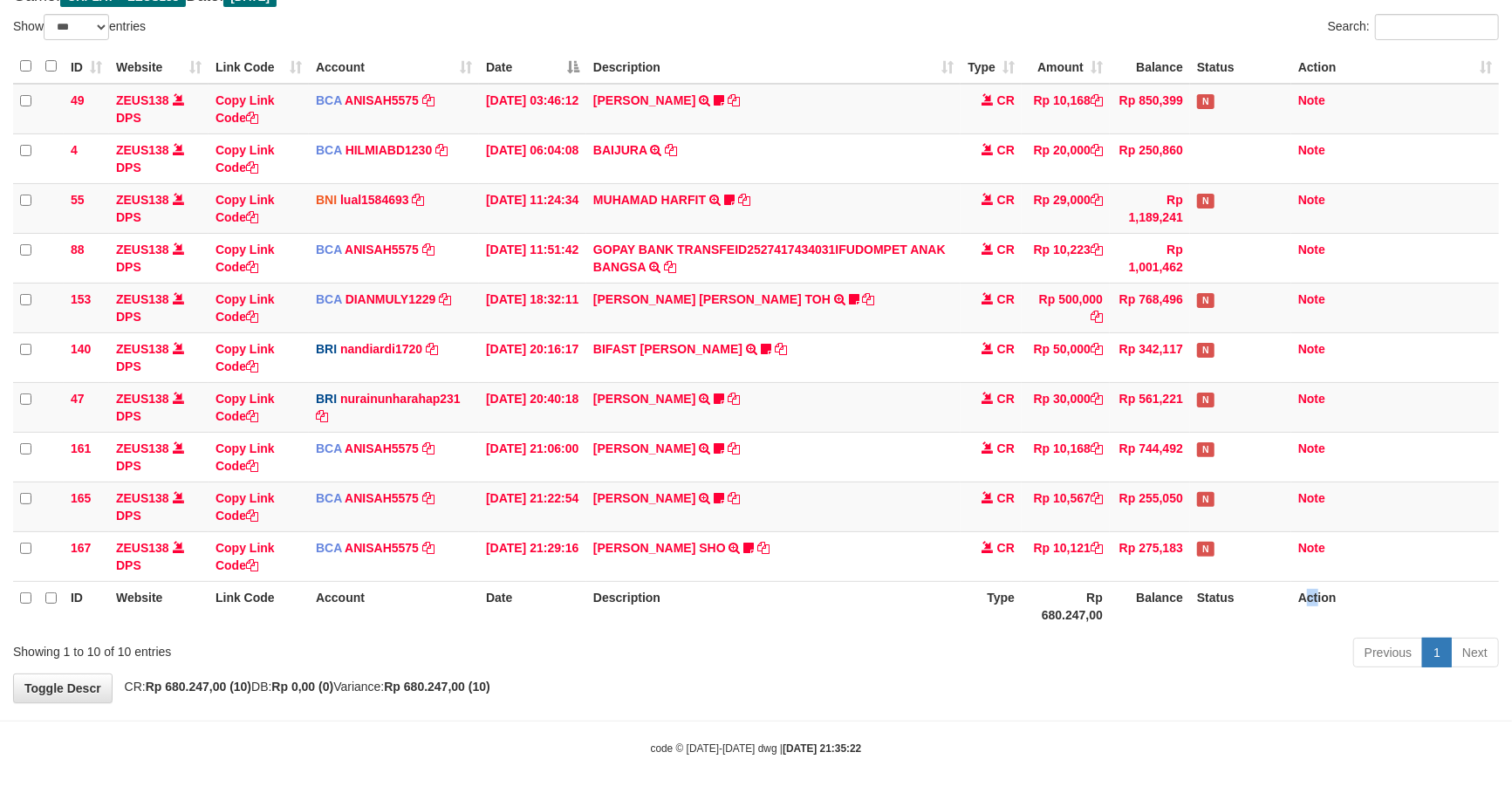
click at [1306, 591] on th "Action" at bounding box center [1395, 606] width 208 height 50
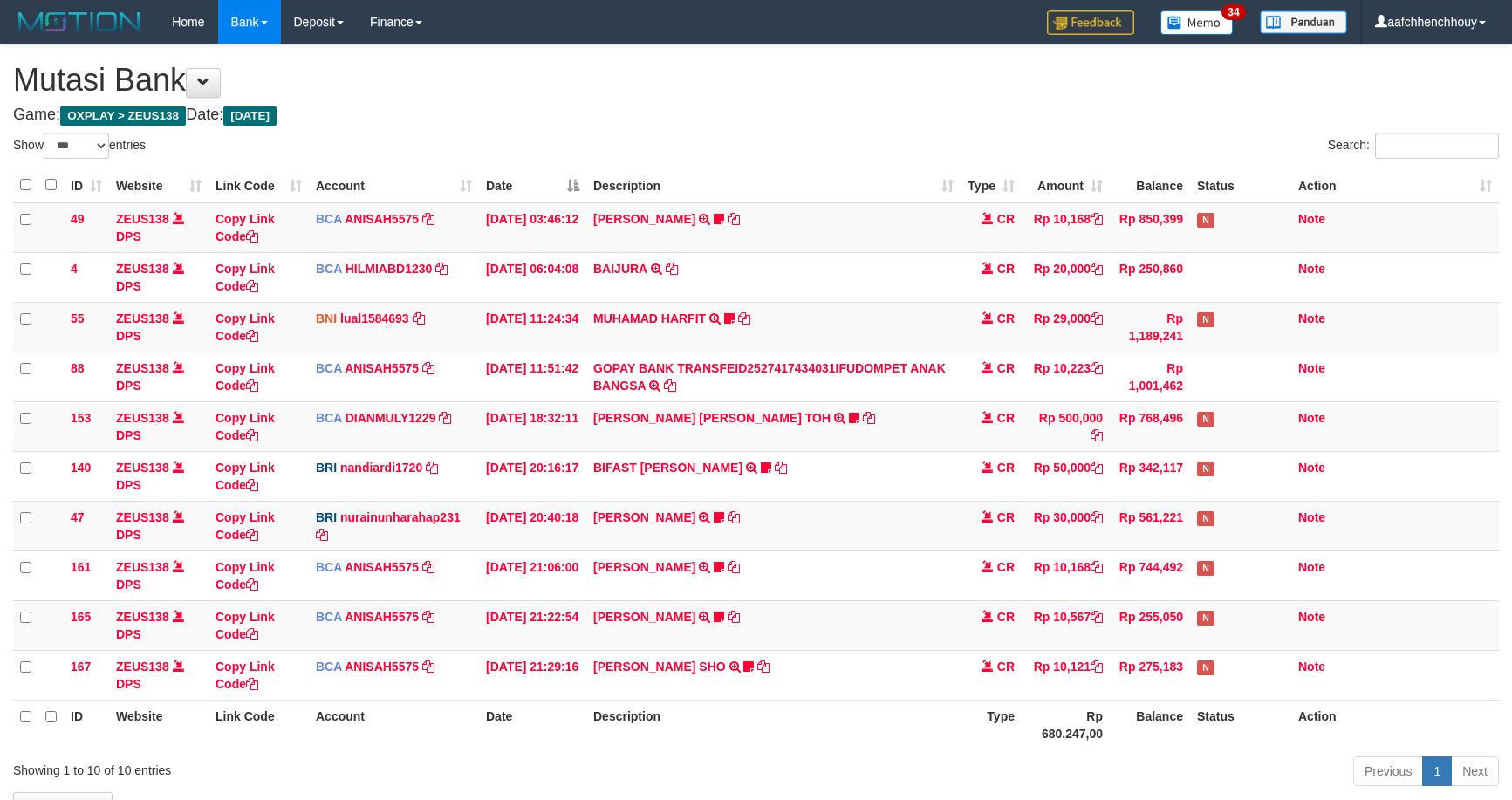
select select "***"
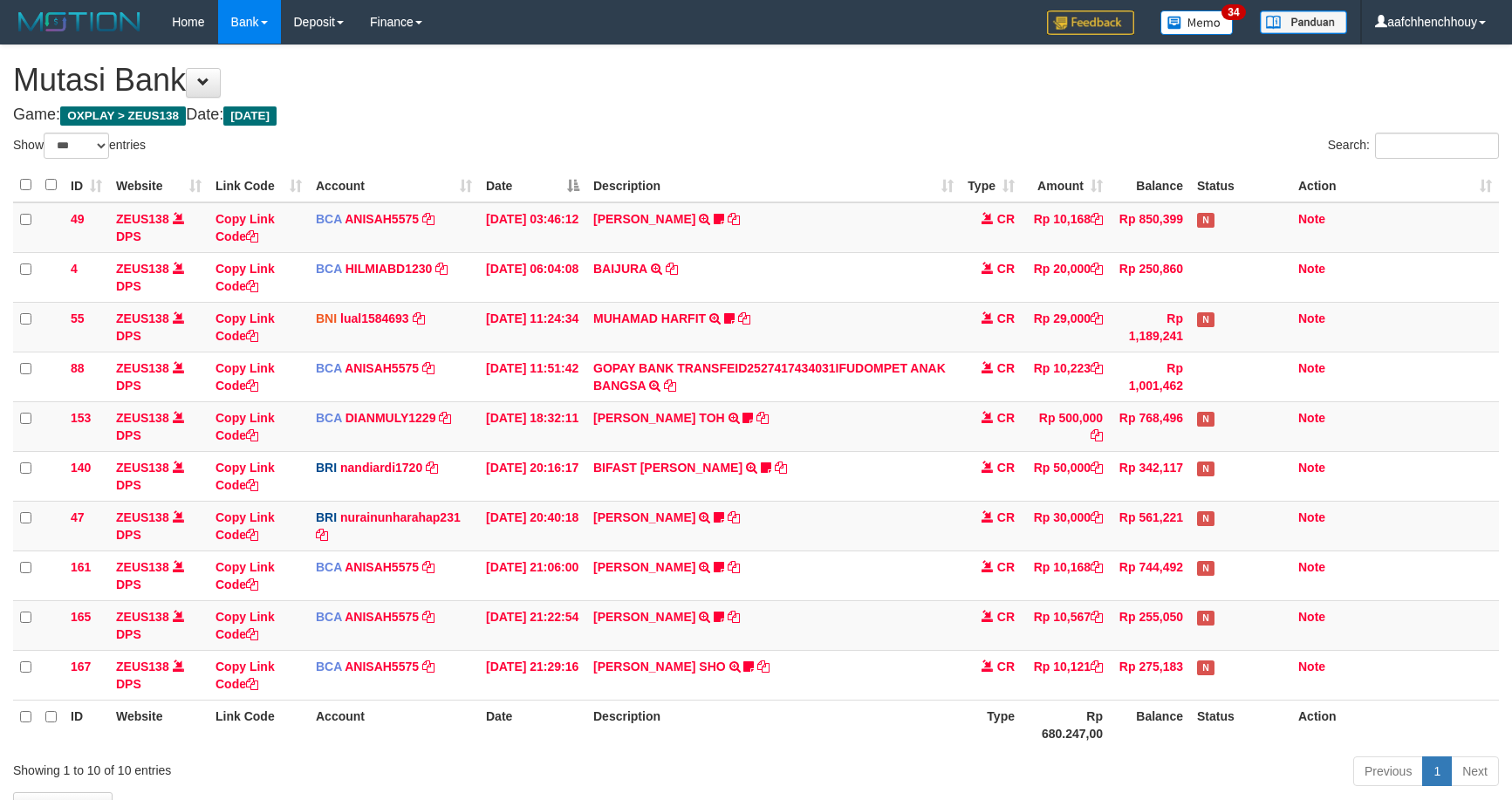
select select "***"
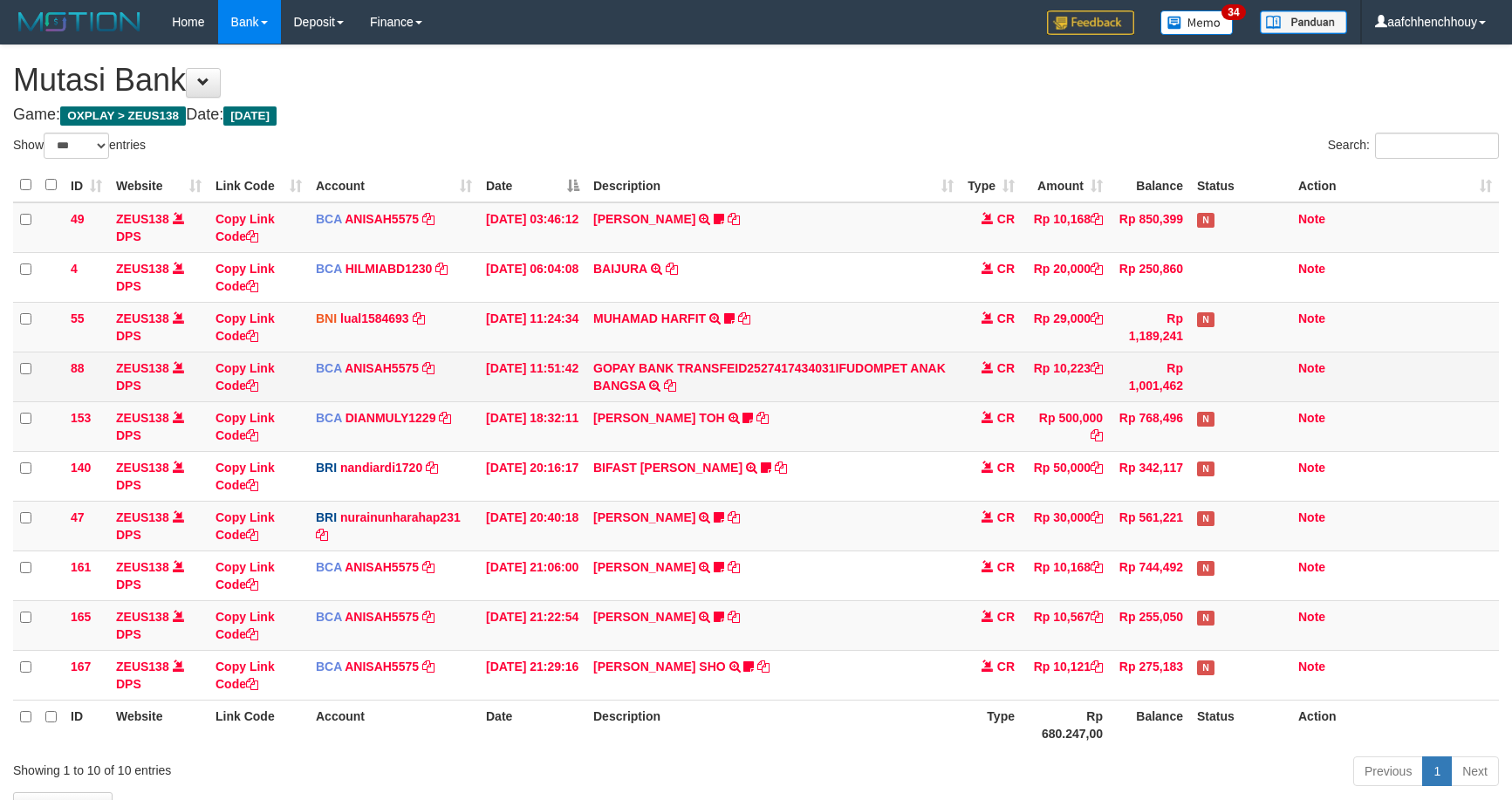
scroll to position [119, 0]
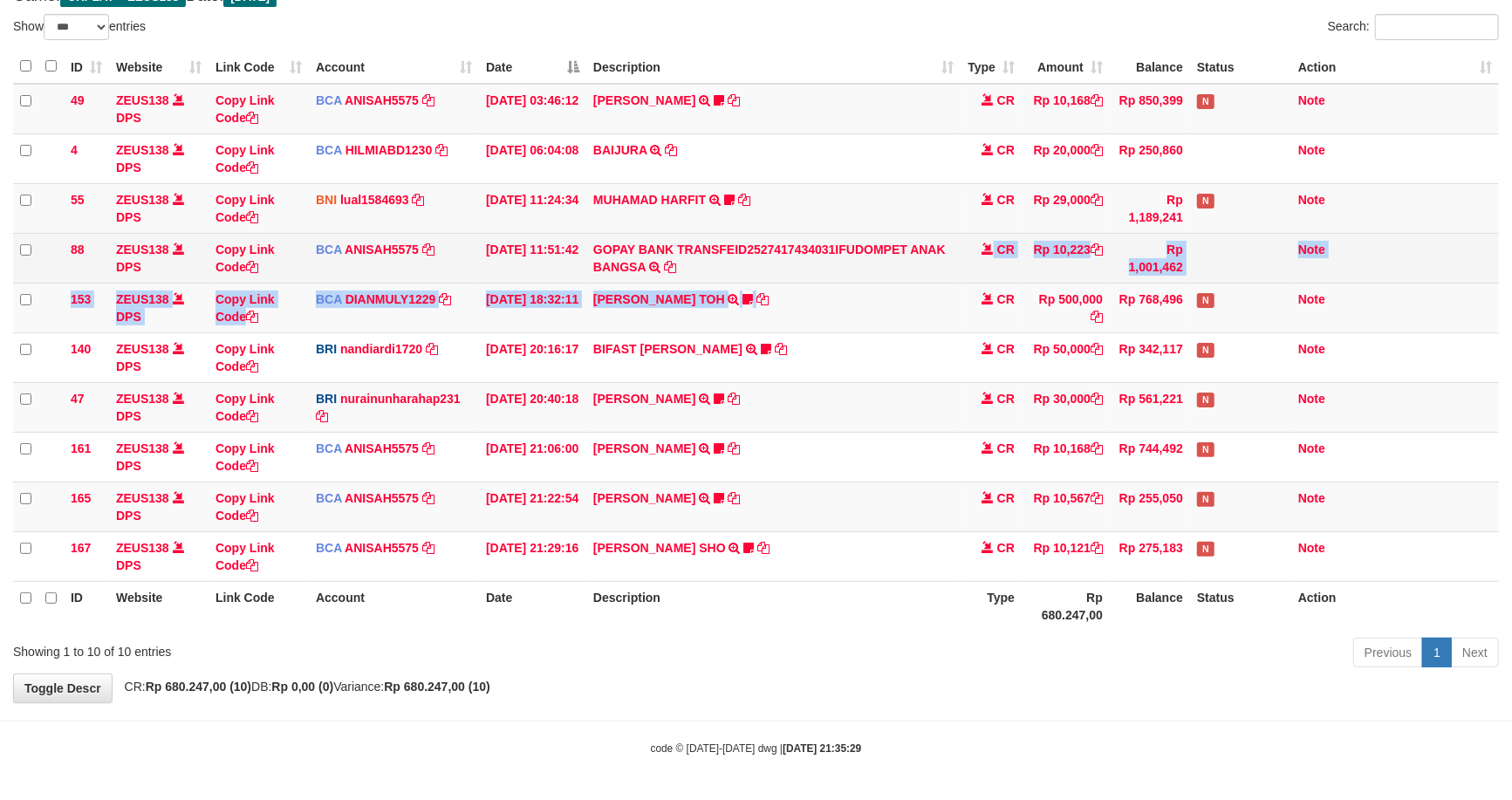
click at [671, 252] on tbody "49 ZEUS138 DPS Copy Link Code BCA ANISAH5575 DPS ANISAH mutasi_20251001_3827 | …" at bounding box center [756, 332] width 1486 height 499
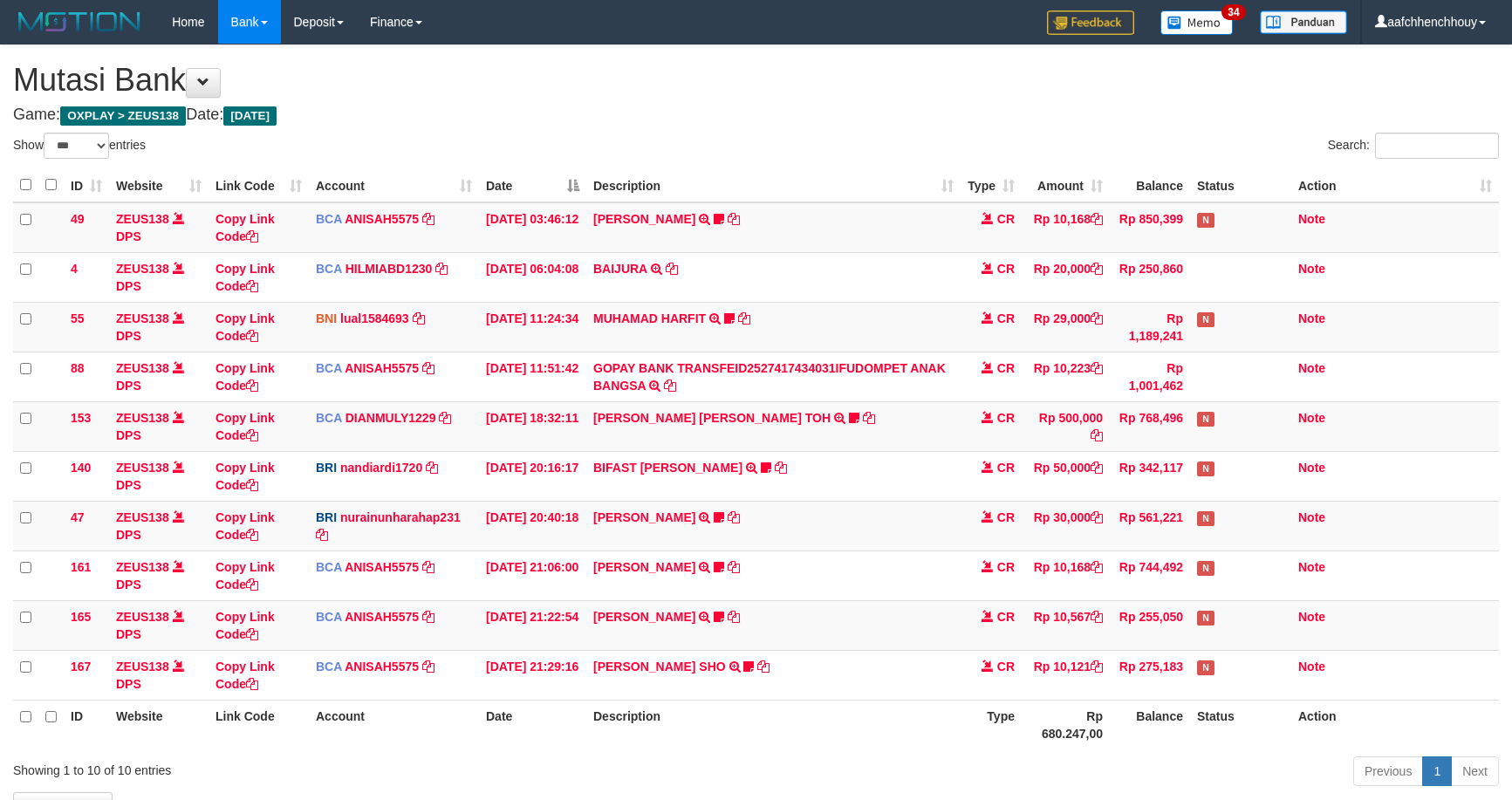
select select "***"
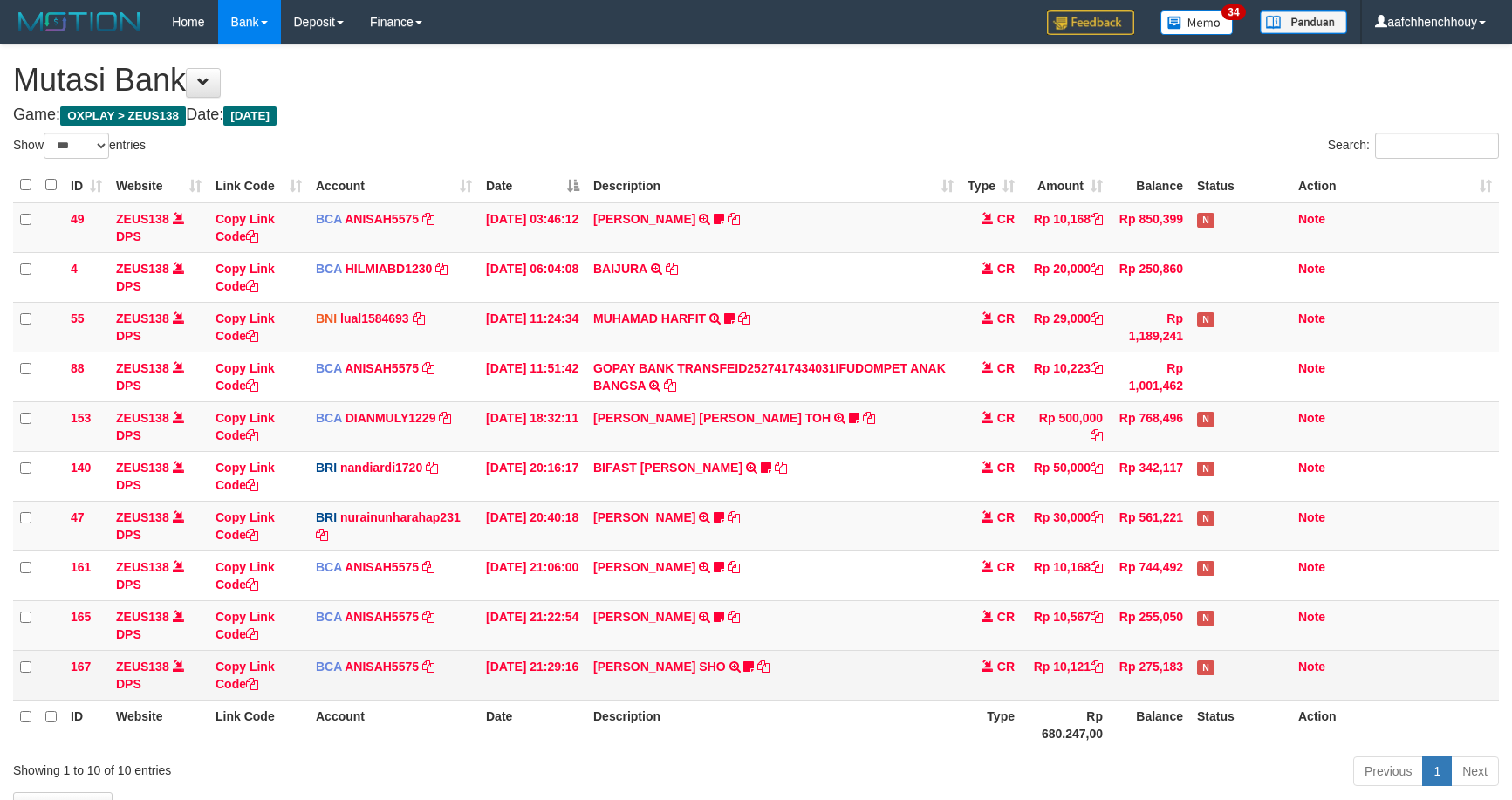
scroll to position [119, 0]
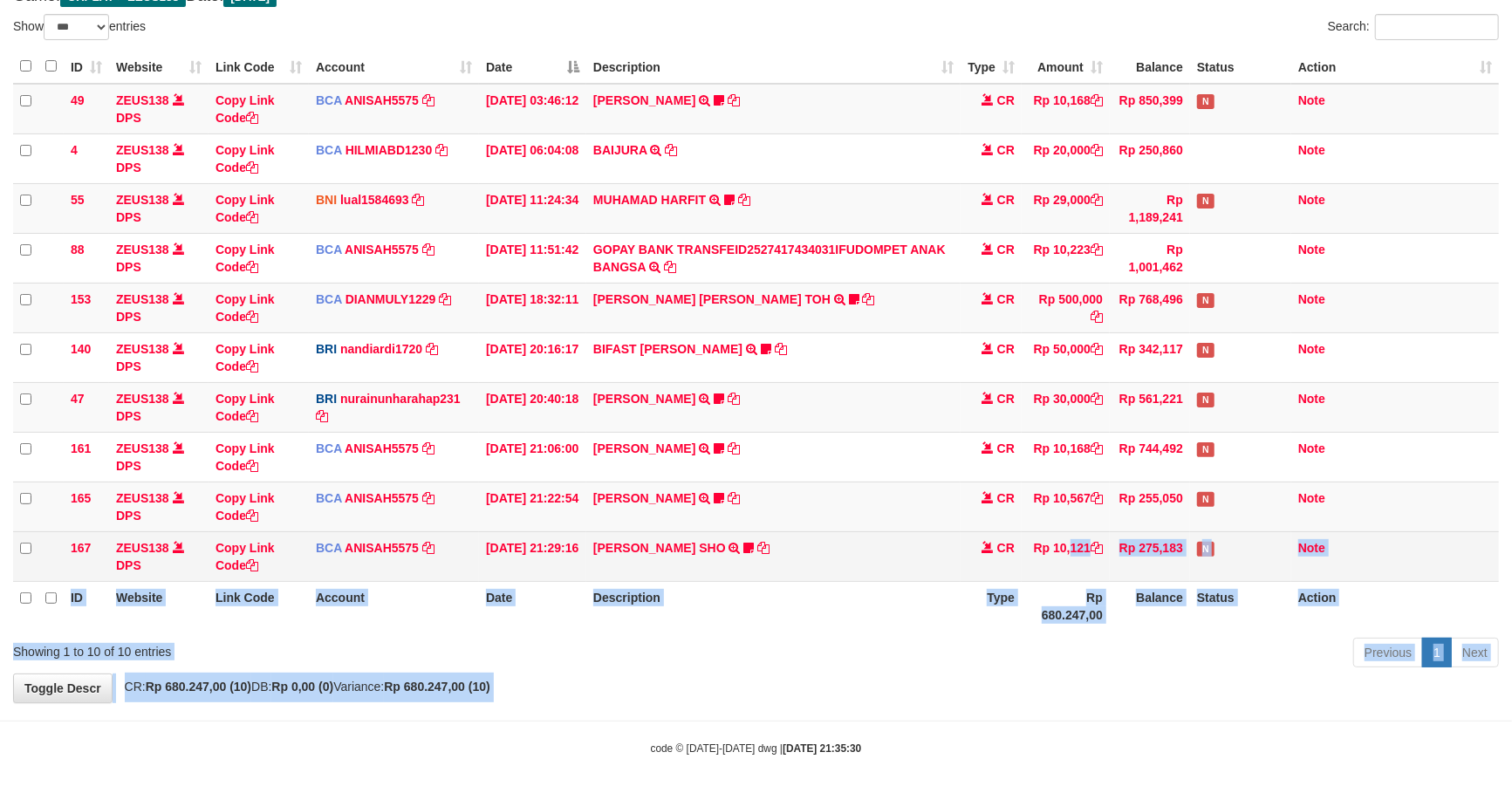
click at [1017, 550] on body "Toggle navigation Home Bank Account List Load By Website Group [OXPLAY] ZEUS138…" at bounding box center [756, 341] width 1512 height 919
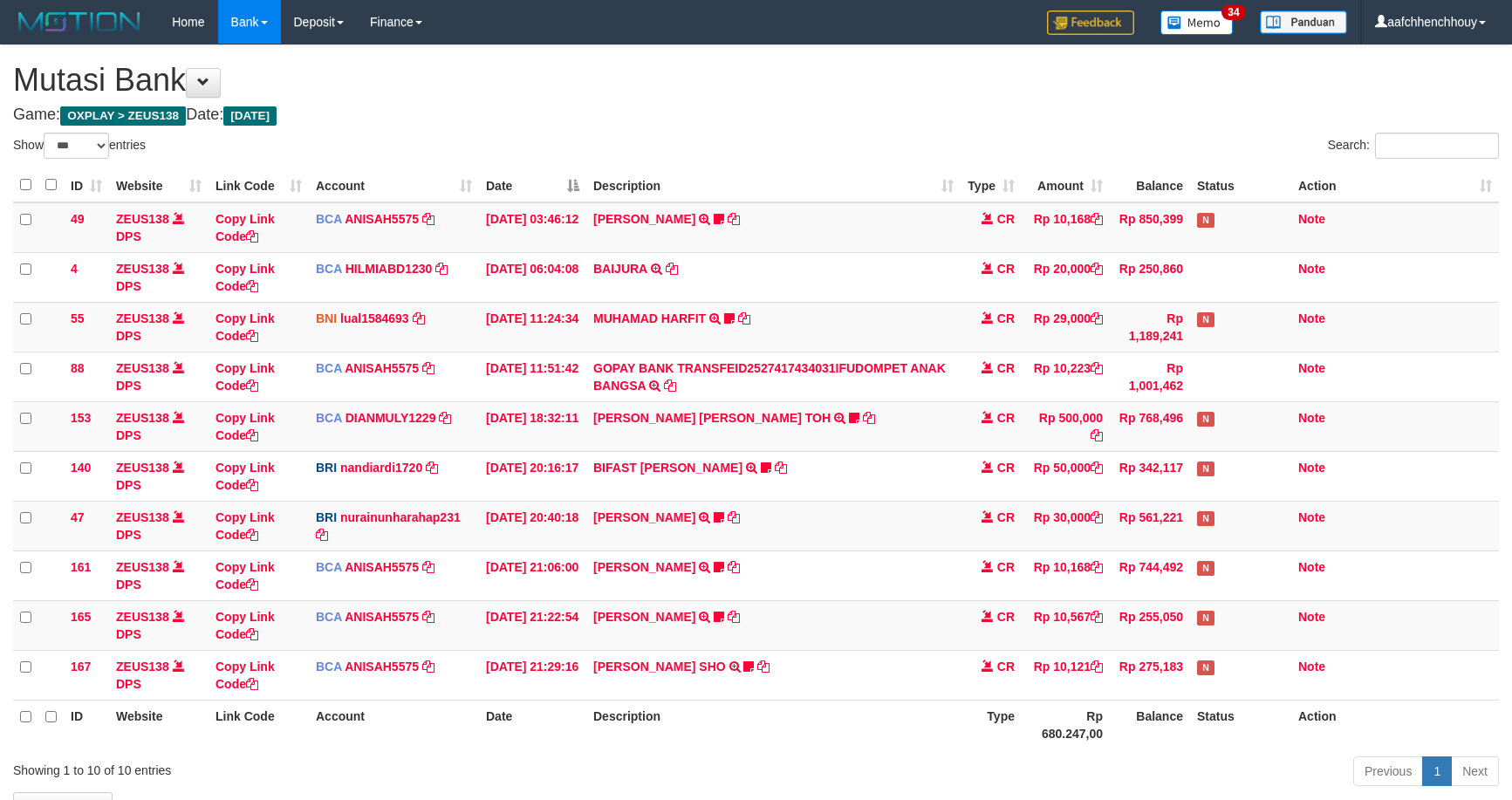
select select "***"
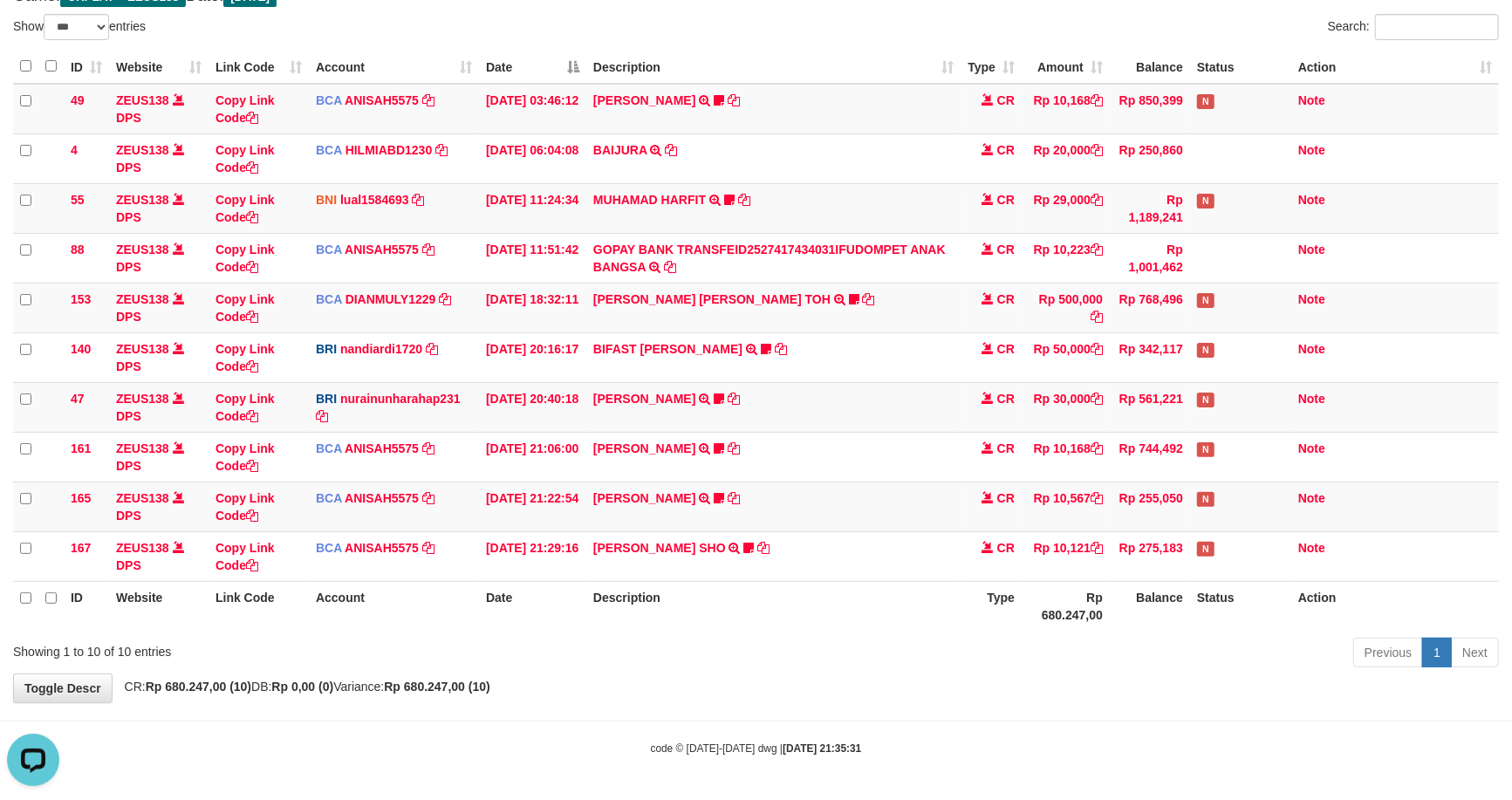
drag, startPoint x: 897, startPoint y: 221, endPoint x: 11, endPoint y: 401, distance: 904.1
click at [841, 237] on tbody "49 ZEUS138 DPS Copy Link Code BCA ANISAH5575 DPS ANISAH mutasi_20251001_3827 | …" at bounding box center [756, 332] width 1486 height 499
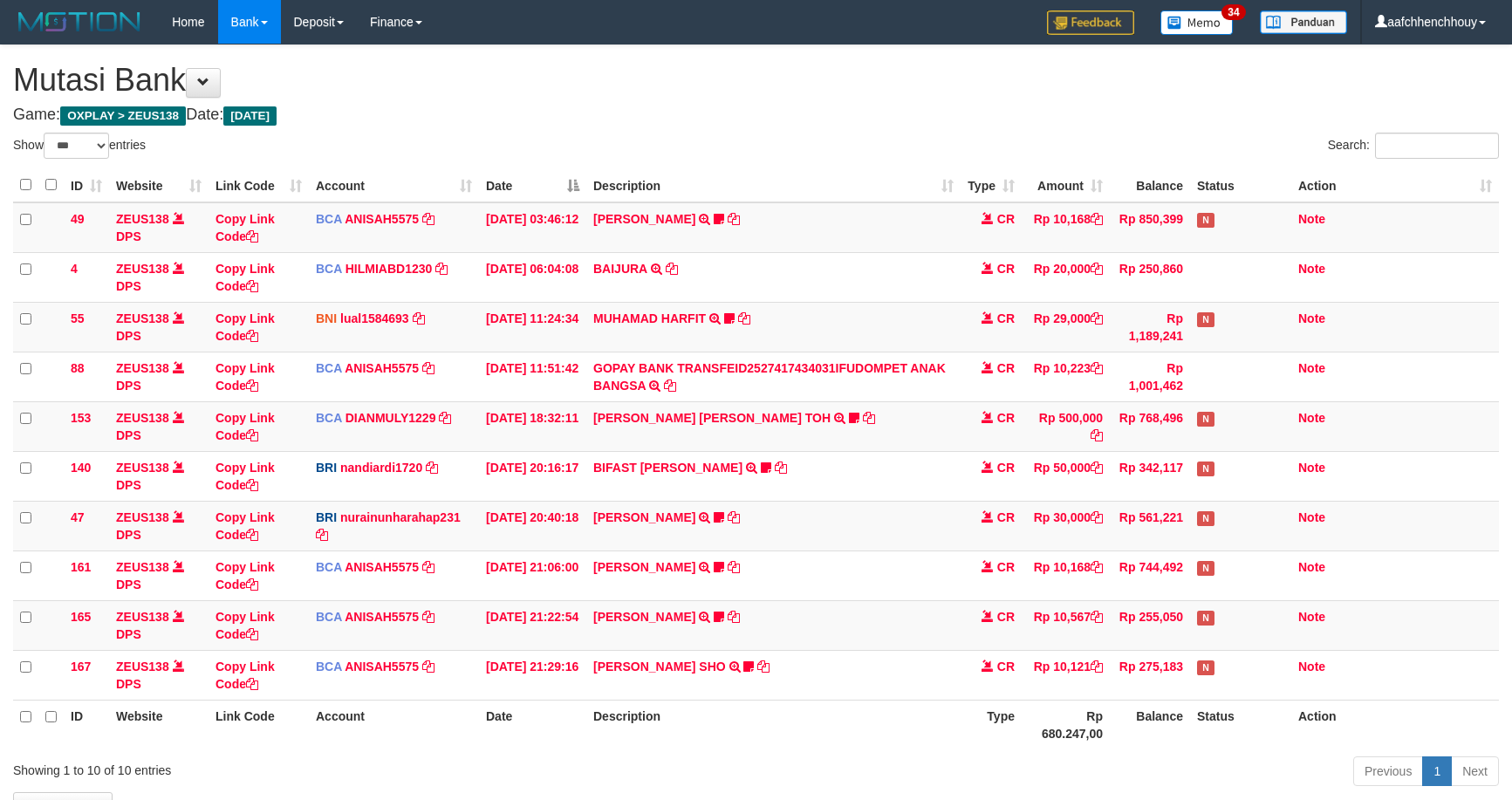
select select "***"
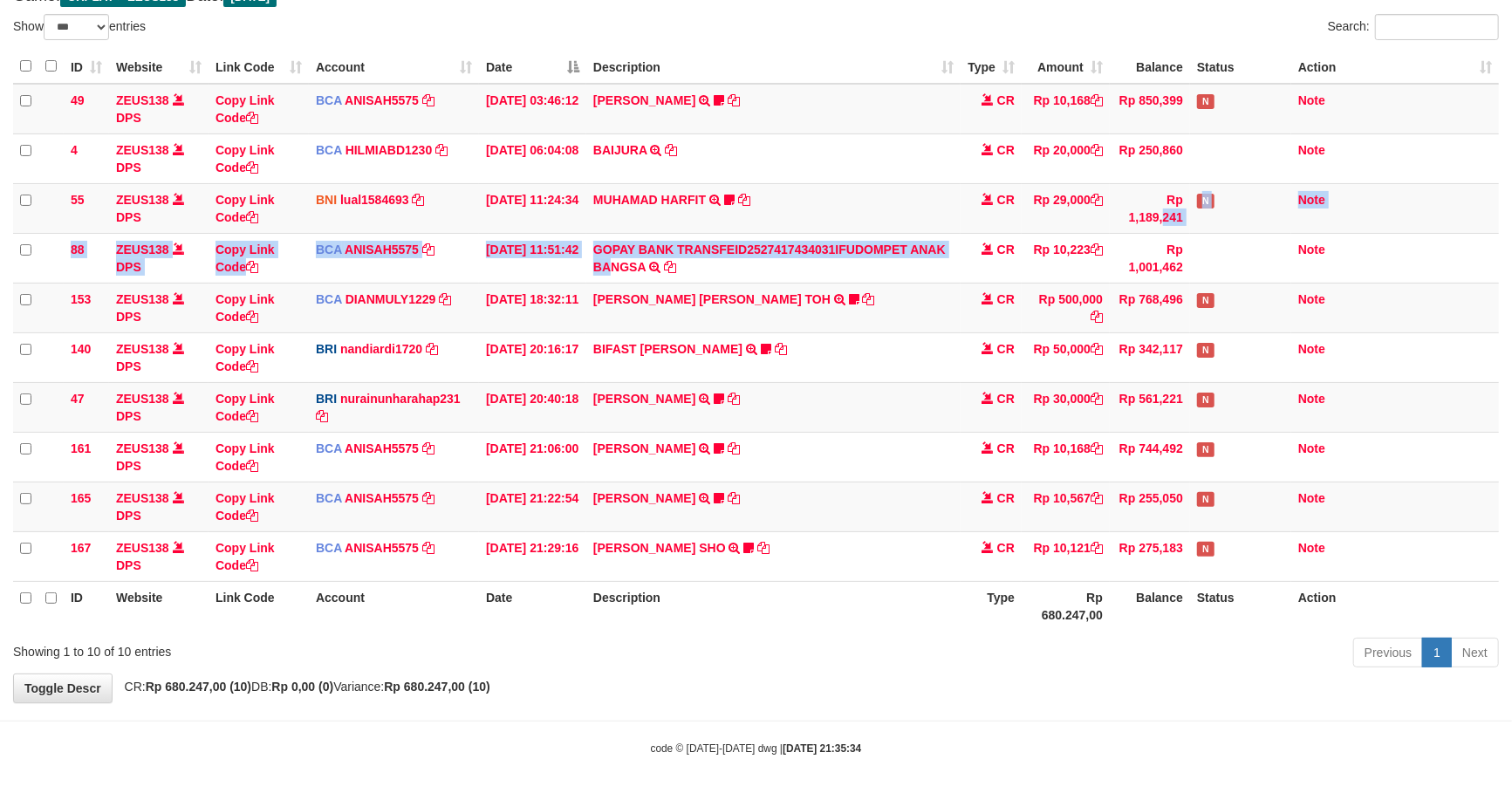
click at [606, 266] on tbody "49 ZEUS138 DPS Copy Link Code BCA ANISAH5575 DPS ANISAH mutasi_20251001_3827 | …" at bounding box center [756, 332] width 1486 height 499
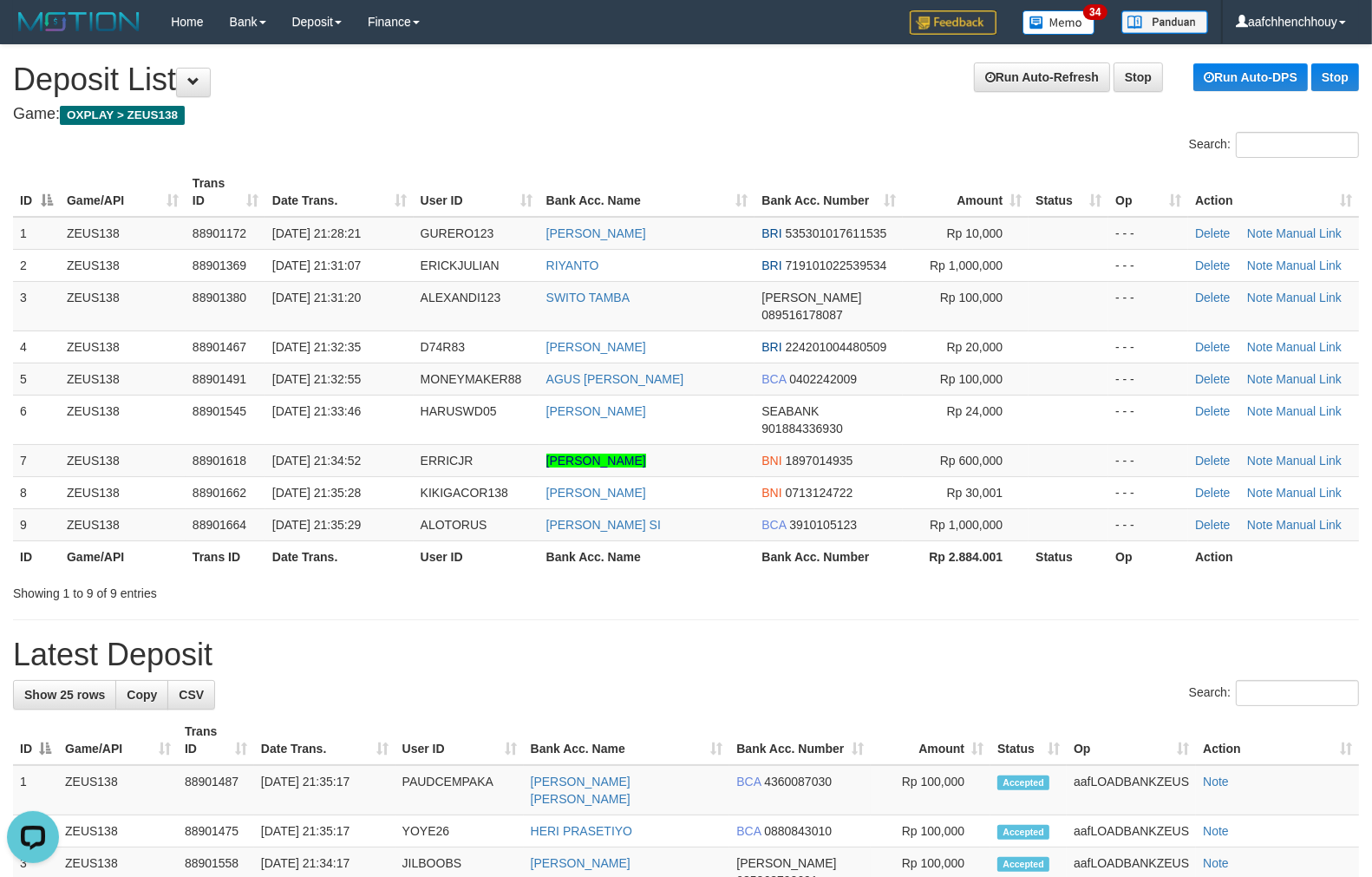
drag, startPoint x: 497, startPoint y: 94, endPoint x: 5, endPoint y: 156, distance: 495.9
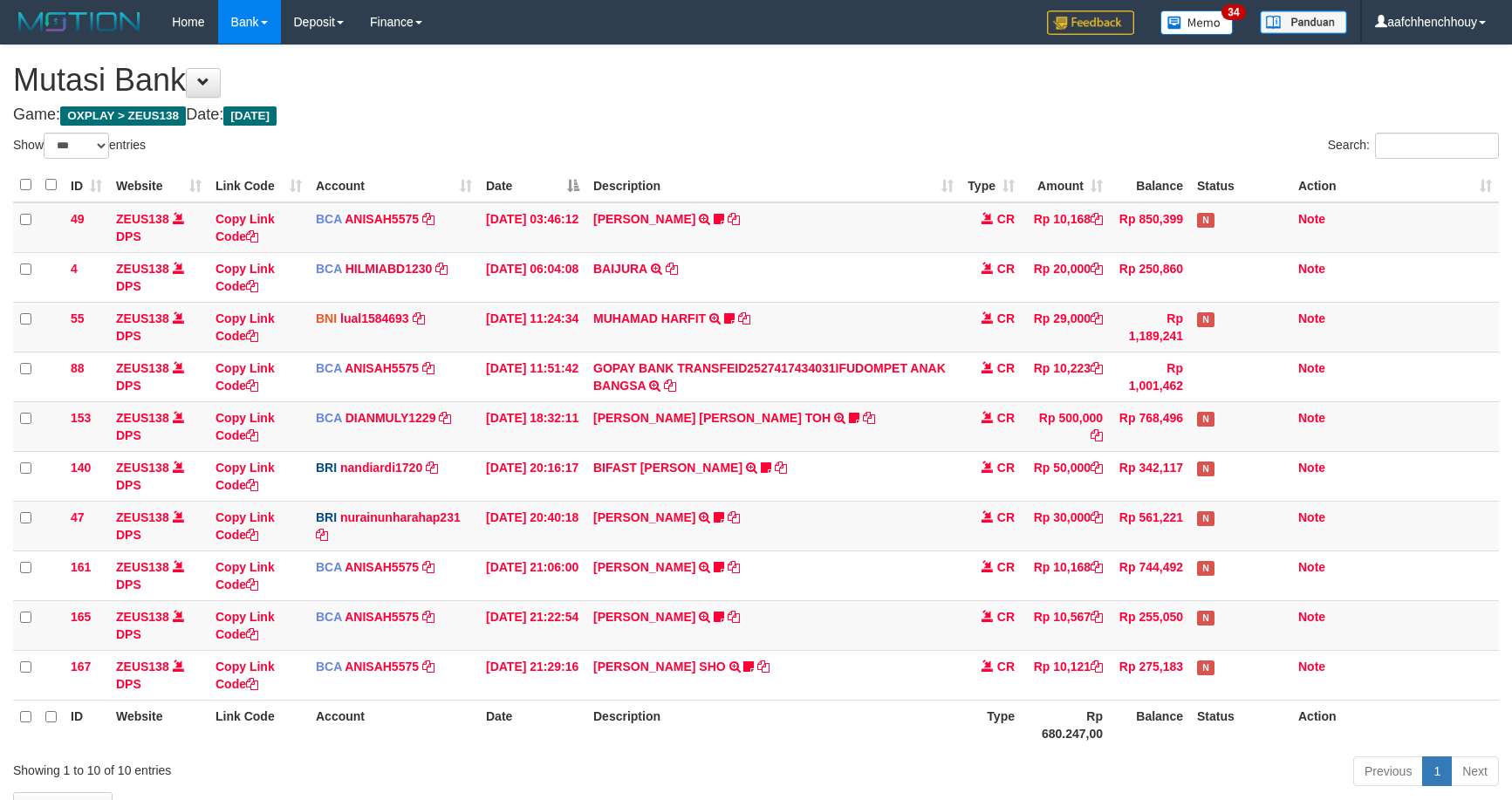
select select "***"
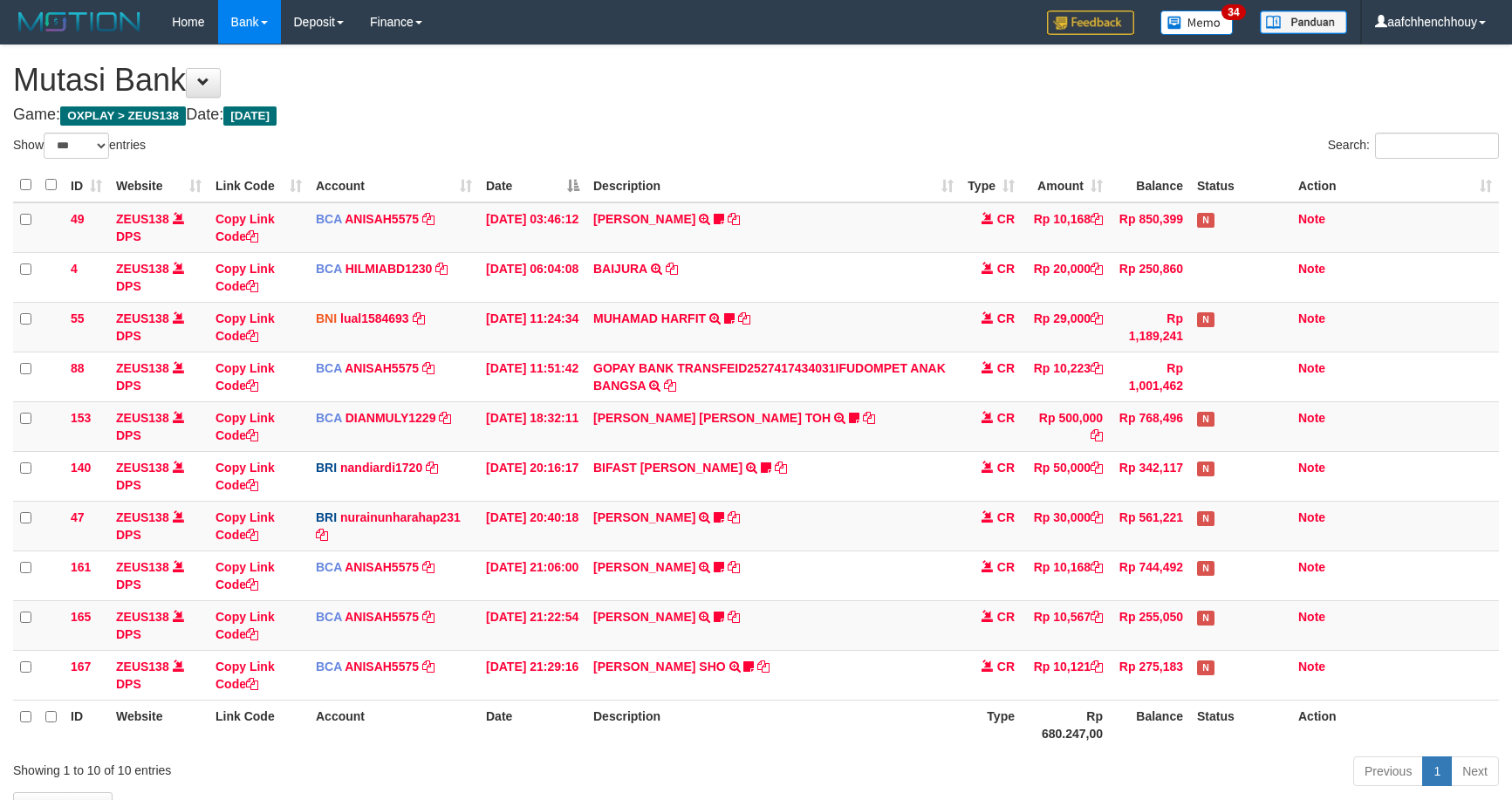
scroll to position [119, 0]
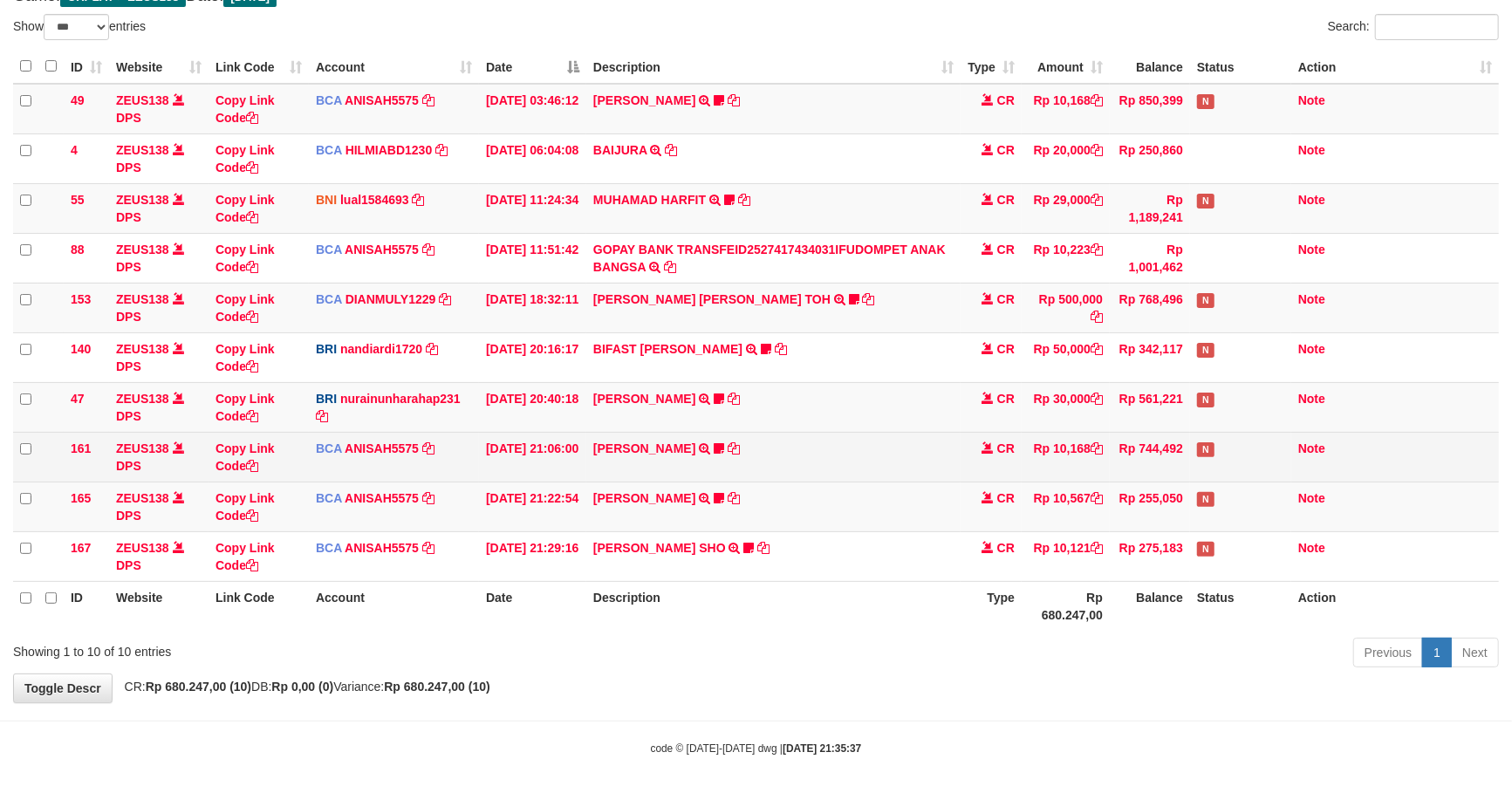
click at [733, 451] on td "HANRI ATMAWA TRSF E-BANKING CR 0110/FTSCY/WS95051 10168.002025100126121073 TRFD…" at bounding box center [773, 457] width 374 height 50
drag, startPoint x: 733, startPoint y: 451, endPoint x: 870, endPoint y: 367, distance: 160.7
click at [780, 432] on td "HANRI ATMAWA TRSF E-BANKING CR 0110/FTSCY/WS95051 10168.002025100126121073 TRFD…" at bounding box center [773, 457] width 374 height 50
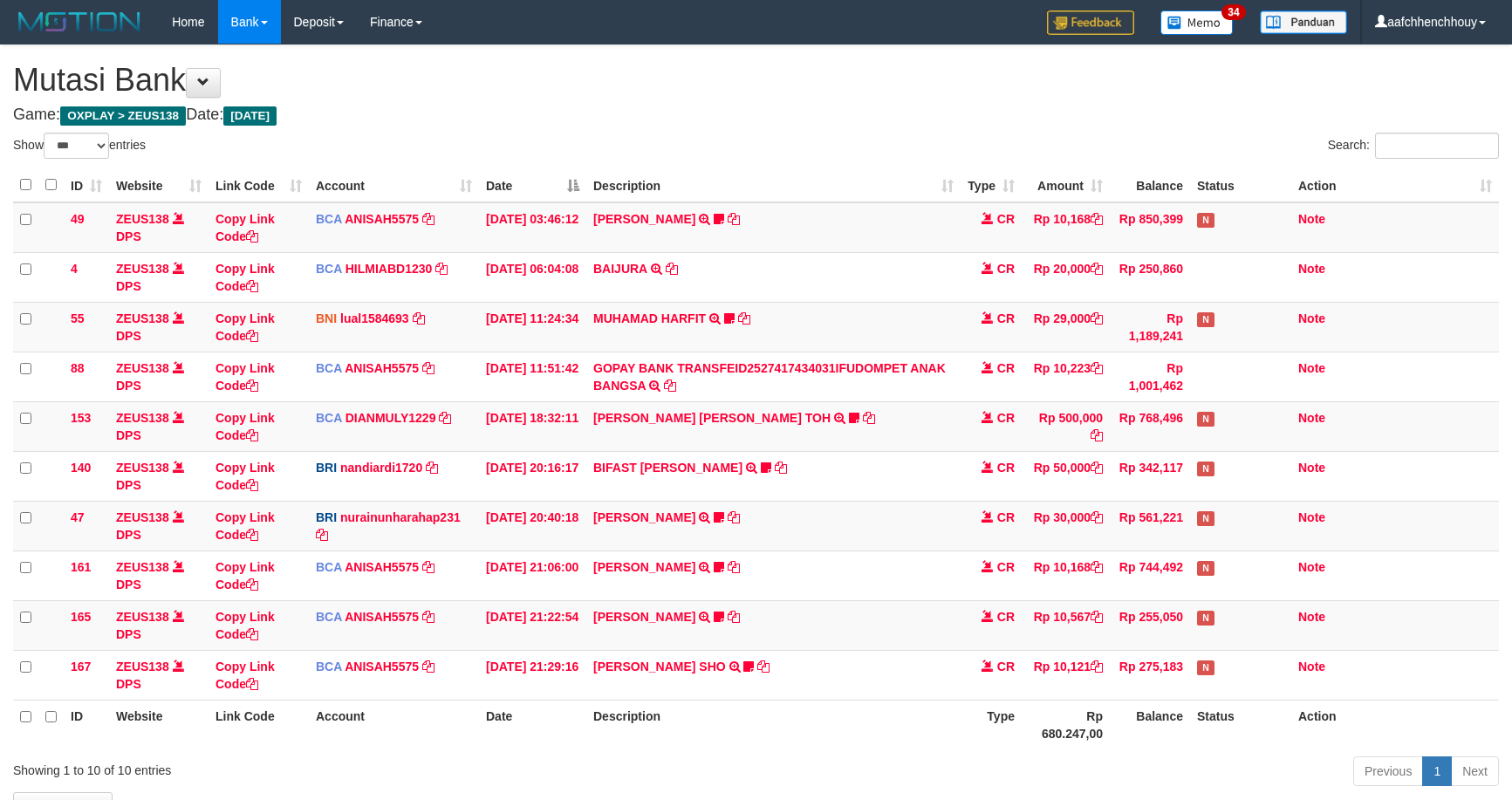
select select "***"
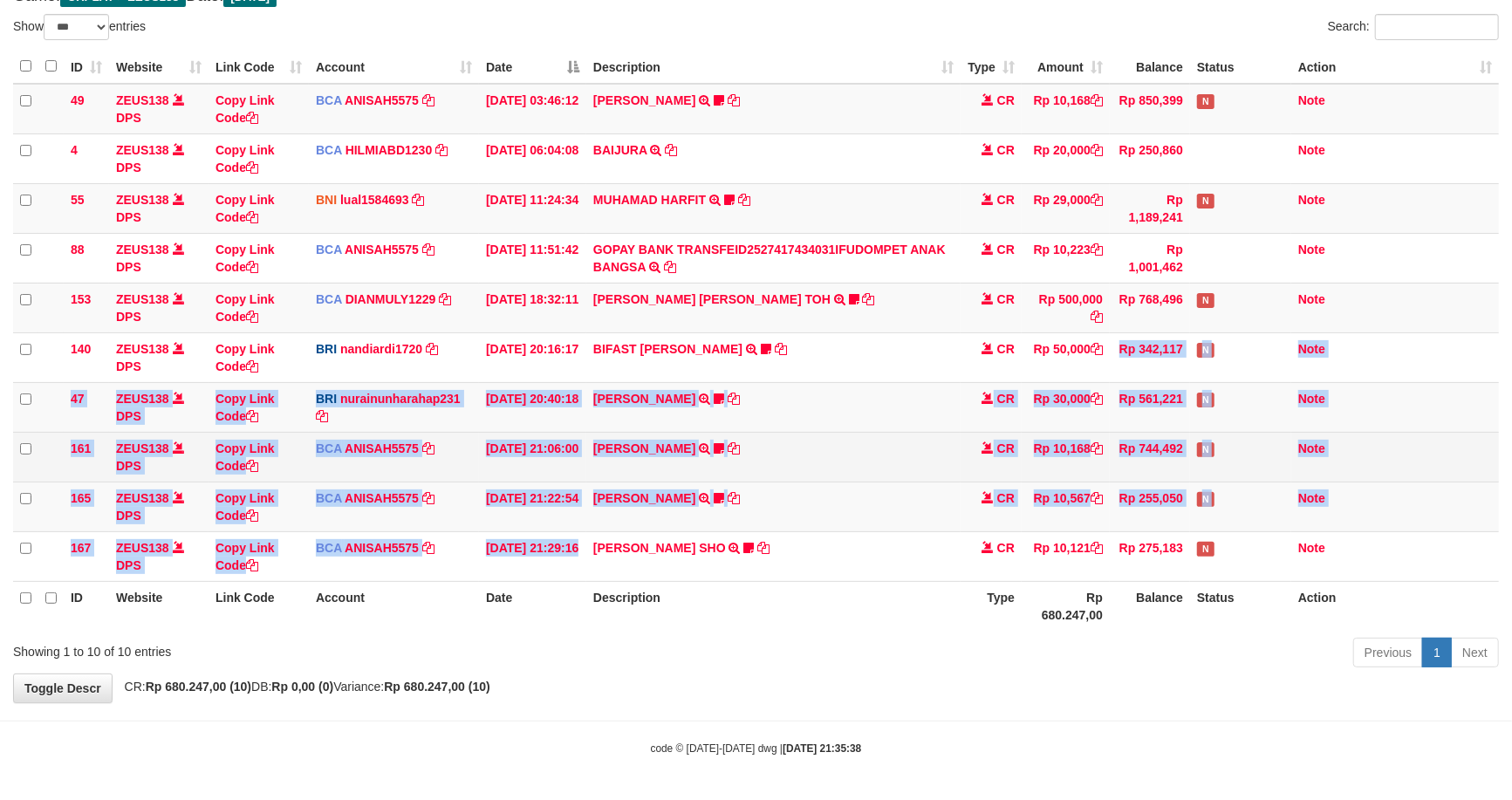
drag, startPoint x: 945, startPoint y: 428, endPoint x: 927, endPoint y: 440, distance: 21.6
click at [942, 429] on td "RISAL WAHYUDI TRANSFER NBMB RISAL WAHYUDI TO NURAINUN HARAHAP KENNONG09" at bounding box center [773, 407] width 374 height 50
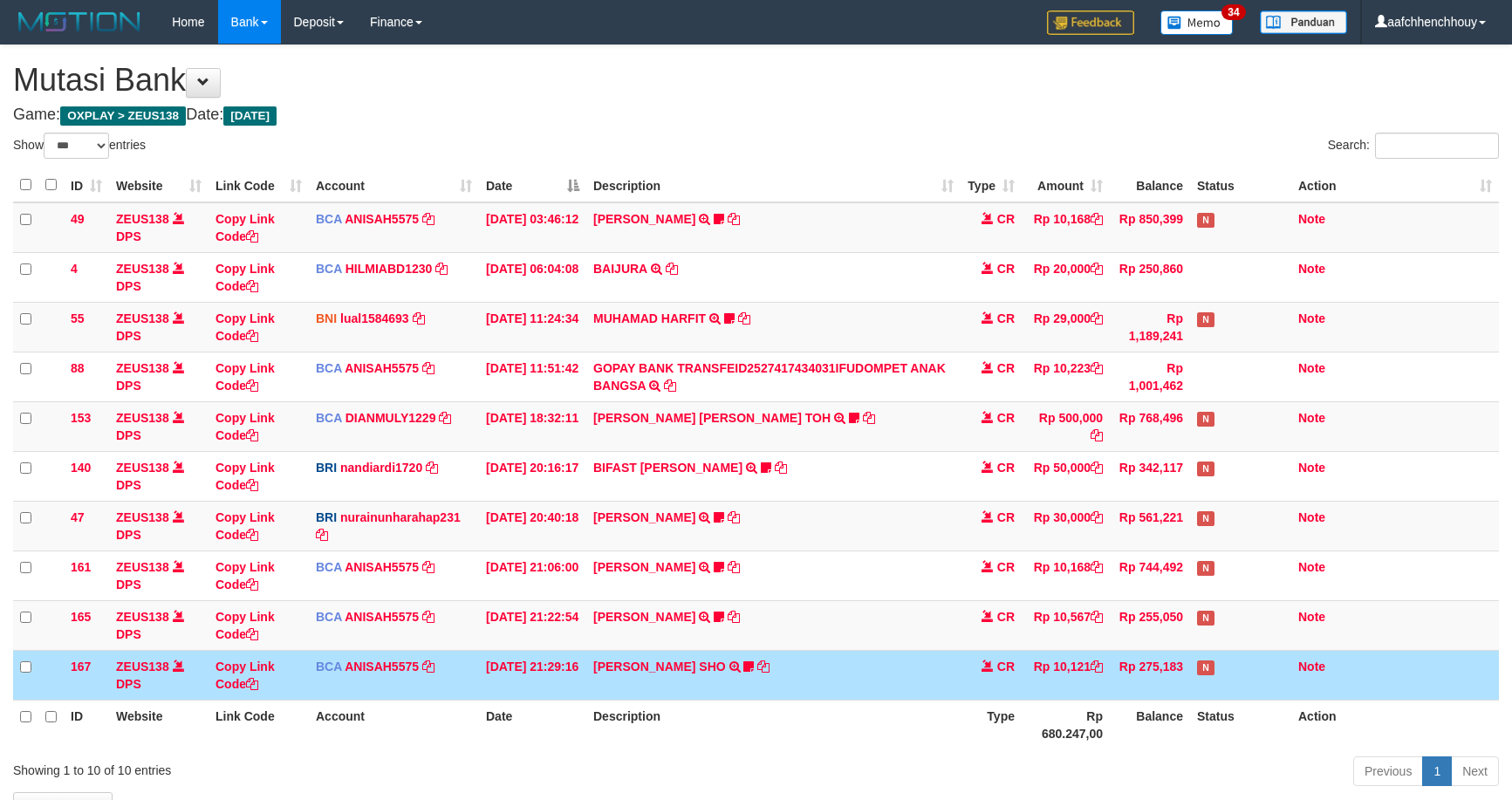
select select "***"
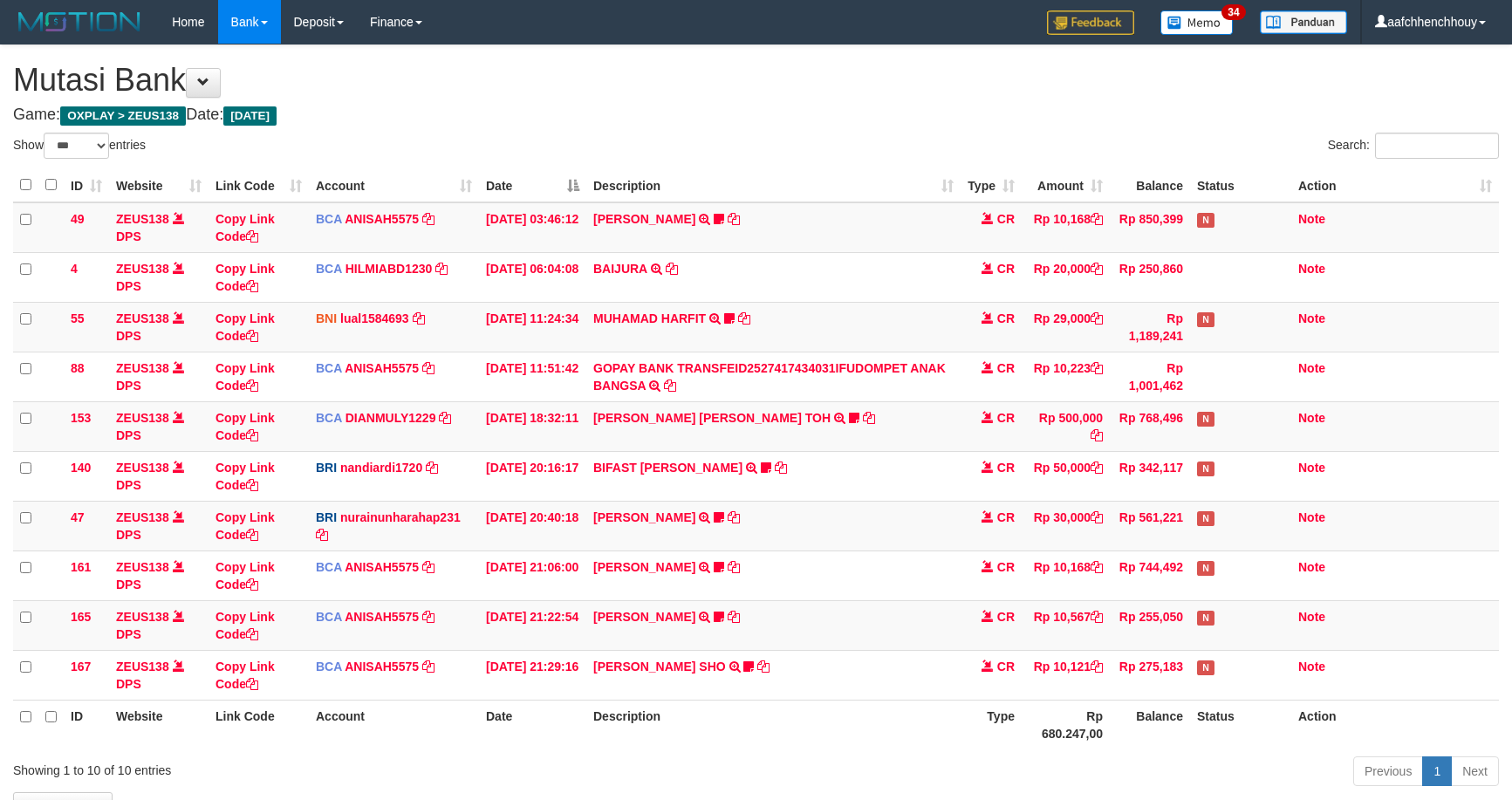
select select "***"
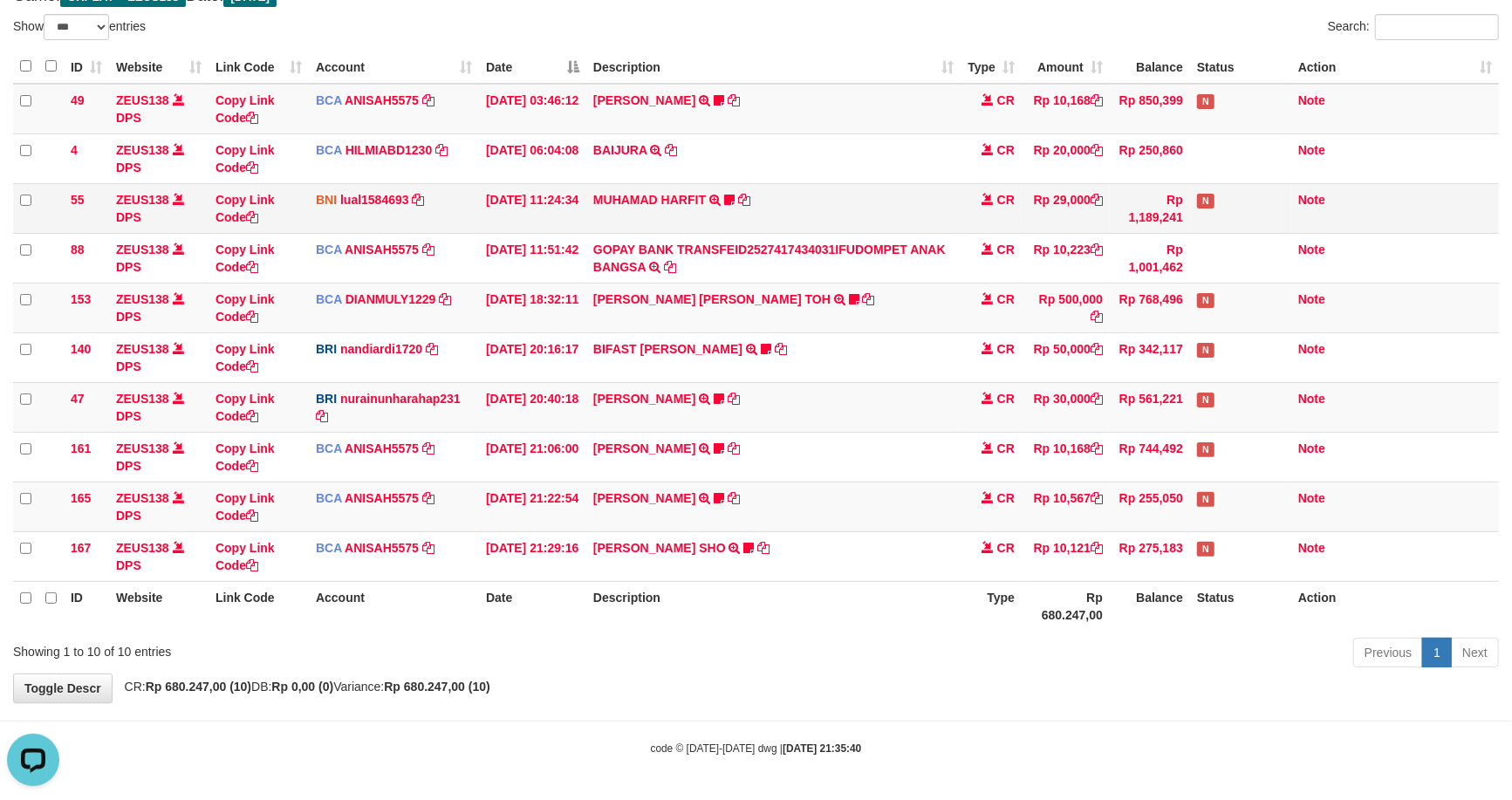
click at [860, 220] on td "MUHAMAD HARFIT TRANSFER DARI SDR MUHAMAD HARFIT Sano27" at bounding box center [773, 208] width 374 height 50
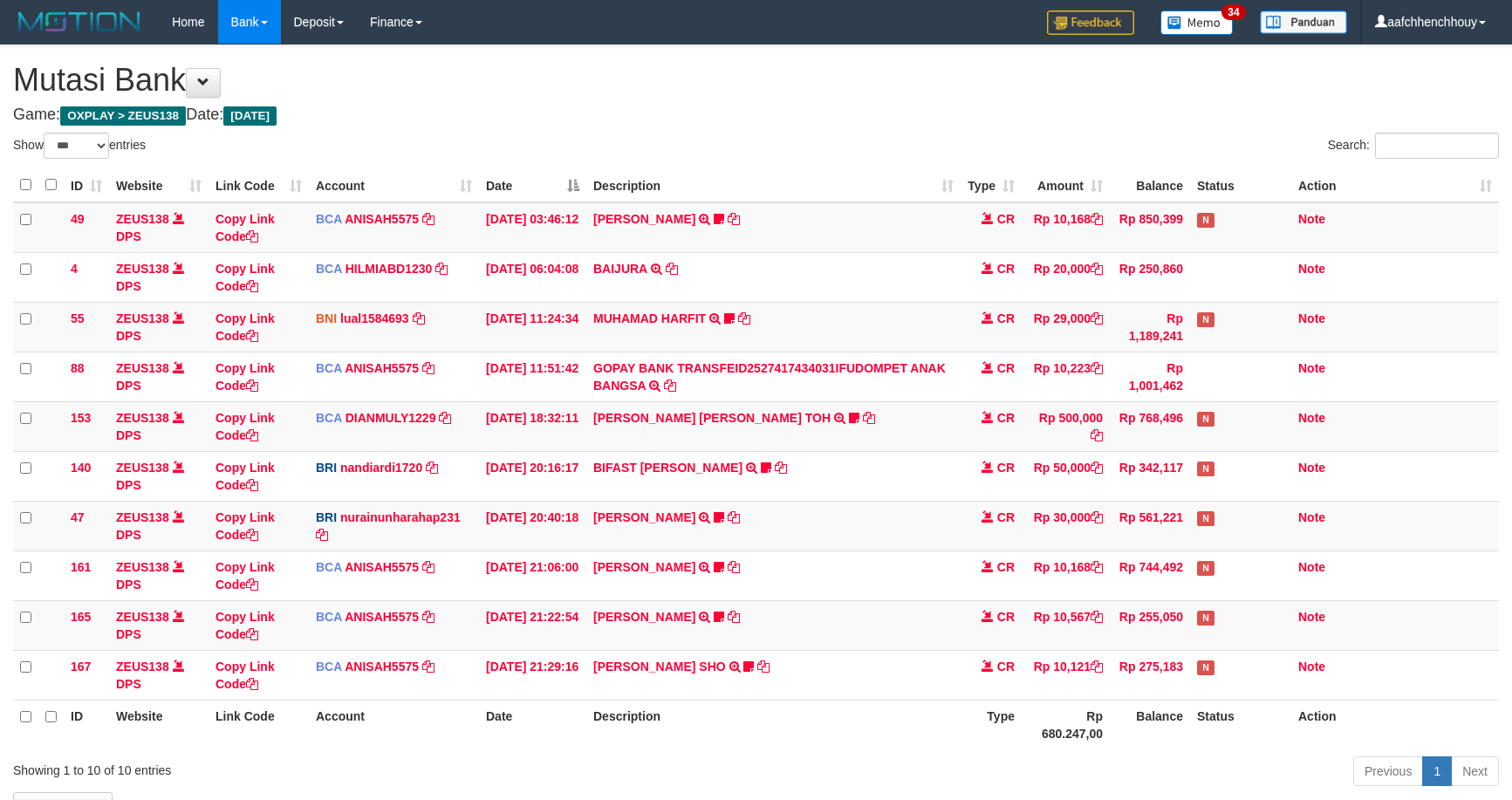
select select "***"
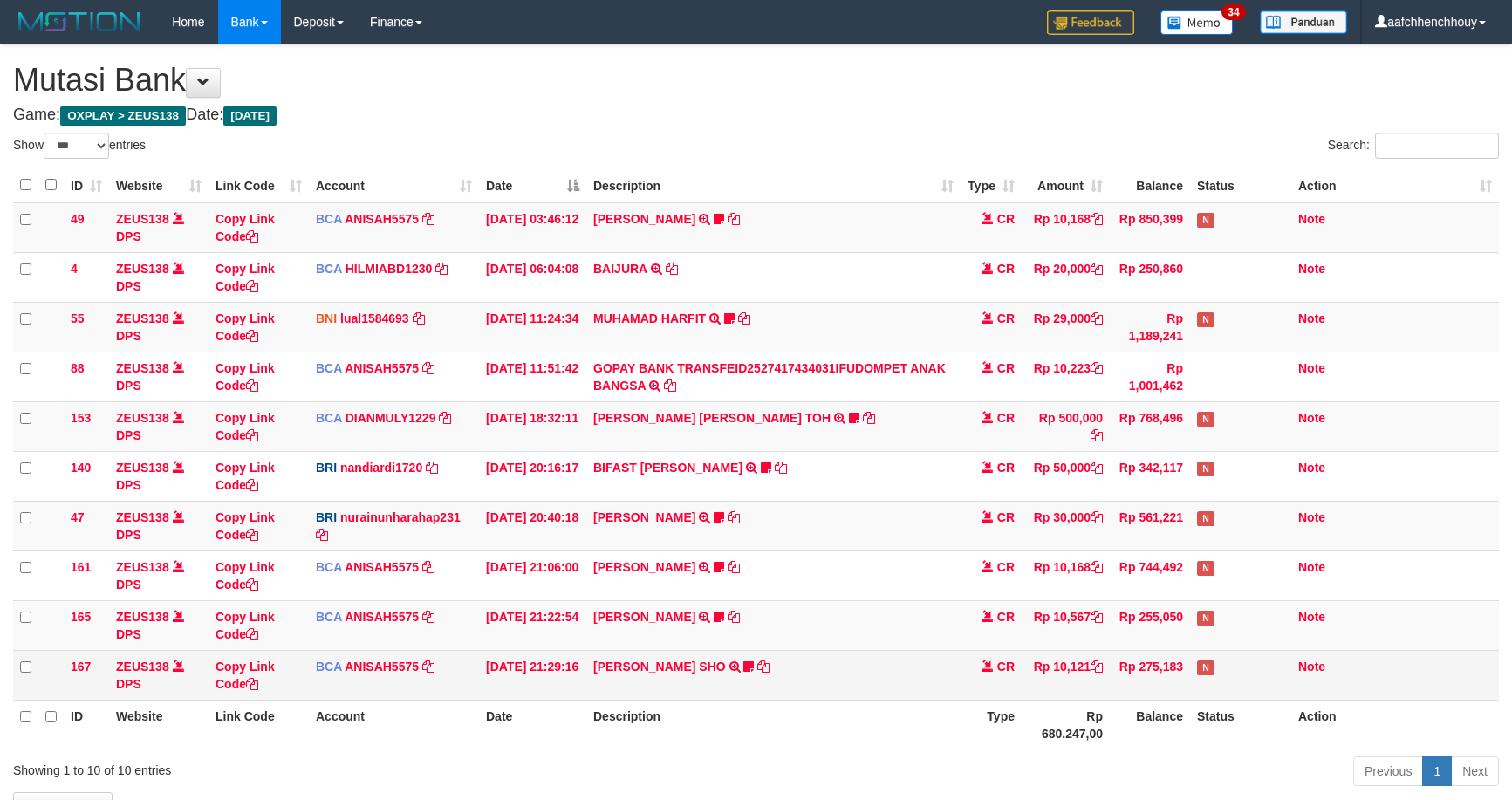
scroll to position [119, 0]
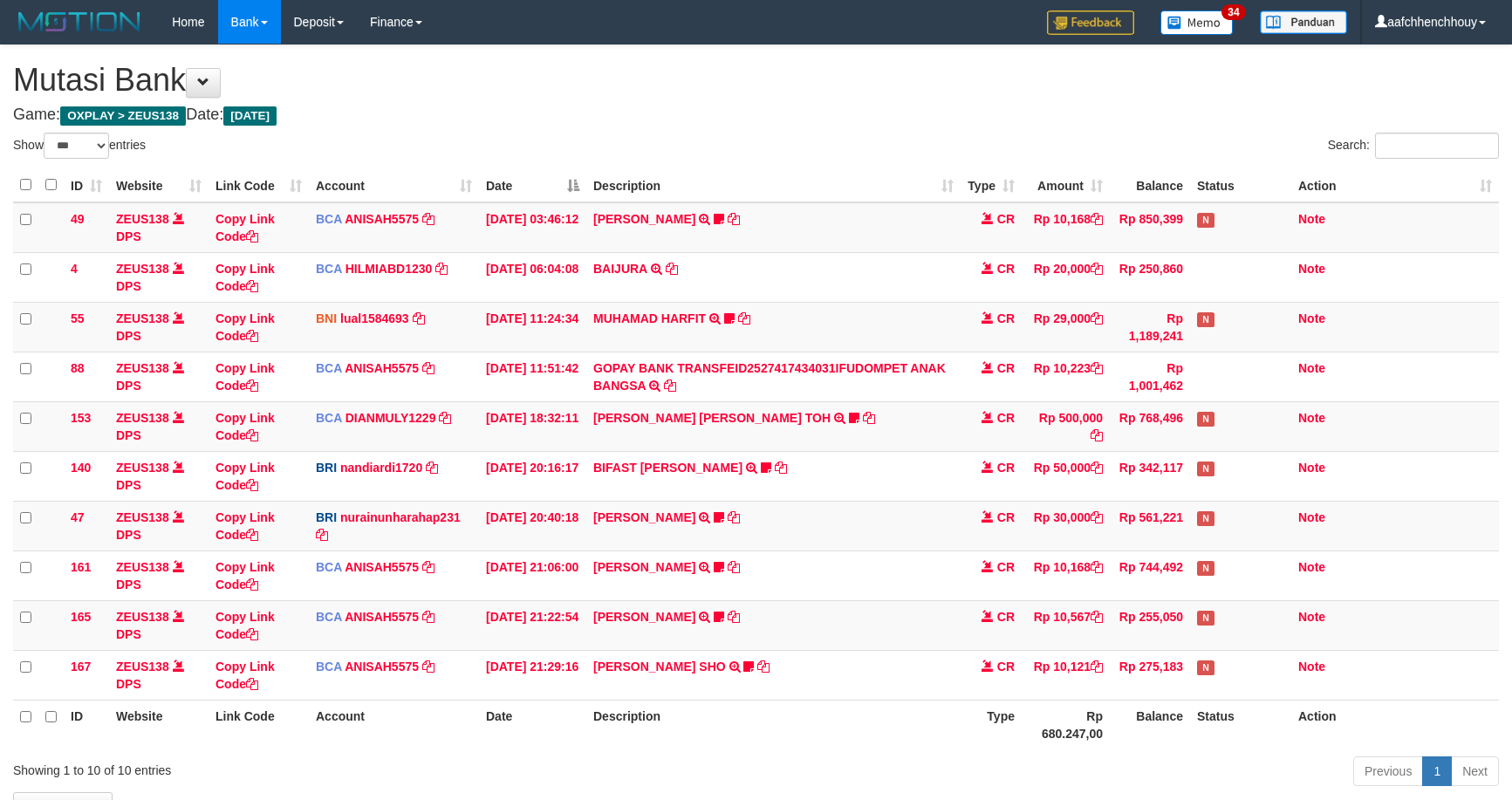
select select "***"
click at [835, 609] on body "Toggle navigation Home Bank Account List Load By Website Group [OXPLAY] ZEUS138…" at bounding box center [756, 460] width 1512 height 919
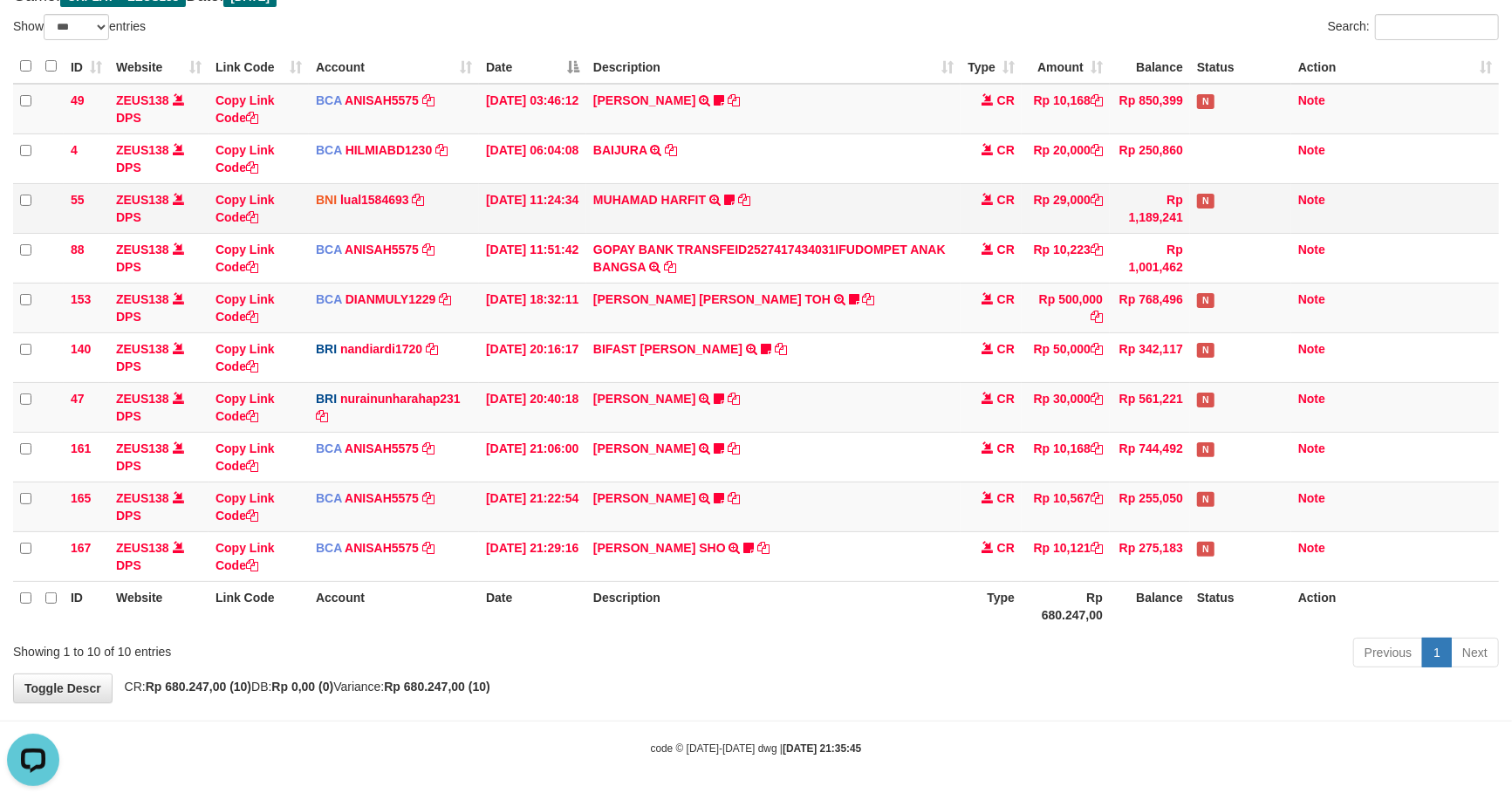
drag, startPoint x: 927, startPoint y: 204, endPoint x: 907, endPoint y: 210, distance: 20.9
click at [926, 206] on td "MUHAMAD HARFIT TRANSFER DARI SDR MUHAMAD HARFIT Sano27" at bounding box center [773, 208] width 374 height 50
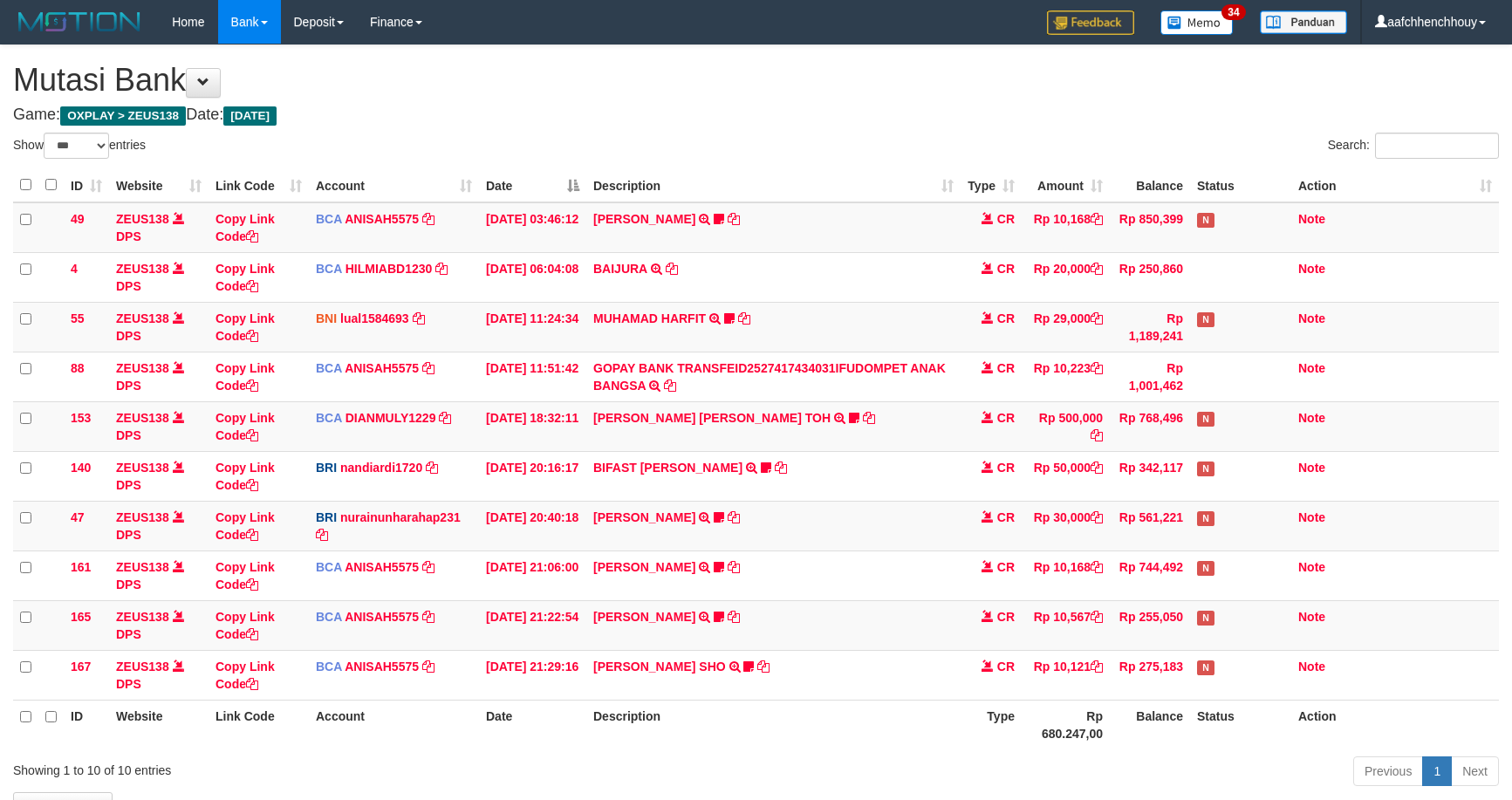
select select "***"
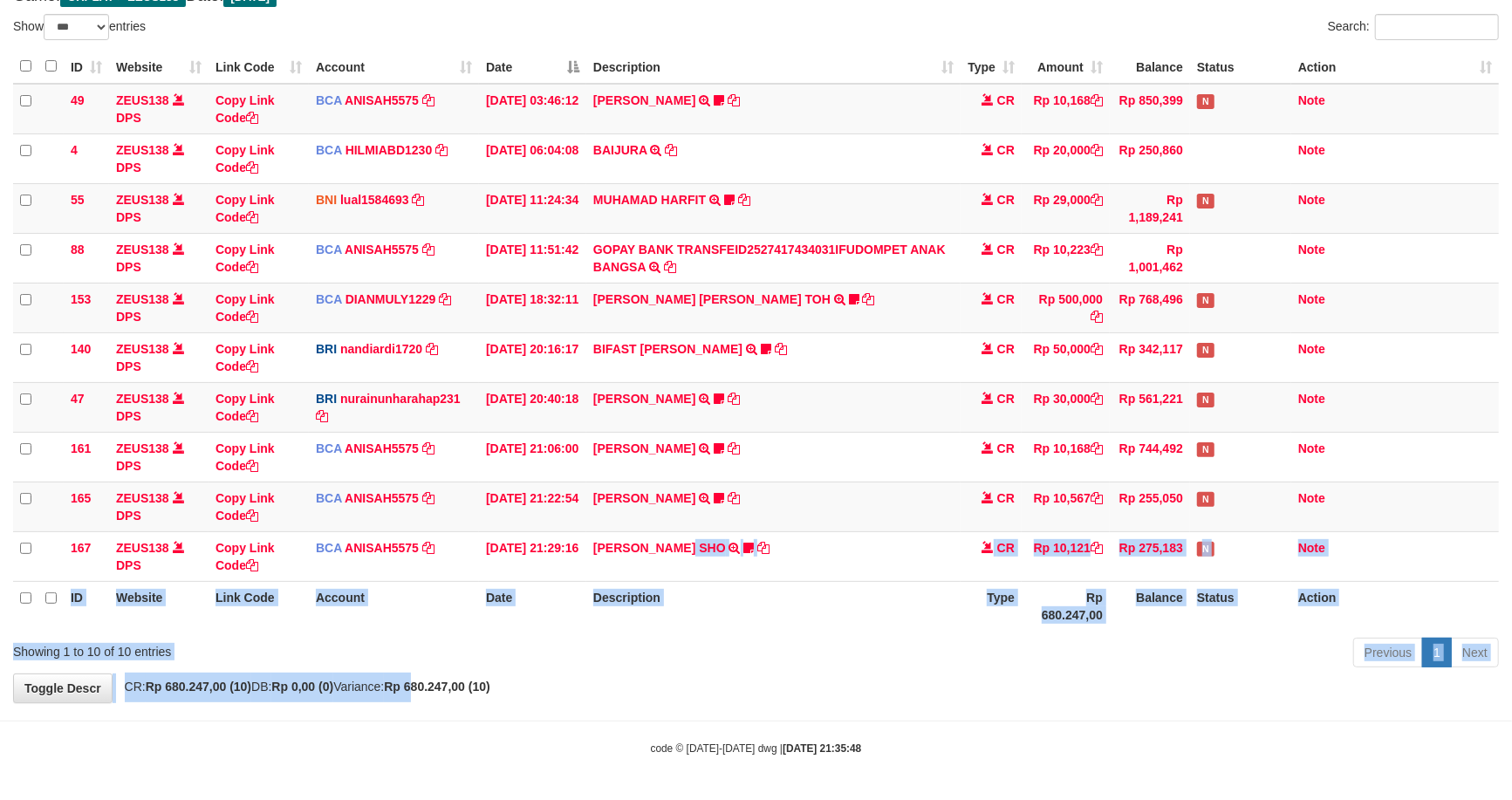
click at [576, 602] on div "**********" at bounding box center [756, 314] width 1512 height 776
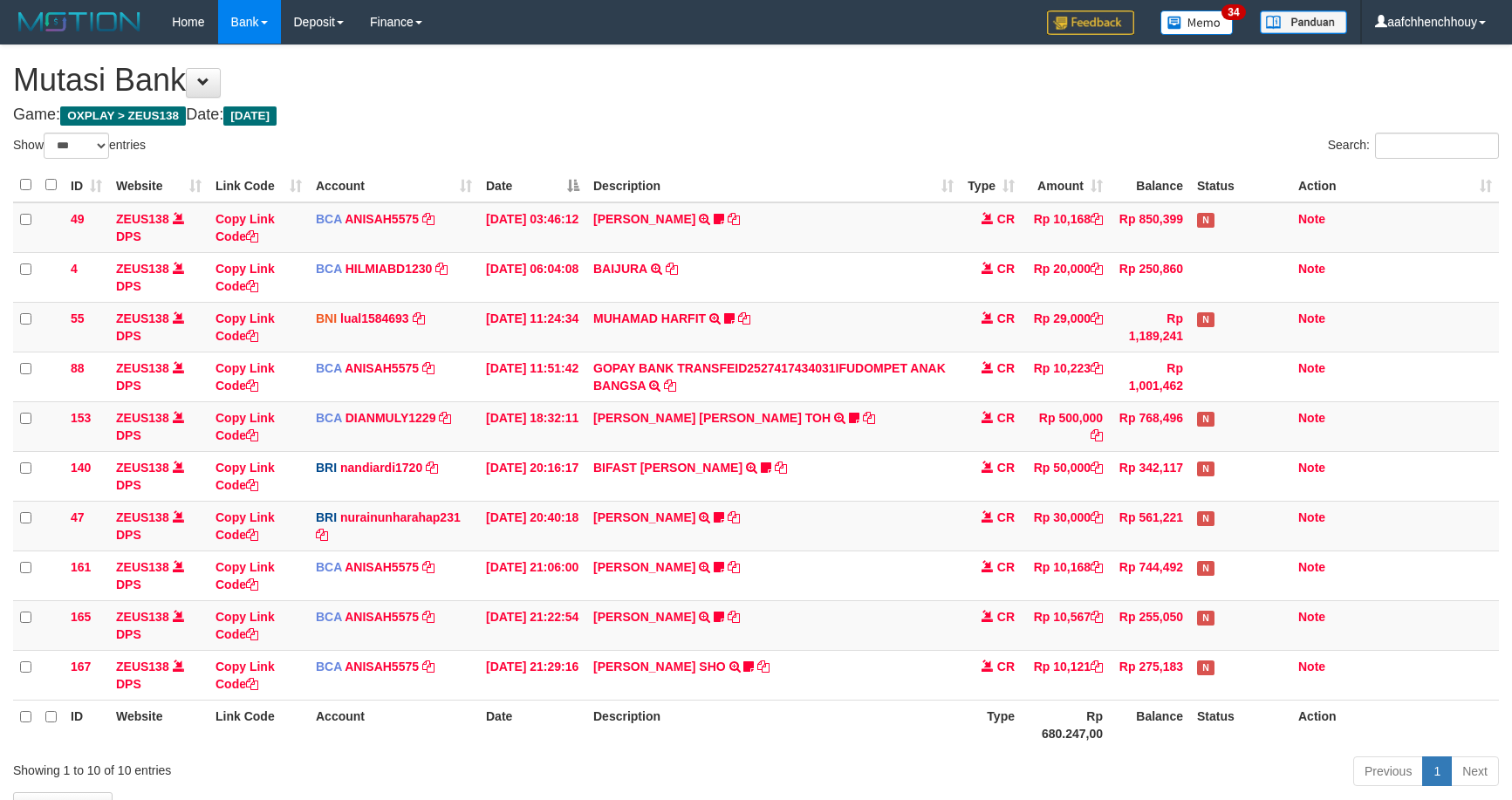
select select "***"
drag, startPoint x: 524, startPoint y: 337, endPoint x: 585, endPoint y: 319, distance: 63.6
click at [522, 337] on td "[DATE] 11:24:34" at bounding box center [533, 326] width 107 height 50
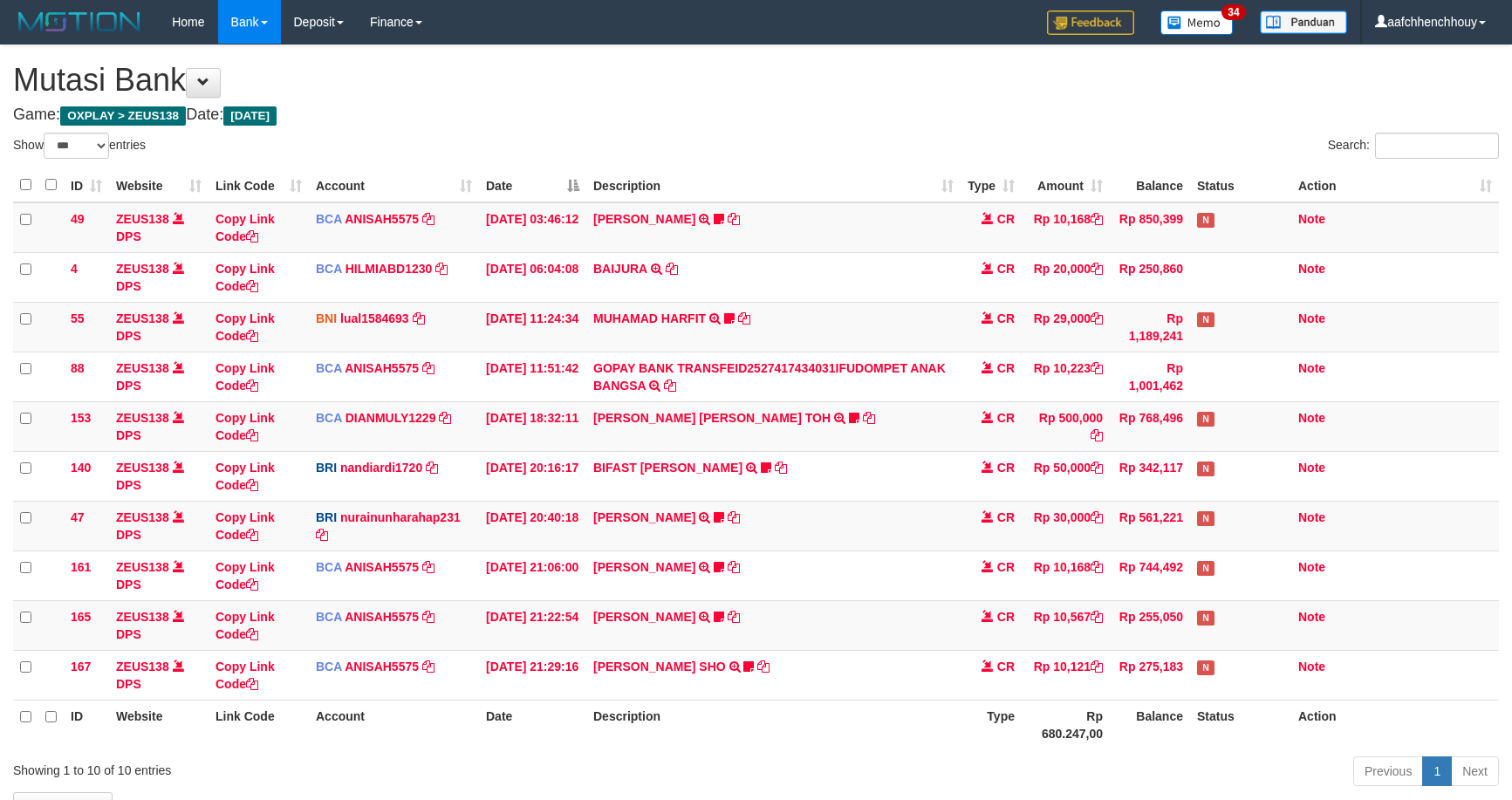
select select "***"
click at [1020, 404] on tbody "49 ZEUS138 DPS Copy Link Code BCA ANISAH5575 DPS [PERSON_NAME] mutasi_20251001_…" at bounding box center [756, 451] width 1486 height 499
select select "***"
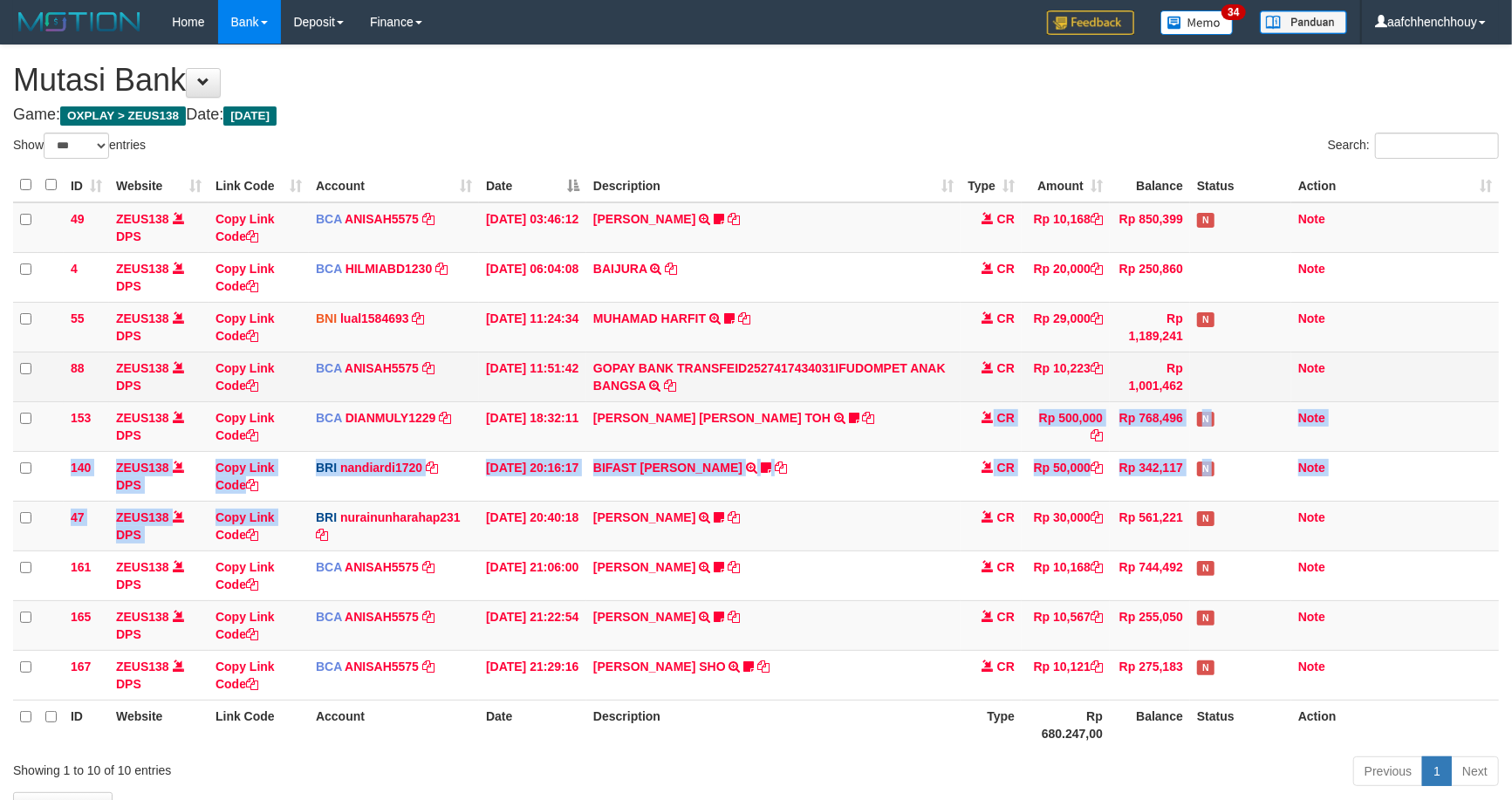
click at [862, 440] on tbody "49 ZEUS138 DPS Copy Link Code BCA ANISAH5575 DPS [PERSON_NAME] mutasi_20251001_…" at bounding box center [756, 451] width 1486 height 499
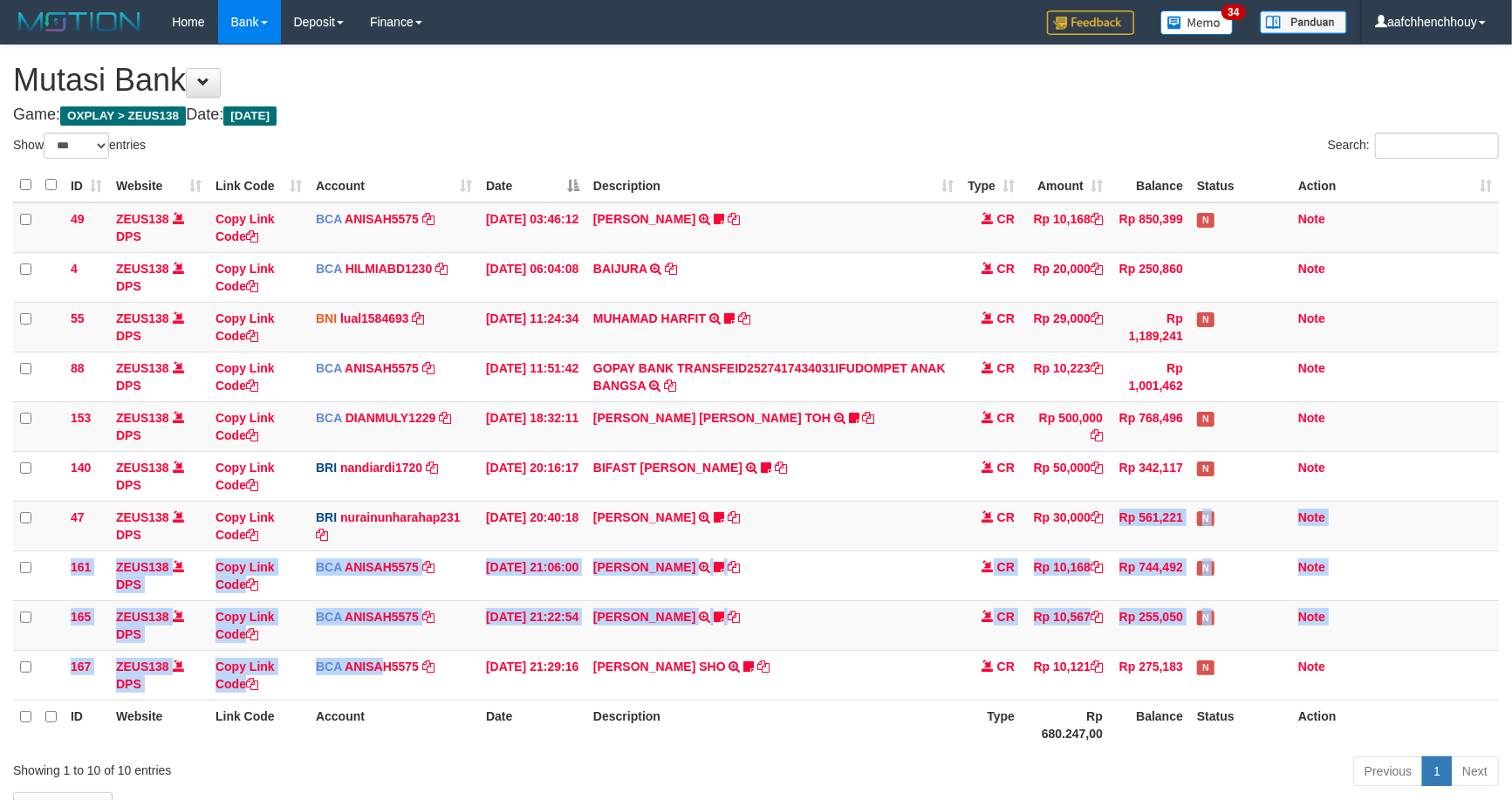
drag, startPoint x: 1103, startPoint y: 515, endPoint x: 1518, endPoint y: 489, distance: 415.8
click at [1087, 538] on tbody "49 ZEUS138 DPS Copy Link Code BCA ANISAH5575 DPS [PERSON_NAME] mutasi_20251001_…" at bounding box center [756, 451] width 1486 height 499
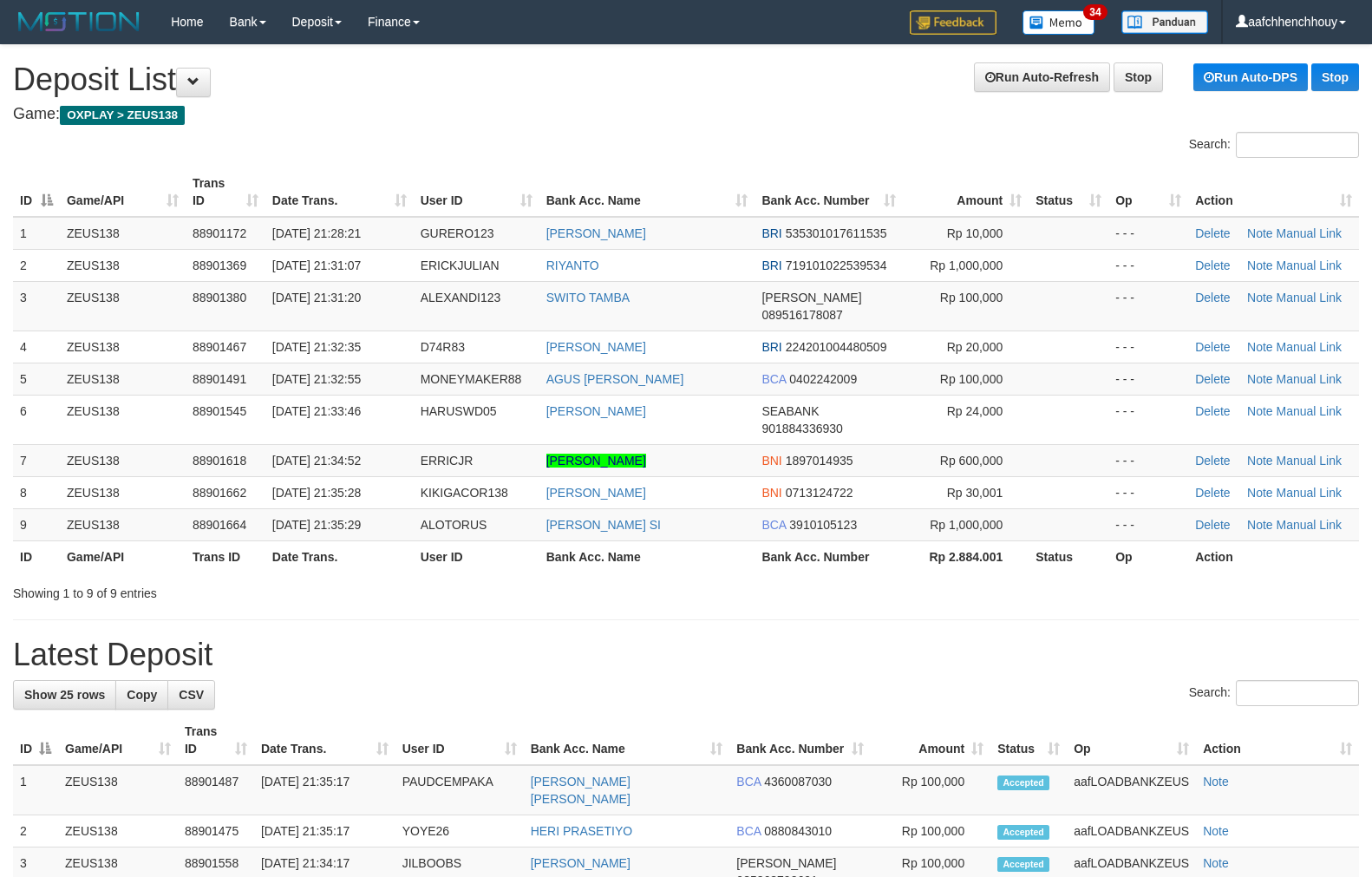
click at [212, 205] on tr "ID Game/API Trans ID Date Trans. User ID Bank Acc. Name Bank Acc. Number Amount…" at bounding box center [685, 192] width 1345 height 49
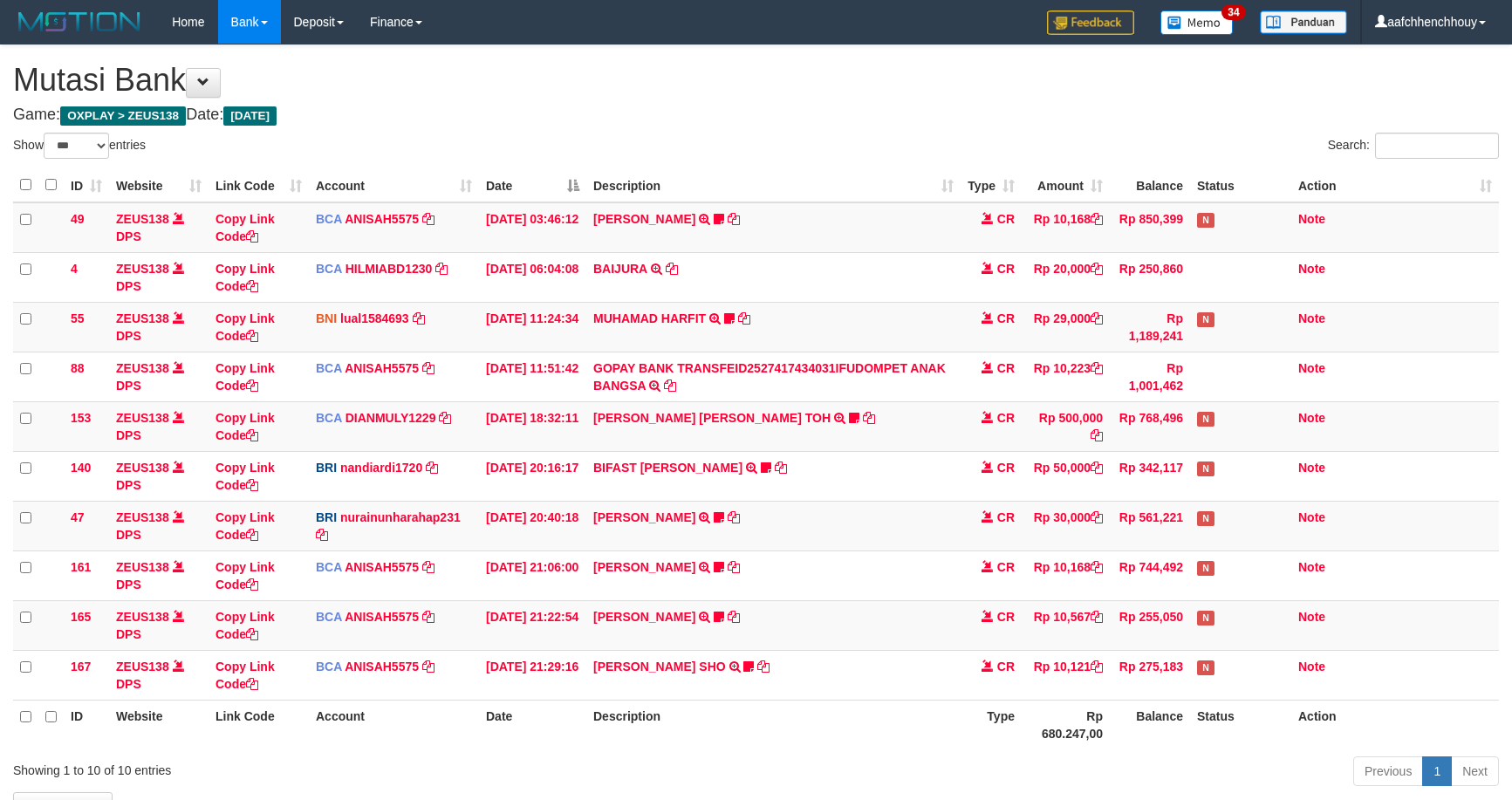
select select "***"
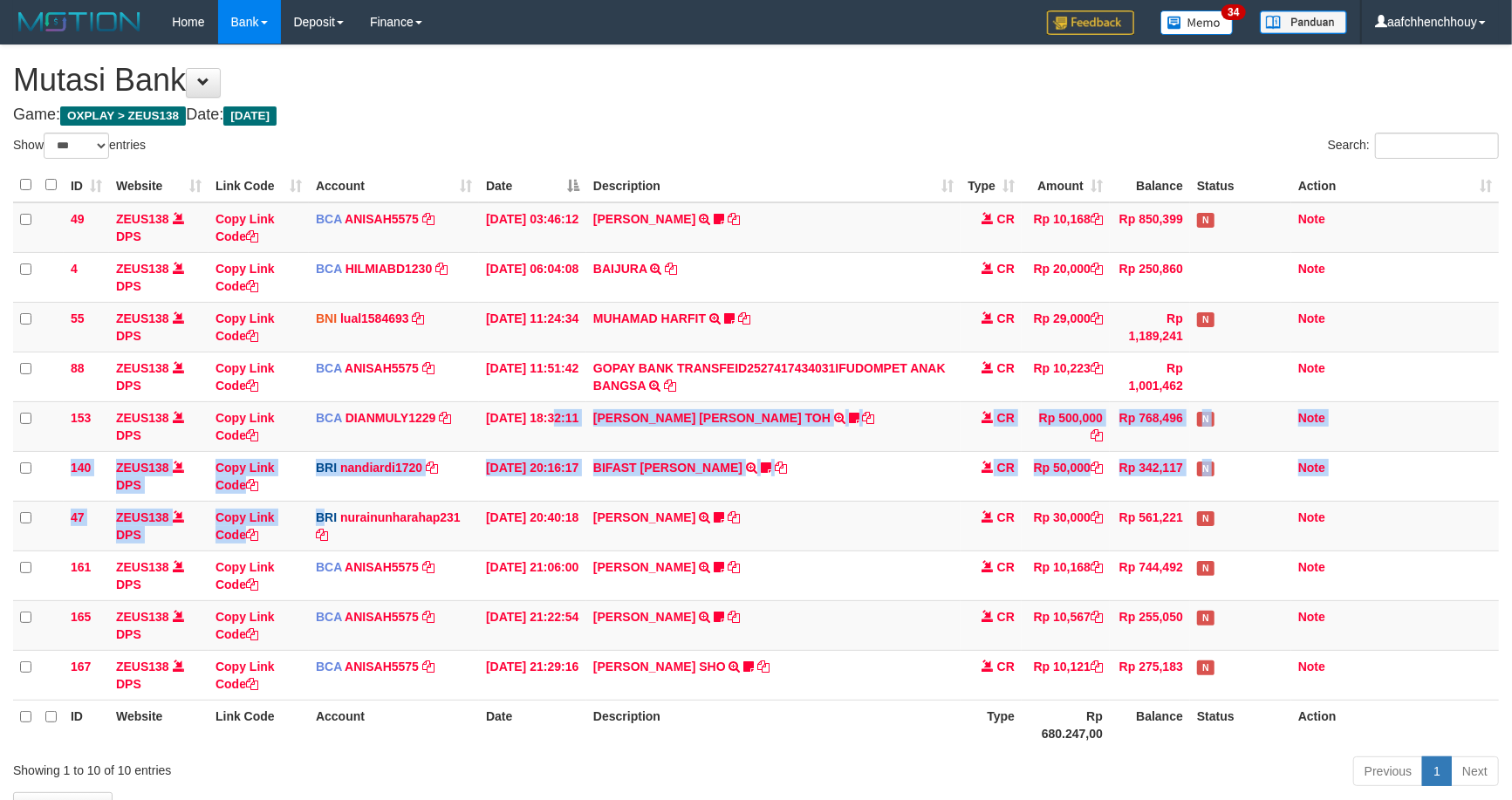
click at [512, 416] on tbody "49 ZEUS138 DPS Copy Link Code BCA ANISAH5575 DPS [PERSON_NAME] mutasi_20251001_…" at bounding box center [756, 451] width 1486 height 499
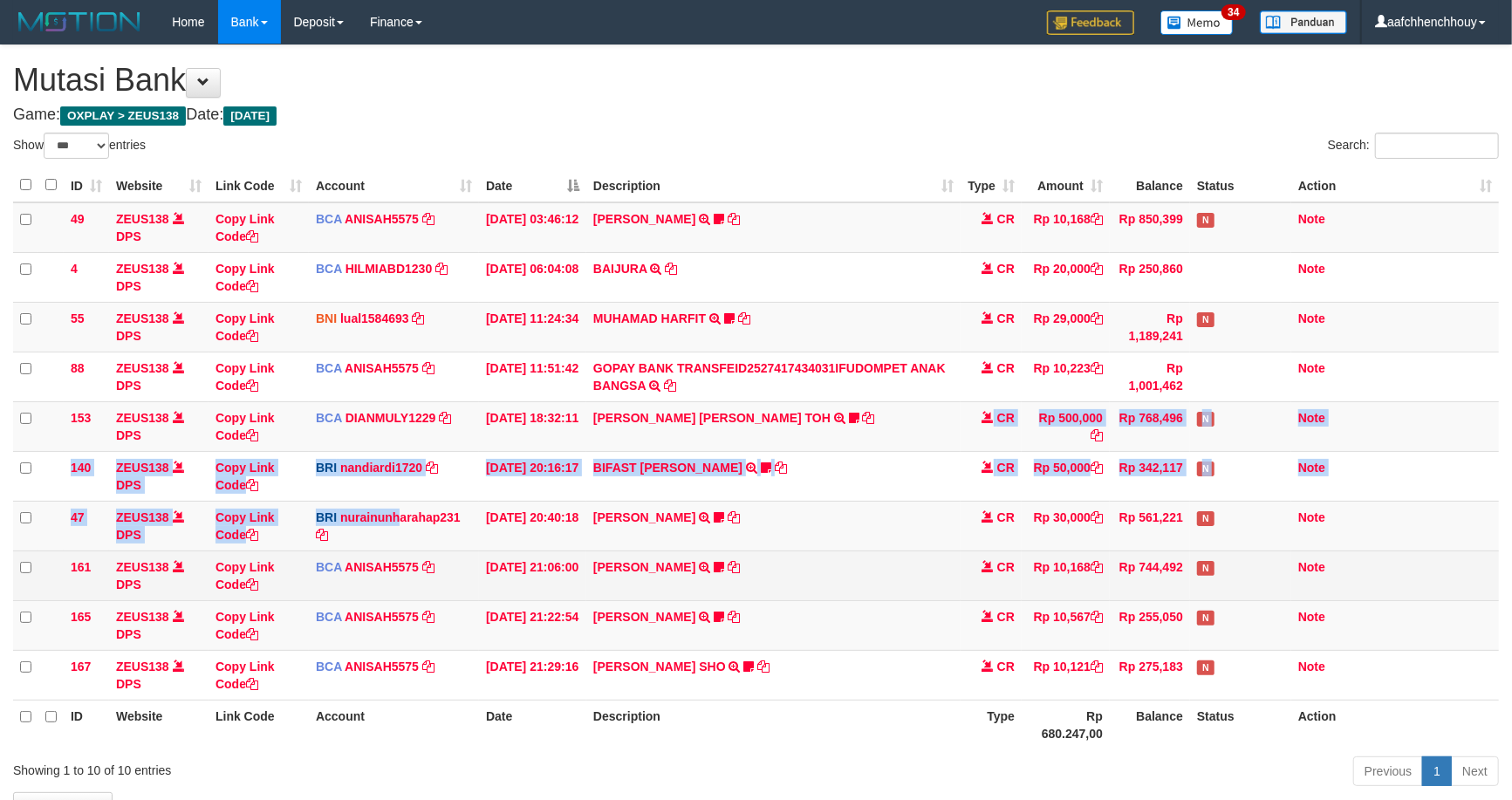
drag, startPoint x: 818, startPoint y: 438, endPoint x: 504, endPoint y: 551, distance: 333.7
click at [660, 487] on tbody "49 ZEUS138 DPS Copy Link Code BCA ANISAH5575 DPS [PERSON_NAME] mutasi_20251001_…" at bounding box center [756, 451] width 1486 height 499
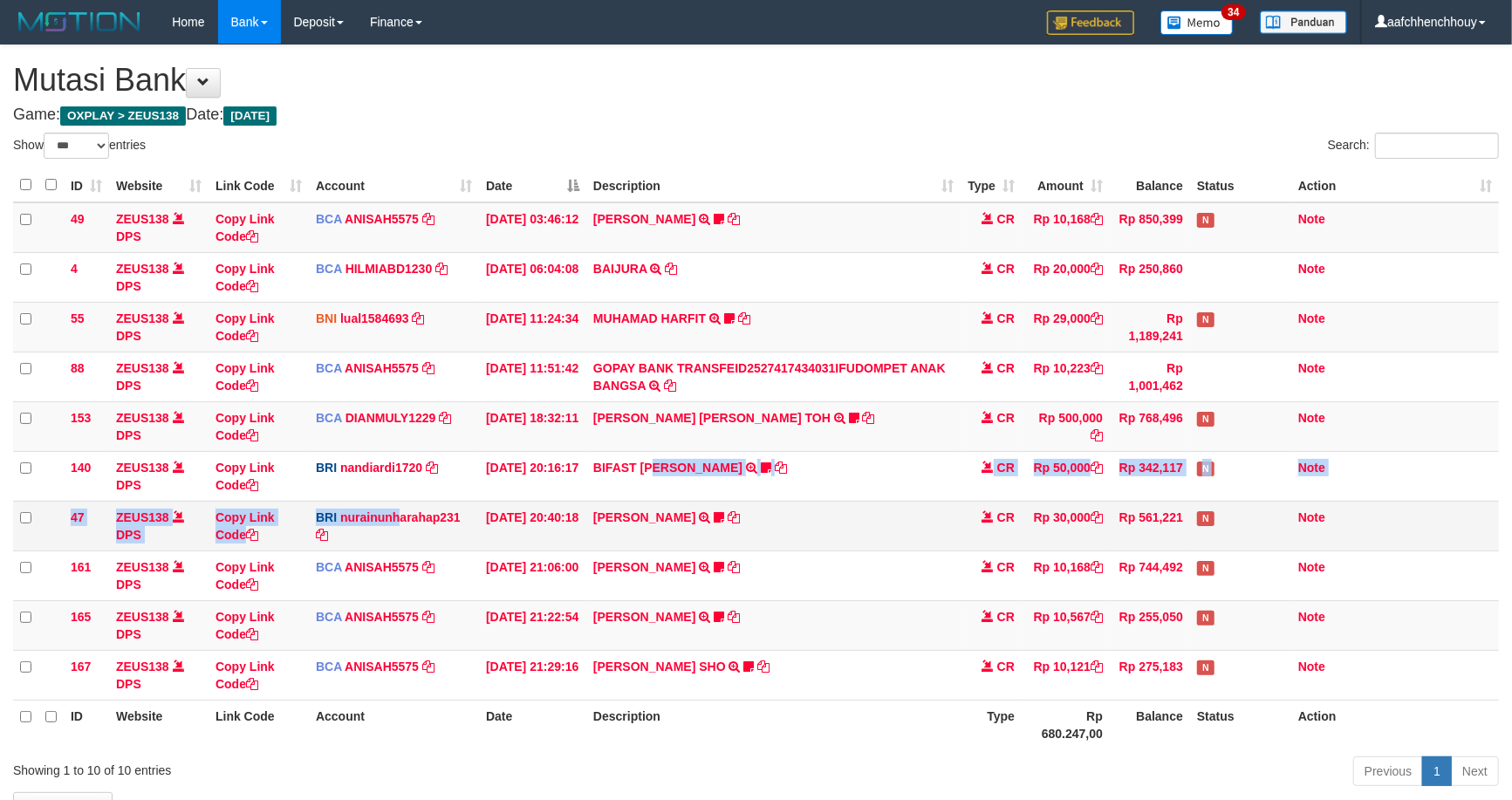
click at [759, 501] on tbody "49 ZEUS138 DPS Copy Link Code BCA ANISAH5575 DPS ANISAH mutasi_20251001_3827 | …" at bounding box center [756, 451] width 1486 height 499
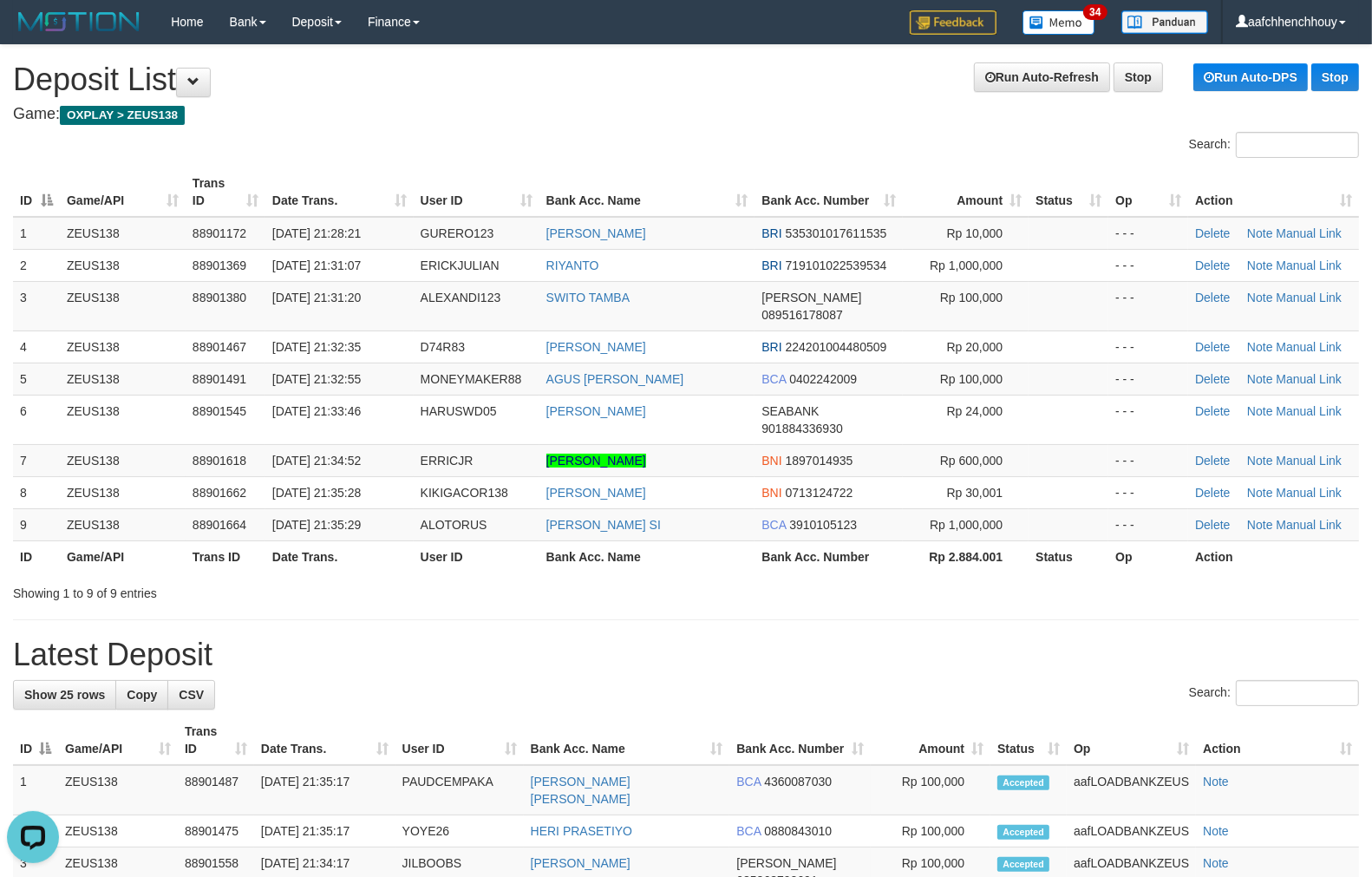
click at [427, 163] on div "ID Game/API Trans ID Date Trans. User ID Bank Acc. Name Bank Acc. Number Amount…" at bounding box center [686, 370] width 1372 height 415
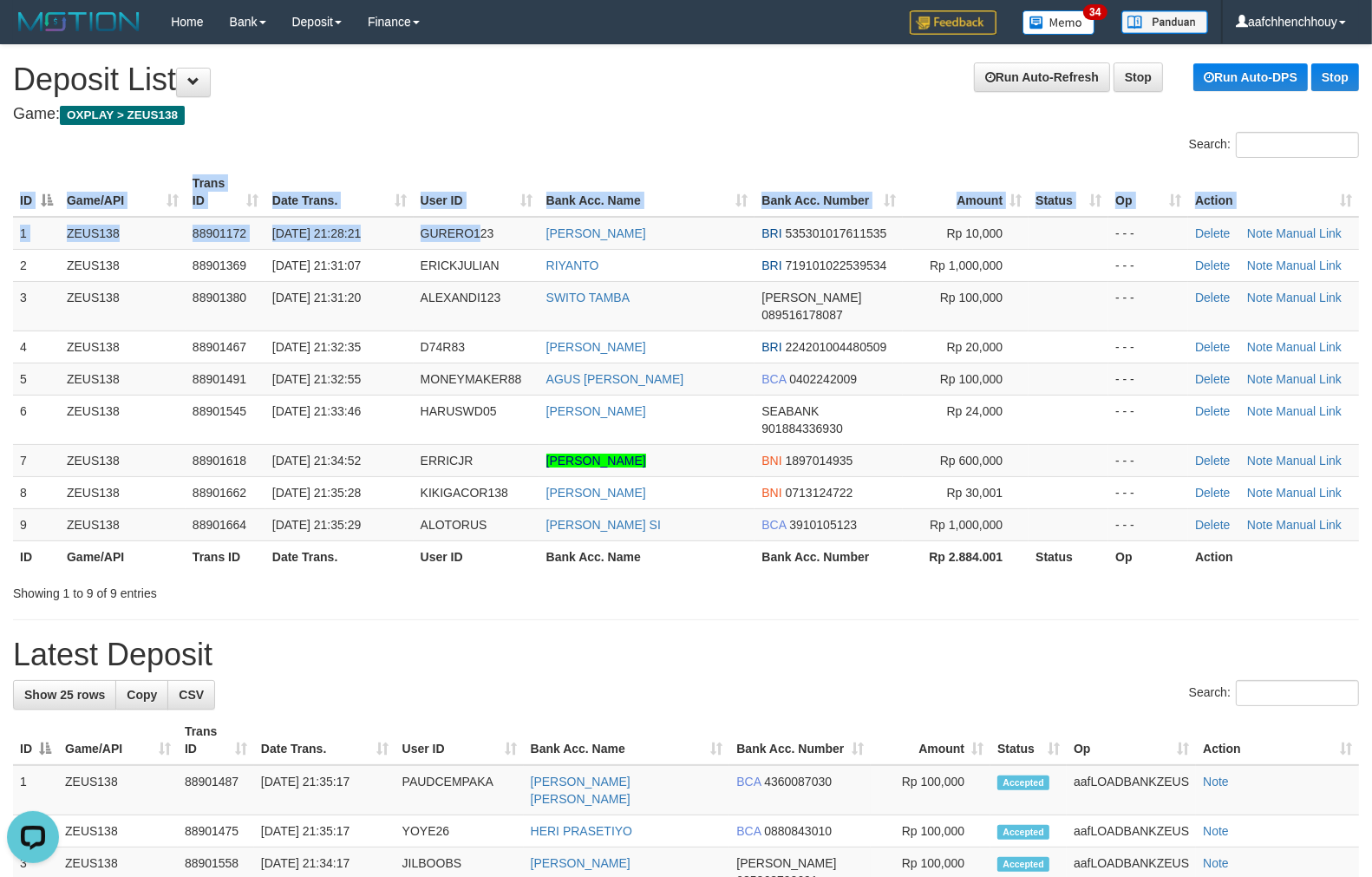
drag, startPoint x: 426, startPoint y: 163, endPoint x: 11, endPoint y: 300, distance: 437.0
click at [458, 235] on div "ID Game/API Trans ID Date Trans. User ID Bank Acc. Name Bank Acc. Number Amount…" at bounding box center [686, 370] width 1372 height 415
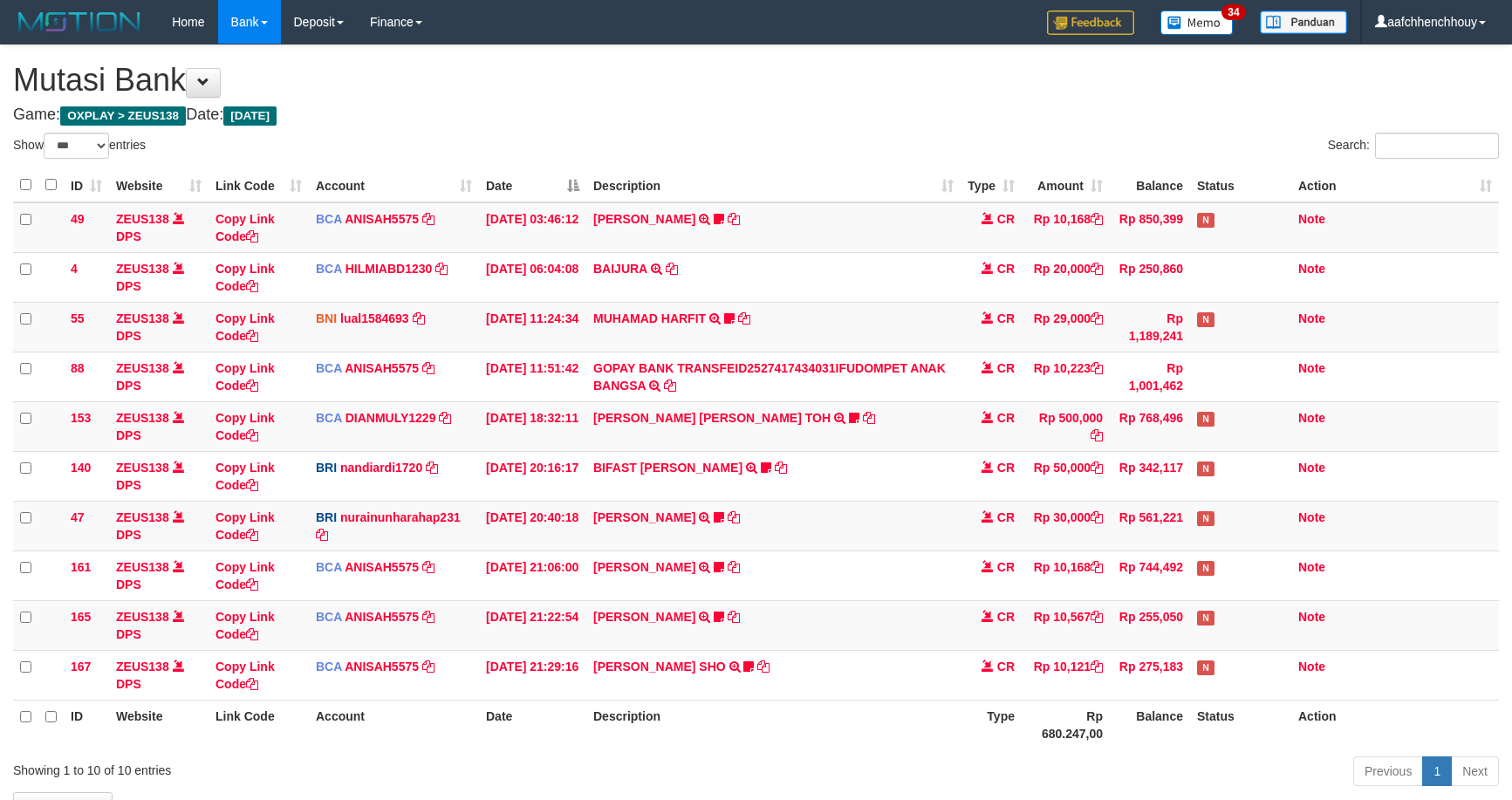
select select "***"
click at [855, 205] on td "INA PAUJANAH TRSF E-BANKING CR 0110/FTSCY/WS95051 10168.002025100181565469 TRFD…" at bounding box center [773, 227] width 374 height 51
select select "***"
click at [829, 700] on th "Description" at bounding box center [773, 724] width 374 height 50
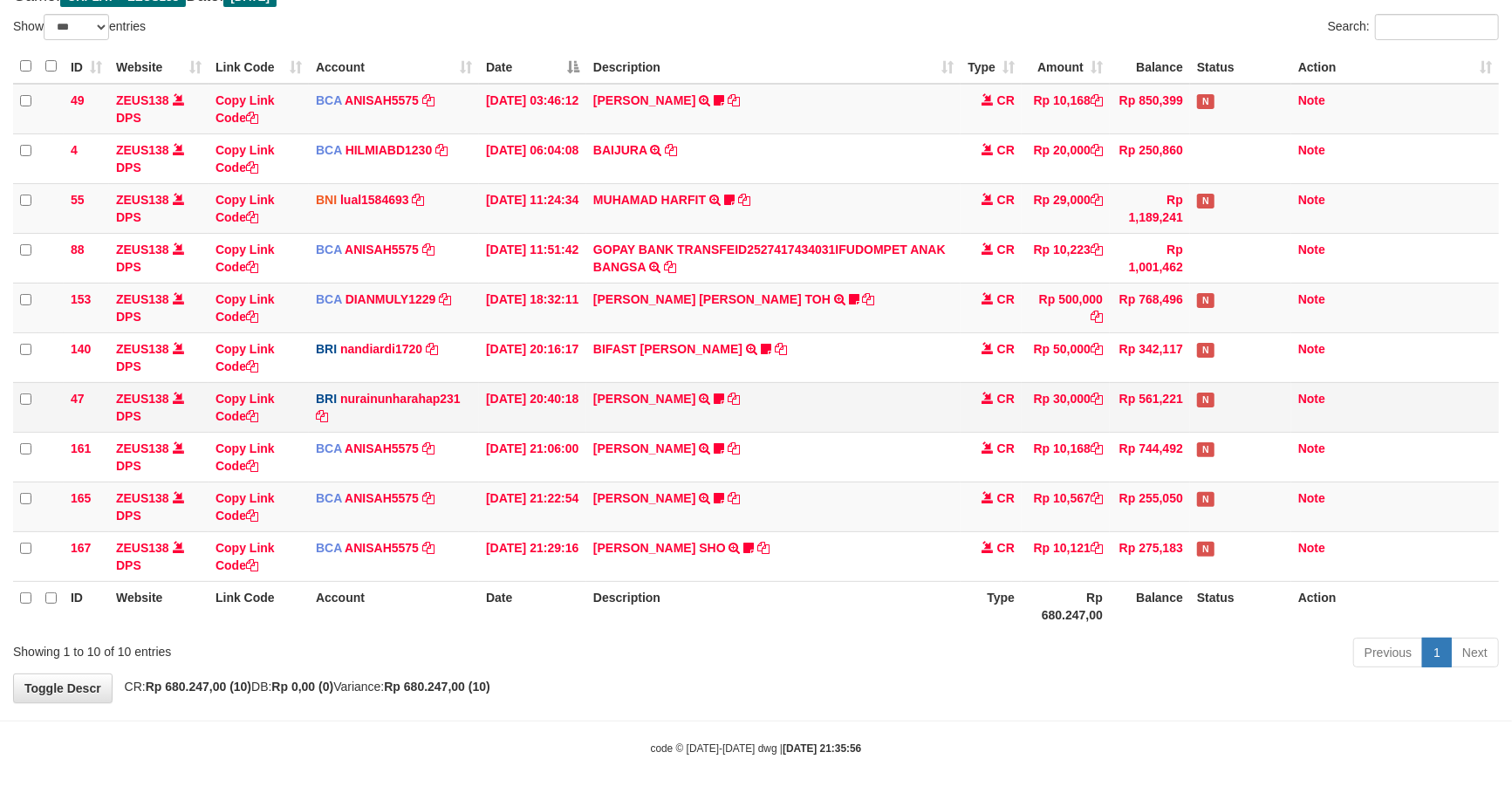
scroll to position [119, 0]
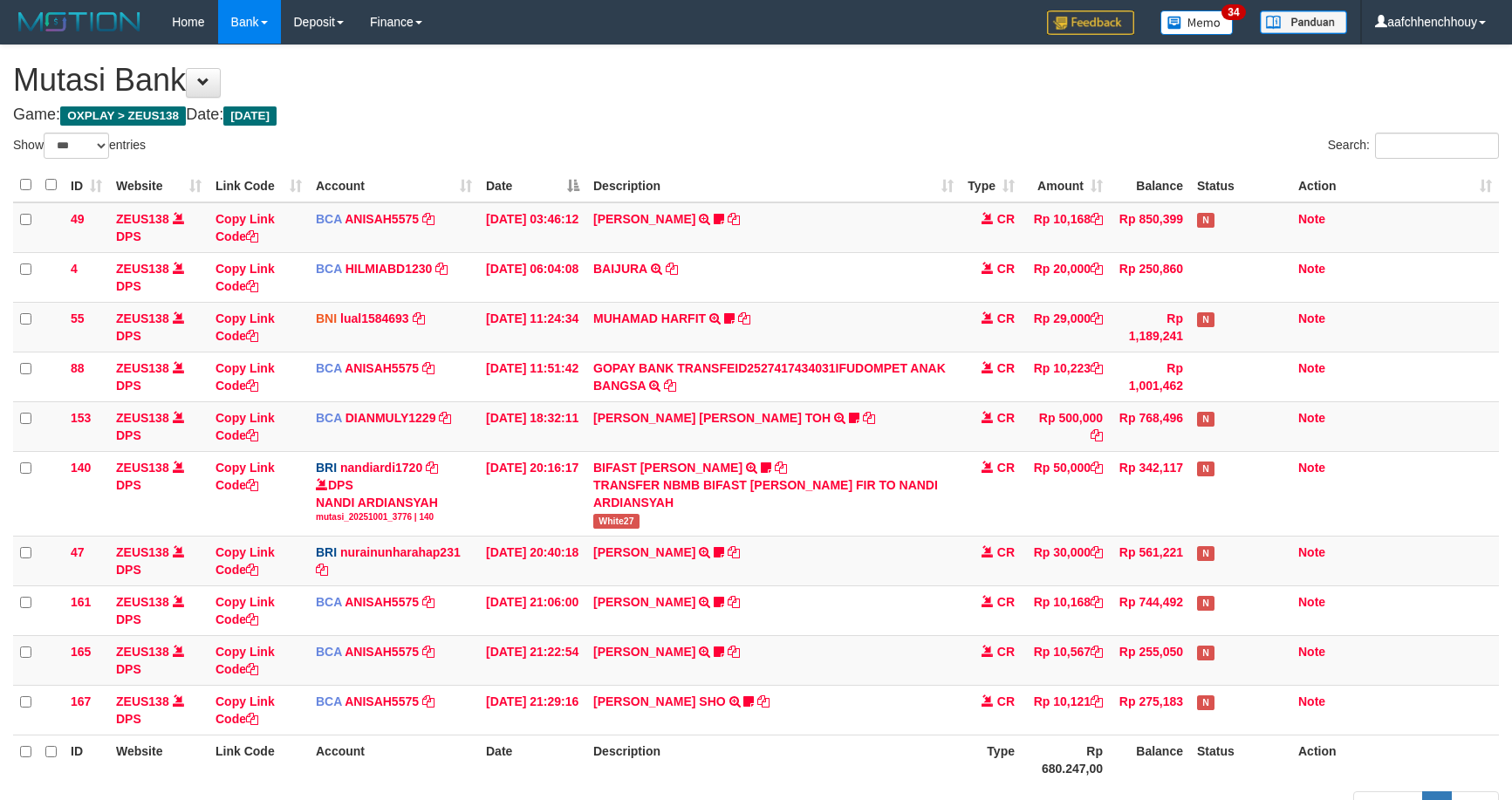
select select "***"
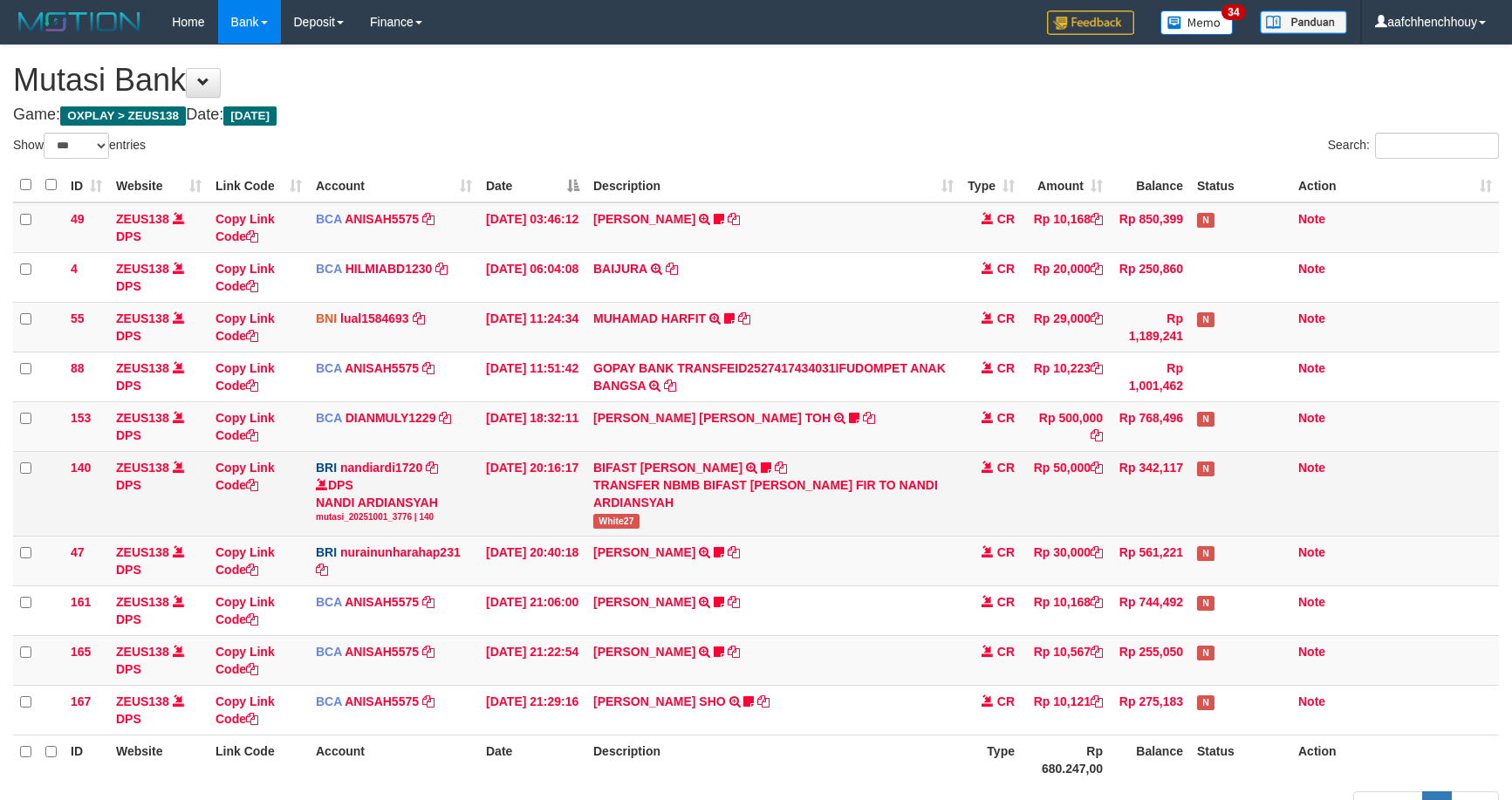
scroll to position [119, 0]
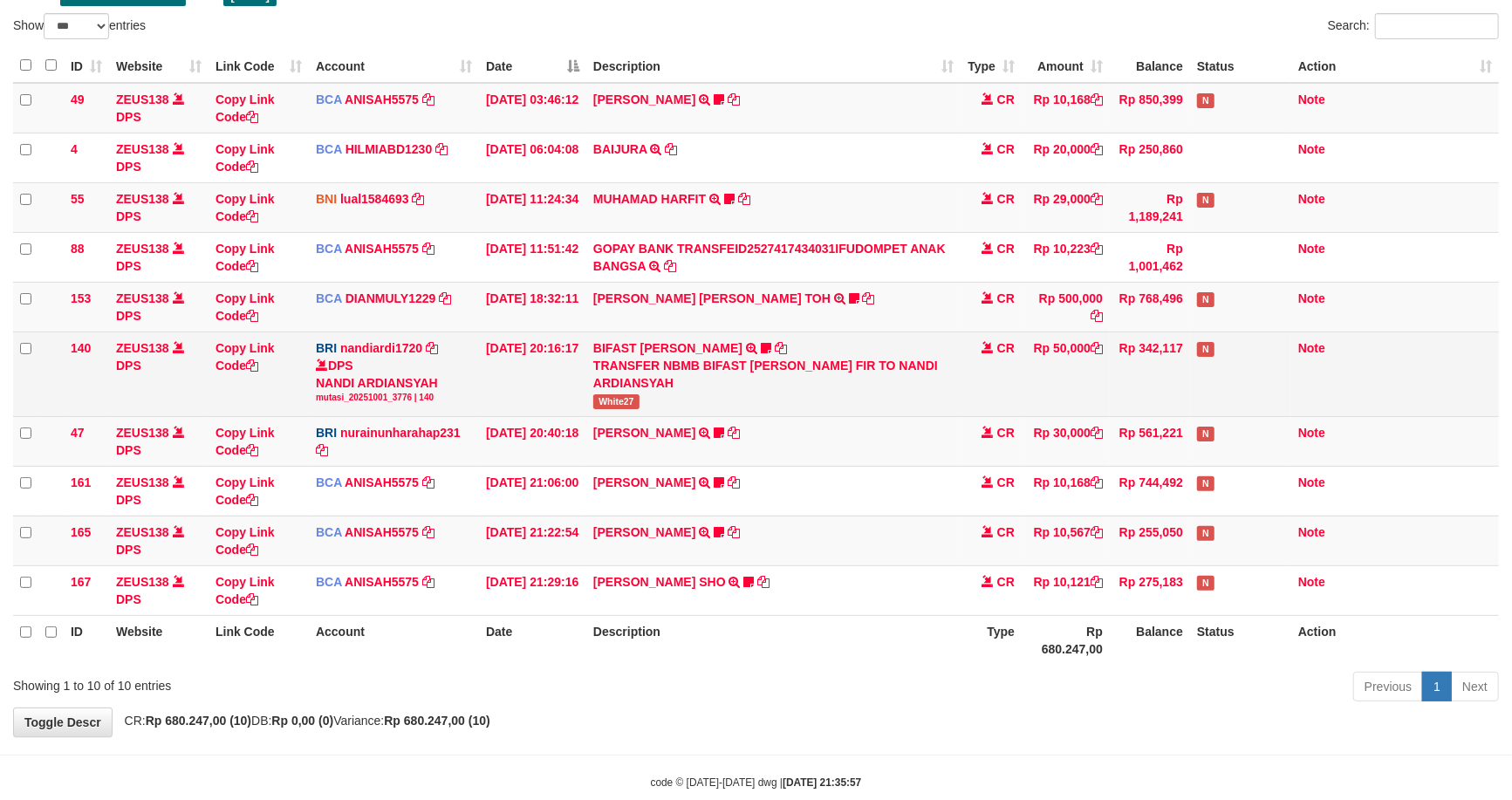
click at [603, 394] on span "White27" at bounding box center [616, 401] width 46 height 15
copy tr "White27"
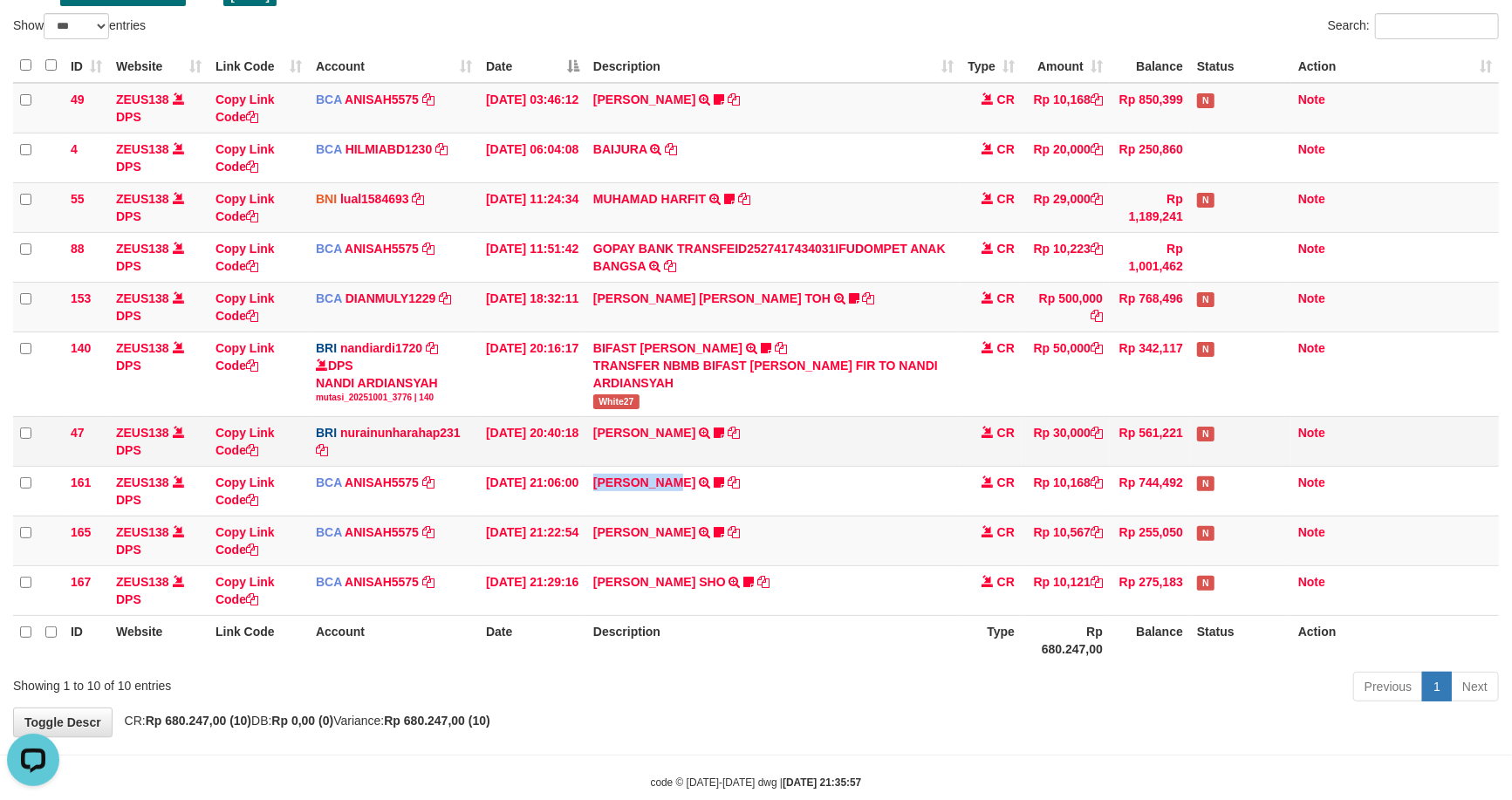
scroll to position [0, 0]
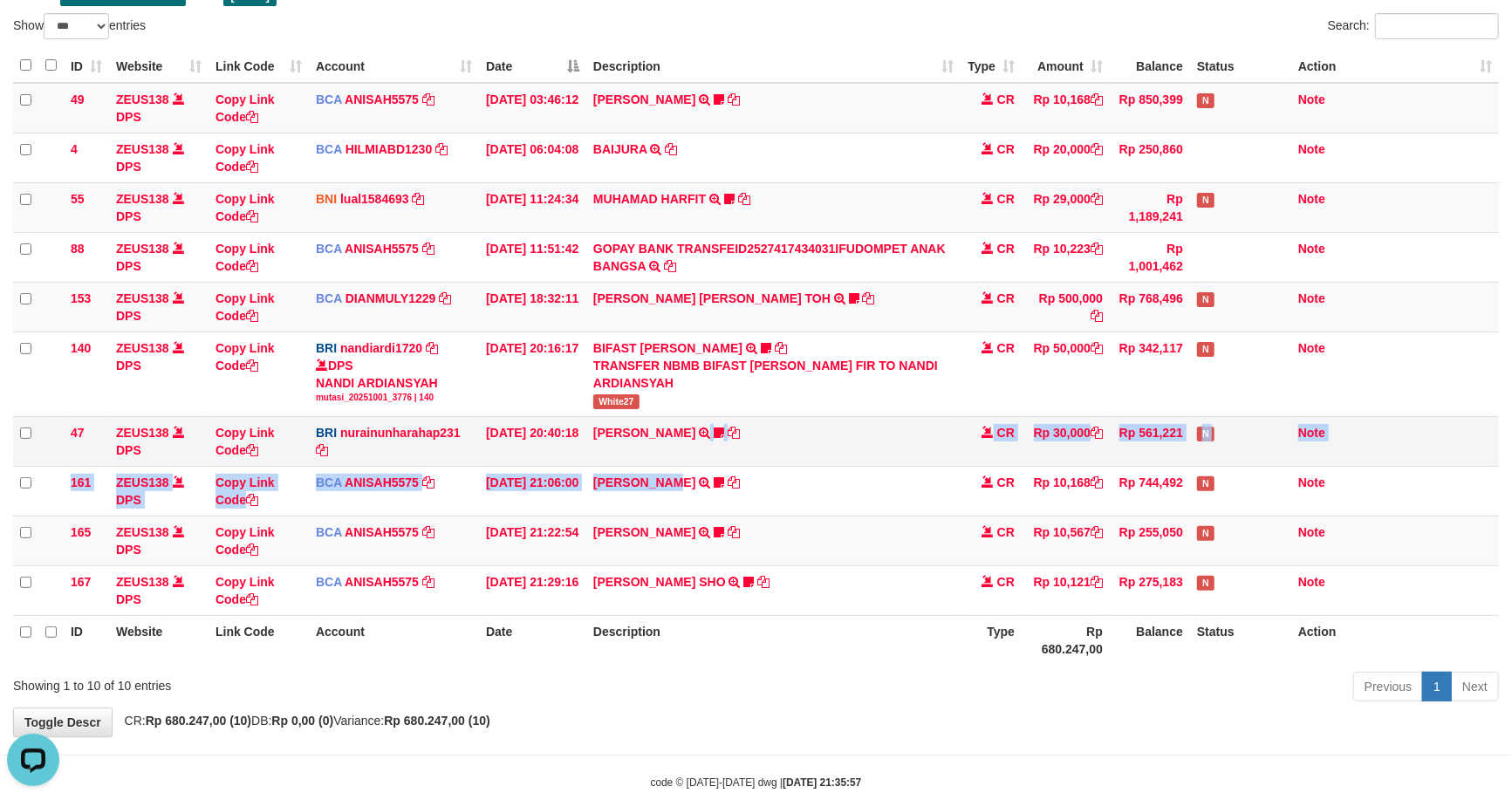
drag, startPoint x: 693, startPoint y: 446, endPoint x: 770, endPoint y: 425, distance: 79.8
click at [699, 446] on tbody "49 ZEUS138 DPS Copy Link Code BCA ANISAH5575 DPS ANISAH mutasi_20251001_3827 | …" at bounding box center [756, 349] width 1486 height 533
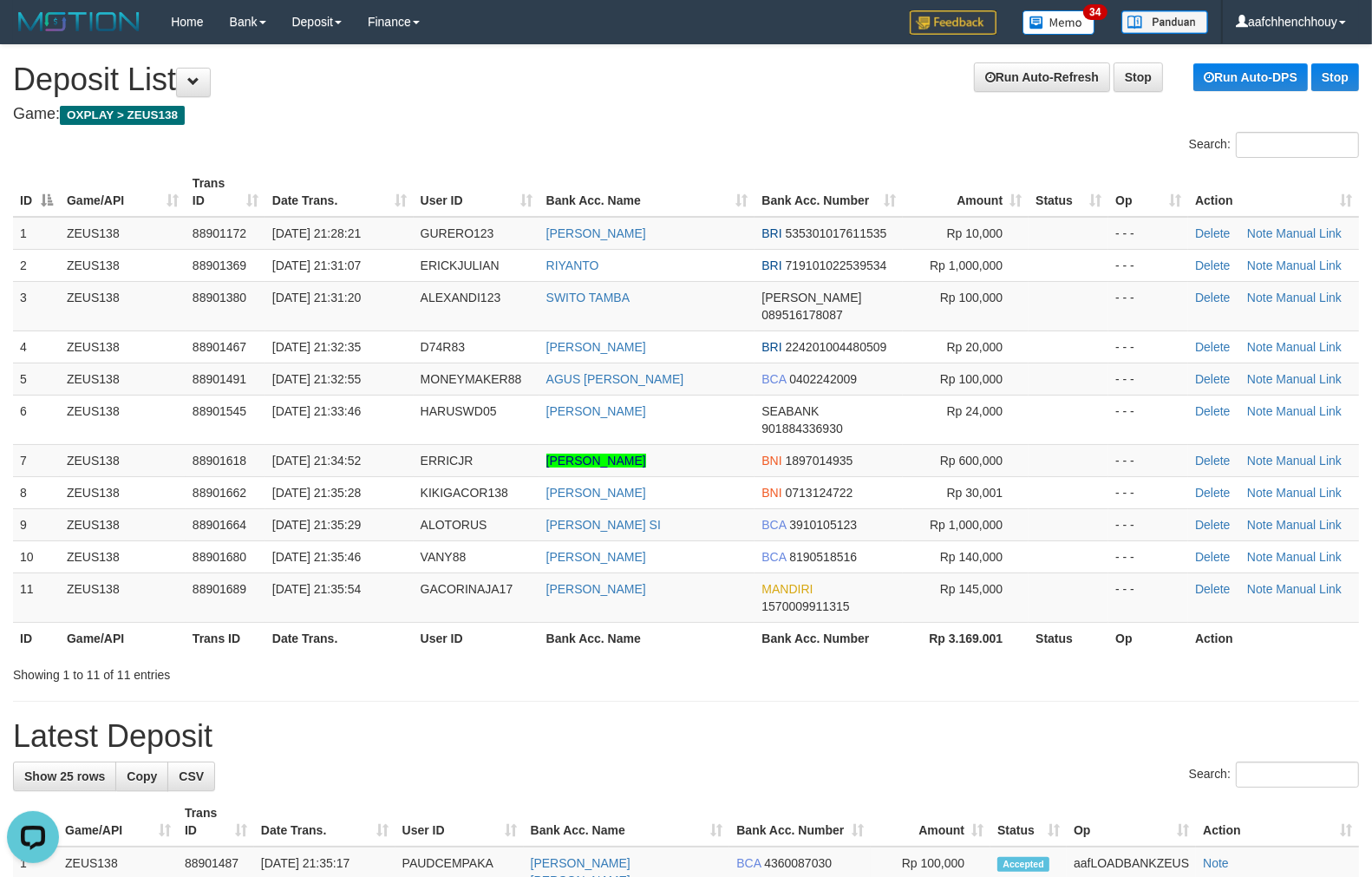
click at [573, 139] on div "Search: ID Game/API Trans ID Date Trans. User ID Bank Acc. Name Bank Acc. Numbe…" at bounding box center [685, 407] width 1345 height 552
drag, startPoint x: 515, startPoint y: 228, endPoint x: 20, endPoint y: 367, distance: 514.1
click at [472, 241] on table "ID Game/API Trans ID Date Trans. User ID Bank Acc. Name Bank Acc. Number Amount…" at bounding box center [685, 410] width 1345 height 486
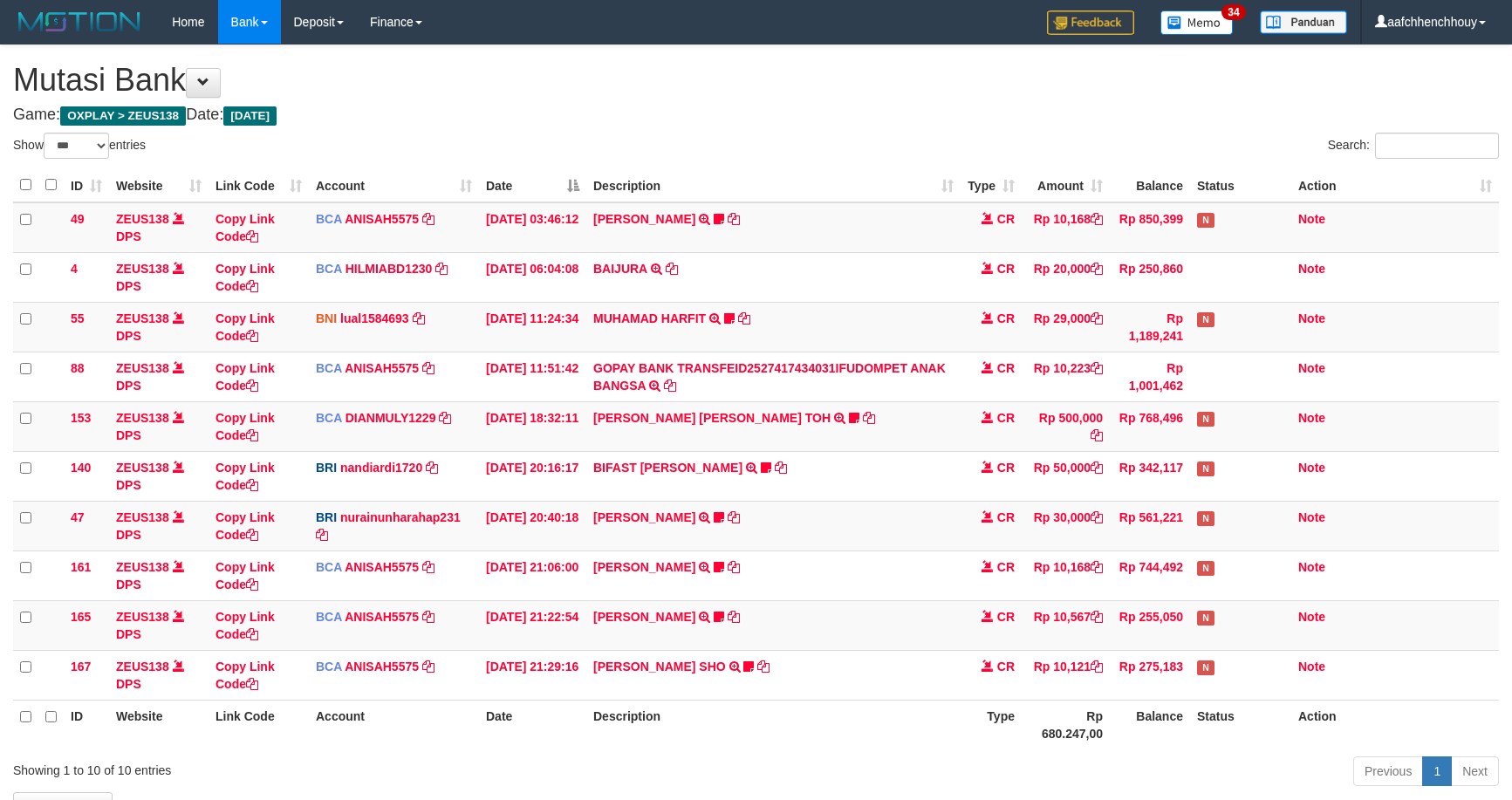
select select "***"
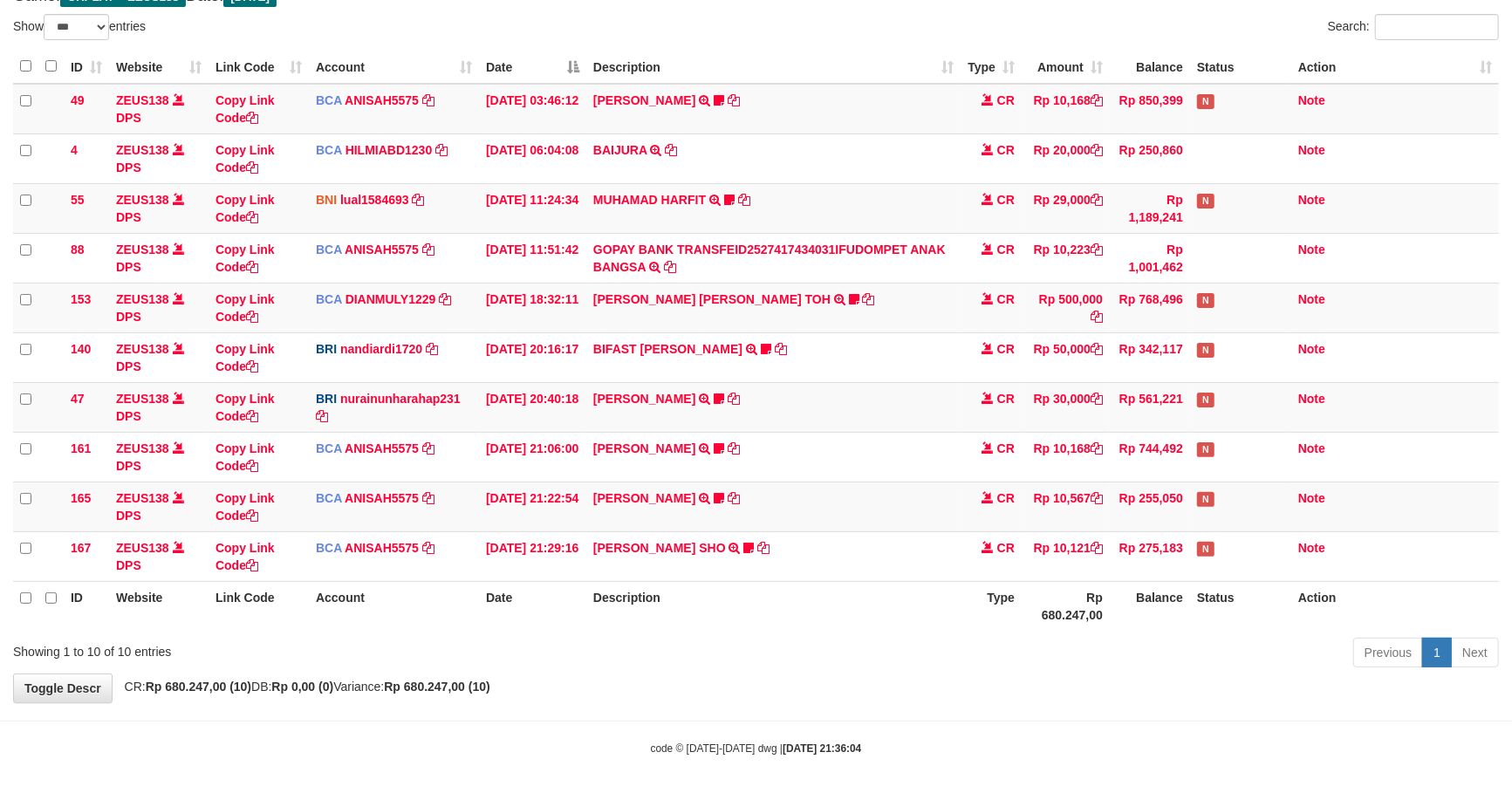
drag, startPoint x: 622, startPoint y: 617, endPoint x: 210, endPoint y: 797, distance: 449.6
click at [666, 623] on div "Show ** ** ** *** entries Search: ID Website Link Code Account Date Description…" at bounding box center [756, 343] width 1486 height 660
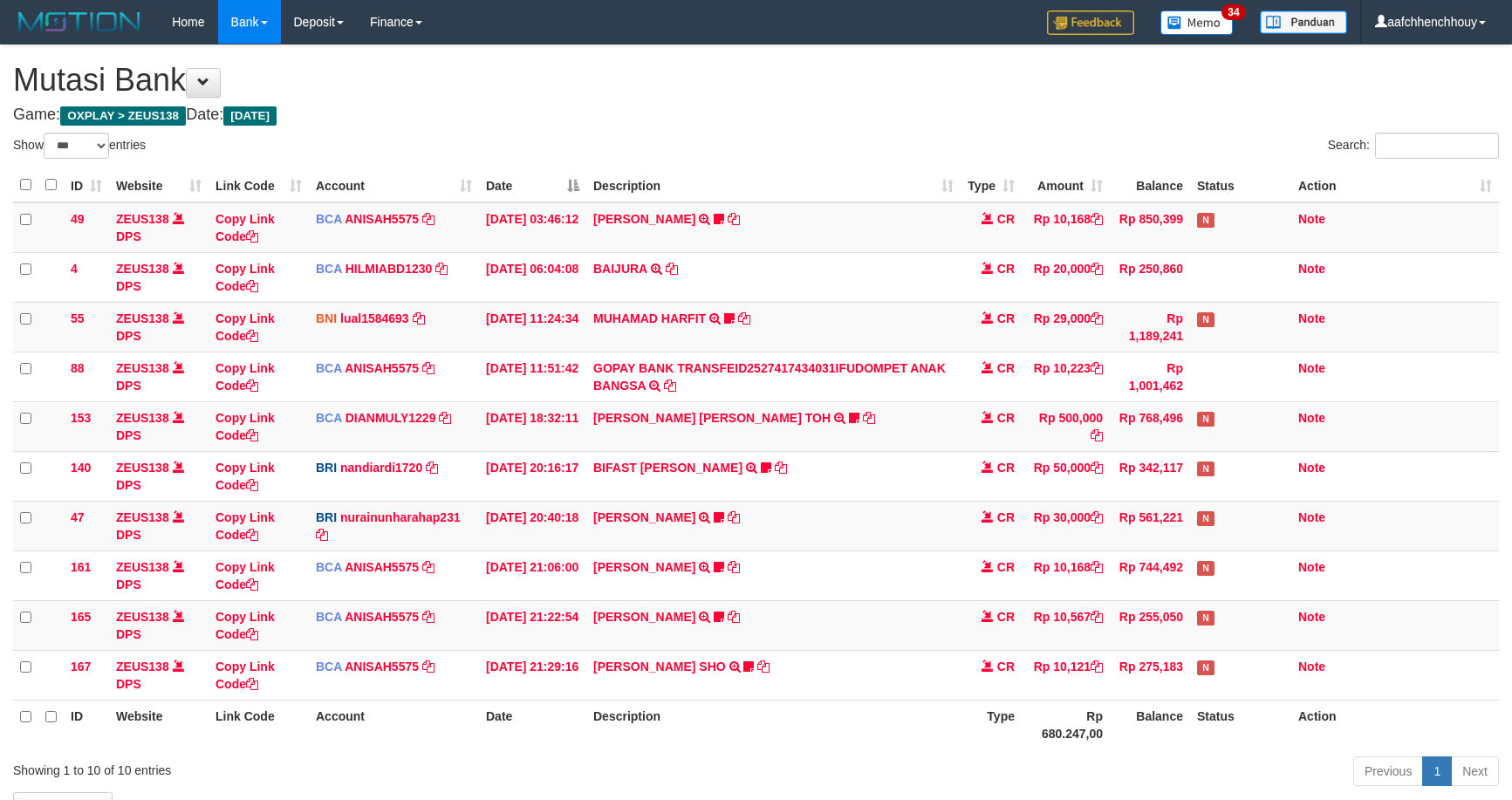
select select "***"
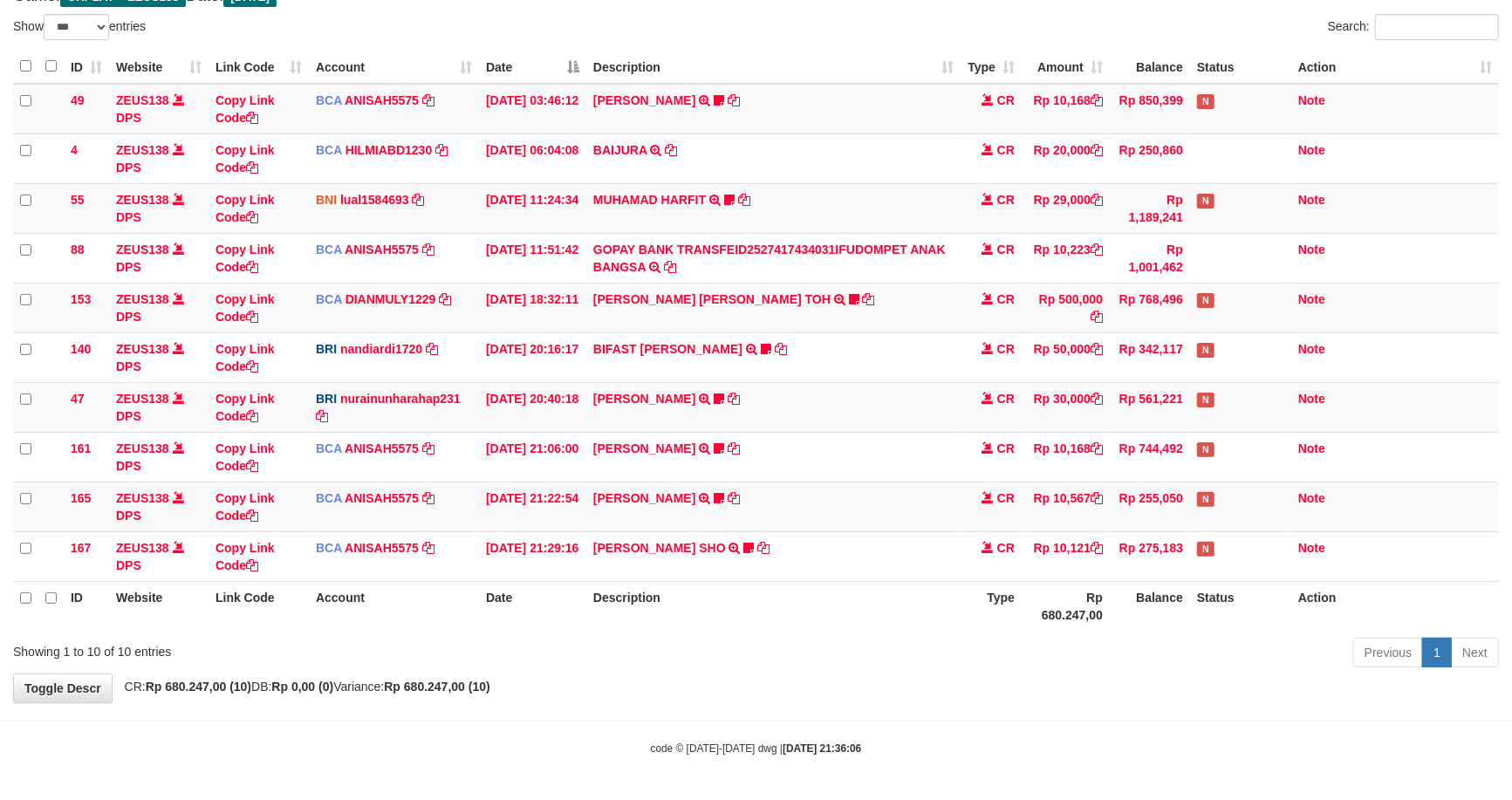
click at [652, 681] on div "**********" at bounding box center [756, 314] width 1512 height 776
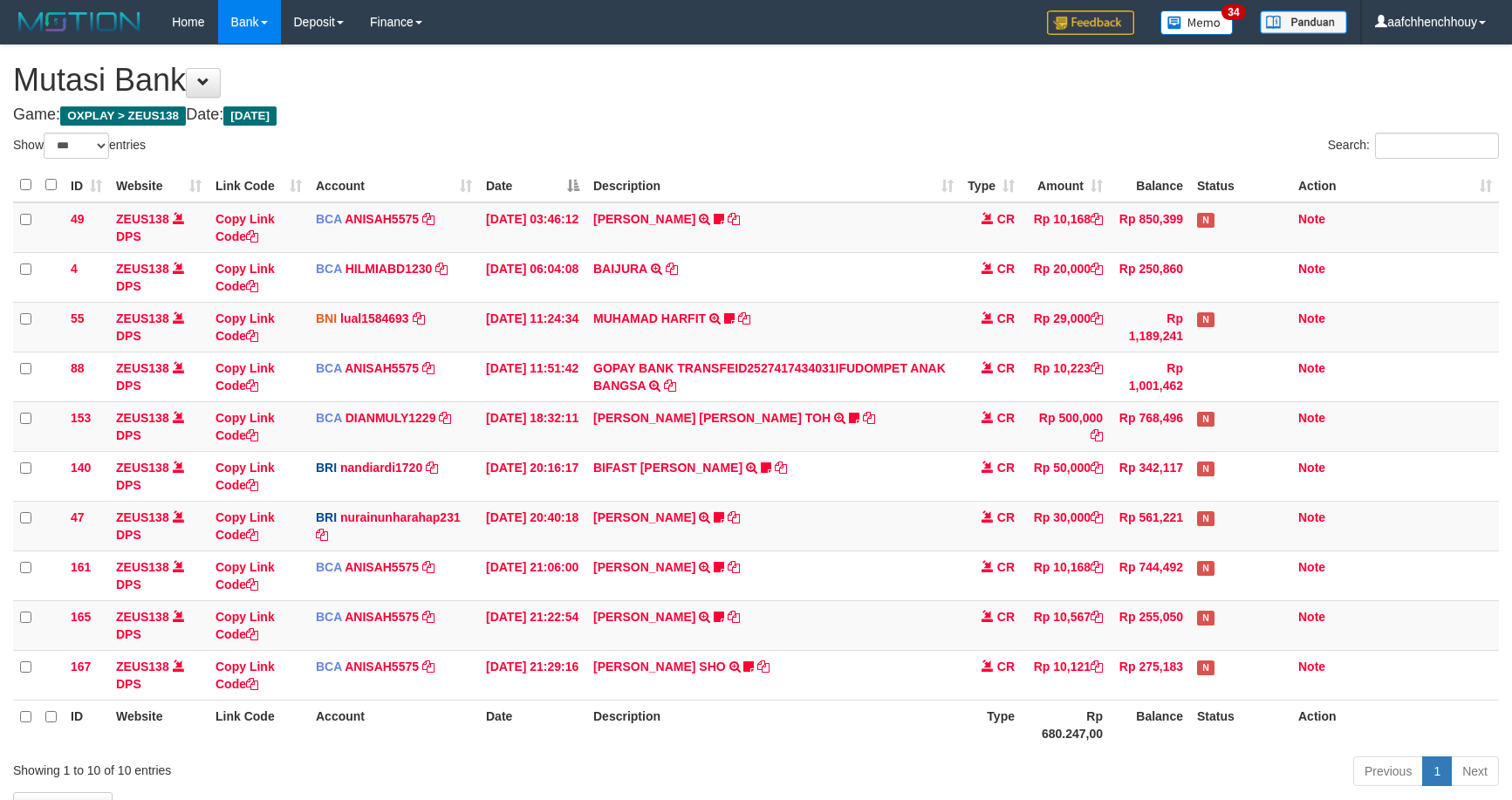
select select "***"
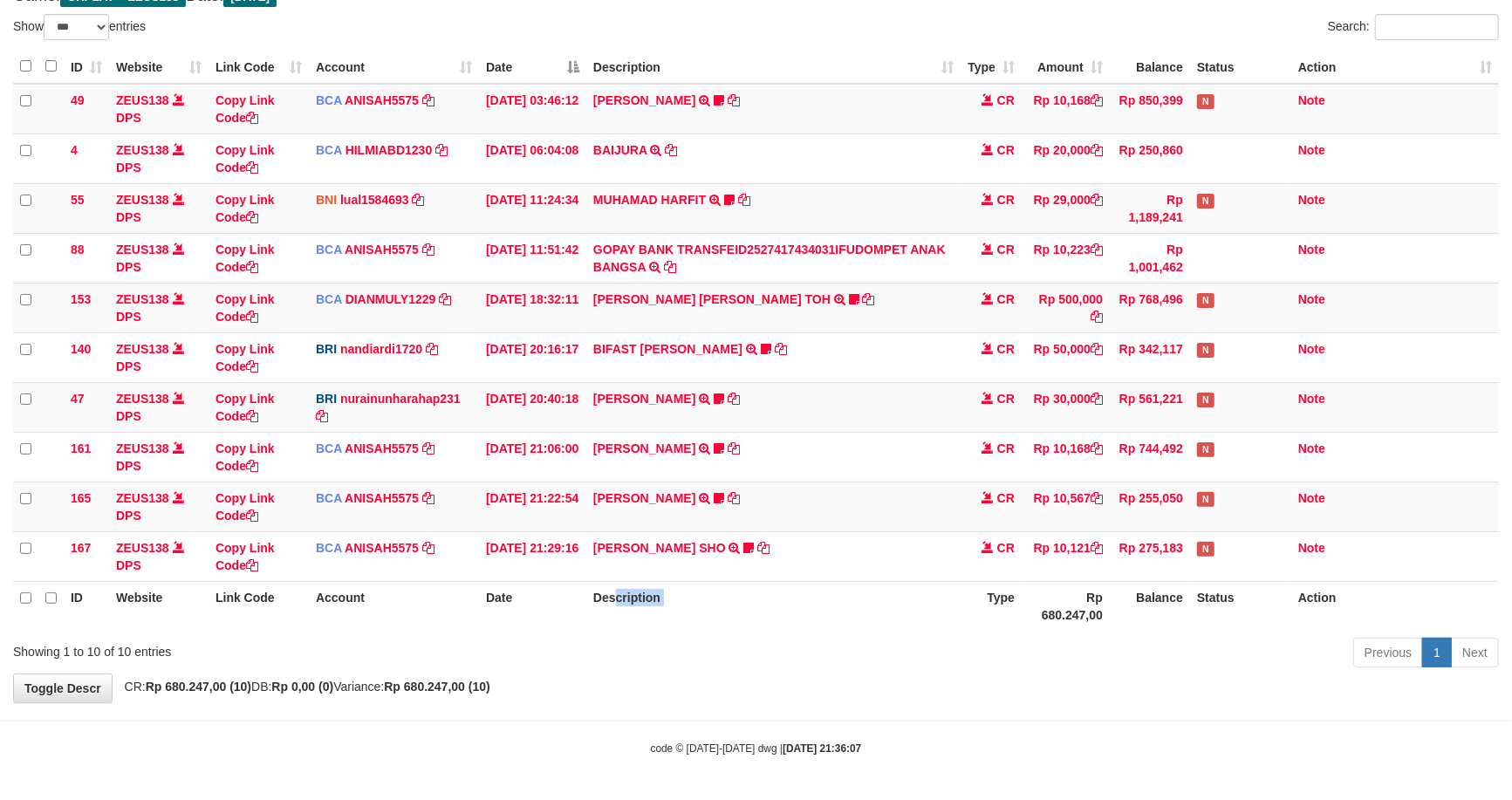
drag, startPoint x: 980, startPoint y: 600, endPoint x: 964, endPoint y: 629, distance: 33.1
click at [964, 629] on tr "ID Website Link Code Account Date Description Type Rp 680.247,00 Balance Status…" at bounding box center [756, 606] width 1486 height 50
drag, startPoint x: 564, startPoint y: 512, endPoint x: 826, endPoint y: 424, distance: 276.4
click at [586, 498] on tr "165 ZEUS138 DPS Copy Link Code BCA ANISAH5575 DPS ANISAH mutasi_20251001_3827 |…" at bounding box center [756, 506] width 1486 height 50
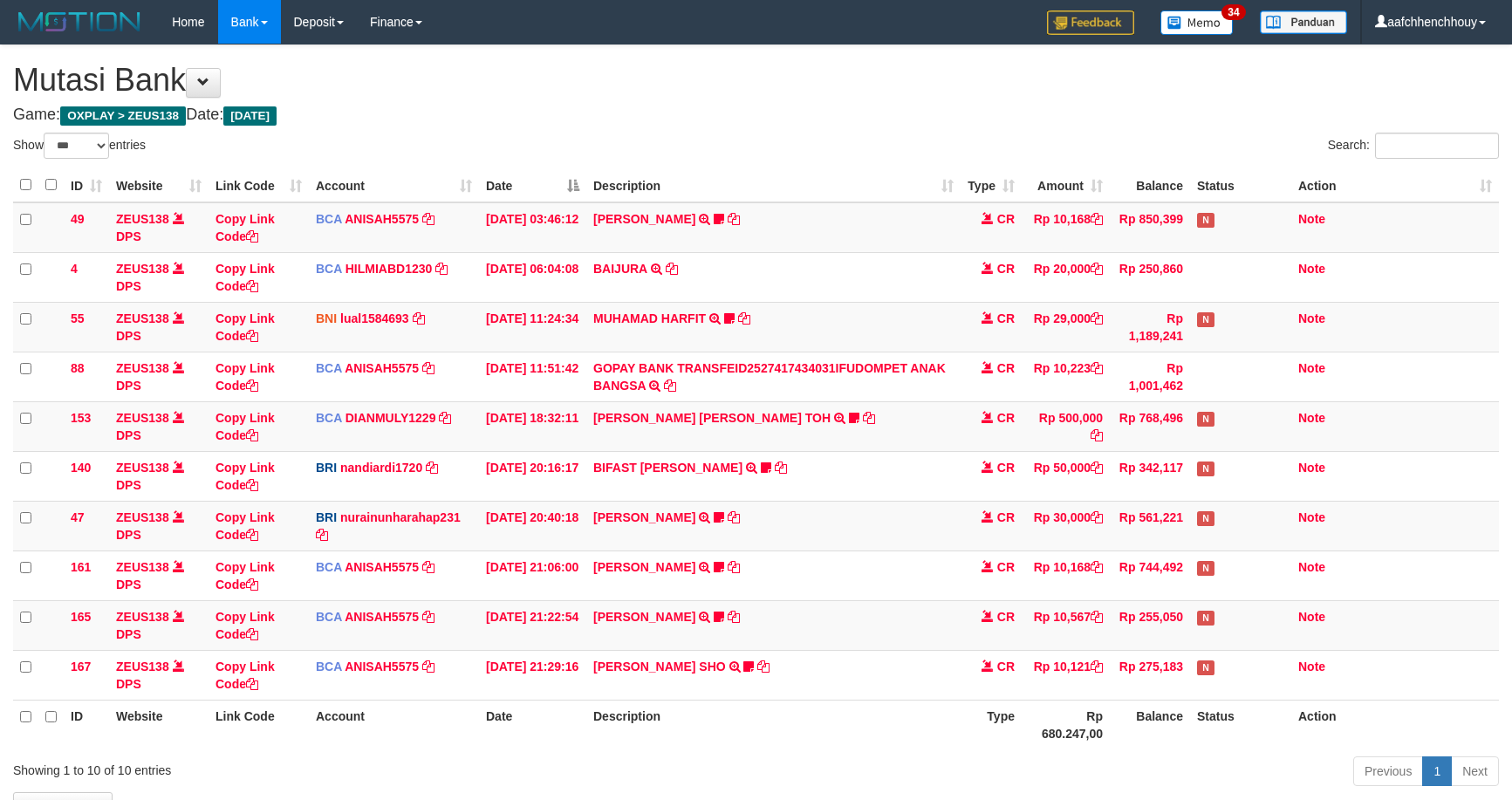
select select "***"
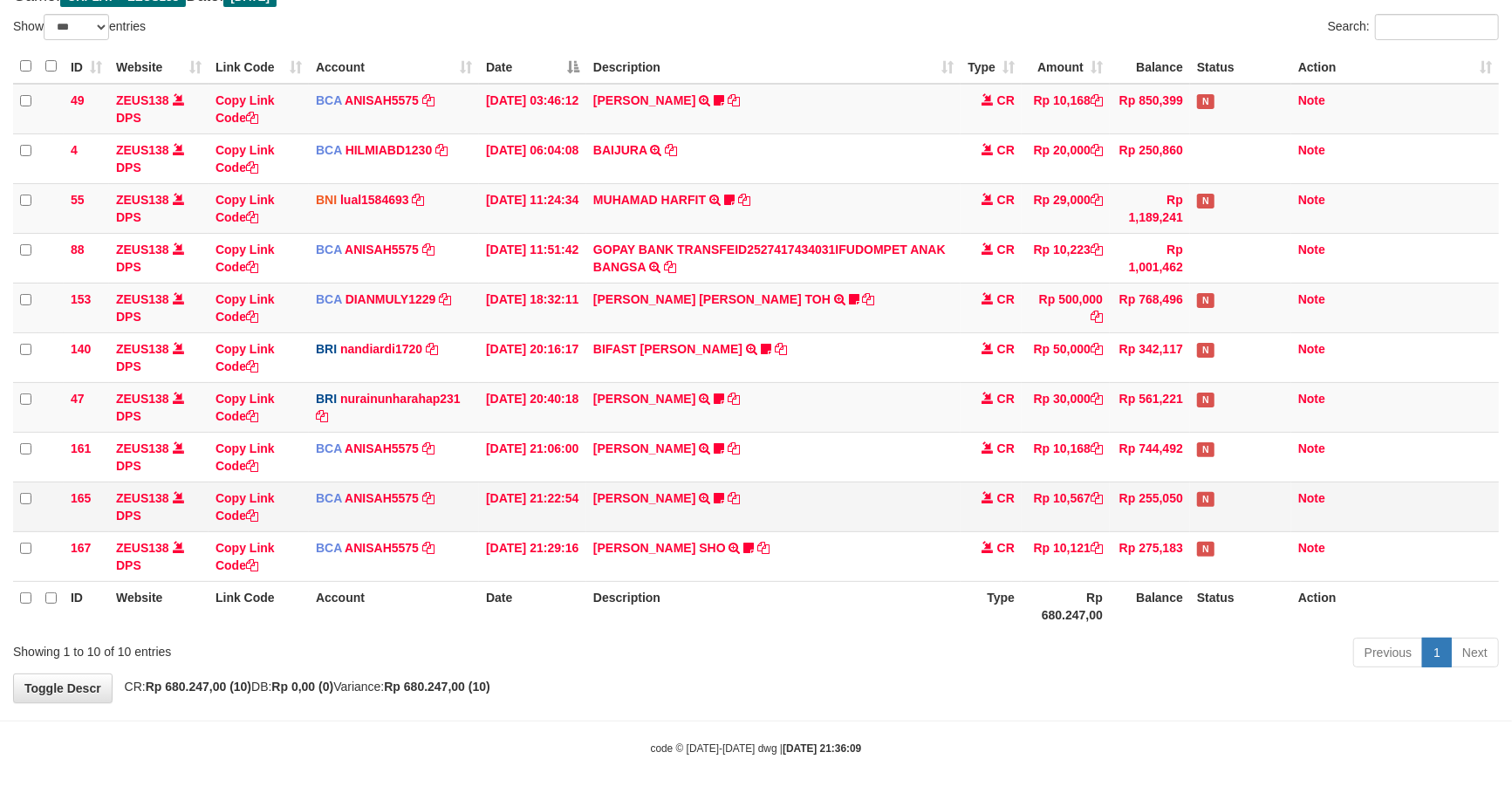
drag, startPoint x: 795, startPoint y: 556, endPoint x: 925, endPoint y: 495, distance: 143.6
click at [918, 500] on tbody "49 ZEUS138 DPS Copy Link Code BCA ANISAH5575 DPS ANISAH mutasi_20251001_3827 | …" at bounding box center [756, 332] width 1486 height 499
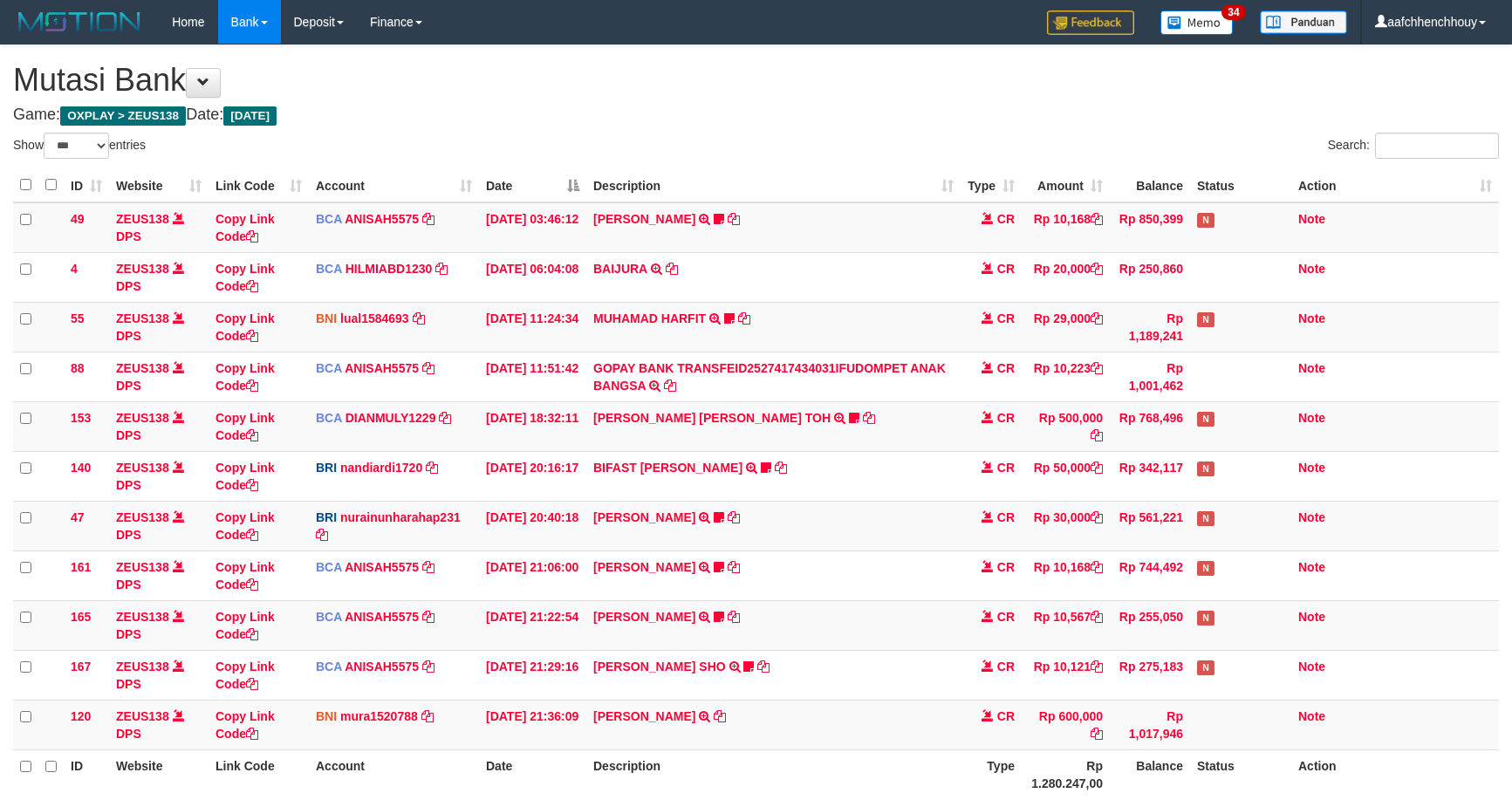
select select "***"
click at [494, 611] on tbody "49 ZEUS138 DPS Copy Link Code BCA ANISAH5575 DPS [PERSON_NAME] mutasi_20251001_…" at bounding box center [756, 476] width 1486 height 548
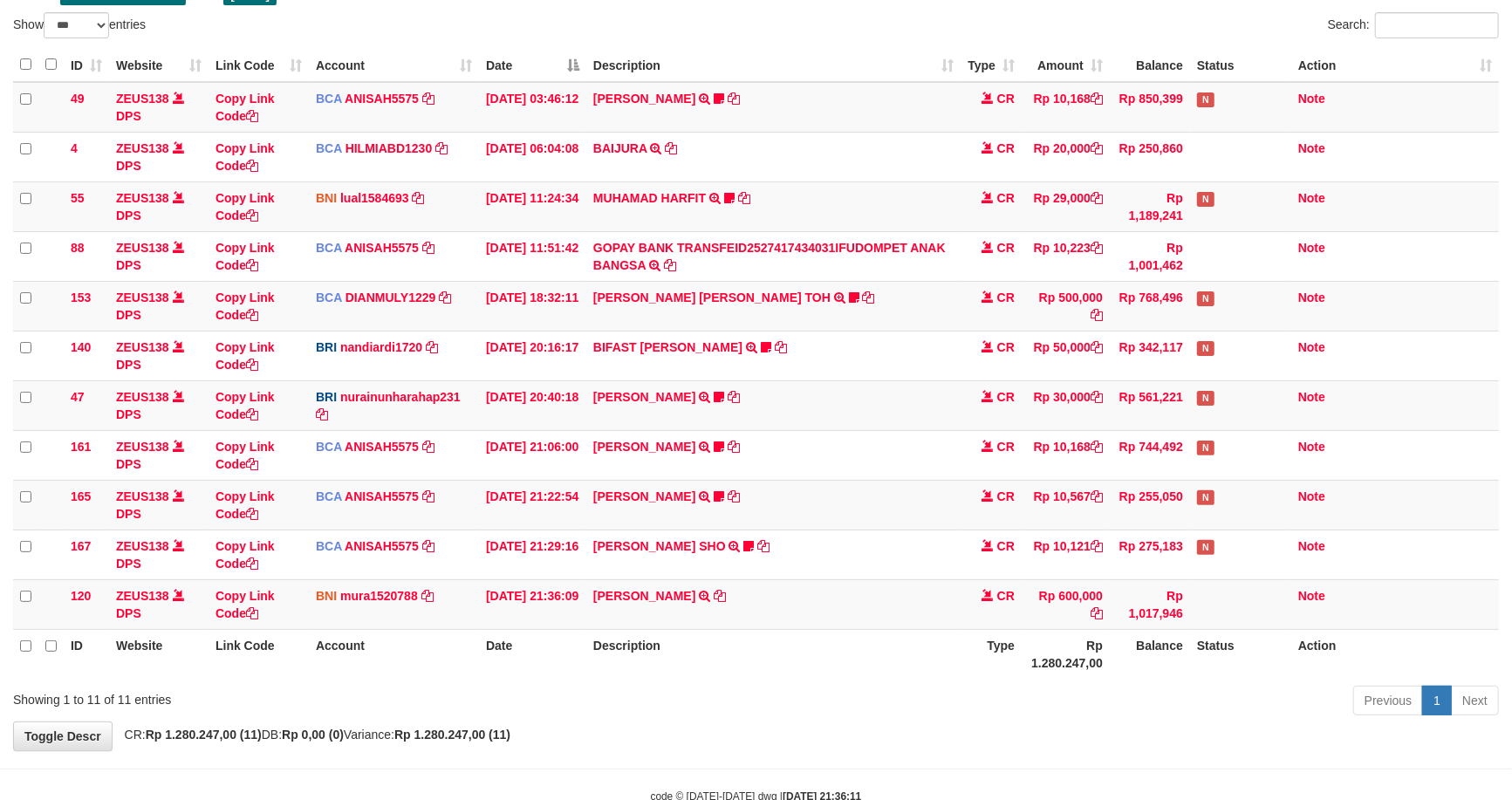
click at [735, 657] on th "Description" at bounding box center [773, 654] width 374 height 50
click at [726, 594] on icon at bounding box center [720, 596] width 12 height 12
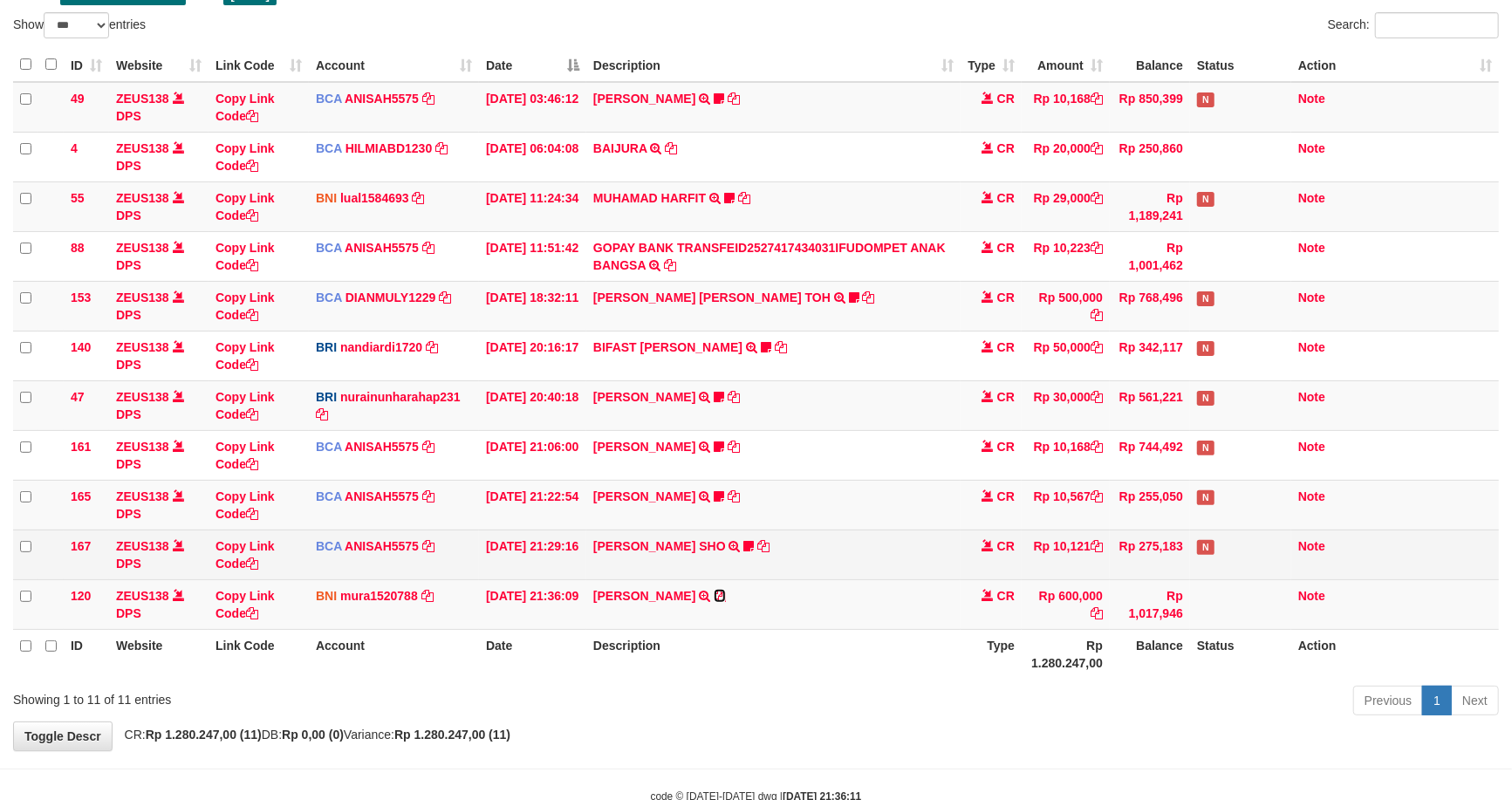
click at [769, 591] on td "ADITYA ERRIC WIBOWO TRANSFER DARI SDR ADITYA ERRIC WIBOWO" at bounding box center [773, 604] width 374 height 50
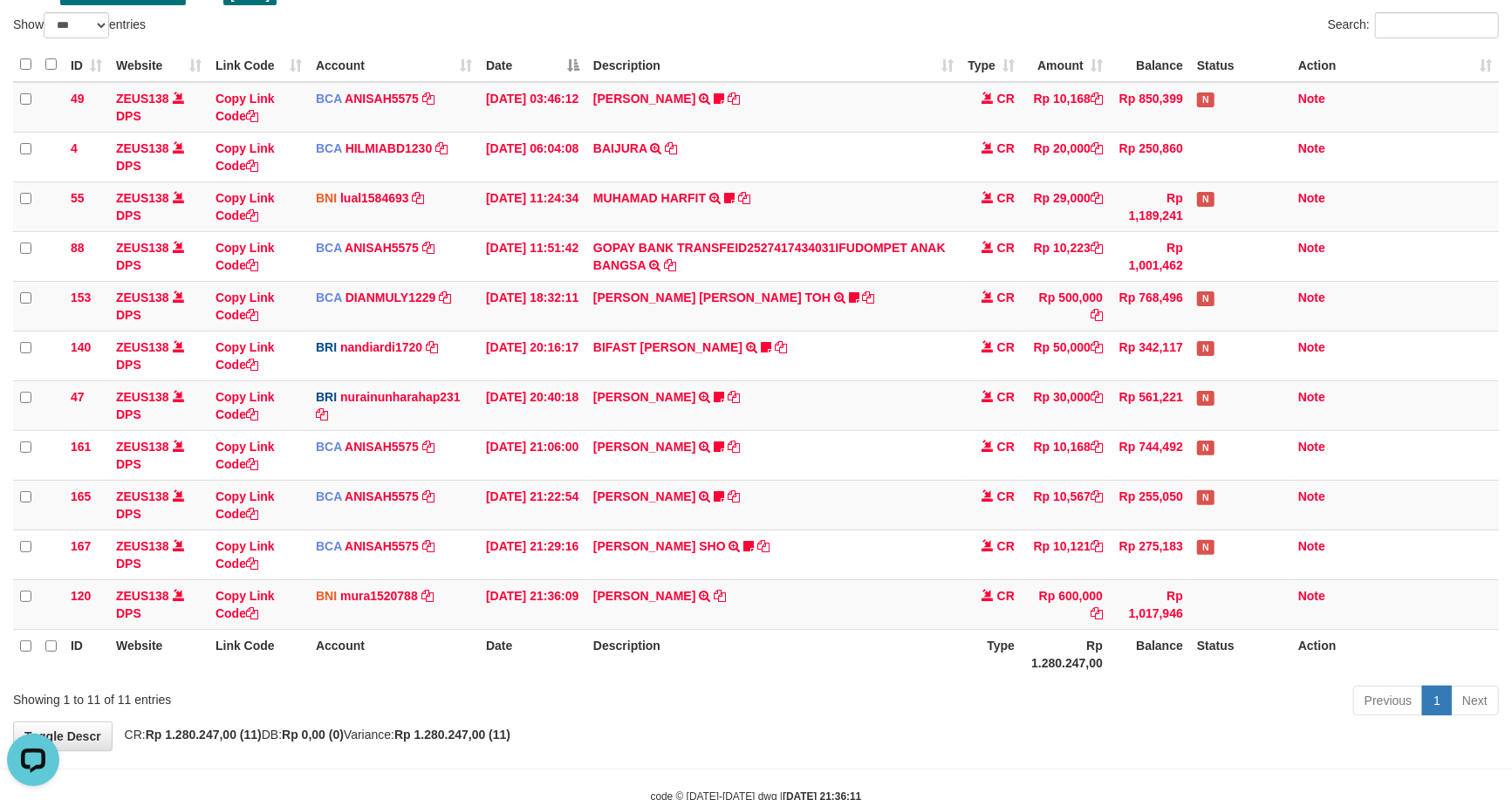
scroll to position [0, 0]
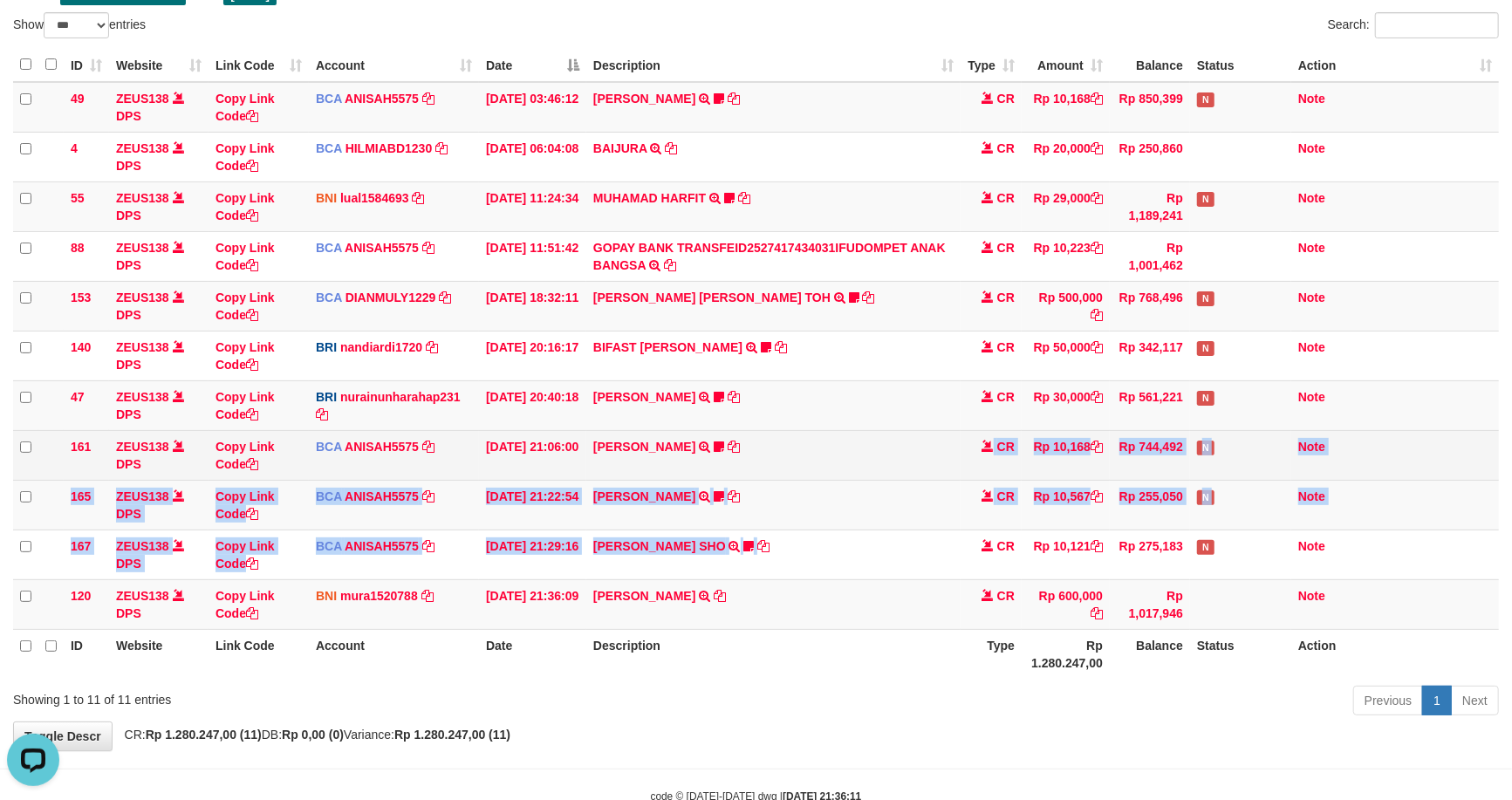
drag, startPoint x: 536, startPoint y: 564, endPoint x: 855, endPoint y: 449, distance: 339.1
click at [836, 451] on tbody "49 ZEUS138 DPS Copy Link Code BCA ANISAH5575 DPS [PERSON_NAME] mutasi_20251001_…" at bounding box center [756, 355] width 1486 height 548
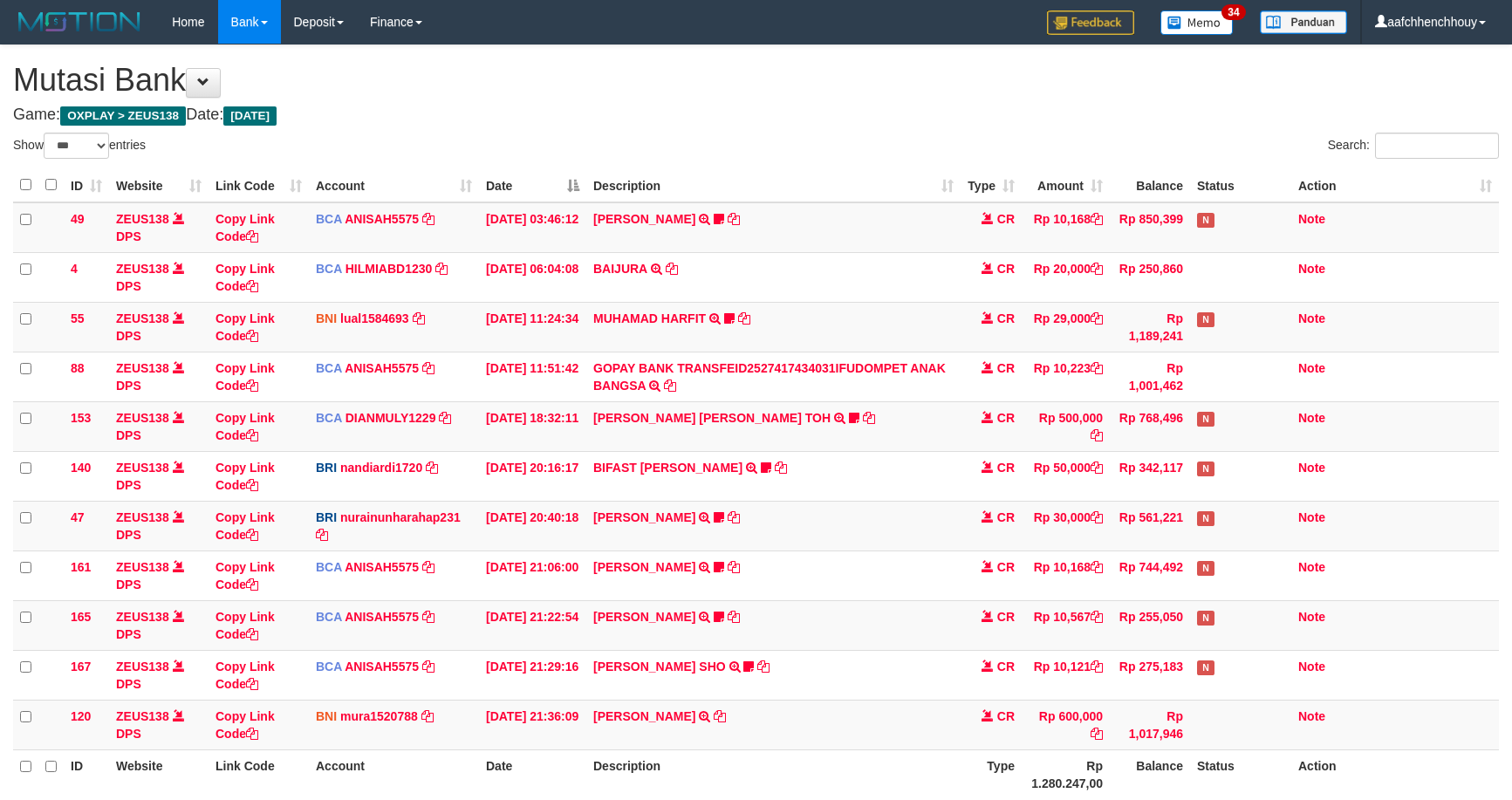
select select "***"
click at [746, 612] on table "ID Website Link Code Account Date Description Type Amount Balance Status Action…" at bounding box center [756, 484] width 1486 height 631
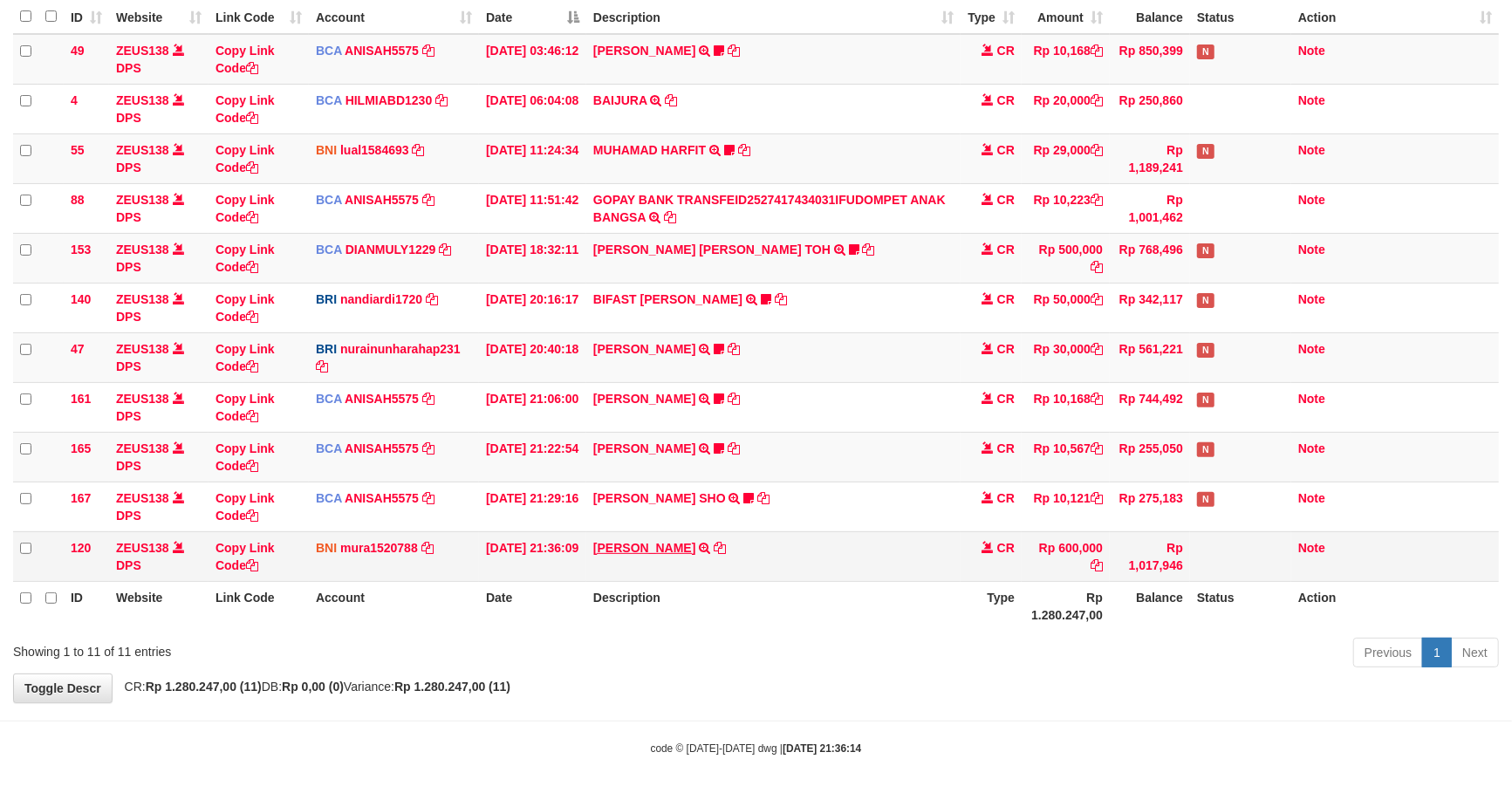
drag, startPoint x: 713, startPoint y: 626, endPoint x: 721, endPoint y: 548, distance: 78.4
click at [712, 622] on th "Description" at bounding box center [773, 606] width 374 height 50
click at [714, 443] on icon at bounding box center [719, 449] width 11 height 12
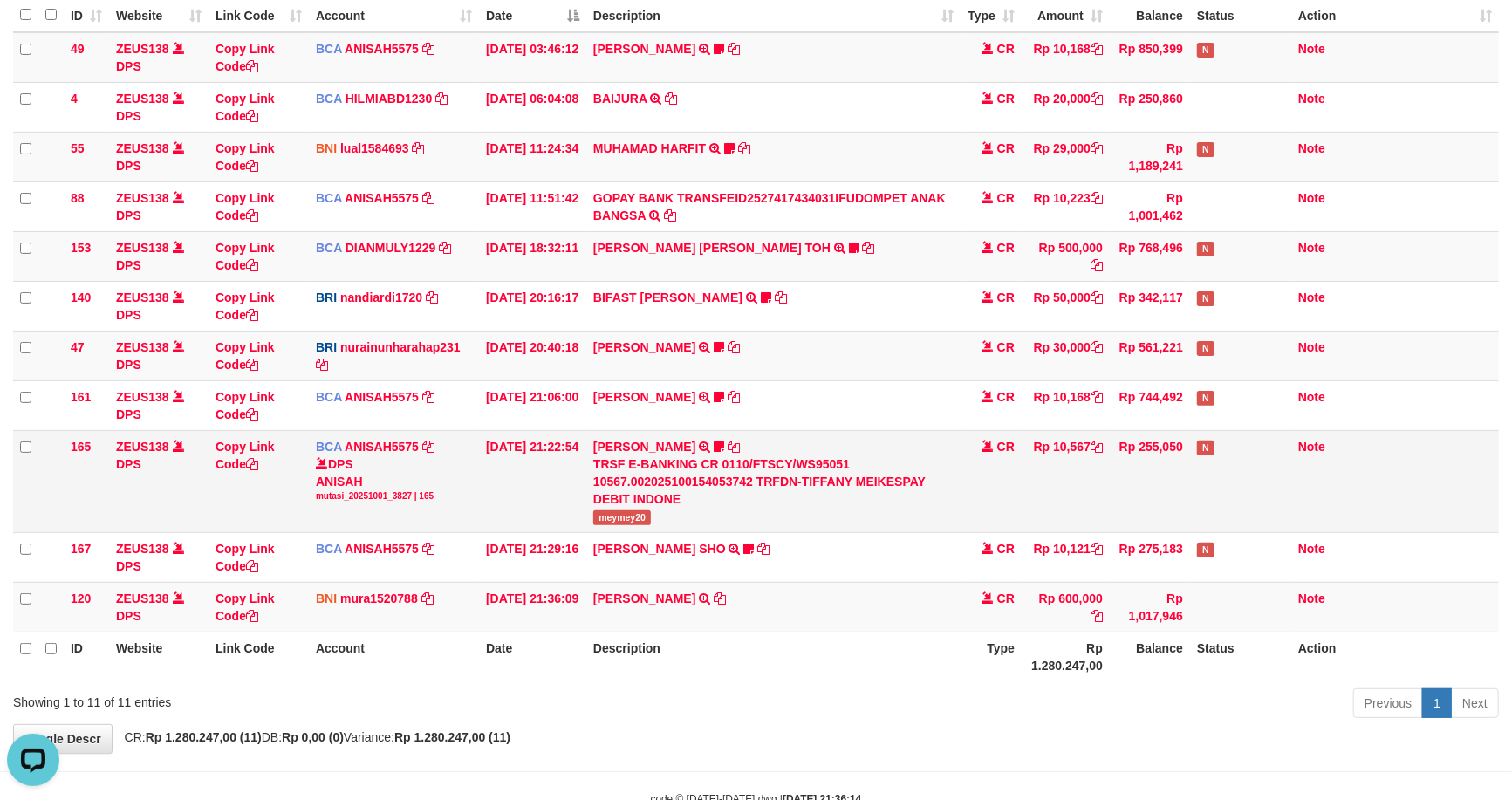
click at [622, 507] on div "TRSF E-BANKING CR 0110/FTSCY/WS95051 10567.002025100154053742 TRFDN-TIFFANY MEI…" at bounding box center [773, 482] width 360 height 53
click at [615, 510] on span "meymey20" at bounding box center [622, 517] width 58 height 15
copy span "meymey20"
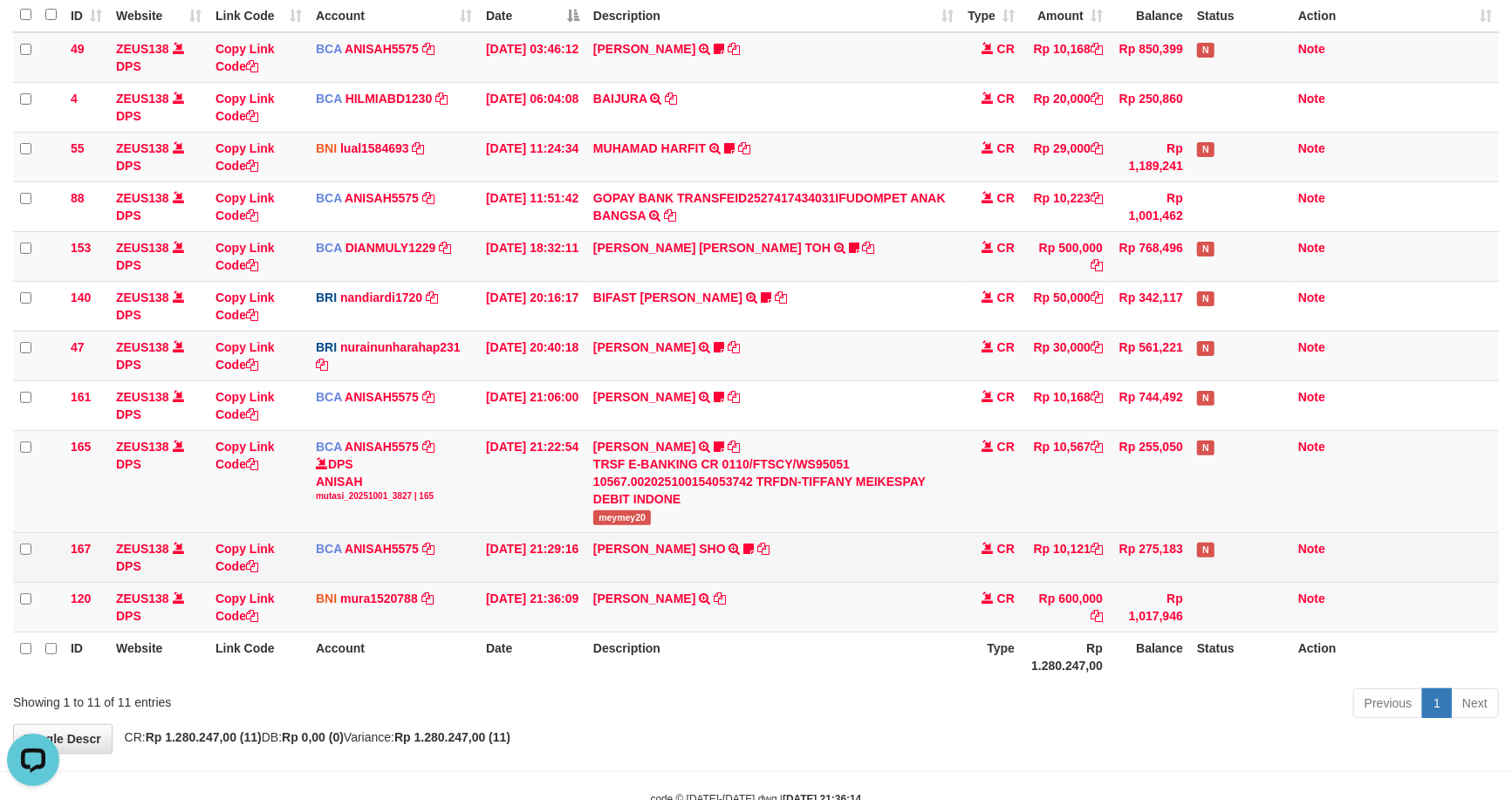
drag, startPoint x: 843, startPoint y: 563, endPoint x: 825, endPoint y: 492, distance: 73.2
click at [842, 560] on td "MUHAMMAD HIQNI SHO TRSF E-BANKING CR 0110/FTSCY/WS95271 10121.00MUHAMMAD HIQNI …" at bounding box center [773, 557] width 374 height 50
click at [754, 543] on icon at bounding box center [748, 549] width 11 height 12
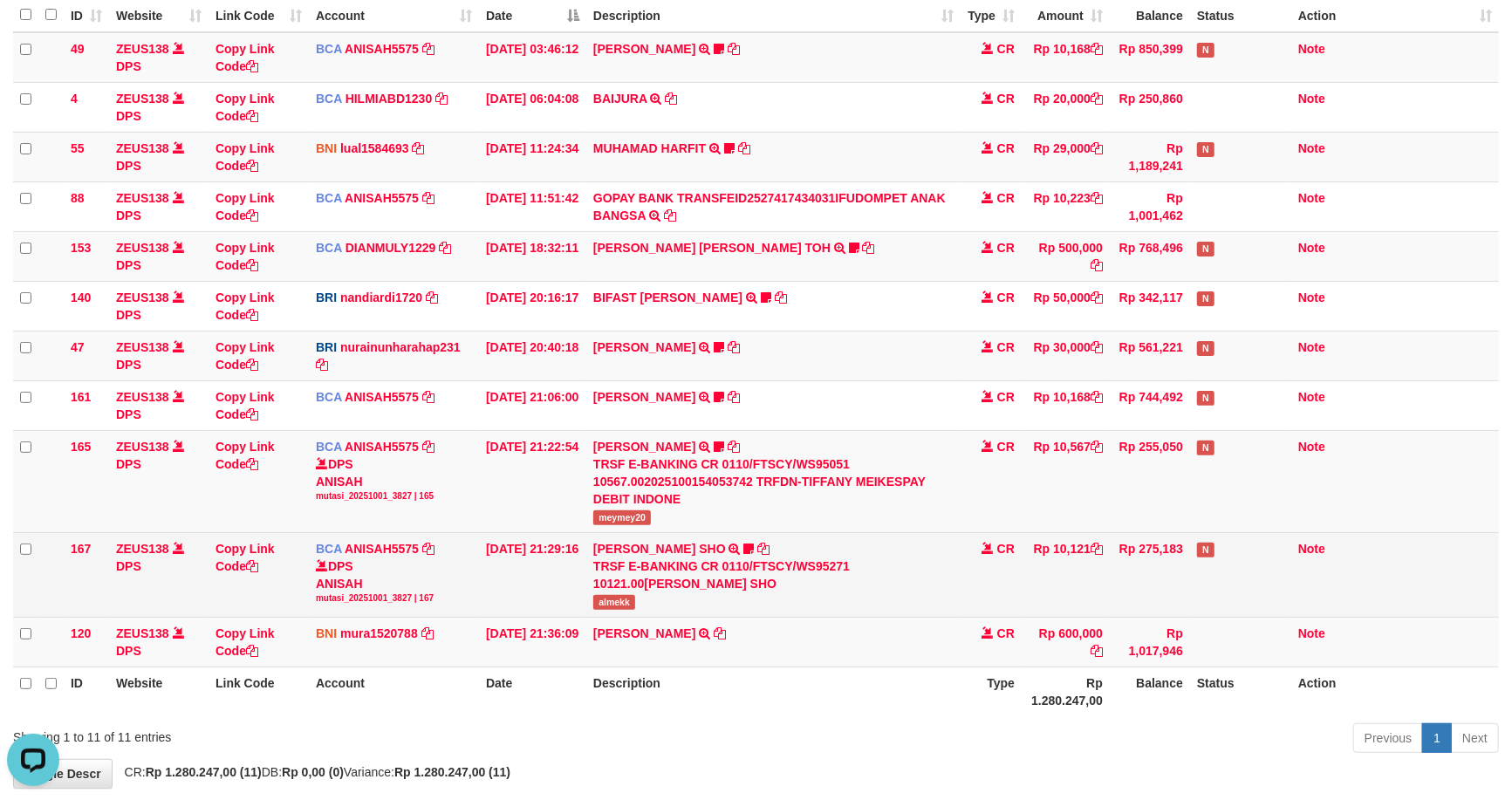
click at [626, 600] on span "almekk" at bounding box center [614, 602] width 42 height 15
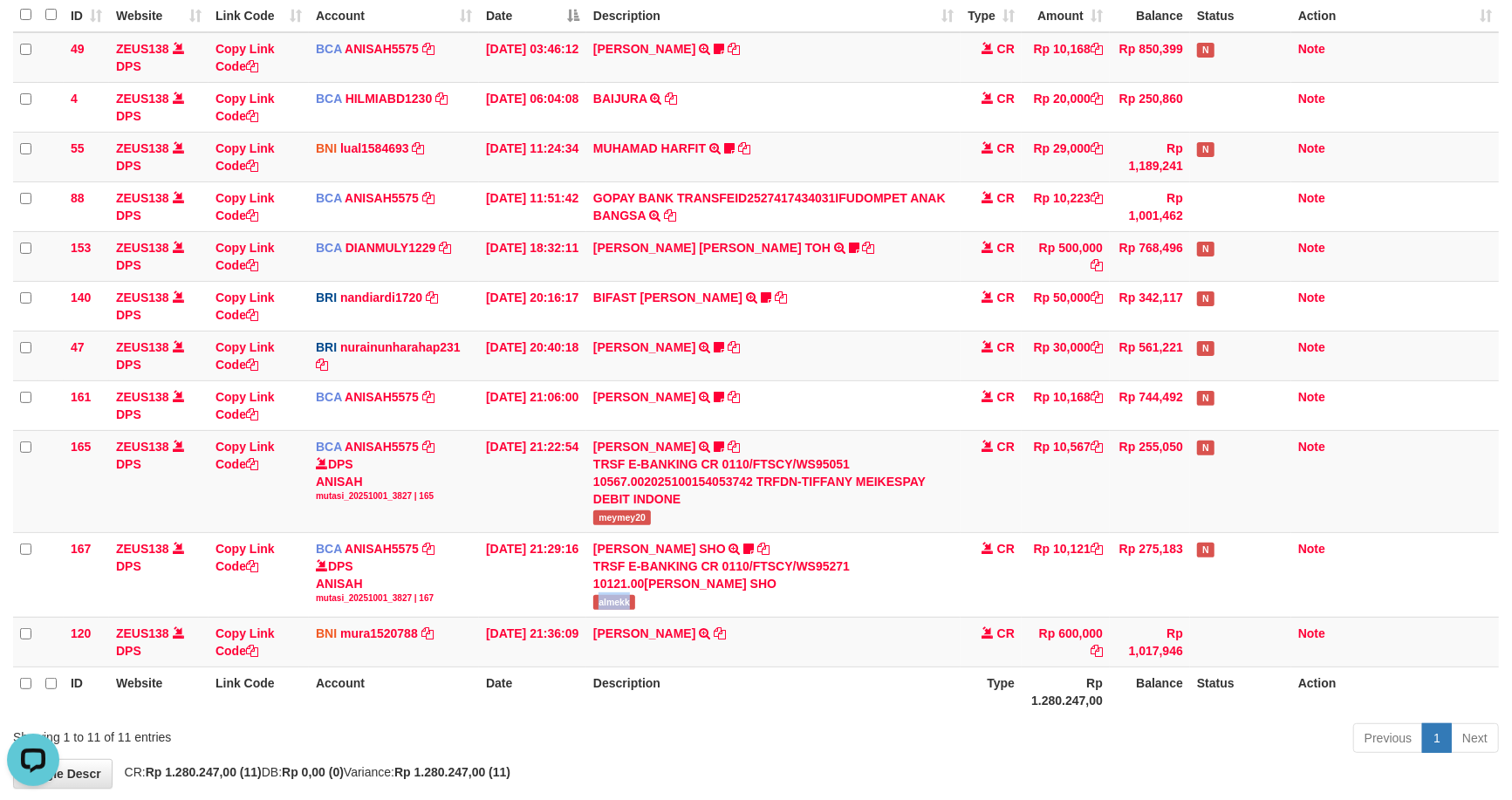
copy span "almekk"
click at [907, 495] on tr "165 ZEUS138 DPS Copy Link Code BCA ANISAH5575 DPS ANISAH mutasi_20251001_3827 |…" at bounding box center [756, 481] width 1486 height 102
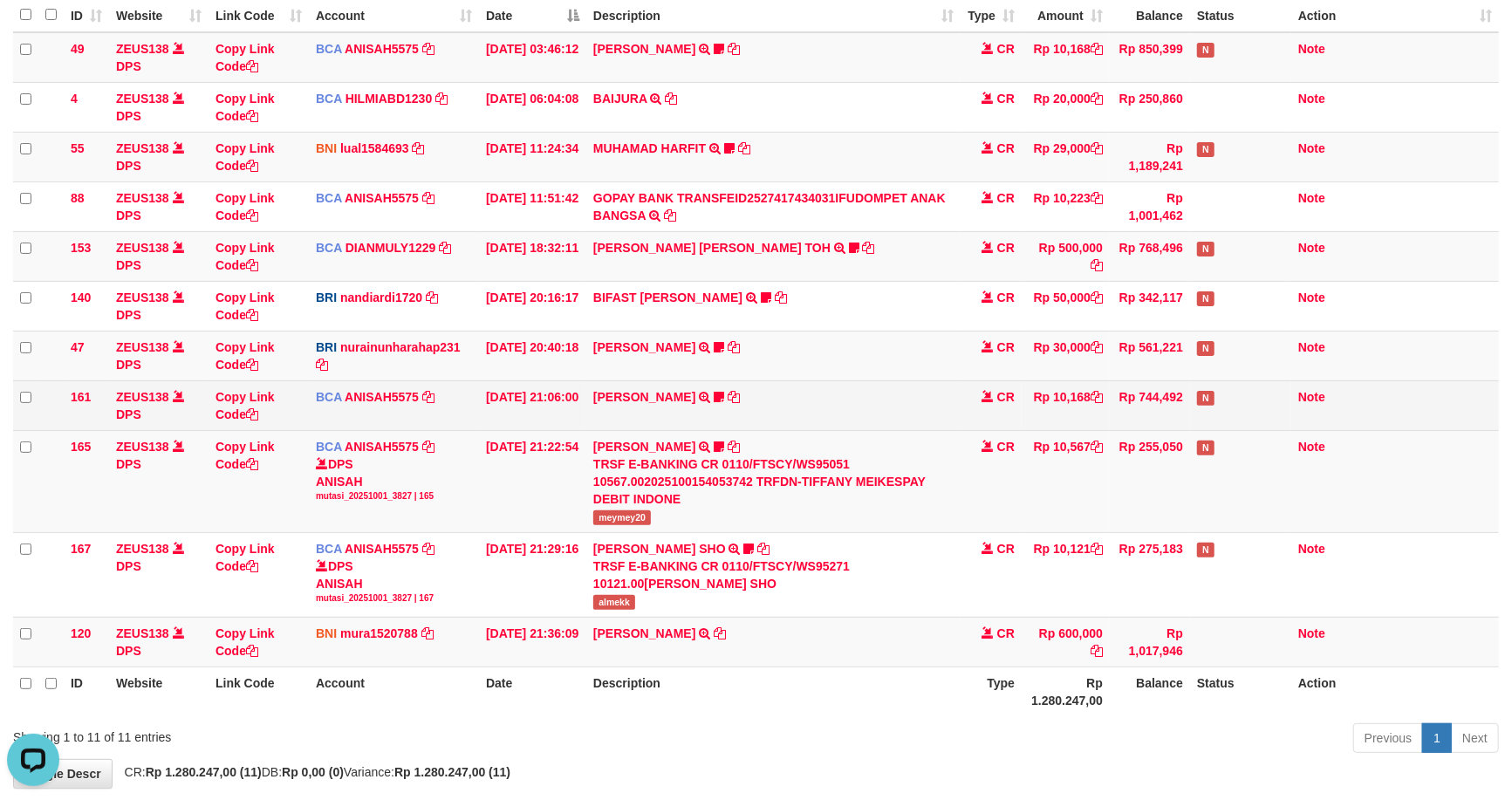
click at [714, 394] on icon at bounding box center [719, 397] width 11 height 12
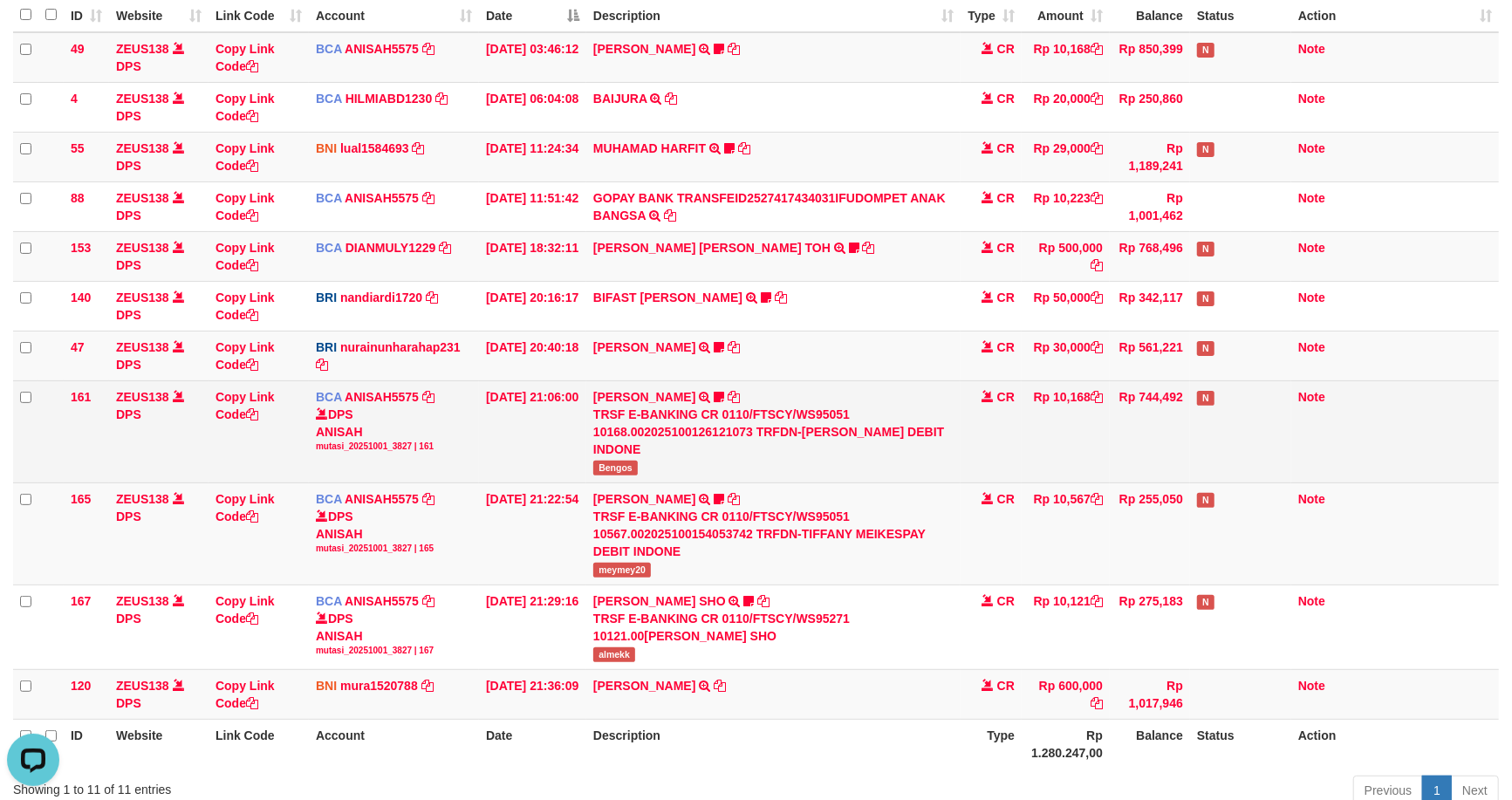
scroll to position [223, 0]
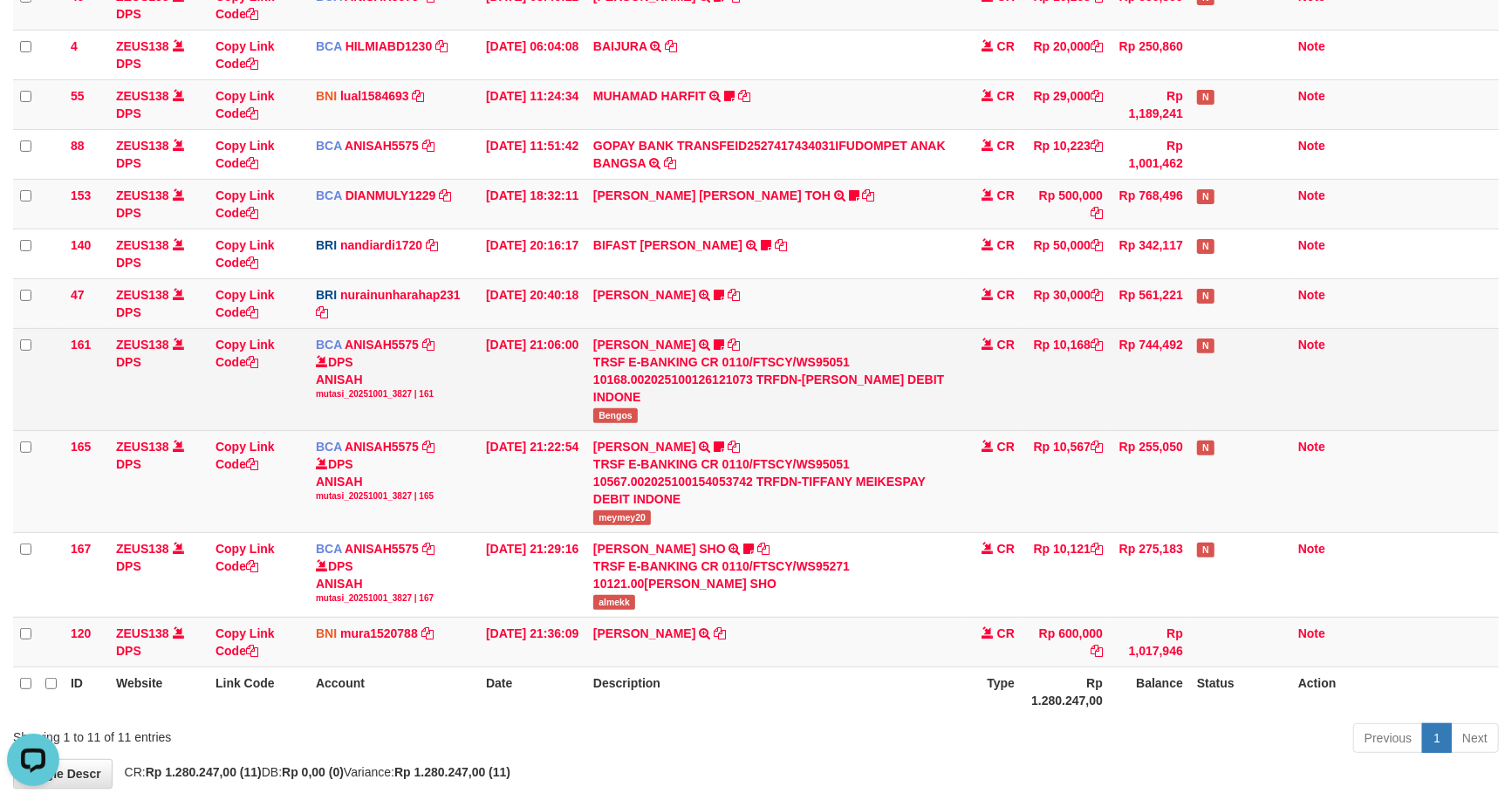
click at [630, 412] on span "Bengos" at bounding box center [615, 416] width 45 height 15
copy tr "Bengos"
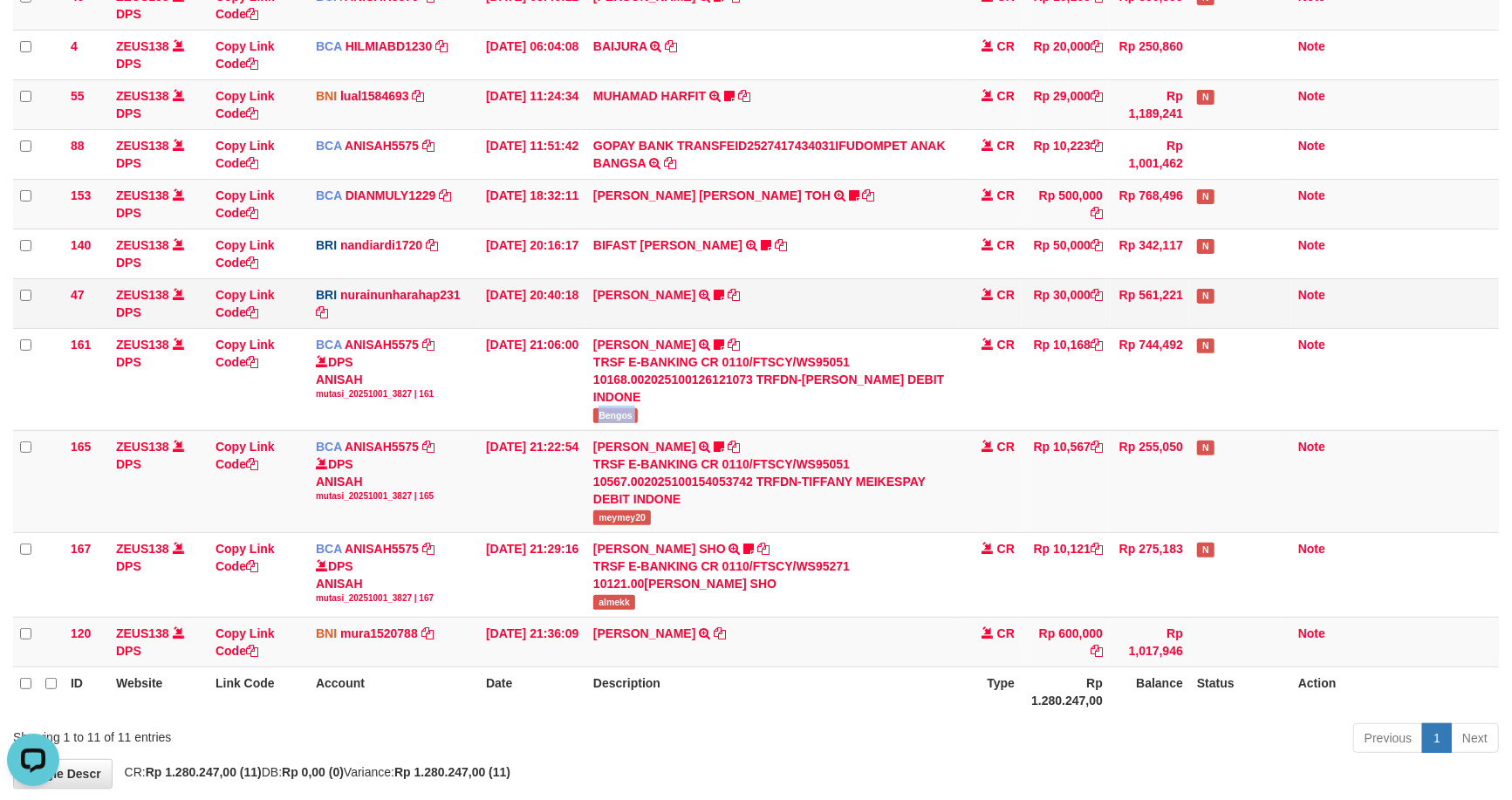
click at [897, 297] on tbody "49 ZEUS138 DPS Copy Link Code BCA ANISAH5575 DPS [PERSON_NAME] mutasi_20251001_…" at bounding box center [756, 323] width 1486 height 688
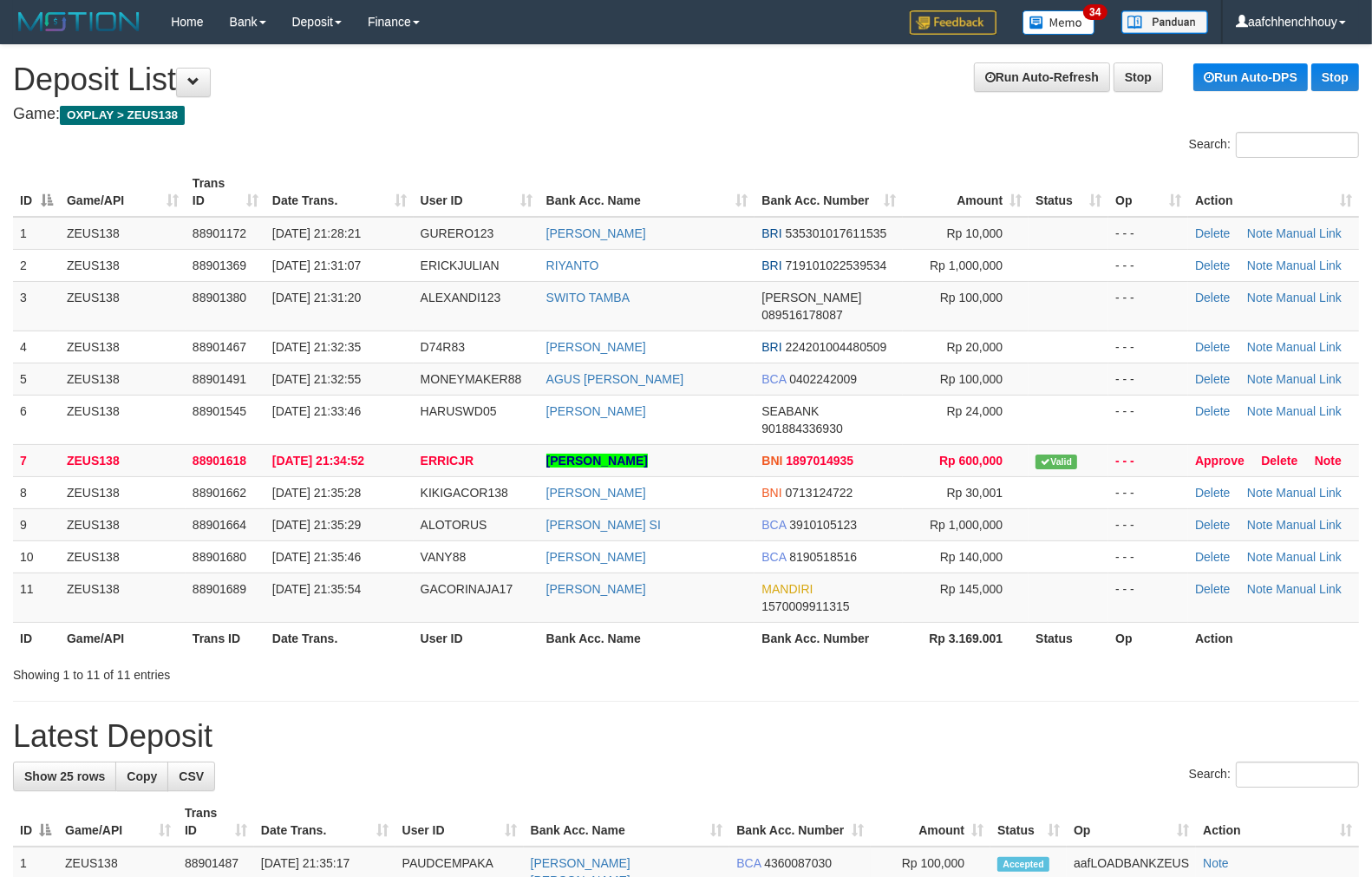
drag, startPoint x: 258, startPoint y: 131, endPoint x: 166, endPoint y: 163, distance: 97.4
click at [247, 136] on div "Search:" at bounding box center [686, 146] width 1372 height 31
click at [299, 133] on div "Search: ID Game/API Trans ID Date Trans. User ID Bank Acc. Name Bank Acc. Numbe…" at bounding box center [685, 407] width 1345 height 552
drag, startPoint x: 281, startPoint y: 215, endPoint x: 393, endPoint y: 191, distance: 114.5
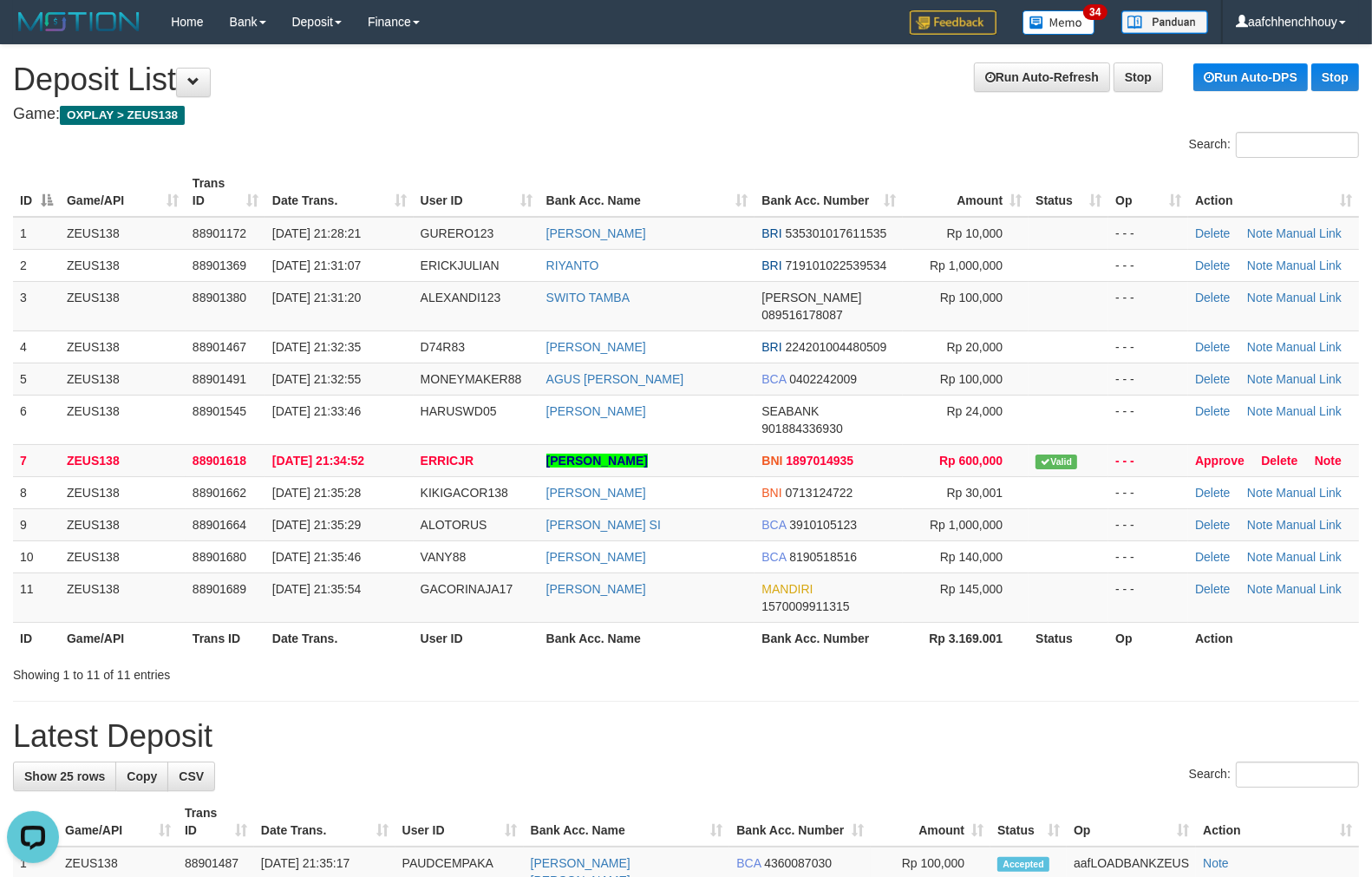
click at [377, 192] on tr "ID Game/API Trans ID Date Trans. User ID Bank Acc. Name Bank Acc. Number Amount…" at bounding box center [685, 192] width 1345 height 49
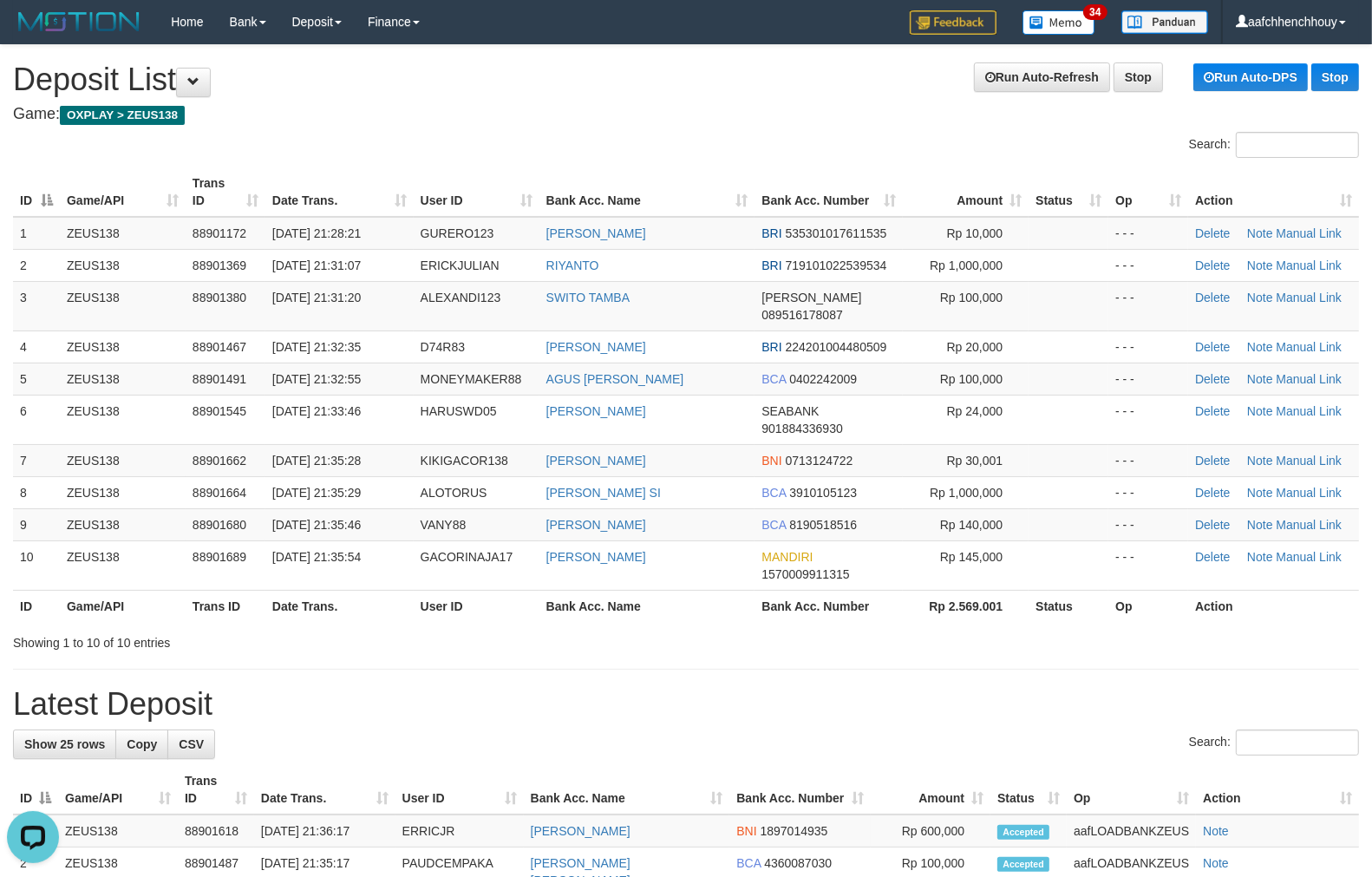
click at [467, 137] on div "Search: ID Game/API Trans ID Date Trans. User ID Bank Acc. Name Bank Acc. Numbe…" at bounding box center [685, 391] width 1345 height 519
drag, startPoint x: 431, startPoint y: 157, endPoint x: 446, endPoint y: 227, distance: 71.6
click at [456, 215] on div "Search: ID Game/API Trans ID Date Trans. User ID Bank Acc. Name Bank Acc. Numbe…" at bounding box center [685, 391] width 1345 height 519
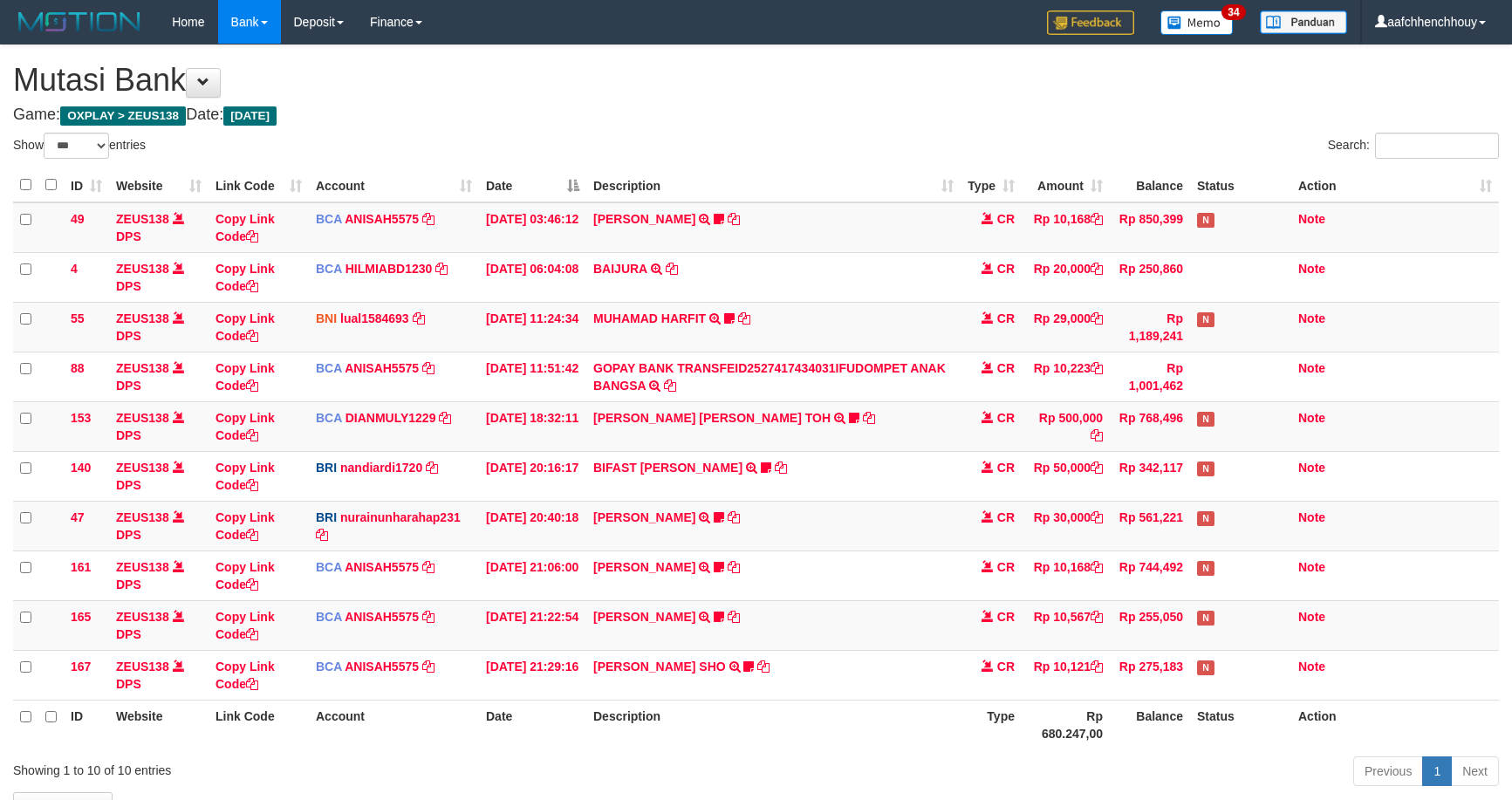
select select "***"
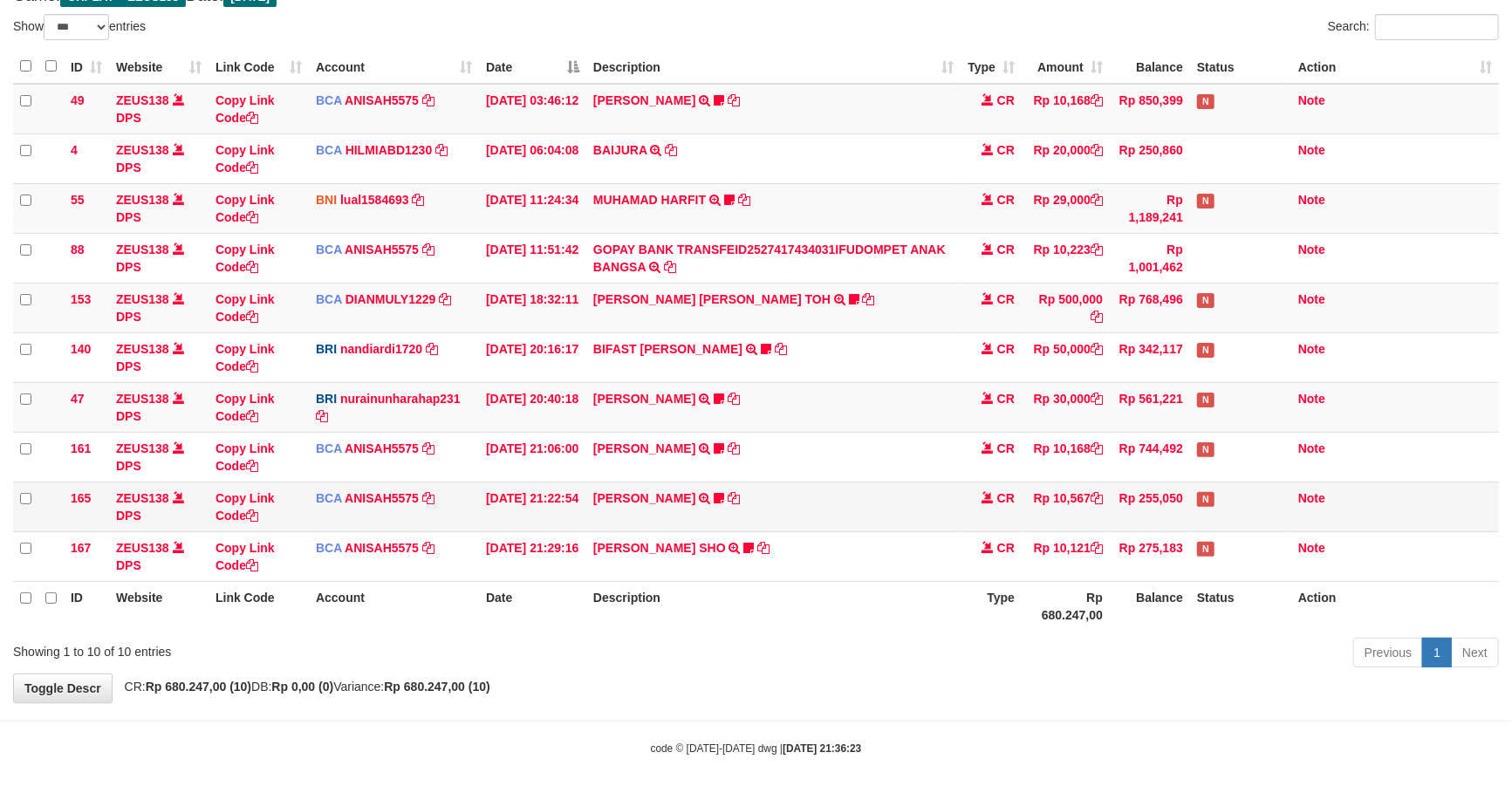
click at [790, 523] on td "TIFFANY MEIK TRSF E-BANKING CR 0110/FTSCY/WS95051 10567.002025100154053742 TRFD…" at bounding box center [773, 506] width 374 height 50
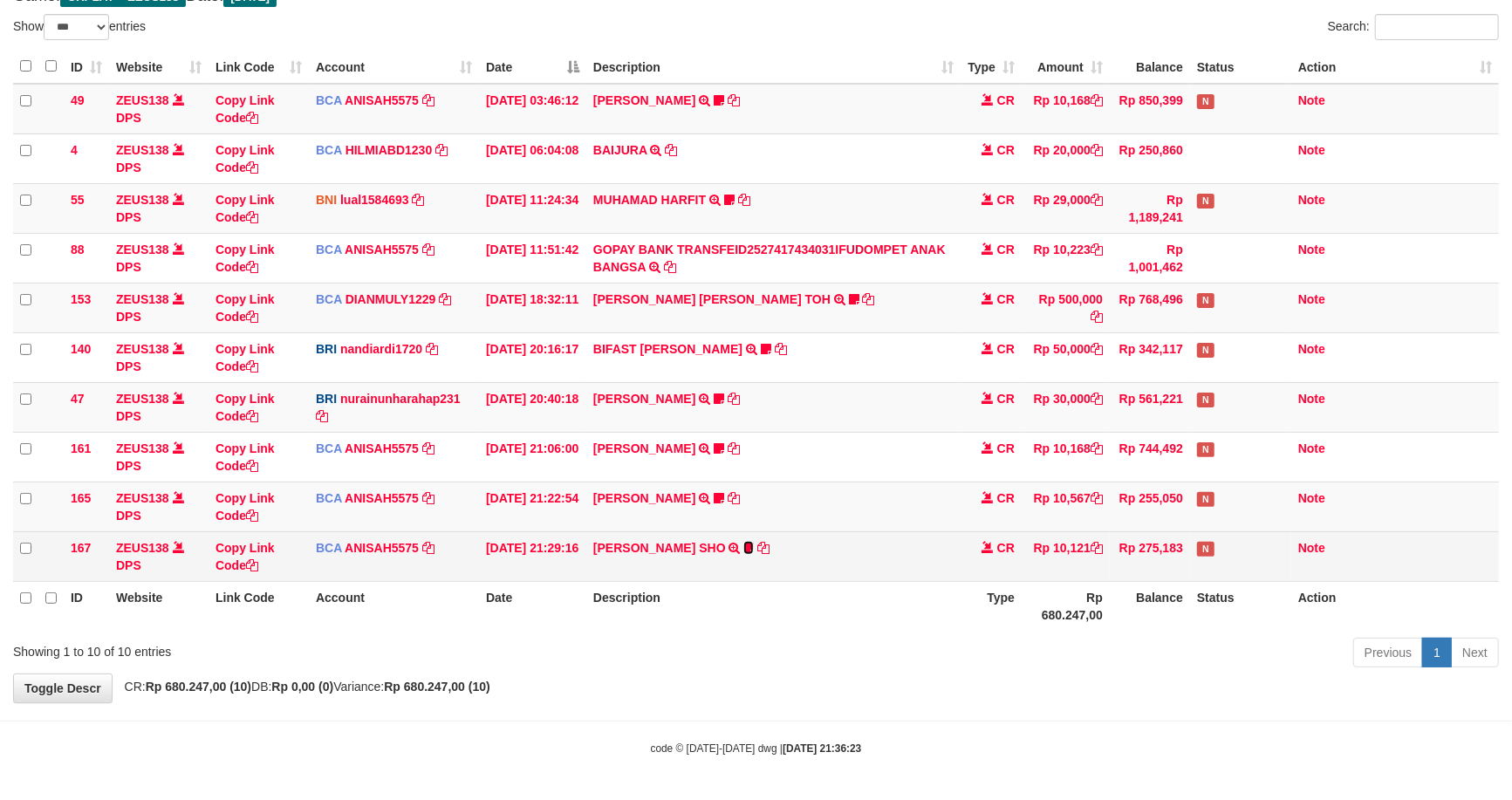
click at [753, 545] on icon at bounding box center [748, 548] width 11 height 12
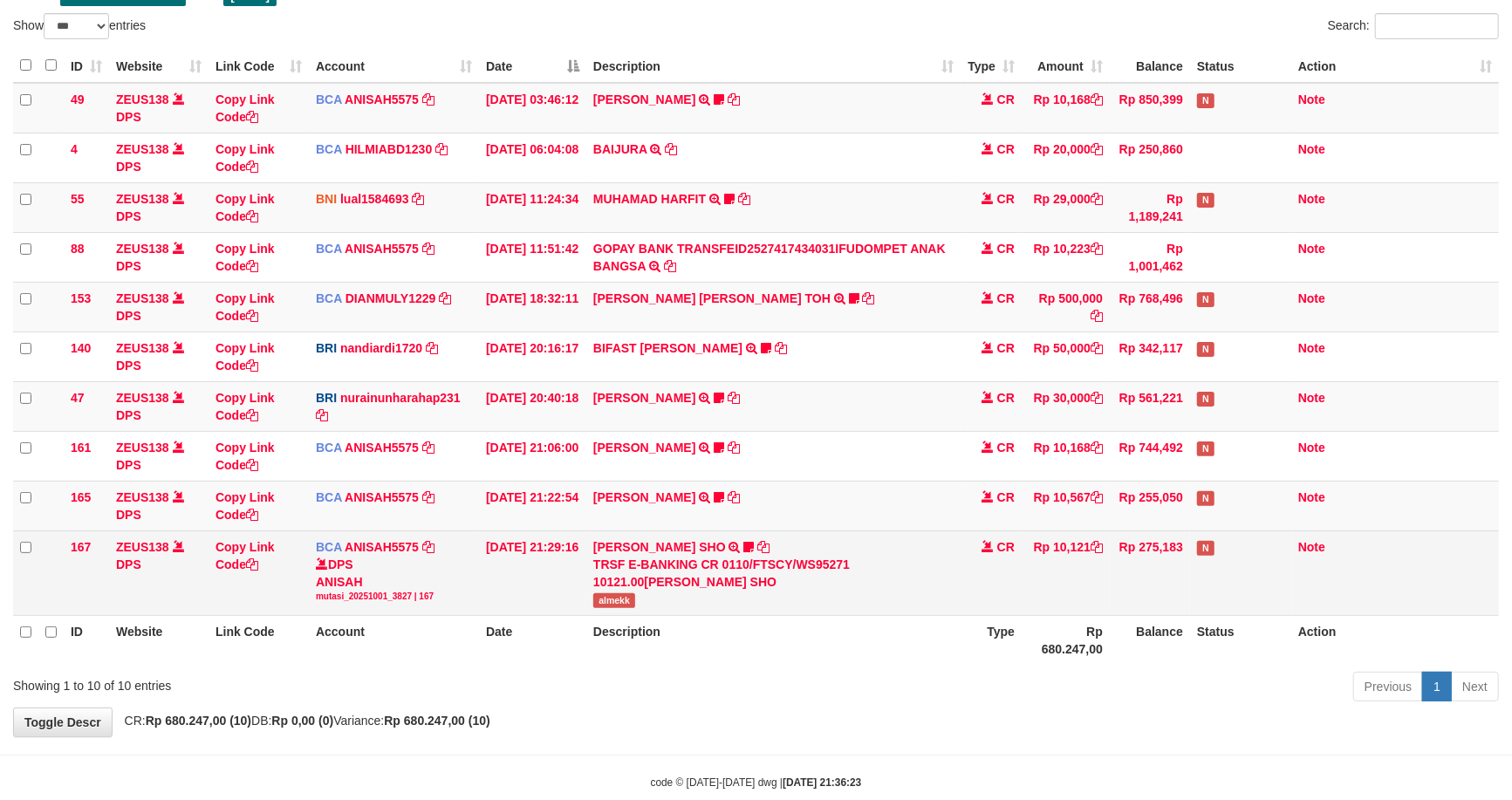
click at [627, 603] on span "almekk" at bounding box center [614, 600] width 42 height 15
click at [626, 603] on span "almekk" at bounding box center [614, 600] width 42 height 15
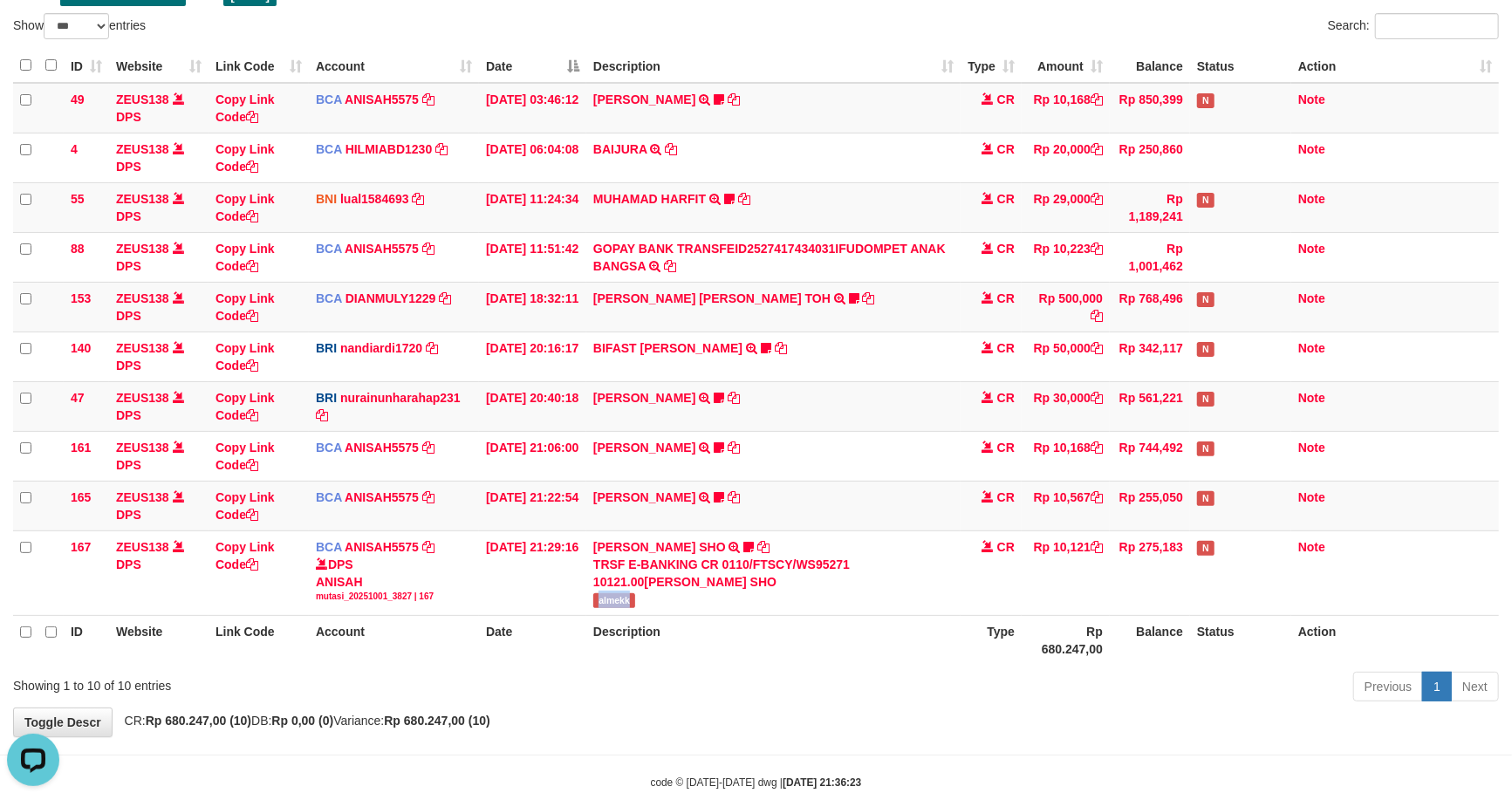
copy span "almekk"
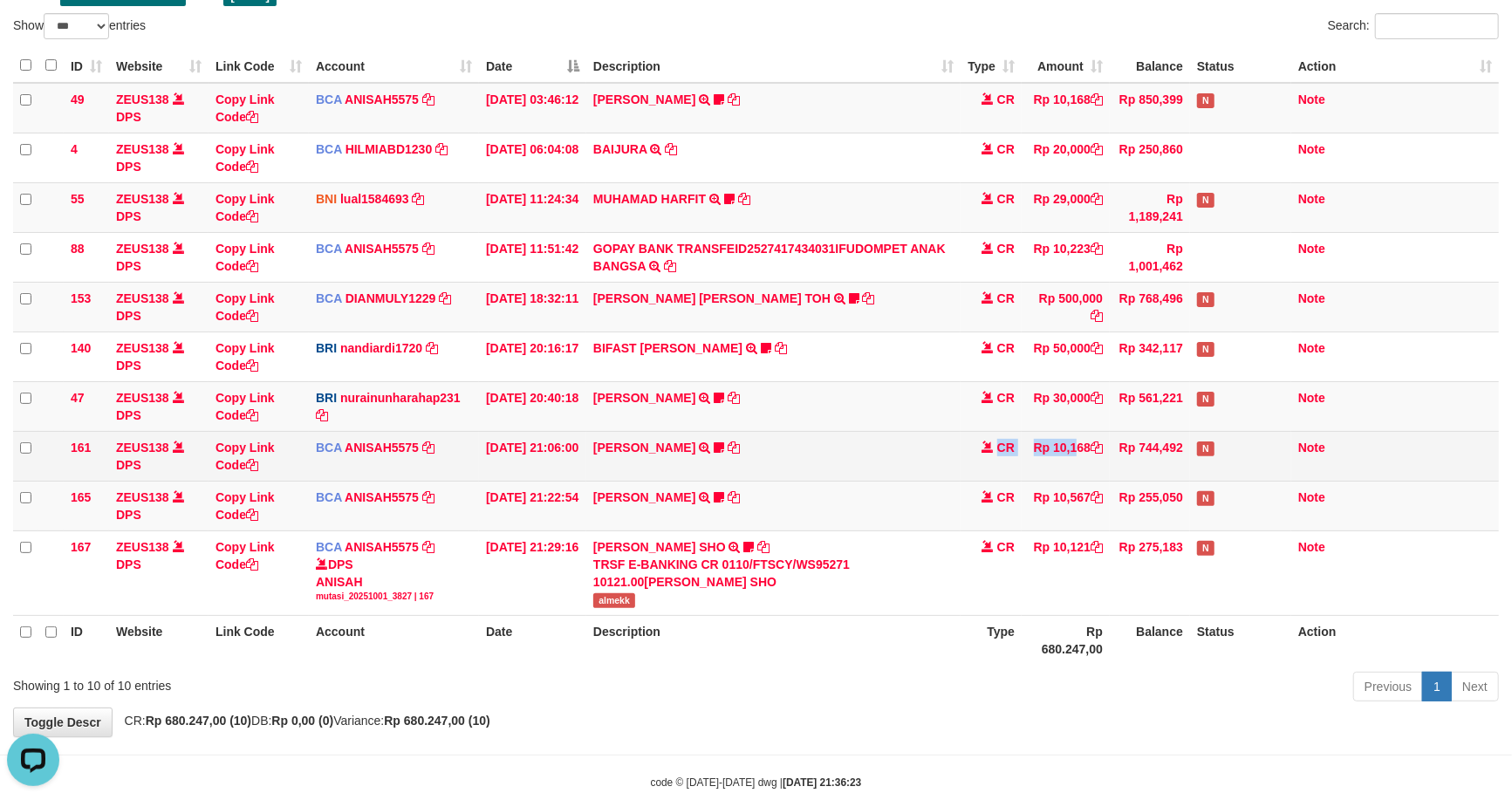
click at [1000, 459] on tr "161 ZEUS138 DPS Copy Link Code BCA ANISAH5575 DPS ANISAH mutasi_20251001_3827 |…" at bounding box center [756, 456] width 1486 height 50
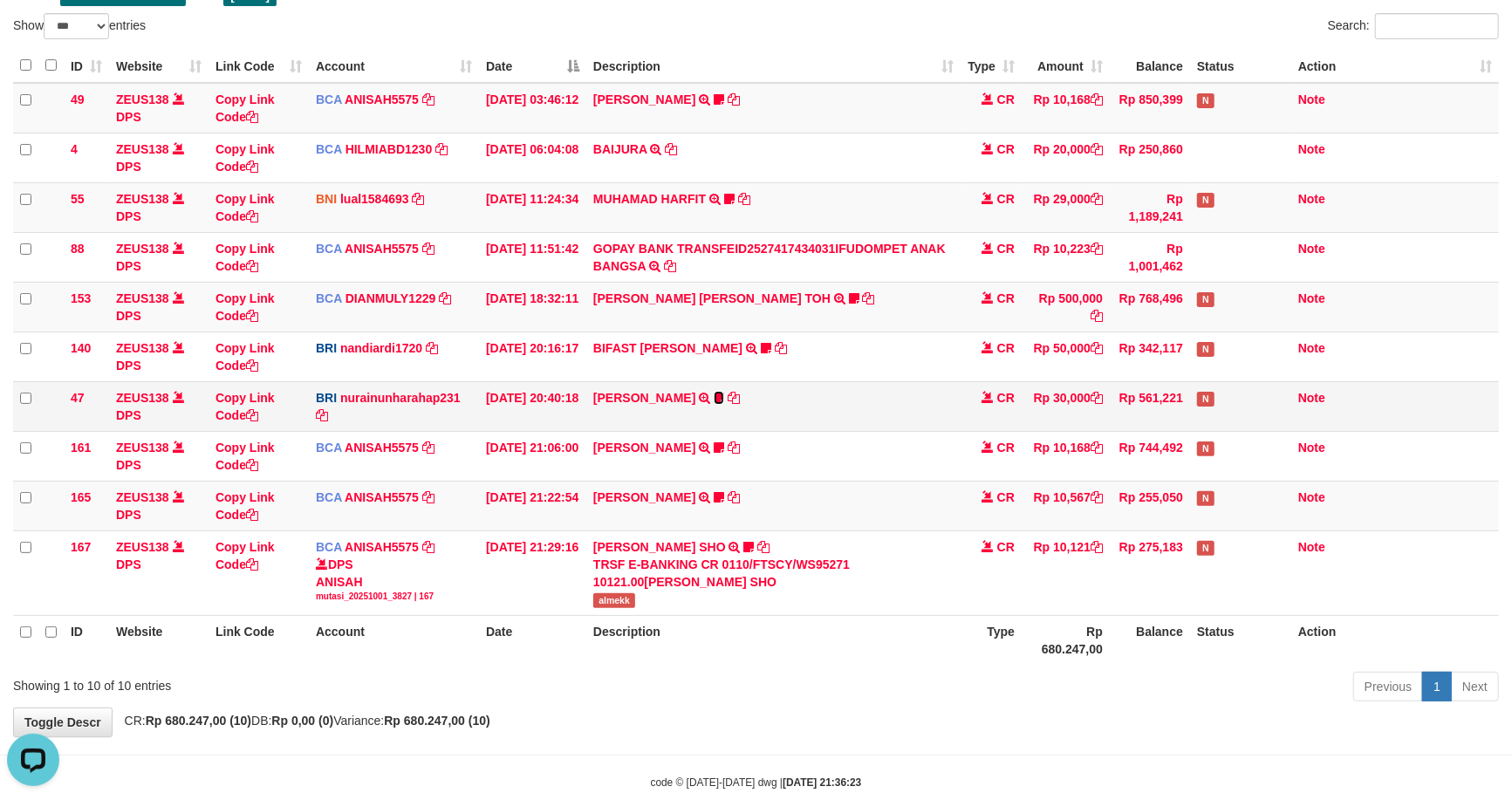
click at [716, 393] on icon at bounding box center [719, 398] width 11 height 12
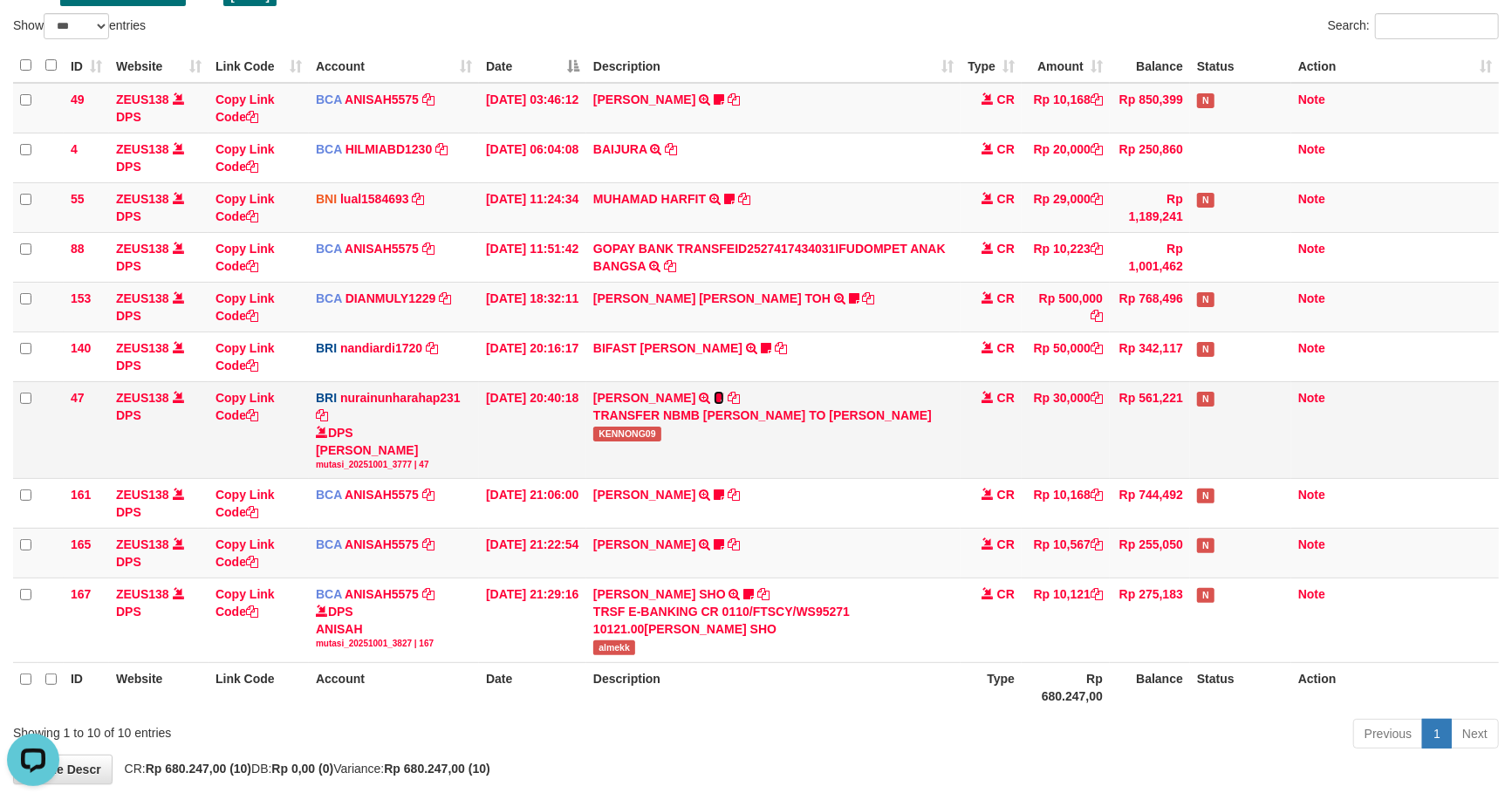
scroll to position [167, 0]
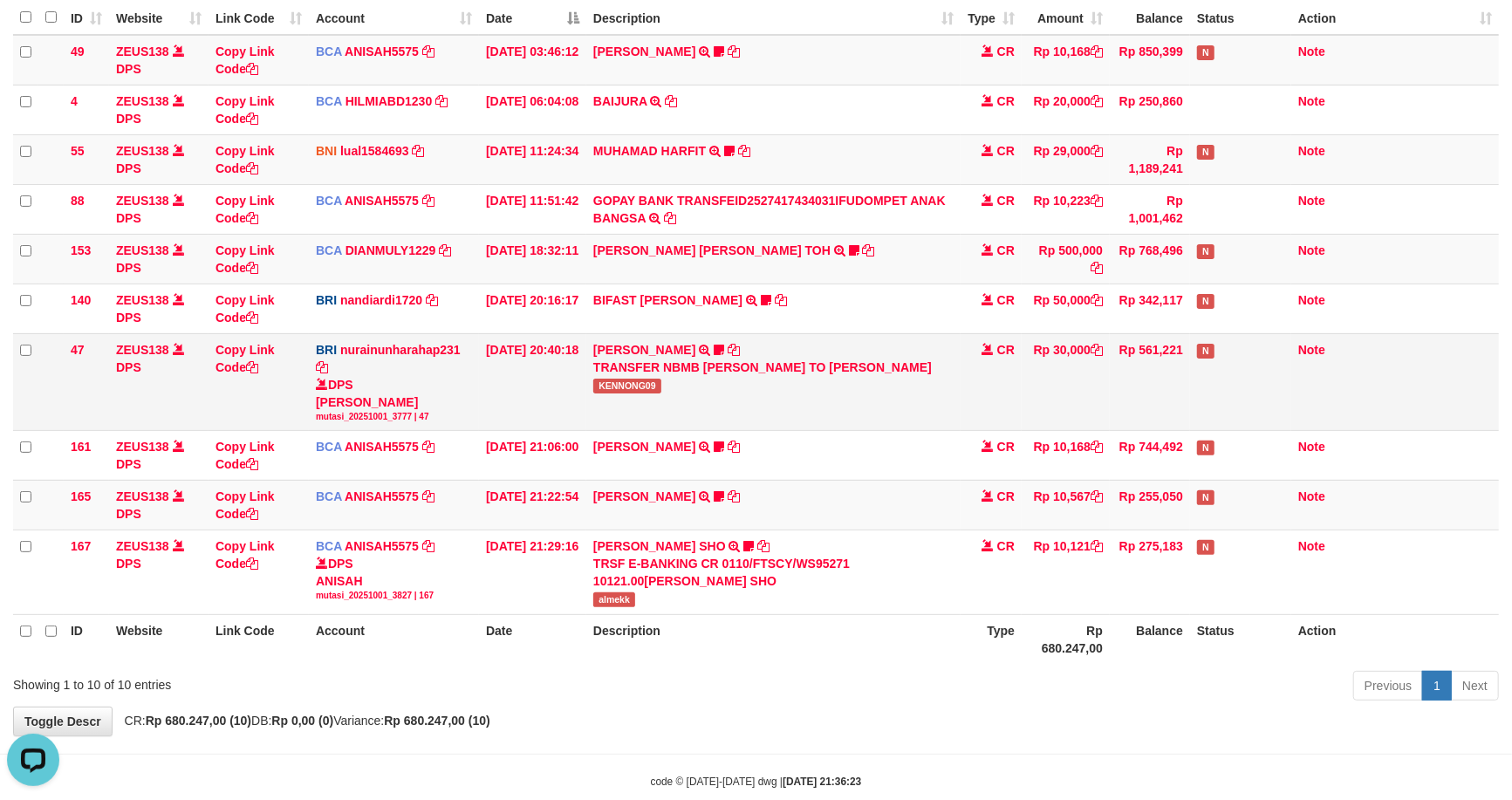
click at [620, 411] on td "RISAL WAHYUDI TRANSFER NBMB RISAL WAHYUDI TO NURAINUN HARAHAP KENNONG09" at bounding box center [773, 381] width 374 height 97
copy span "KENNONG09"
drag, startPoint x: 774, startPoint y: 439, endPoint x: 1377, endPoint y: 274, distance: 625.2
click at [1103, 359] on tr "47 ZEUS138 DPS Copy Link Code BRI nurainunharahap231 DPS NURAINUN HARAHAP mutas…" at bounding box center [756, 381] width 1486 height 97
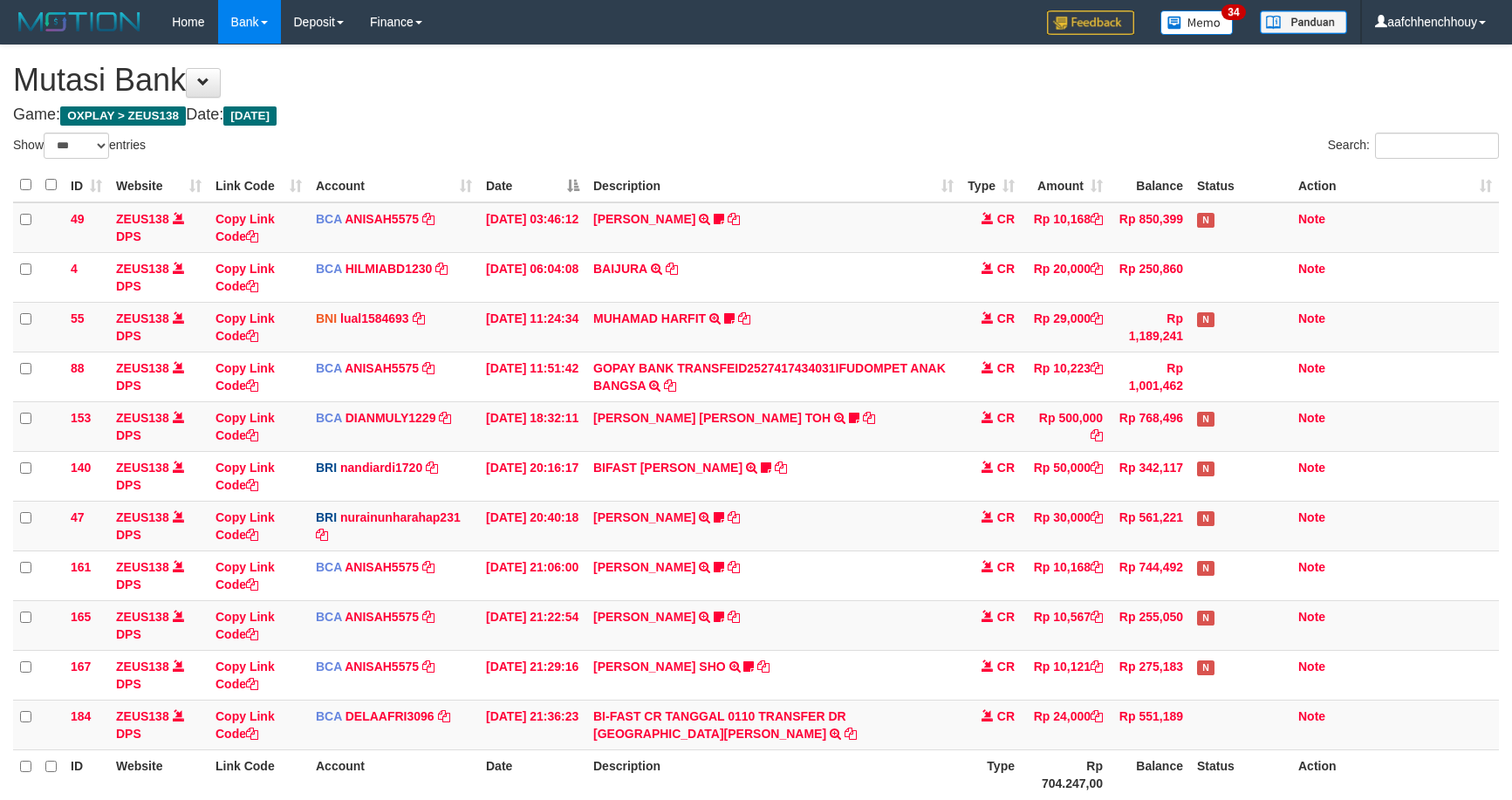
select select "***"
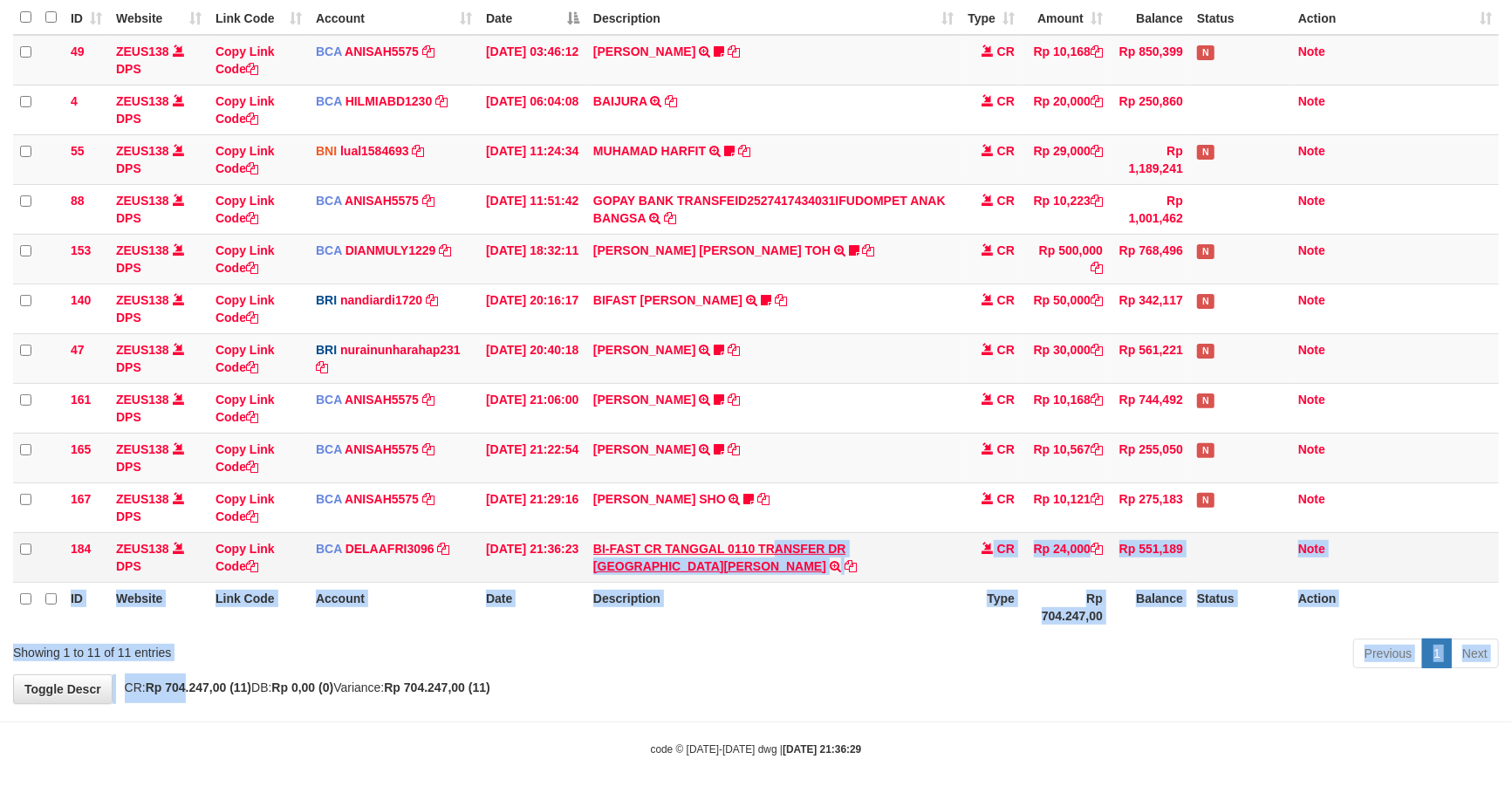
click at [796, 538] on div "**********" at bounding box center [756, 291] width 1512 height 826
click at [870, 535] on td "BI-FAST CR TANGGAL 0110 TRANSFER DR 535 [PERSON_NAME] BAYHAKI BI-FAST CR TANGGA…" at bounding box center [773, 557] width 374 height 50
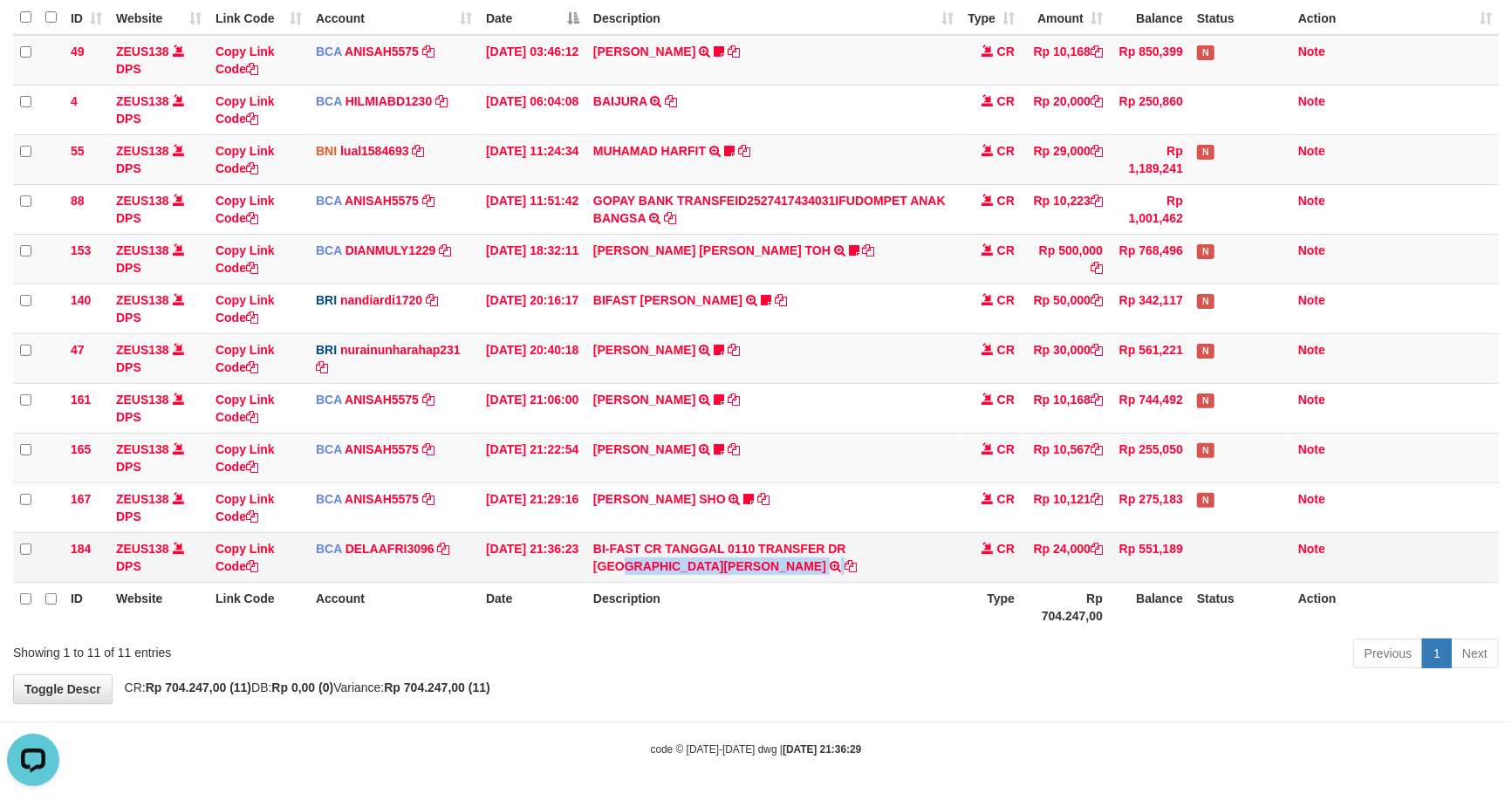
scroll to position [0, 0]
drag, startPoint x: 870, startPoint y: 535, endPoint x: 870, endPoint y: 568, distance: 33.0
click at [870, 568] on td "BI-FAST CR TANGGAL 0110 TRANSFER DR 535 SANDY BAYHAKI BI-FAST CR TANGGAL :01/10…" at bounding box center [773, 557] width 374 height 50
click at [687, 483] on tbody "49 ZEUS138 DPS Copy Link Code BCA ANISAH5575 DPS ANISAH mutasi_20251001_3827 | …" at bounding box center [756, 308] width 1486 height 548
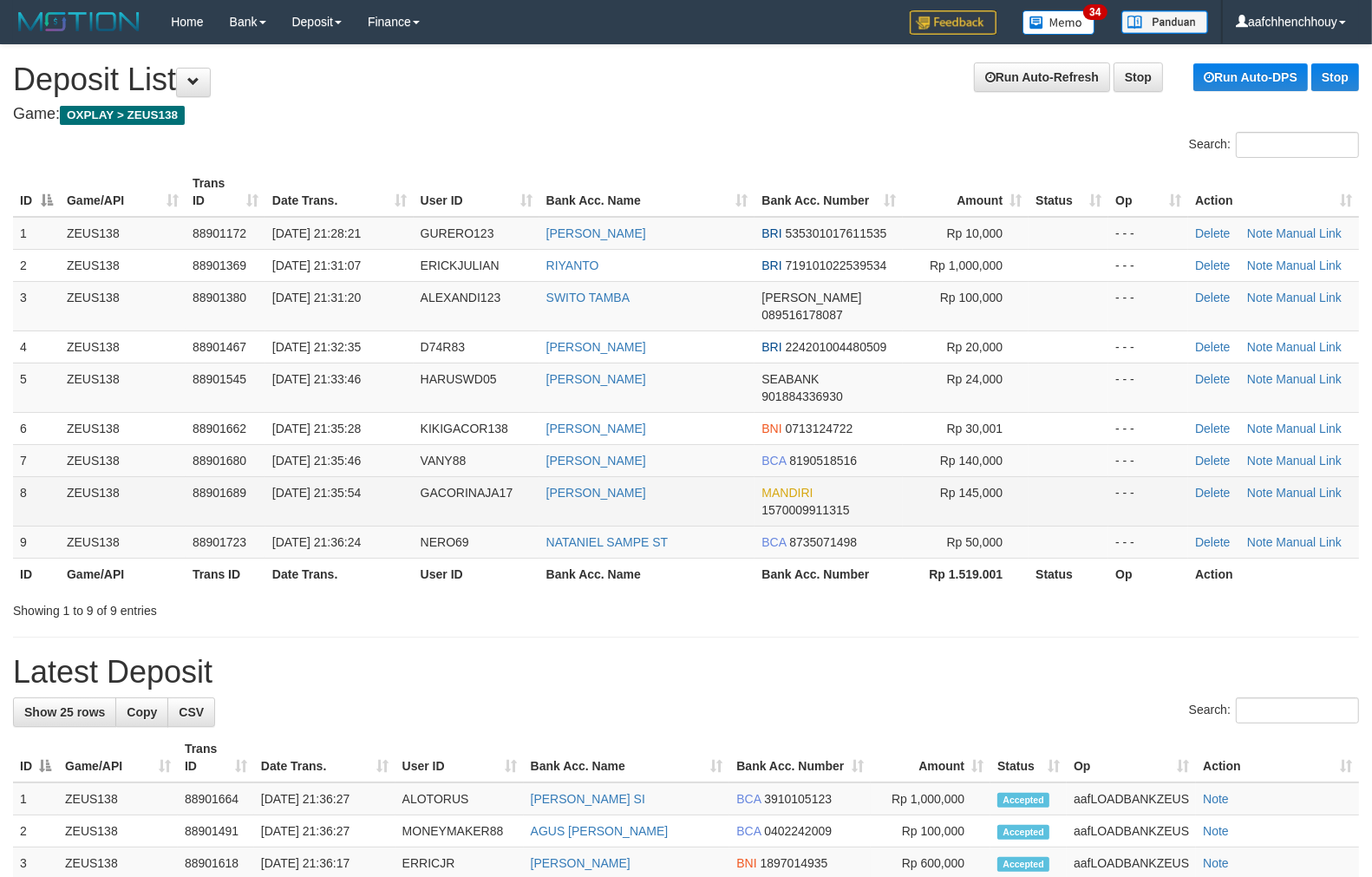
click at [130, 444] on tr "7 ZEUS138 88901680 [DATE] 21:35:46 VANY88 [PERSON_NAME] BCA 8190518516 Rp 140,0…" at bounding box center [685, 460] width 1345 height 32
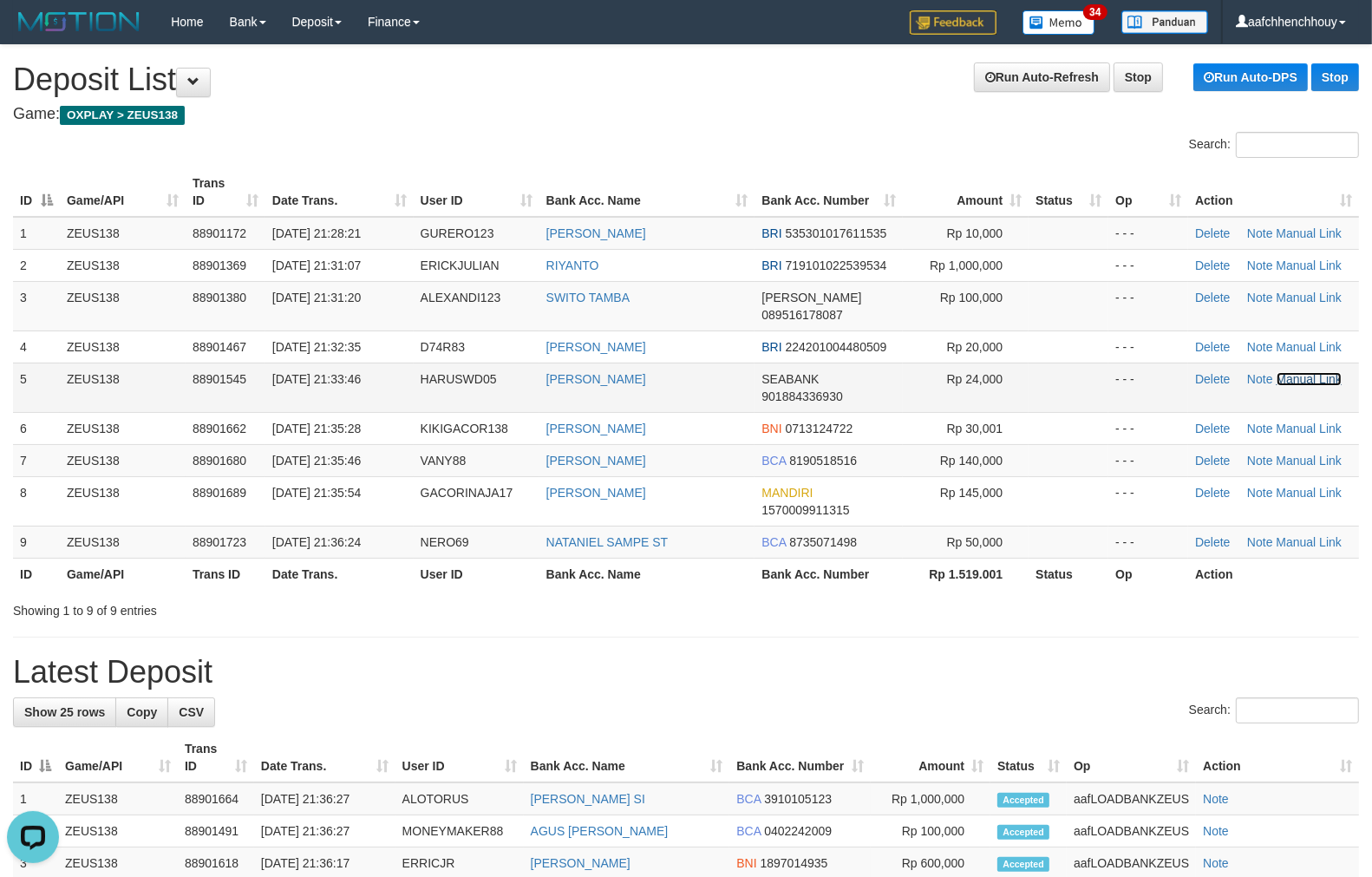
drag, startPoint x: 1319, startPoint y: 357, endPoint x: 1201, endPoint y: 379, distance: 120.0
click at [1319, 372] on link "Manual Link" at bounding box center [1309, 379] width 66 height 14
click at [1276, 372] on link "Manual Link" at bounding box center [1309, 379] width 66 height 14
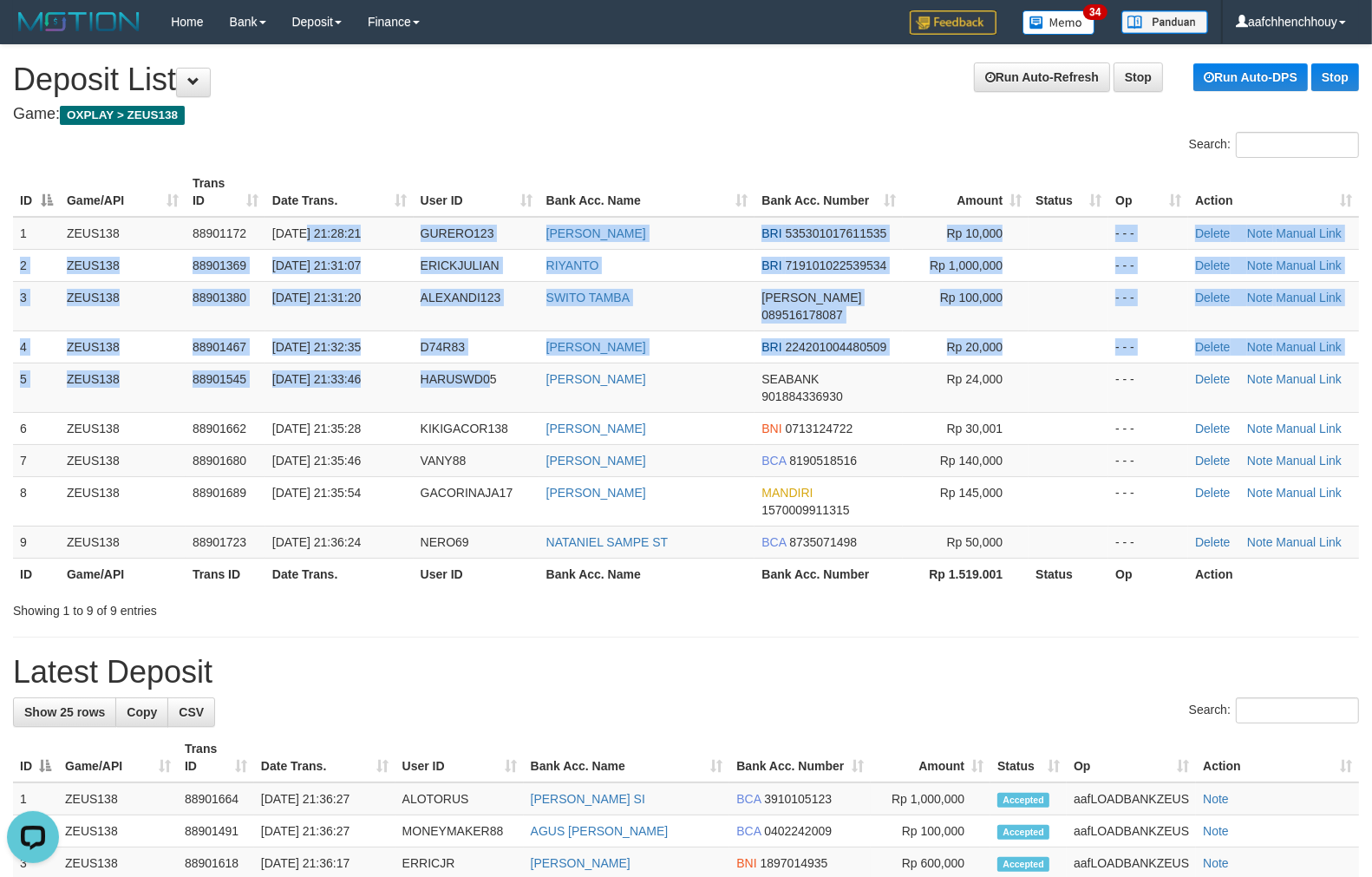
drag, startPoint x: 305, startPoint y: 227, endPoint x: 2, endPoint y: 278, distance: 307.3
click at [386, 324] on tbody "1 ZEUS138 88901172 01/10/2025 21:28:21 GURERO123 EDI LESTARI BRI 53530101761153…" at bounding box center [685, 388] width 1345 height 342
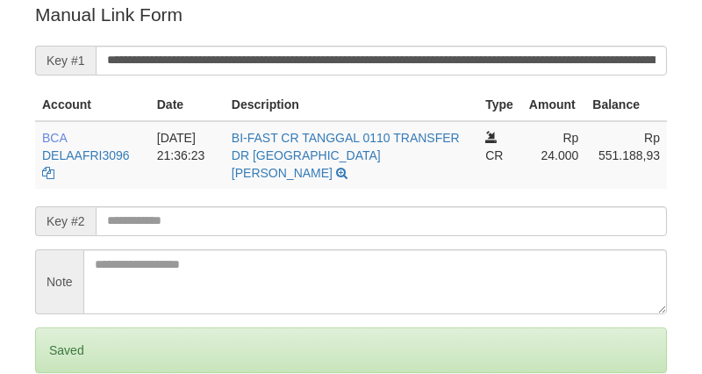
click at [419, 56] on input "**********" at bounding box center [381, 61] width 571 height 30
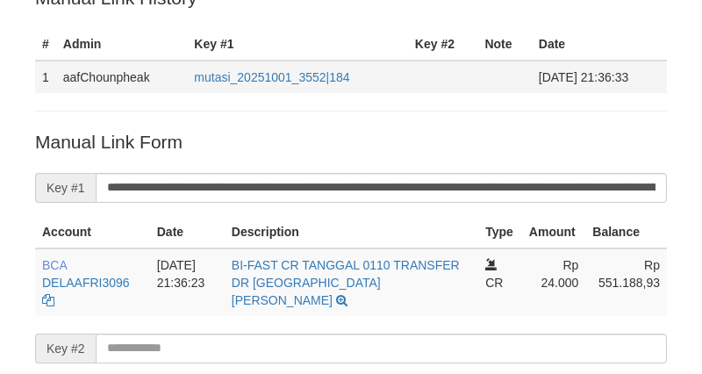
scroll to position [225, 0]
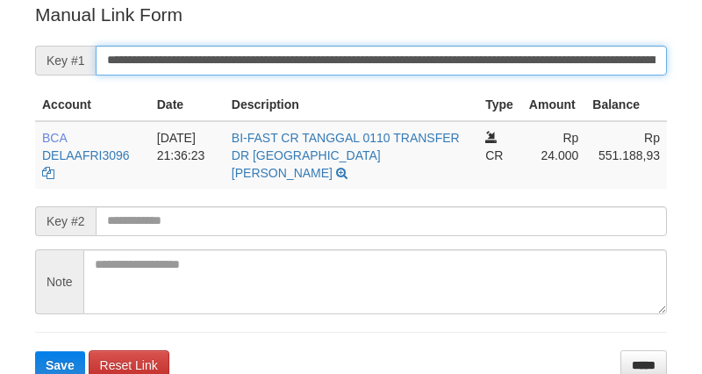
click at [35, 351] on button "Save" at bounding box center [60, 365] width 50 height 28
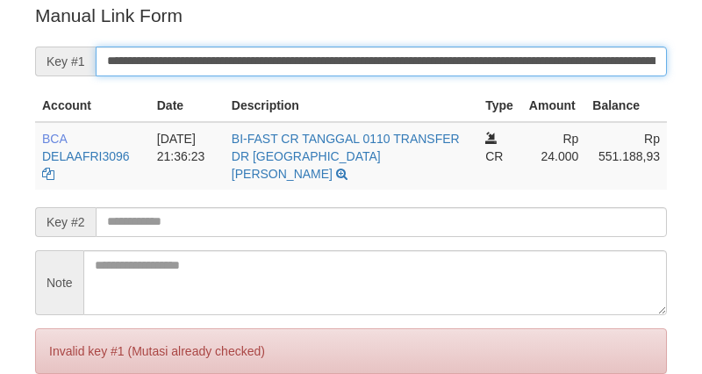
click at [559, 50] on input "**********" at bounding box center [381, 61] width 571 height 30
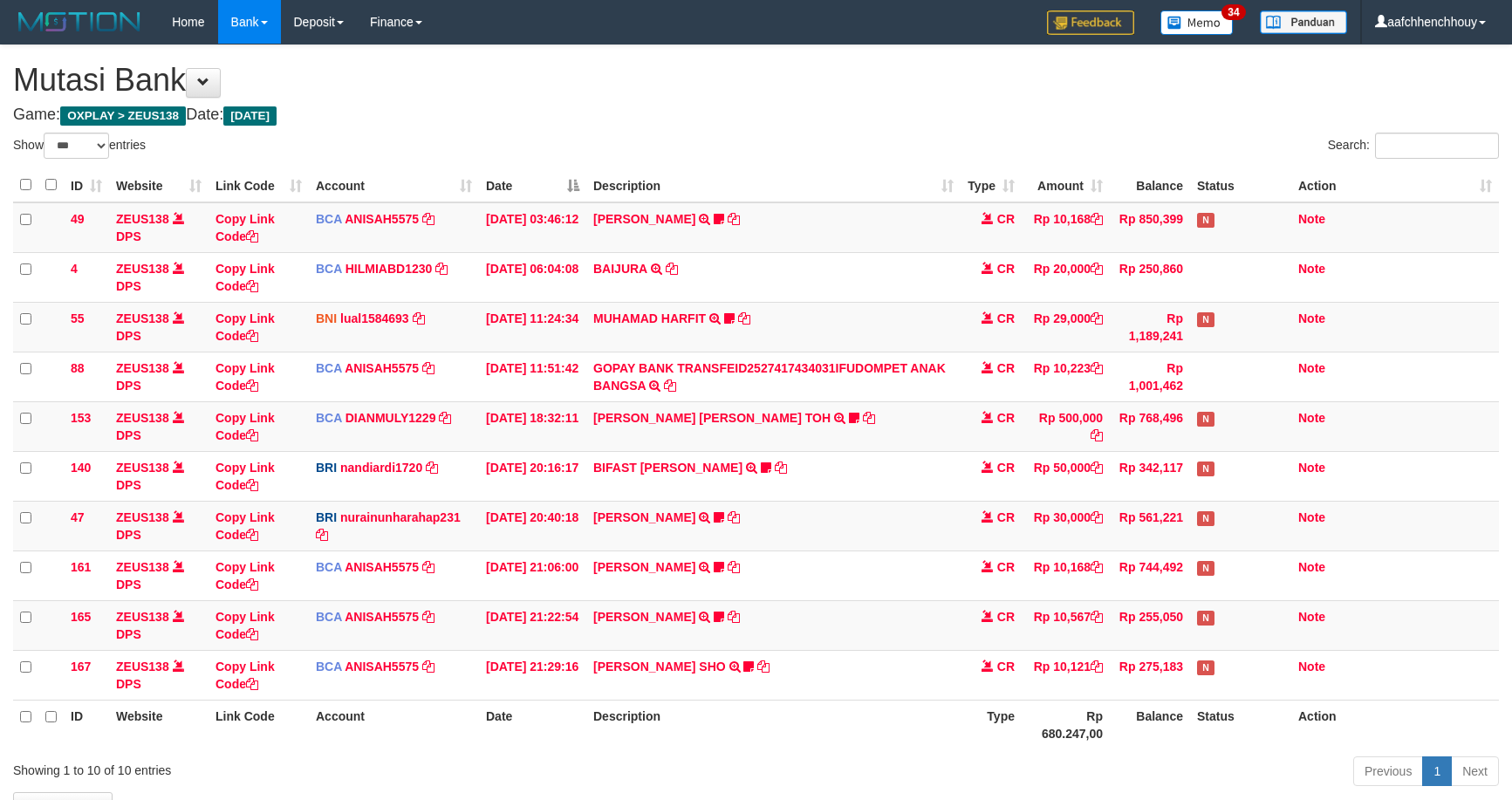
select select "***"
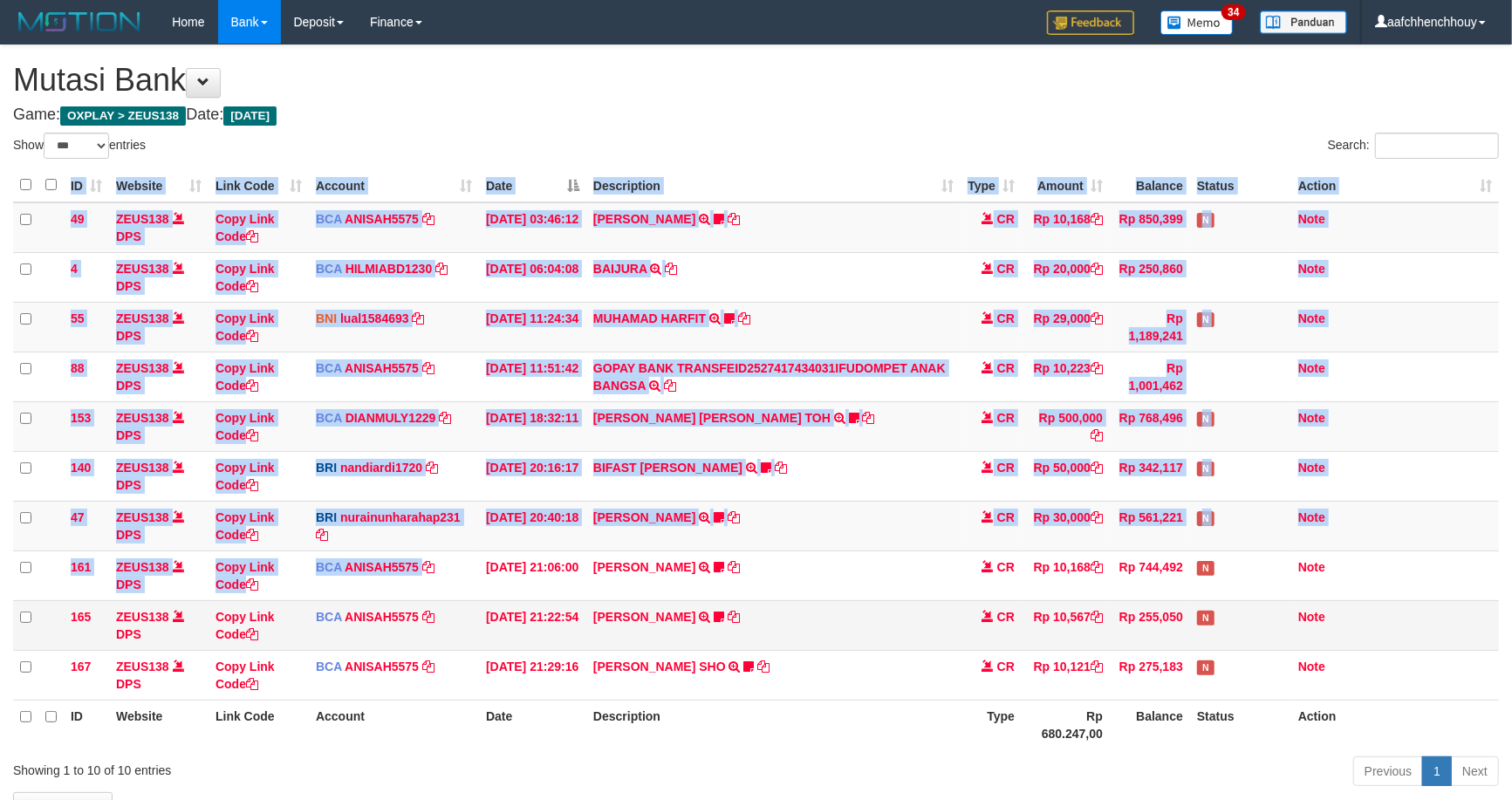
scroll to position [119, 0]
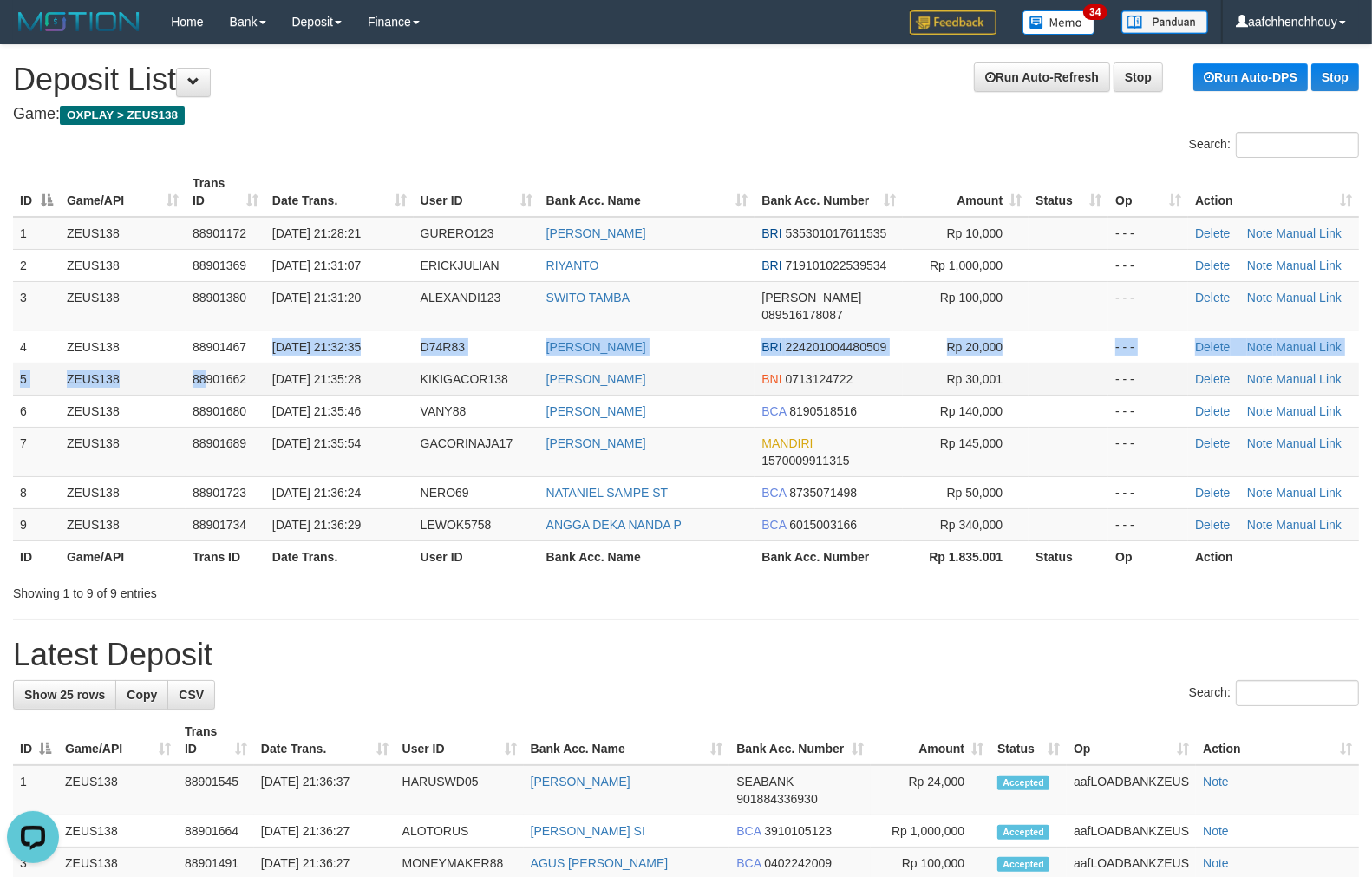
drag, startPoint x: 261, startPoint y: 335, endPoint x: 351, endPoint y: 357, distance: 92.6
click at [373, 391] on tbody "1 ZEUS138 88901172 [DATE] 21:28:21 GURERO123 [PERSON_NAME] BRI 535301017611535 …" at bounding box center [685, 379] width 1345 height 324
click at [248, 363] on td "88901662" at bounding box center [225, 379] width 80 height 32
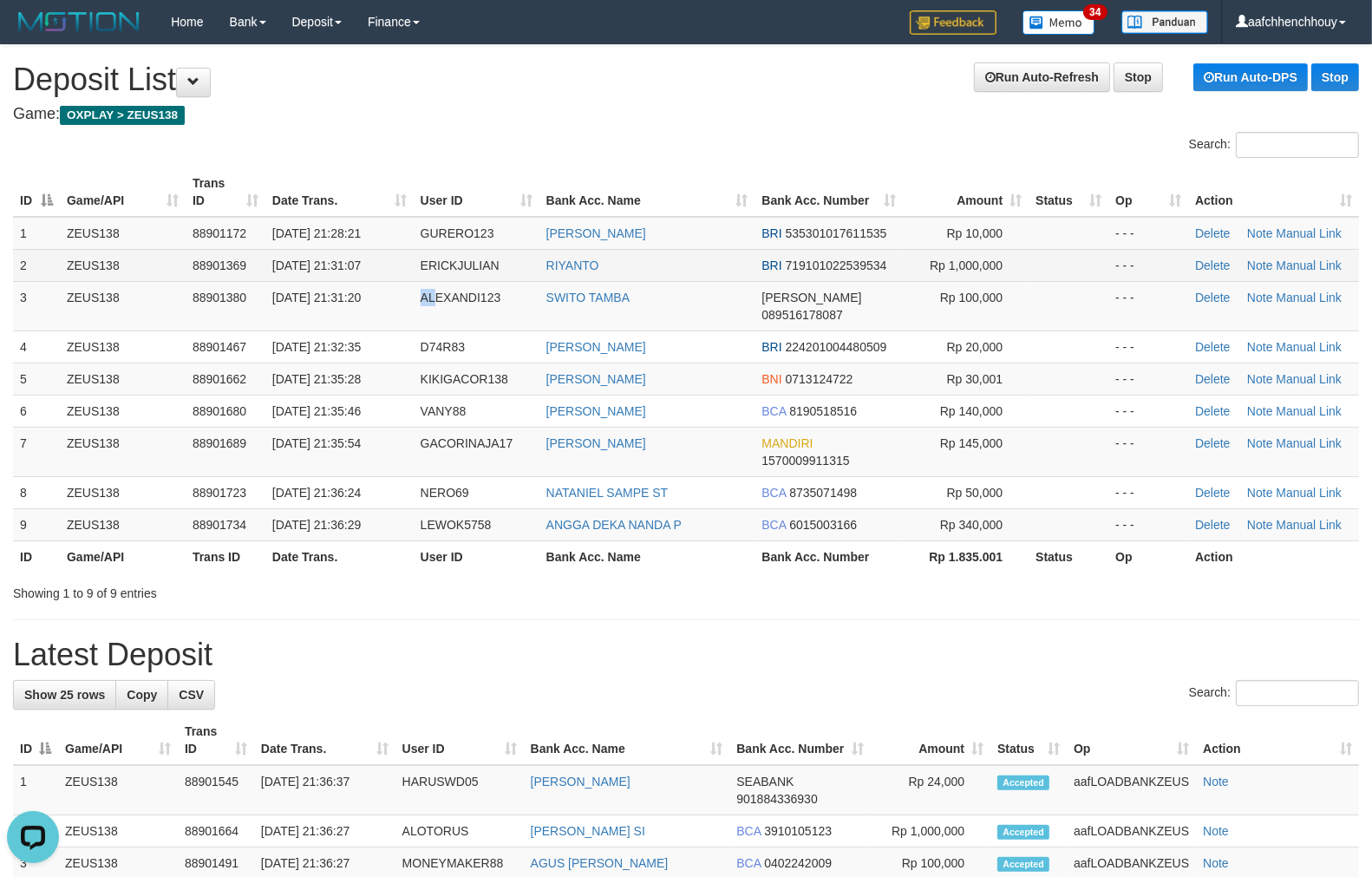
drag, startPoint x: 400, startPoint y: 288, endPoint x: 444, endPoint y: 273, distance: 46.5
click at [455, 273] on tbody "1 ZEUS138 88901172 01/10/2025 21:28:21 GURERO123 EDI LESTARI BRI 53530101761153…" at bounding box center [685, 379] width 1345 height 324
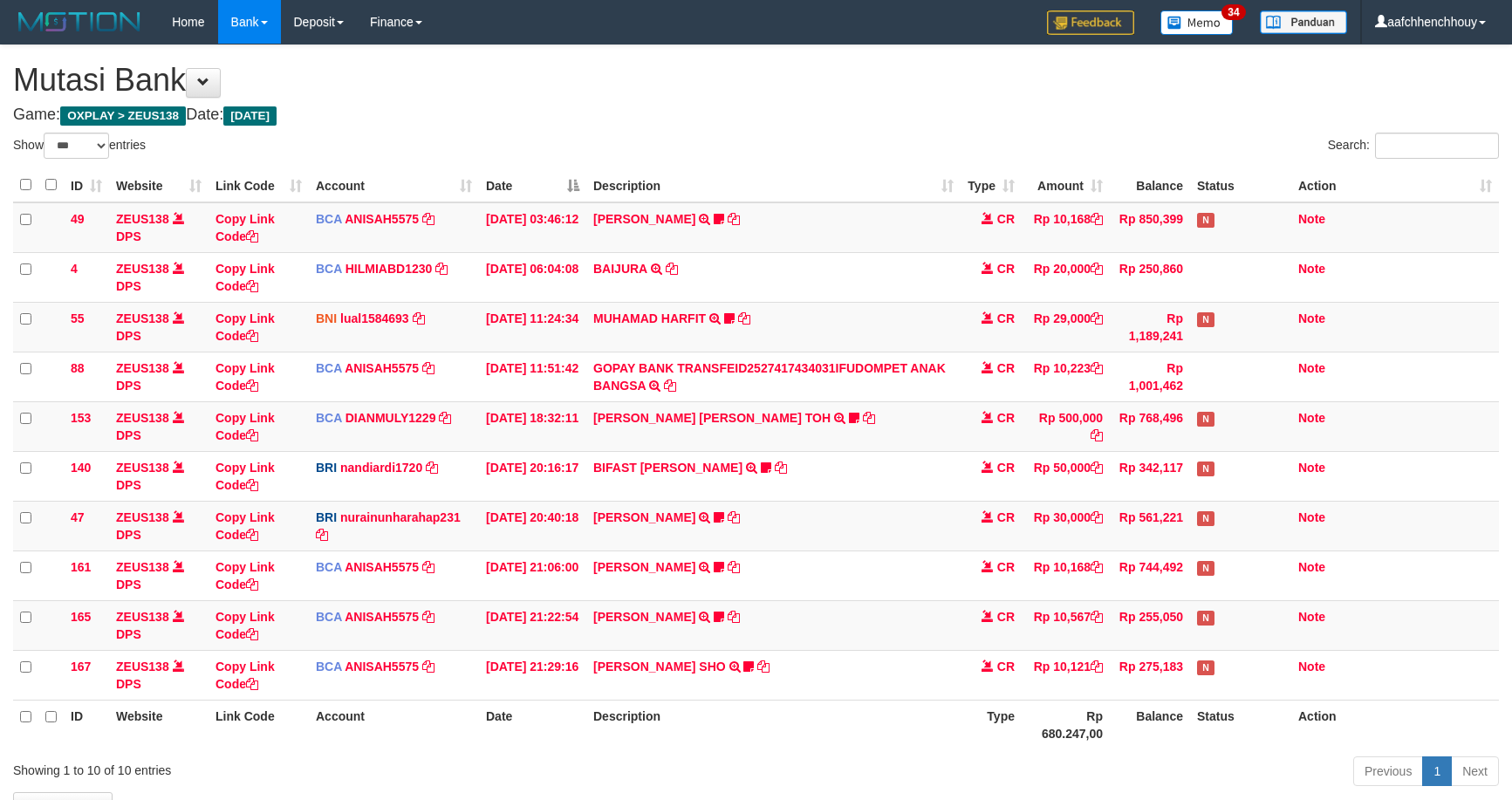
select select "***"
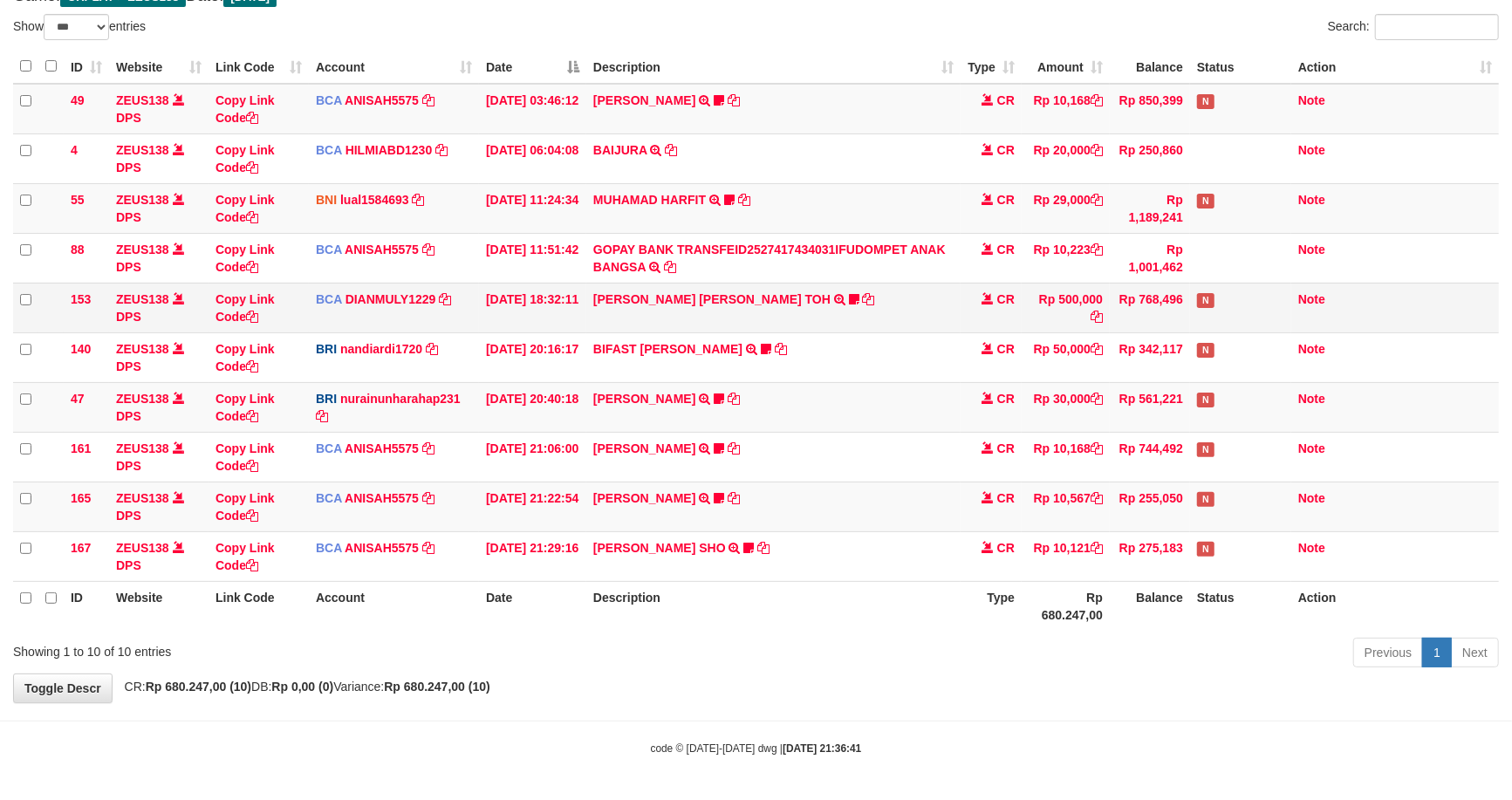
click at [864, 315] on tbody "49 ZEUS138 DPS Copy Link Code BCA ANISAH5575 DPS ANISAH mutasi_20251001_3827 | …" at bounding box center [756, 332] width 1486 height 499
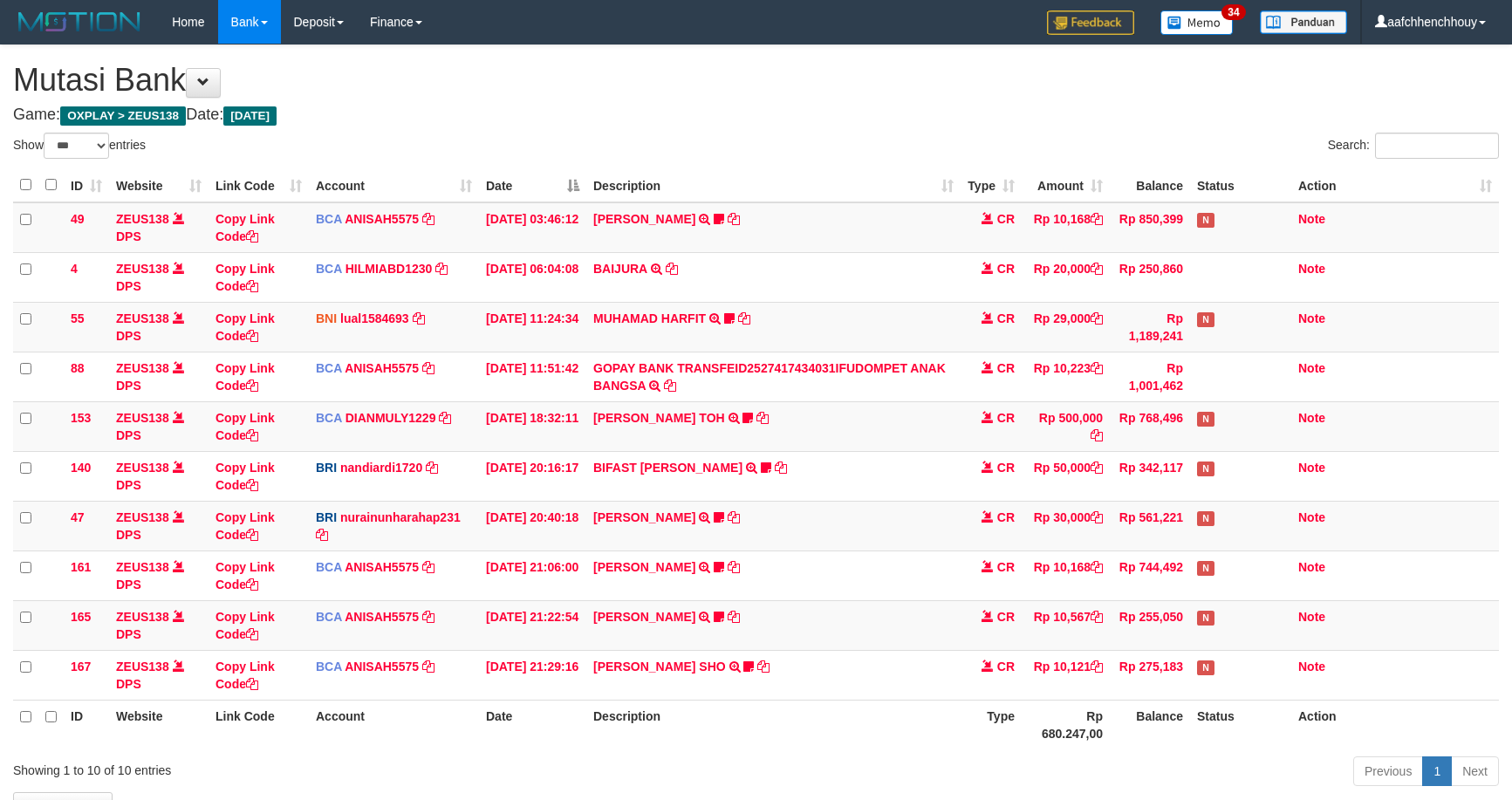
select select "***"
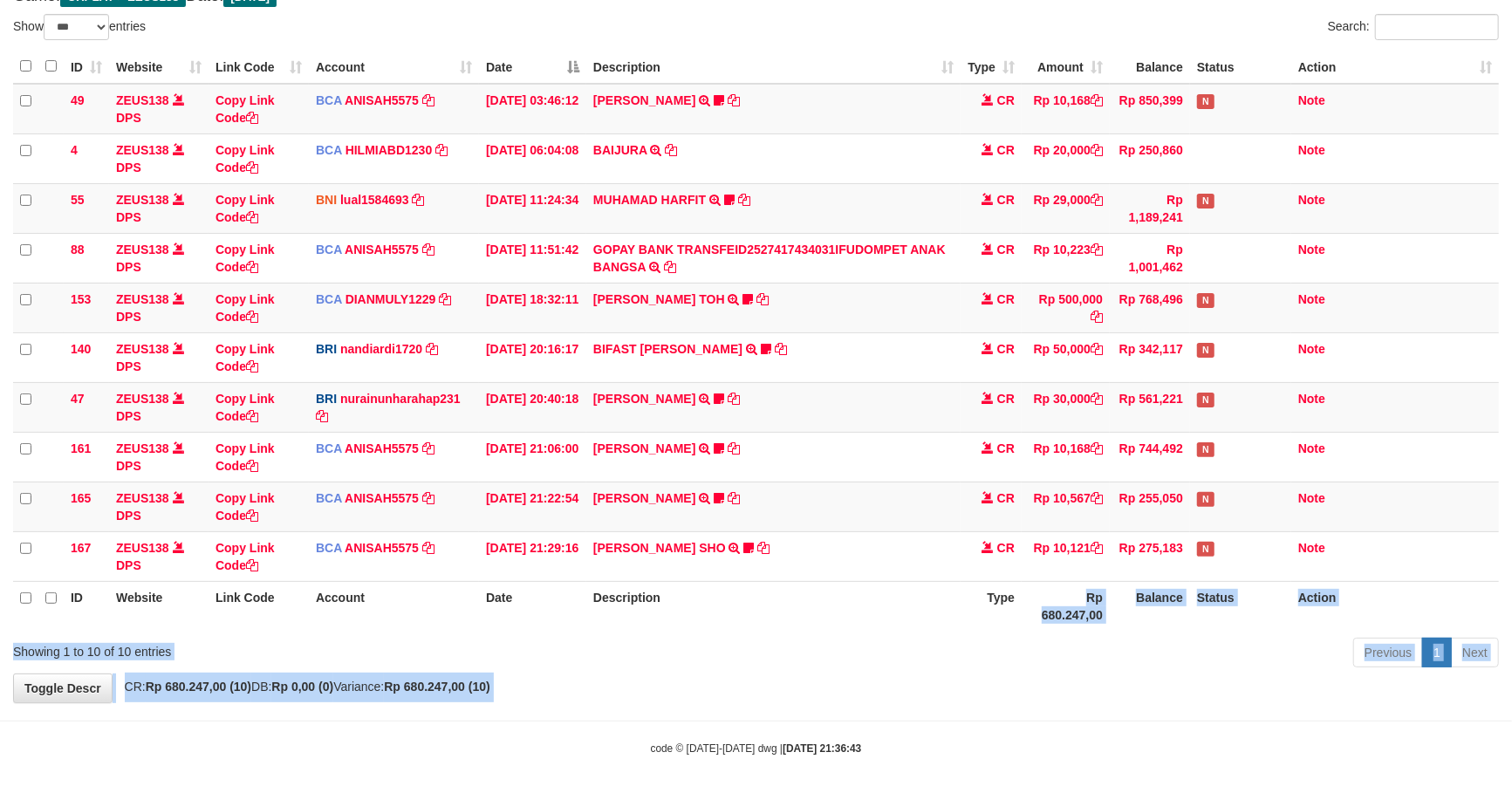
click at [1062, 588] on body "Toggle navigation Home Bank Account List Load By Website Group [OXPLAY] ZEUS138…" at bounding box center [756, 341] width 1512 height 919
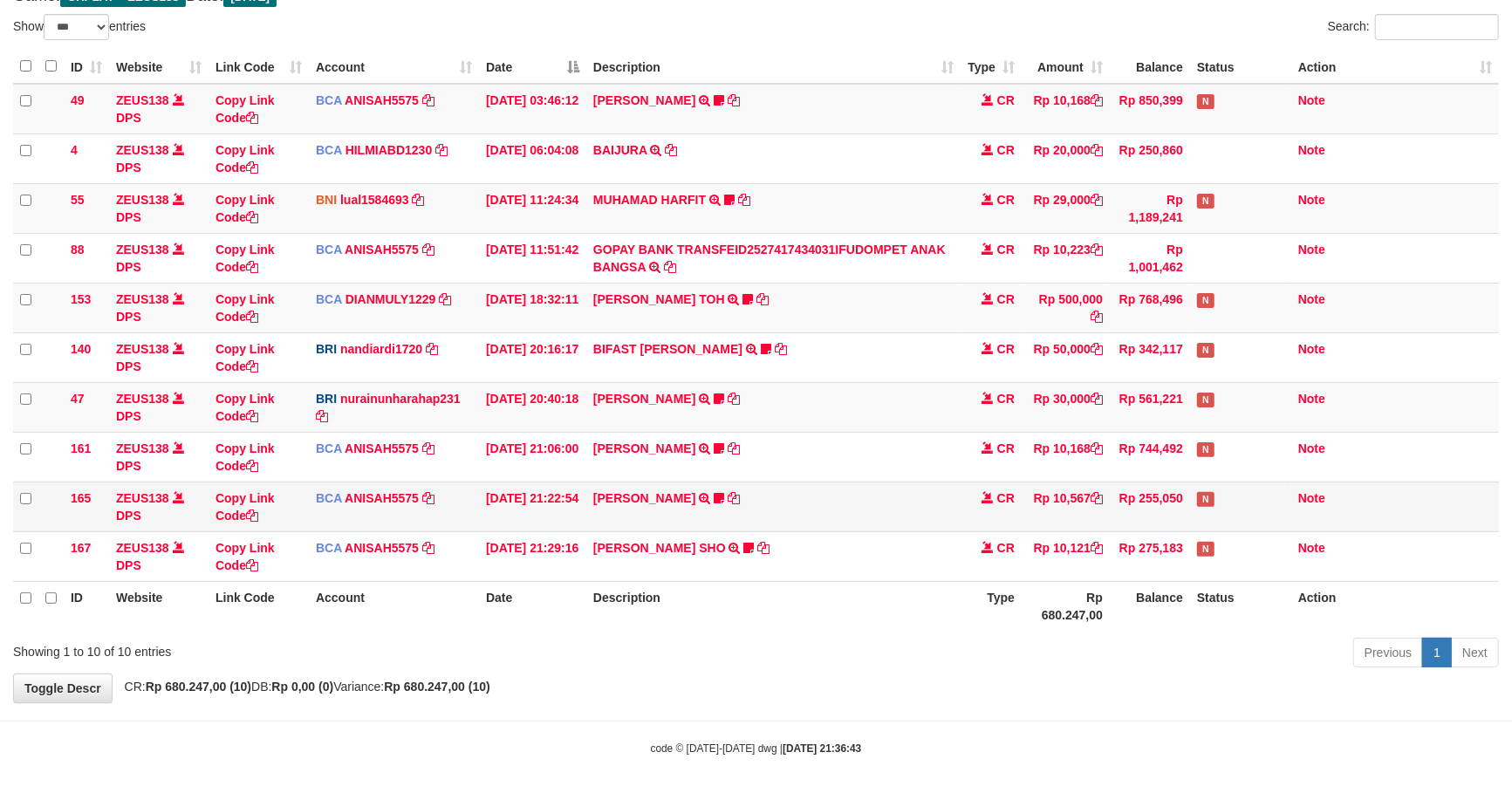
drag, startPoint x: 910, startPoint y: 603, endPoint x: 814, endPoint y: 500, distance: 140.8
click at [908, 603] on th "Description" at bounding box center [773, 606] width 374 height 50
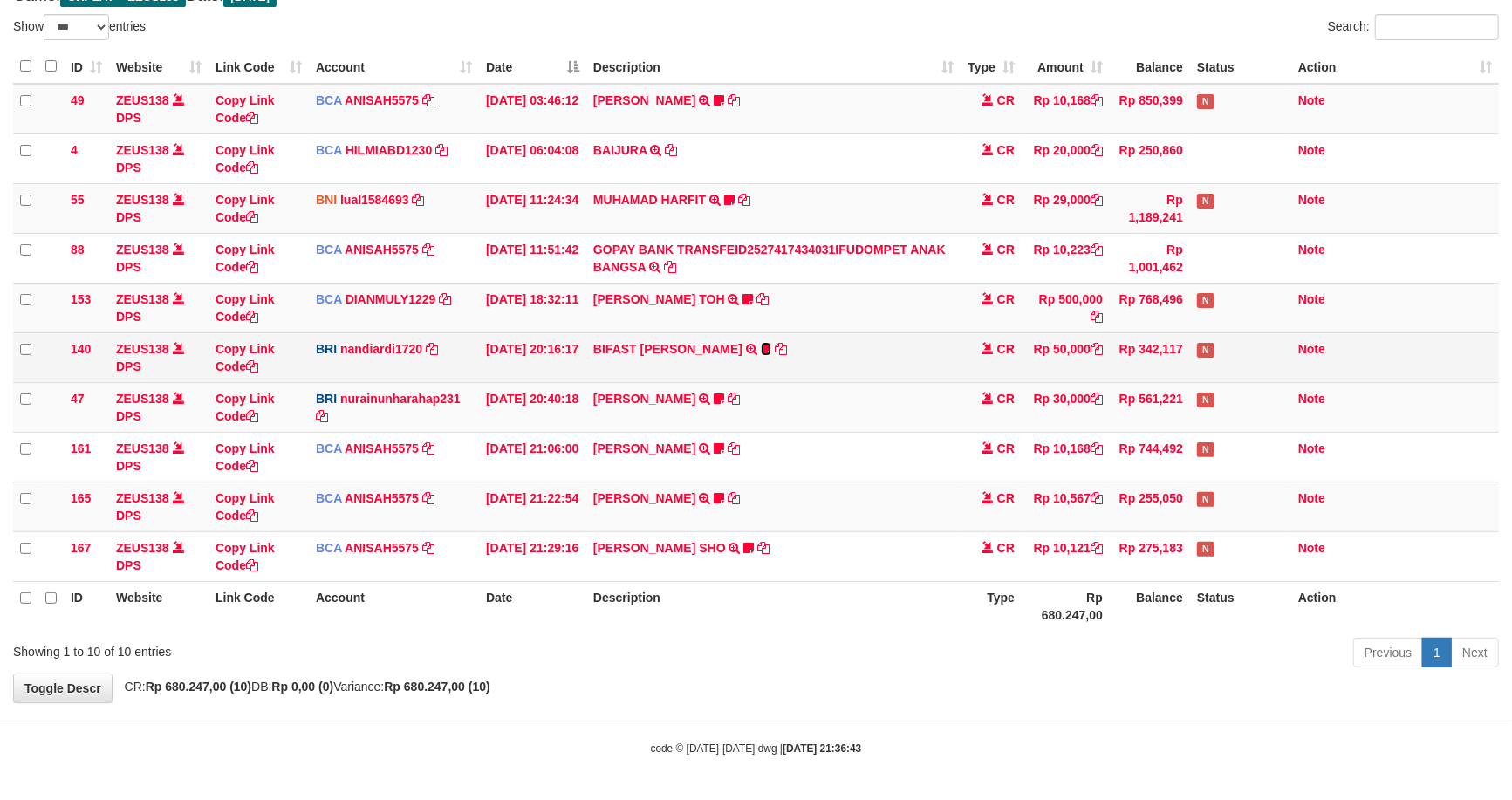
click at [762, 345] on icon at bounding box center [766, 349] width 11 height 12
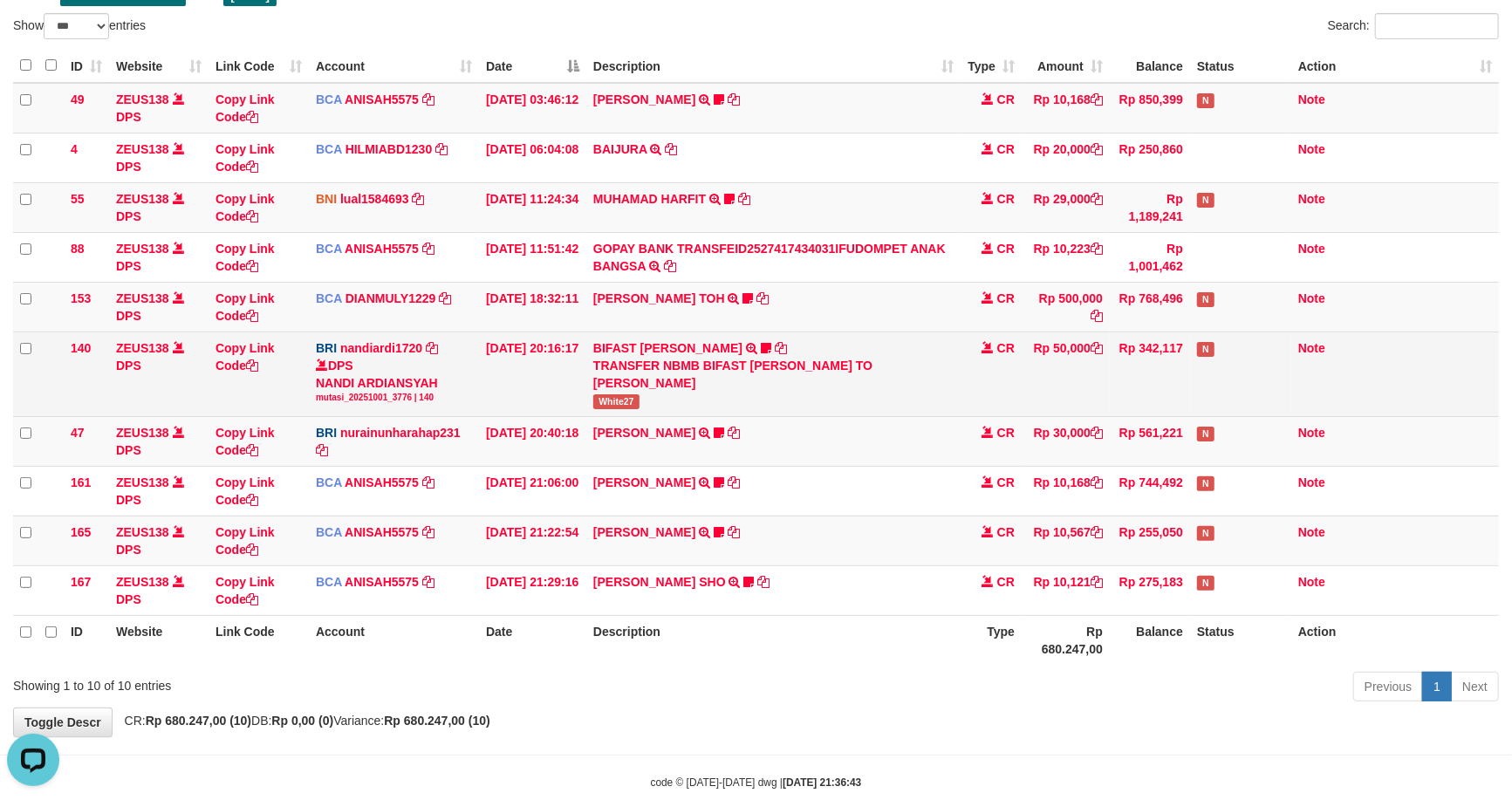
click at [624, 387] on div "TRANSFER NBMB BIFAST MUHAMMAD FIR TO NANDI ARDIANSYAH" at bounding box center [773, 374] width 360 height 35
click at [615, 395] on span "White27" at bounding box center [616, 401] width 46 height 15
copy span "White27"
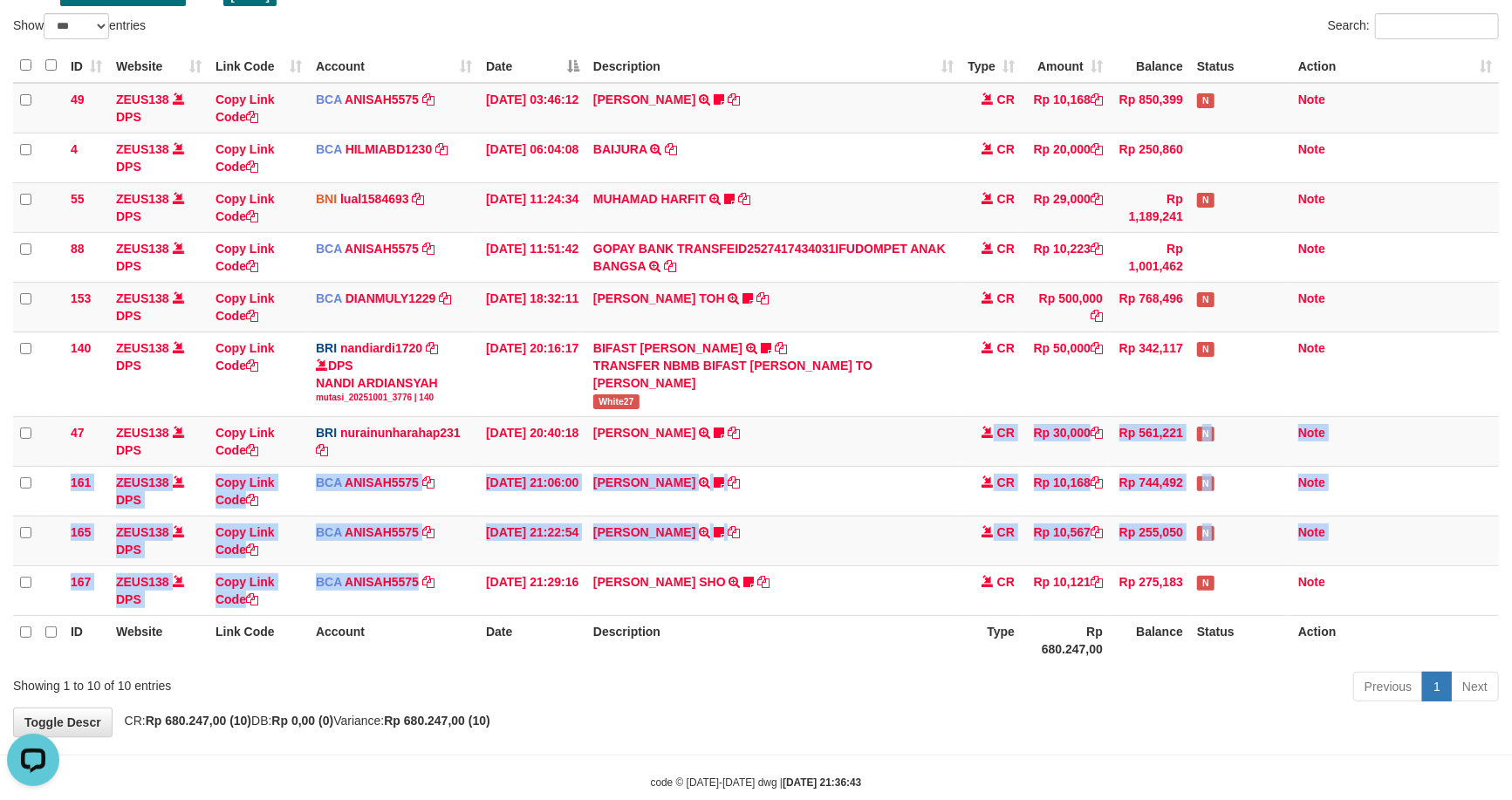
drag, startPoint x: 798, startPoint y: 515, endPoint x: 1251, endPoint y: 0, distance: 685.9
click at [1170, 202] on tbody "49 ZEUS138 DPS Copy Link Code BCA ANISAH5575 DPS ANISAH mutasi_20251001_3827 | …" at bounding box center [756, 349] width 1486 height 533
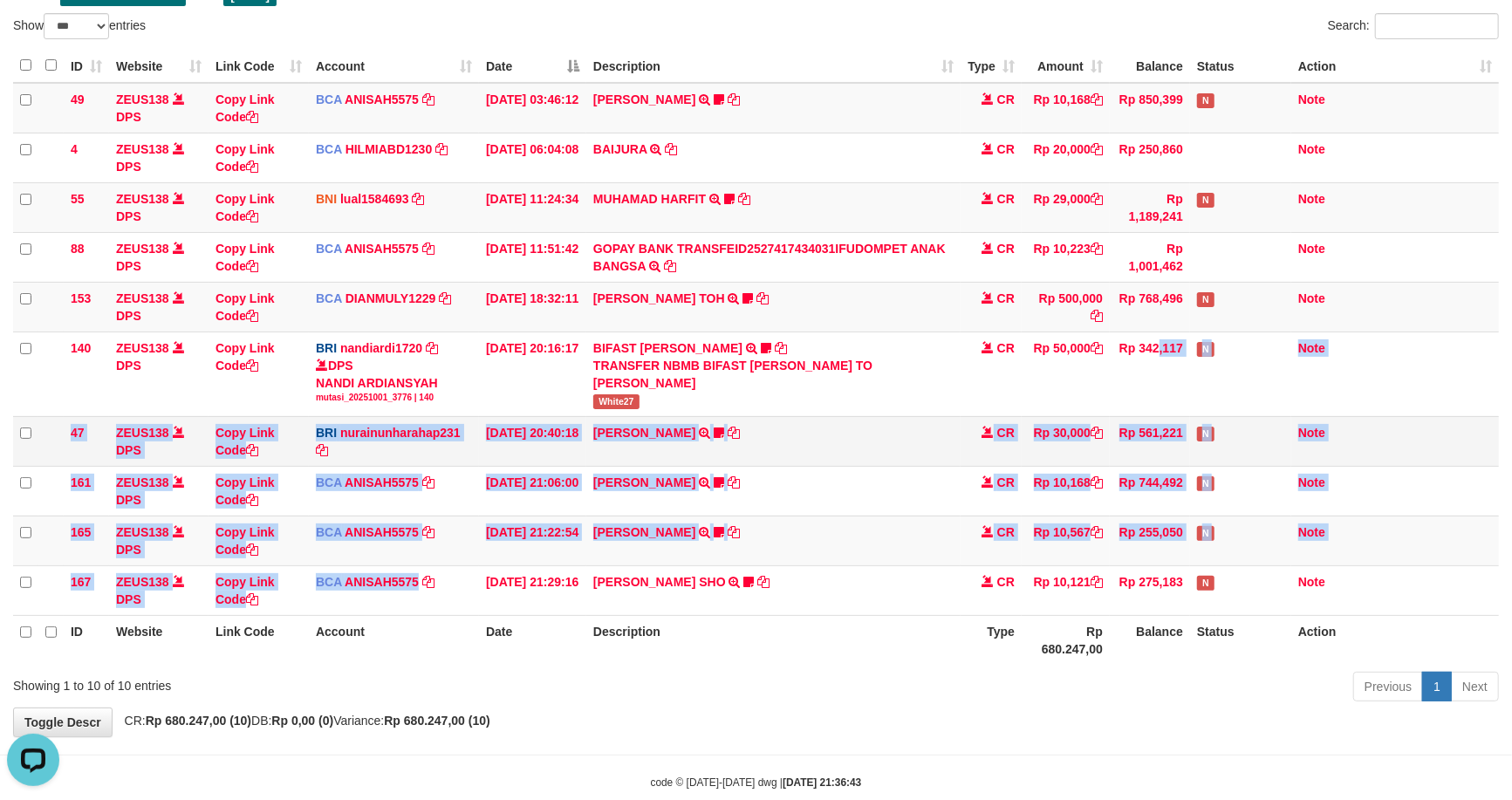
drag, startPoint x: 613, startPoint y: 554, endPoint x: 1052, endPoint y: 420, distance: 459.0
click at [1080, 411] on tbody "49 ZEUS138 DPS Copy Link Code BCA ANISAH5575 DPS ANISAH mutasi_20251001_3827 | …" at bounding box center [756, 349] width 1486 height 533
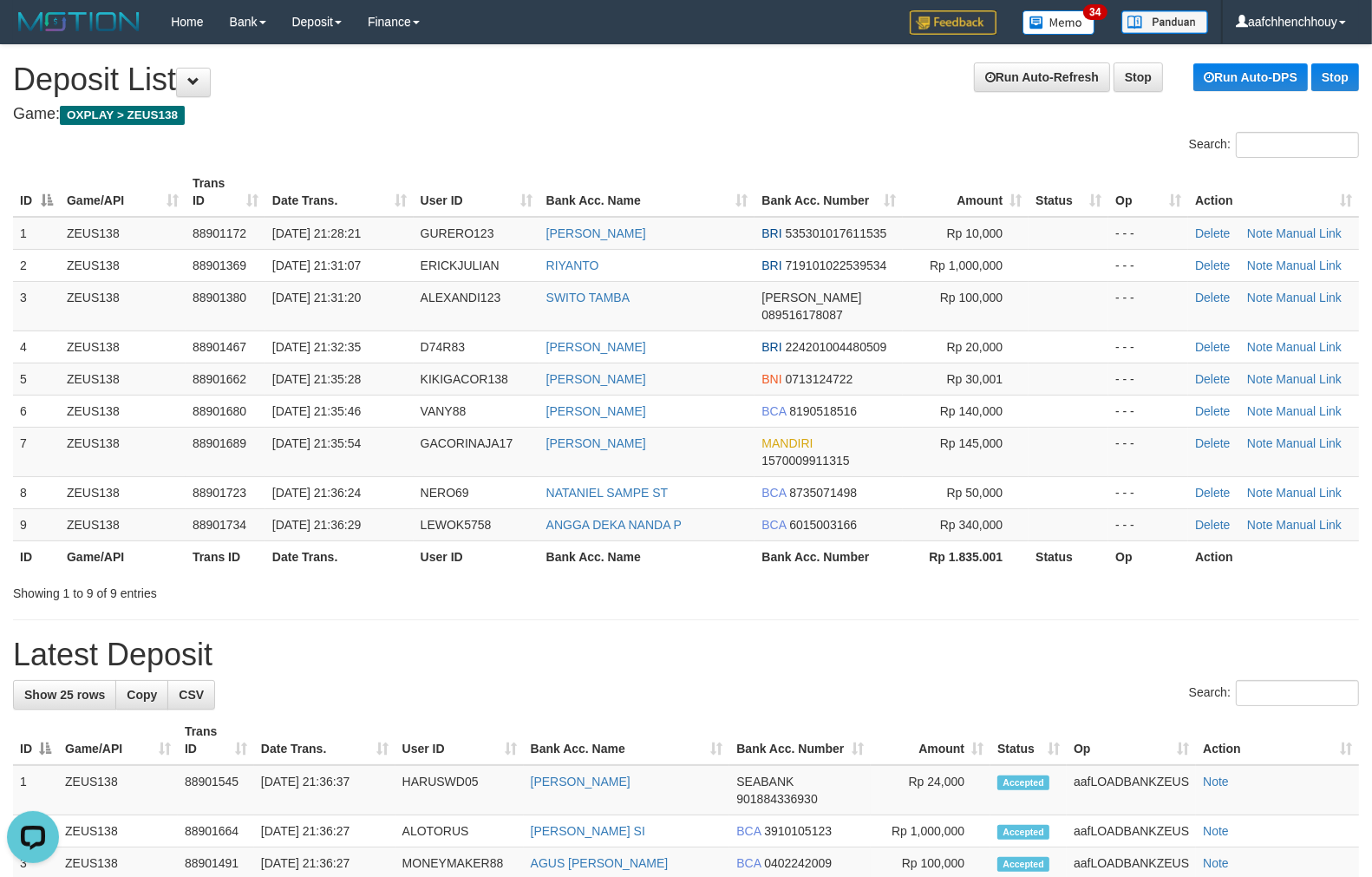
drag, startPoint x: 353, startPoint y: 187, endPoint x: 405, endPoint y: 175, distance: 53.4
click at [405, 175] on table "ID Game/API Trans ID Date Trans. User ID Bank Acc. Name Bank Acc. Number Amount…" at bounding box center [685, 370] width 1345 height 405
drag, startPoint x: 463, startPoint y: 238, endPoint x: 185, endPoint y: 365, distance: 305.6
click at [487, 243] on tr "1 ZEUS138 88901172 [DATE] 21:28:21 GURERO123 [PERSON_NAME] BRI 535301017611535 …" at bounding box center [685, 232] width 1345 height 33
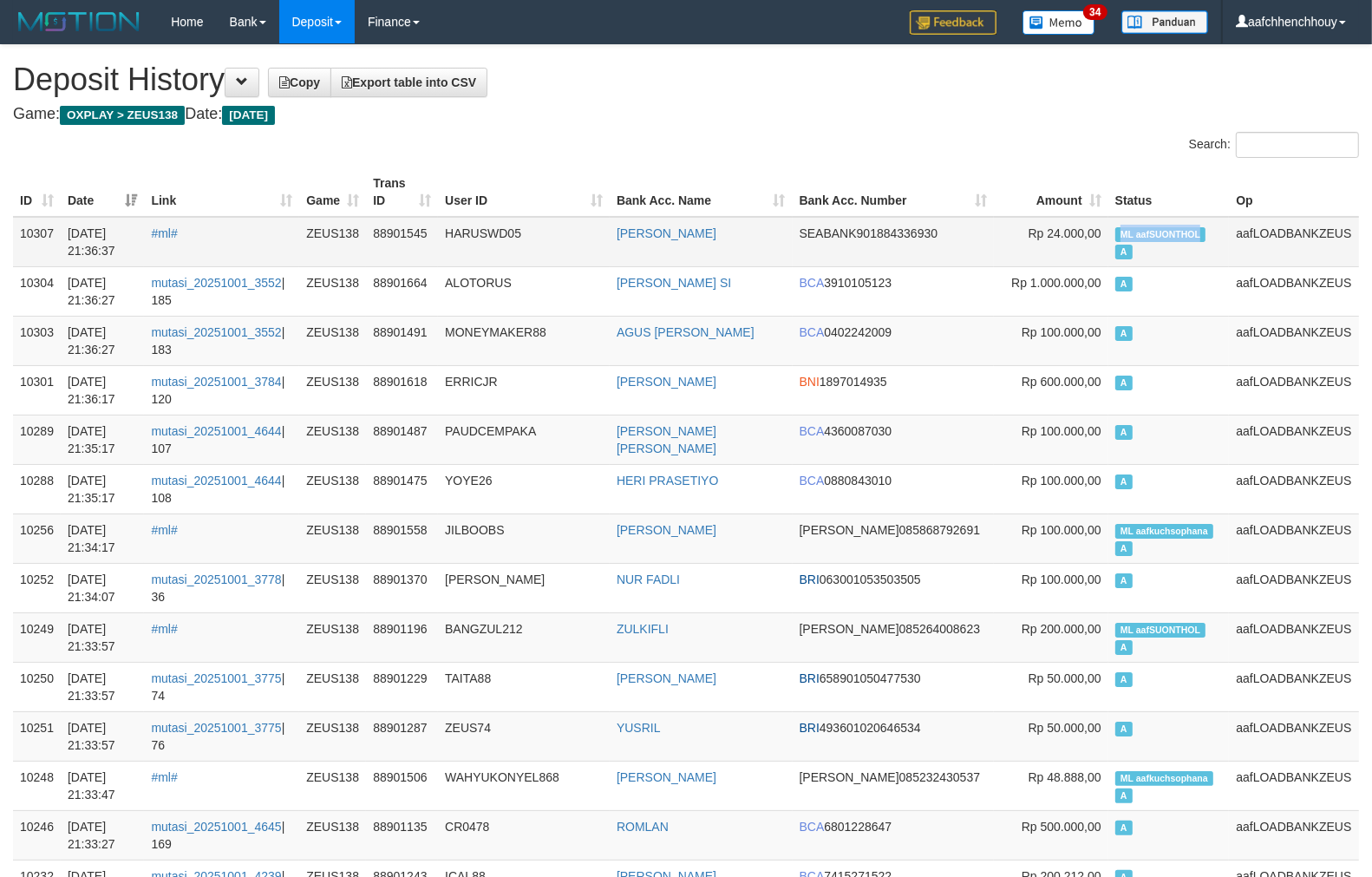
copy span "ML aafSUONTHOL"
drag, startPoint x: 1123, startPoint y: 226, endPoint x: 1216, endPoint y: 222, distance: 93.1
click at [1216, 222] on td "ML aafSUONTHOL A" at bounding box center [1168, 241] width 122 height 50
copy span "ML aafkuchsophana"
drag, startPoint x: 1119, startPoint y: 526, endPoint x: 1217, endPoint y: 521, distance: 98.1
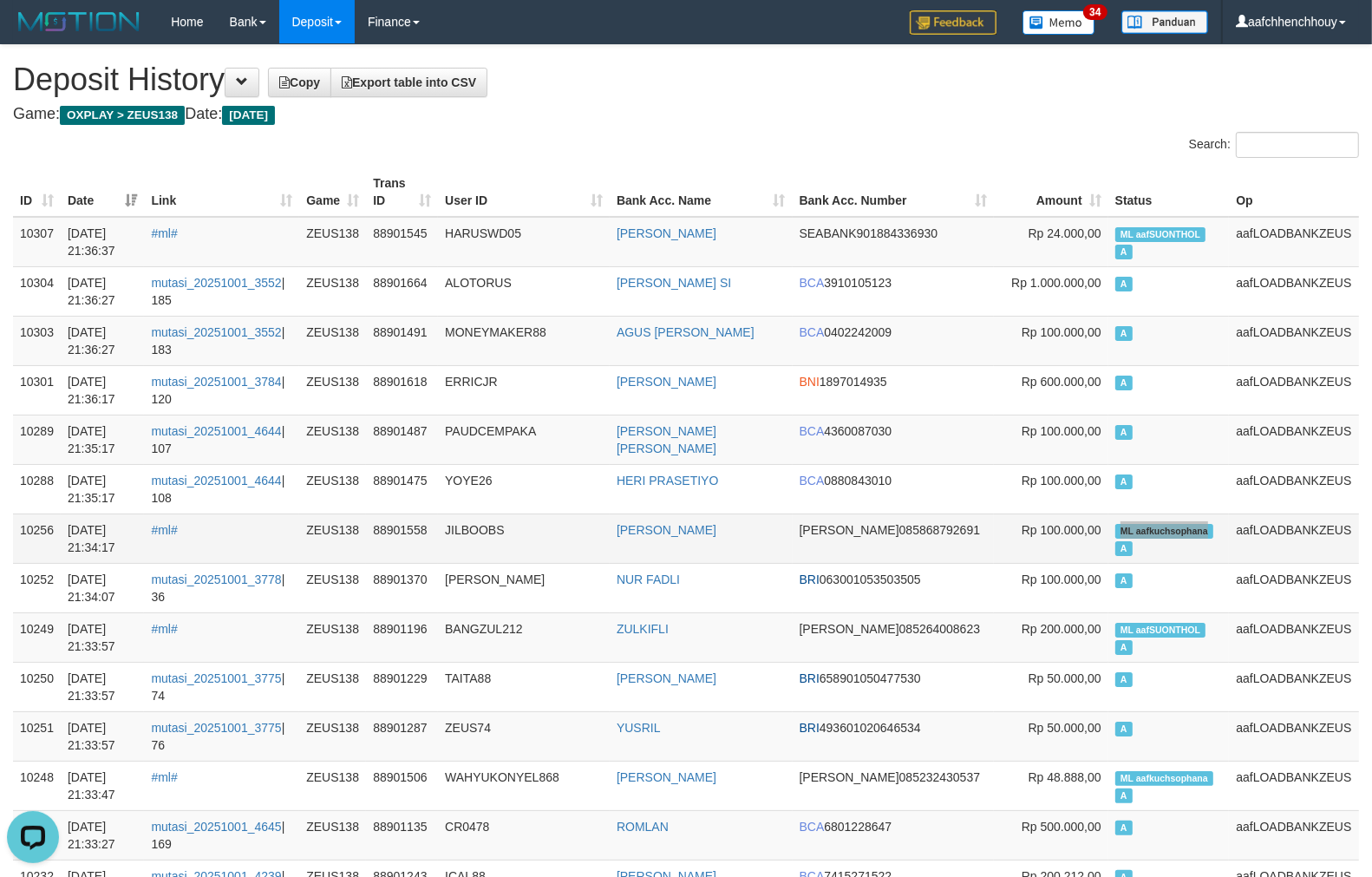
click at [1217, 521] on td "ML aafkuchsophana A" at bounding box center [1168, 538] width 122 height 49
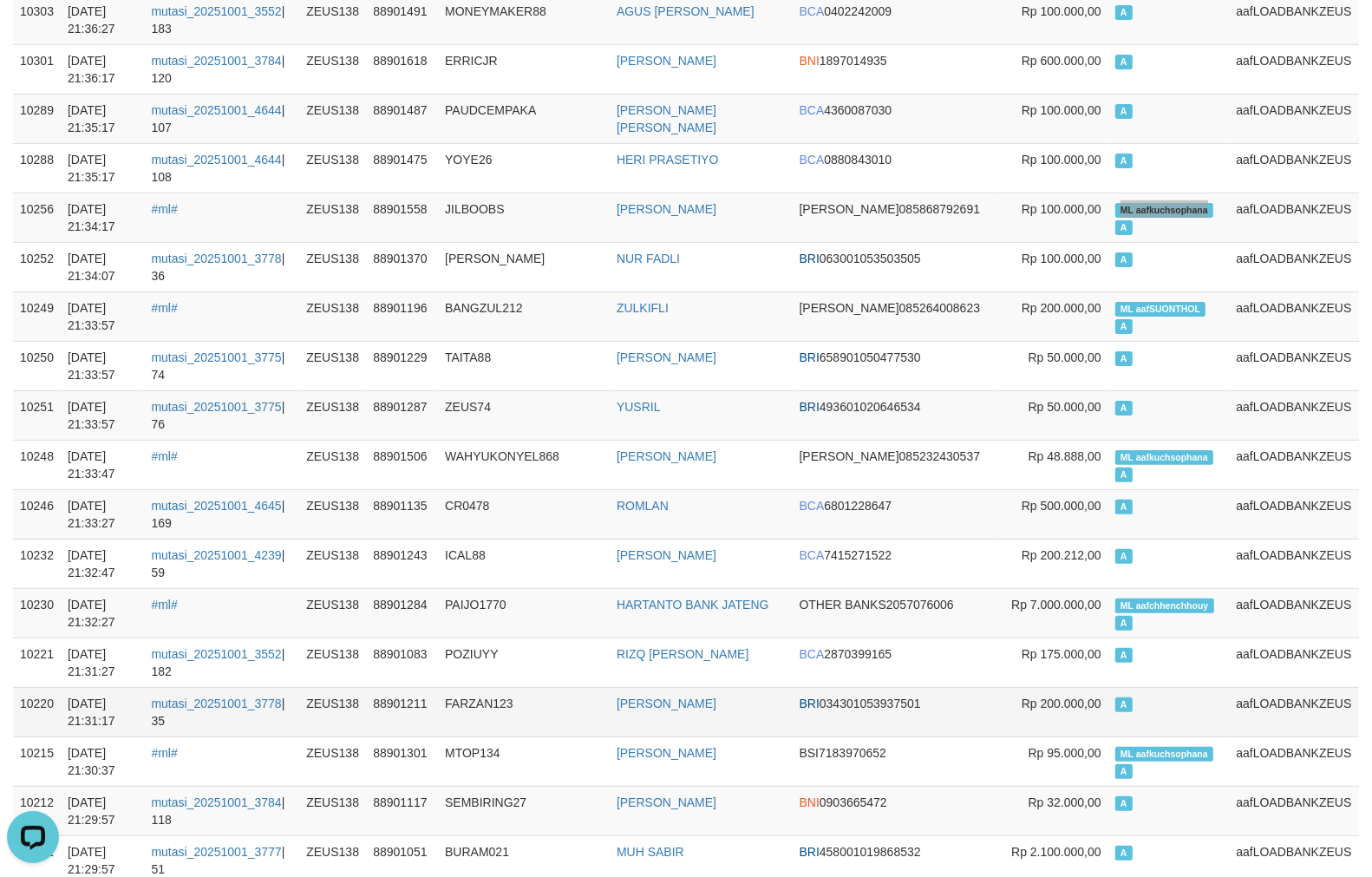
scroll to position [513, 0]
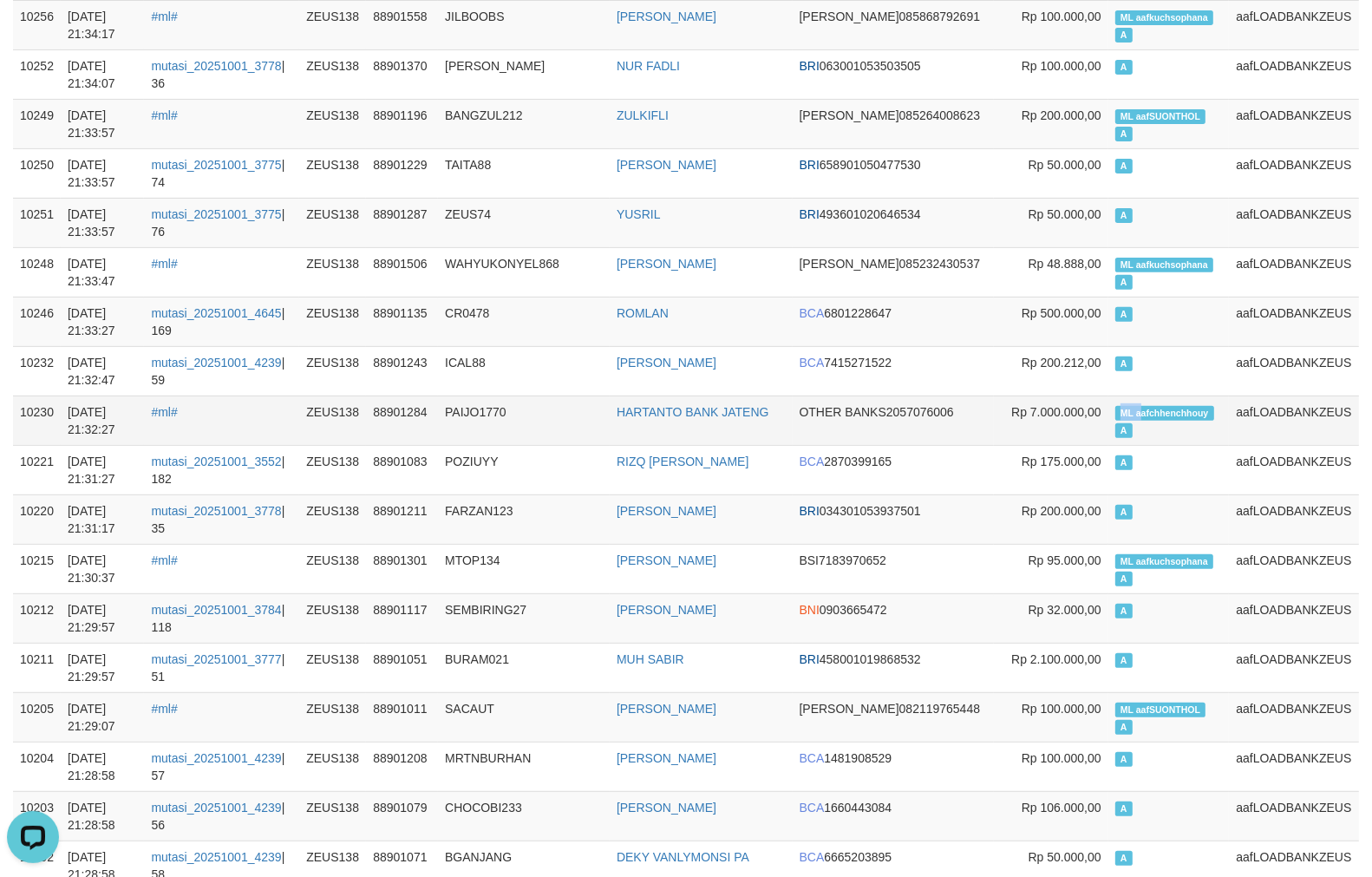
drag, startPoint x: 1122, startPoint y: 406, endPoint x: 1141, endPoint y: 402, distance: 19.4
click at [1141, 402] on td "ML aafchhenchhouy A" at bounding box center [1168, 420] width 122 height 49
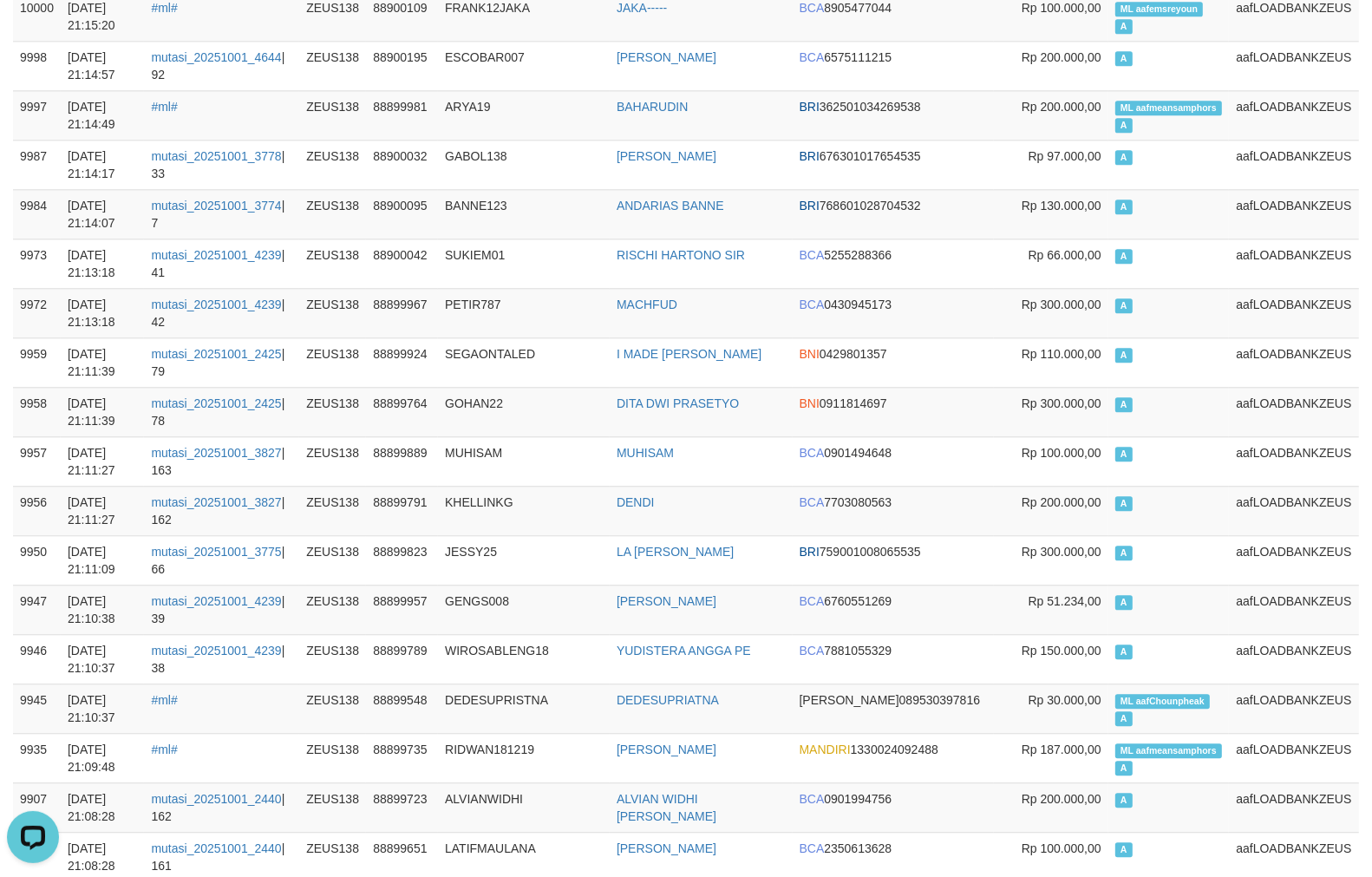
scroll to position [3854, 0]
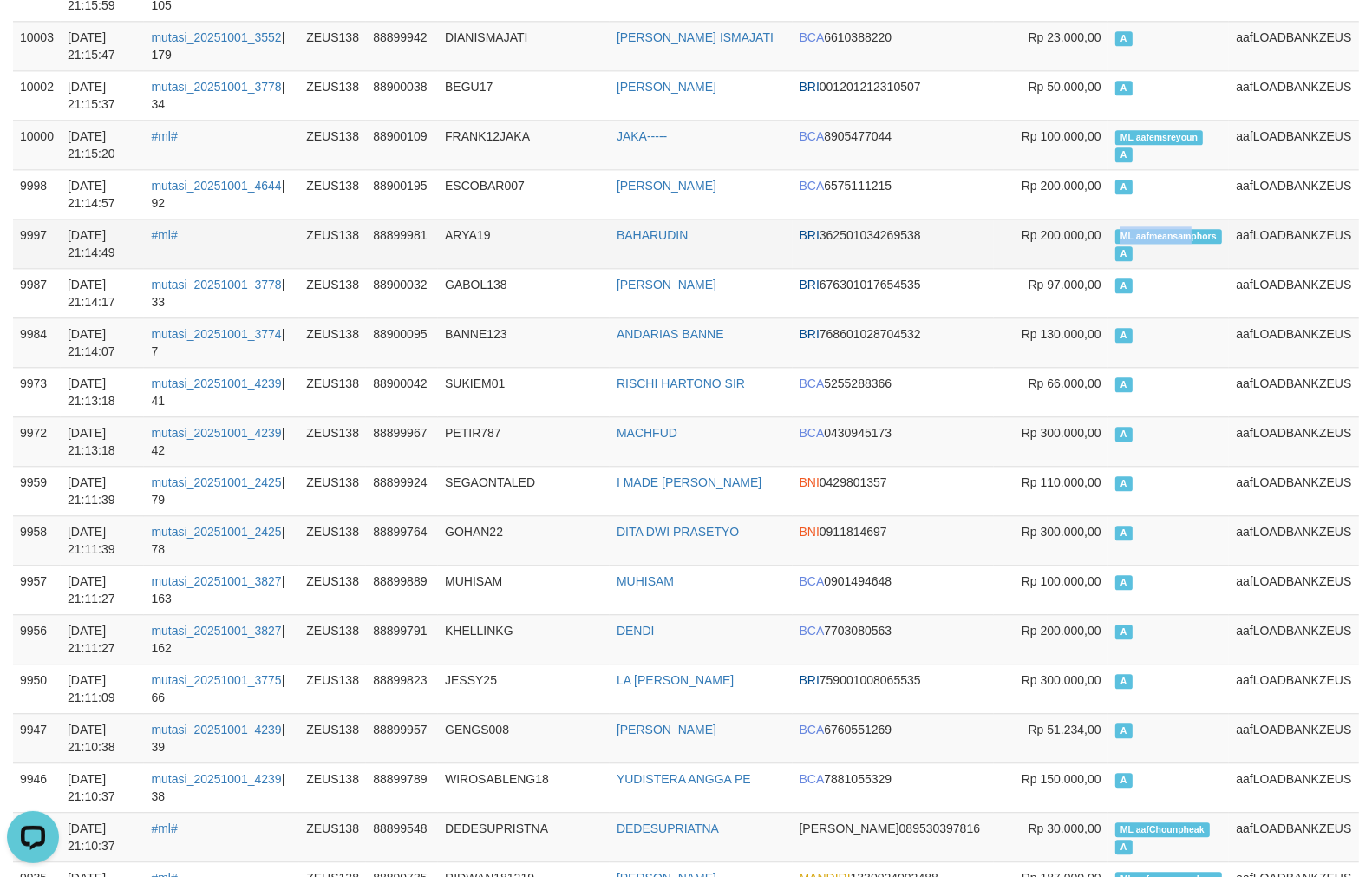
copy span "ML aafmeansam"
drag, startPoint x: 1119, startPoint y: 230, endPoint x: 1191, endPoint y: 228, distance: 72.0
click at [1191, 228] on td "ML aafmeansamphors A" at bounding box center [1168, 243] width 122 height 49
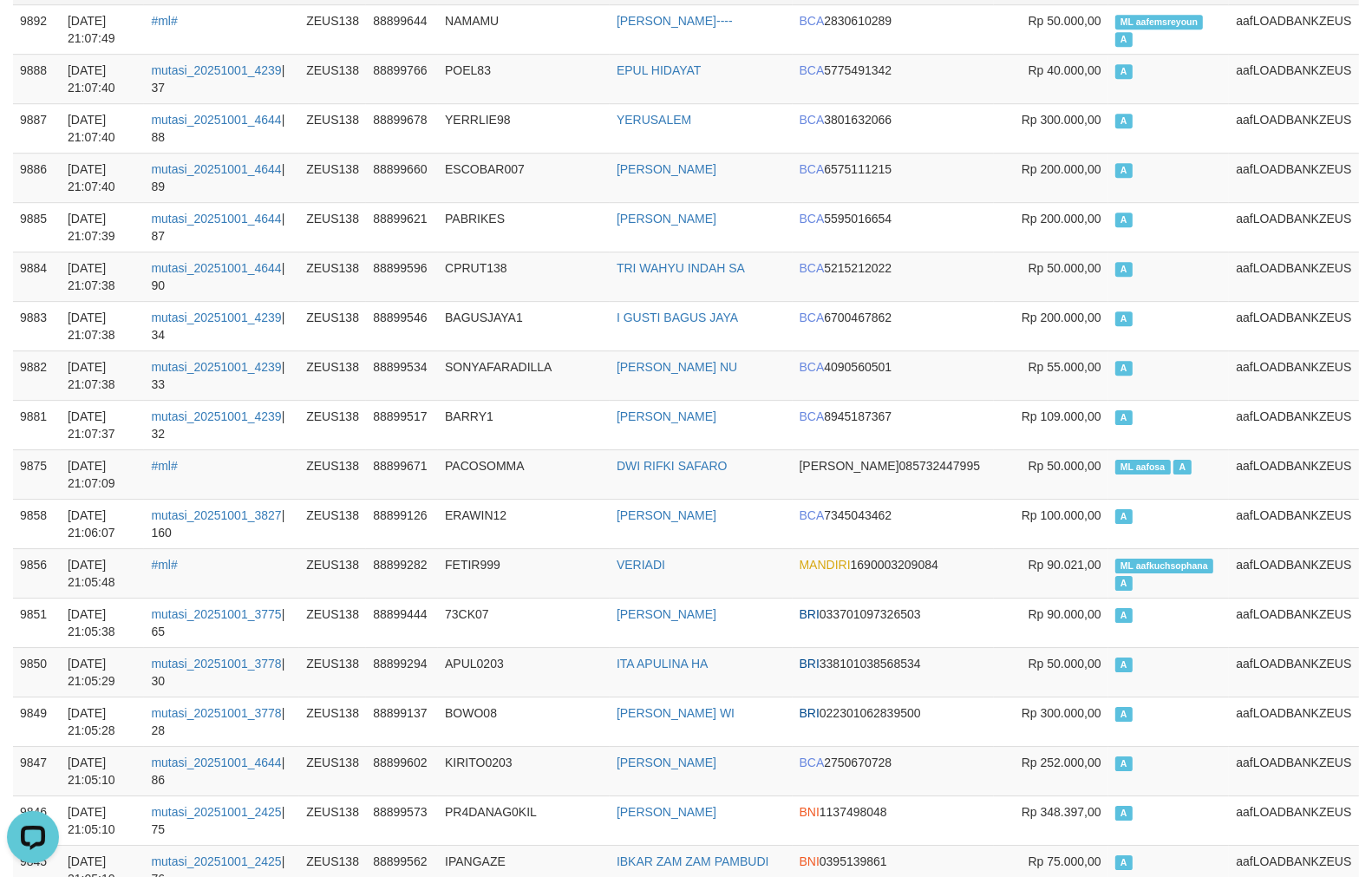
scroll to position [5010, 0]
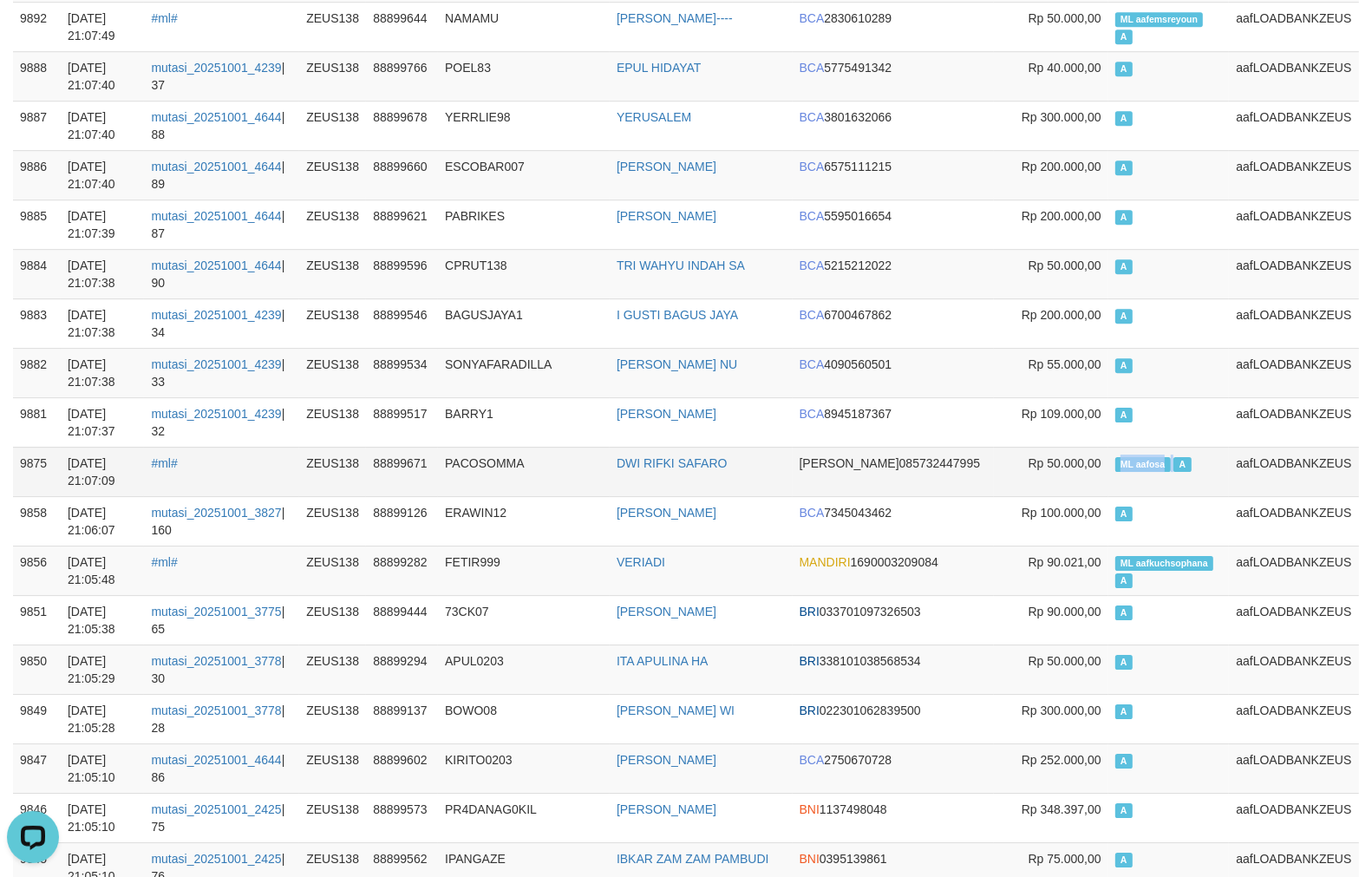
copy td "ML aafosa"
drag, startPoint x: 1157, startPoint y: 470, endPoint x: 1175, endPoint y: 470, distance: 18.0
click at [1175, 470] on td "ML aafosa A" at bounding box center [1168, 472] width 122 height 49
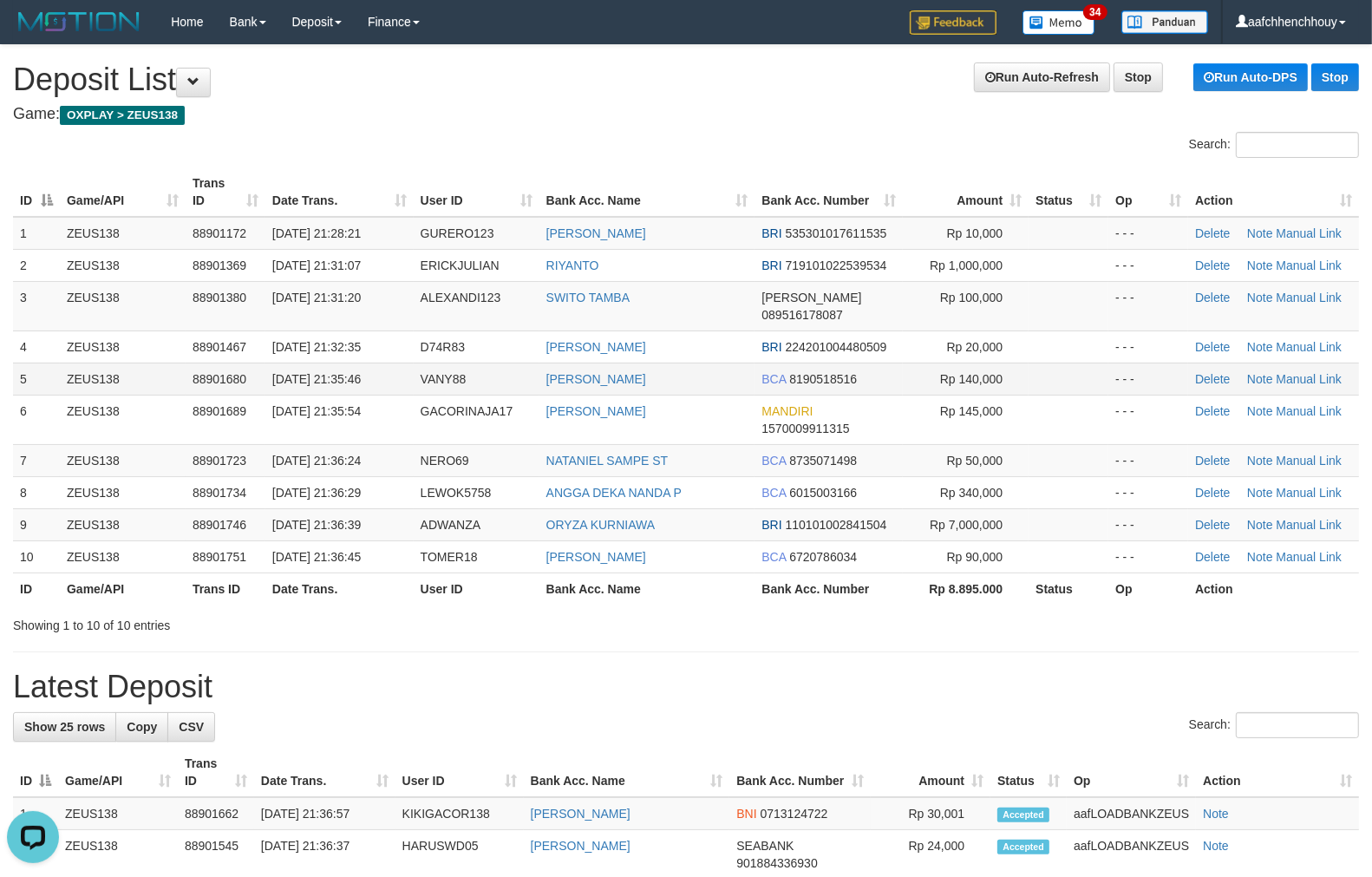
click at [409, 363] on td "[DATE] 21:35:46" at bounding box center [339, 379] width 148 height 32
click at [156, 477] on td "ZEUS138" at bounding box center [123, 492] width 126 height 32
drag, startPoint x: 104, startPoint y: 435, endPoint x: 212, endPoint y: 427, distance: 108.3
click at [212, 444] on tr "7 ZEUS138 88901723 01/10/2025 21:36:24 NERO69 NATANIEL SAMPE ST BCA 8735071498 …" at bounding box center [685, 460] width 1345 height 32
drag, startPoint x: 212, startPoint y: 427, endPoint x: 7, endPoint y: 490, distance: 214.5
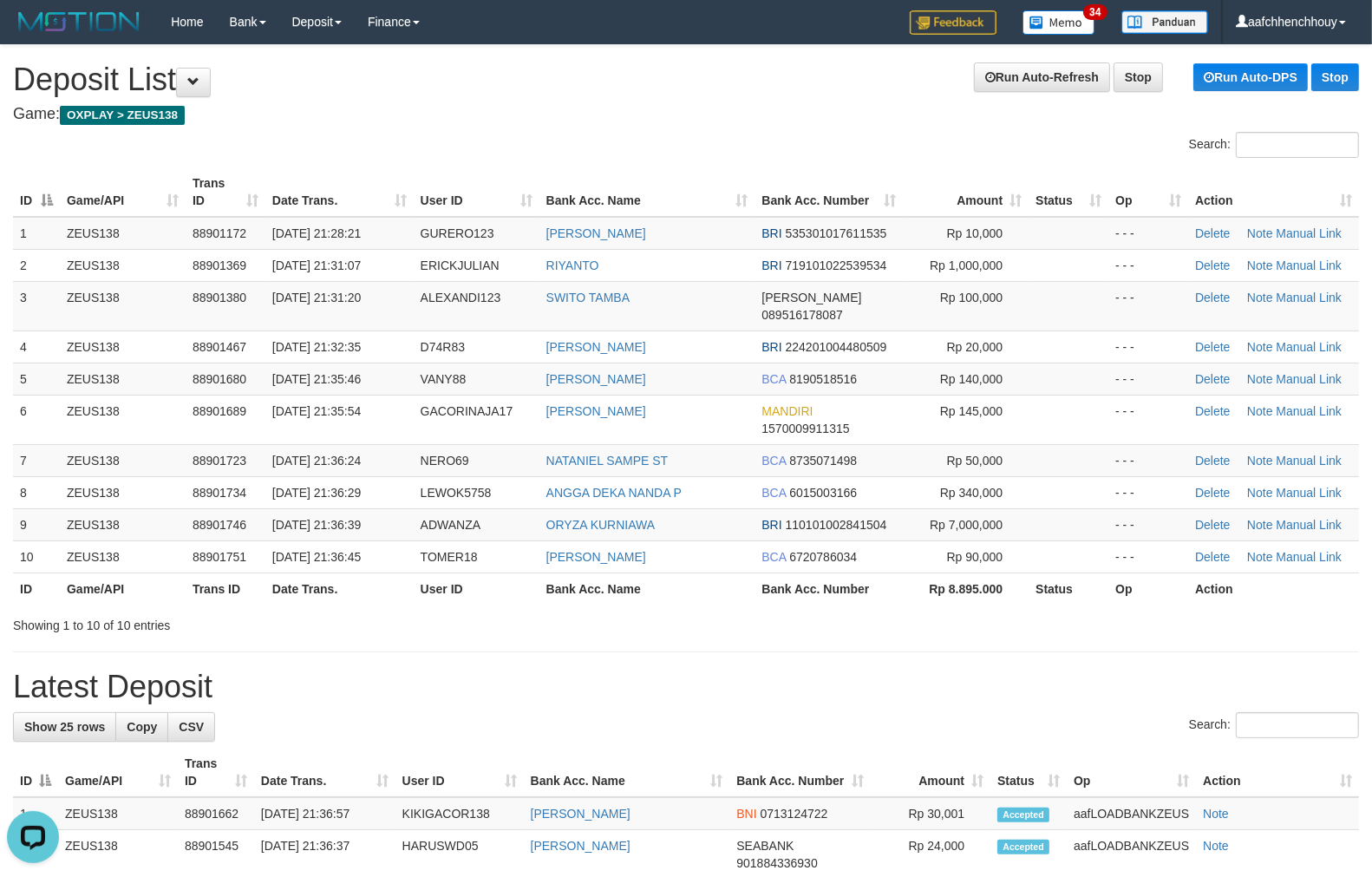
click at [378, 425] on tbody "1 ZEUS138 88901172 01/10/2025 21:28:21 GURERO123 EDI LESTARI BRI 53530101761153…" at bounding box center [685, 395] width 1345 height 357
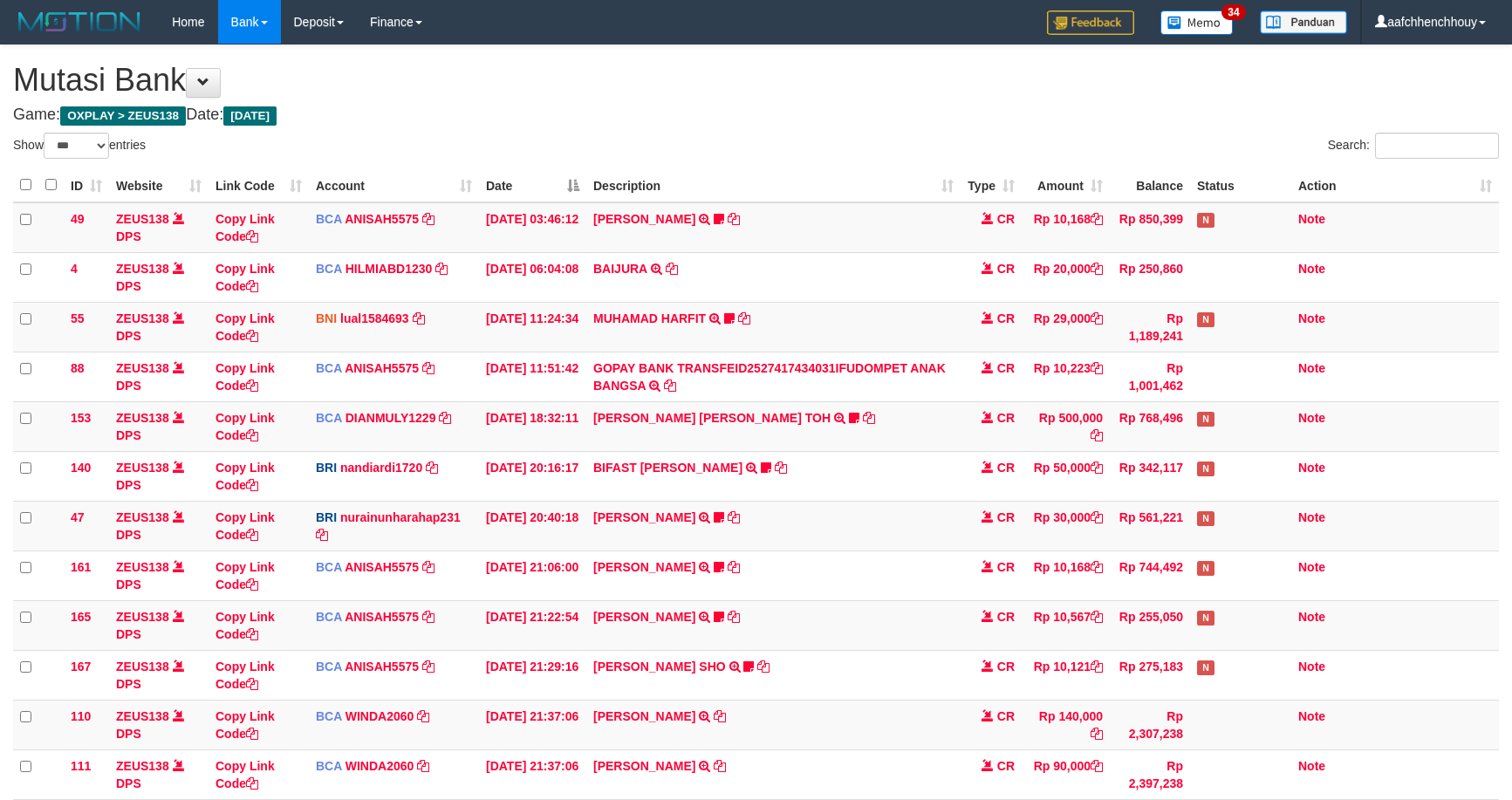
select select "***"
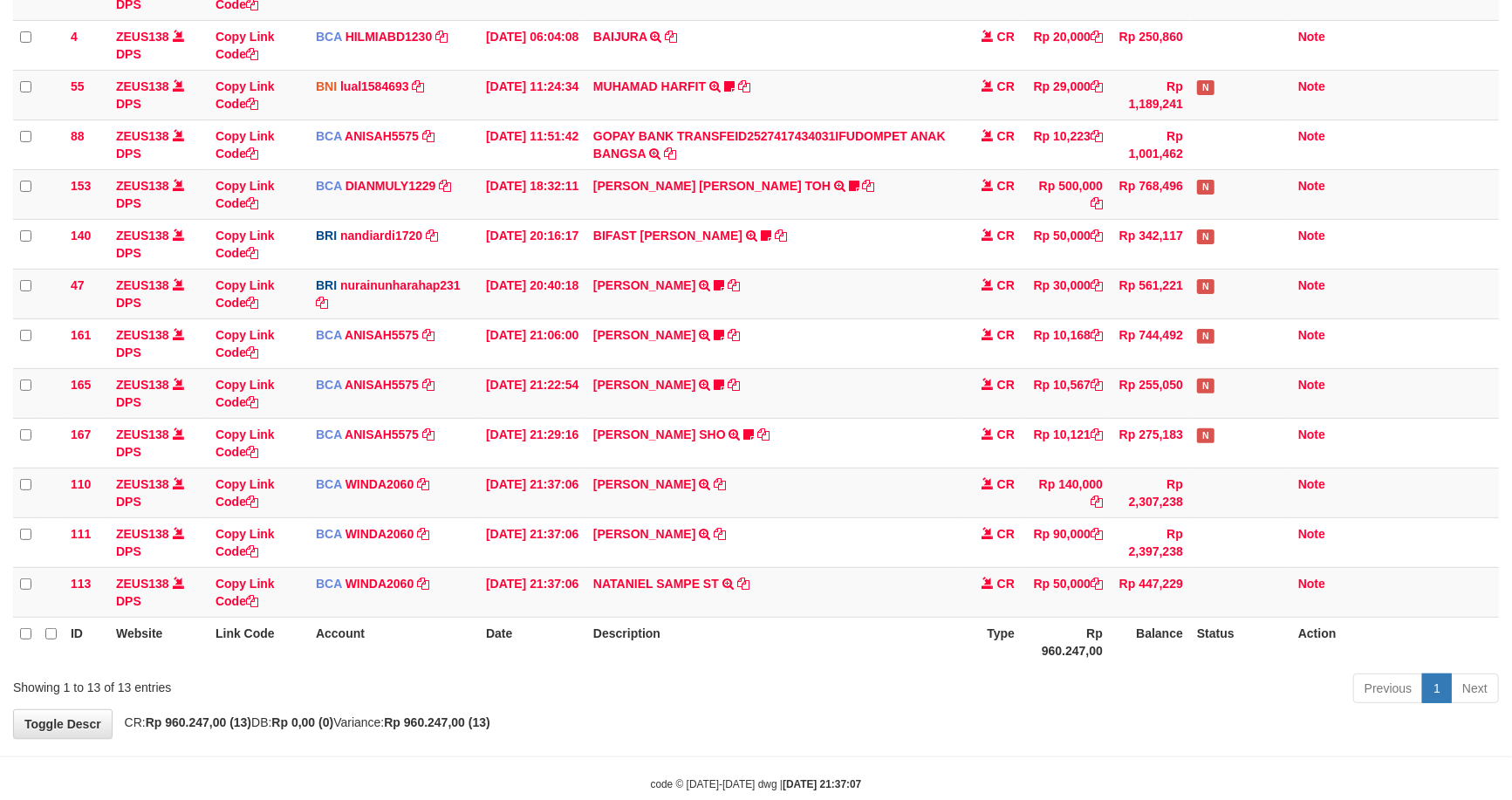
click at [748, 649] on div "ID Website Link Code Account Date Description Type Amount Balance Status Action…" at bounding box center [756, 301] width 1512 height 741
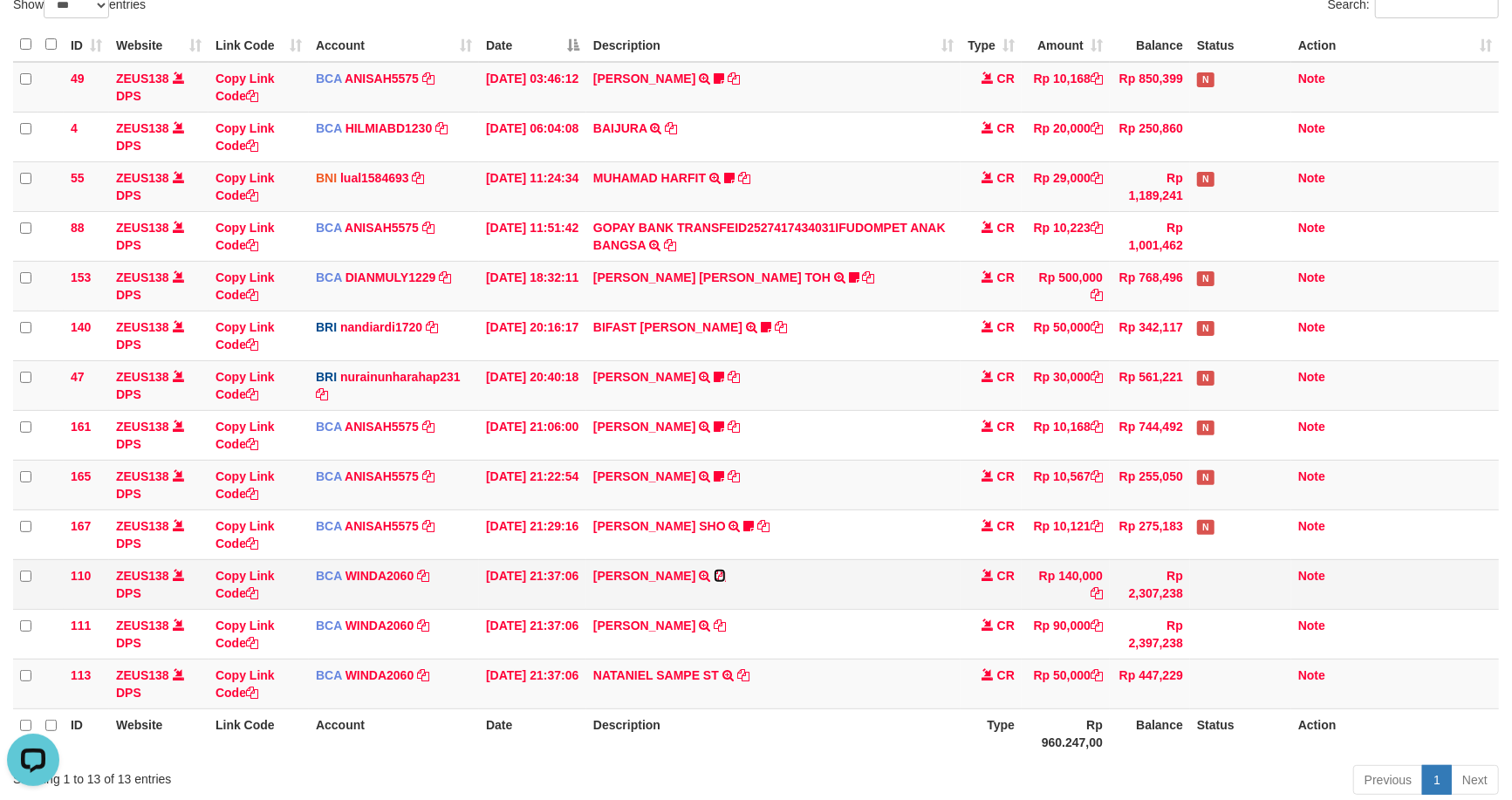
click at [714, 572] on icon at bounding box center [720, 576] width 12 height 12
drag, startPoint x: 711, startPoint y: 572, endPoint x: 1514, endPoint y: 442, distance: 813.5
click at [714, 572] on icon at bounding box center [720, 576] width 12 height 12
click at [963, 724] on tr "ID Website Link Code Account Date Description Type Rp 960.247,00 Balance Status…" at bounding box center [756, 733] width 1486 height 50
click at [737, 673] on icon at bounding box center [743, 676] width 12 height 12
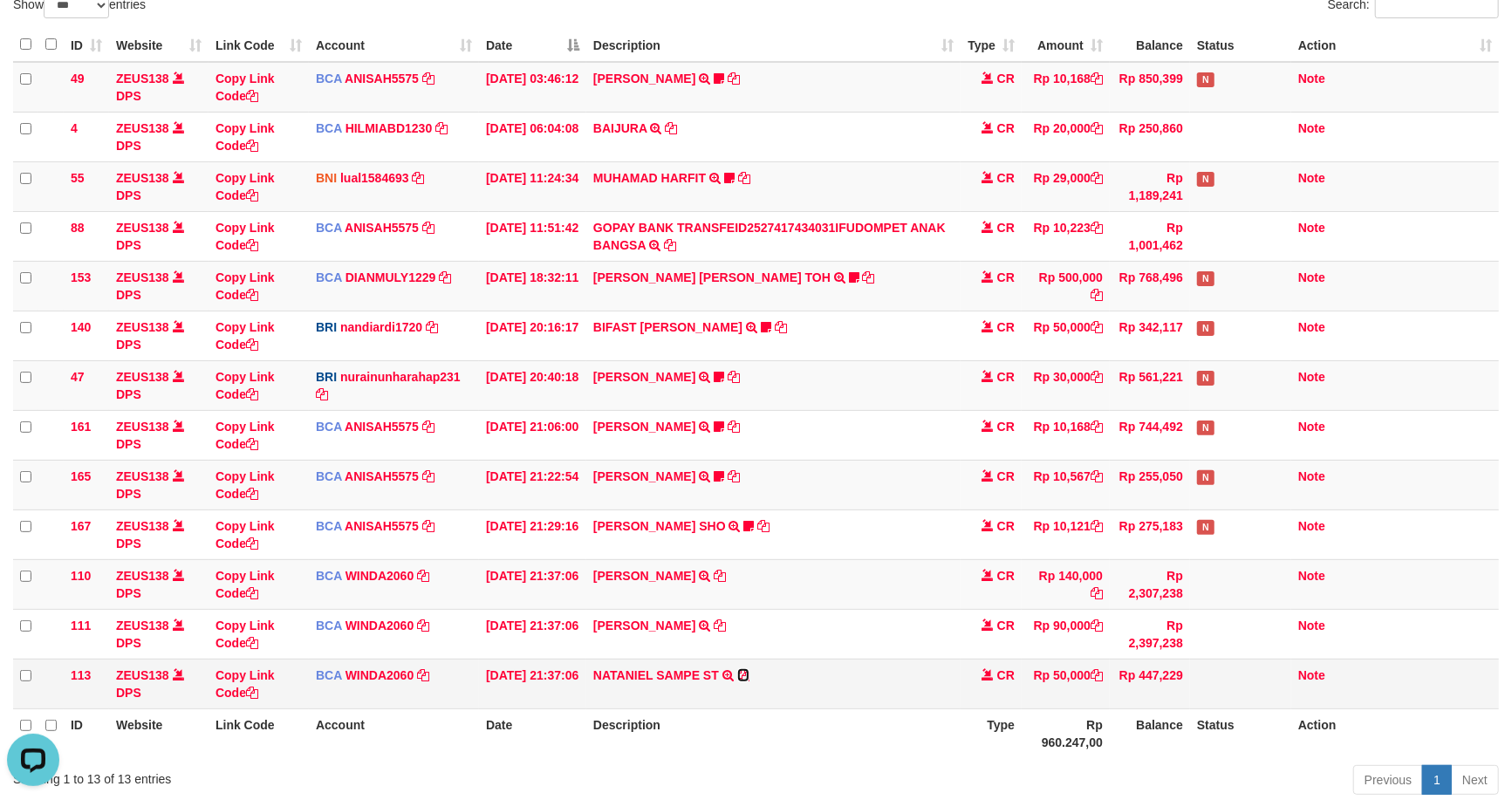
drag, startPoint x: 737, startPoint y: 673, endPoint x: 748, endPoint y: 672, distance: 11.0
click at [740, 673] on icon at bounding box center [743, 676] width 12 height 12
drag, startPoint x: 813, startPoint y: 678, endPoint x: 817, endPoint y: 621, distance: 57.1
click at [809, 666] on td "NATANIEL SAMPE ST TRSF E-BANKING CR 0110/FTSCY/WS95031 50000.00NATANIEL SAMPE ST" at bounding box center [773, 684] width 374 height 50
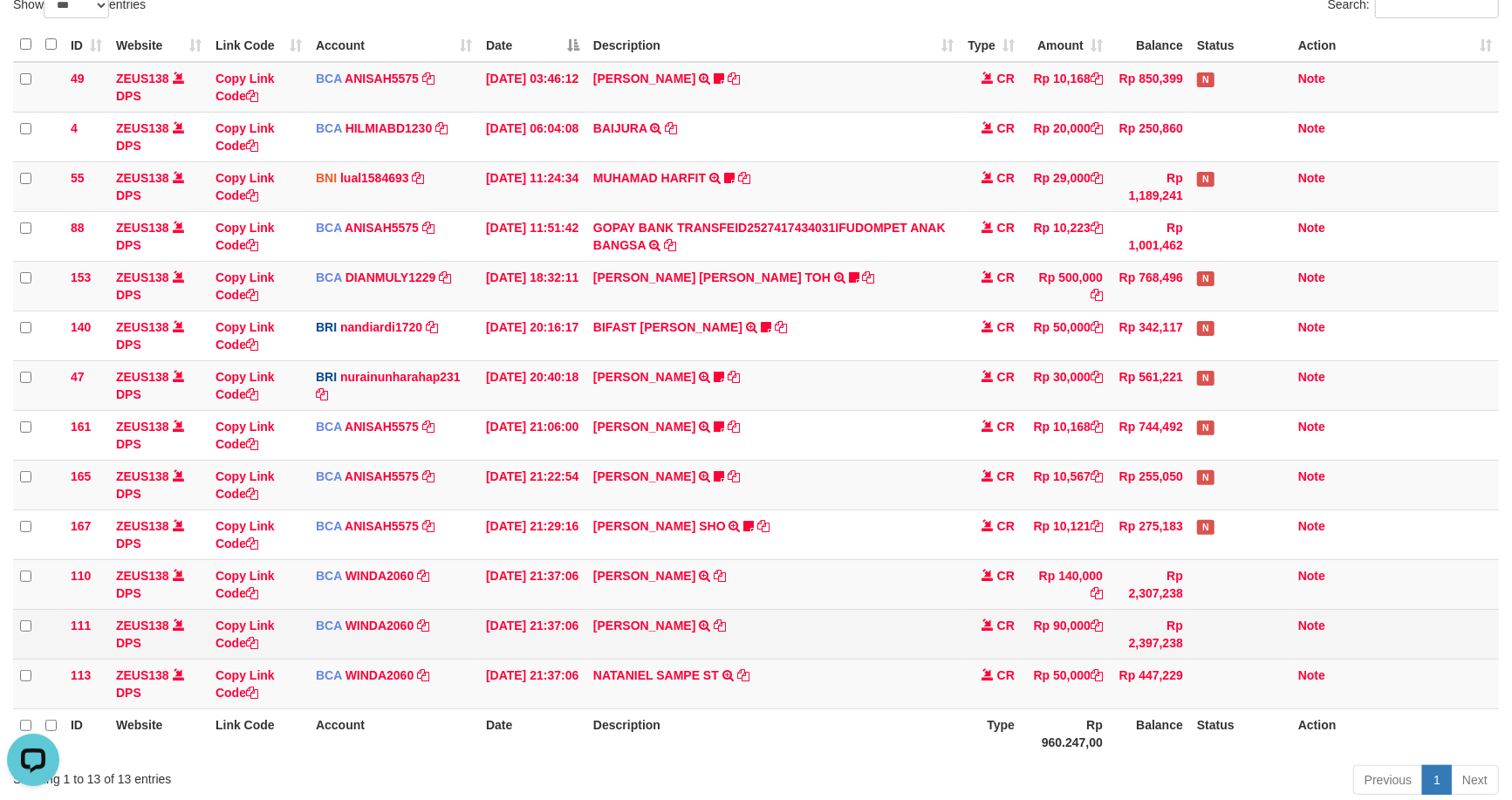
click at [713, 617] on td "ARIF EFRIANTO TRSF E-BANKING CR 0110/FTSCY/WS95031 90000.00ARIF EFRIANTO" at bounding box center [773, 634] width 374 height 50
click at [714, 620] on icon at bounding box center [720, 626] width 12 height 12
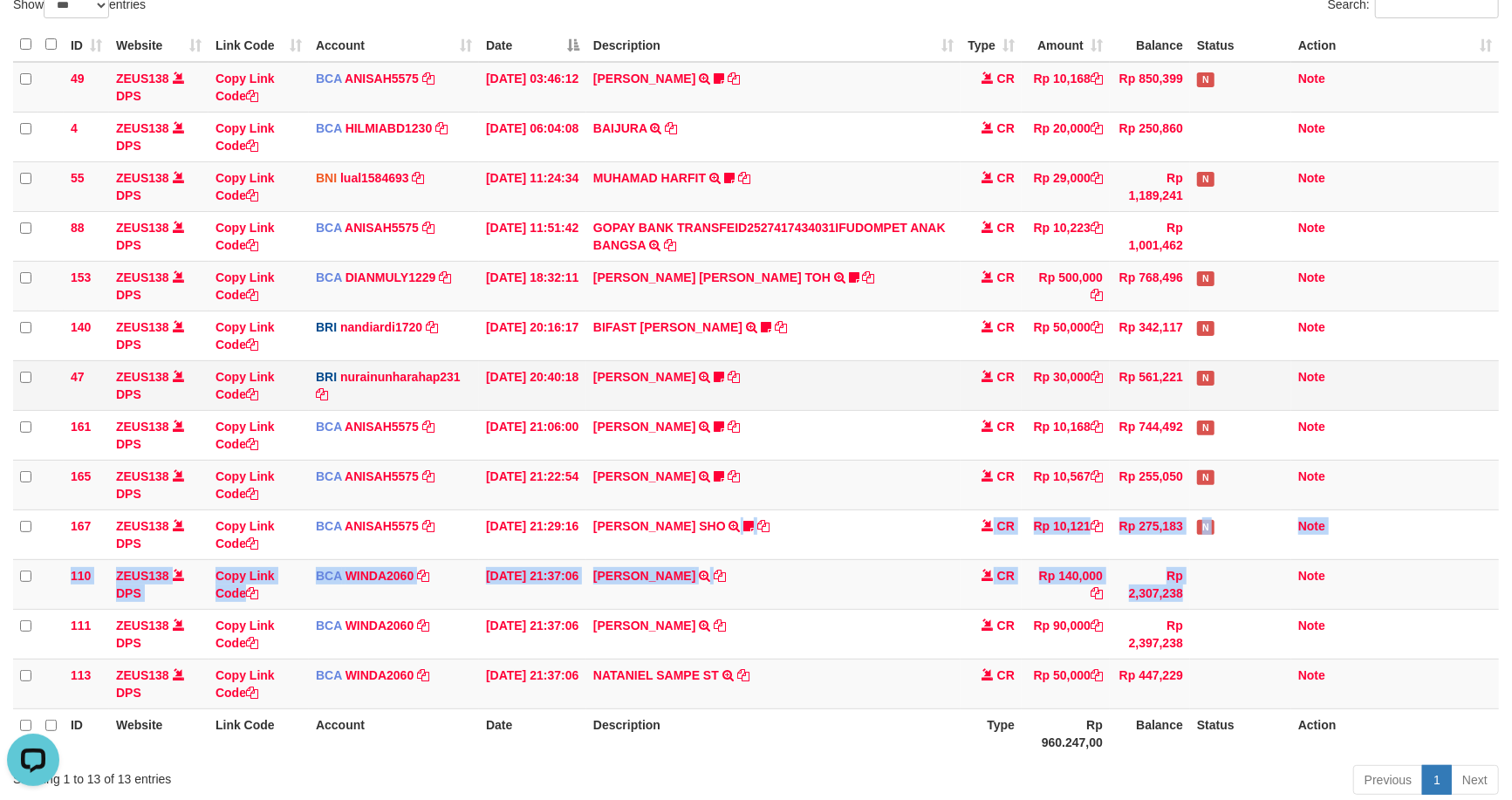
drag, startPoint x: 667, startPoint y: 596, endPoint x: 1359, endPoint y: 403, distance: 718.4
click at [792, 559] on tbody "49 ZEUS138 DPS Copy Link Code BCA ANISAH5575 DPS ANISAH mutasi_20251001_3827 | …" at bounding box center [756, 385] width 1486 height 648
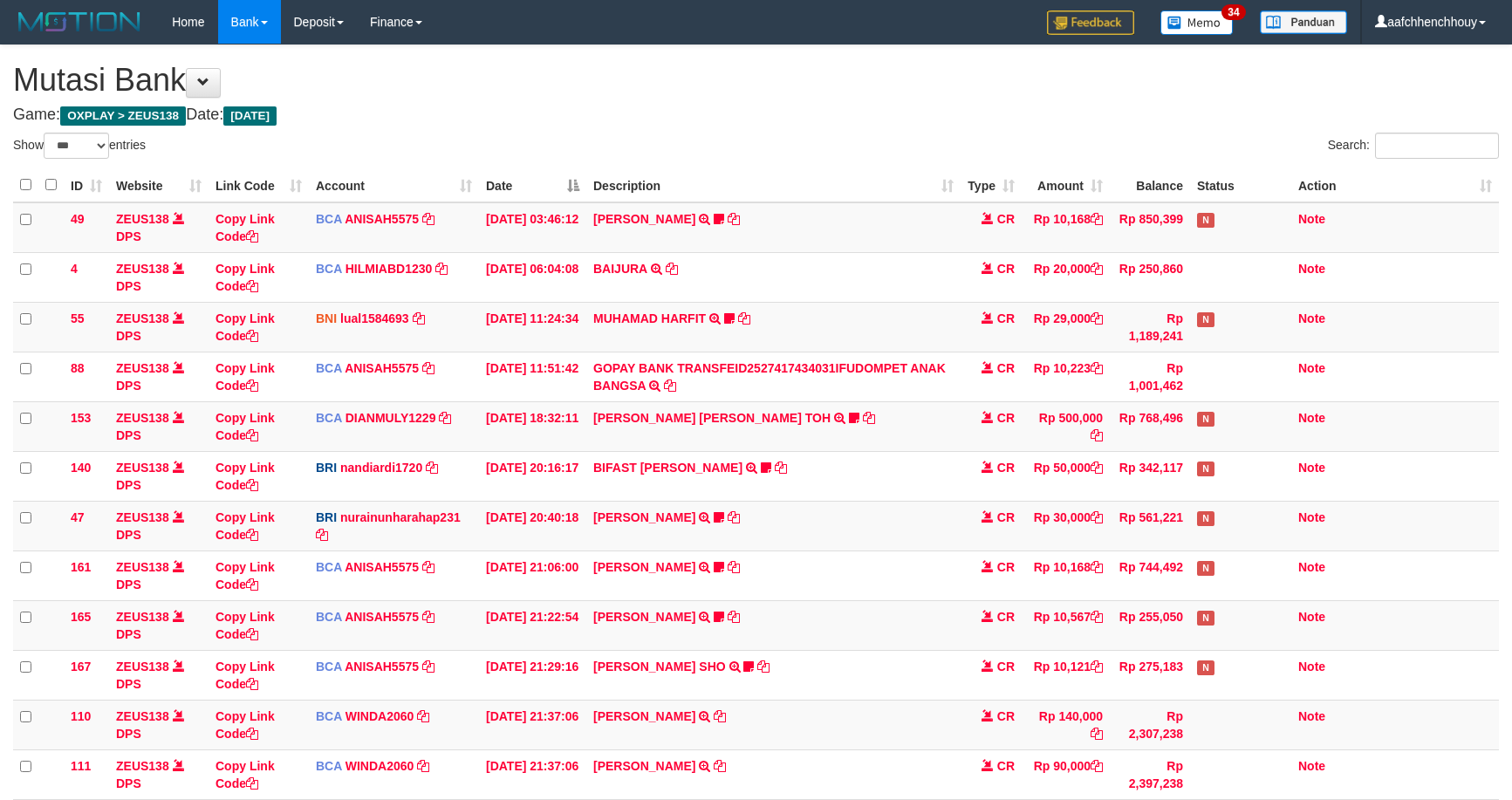
select select "***"
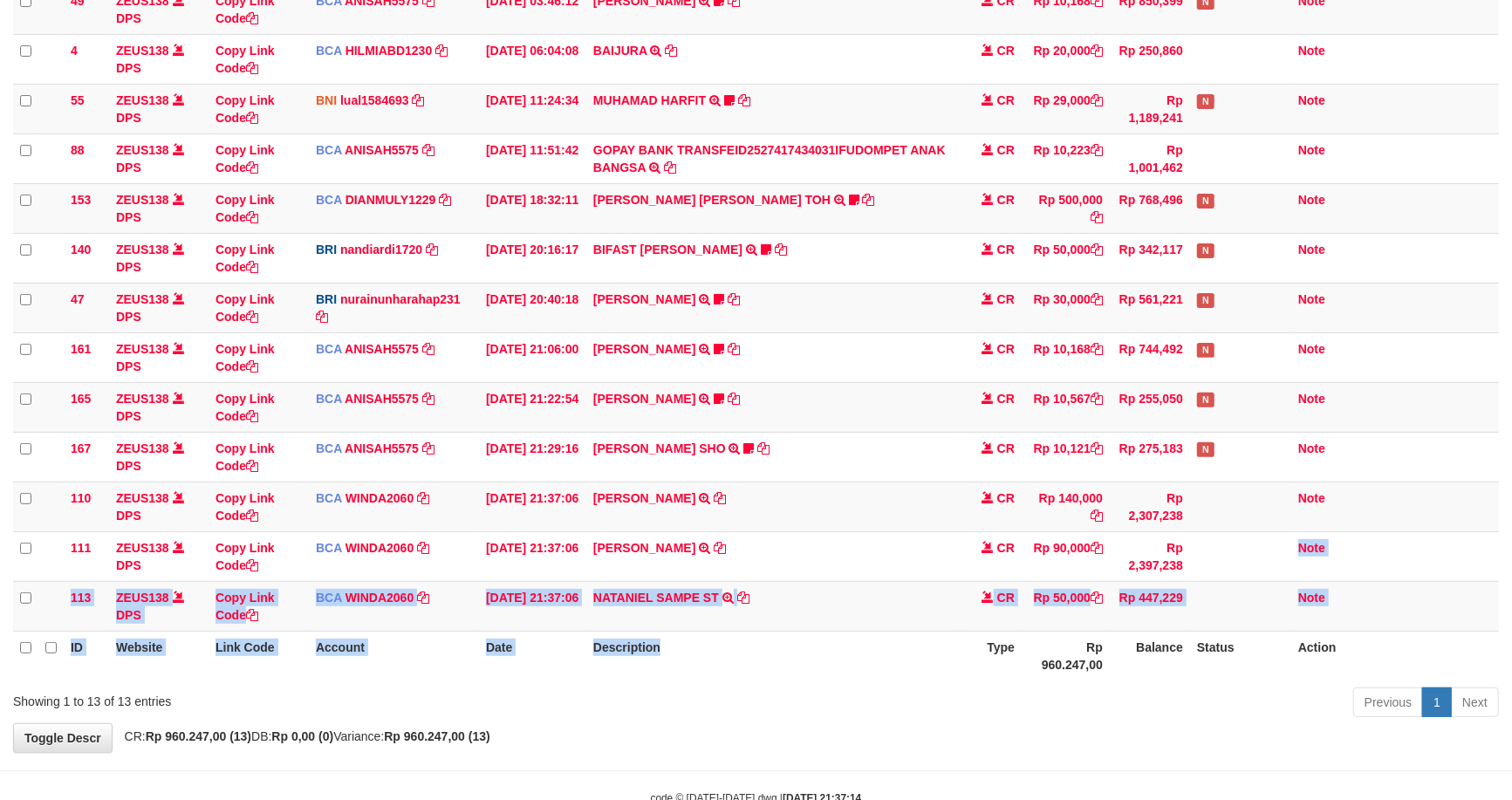
drag, startPoint x: 1239, startPoint y: 567, endPoint x: 636, endPoint y: 667, distance: 611.2
click at [1219, 573] on table "ID Website Link Code Account Date Description Type Amount Balance Status Action…" at bounding box center [756, 315] width 1486 height 730
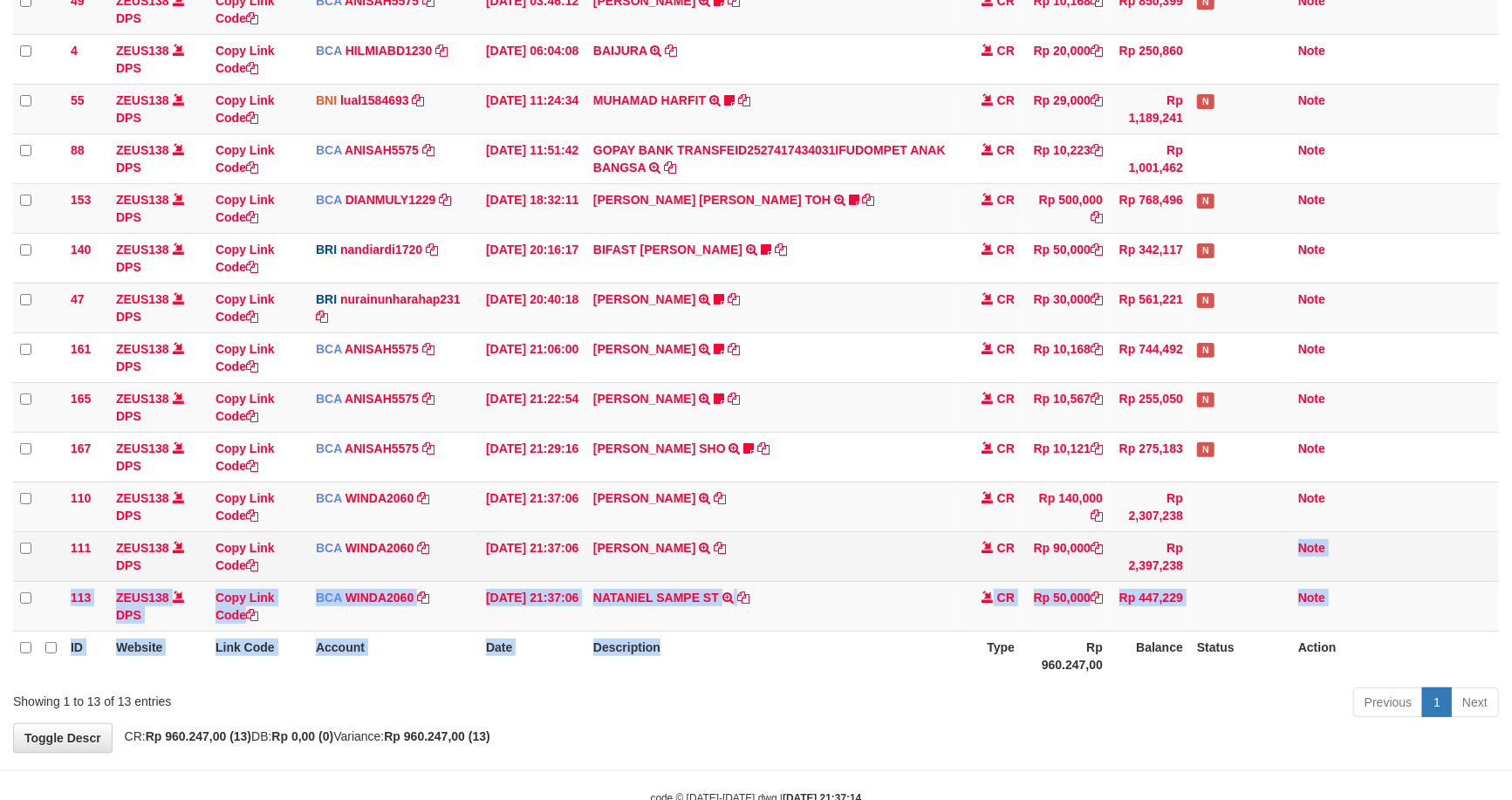
scroll to position [140, 0]
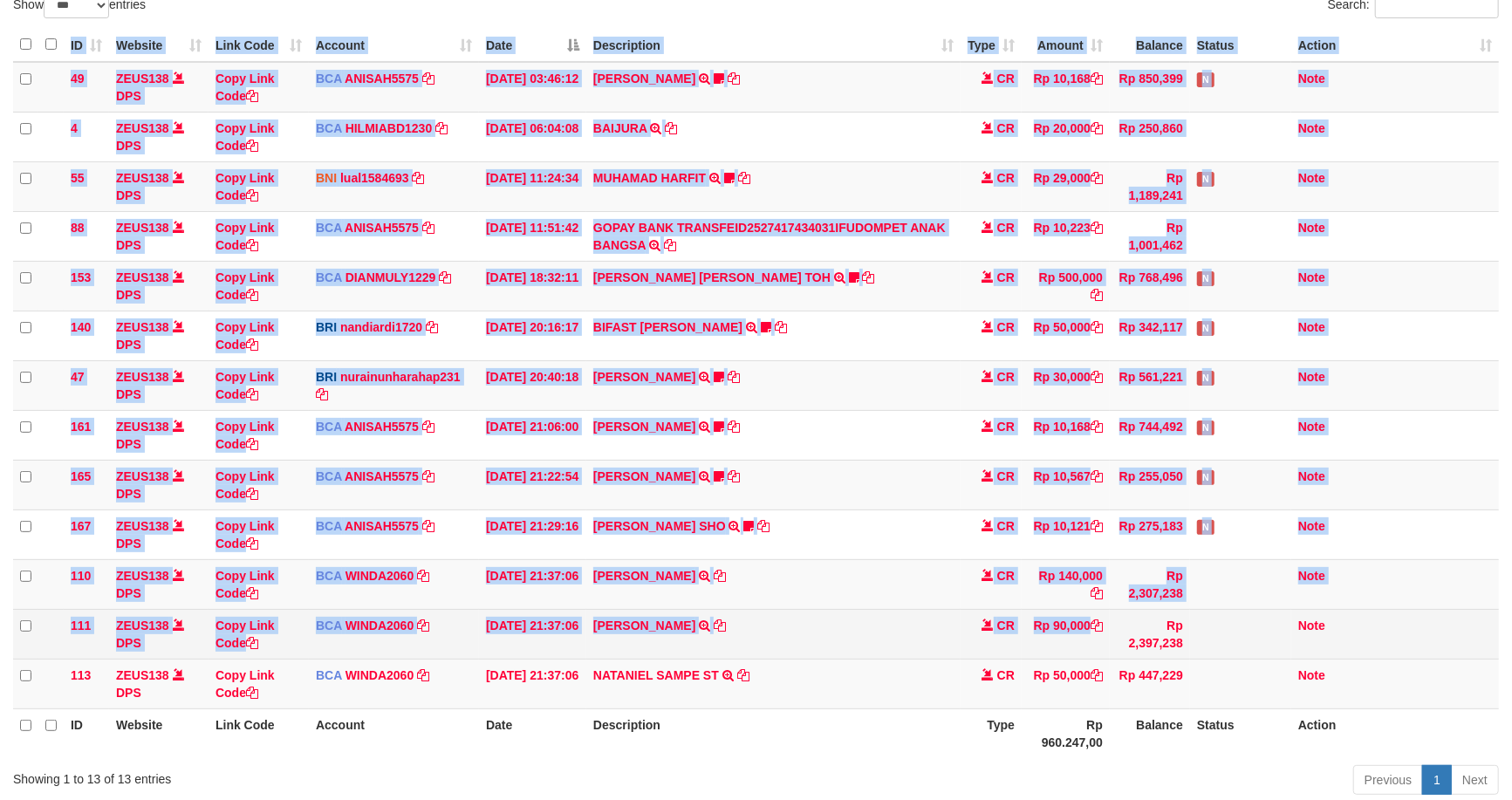
click at [1097, 617] on div "ID Website Link Code Account Date Description Type Amount Balance Status Action…" at bounding box center [756, 393] width 1512 height 741
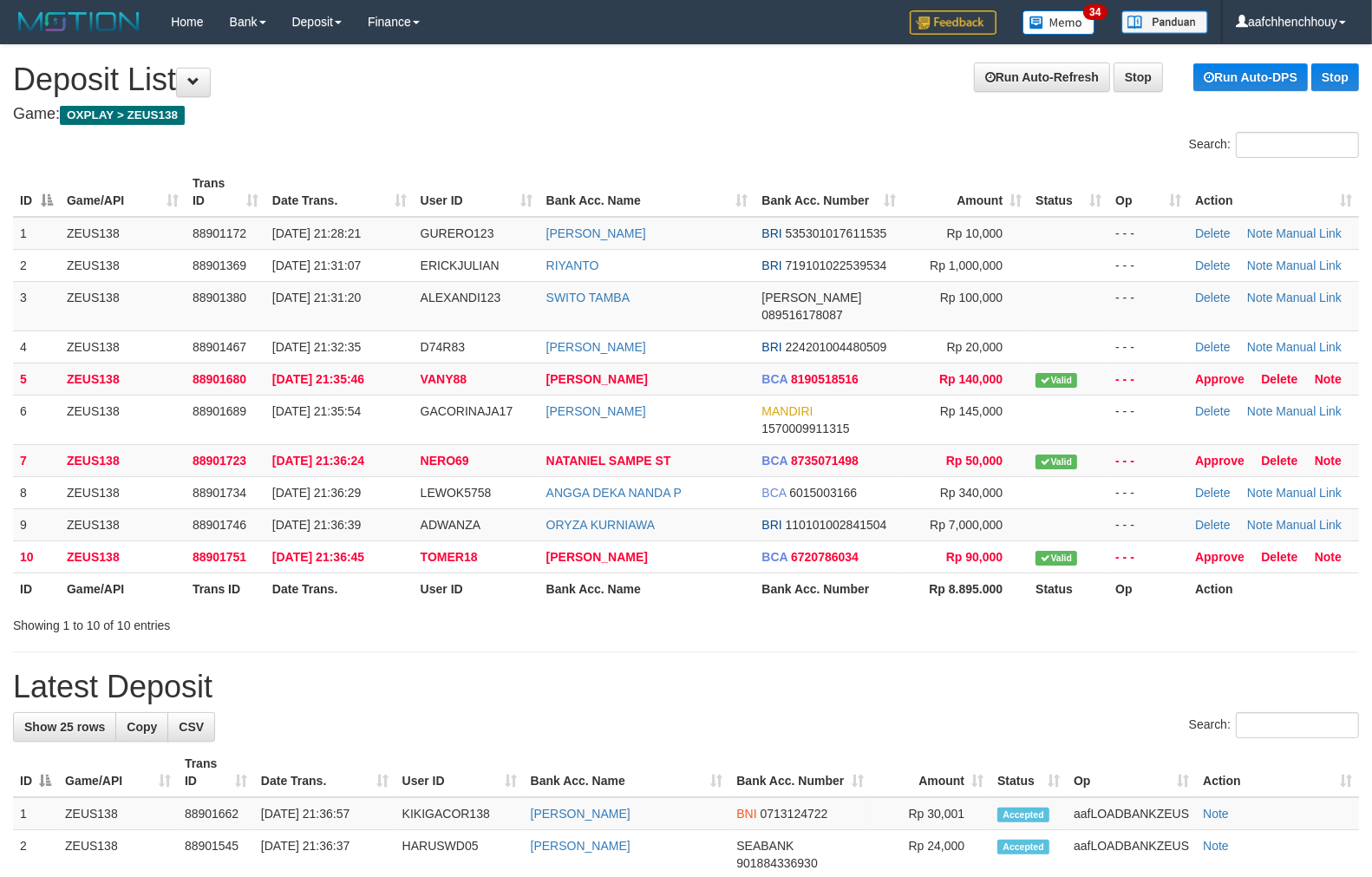
drag, startPoint x: 352, startPoint y: 475, endPoint x: 2, endPoint y: 497, distance: 350.7
click at [196, 478] on tbody "1 ZEUS138 88901172 [DATE] 21:28:21 GURERO123 [PERSON_NAME] BRI 535301017611535 …" at bounding box center [685, 395] width 1345 height 357
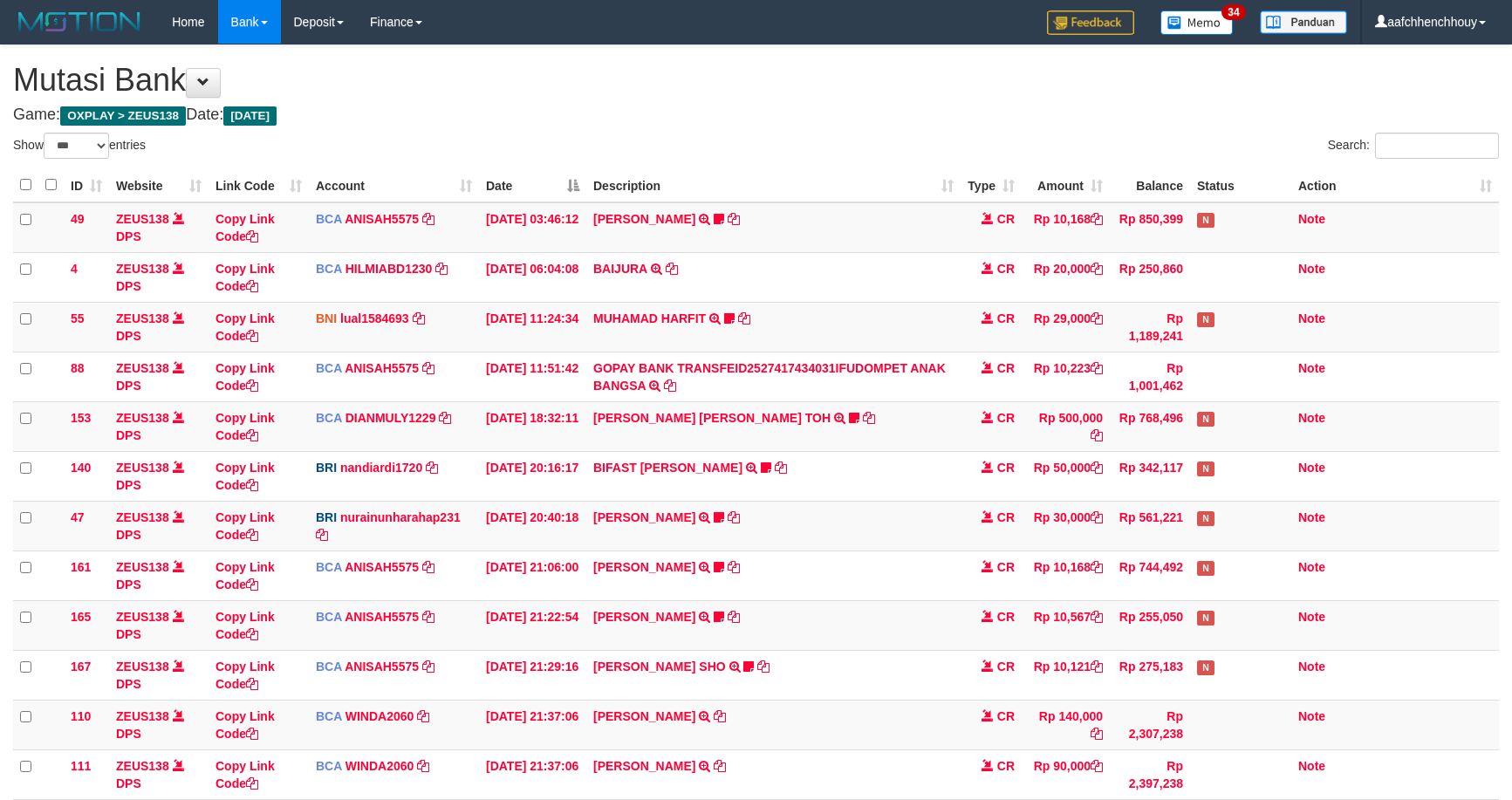
select select "***"
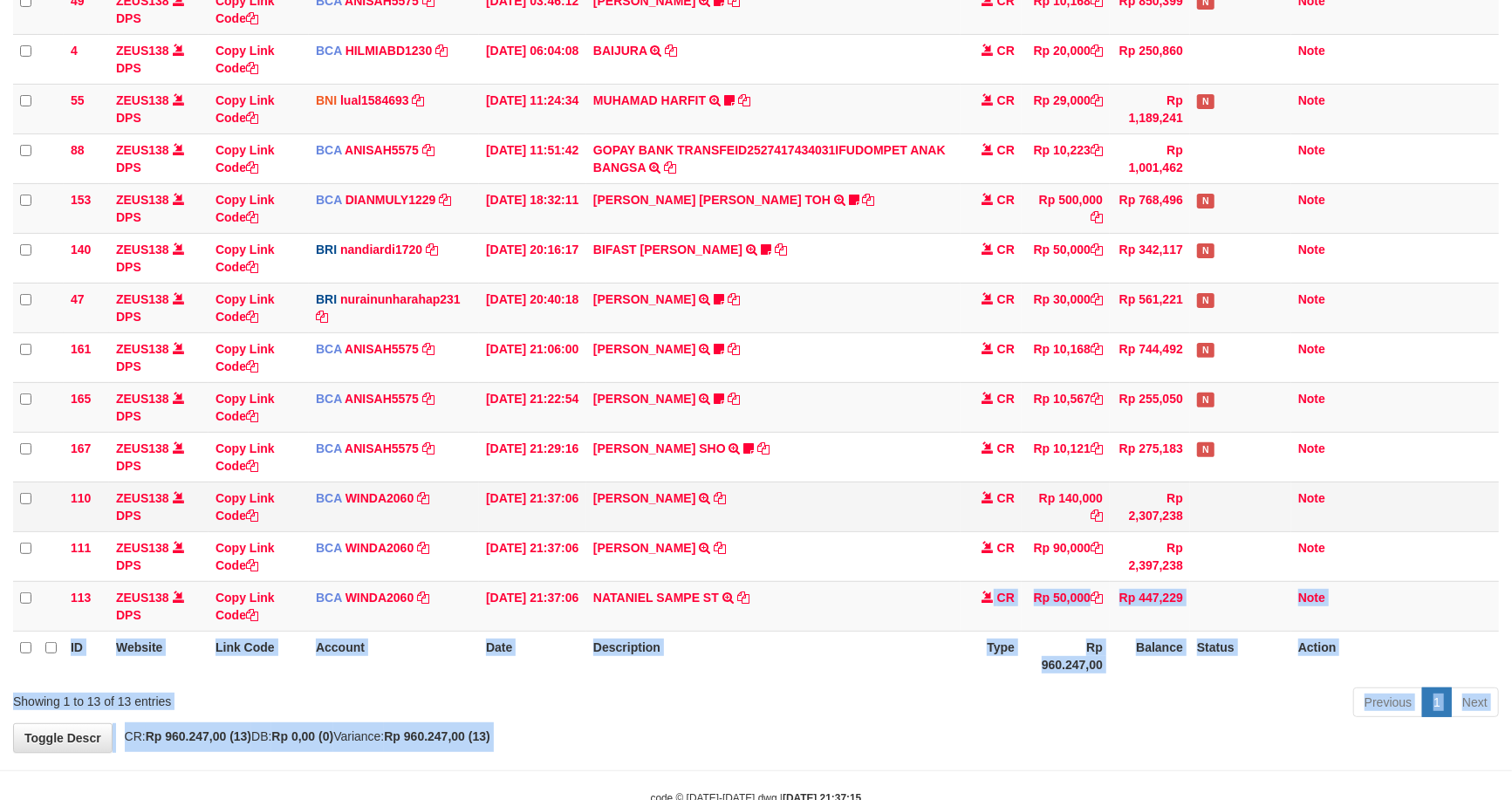
drag, startPoint x: 667, startPoint y: 657, endPoint x: 951, endPoint y: 591, distance: 291.6
click at [997, 565] on body "Toggle navigation Home Bank Account List Load By Website Group [OXPLAY] ZEUS138…" at bounding box center [756, 316] width 1512 height 1069
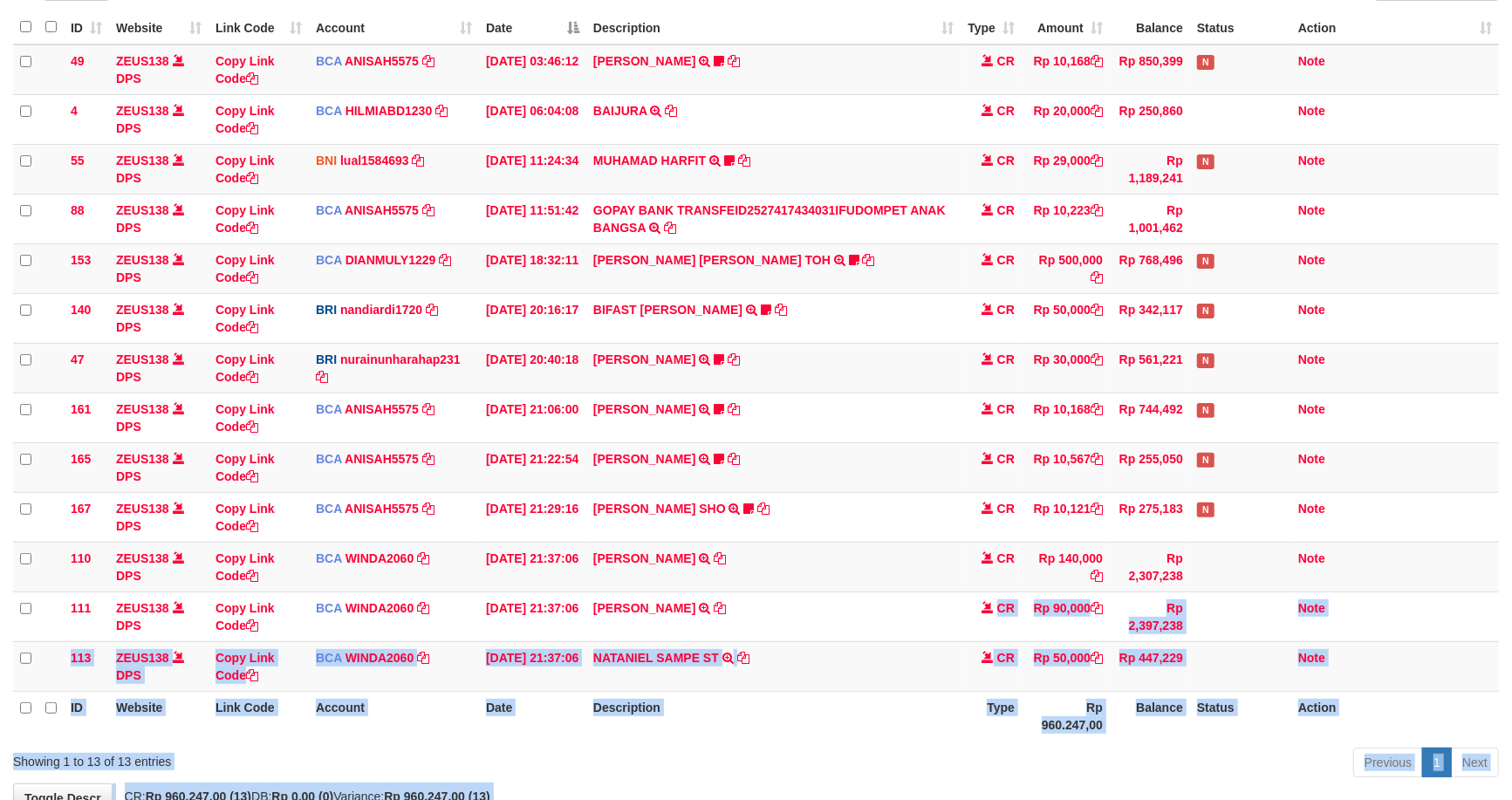
scroll to position [269, 0]
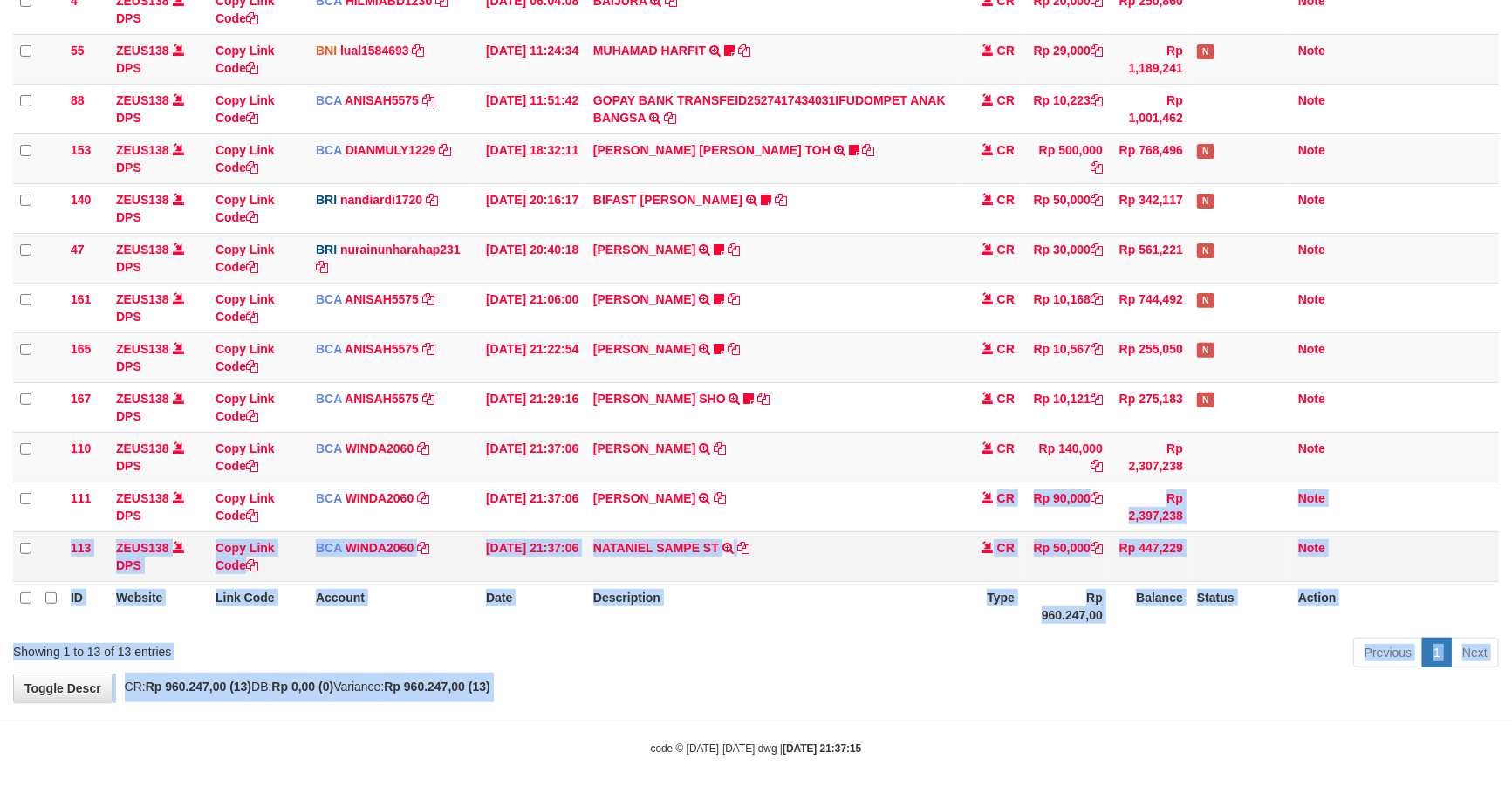
click at [749, 539] on td "[PERSON_NAME] ST TRSF E-BANKING CR 0110/FTSCY/WS95031 50000.00[PERSON_NAME] ST" at bounding box center [773, 556] width 374 height 50
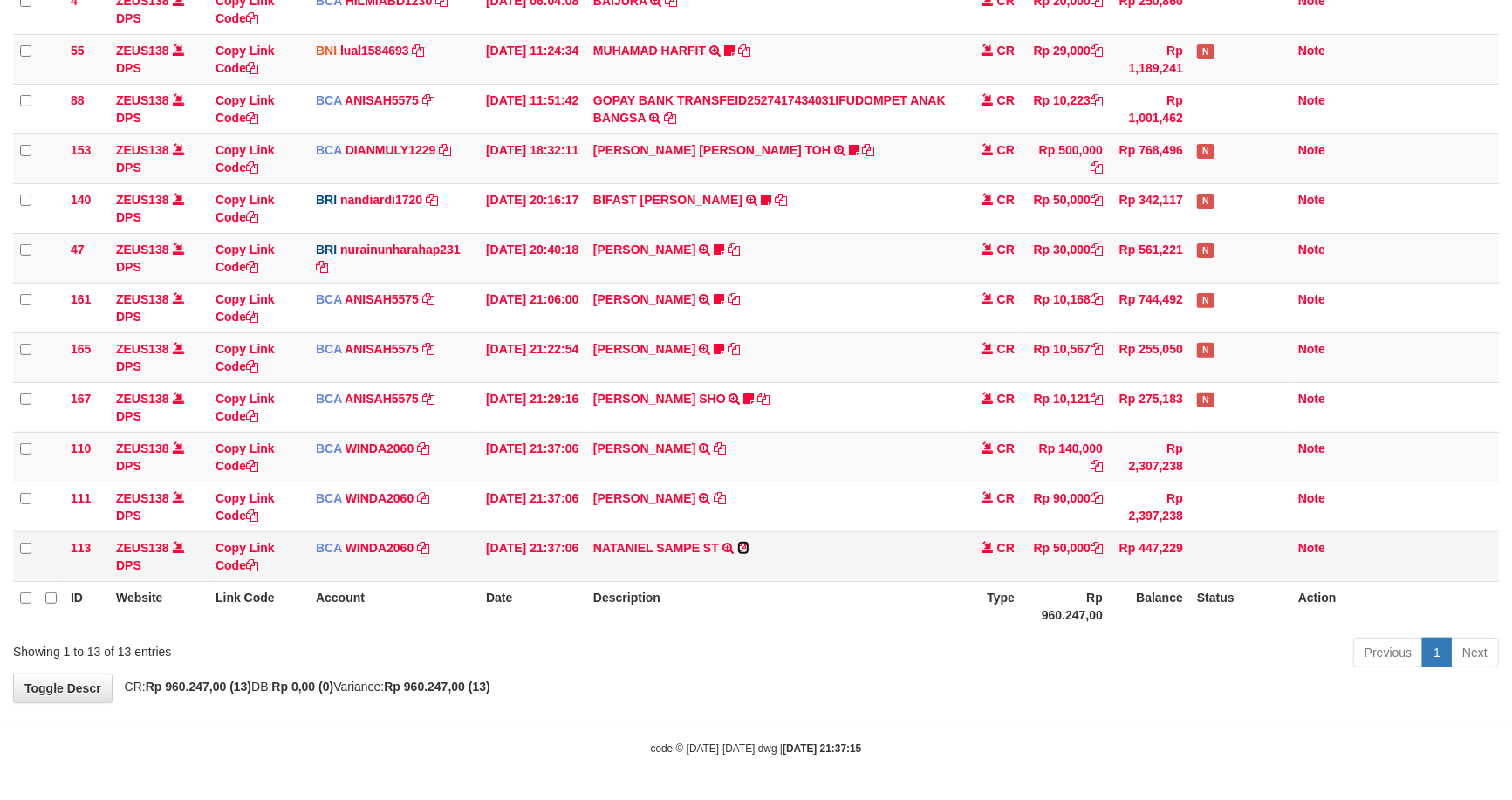
click at [745, 542] on icon at bounding box center [743, 548] width 12 height 12
drag, startPoint x: 745, startPoint y: 541, endPoint x: 1513, endPoint y: 335, distance: 795.1
click at [759, 538] on td "NATANIEL SAMPE ST TRSF E-BANKING CR 0110/FTSCY/WS95031 50000.00NATANIEL SAMPE ST" at bounding box center [773, 556] width 374 height 50
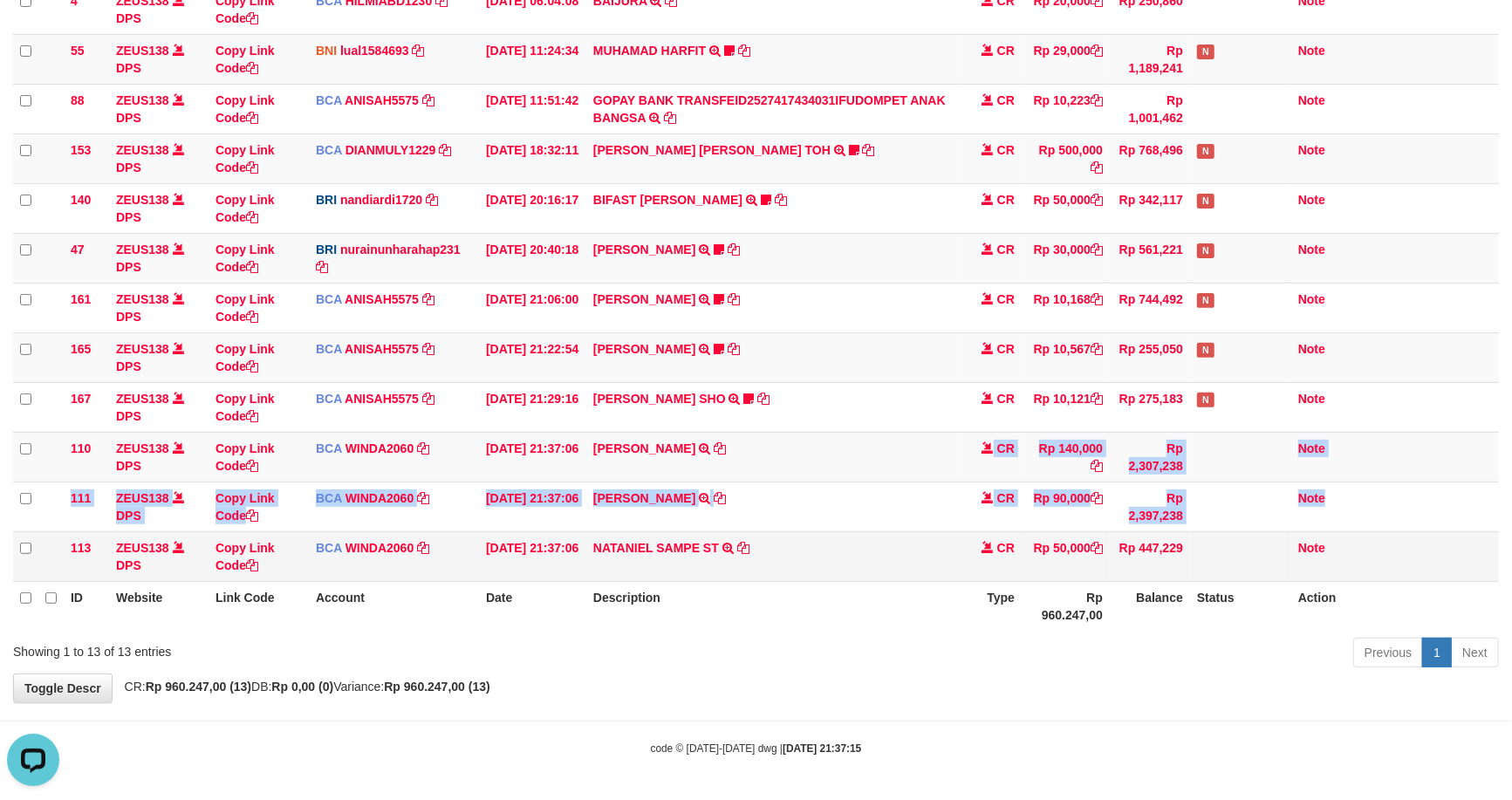
drag, startPoint x: 855, startPoint y: 444, endPoint x: 548, endPoint y: 529, distance: 318.5
click at [756, 456] on tbody "49 ZEUS138 DPS Copy Link Code BCA ANISAH5575 DPS ANISAH mutasi_20251001_3827 | …" at bounding box center [756, 258] width 1486 height 648
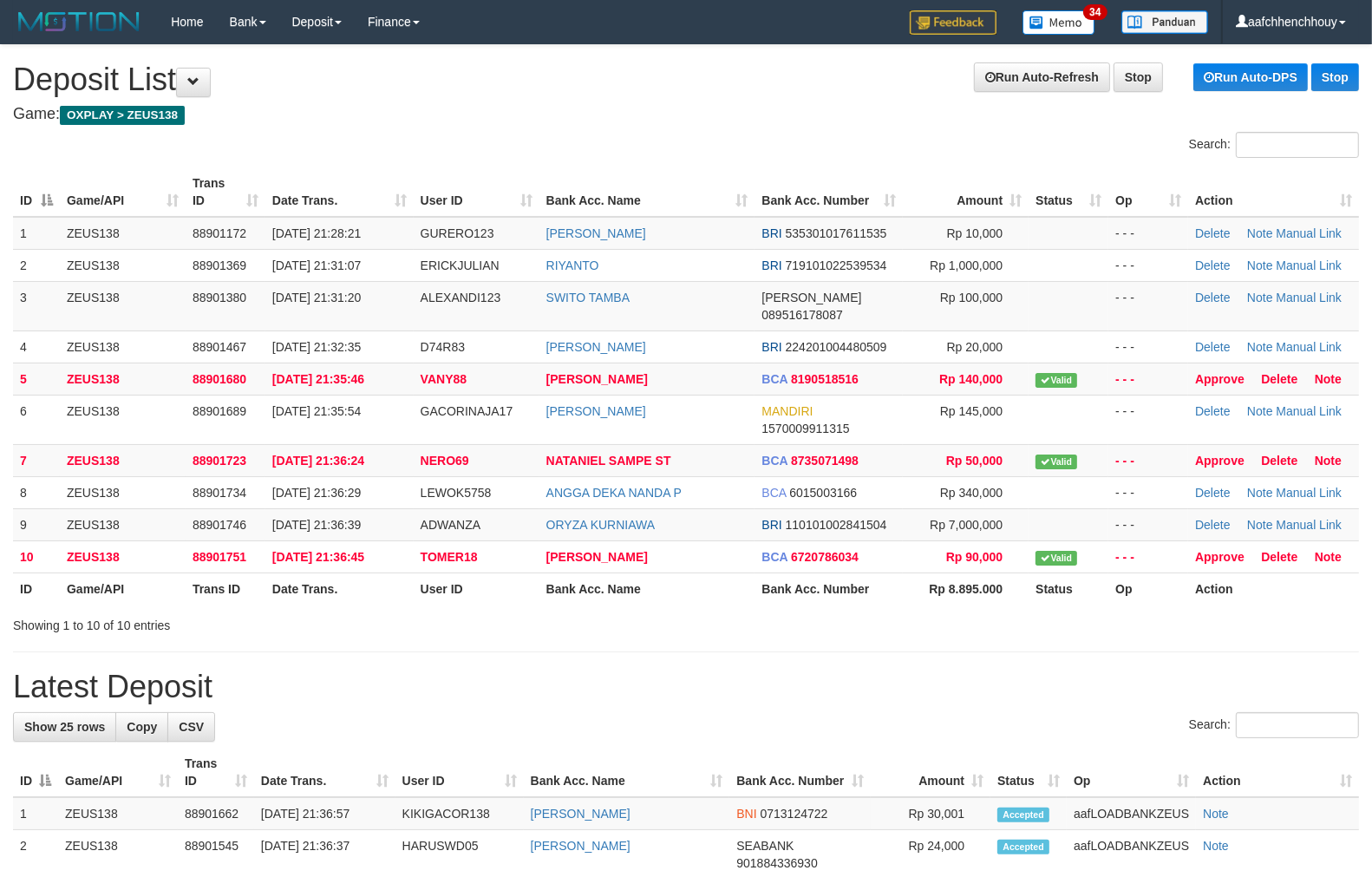
click at [246, 169] on th "Trans ID" at bounding box center [225, 192] width 80 height 49
drag, startPoint x: 246, startPoint y: 169, endPoint x: 426, endPoint y: 281, distance: 212.0
click at [463, 250] on table "ID Game/API Trans ID Date Trans. User ID Bank Acc. Name Bank Acc. Number Amount…" at bounding box center [685, 386] width 1345 height 437
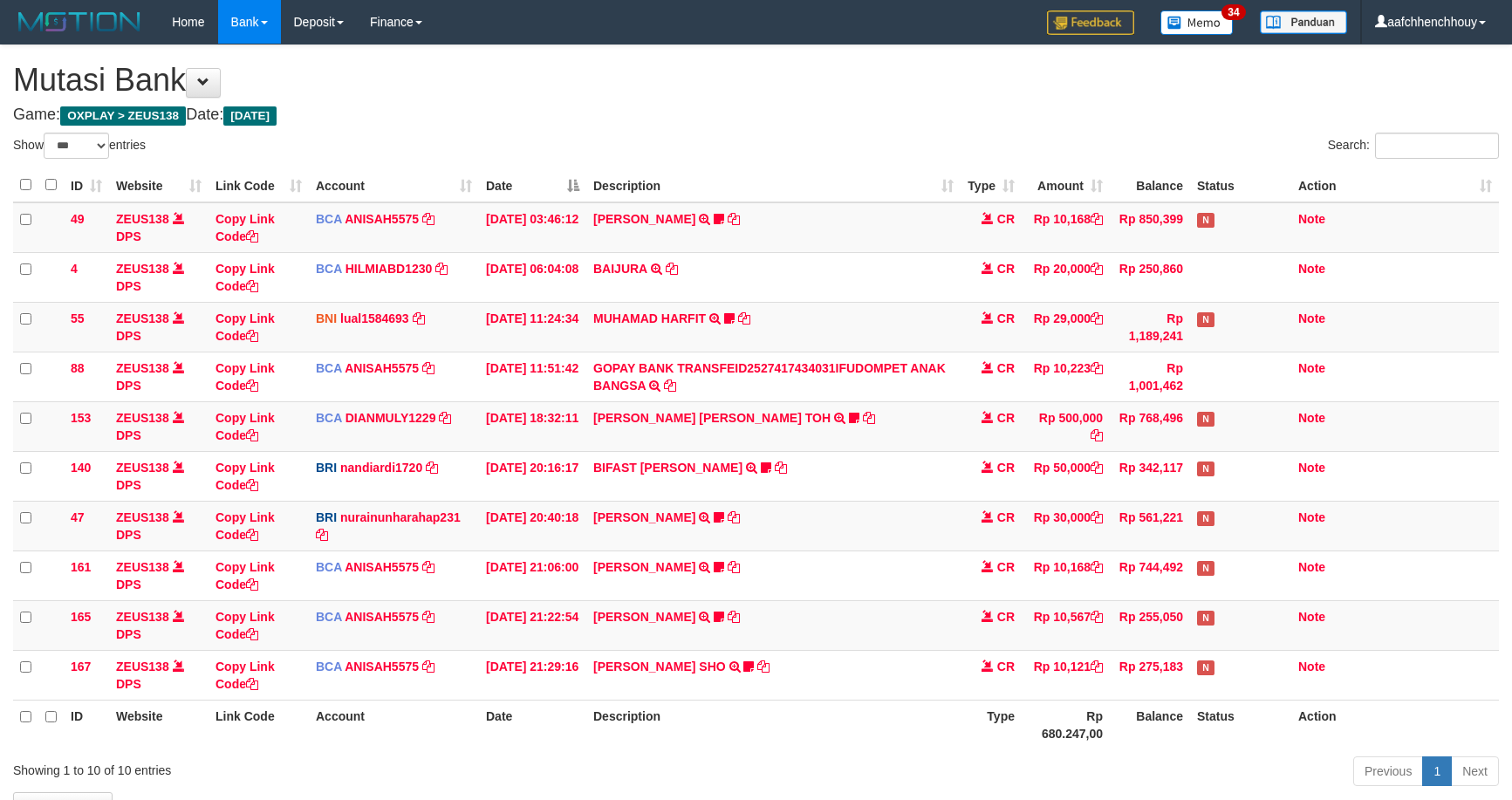
select select "***"
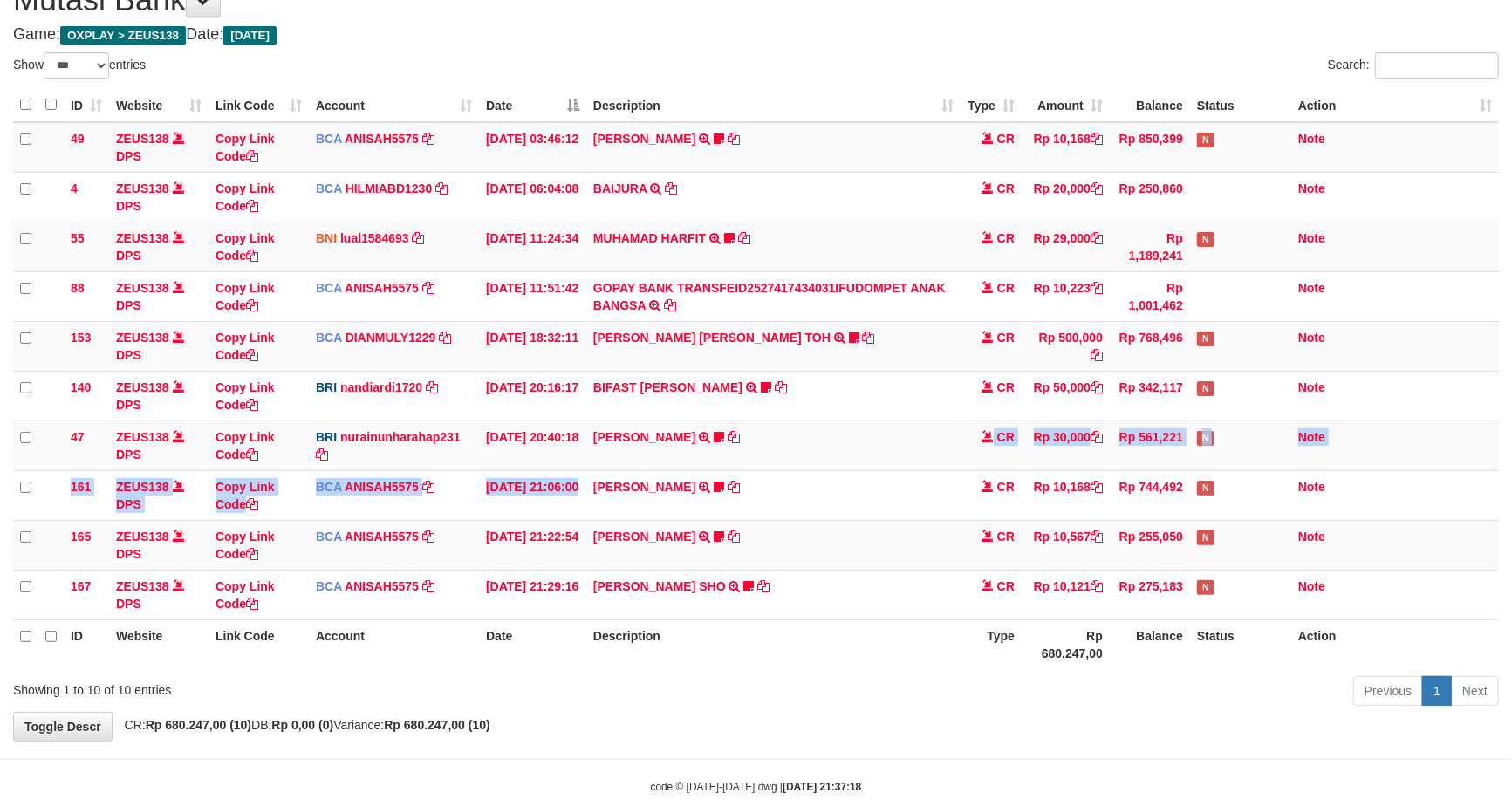
scroll to position [119, 0]
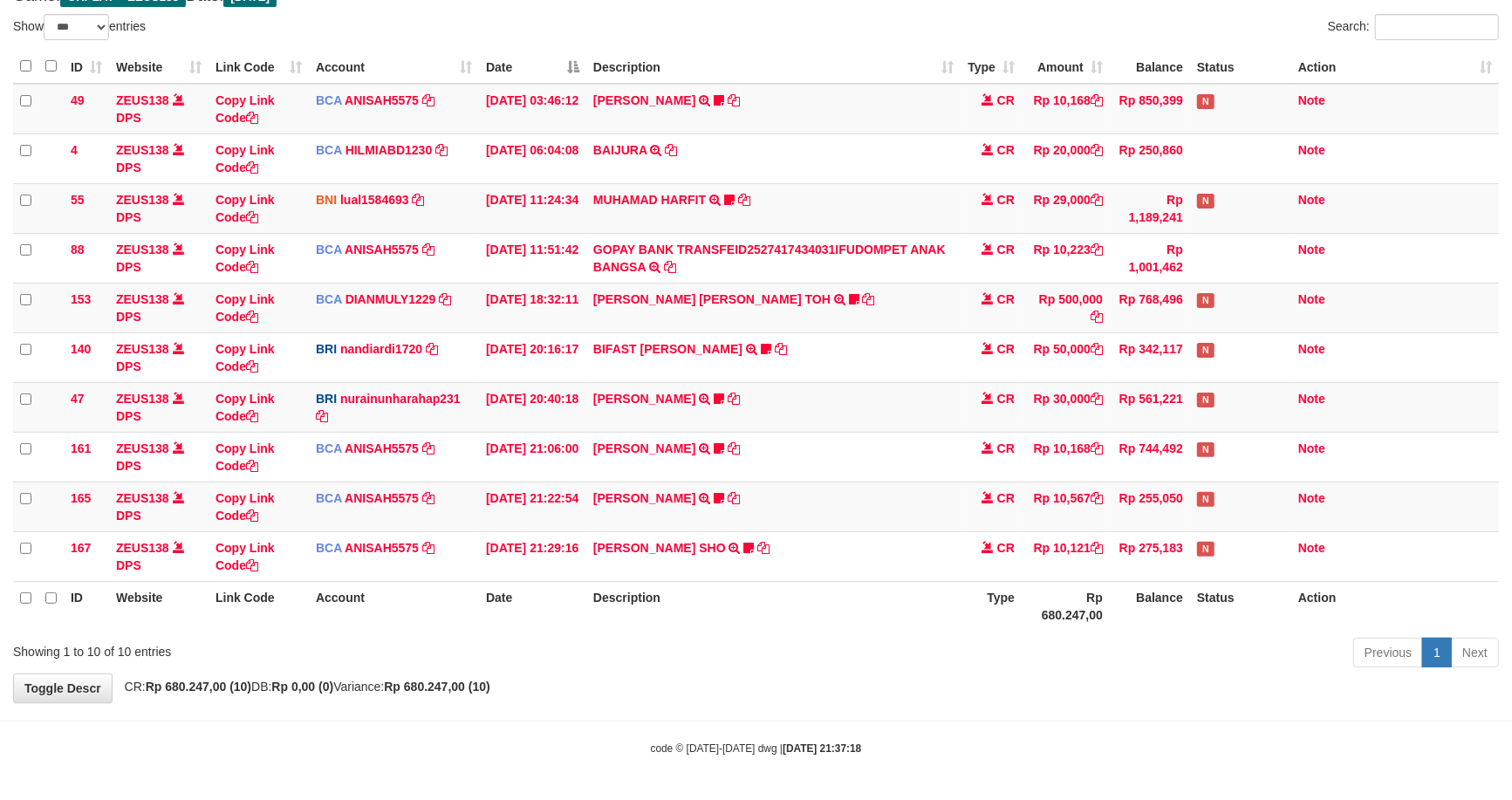
drag, startPoint x: 751, startPoint y: 644, endPoint x: 754, endPoint y: 632, distance: 12.4
click at [752, 642] on div "Previous 1 Next" at bounding box center [1070, 655] width 855 height 38
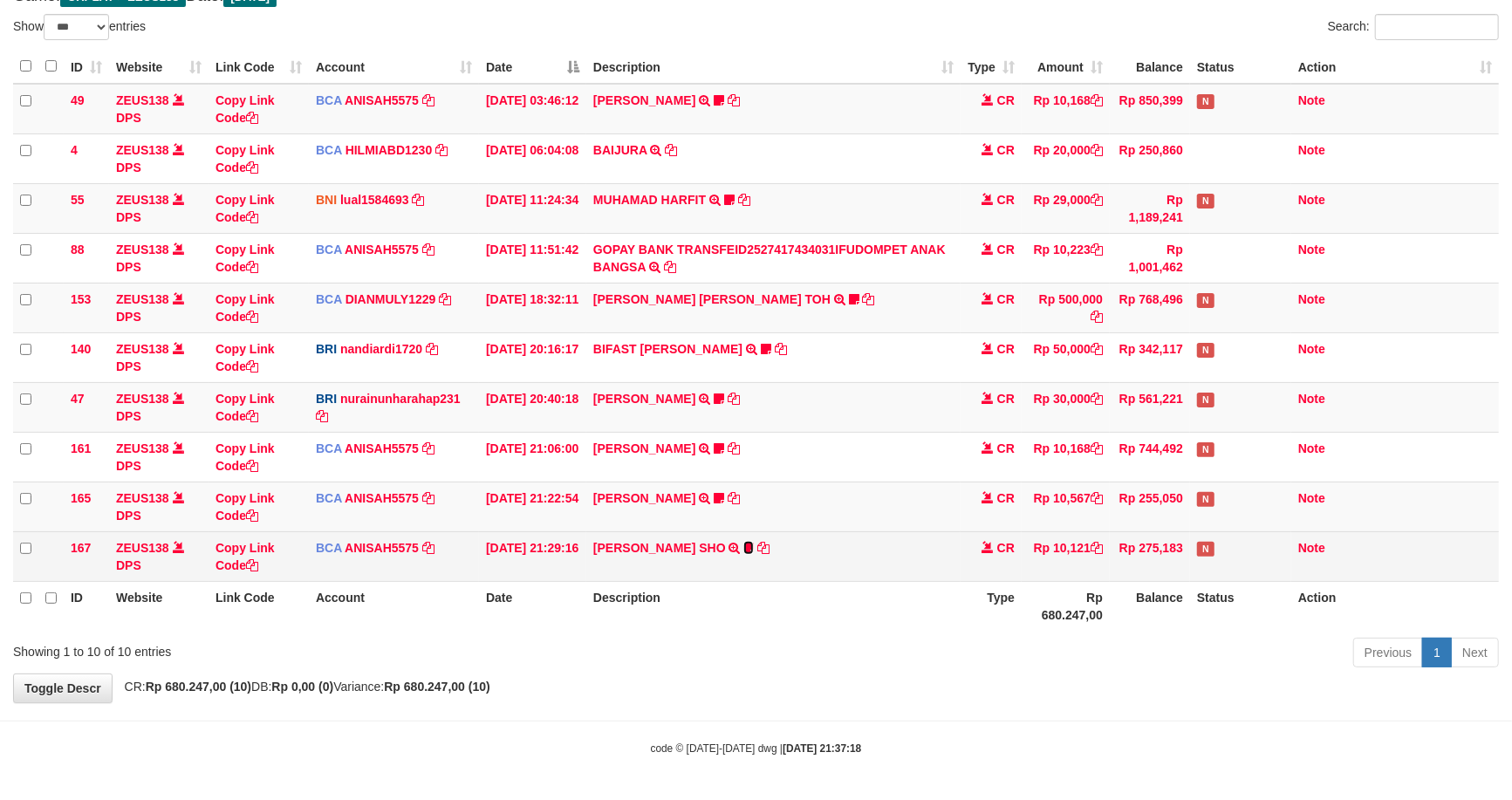
click at [754, 546] on icon at bounding box center [748, 548] width 11 height 12
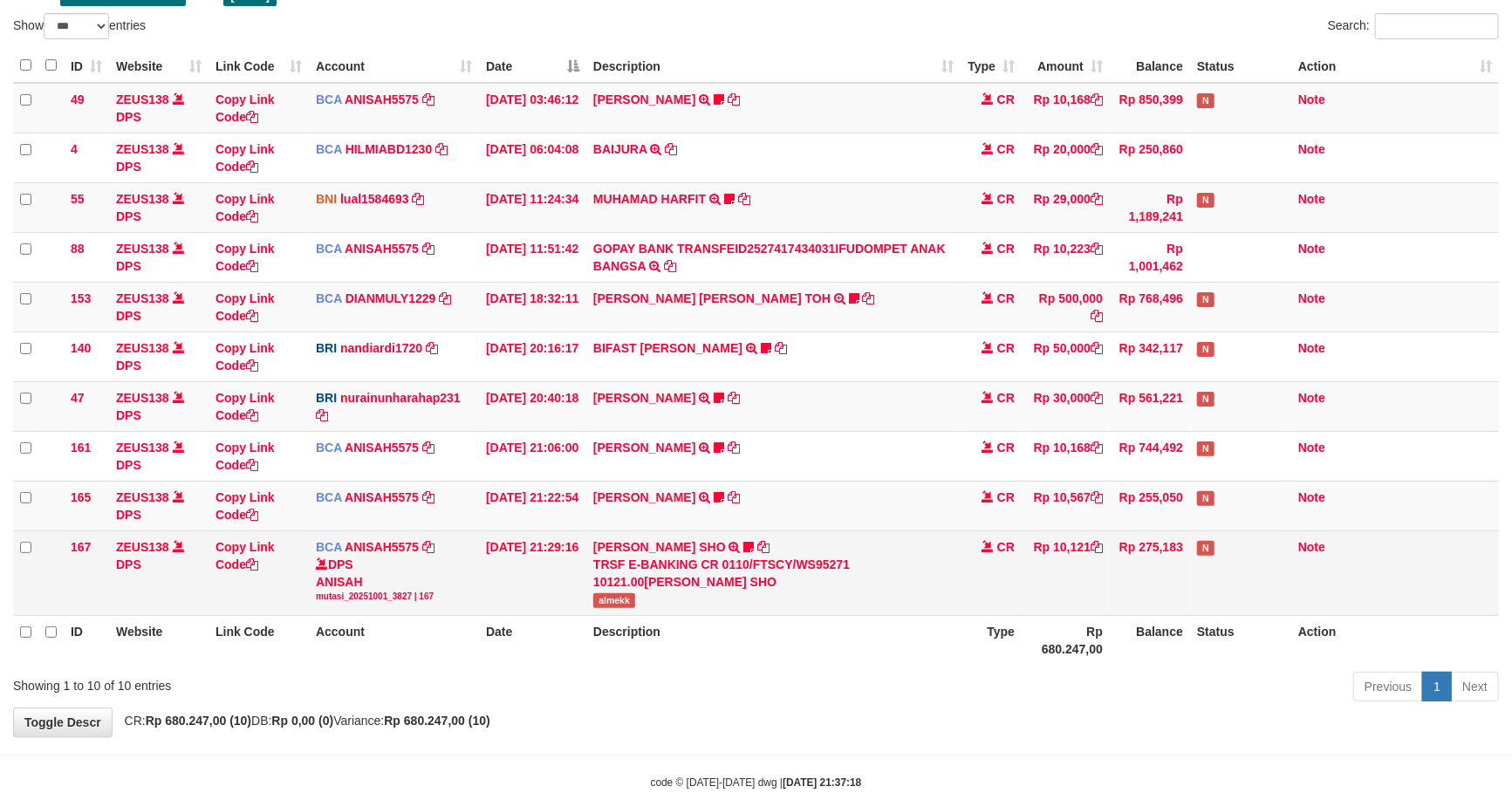
click at [625, 594] on span "almekk" at bounding box center [614, 600] width 42 height 15
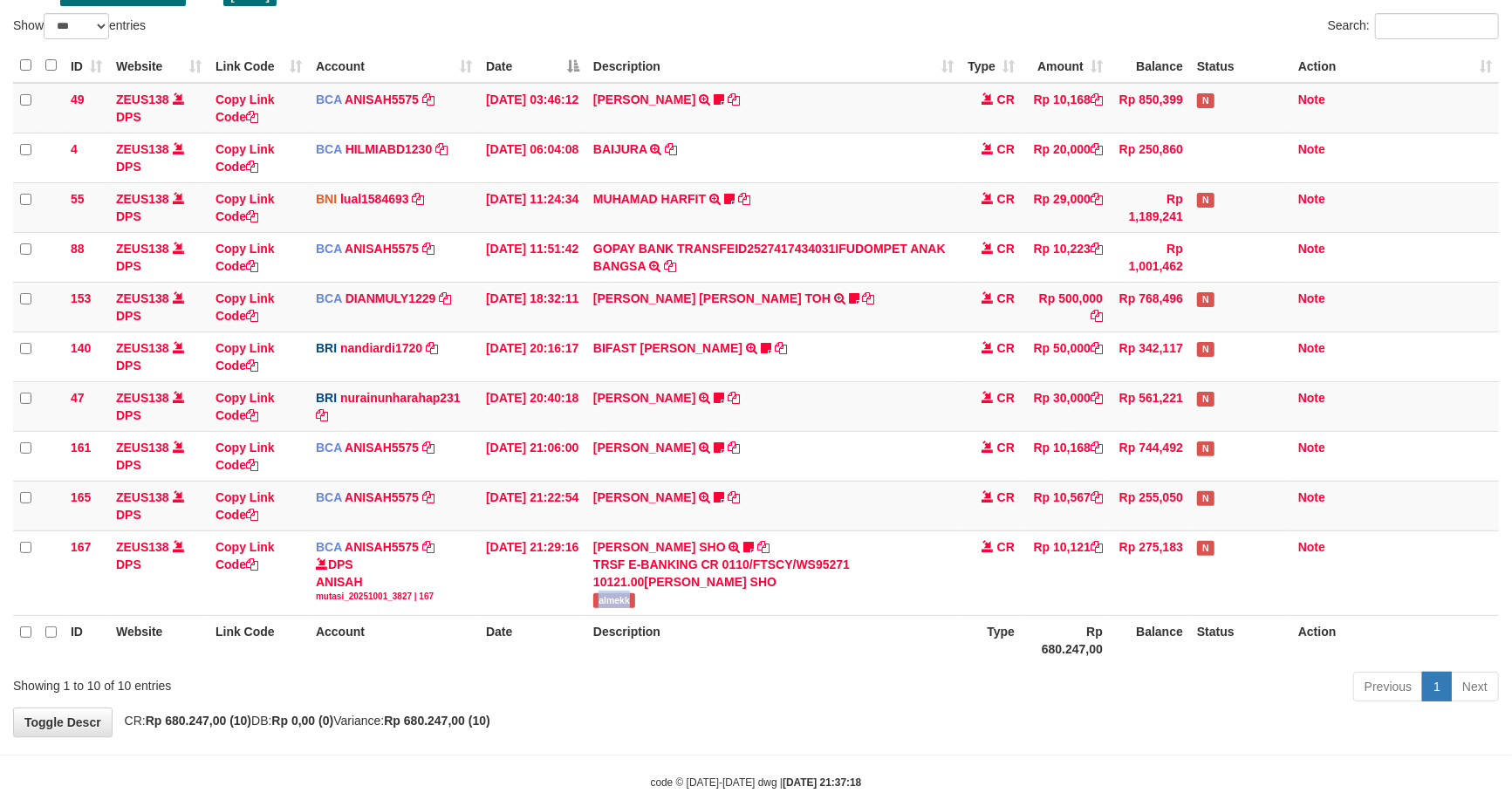
copy span "almekk"
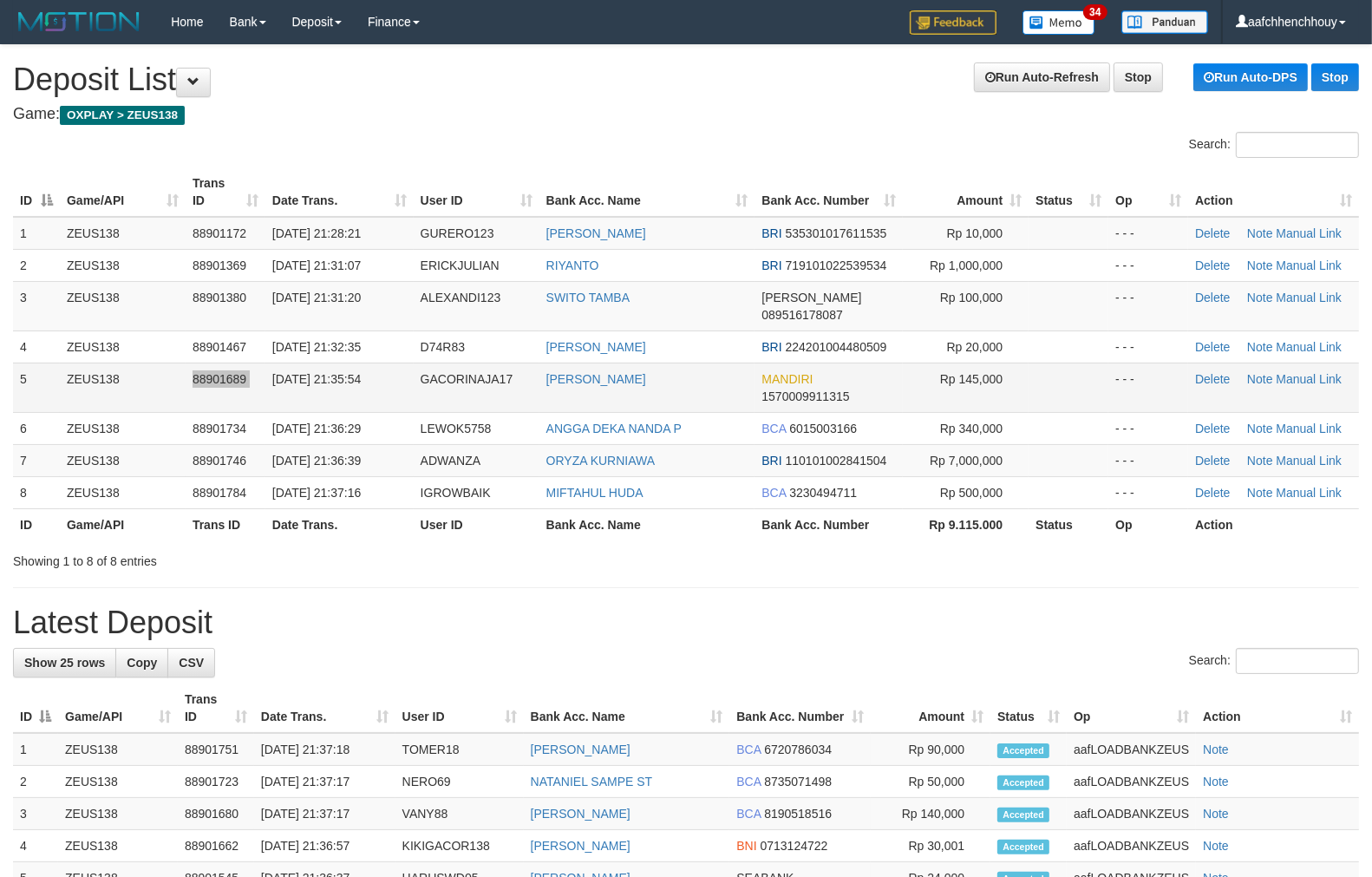
click at [270, 363] on tr "5 ZEUS138 88901689 [DATE] 21:35:54 GACORINAJA17 [PERSON_NAME] MANDIRI 157000991…" at bounding box center [685, 388] width 1345 height 49
drag, startPoint x: 270, startPoint y: 384, endPoint x: 260, endPoint y: 382, distance: 10.2
click at [281, 382] on tr "5 ZEUS138 88901689 [DATE] 21:35:54 GACORINAJA17 [PERSON_NAME] MANDIRI 157000991…" at bounding box center [685, 388] width 1345 height 49
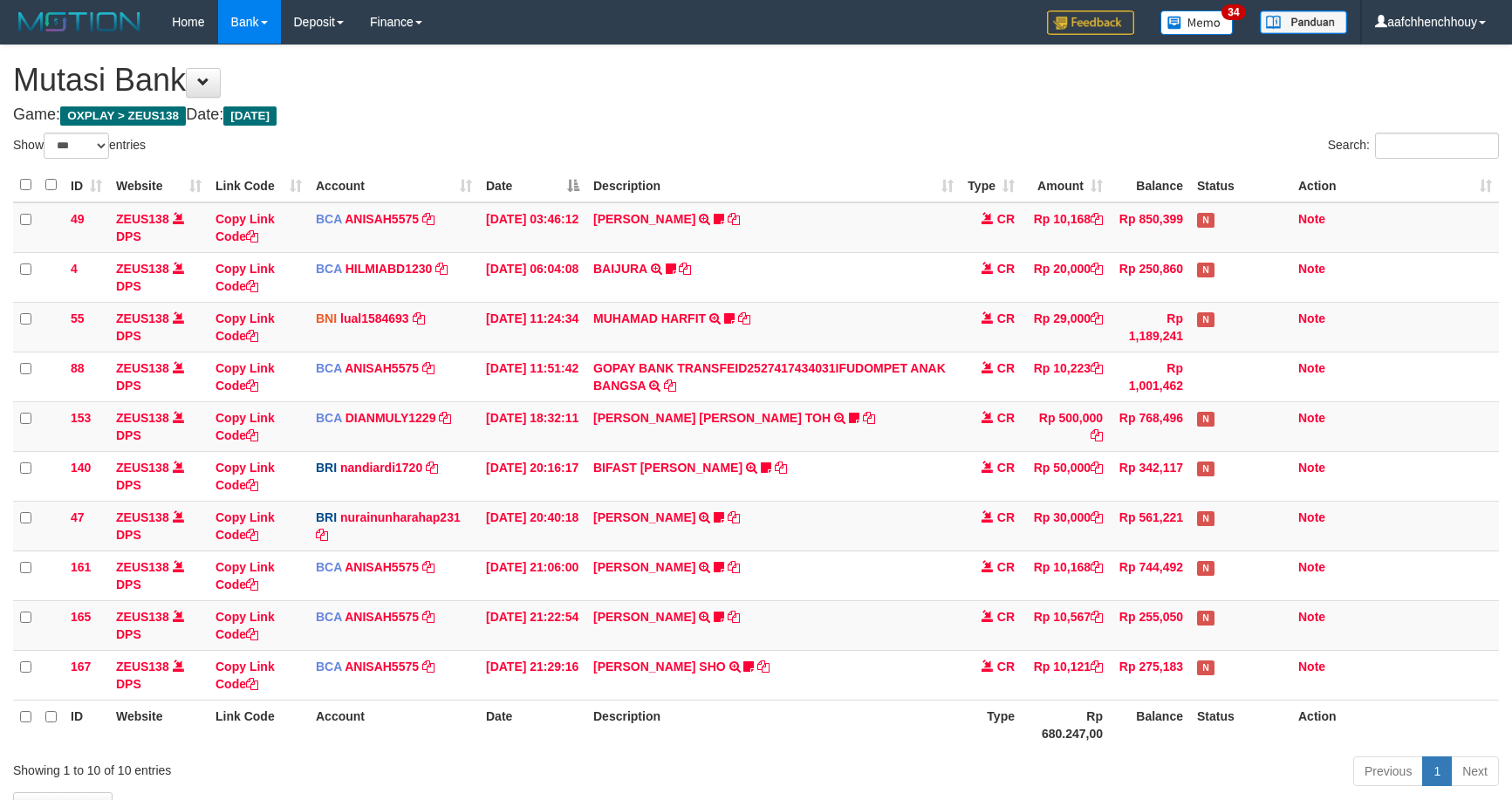
select select "***"
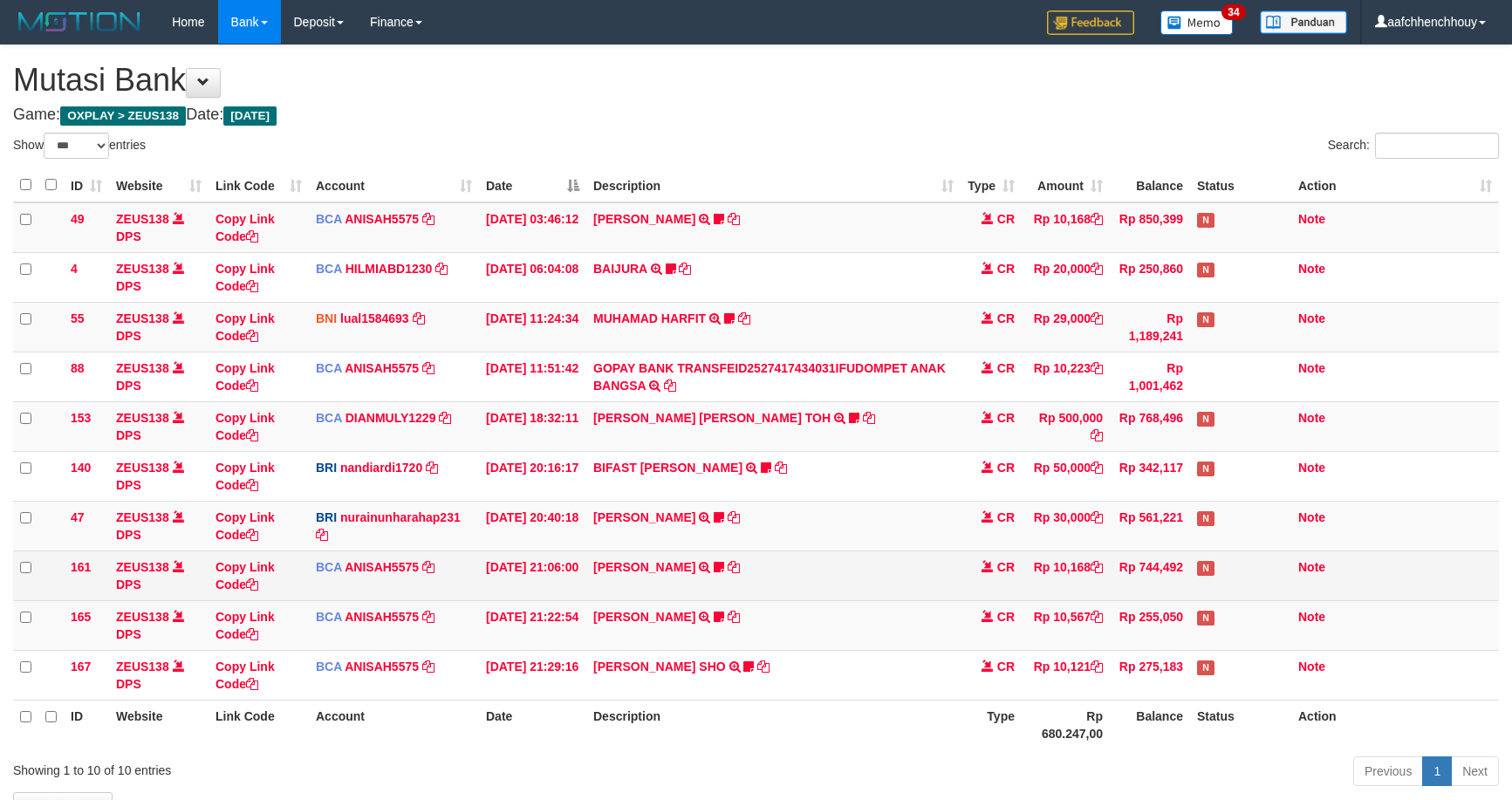
scroll to position [119, 0]
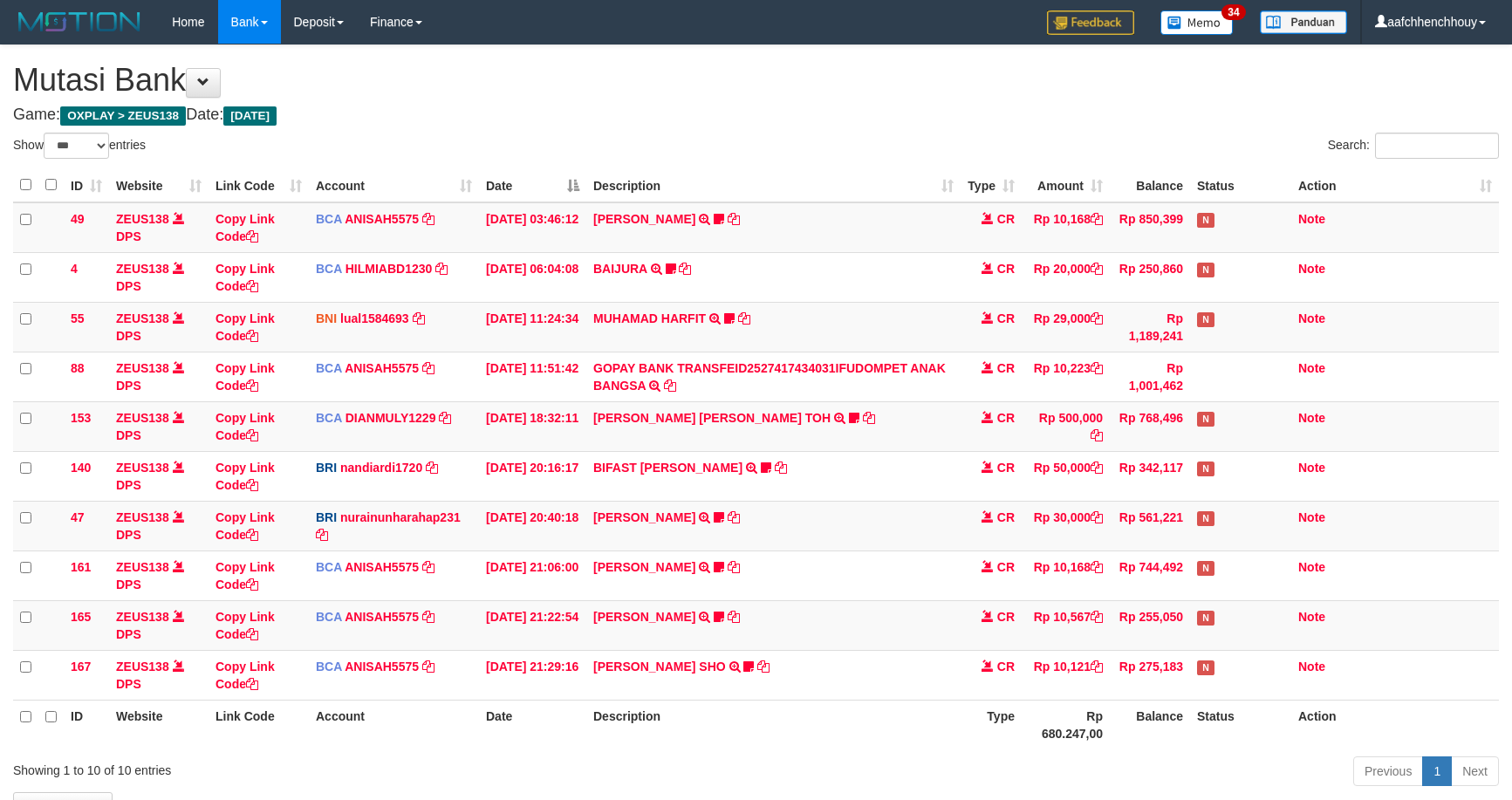
select select "***"
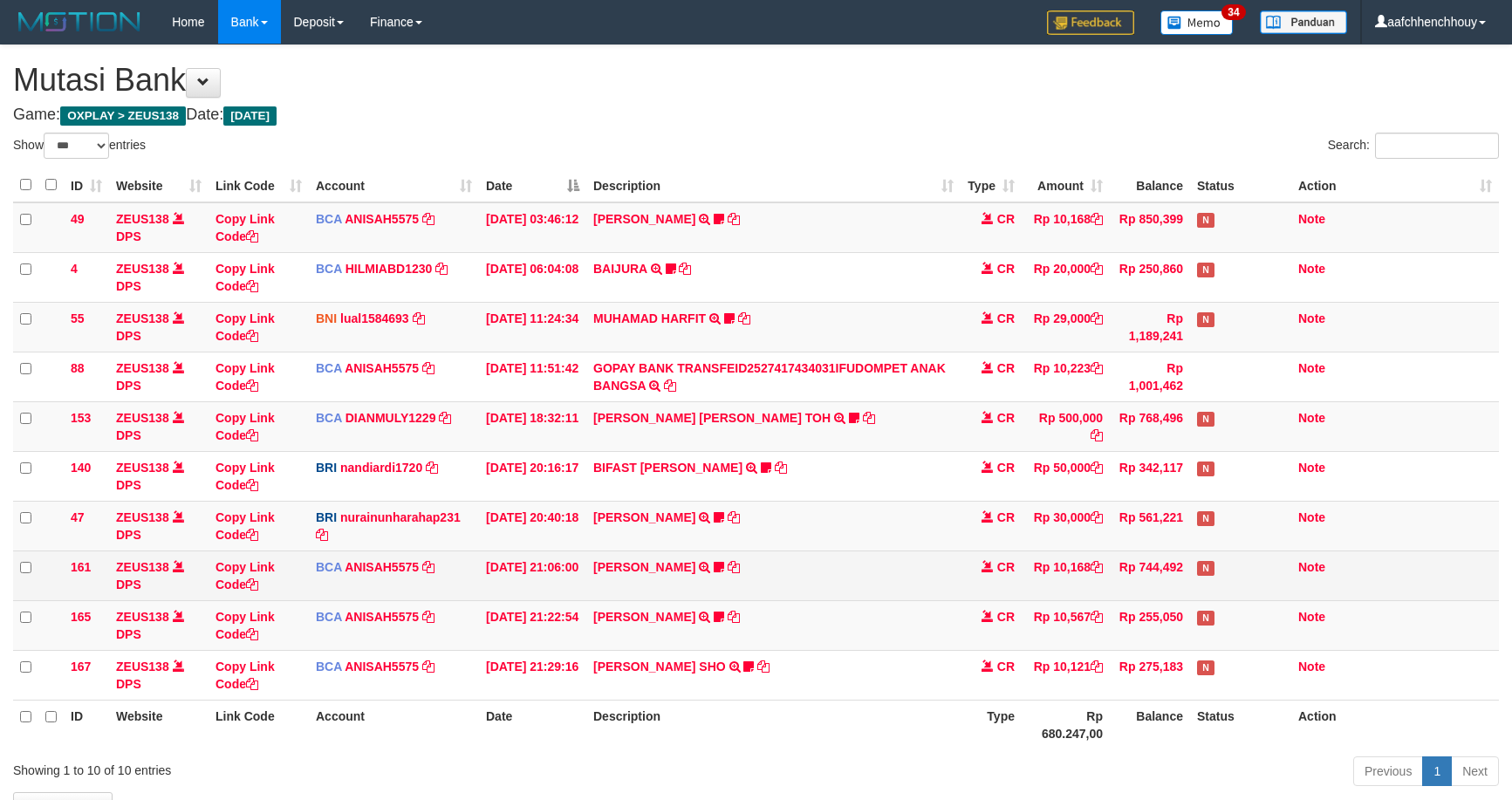
scroll to position [119, 0]
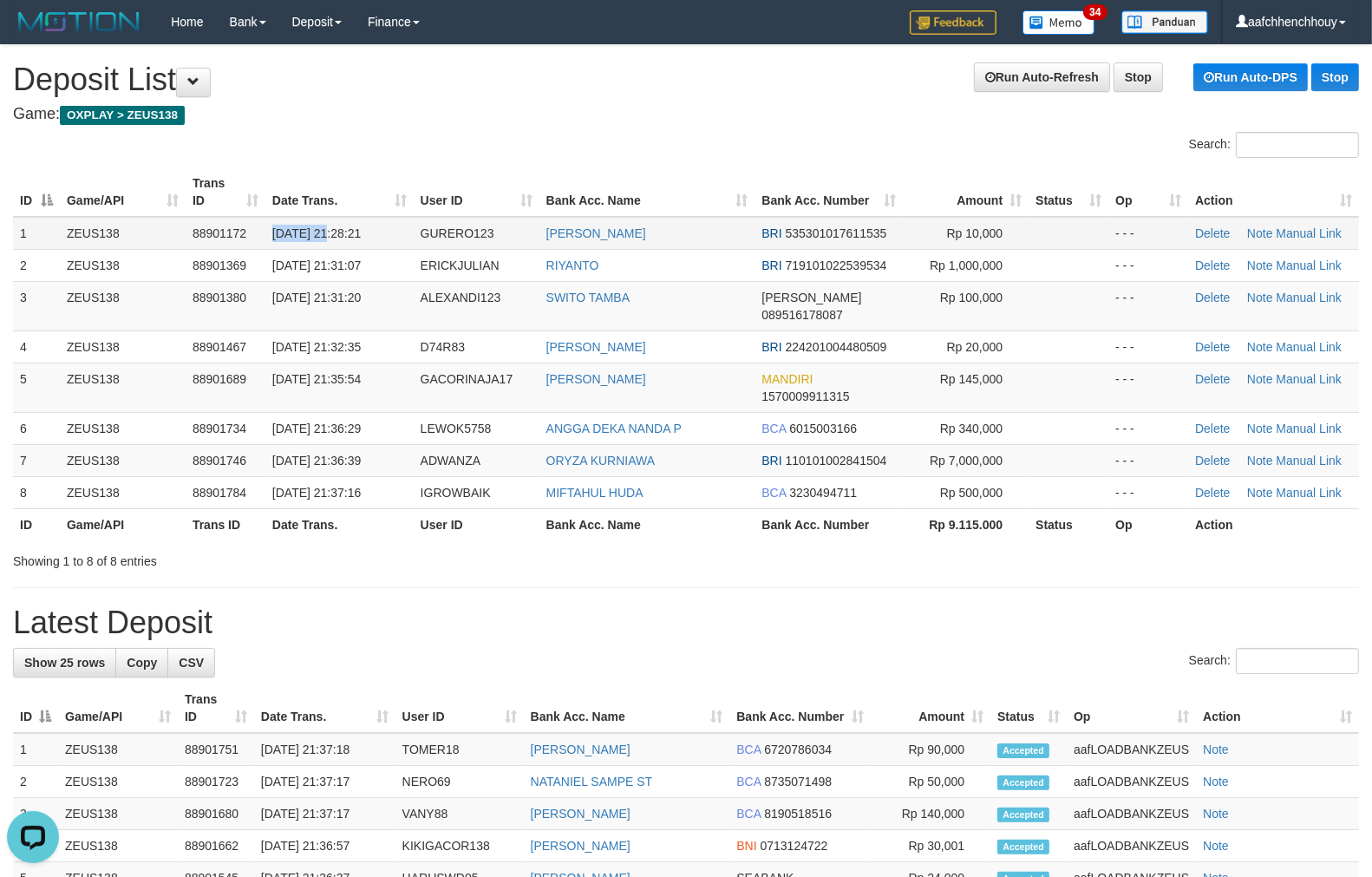
drag, startPoint x: 245, startPoint y: 236, endPoint x: 145, endPoint y: 231, distance: 100.1
click at [209, 222] on td "88901172" at bounding box center [225, 232] width 80 height 33
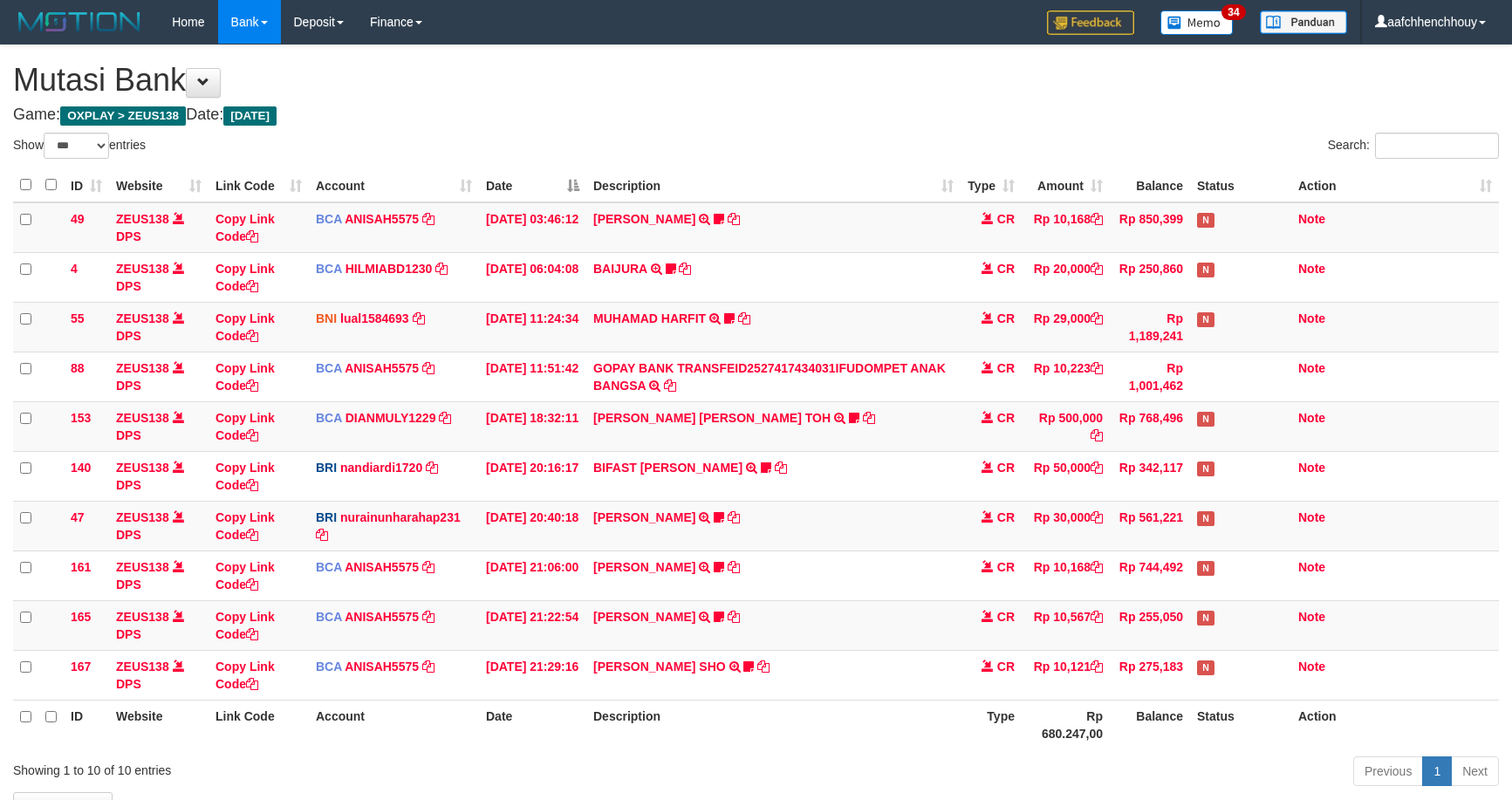
select select "***"
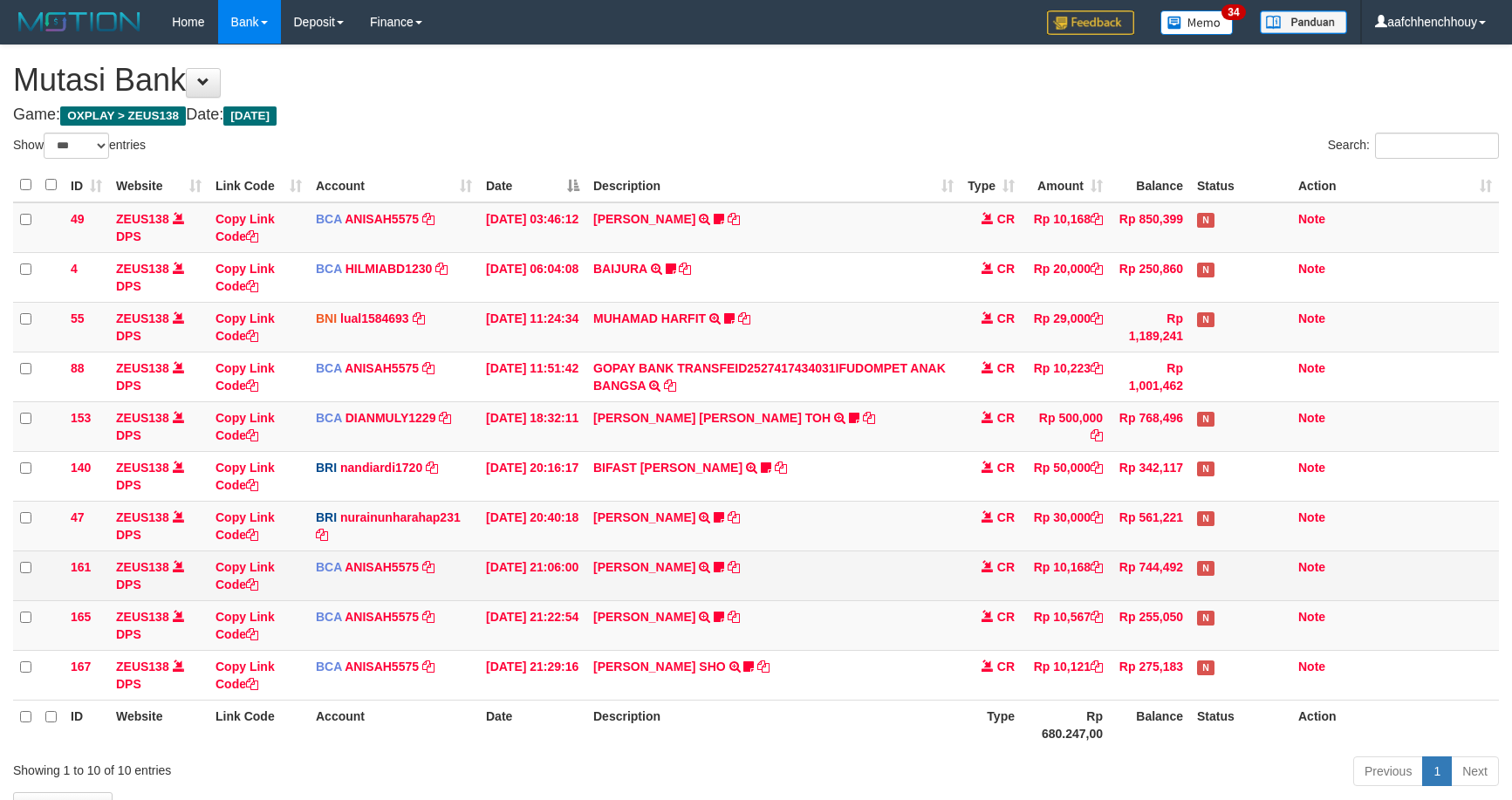
scroll to position [119, 0]
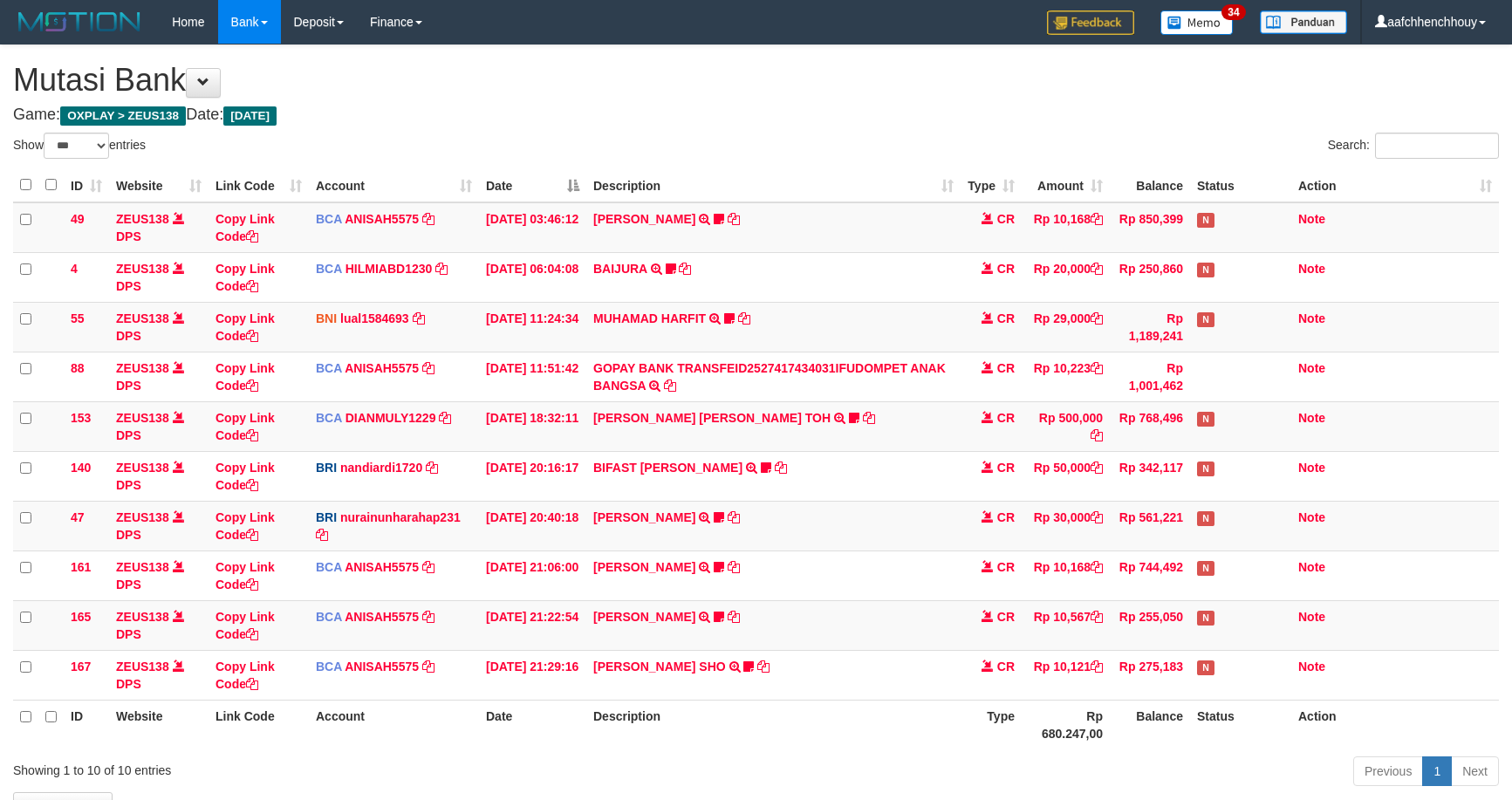
select select "***"
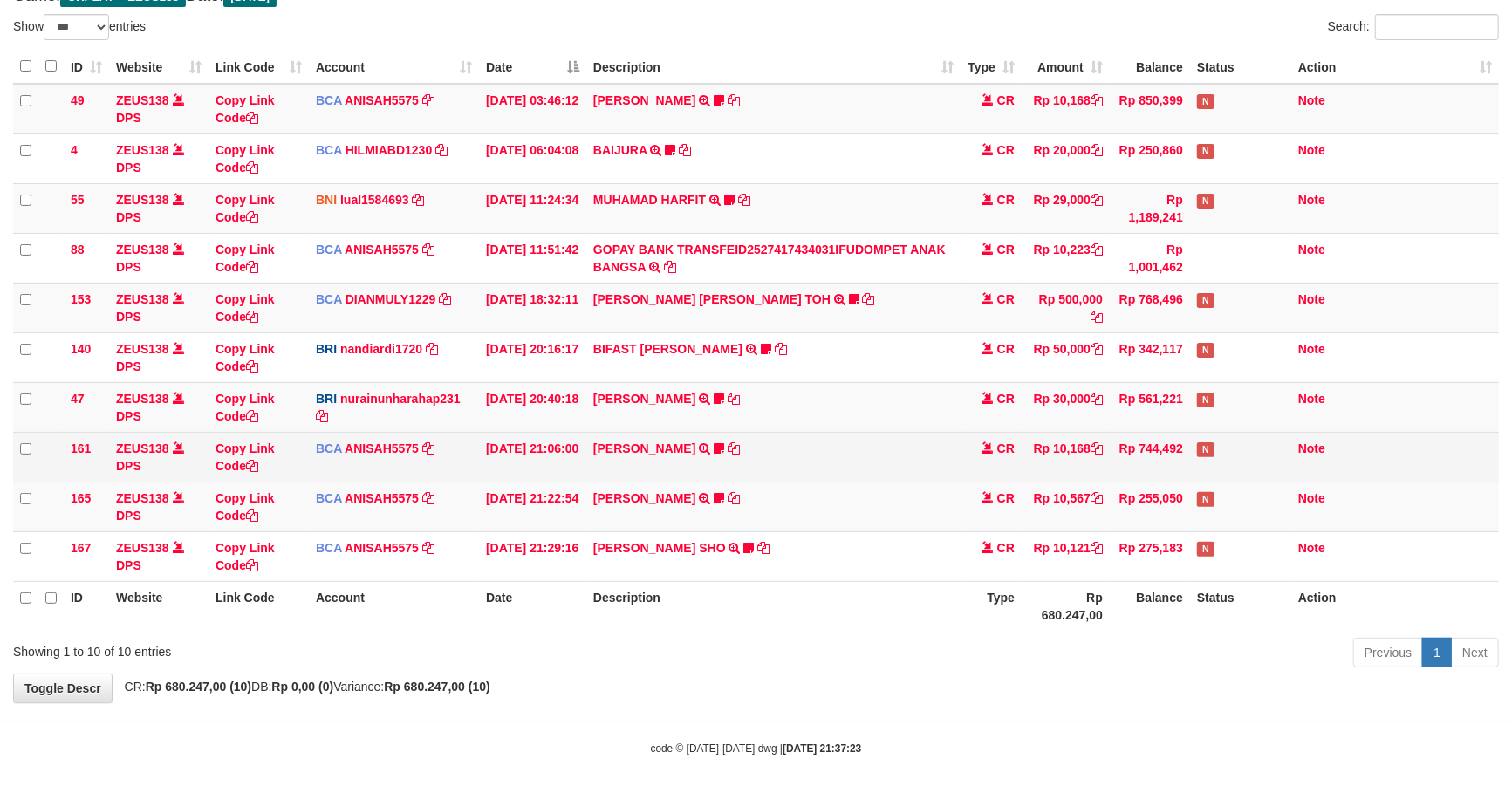
scroll to position [119, 0]
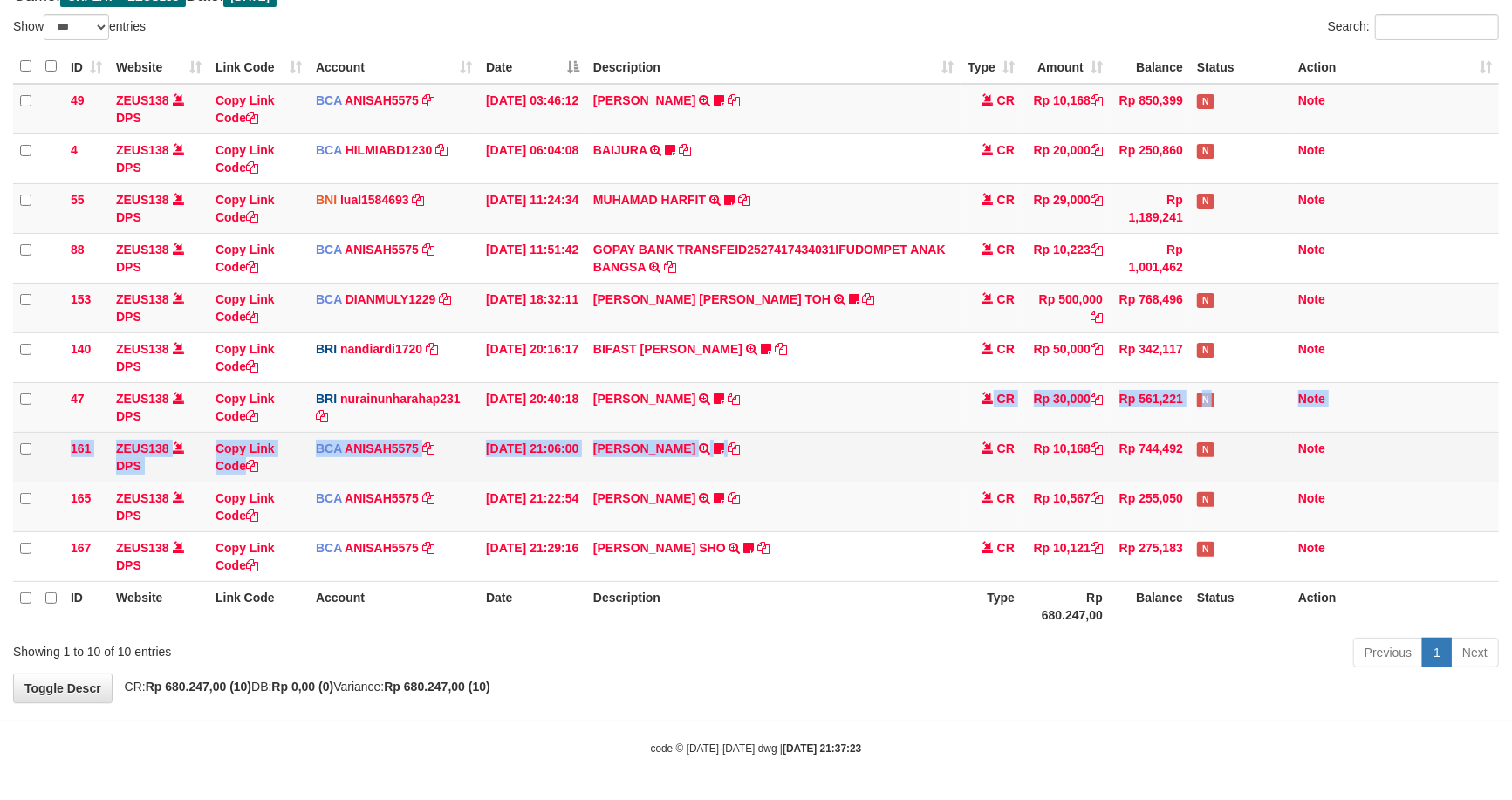
drag, startPoint x: 771, startPoint y: 425, endPoint x: 1040, endPoint y: 397, distance: 270.5
click at [750, 437] on tbody "49 ZEUS138 DPS Copy Link Code BCA ANISAH5575 DPS ANISAH mutasi_20251001_3827 | …" at bounding box center [756, 332] width 1486 height 499
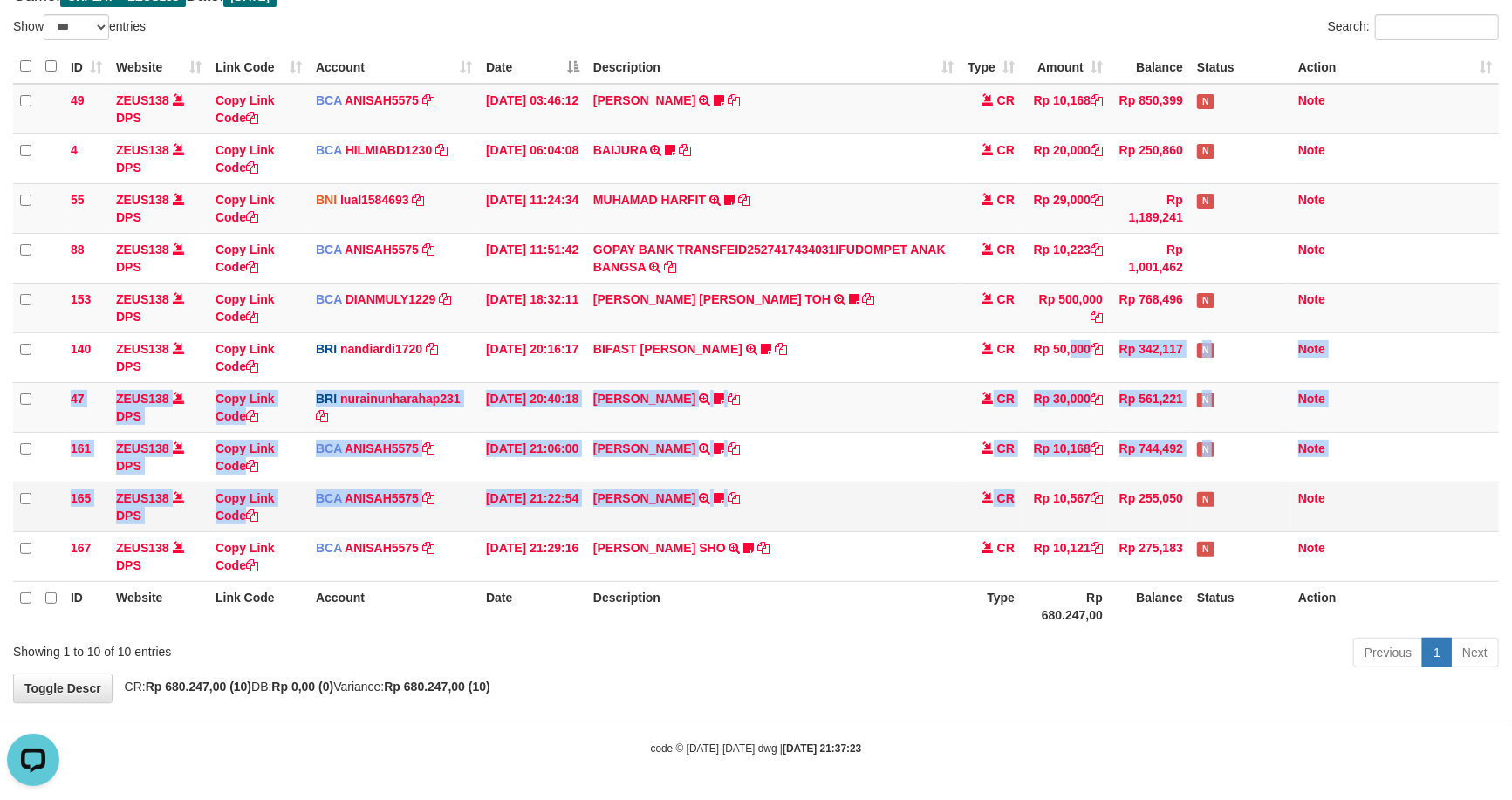
scroll to position [0, 0]
drag, startPoint x: 1034, startPoint y: 424, endPoint x: 1016, endPoint y: 485, distance: 63.6
click at [1016, 487] on tbody "49 ZEUS138 DPS Copy Link Code BCA ANISAH5575 DPS ANISAH mutasi_20251001_3827 | …" at bounding box center [756, 332] width 1486 height 499
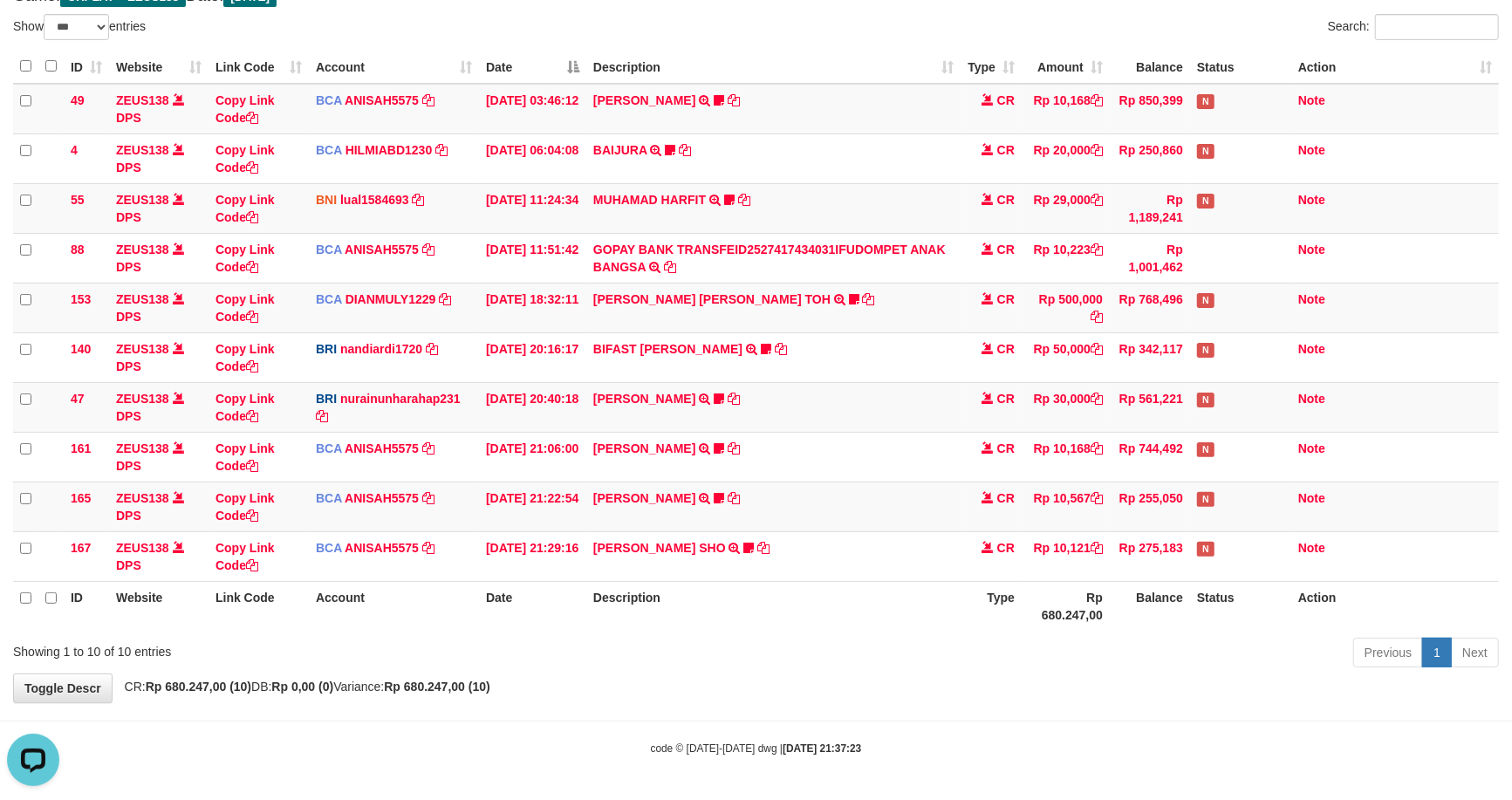
click at [987, 756] on div "code © 2012-2018 dwg | 2025/10/01 21:37:23" at bounding box center [756, 748] width 1512 height 18
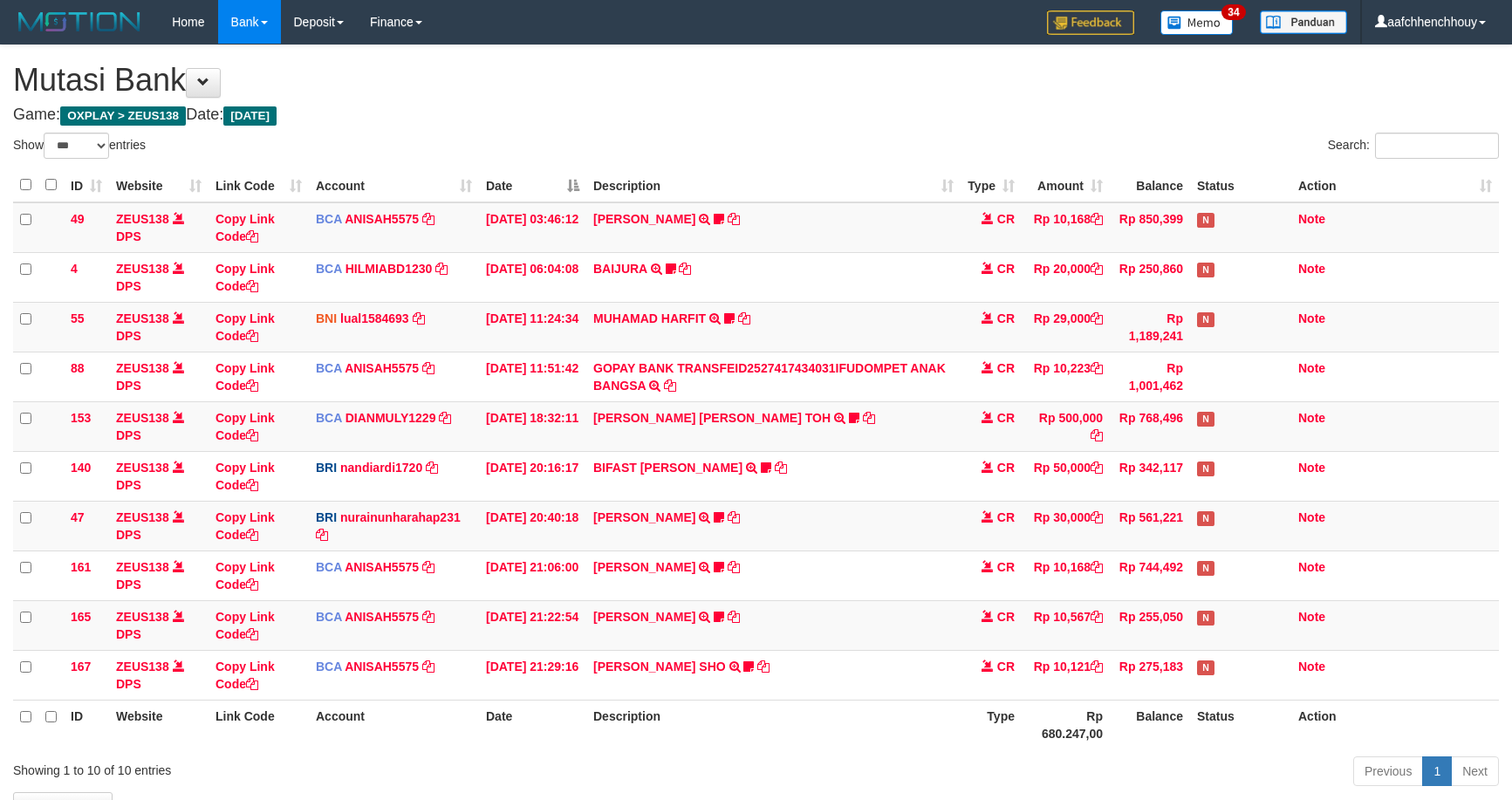
select select "***"
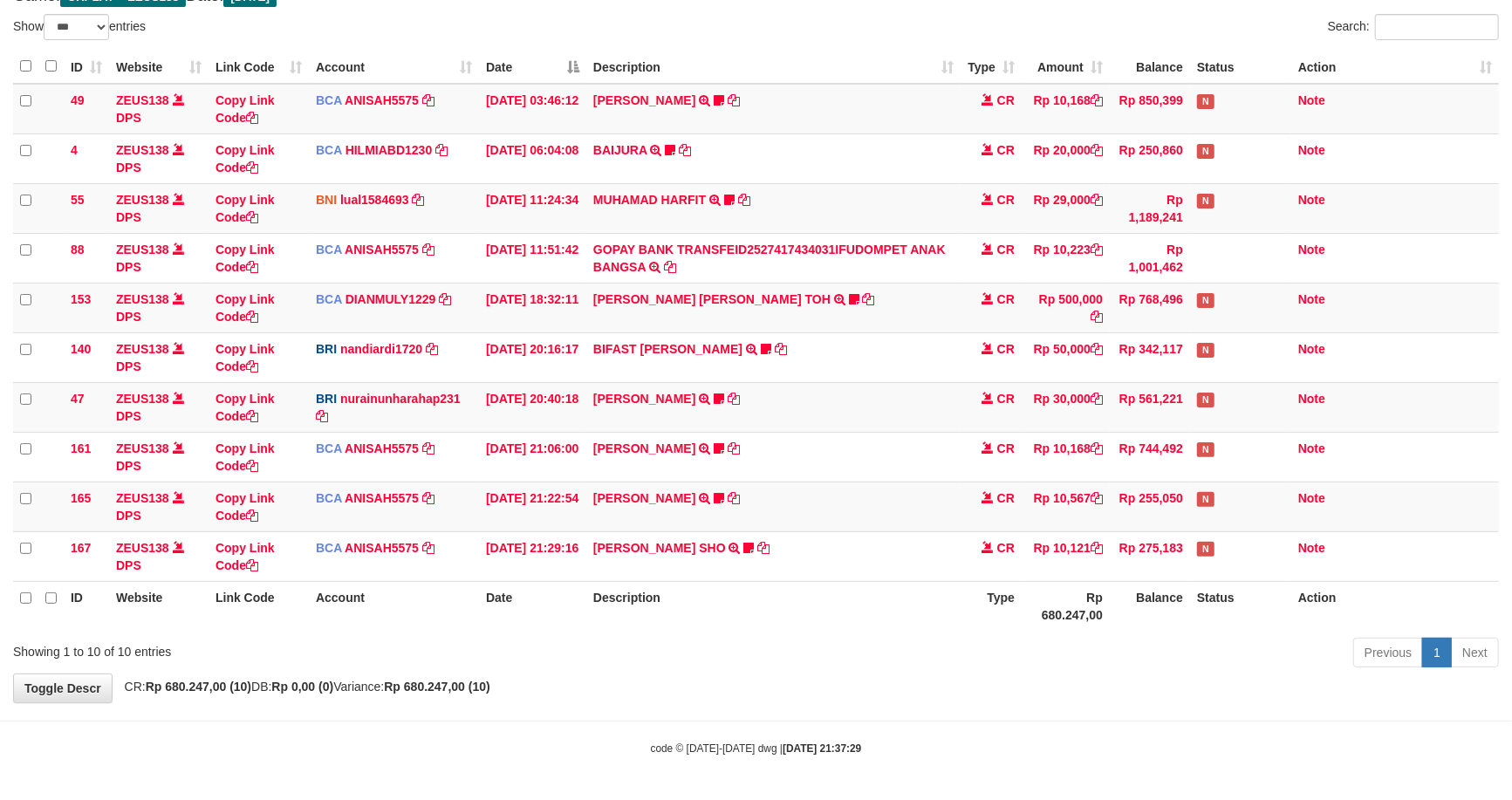
drag, startPoint x: 849, startPoint y: 705, endPoint x: 1104, endPoint y: 600, distance: 275.8
click at [894, 764] on body "Toggle navigation Home Bank Account List Load By Website Group [OXPLAY] ZEUS138…" at bounding box center [756, 341] width 1512 height 919
click at [1099, 498] on tbody "49 ZEUS138 DPS Copy Link Code BCA ANISAH5575 DPS ANISAH mutasi_20251001_3827 | …" at bounding box center [756, 332] width 1486 height 499
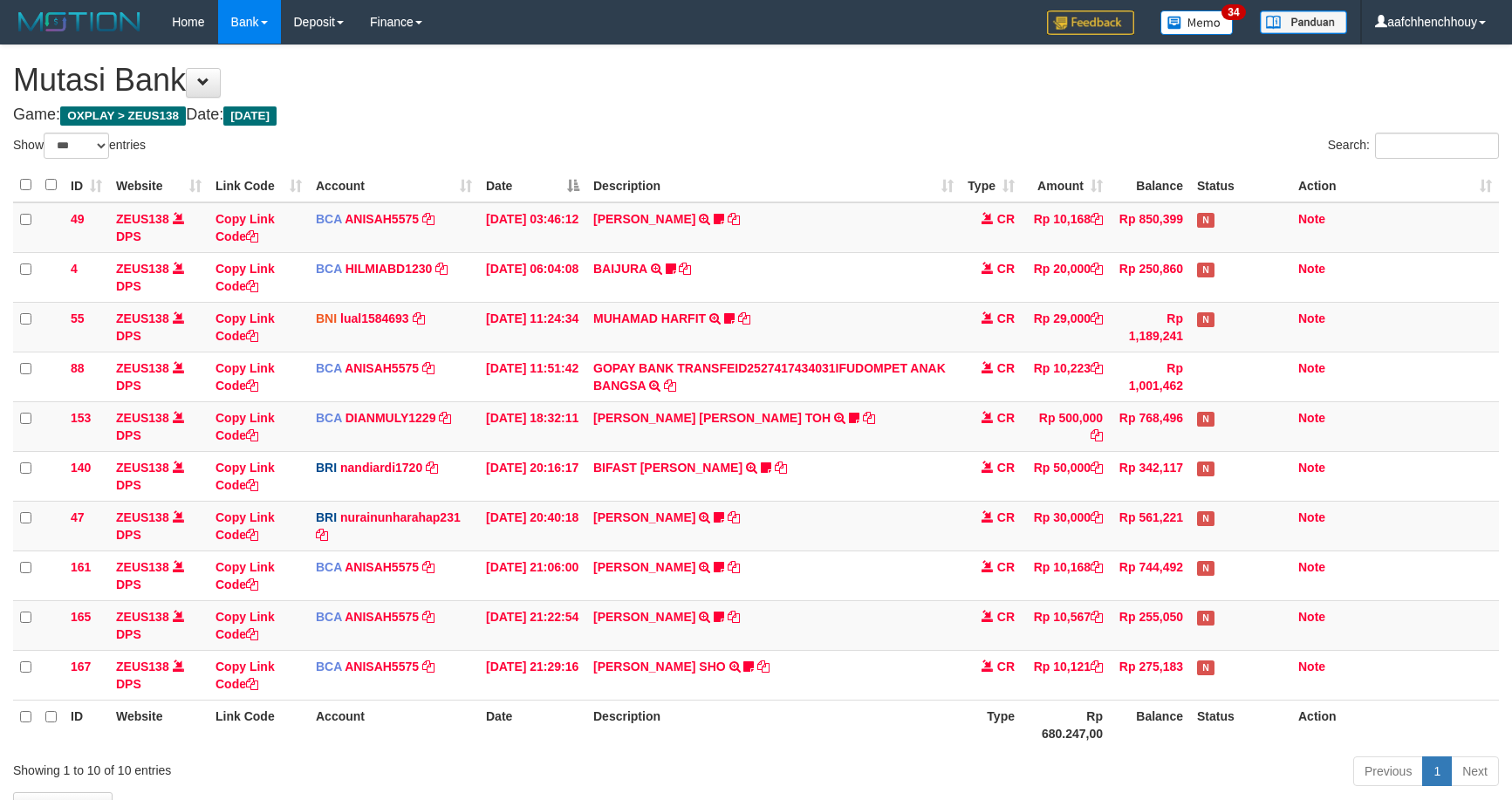
select select "***"
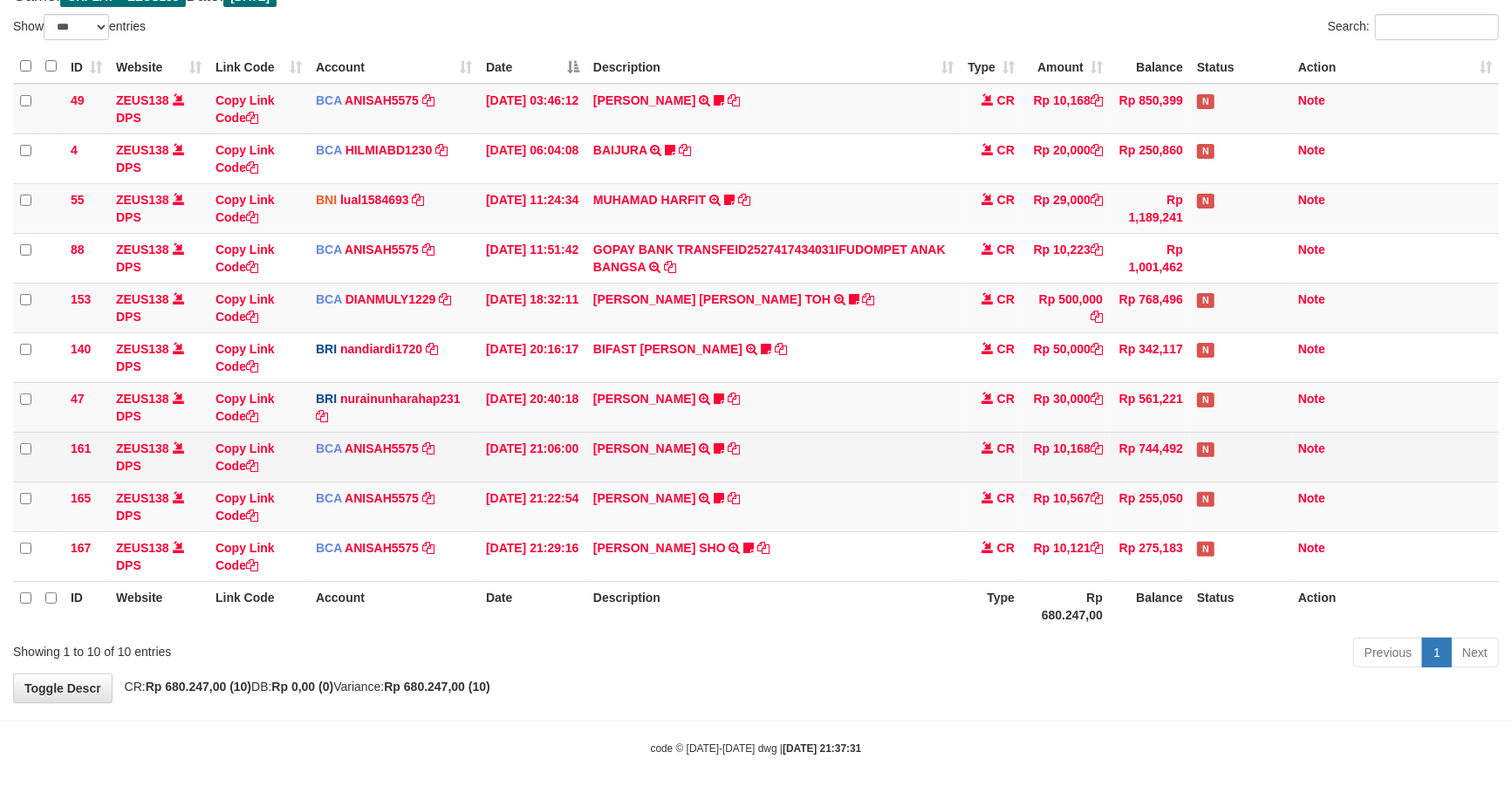
click at [1190, 448] on tr "161 ZEUS138 DPS Copy Link Code BCA ANISAH5575 DPS [PERSON_NAME] mutasi_20251001…" at bounding box center [756, 457] width 1486 height 50
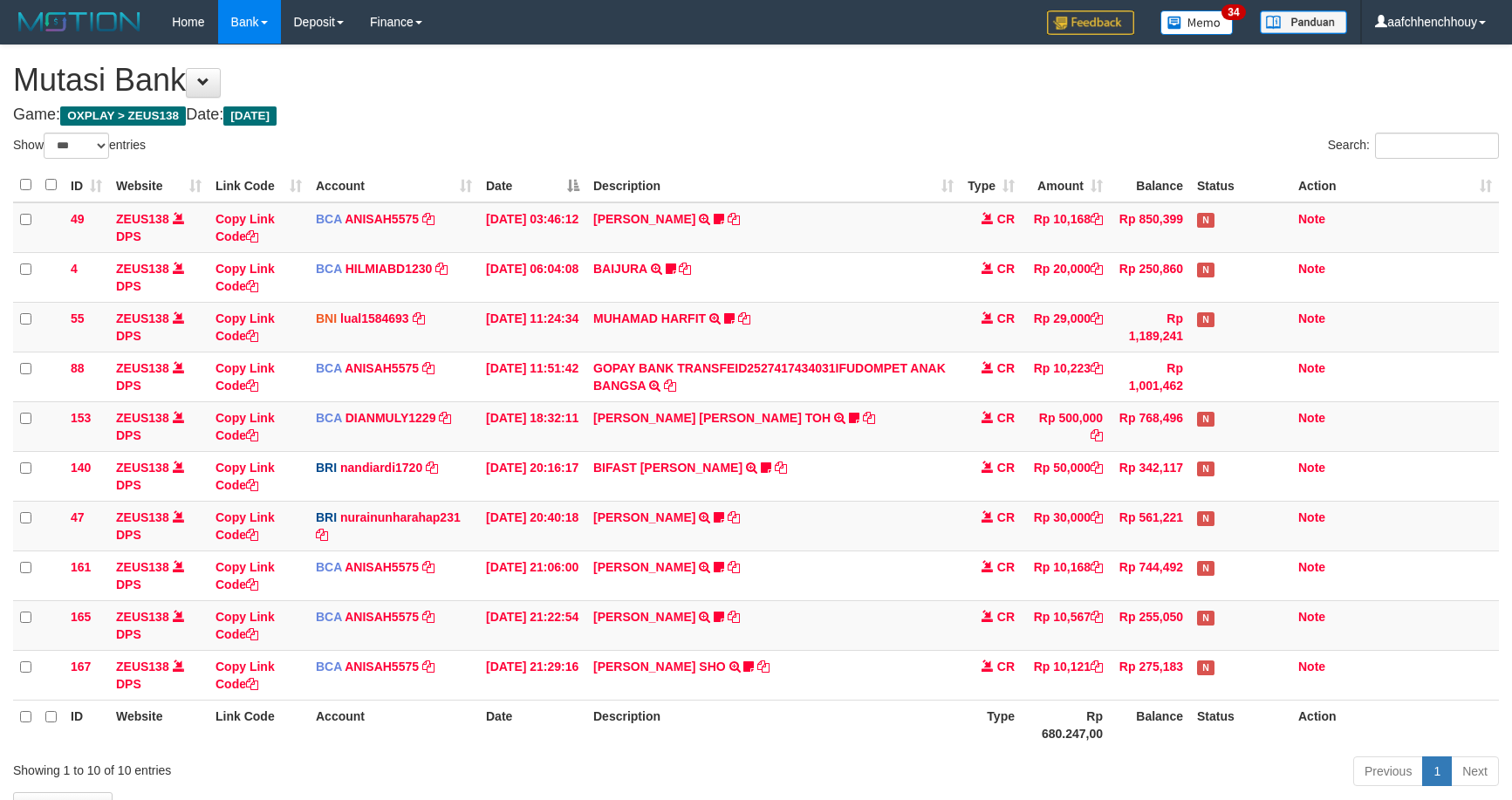
select select "***"
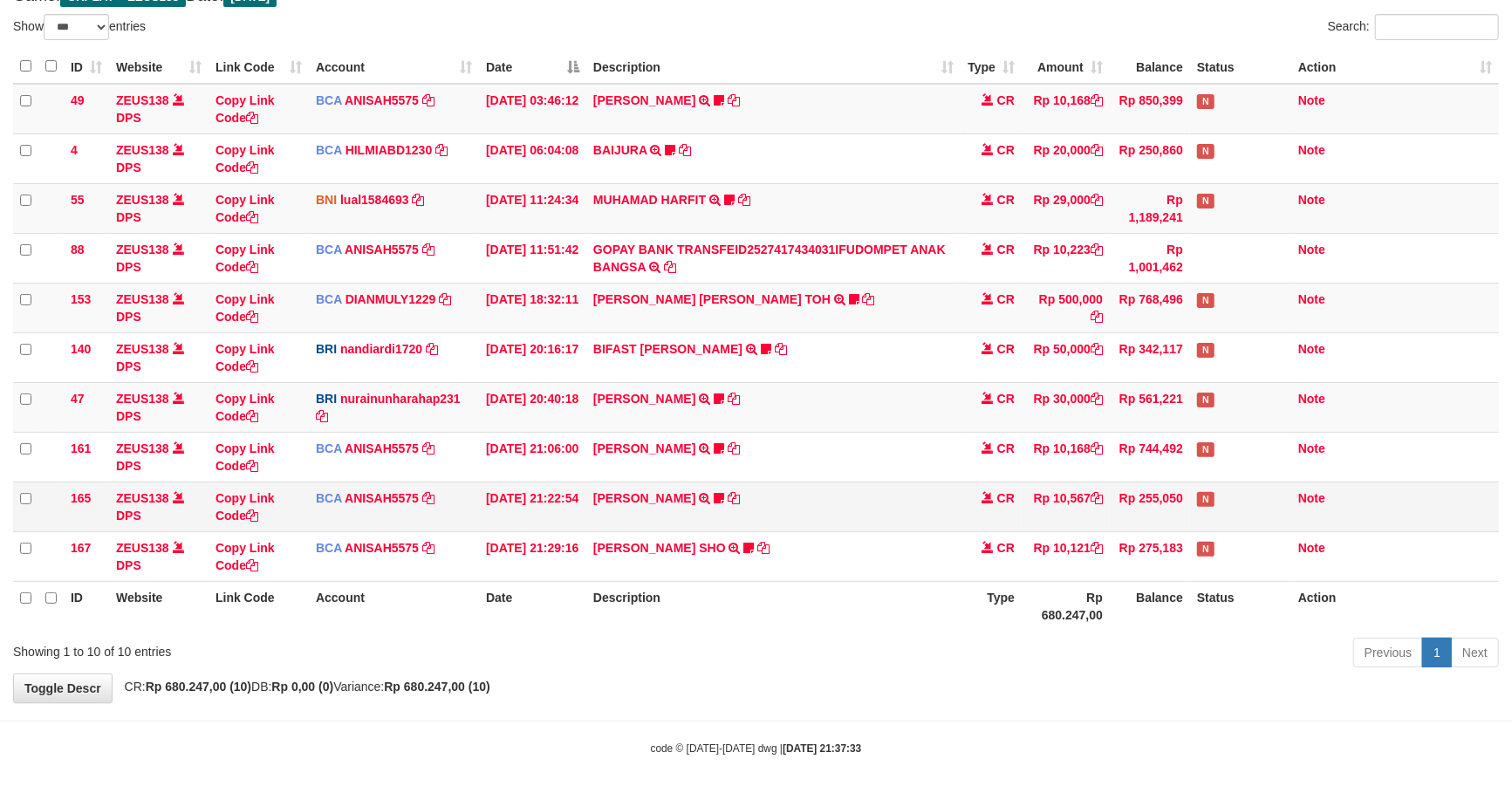
drag, startPoint x: 1058, startPoint y: 475, endPoint x: 1008, endPoint y: 523, distance: 69.3
click at [1015, 520] on div "Show ** ** ** *** entries Search: ID Website Link Code Account Date Description…" at bounding box center [756, 343] width 1486 height 660
drag, startPoint x: 1009, startPoint y: 521, endPoint x: 1086, endPoint y: 493, distance: 81.9
click at [894, 537] on tbody "49 ZEUS138 DPS Copy Link Code BCA ANISAH5575 DPS ANISAH mutasi_20251001_3827 | …" at bounding box center [756, 332] width 1486 height 499
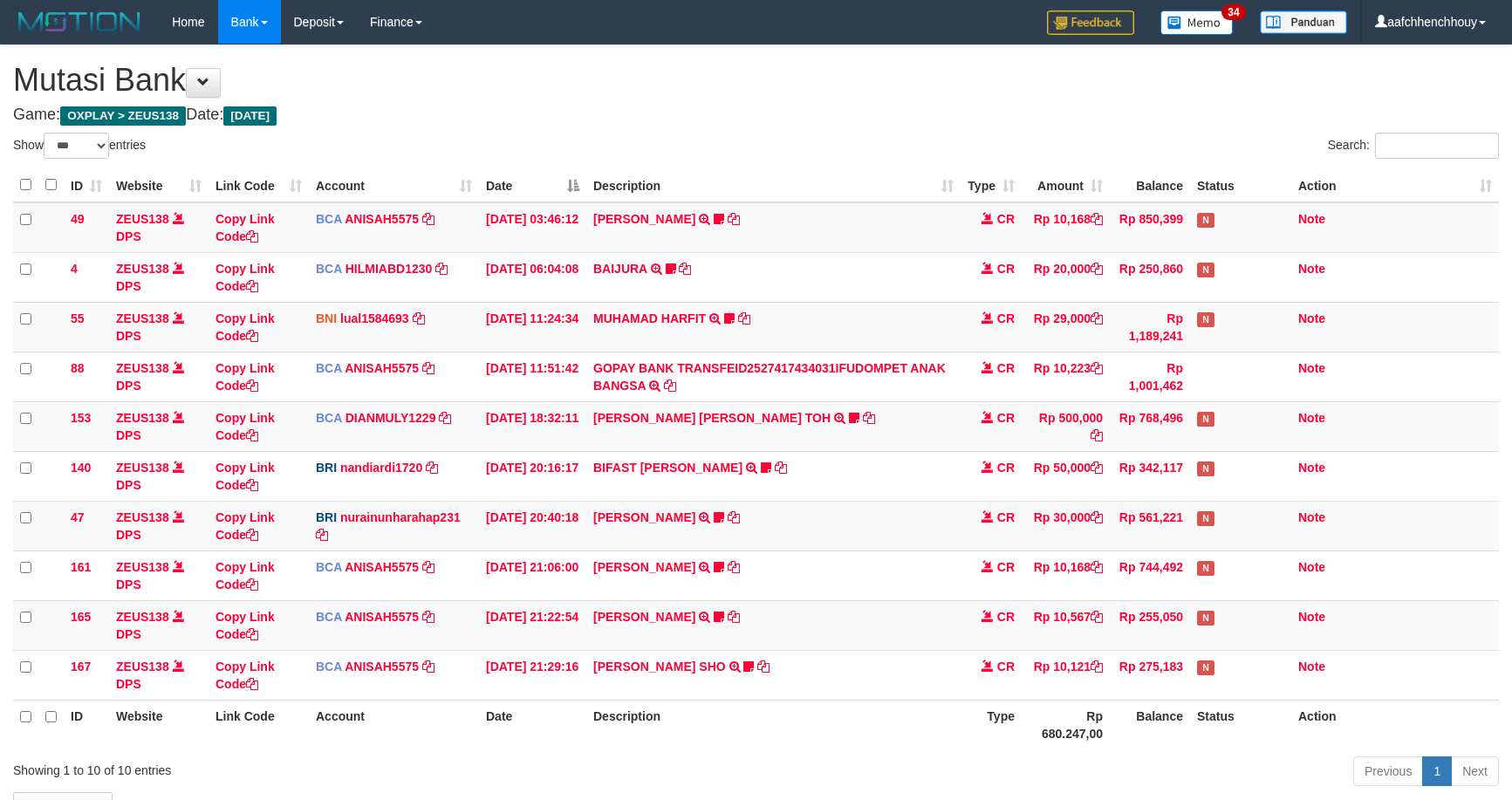
select select "***"
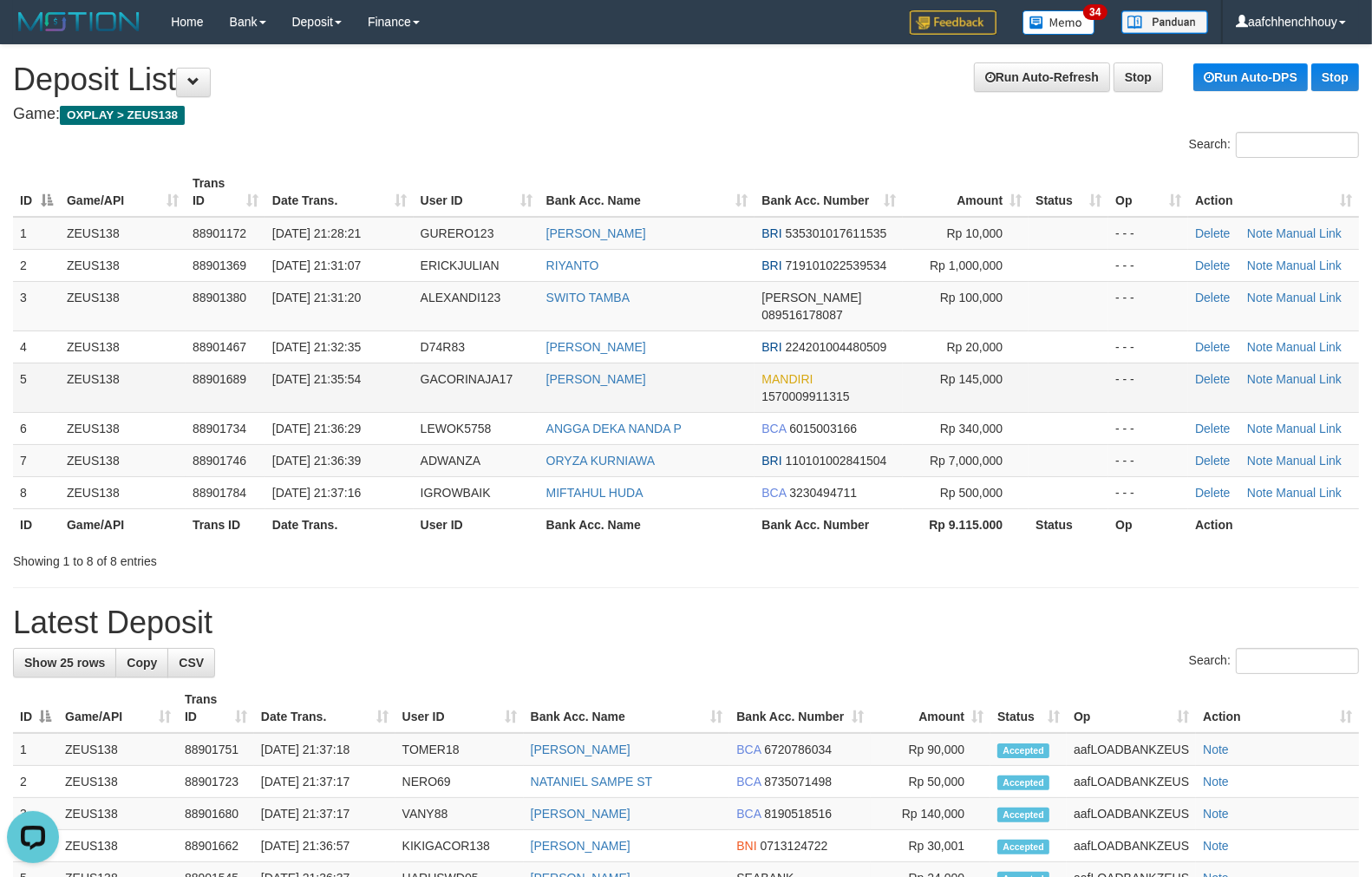
click at [140, 363] on td "ZEUS138" at bounding box center [123, 388] width 126 height 49
click at [137, 363] on td "ZEUS138" at bounding box center [123, 388] width 126 height 49
click at [394, 363] on tr "5 ZEUS138 88901689 01/10/2025 21:35:54 GACORINAJA17 ERFAN REZI MANDIRI 15700099…" at bounding box center [685, 388] width 1345 height 49
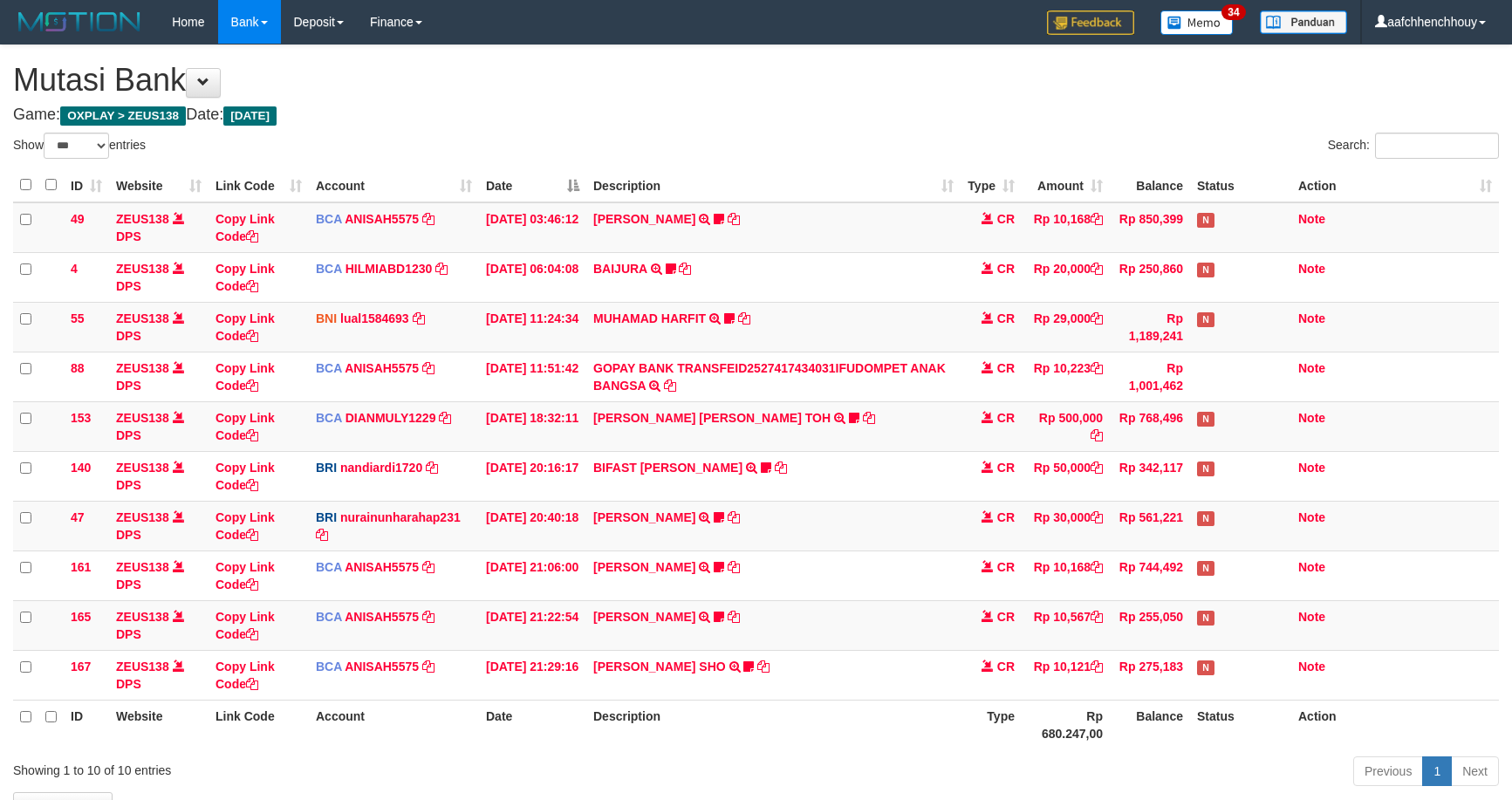
select select "***"
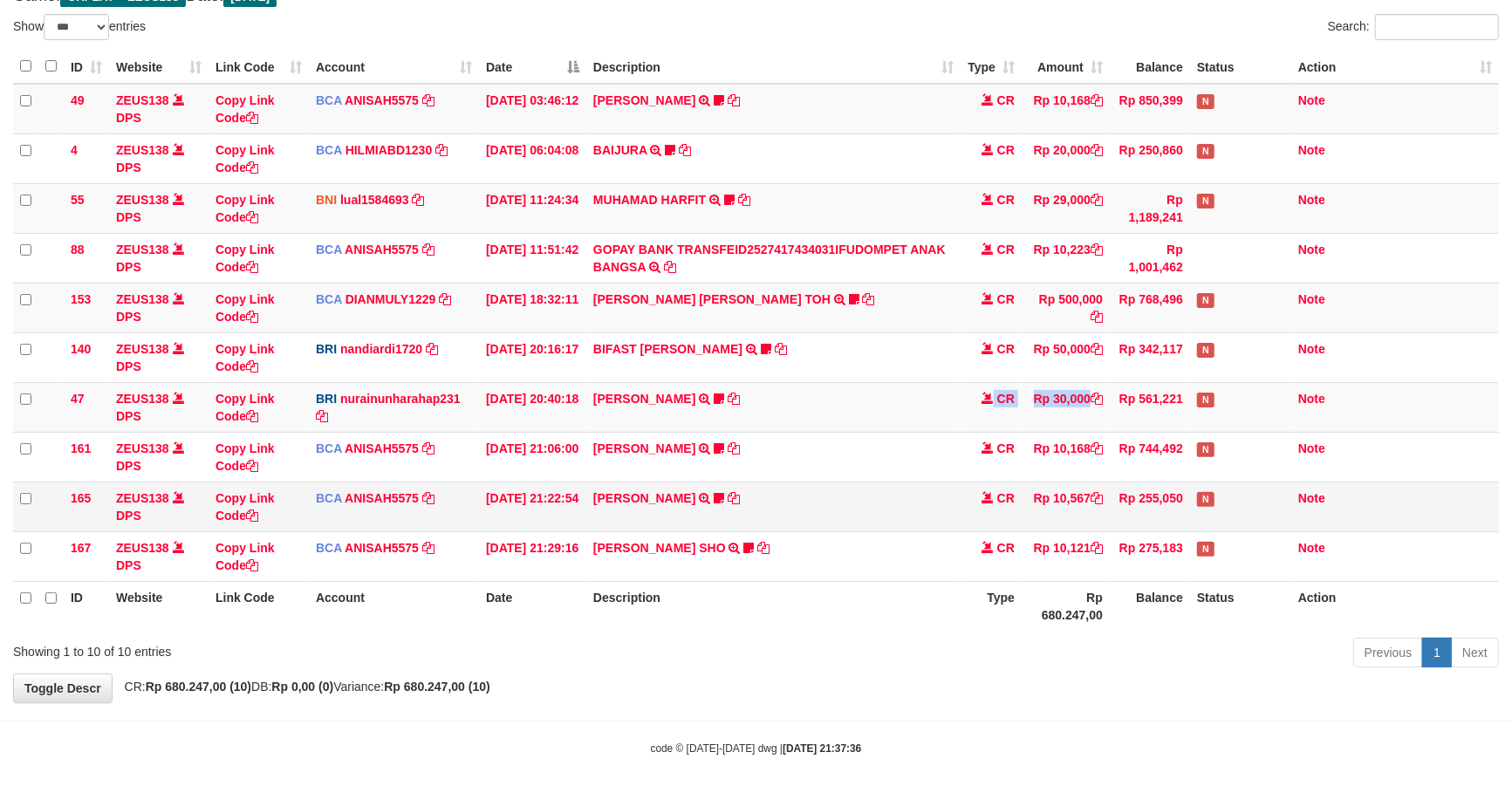
scroll to position [119, 0]
click at [885, 482] on td "TIFFANY MEIK TRSF E-BANKING CR 0110/FTSCY/WS95051 10567.002025100154053742 TRFD…" at bounding box center [773, 506] width 374 height 50
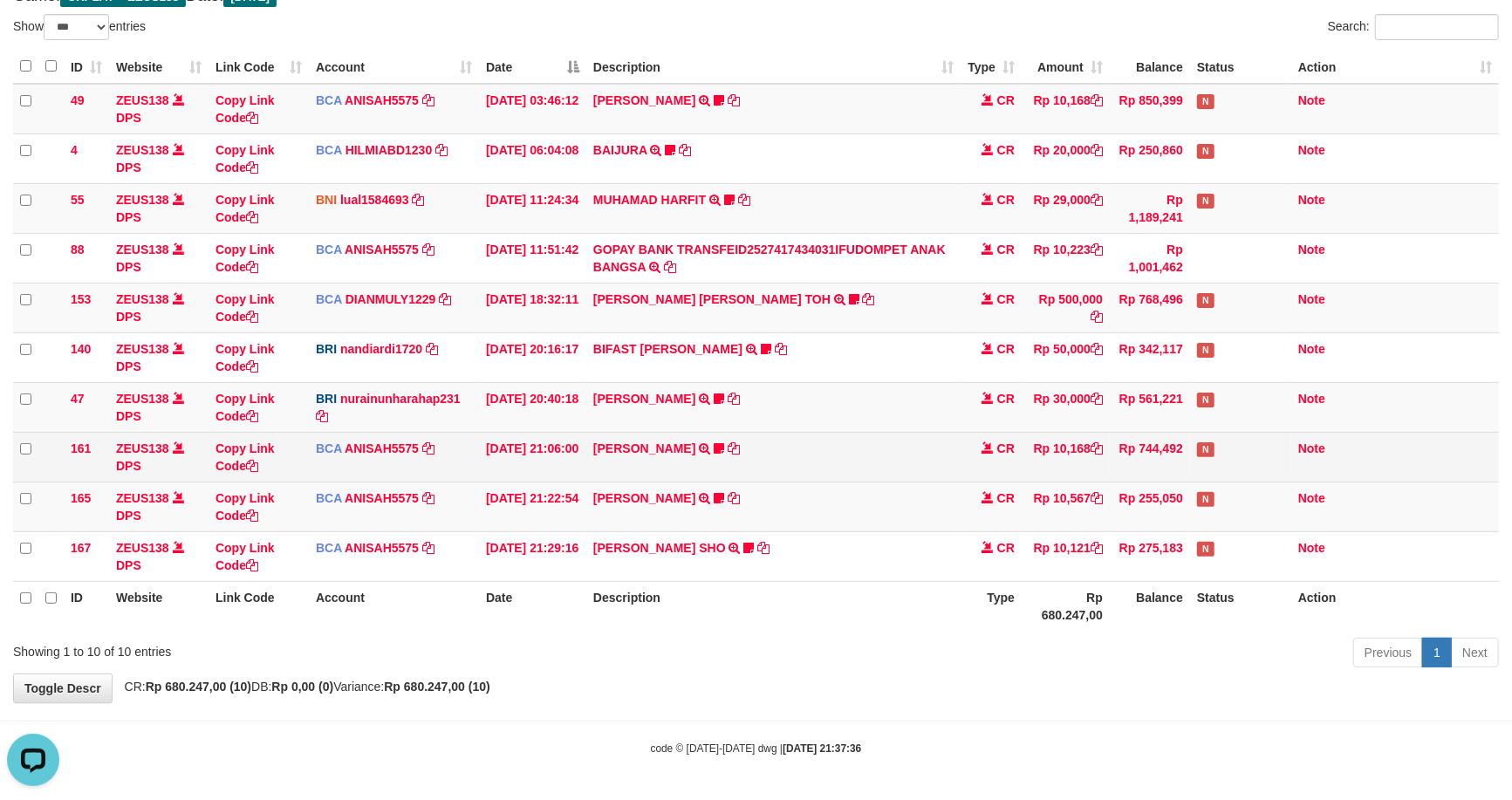
scroll to position [0, 0]
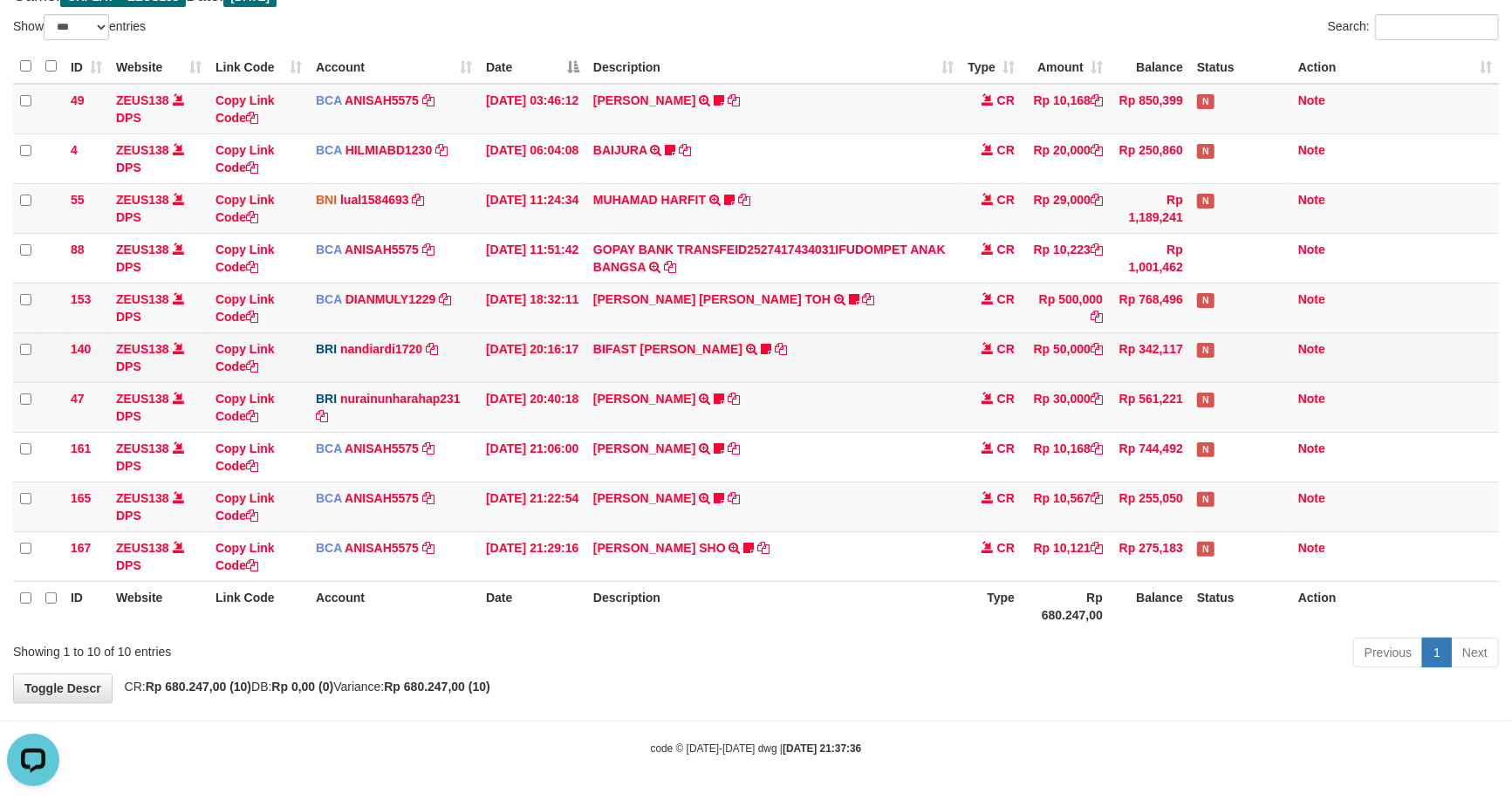
click at [828, 346] on td "BIFAST MUHAMMAD FIR TRANSFER NBMB BIFAST MUHAMMAD FIR TO NANDI ARDIANSYAH White…" at bounding box center [773, 357] width 374 height 50
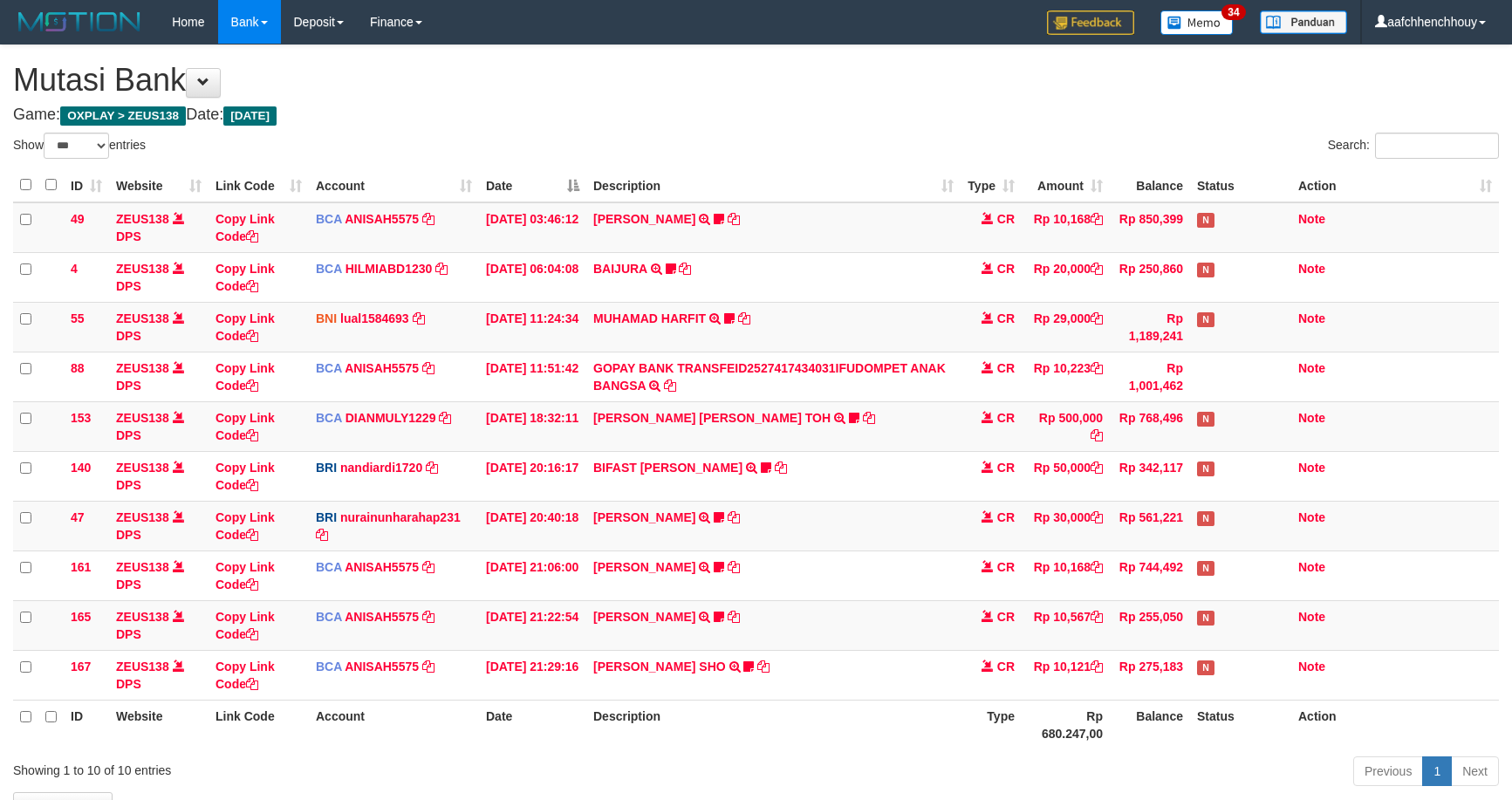
select select "***"
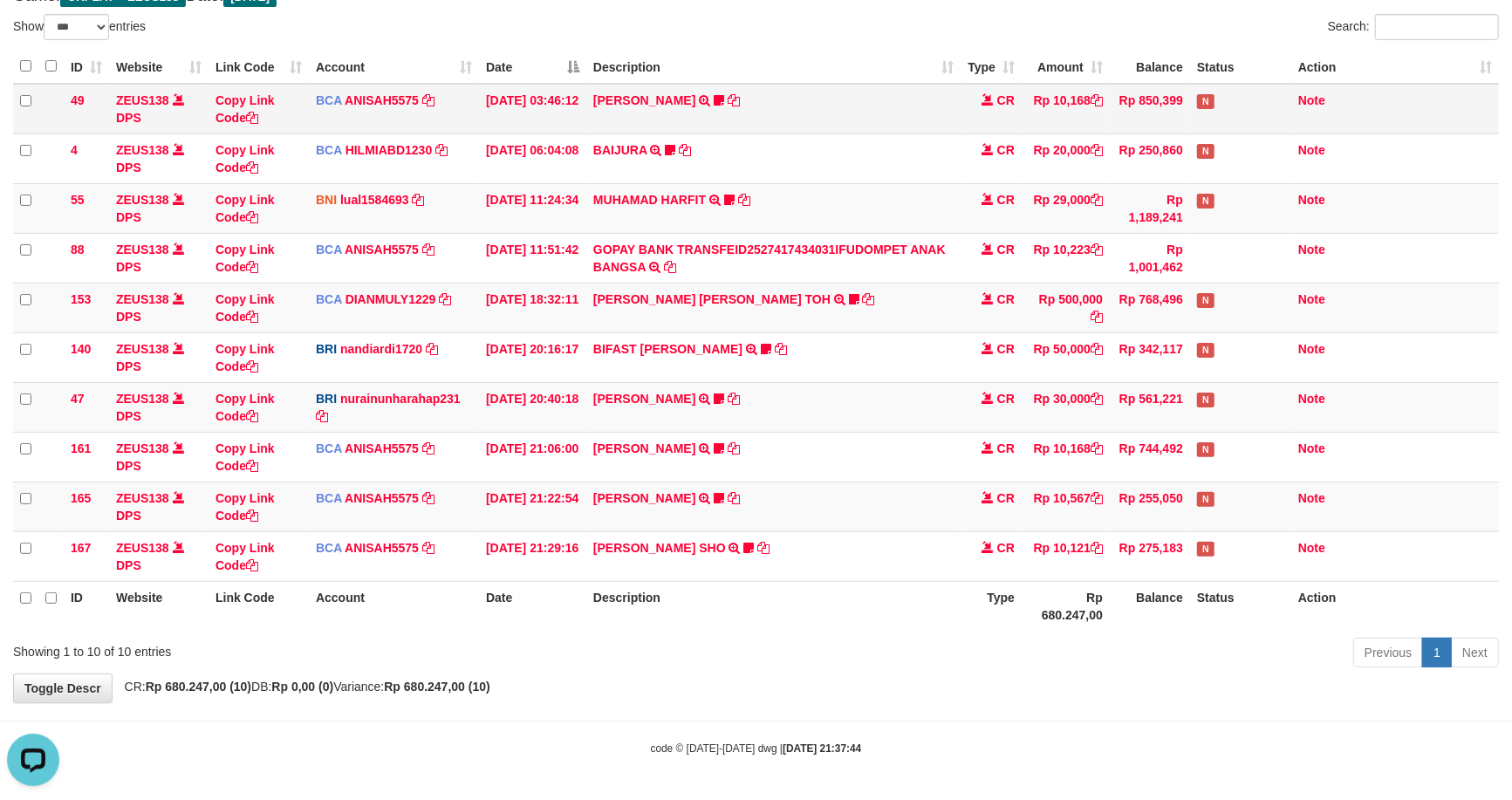
click at [262, 109] on td "Copy Link Code" at bounding box center [259, 108] width 100 height 51
click at [756, 188] on td "MUHAMAD HARFIT TRANSFER DARI SDR MUHAMAD HARFIT Sano27" at bounding box center [773, 208] width 374 height 50
